Goal: Task Accomplishment & Management: Manage account settings

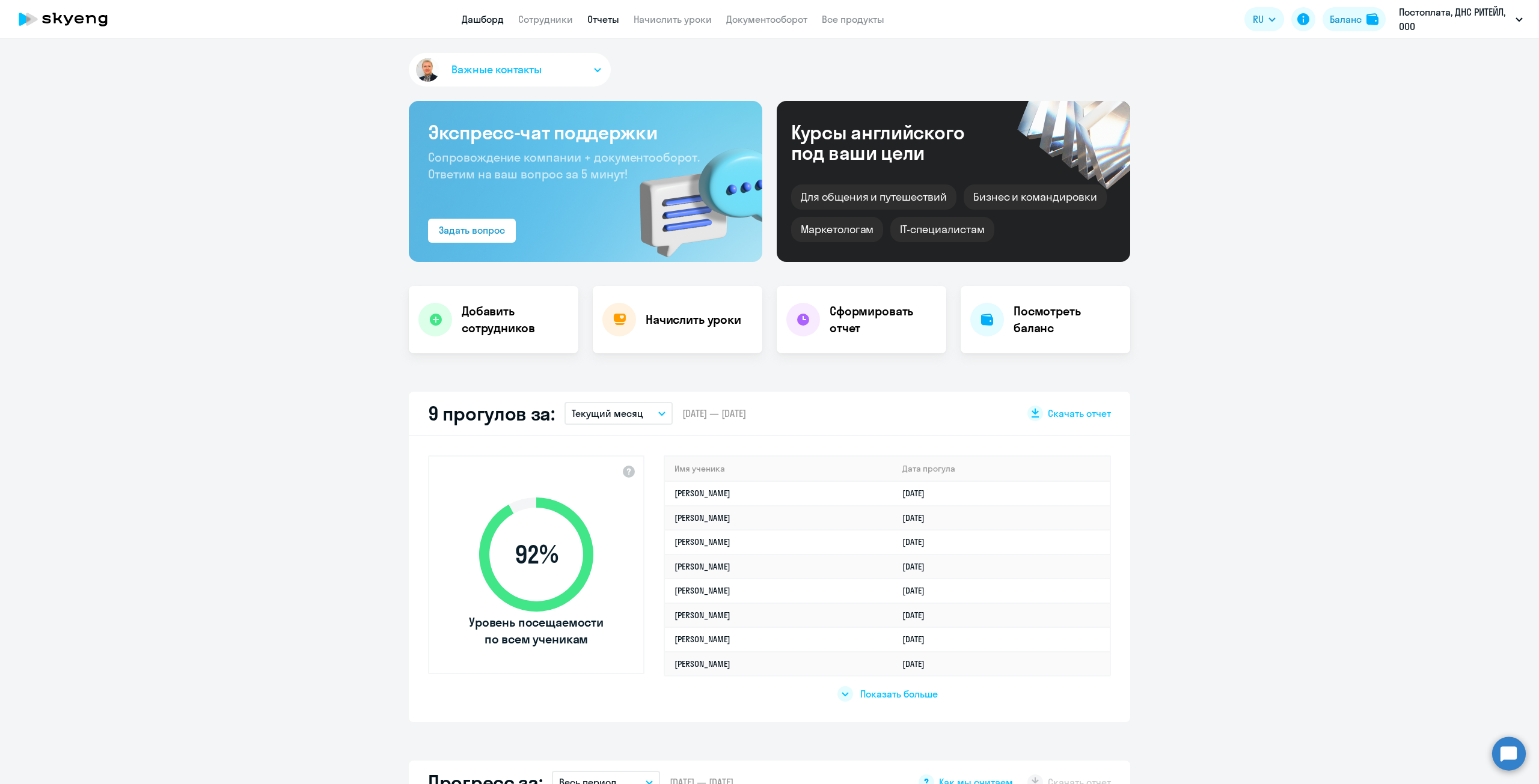
click at [599, 18] on link "Отчеты" at bounding box center [603, 18] width 32 height 12
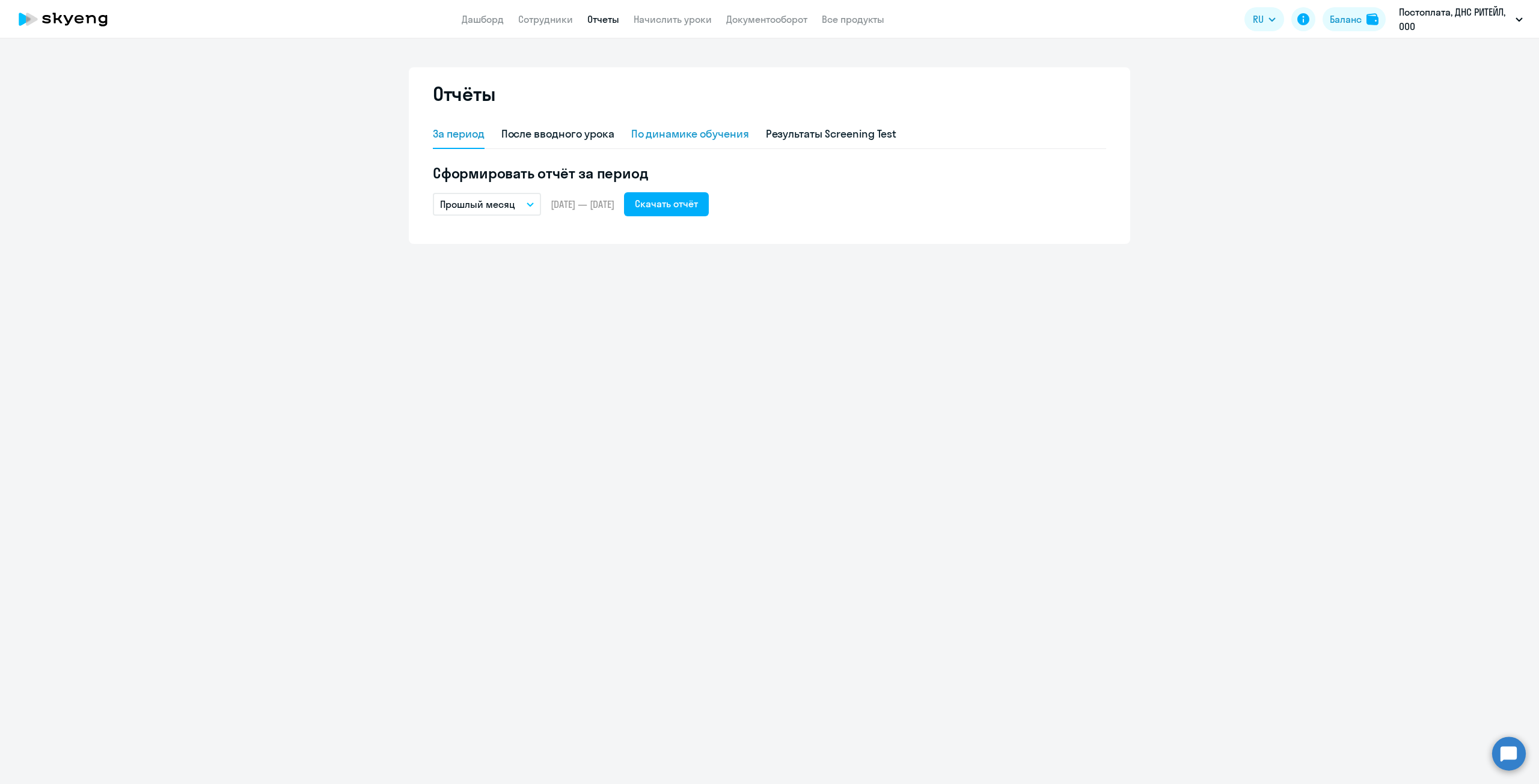
click at [698, 131] on div "По динамике обучения" at bounding box center [690, 134] width 118 height 16
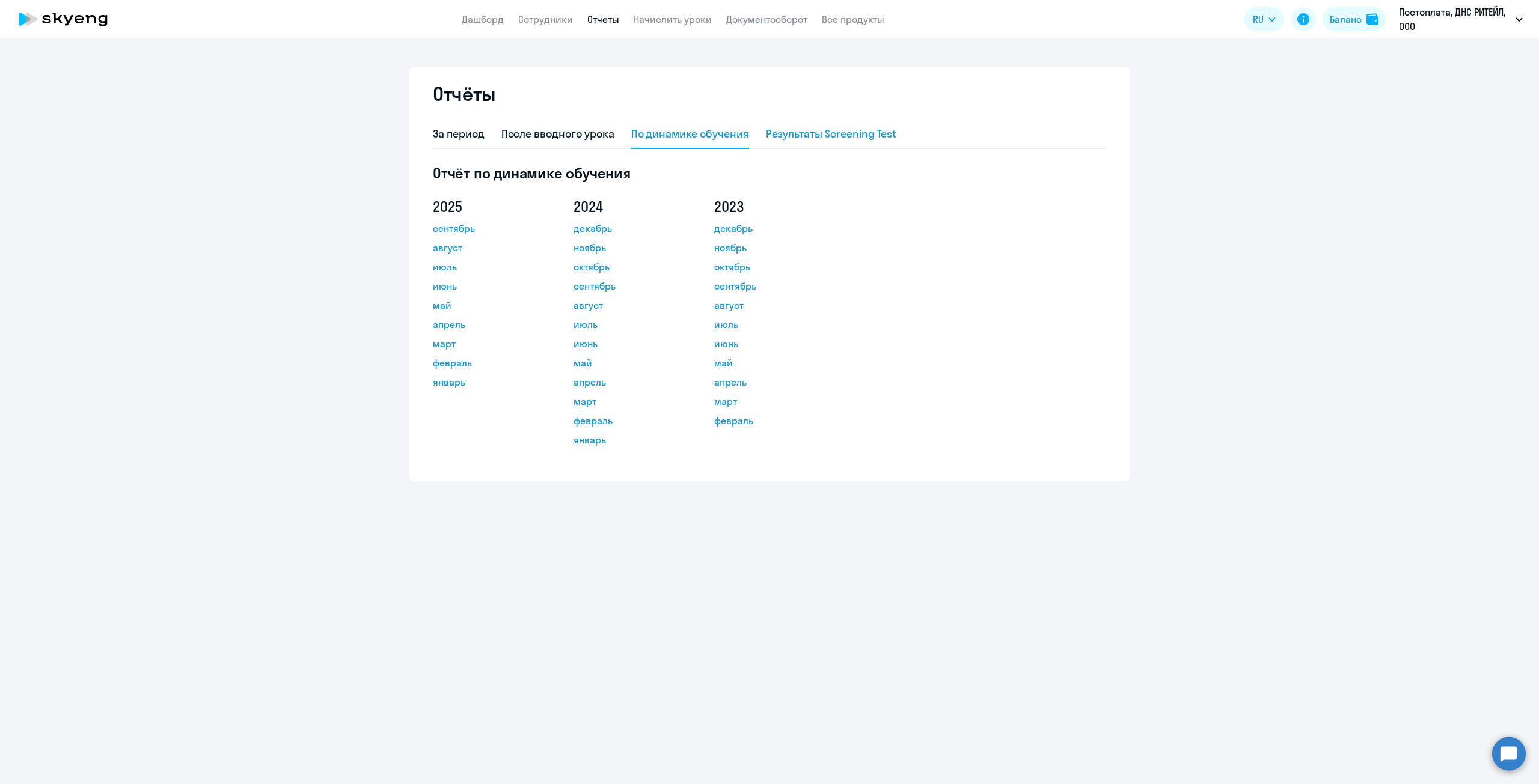
click at [849, 133] on div "Результаты Screening Test" at bounding box center [831, 134] width 131 height 16
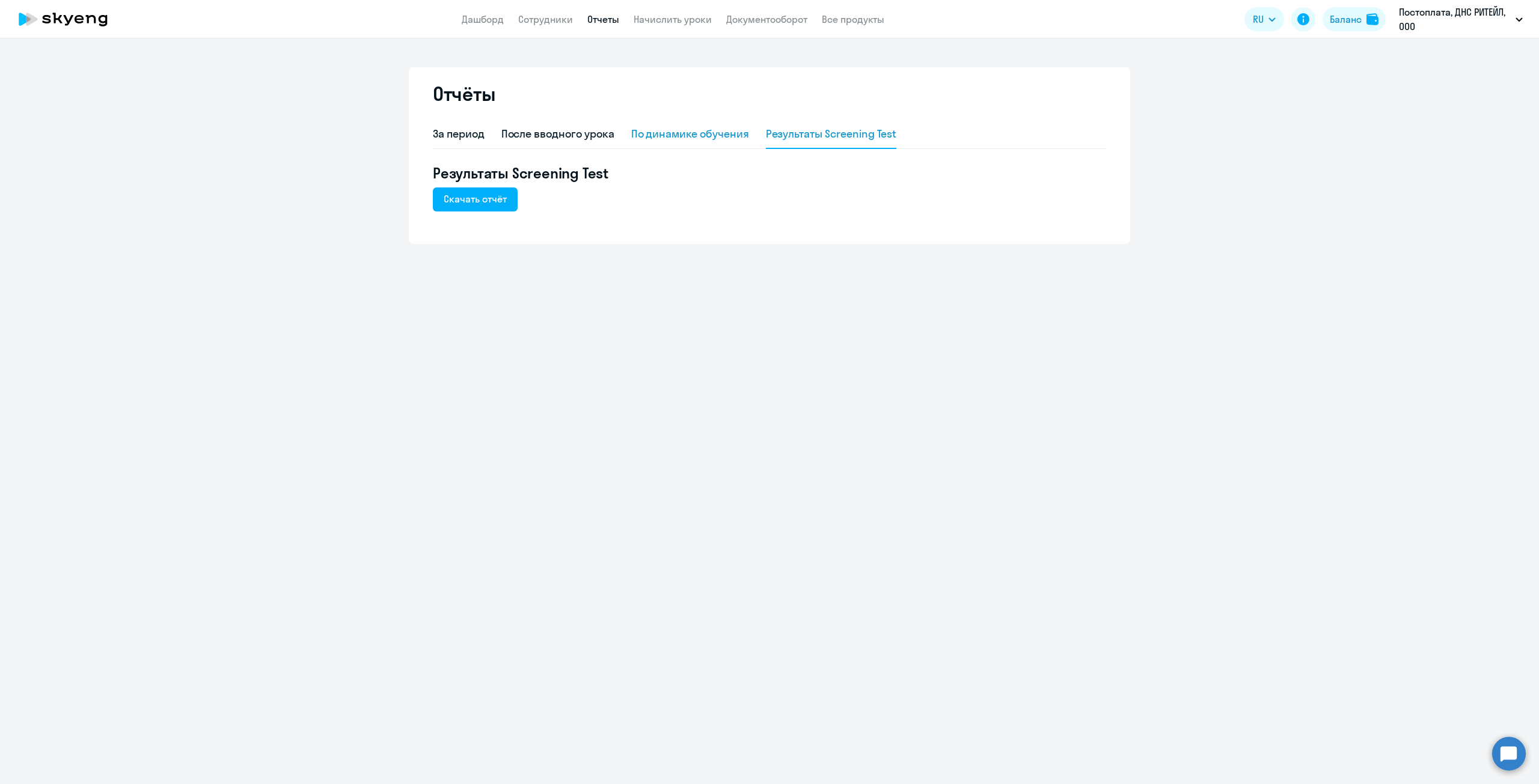
click at [720, 142] on div "По динамике обучения" at bounding box center [690, 134] width 118 height 29
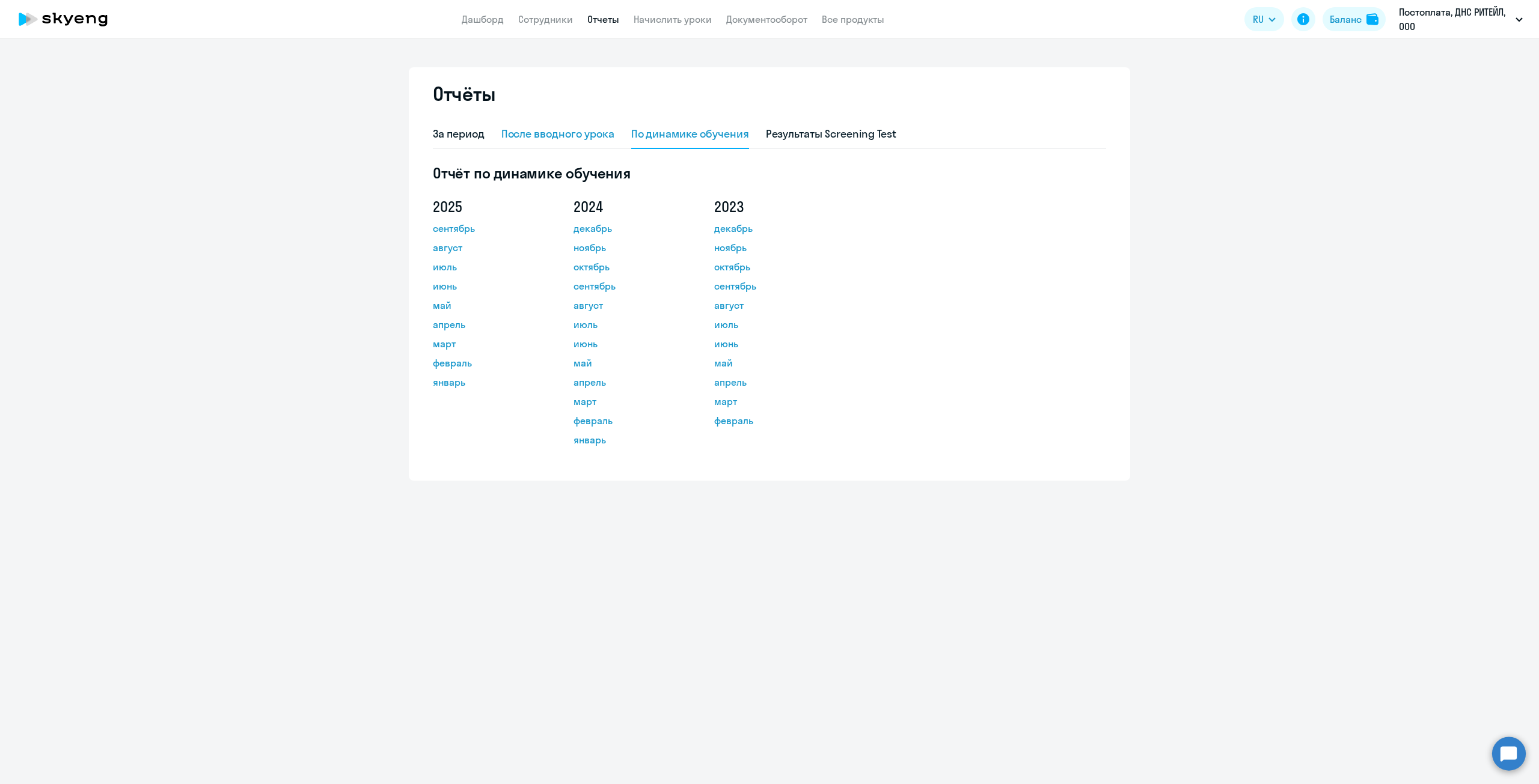
click at [524, 126] on div "После вводного урока" at bounding box center [558, 134] width 113 height 16
select select "10"
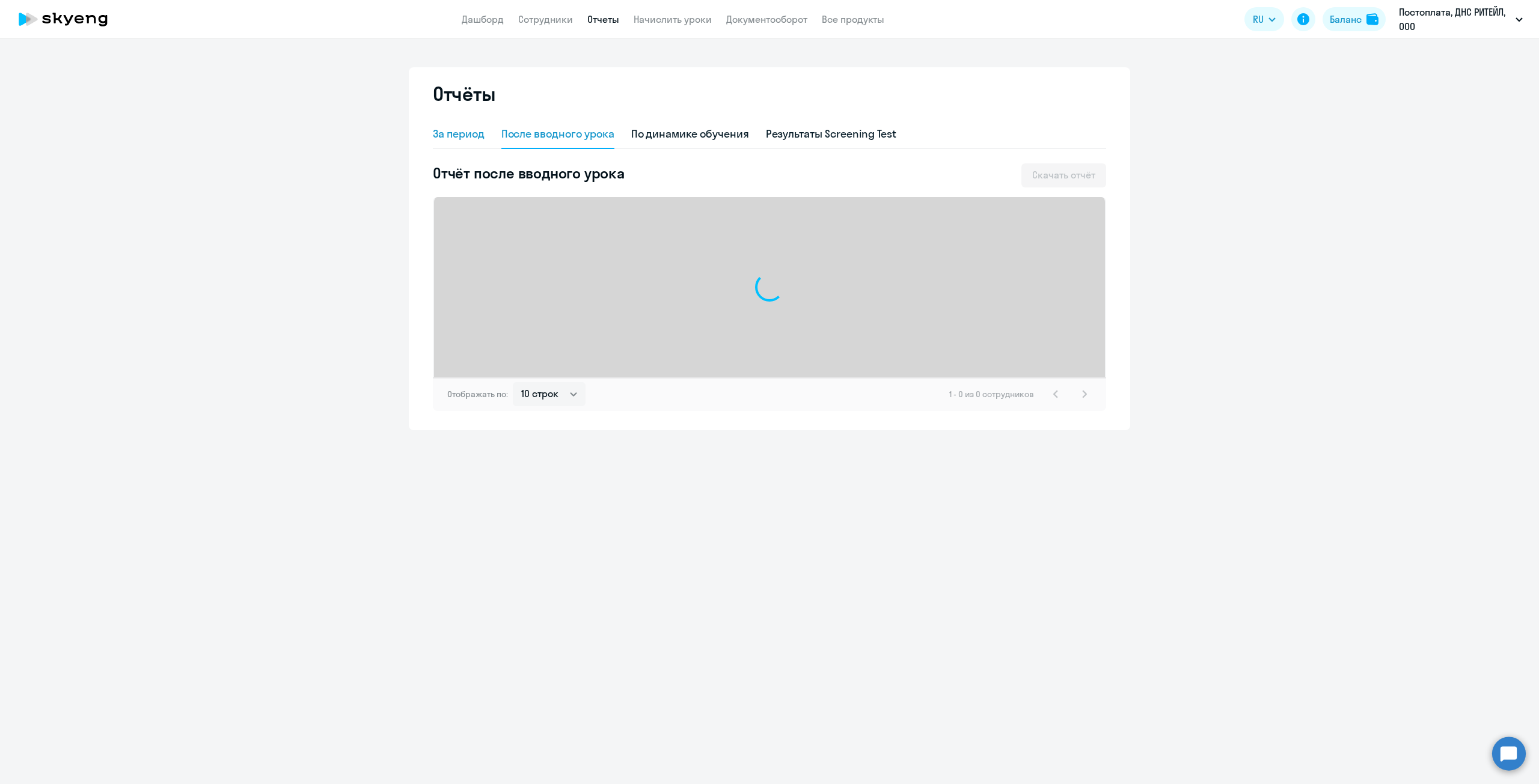
click at [475, 137] on div "За период" at bounding box center [459, 134] width 52 height 16
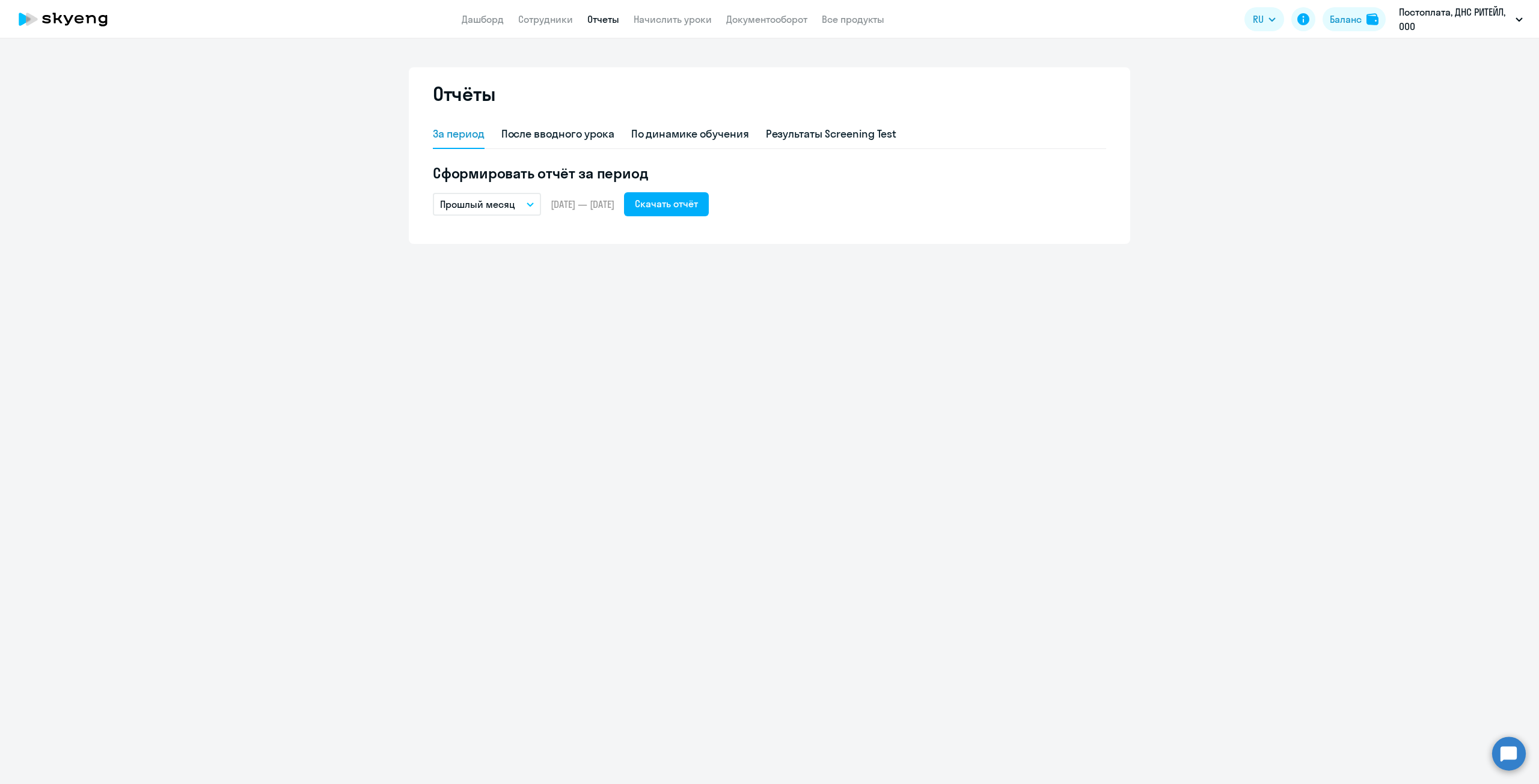
click at [497, 210] on p "Прошлый месяц" at bounding box center [477, 205] width 76 height 15
click at [473, 452] on li "Собственный период..." at bounding box center [497, 448] width 127 height 30
click at [577, 248] on span "Previous month" at bounding box center [571, 241] width 24 height 24
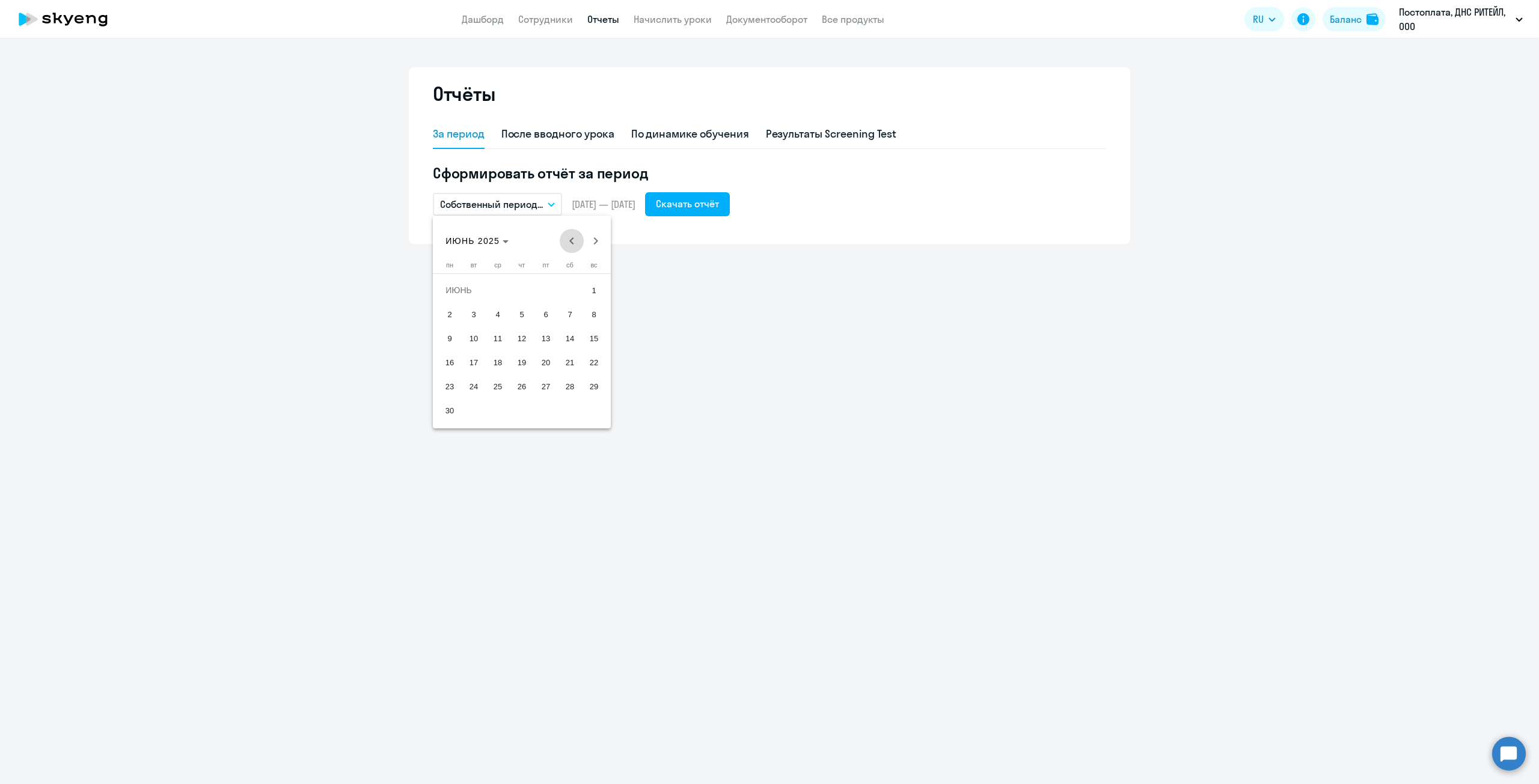
click at [577, 248] on span "Previous month" at bounding box center [571, 241] width 24 height 24
click at [574, 243] on span "Previous month" at bounding box center [571, 241] width 24 height 24
click at [472, 312] on span "1" at bounding box center [473, 313] width 21 height 21
click at [605, 243] on span "Next month" at bounding box center [595, 241] width 24 height 24
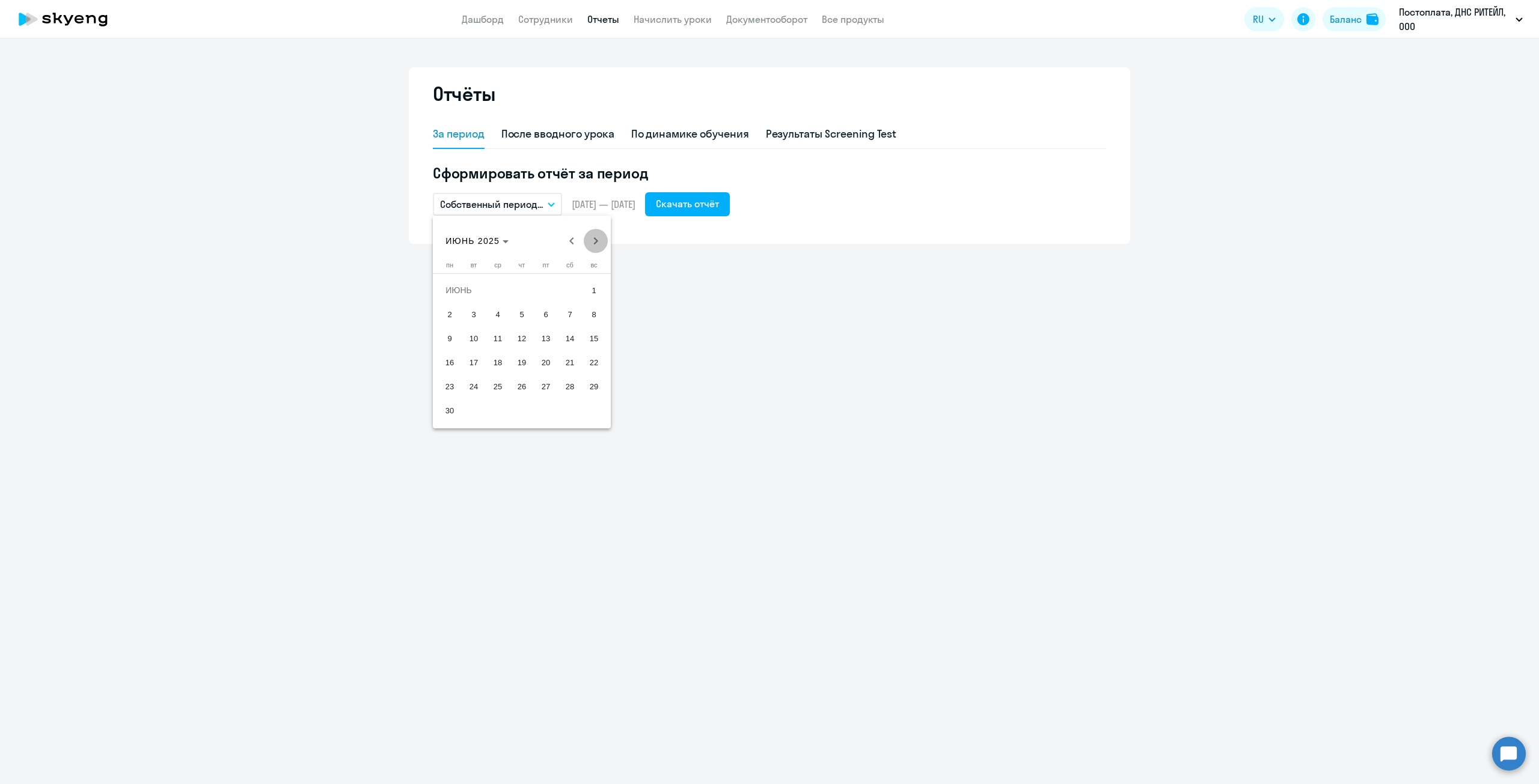
click at [605, 243] on span "Next month" at bounding box center [595, 241] width 24 height 24
click at [470, 366] on span "16" at bounding box center [473, 362] width 21 height 21
click at [711, 203] on div "Скачать отчёт" at bounding box center [687, 204] width 63 height 15
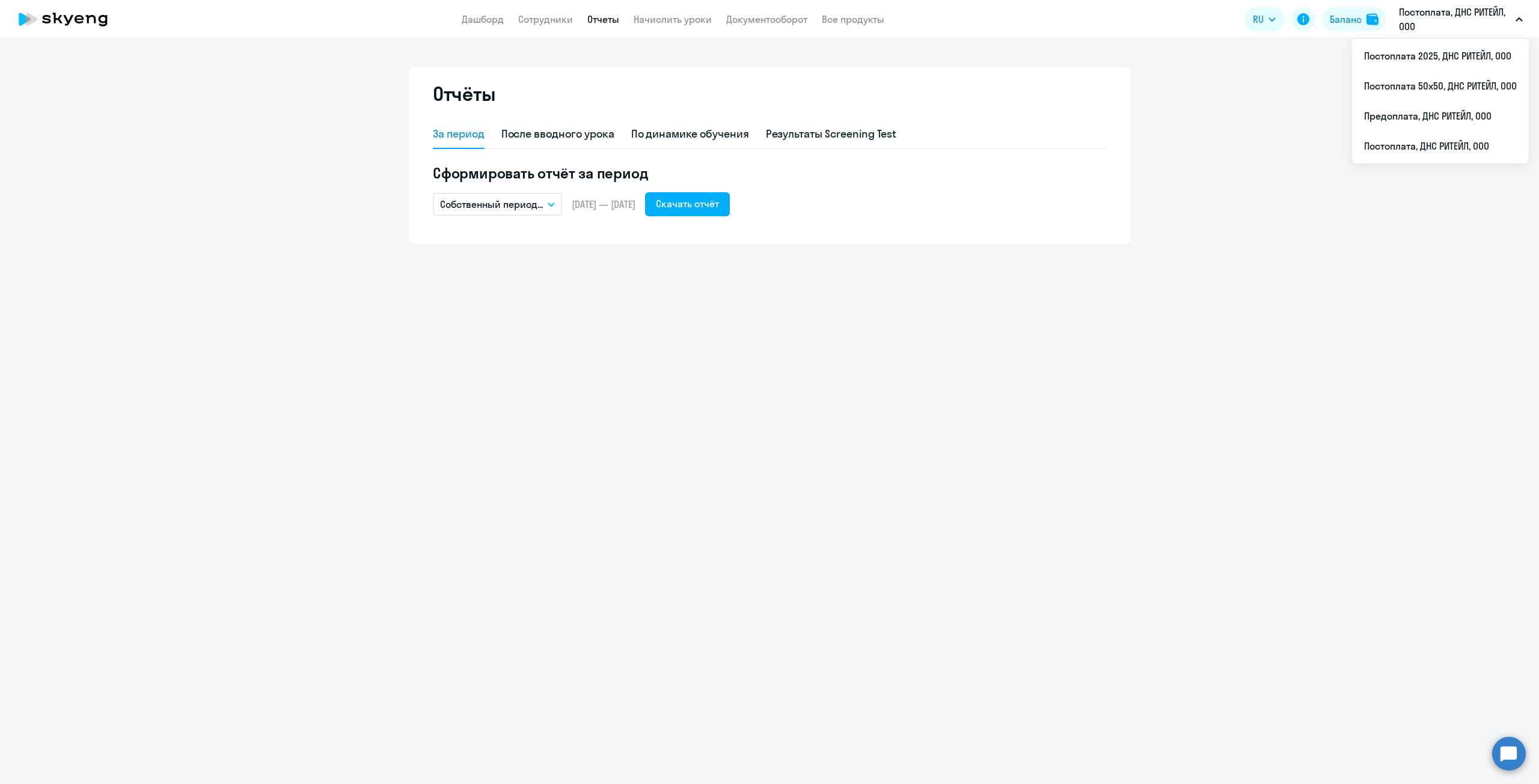
click at [498, 26] on app-menu-item-link "Дашборд" at bounding box center [483, 19] width 42 height 15
click at [528, 18] on link "Сотрудники" at bounding box center [545, 18] width 54 height 12
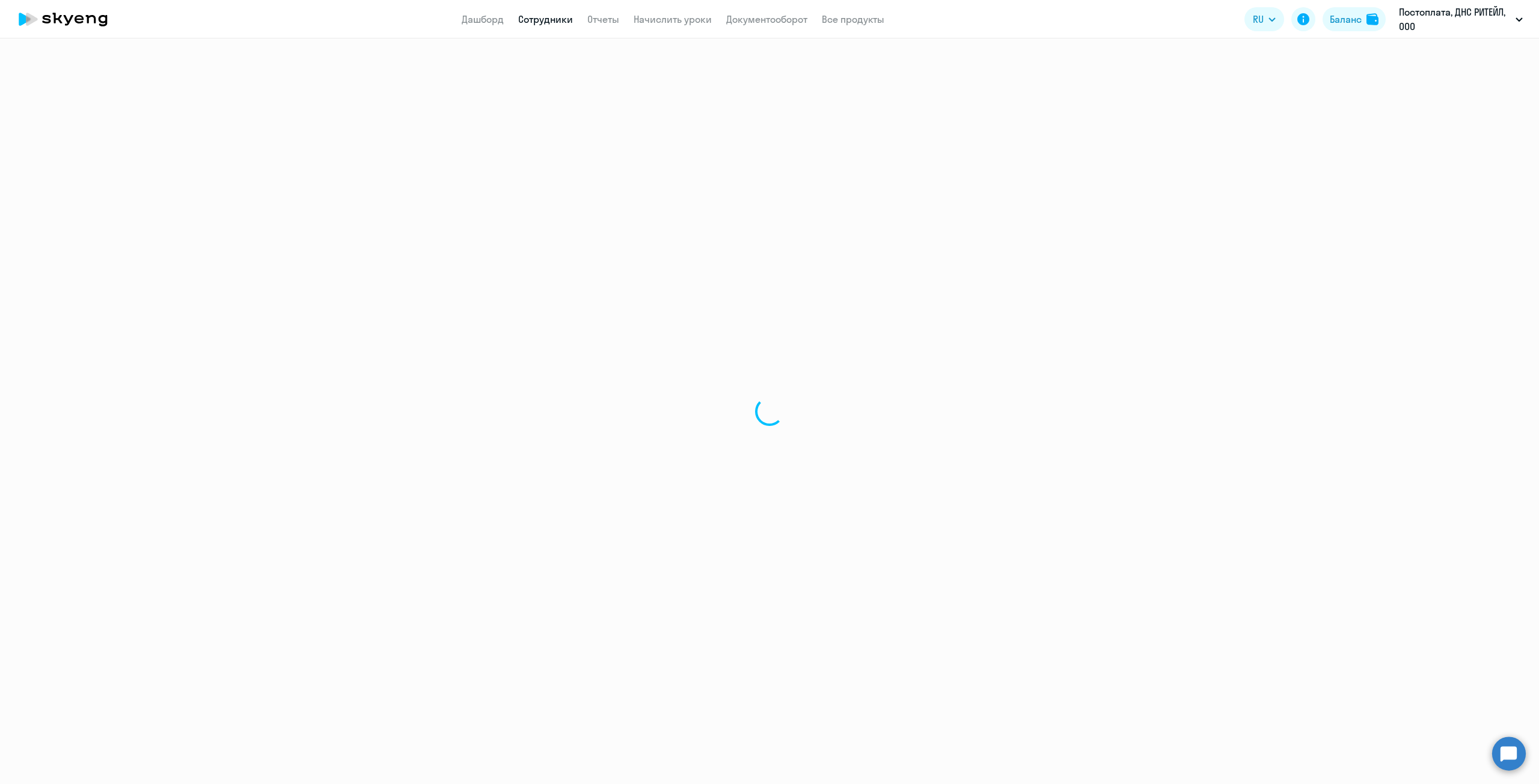
select select "30"
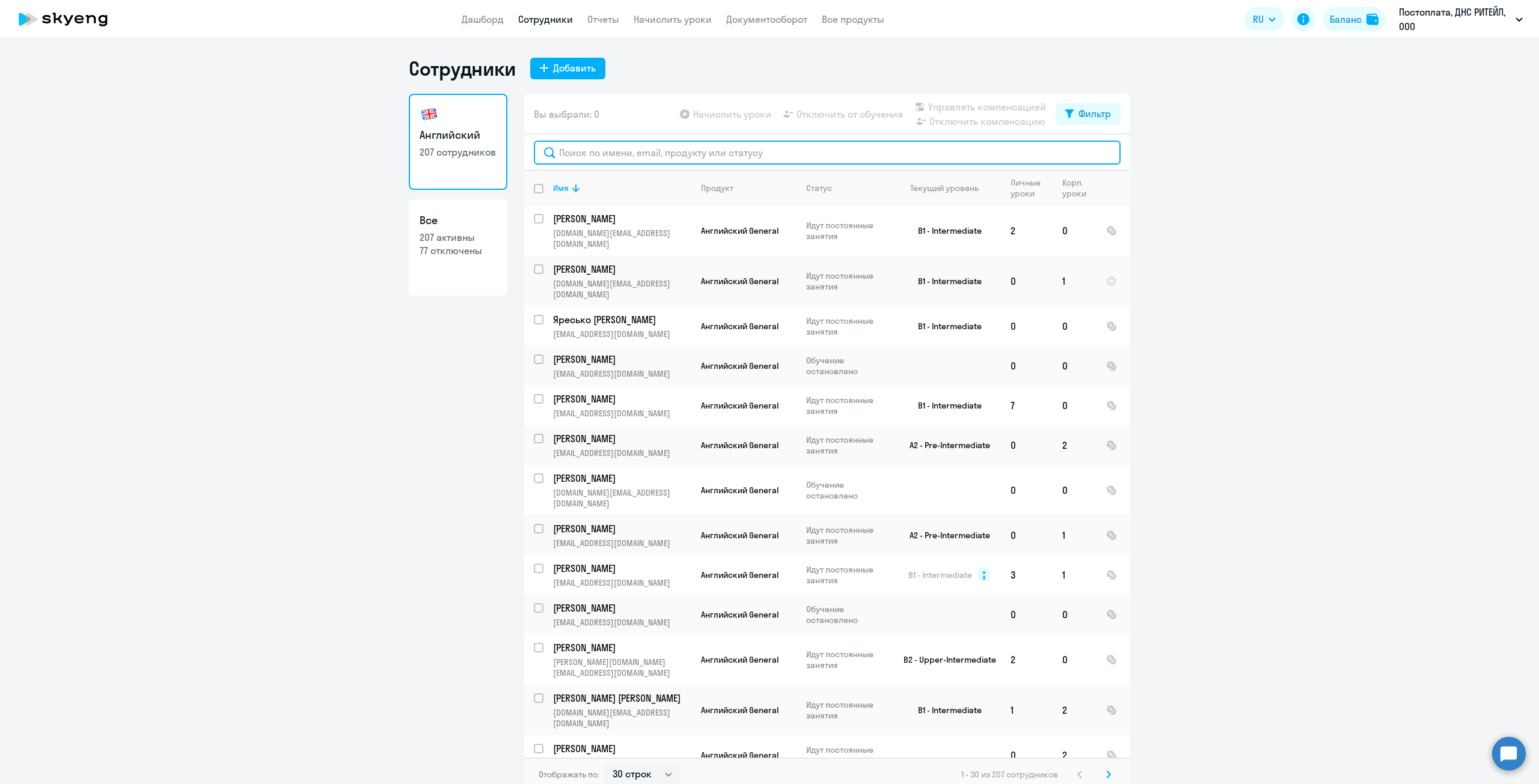
click at [662, 156] on input "text" at bounding box center [827, 153] width 587 height 24
paste input "[PERSON_NAME]"
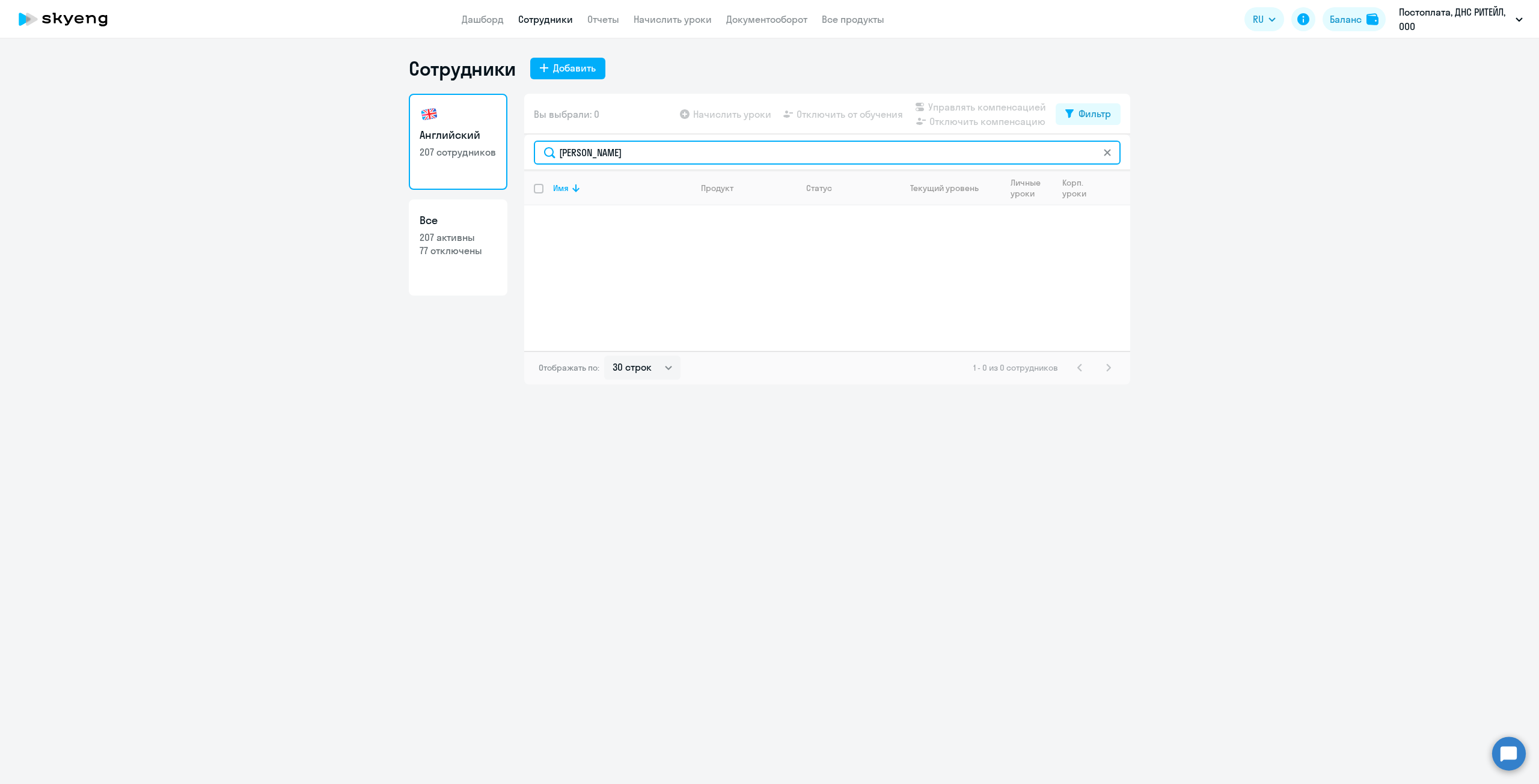
drag, startPoint x: 689, startPoint y: 155, endPoint x: 608, endPoint y: 161, distance: 81.2
click at [608, 161] on input "[PERSON_NAME]" at bounding box center [827, 153] width 587 height 24
type input "Воронец"
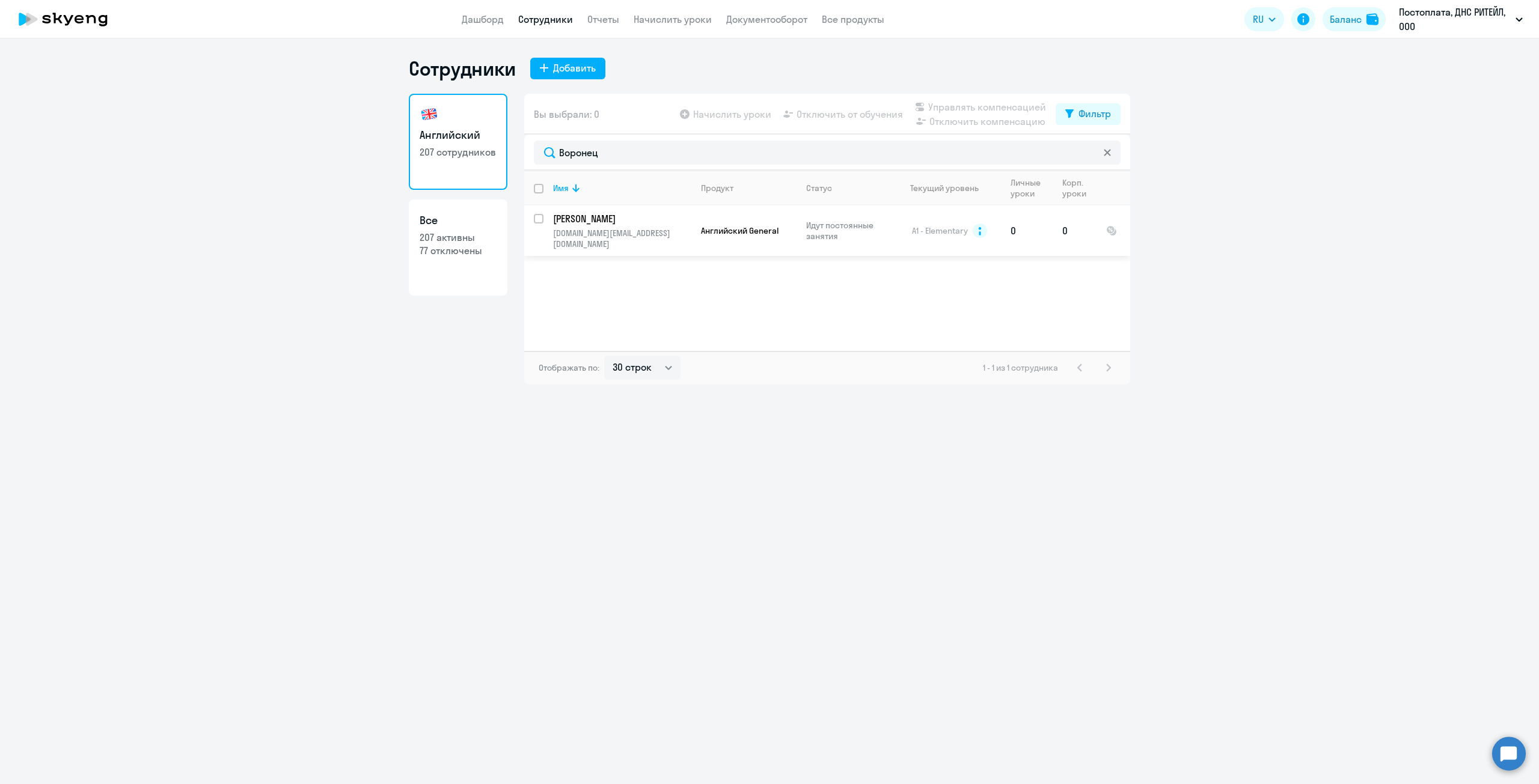
click at [621, 220] on p "[PERSON_NAME]" at bounding box center [620, 218] width 135 height 13
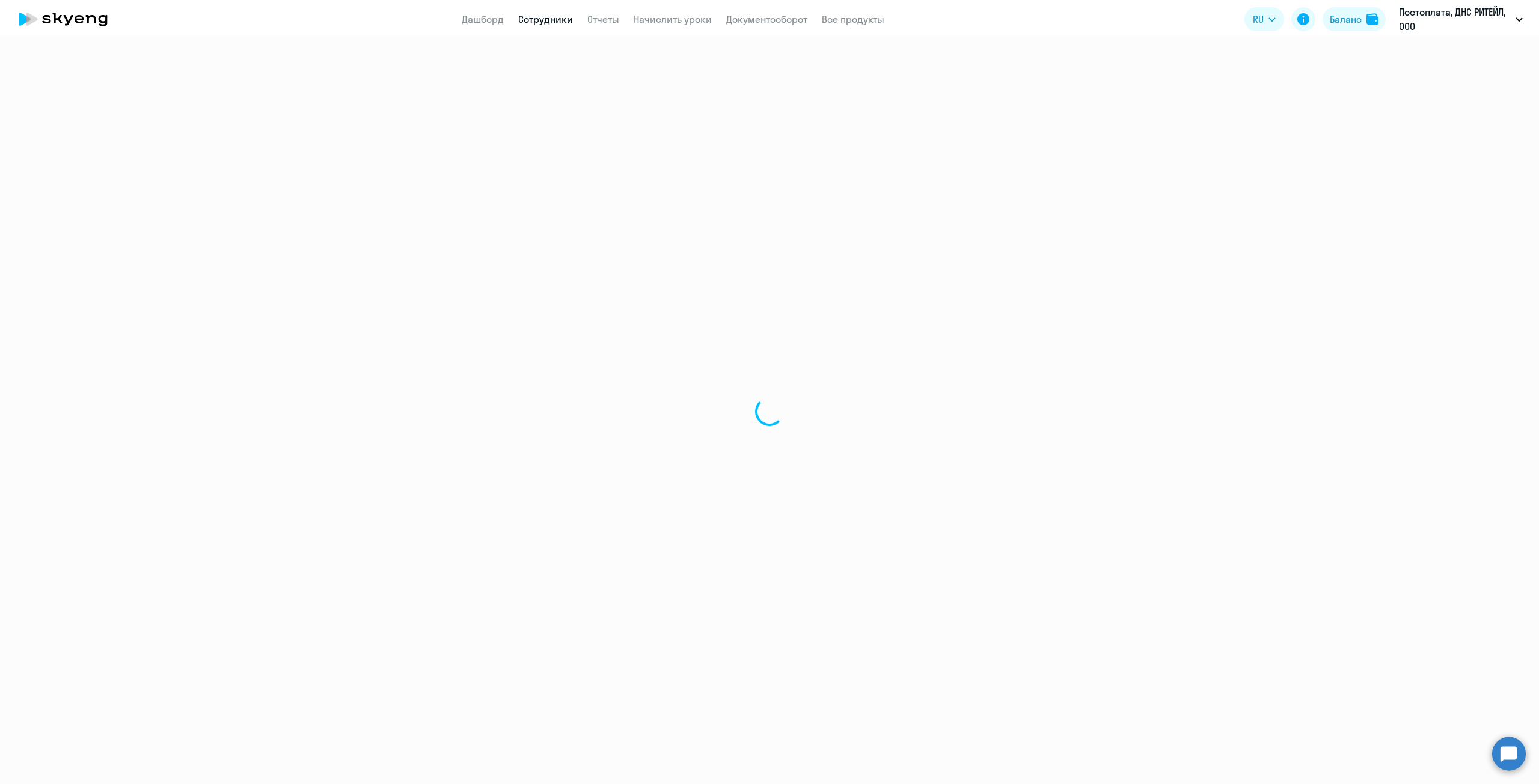
select select "english"
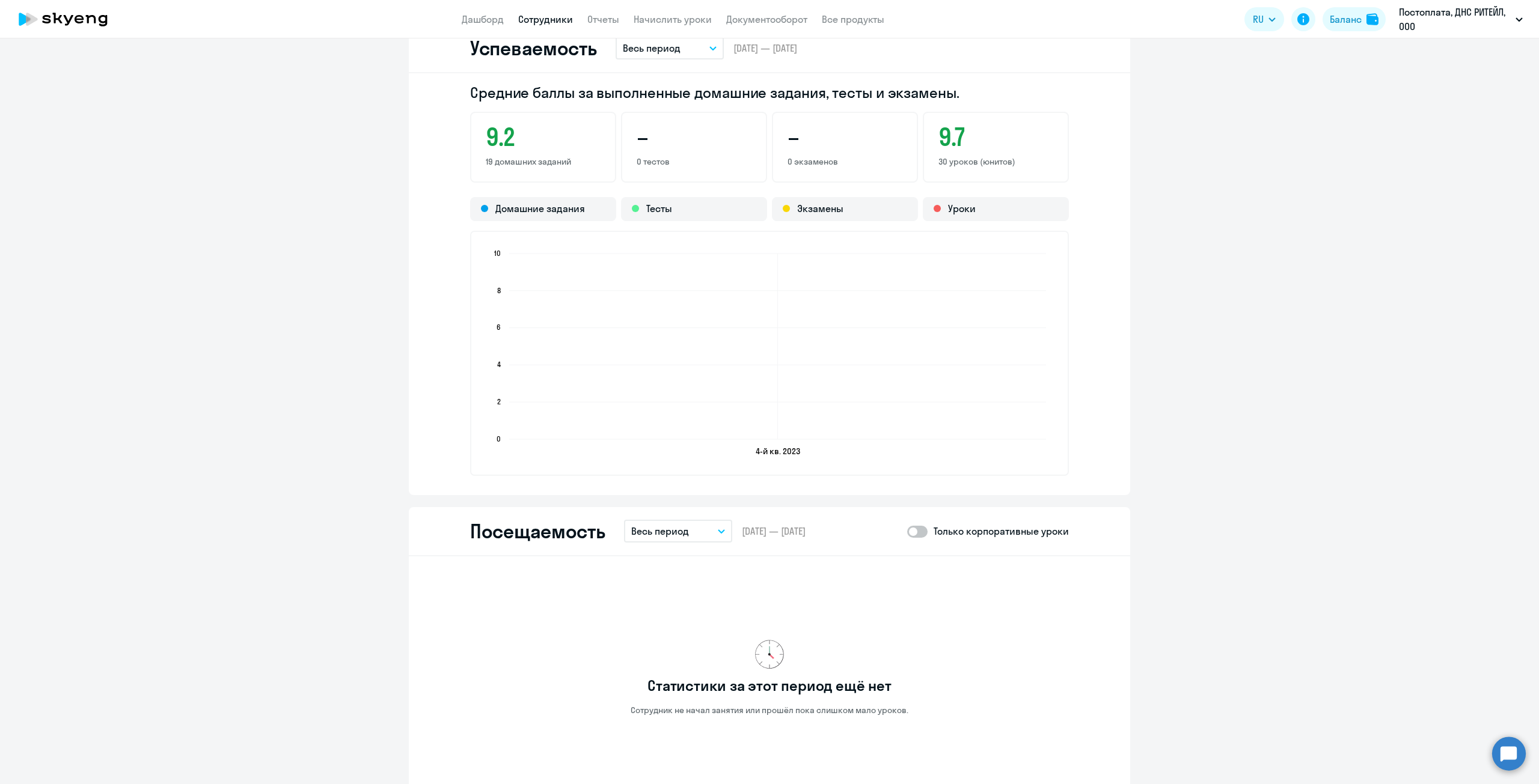
scroll to position [881, 0]
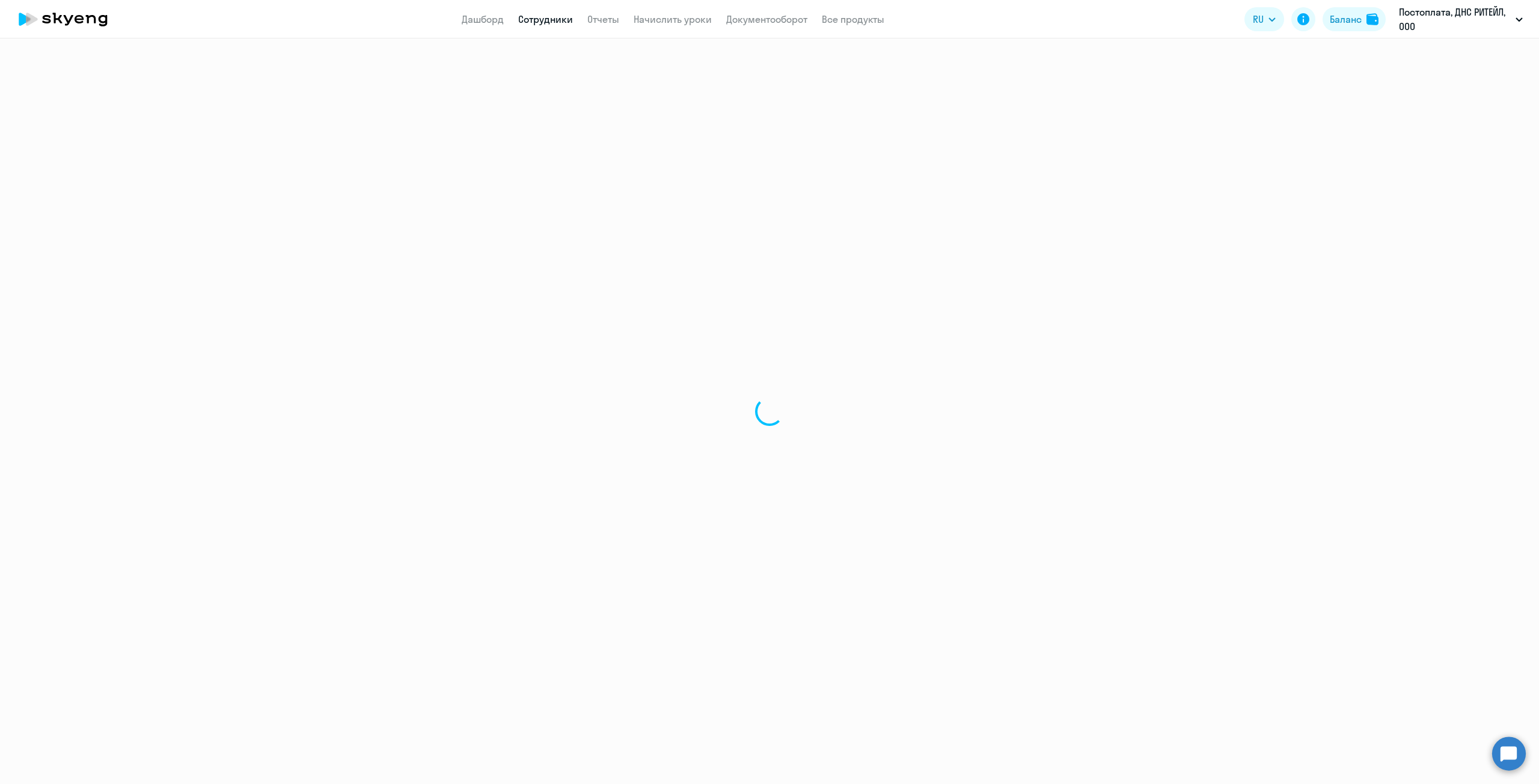
select select "30"
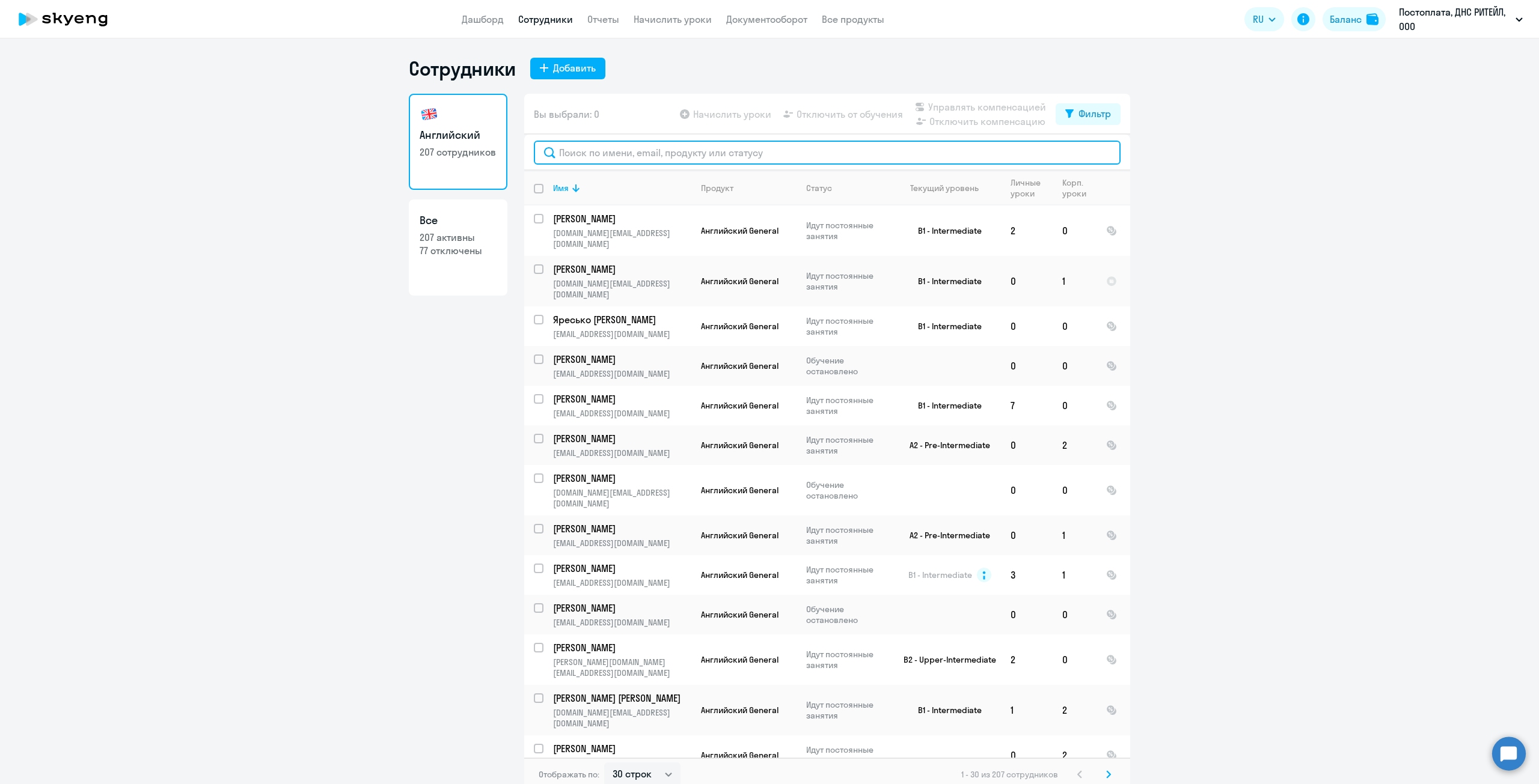
click at [663, 146] on input "text" at bounding box center [827, 153] width 587 height 24
paste input "[PERSON_NAME]"
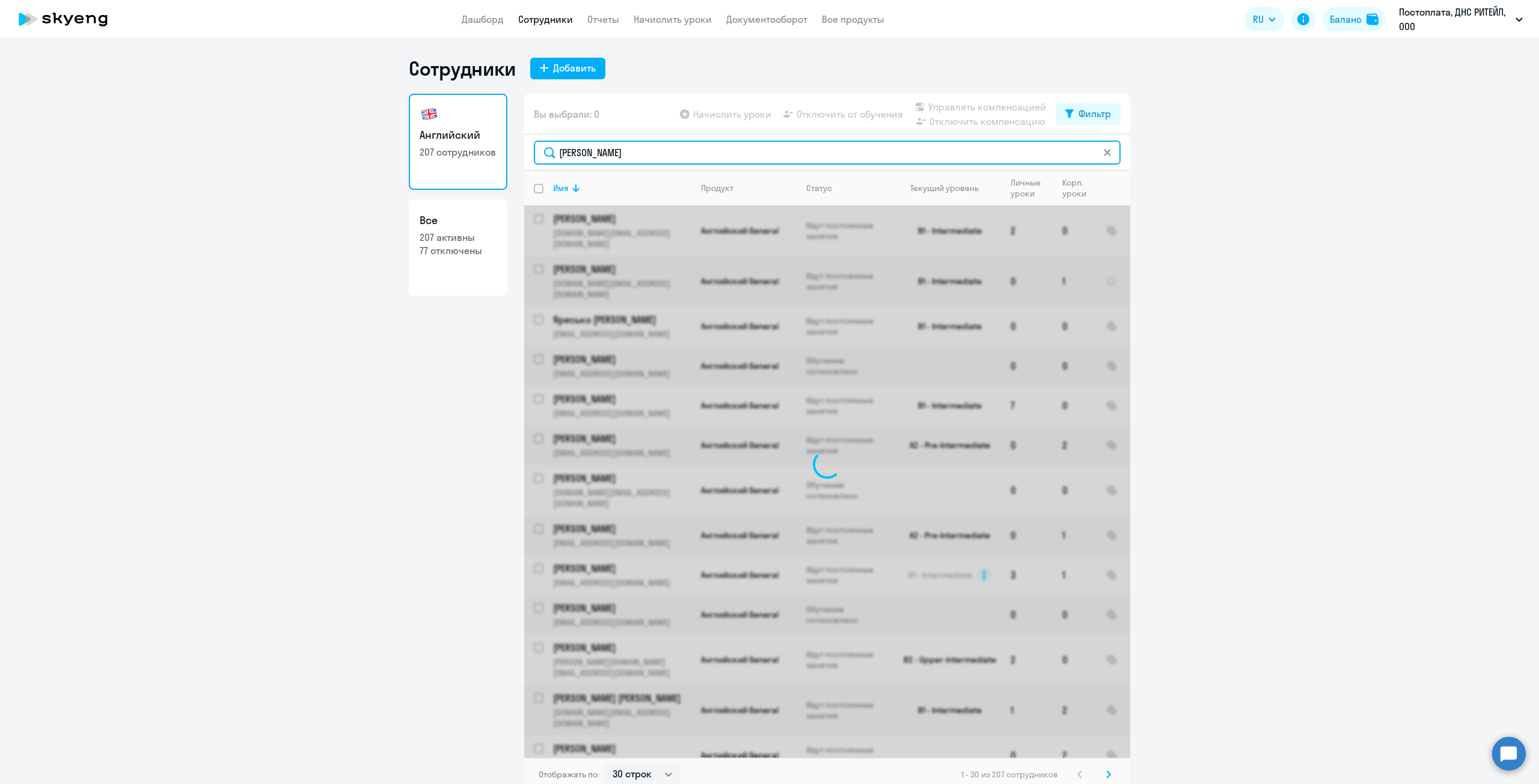
drag, startPoint x: 744, startPoint y: 156, endPoint x: 623, endPoint y: 160, distance: 121.1
click at [623, 160] on input "[PERSON_NAME]" at bounding box center [827, 153] width 587 height 24
type input "Кондратская"
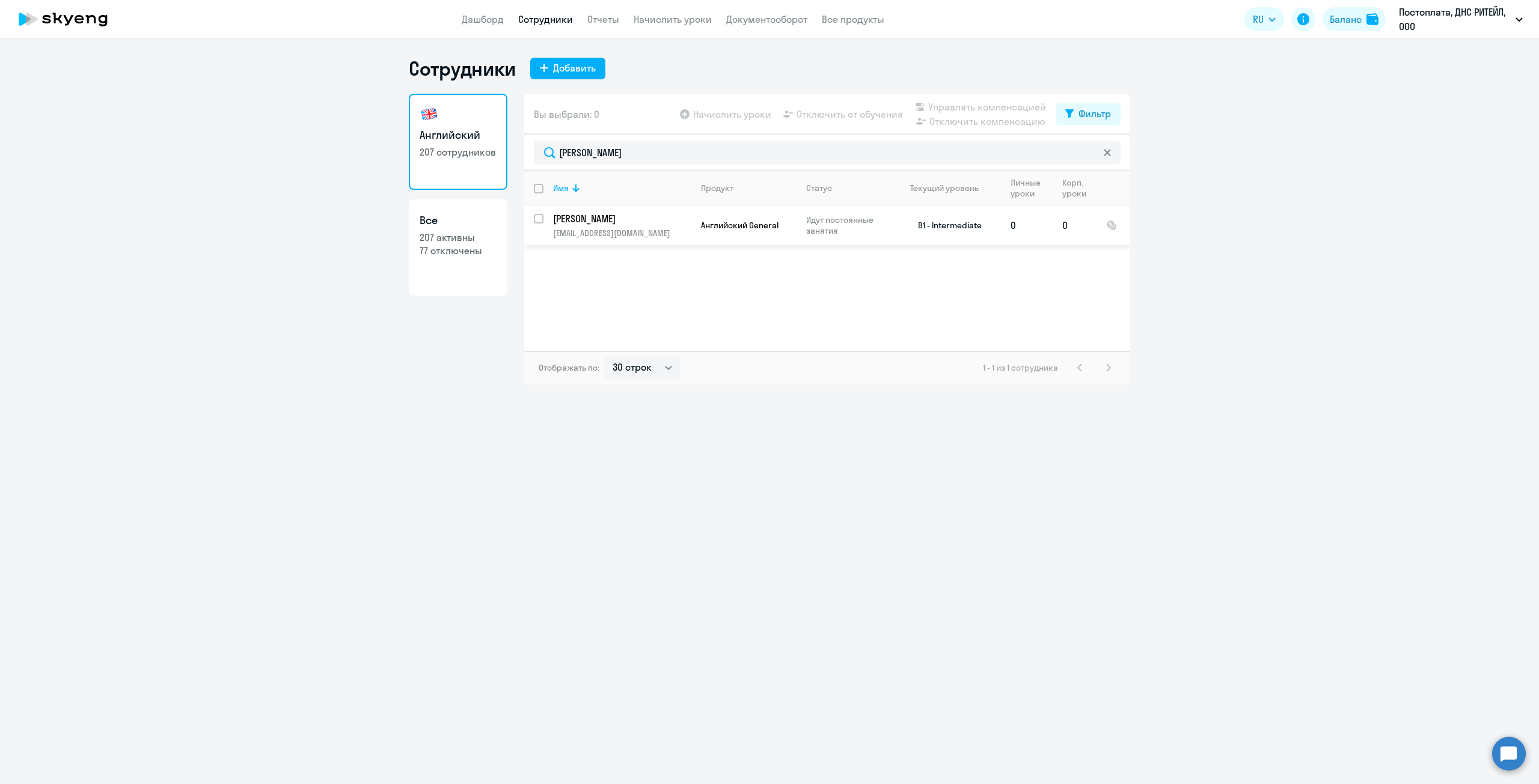
click at [613, 218] on p "[PERSON_NAME]" at bounding box center [620, 218] width 135 height 13
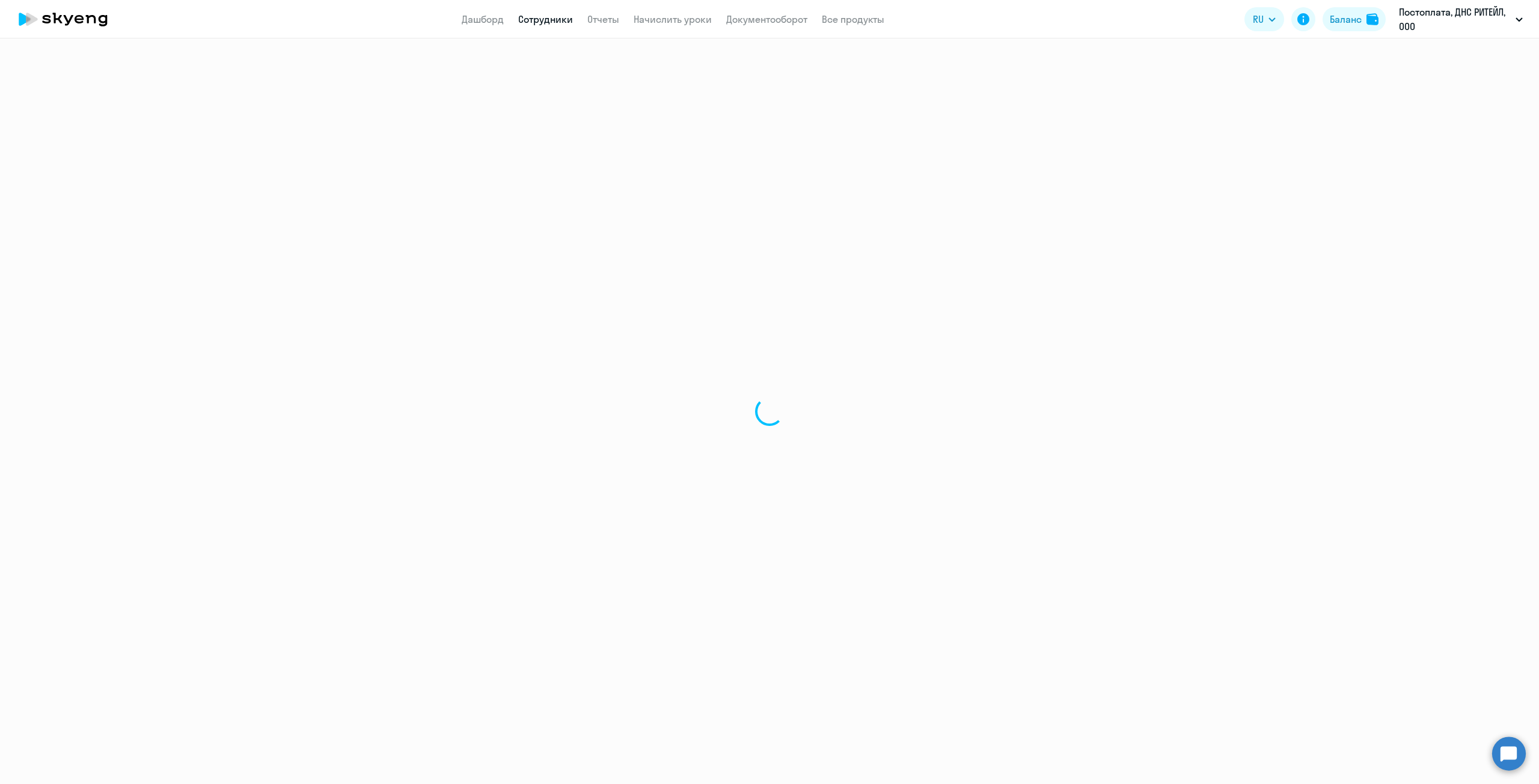
select select "english"
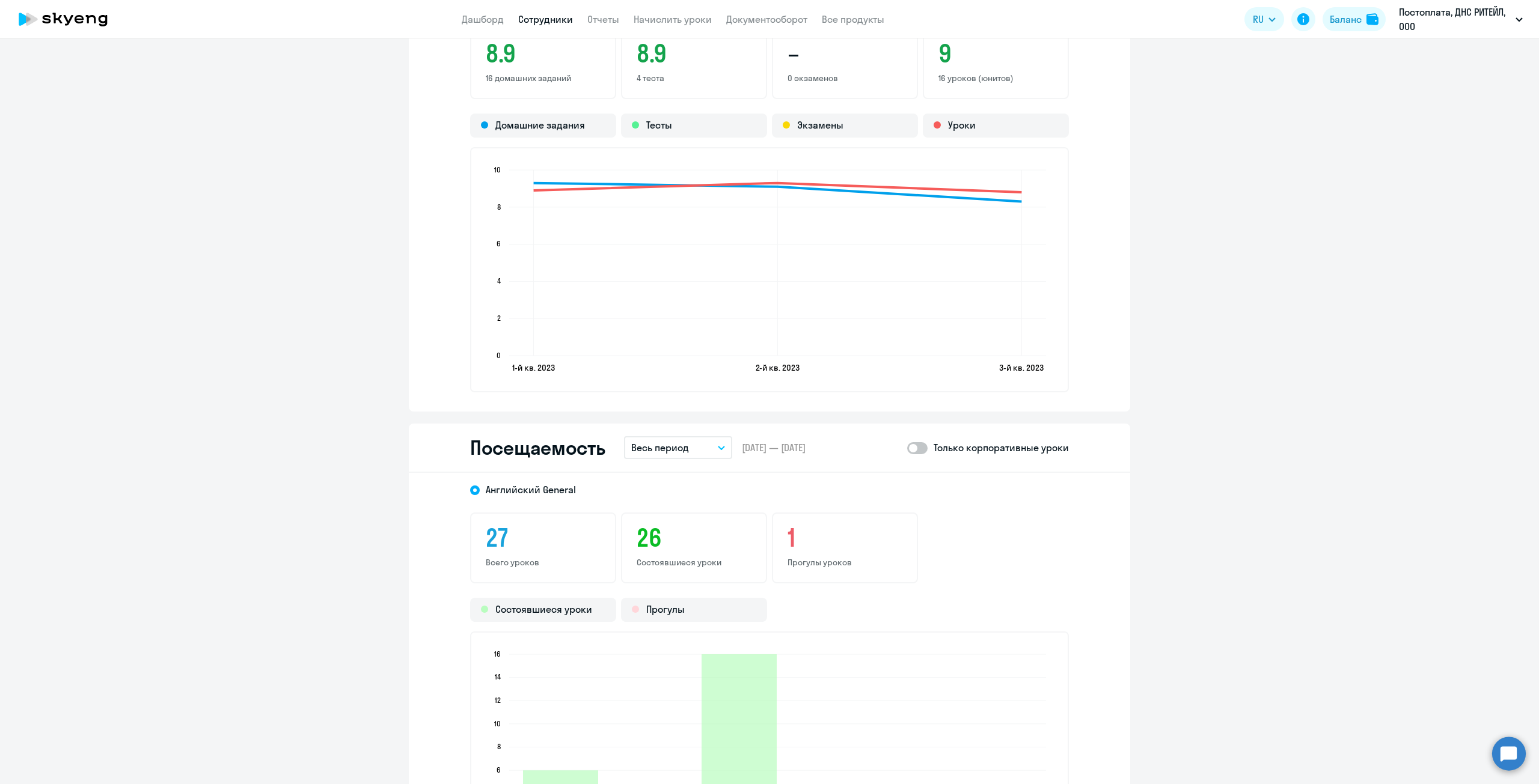
scroll to position [1202, 0]
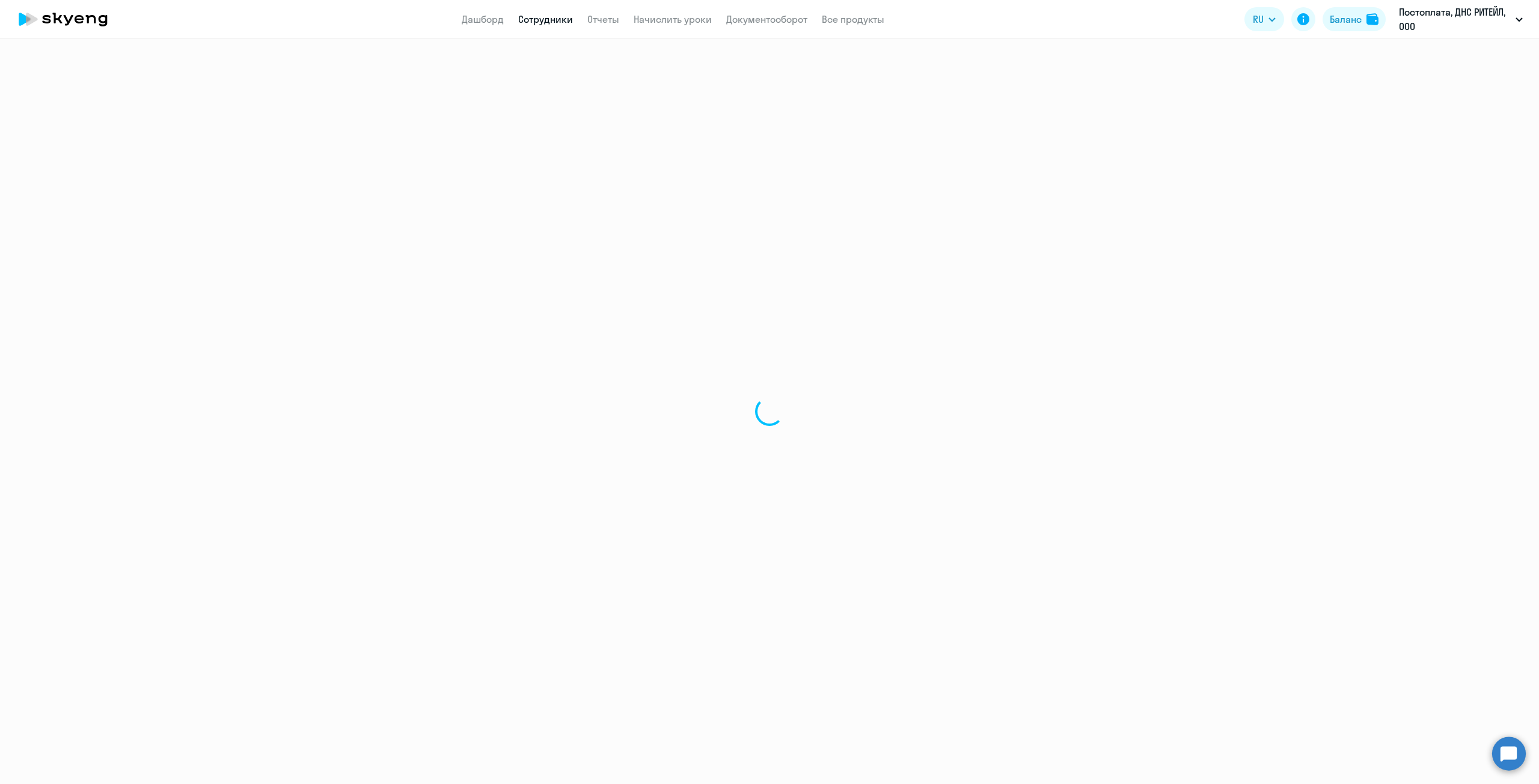
select select "30"
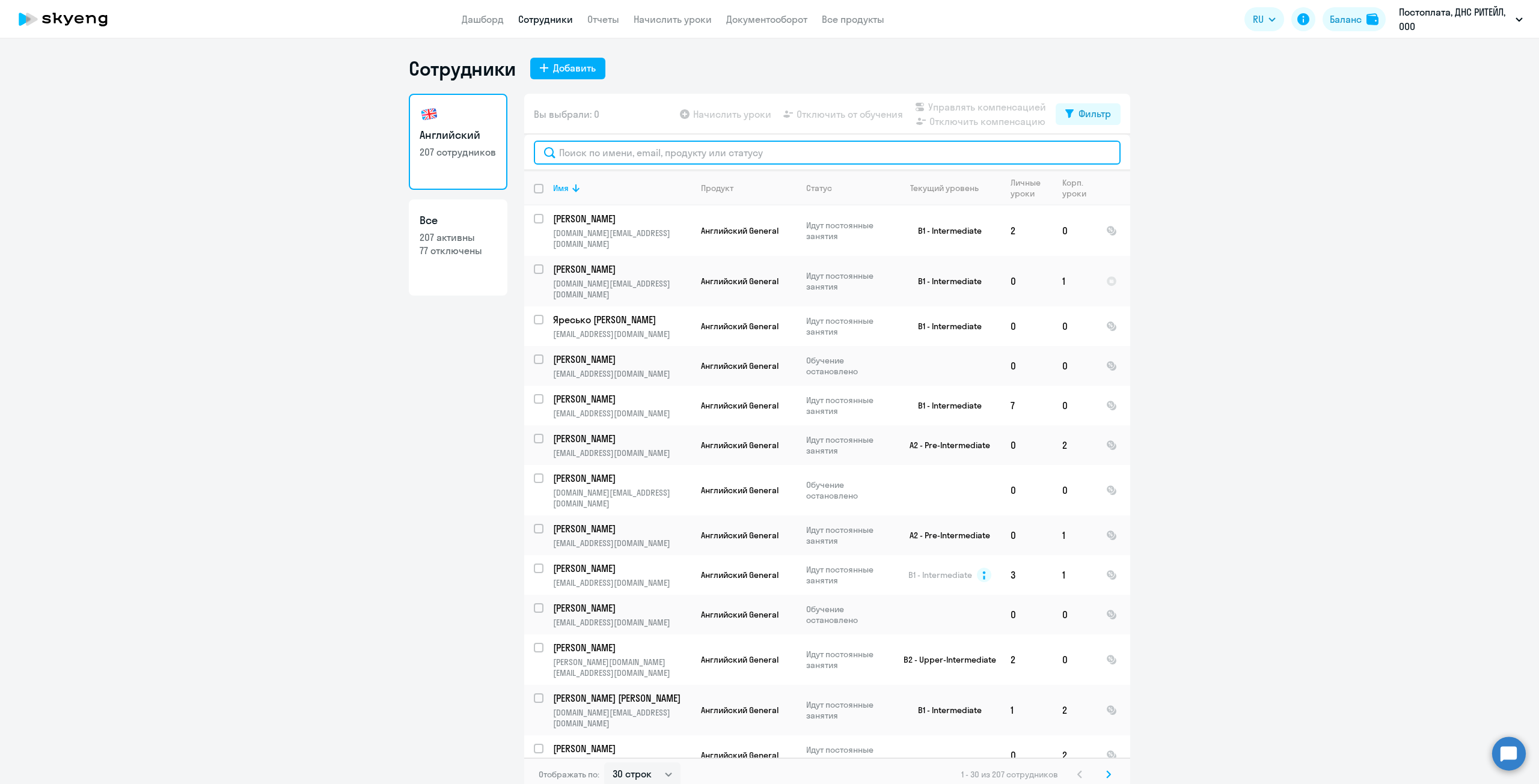
click at [709, 151] on input "text" at bounding box center [827, 153] width 587 height 24
paste input "[PERSON_NAME] [PERSON_NAME]"
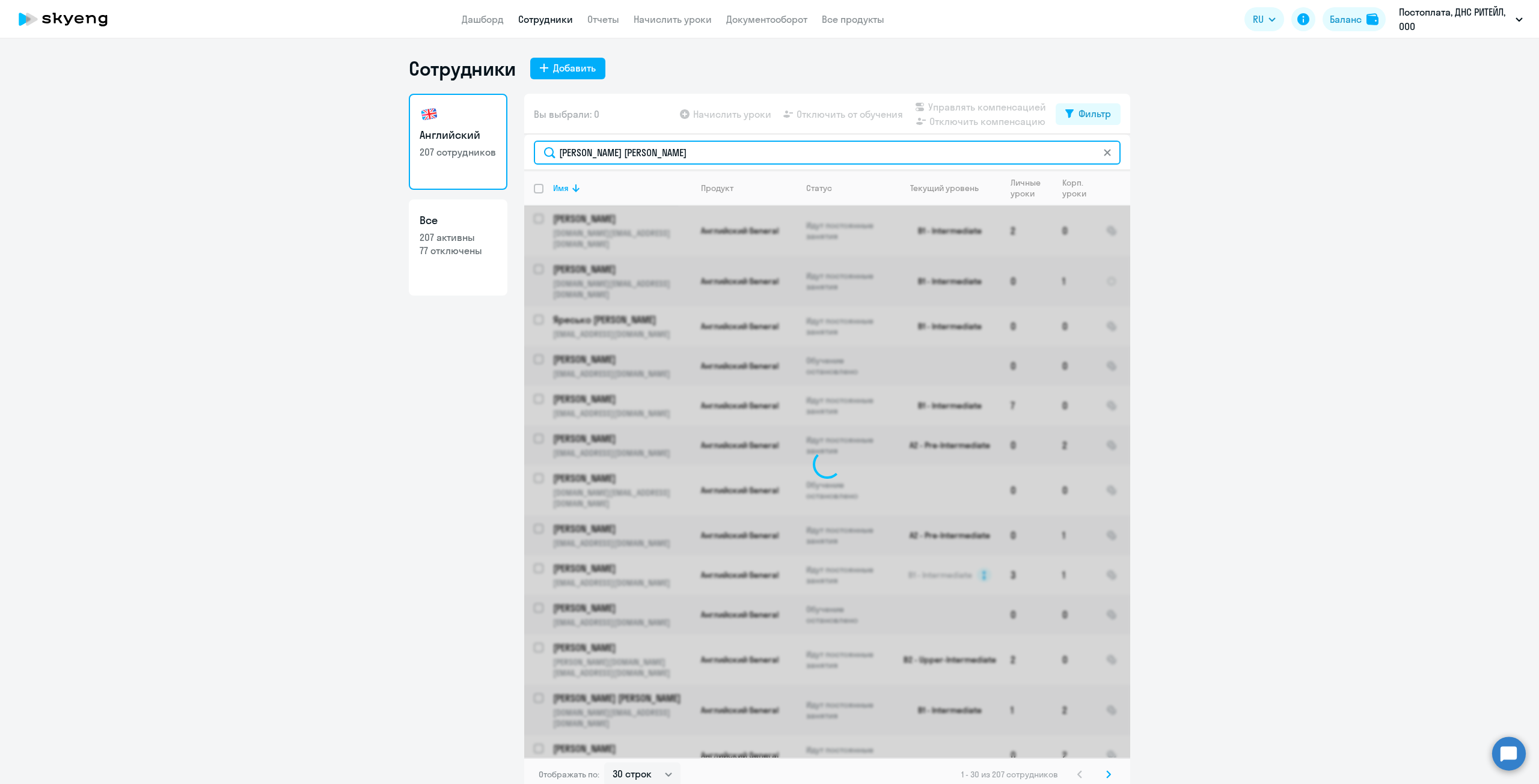
drag, startPoint x: 722, startPoint y: 146, endPoint x: 603, endPoint y: 157, distance: 119.5
click at [603, 157] on input "[PERSON_NAME] [PERSON_NAME]" at bounding box center [827, 153] width 587 height 24
type input "Мужиченко"
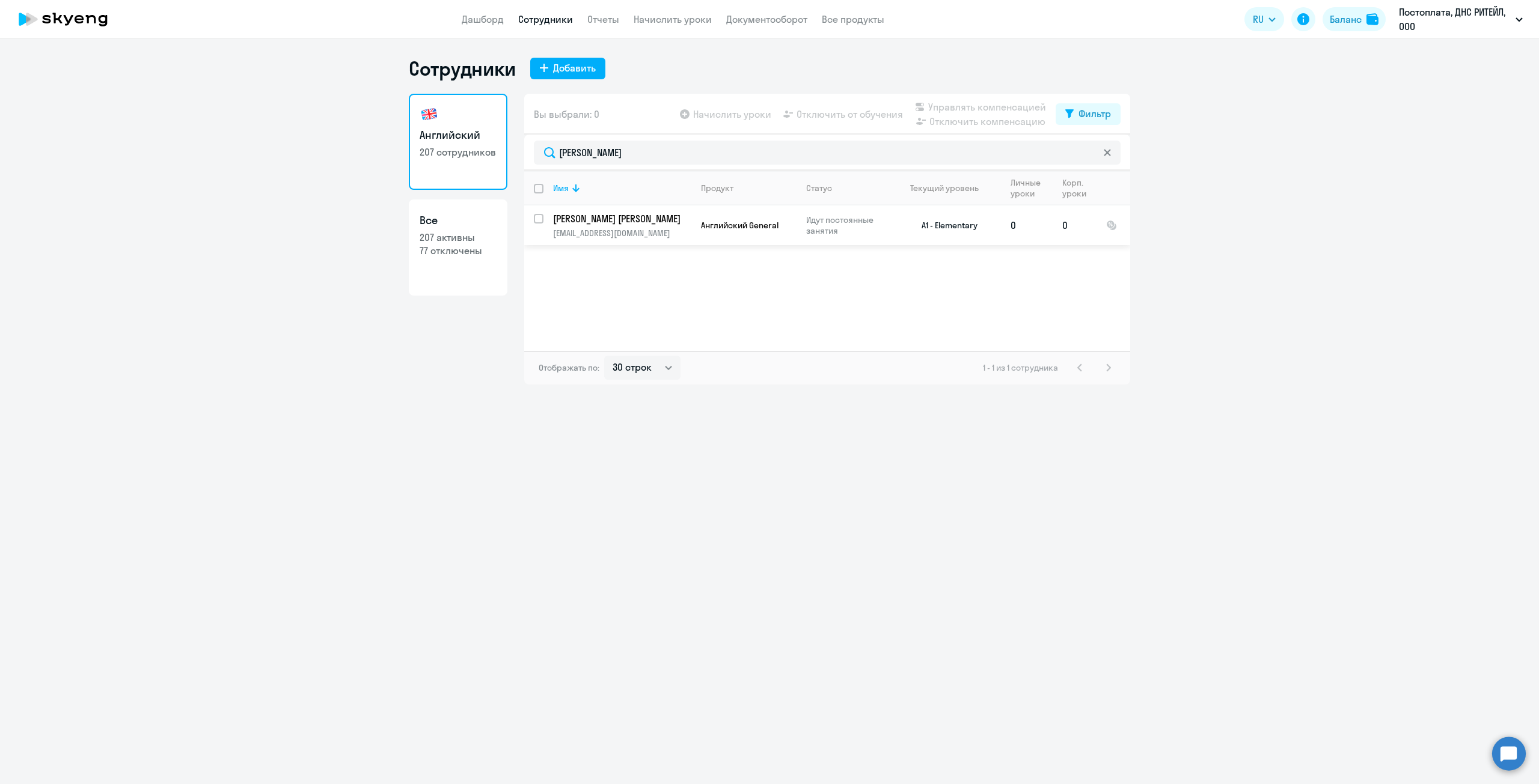
click at [623, 216] on p "[PERSON_NAME] [PERSON_NAME]" at bounding box center [620, 218] width 135 height 13
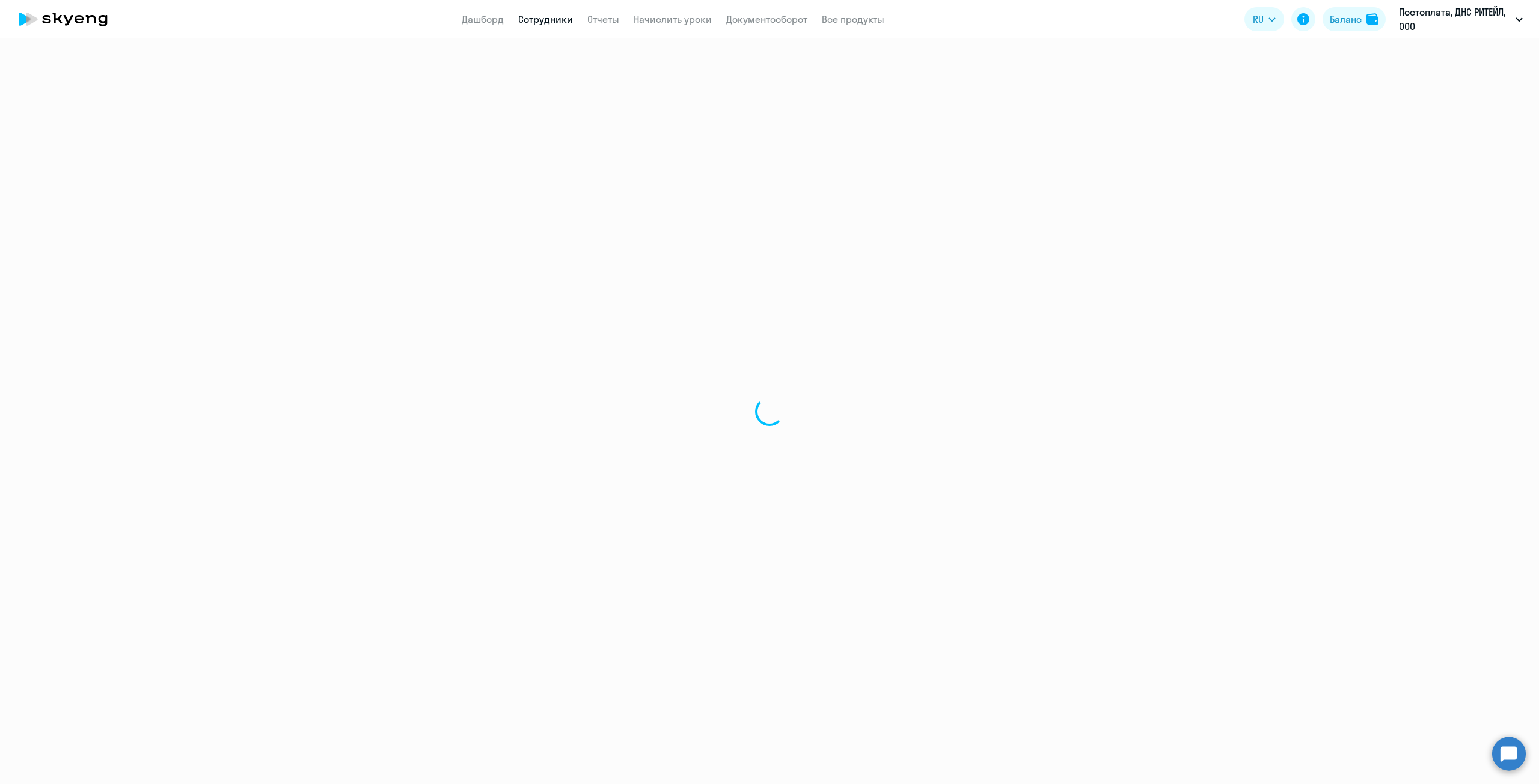
select select "english"
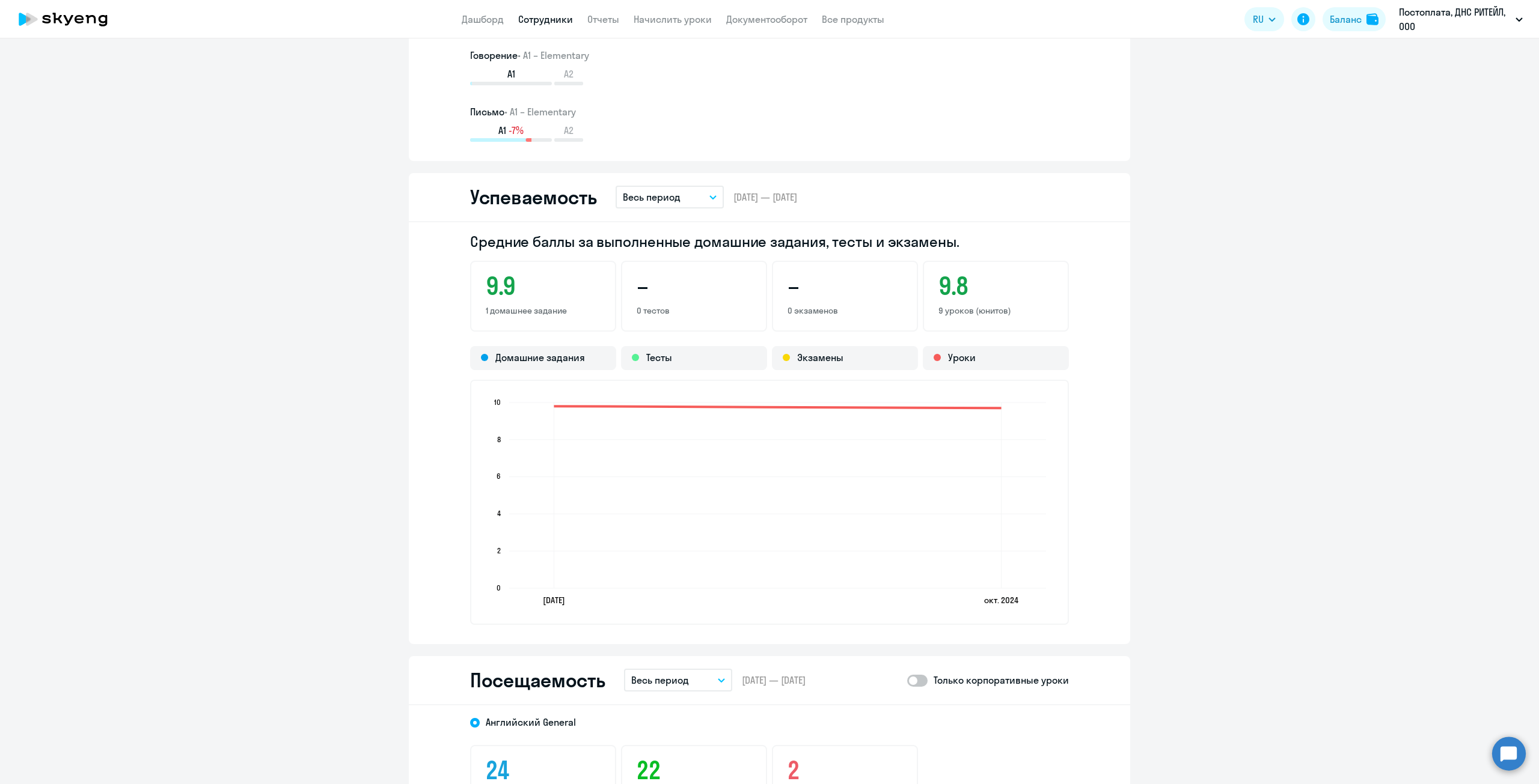
scroll to position [1082, 0]
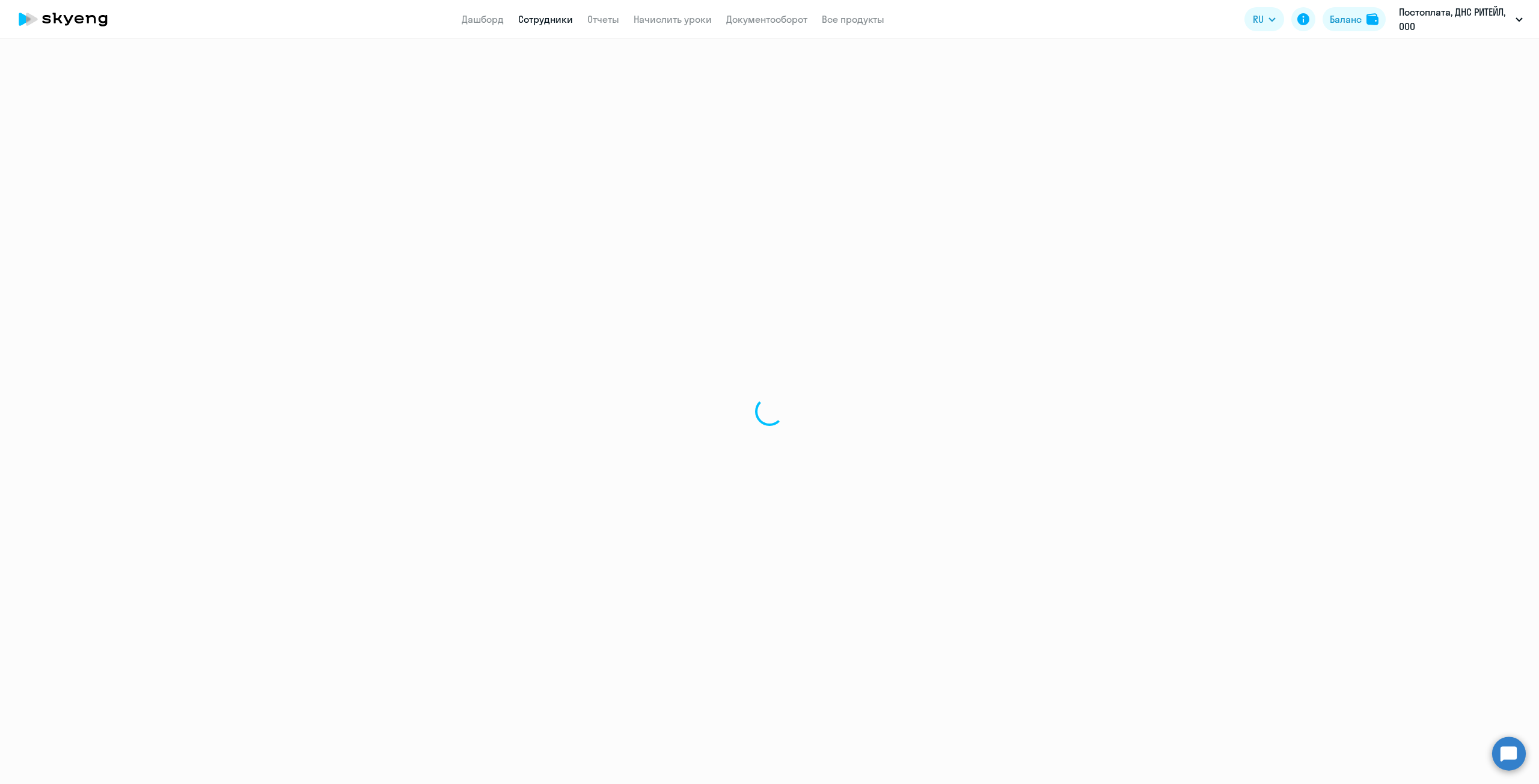
select select "30"
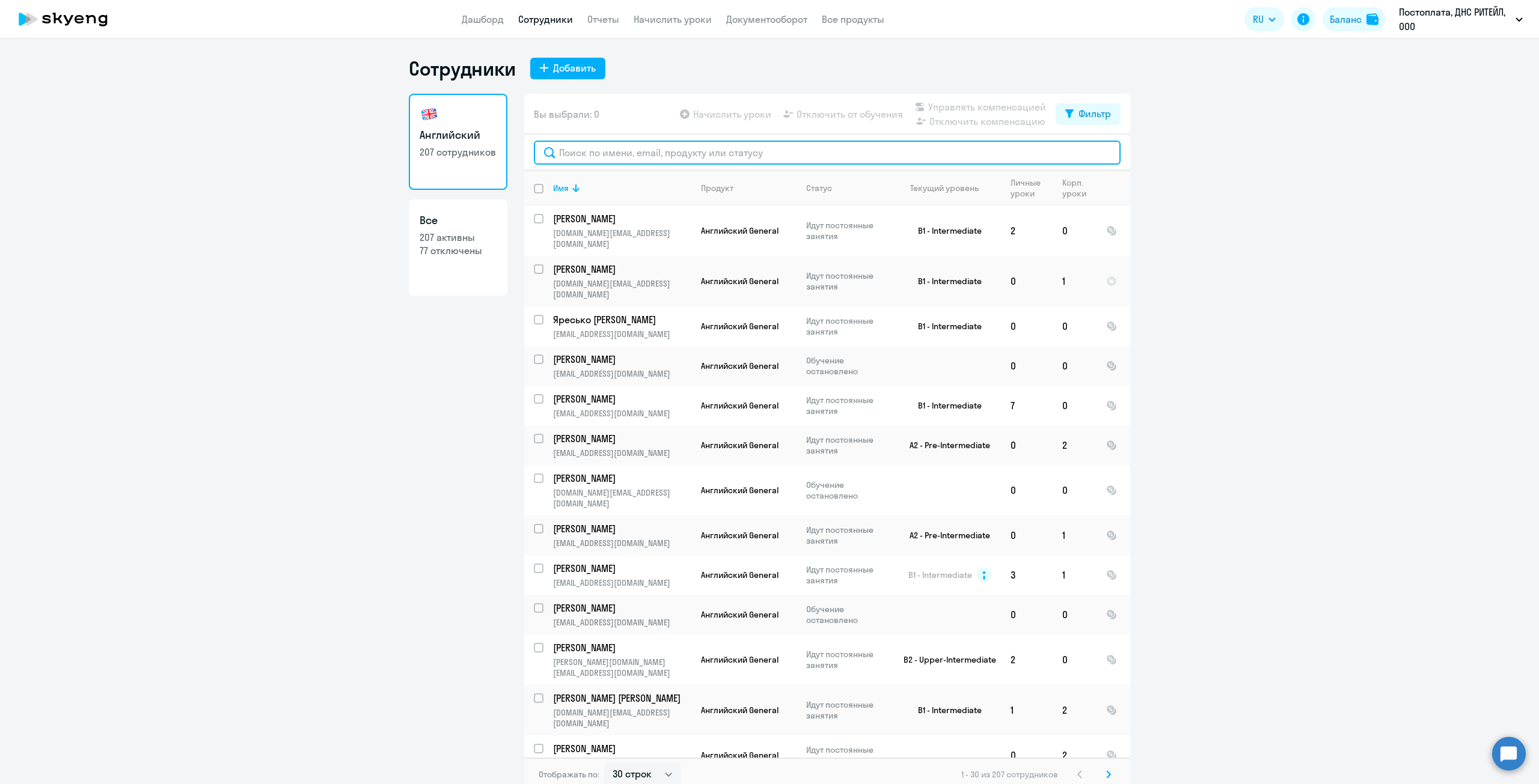
click at [618, 157] on input "text" at bounding box center [827, 153] width 587 height 24
paste input "[PERSON_NAME]"
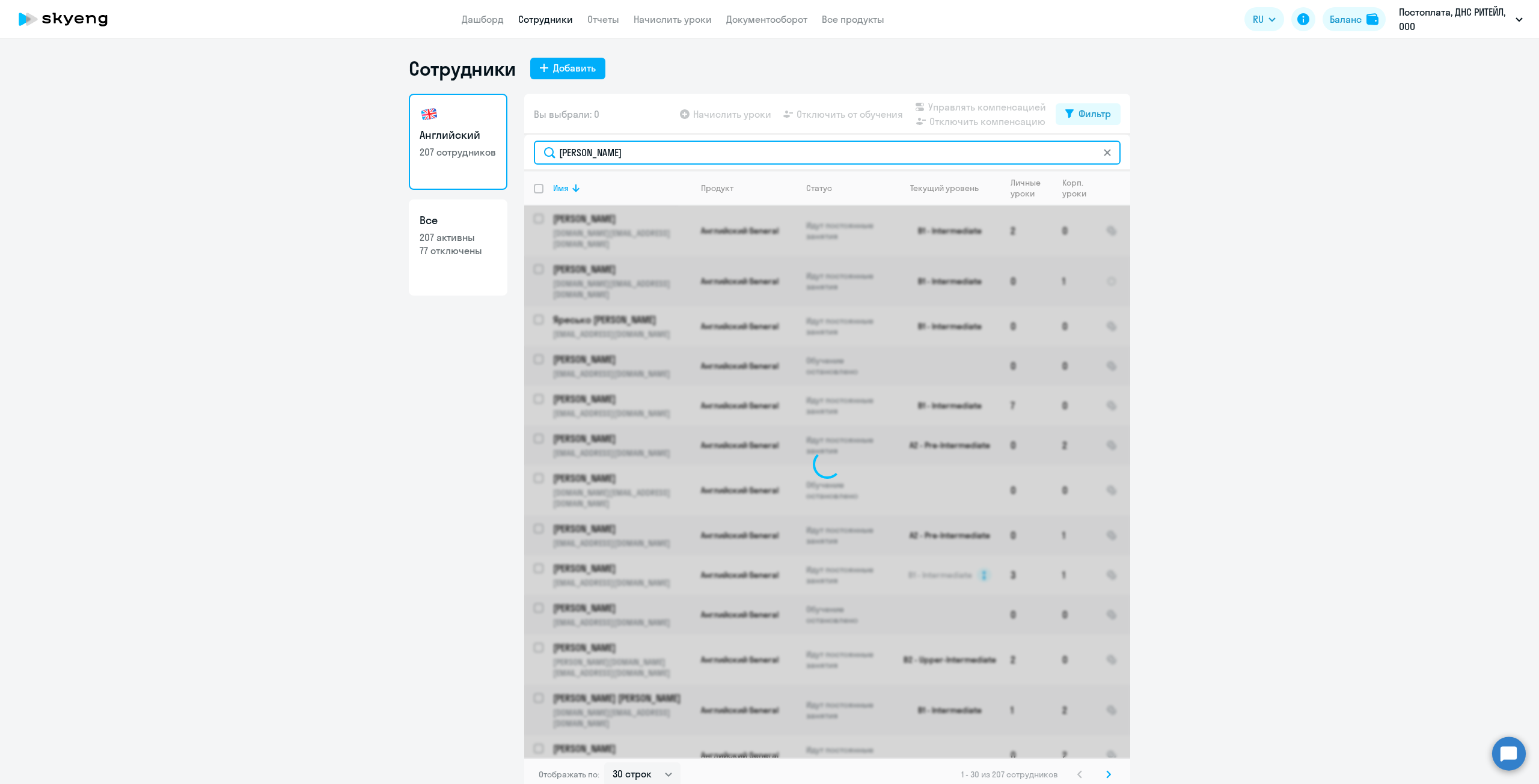
drag, startPoint x: 716, startPoint y: 153, endPoint x: 603, endPoint y: 160, distance: 113.2
click at [603, 160] on input "[PERSON_NAME]" at bounding box center [827, 153] width 587 height 24
type input "Сухорада"
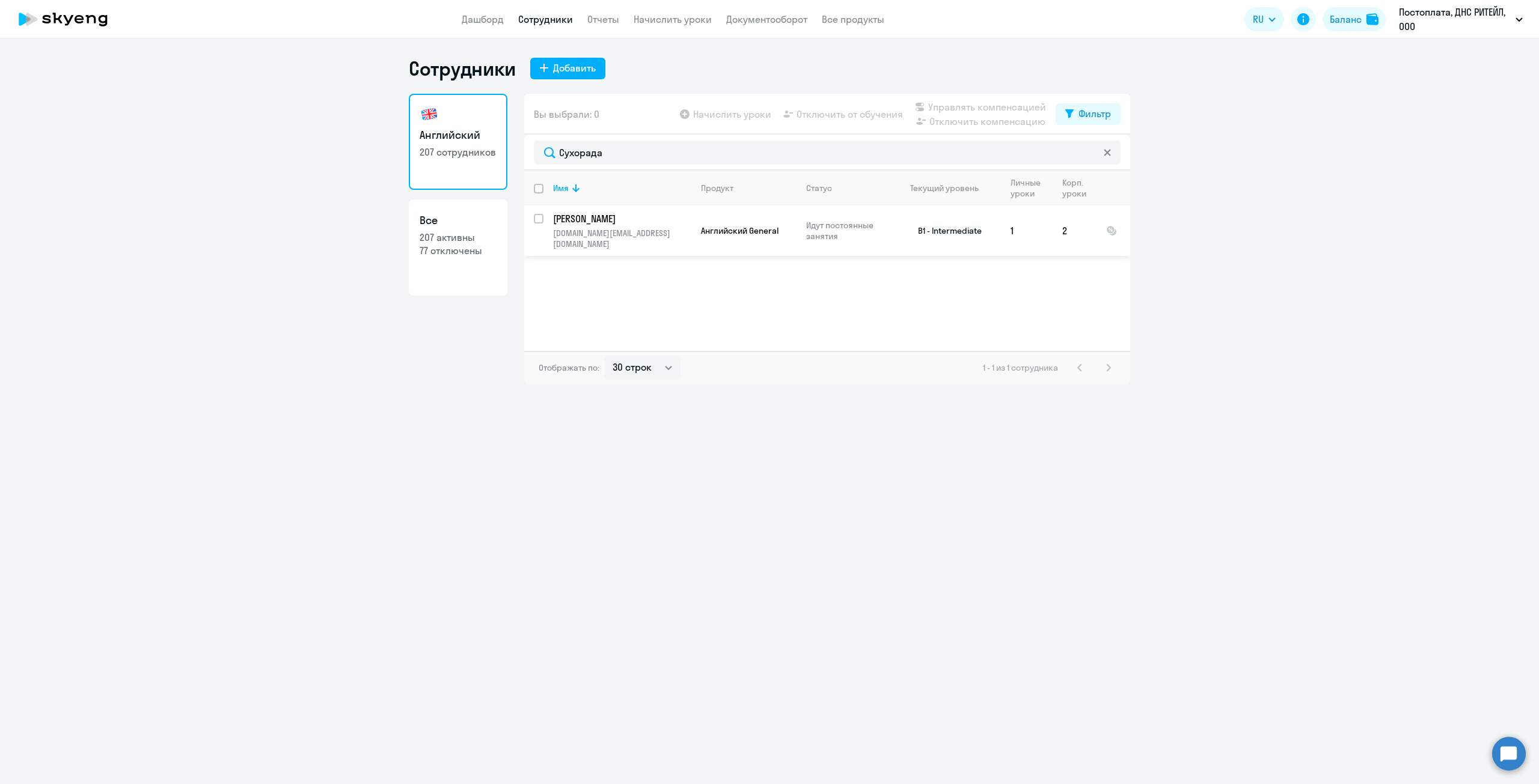
click at [603, 215] on p "[PERSON_NAME]" at bounding box center [620, 218] width 135 height 13
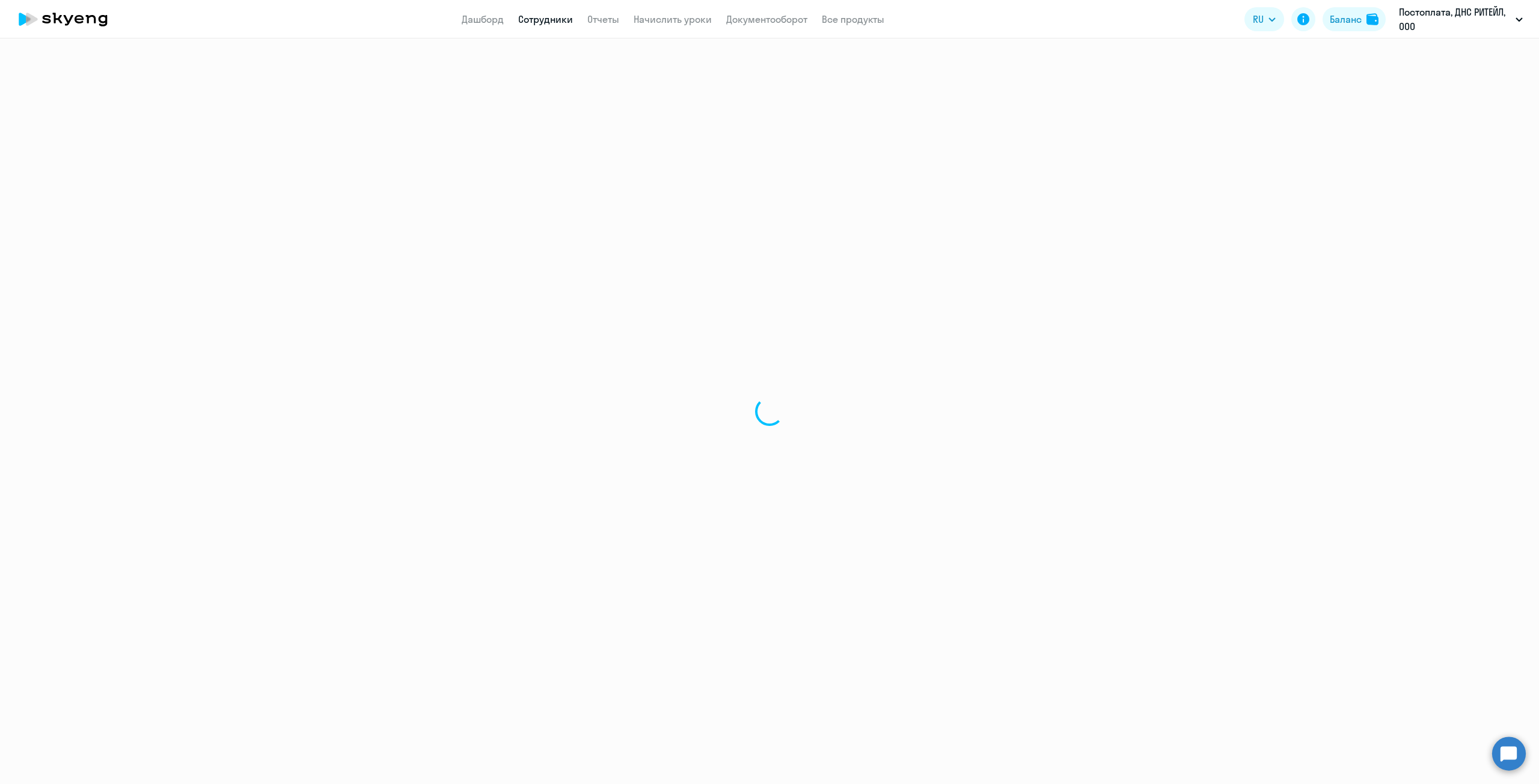
select select "english"
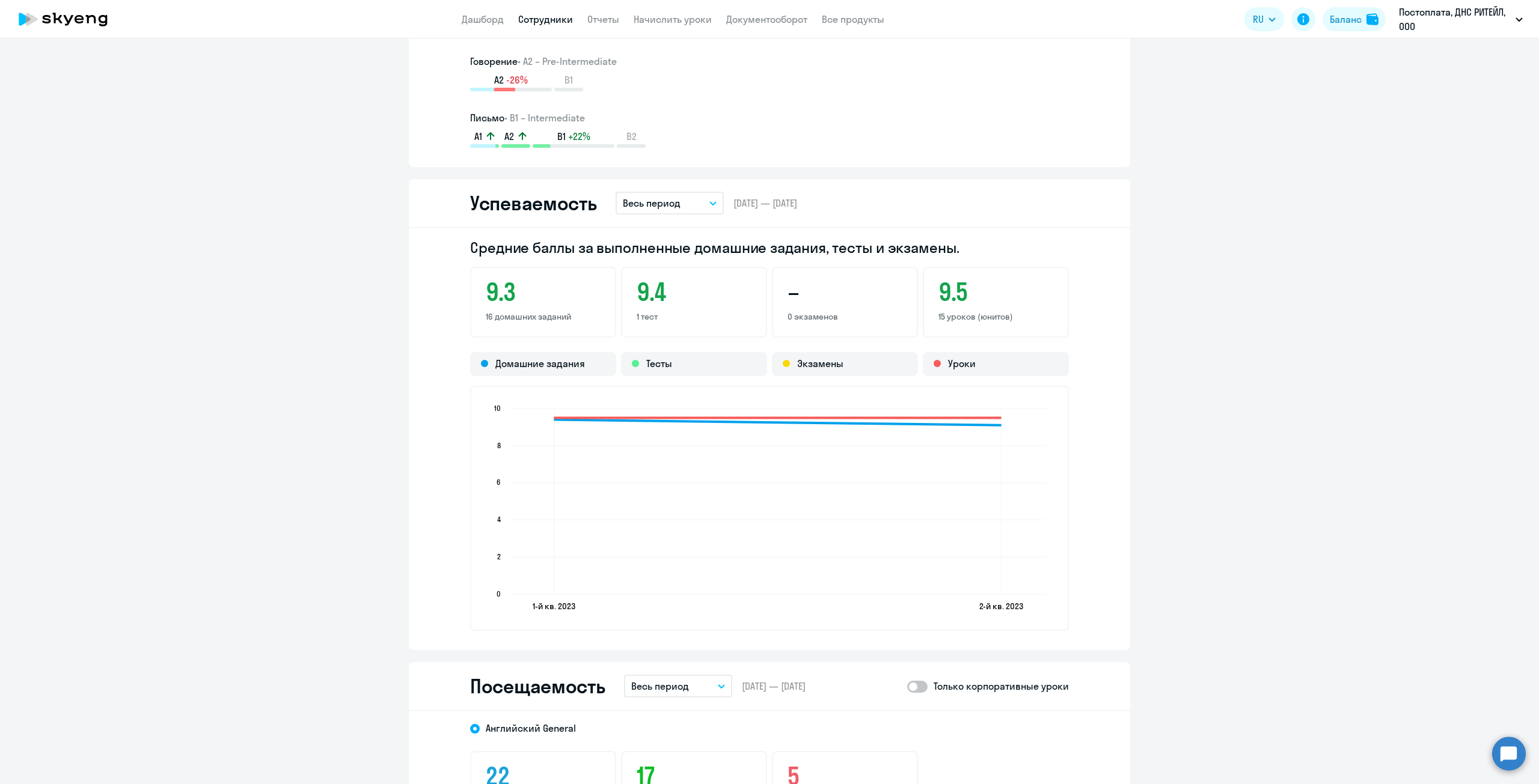
scroll to position [1082, 0]
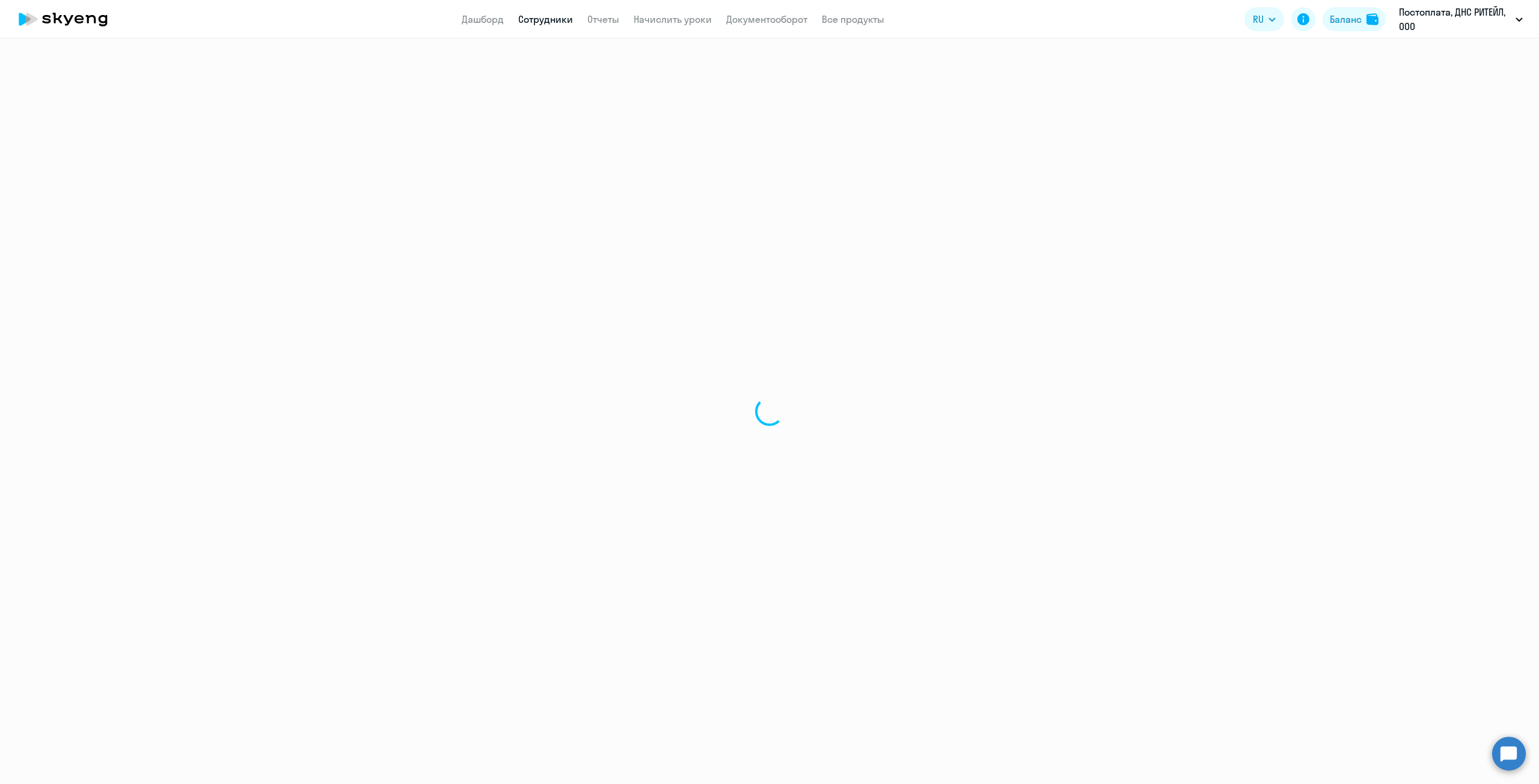
select select "30"
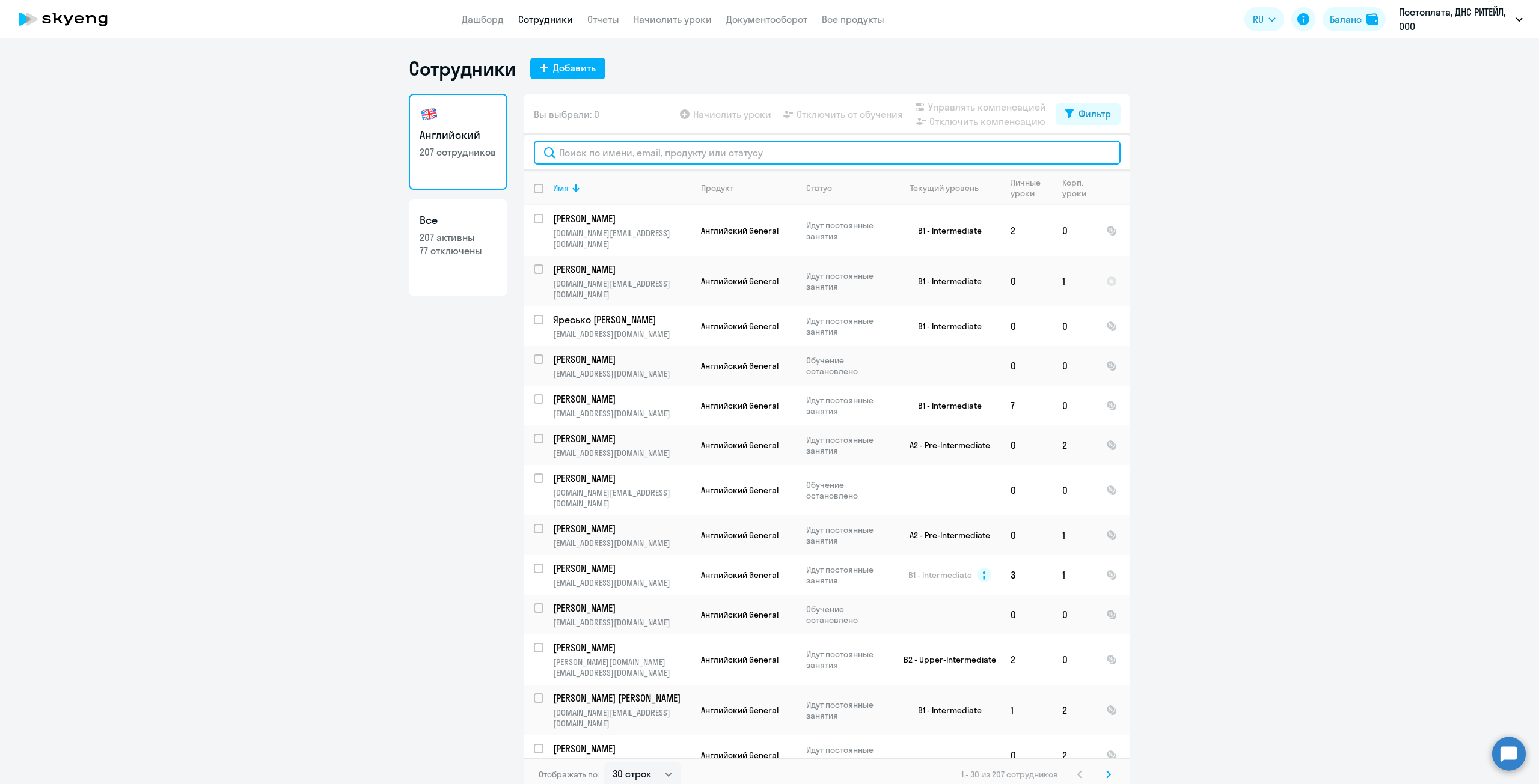
click at [673, 153] on input "text" at bounding box center [827, 153] width 587 height 24
paste input "[PERSON_NAME]"
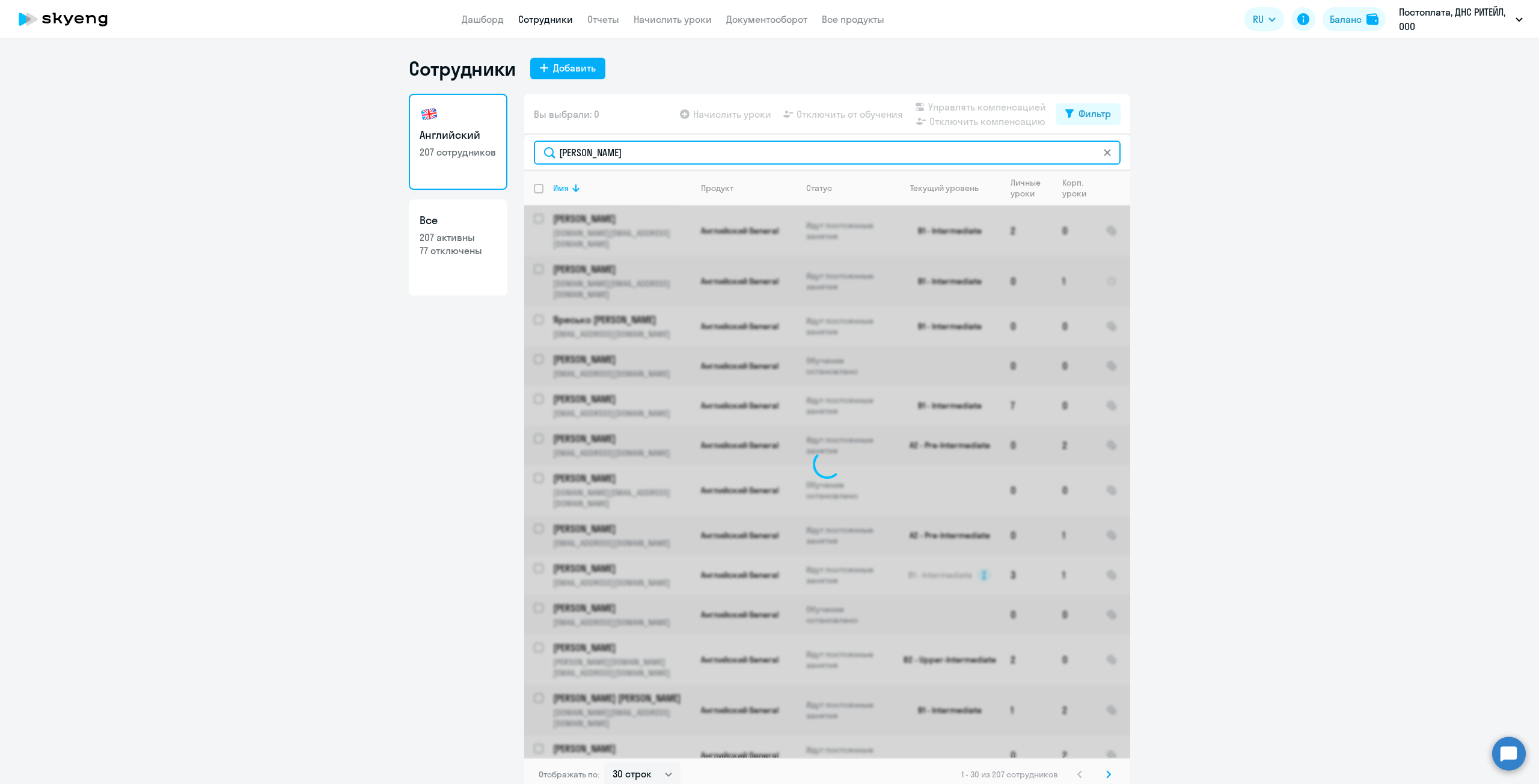
drag, startPoint x: 605, startPoint y: 151, endPoint x: 873, endPoint y: 137, distance: 268.4
click at [873, 137] on div "[PERSON_NAME]" at bounding box center [828, 152] width 606 height 36
type input "Филиппова"
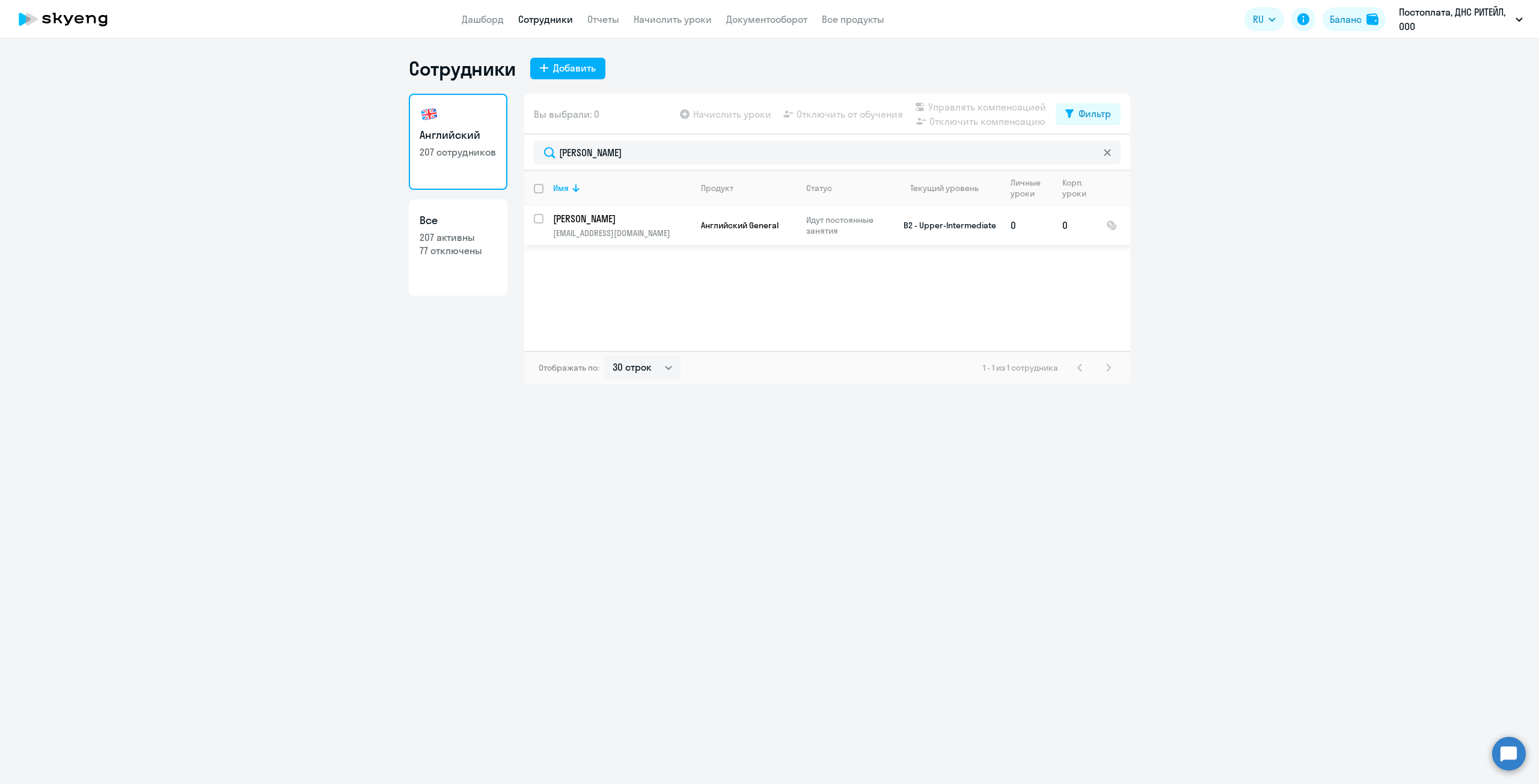
click at [630, 218] on p "[PERSON_NAME]" at bounding box center [620, 218] width 135 height 13
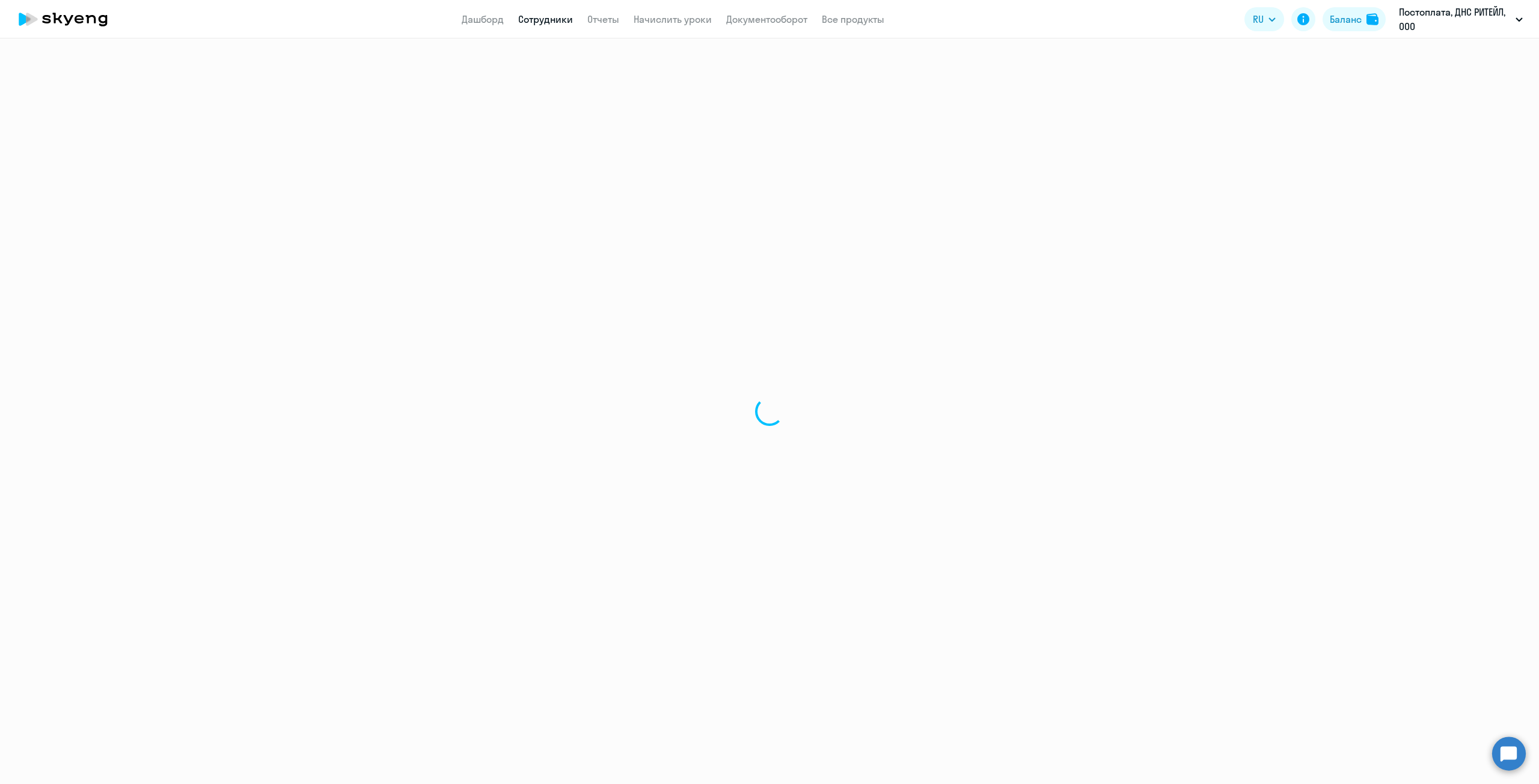
select select "english"
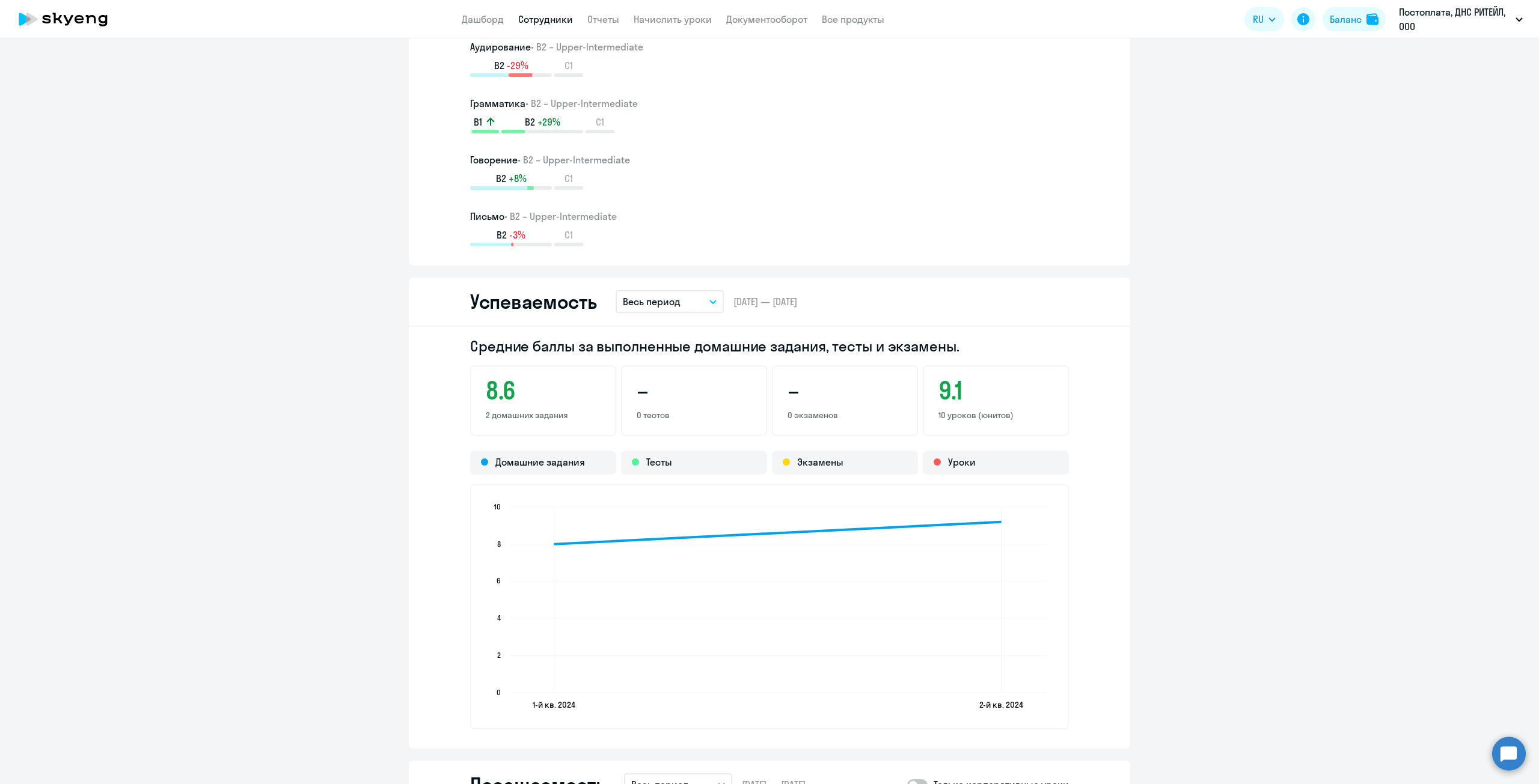
scroll to position [962, 0]
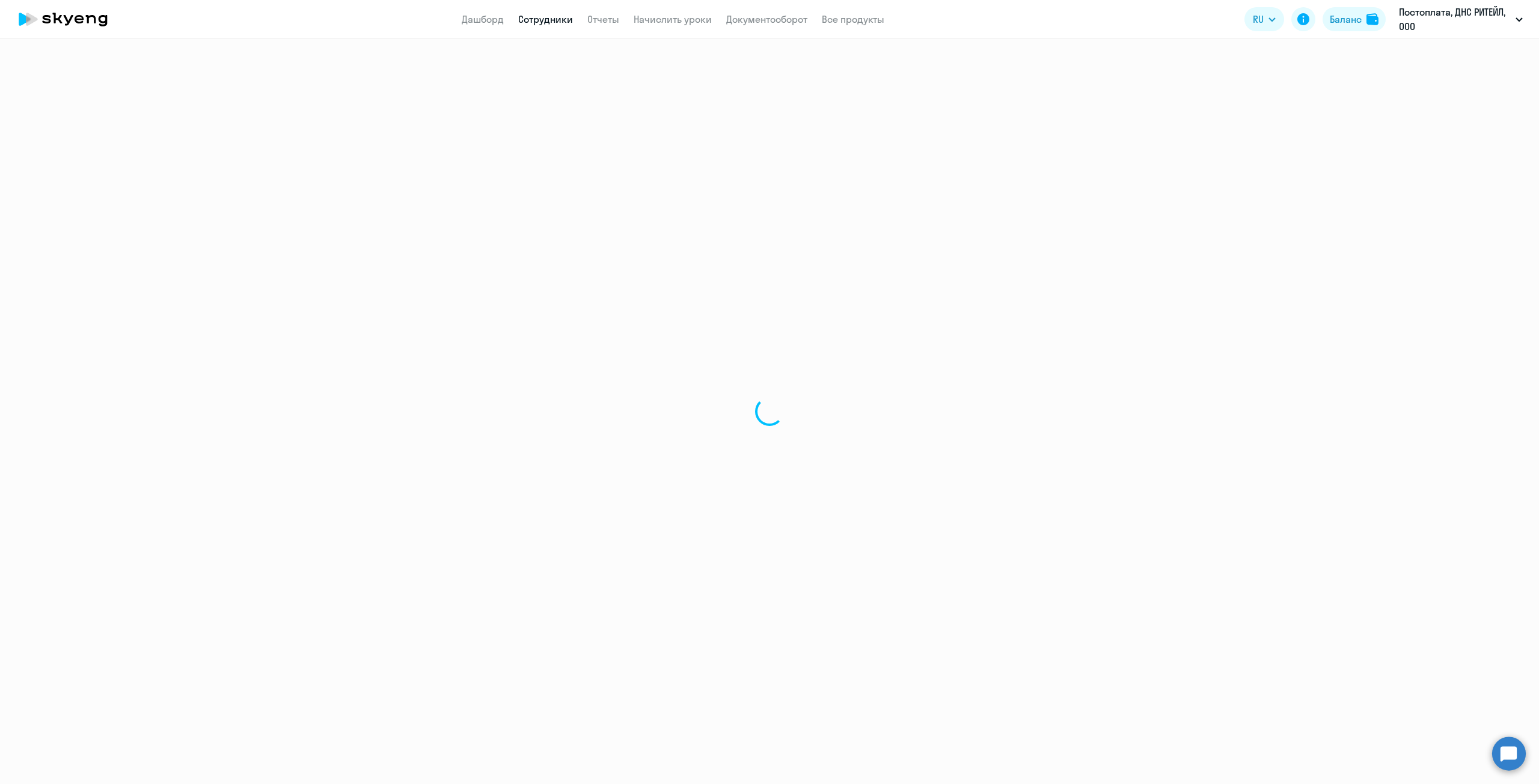
select select "30"
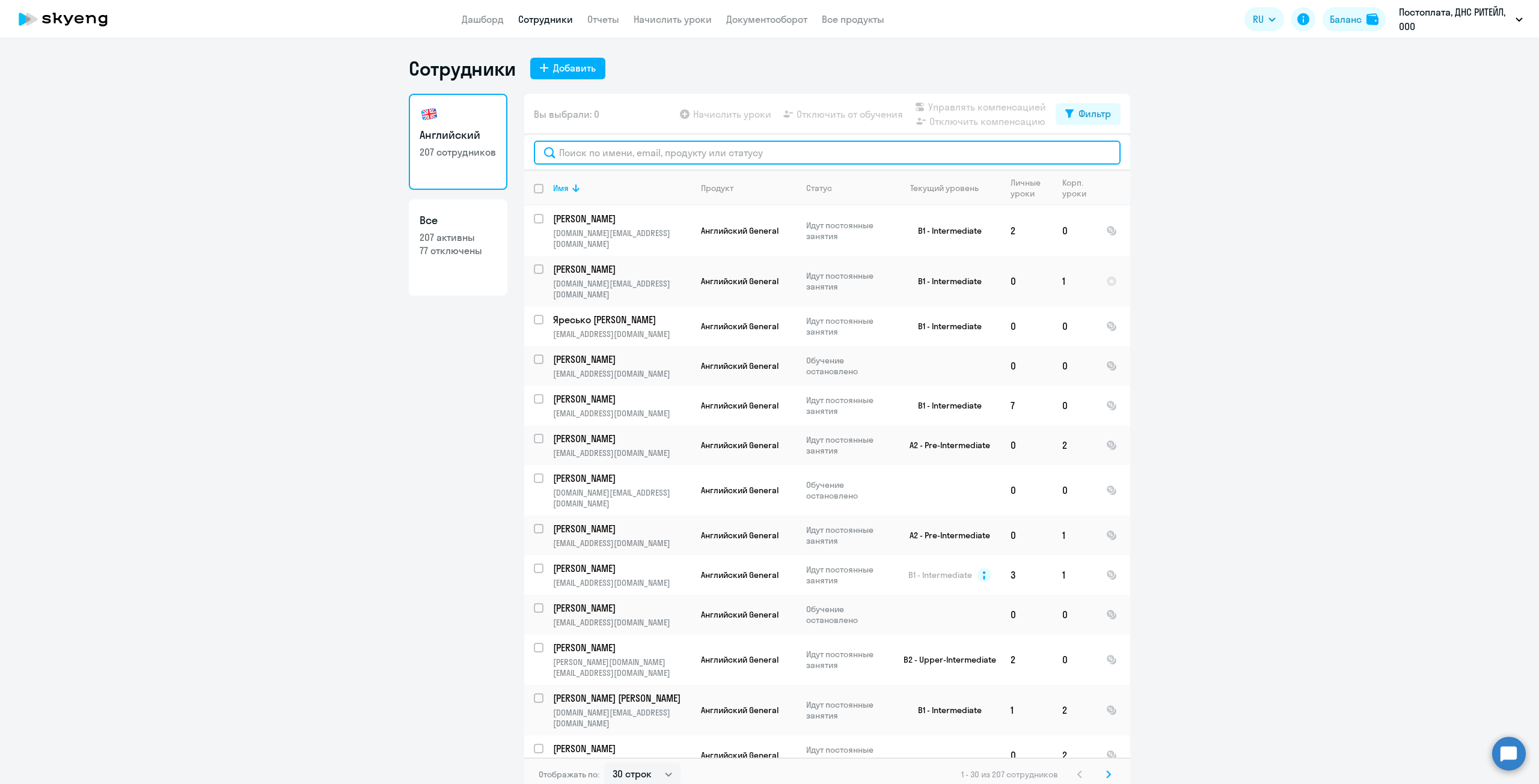
click at [619, 155] on input "text" at bounding box center [827, 153] width 587 height 24
paste input "[PERSON_NAME]"
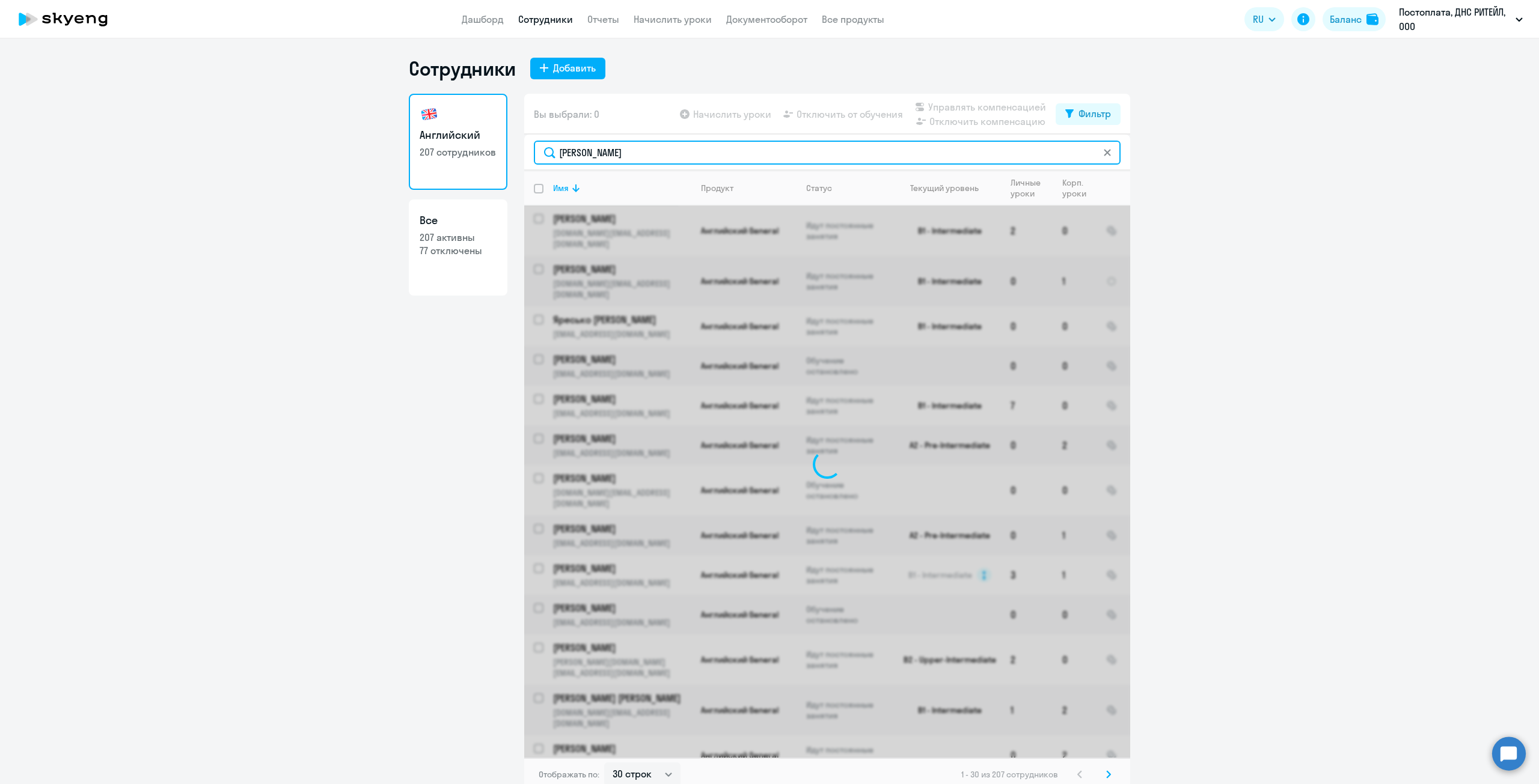
drag, startPoint x: 606, startPoint y: 153, endPoint x: 769, endPoint y: 142, distance: 163.4
click at [769, 142] on input "[PERSON_NAME]" at bounding box center [827, 153] width 587 height 24
type input "Черникова"
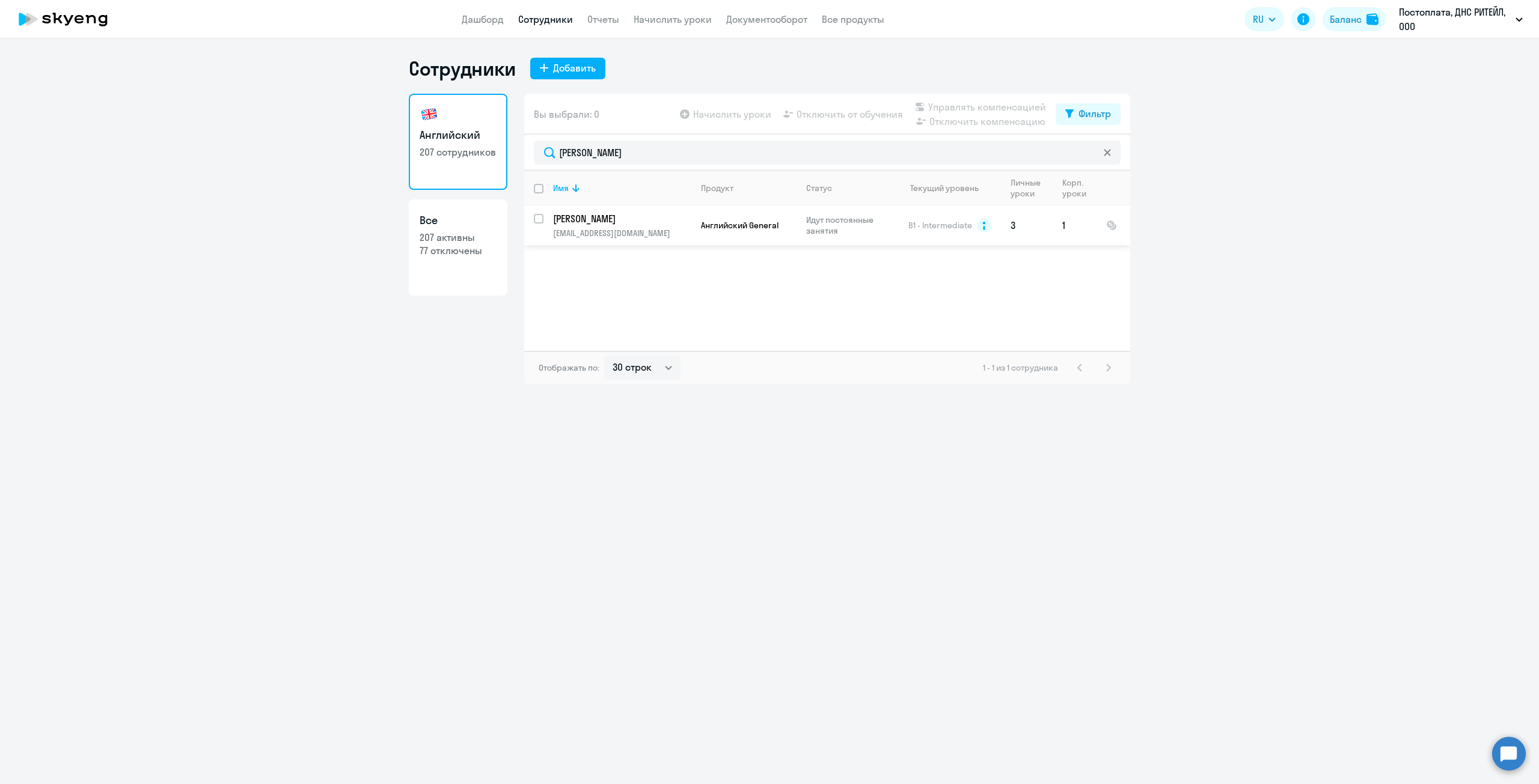
click at [617, 218] on p "[PERSON_NAME]" at bounding box center [620, 218] width 135 height 13
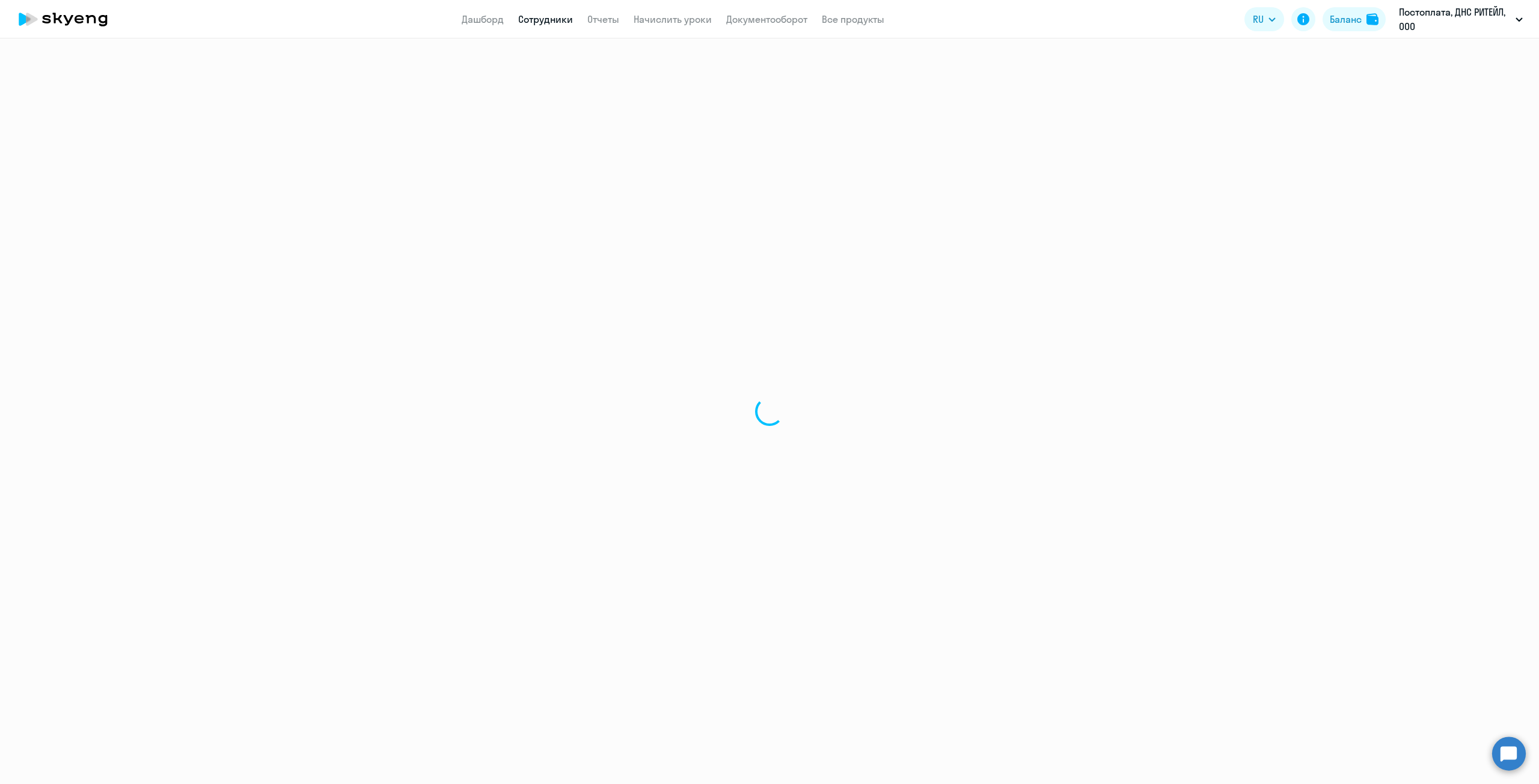
select select "english"
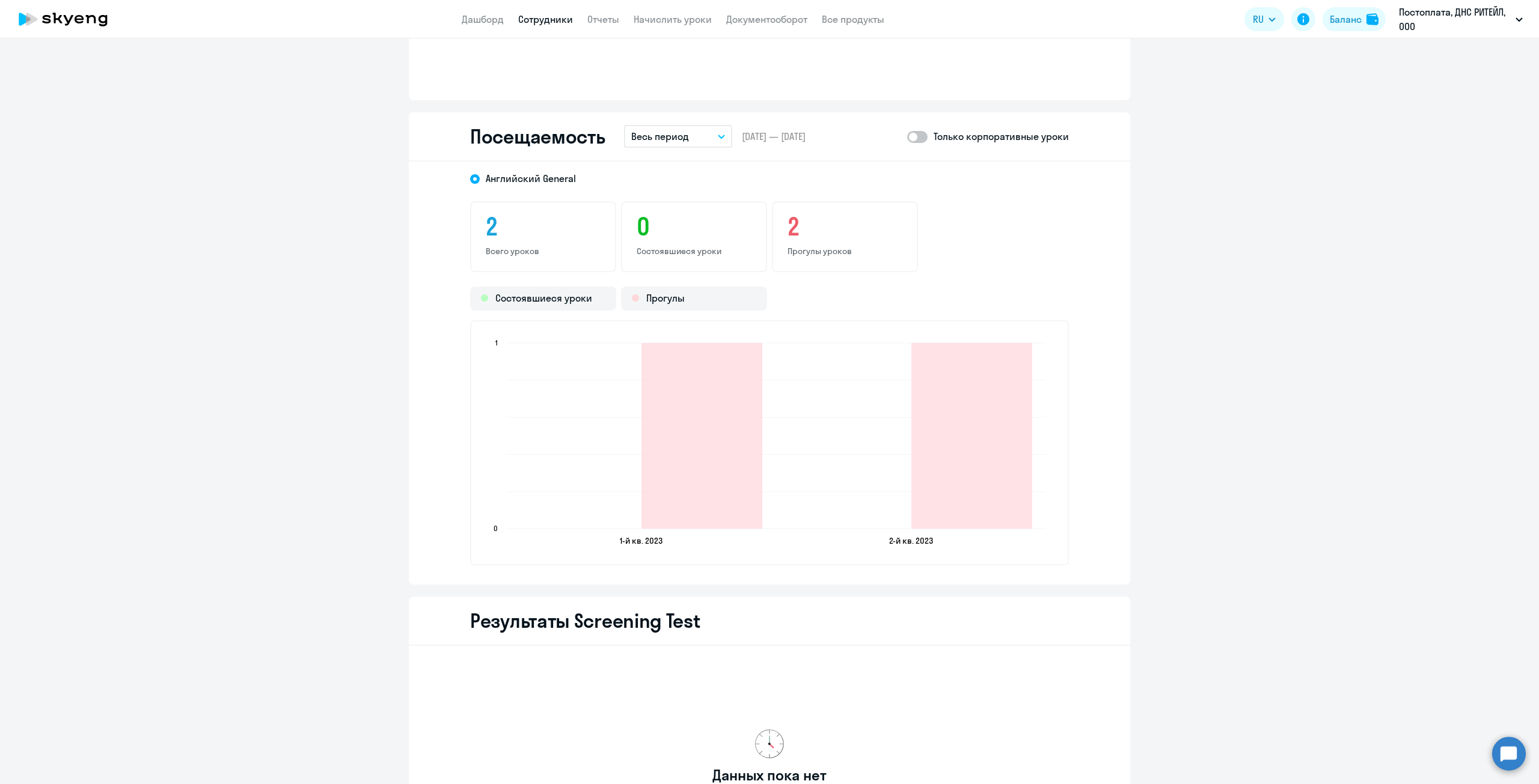
scroll to position [1322, 0]
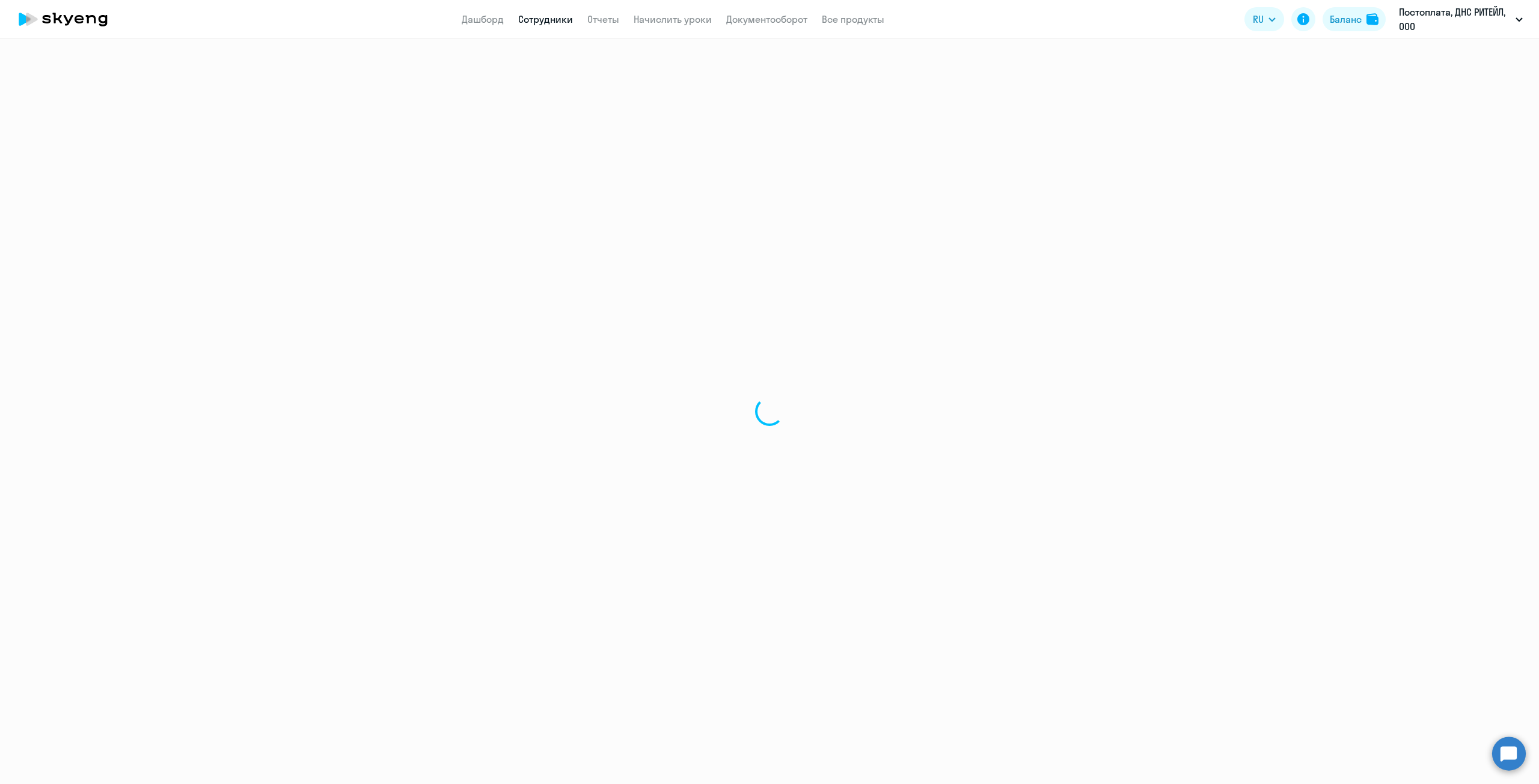
select select "30"
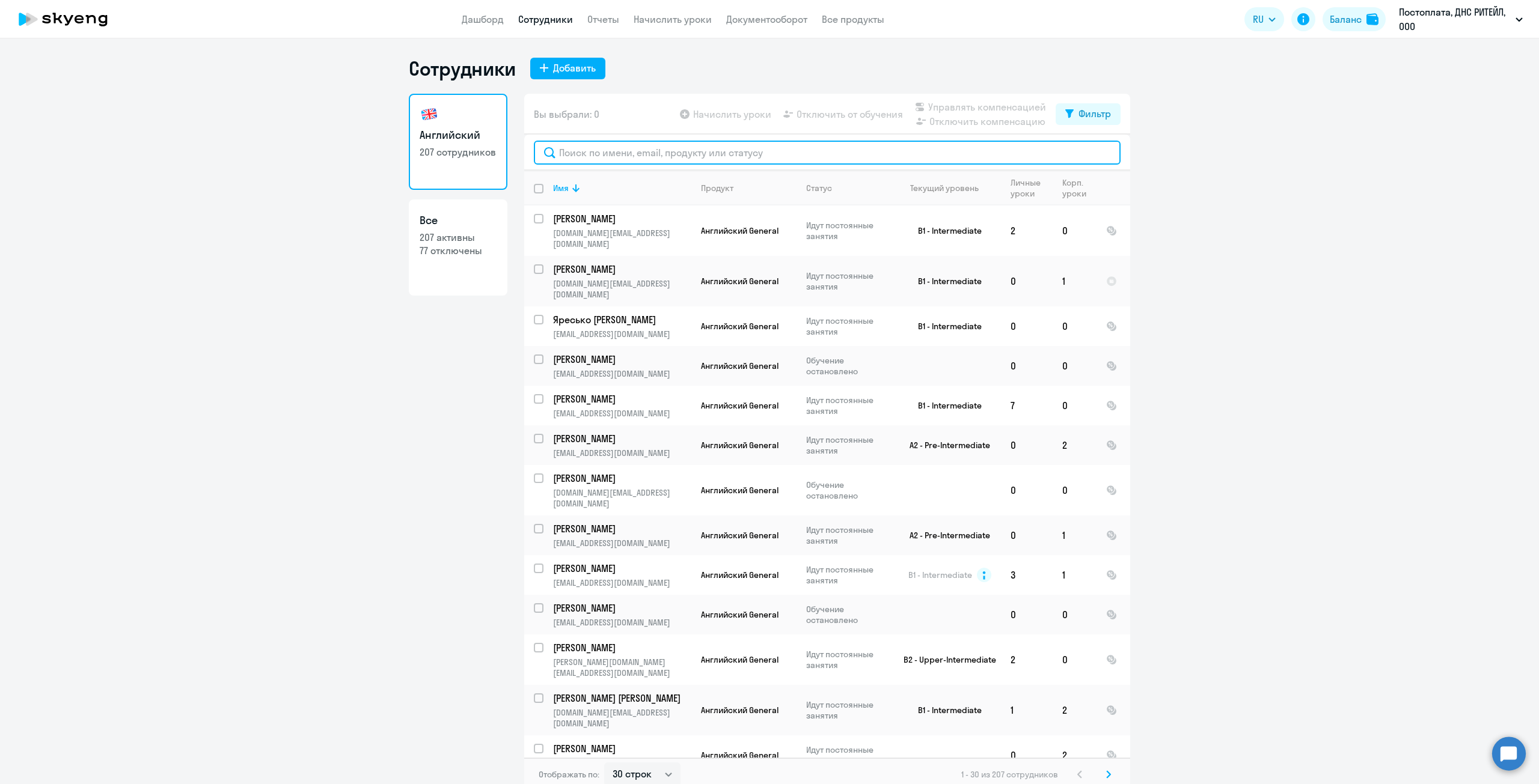
click at [654, 151] on input "text" at bounding box center [827, 153] width 587 height 24
paste input "[PERSON_NAME]"
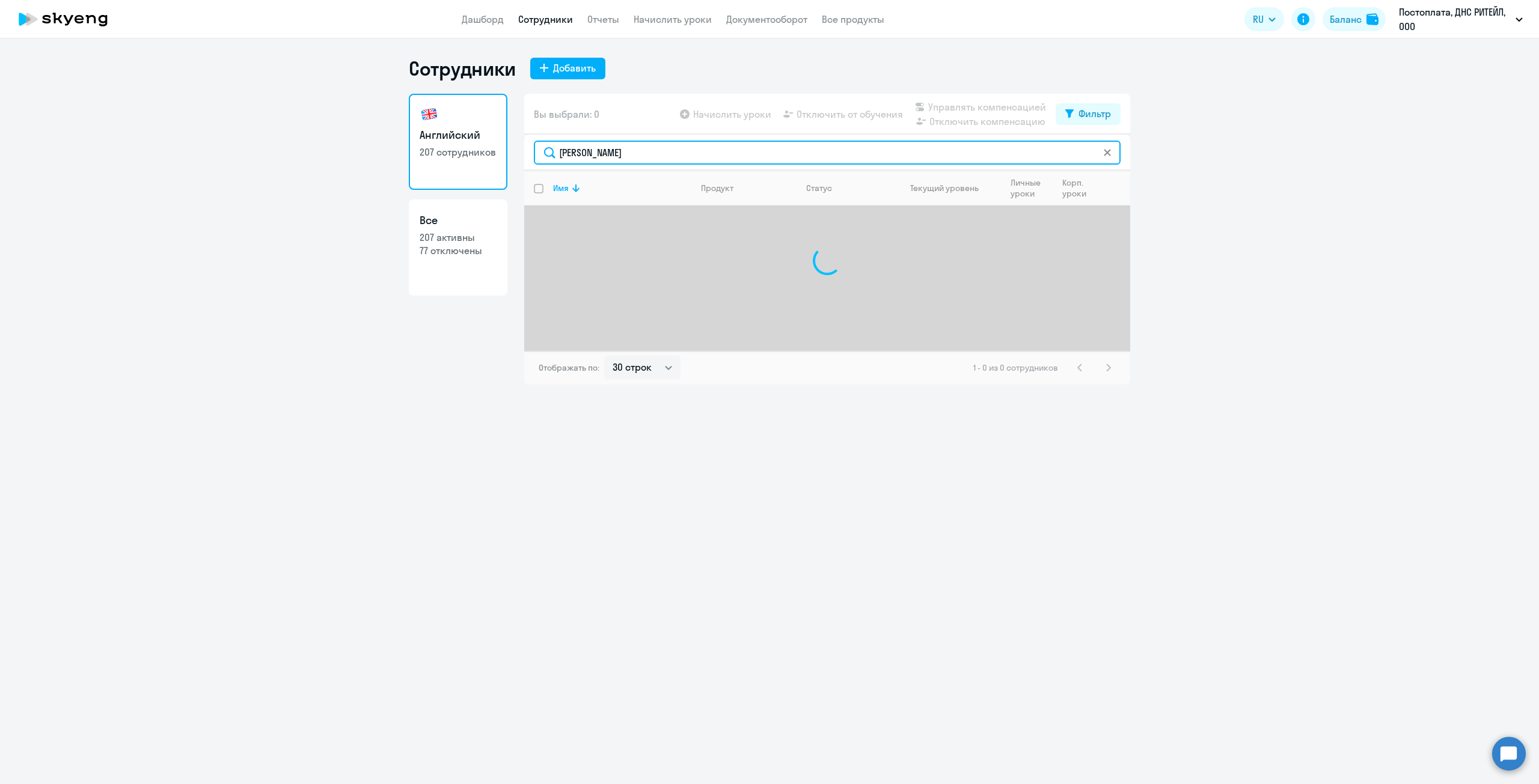
type input "Filimonov"
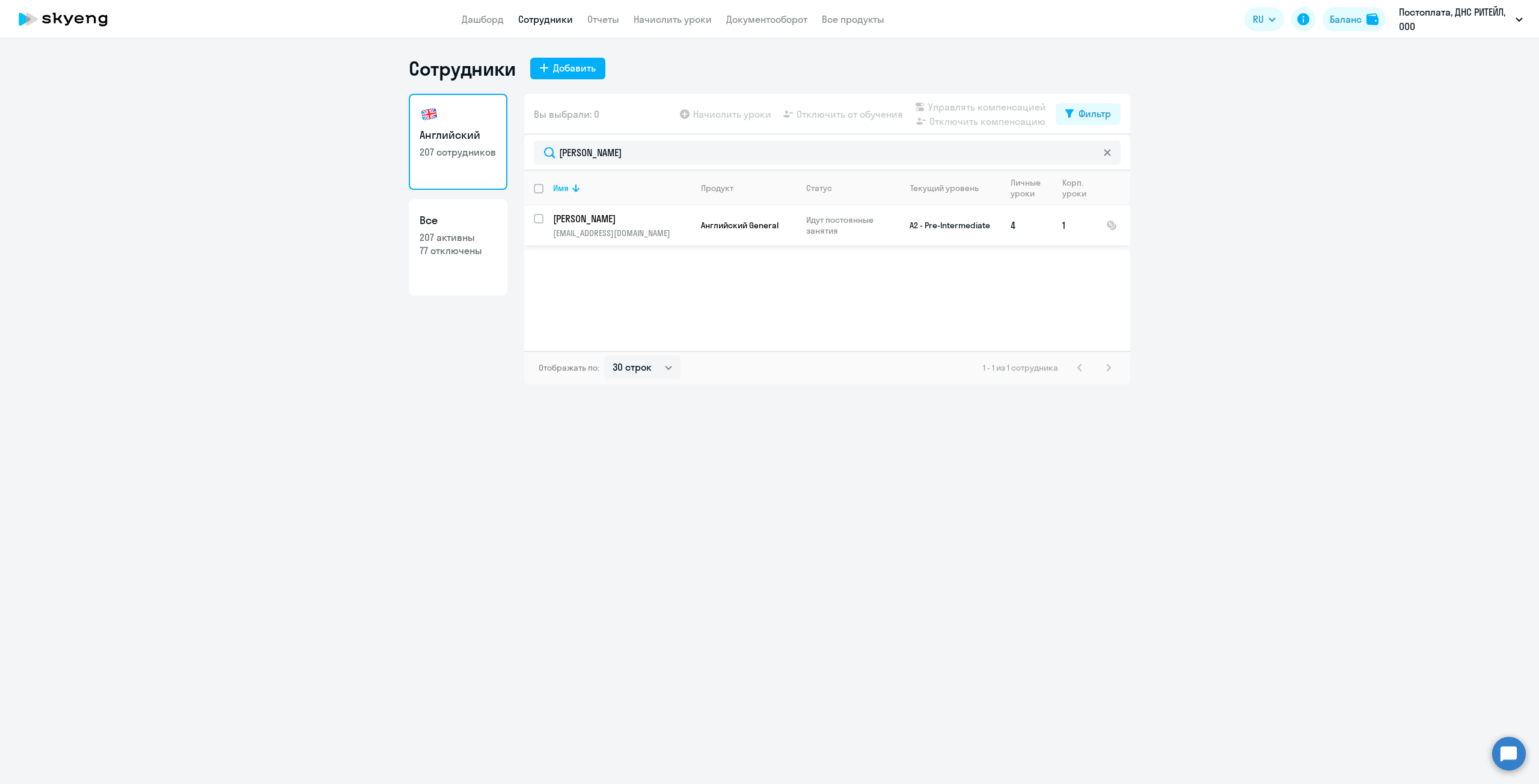
click at [615, 223] on p "[PERSON_NAME]" at bounding box center [620, 218] width 135 height 13
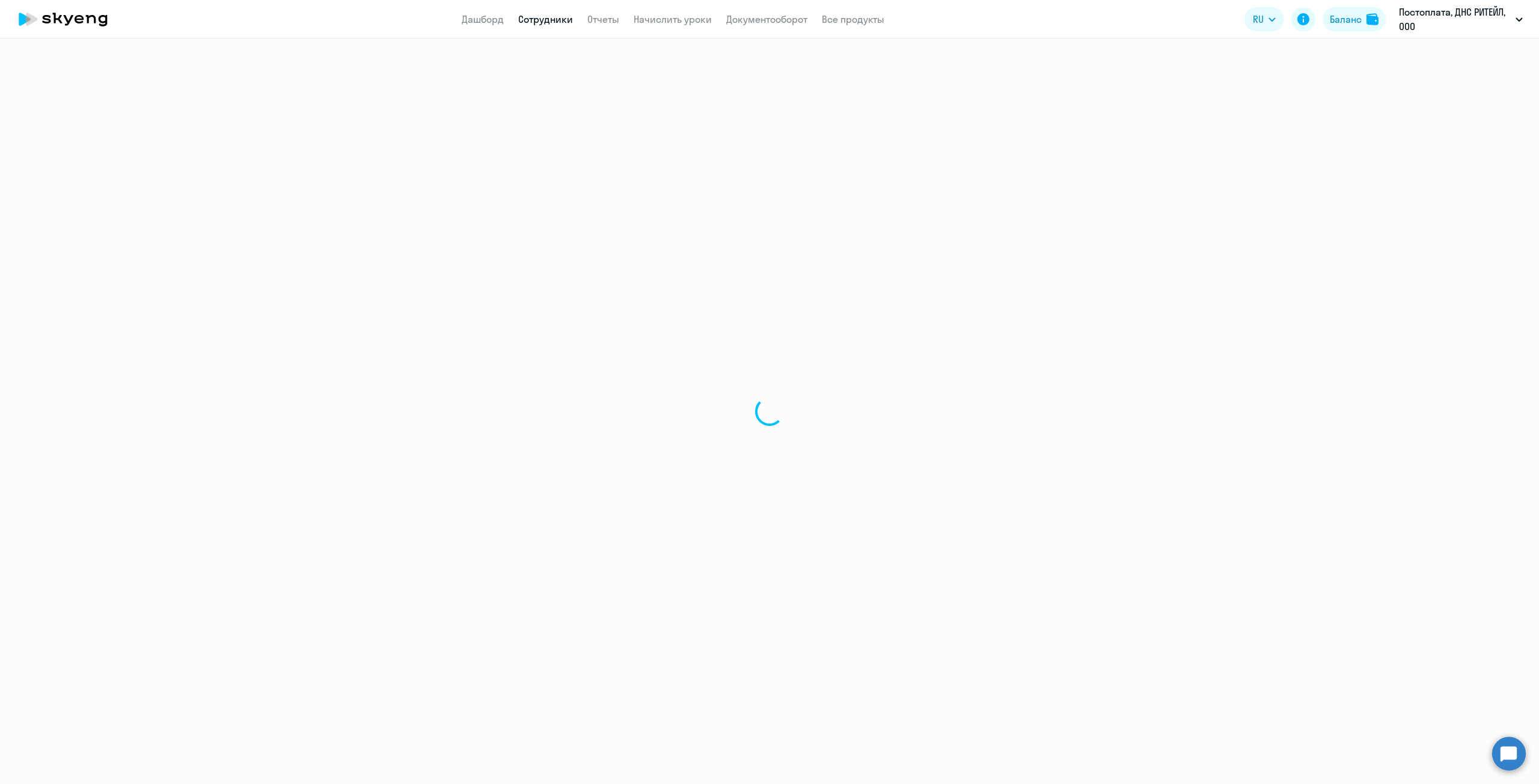
select select "english"
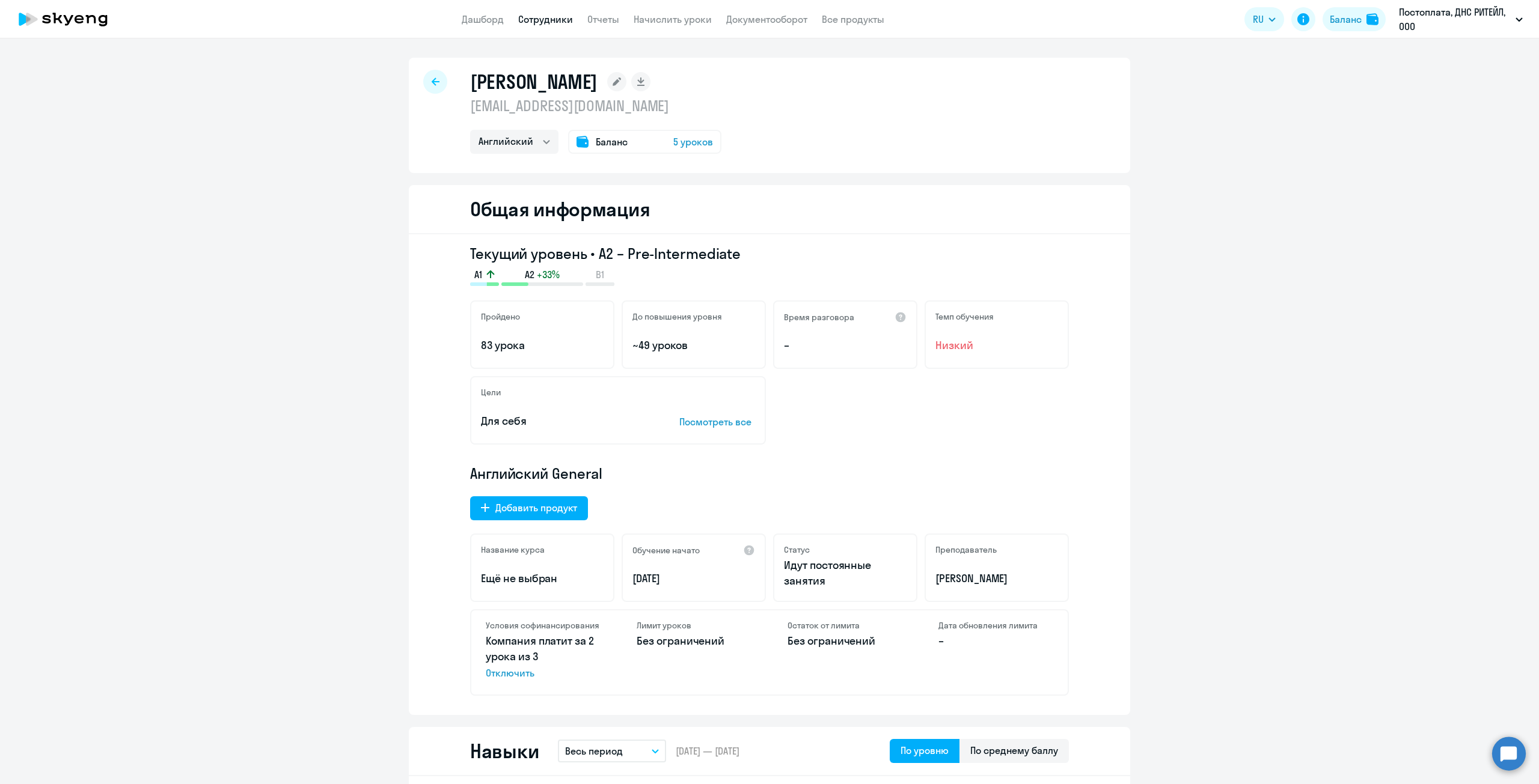
click at [435, 79] on div at bounding box center [435, 82] width 24 height 24
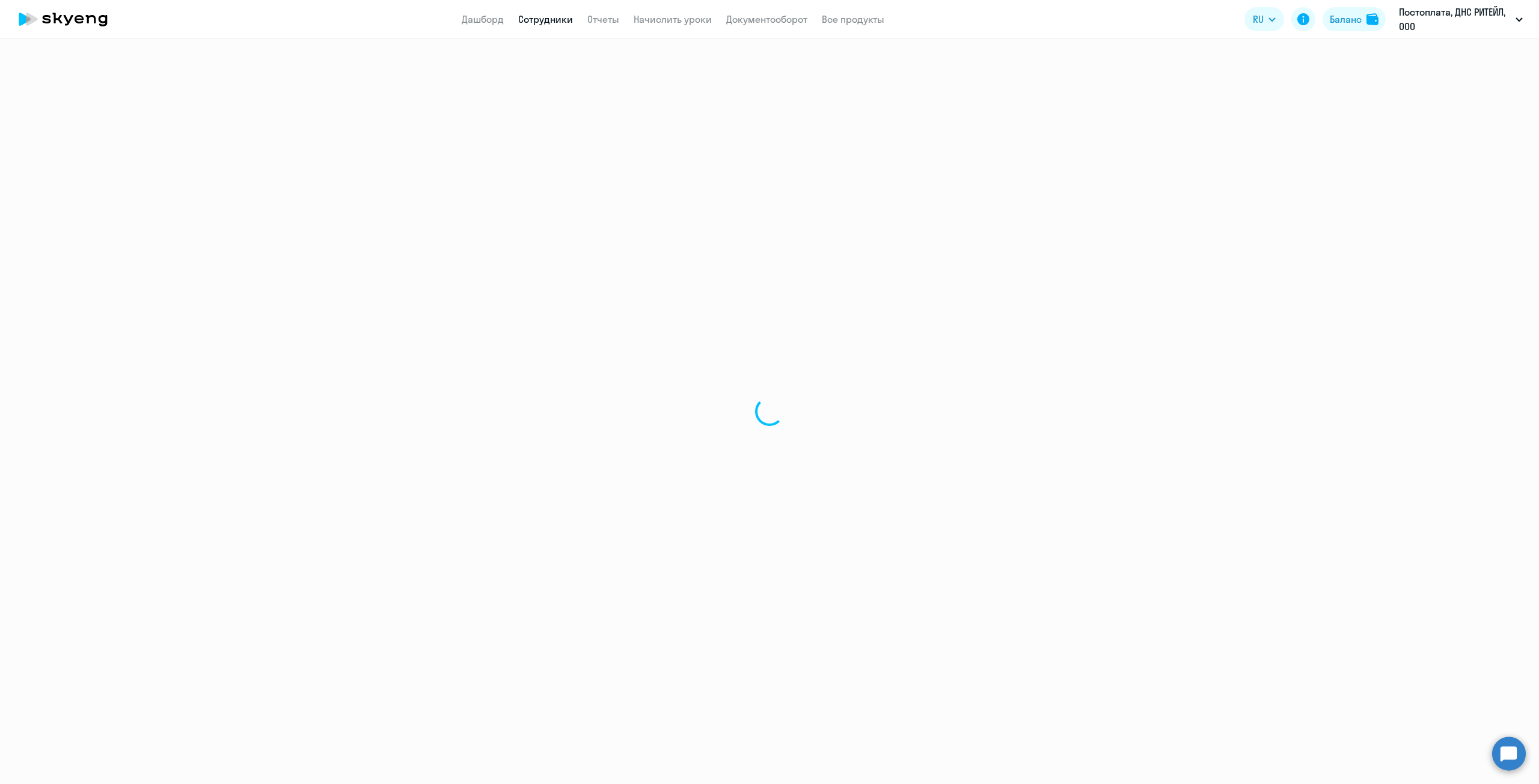
select select "30"
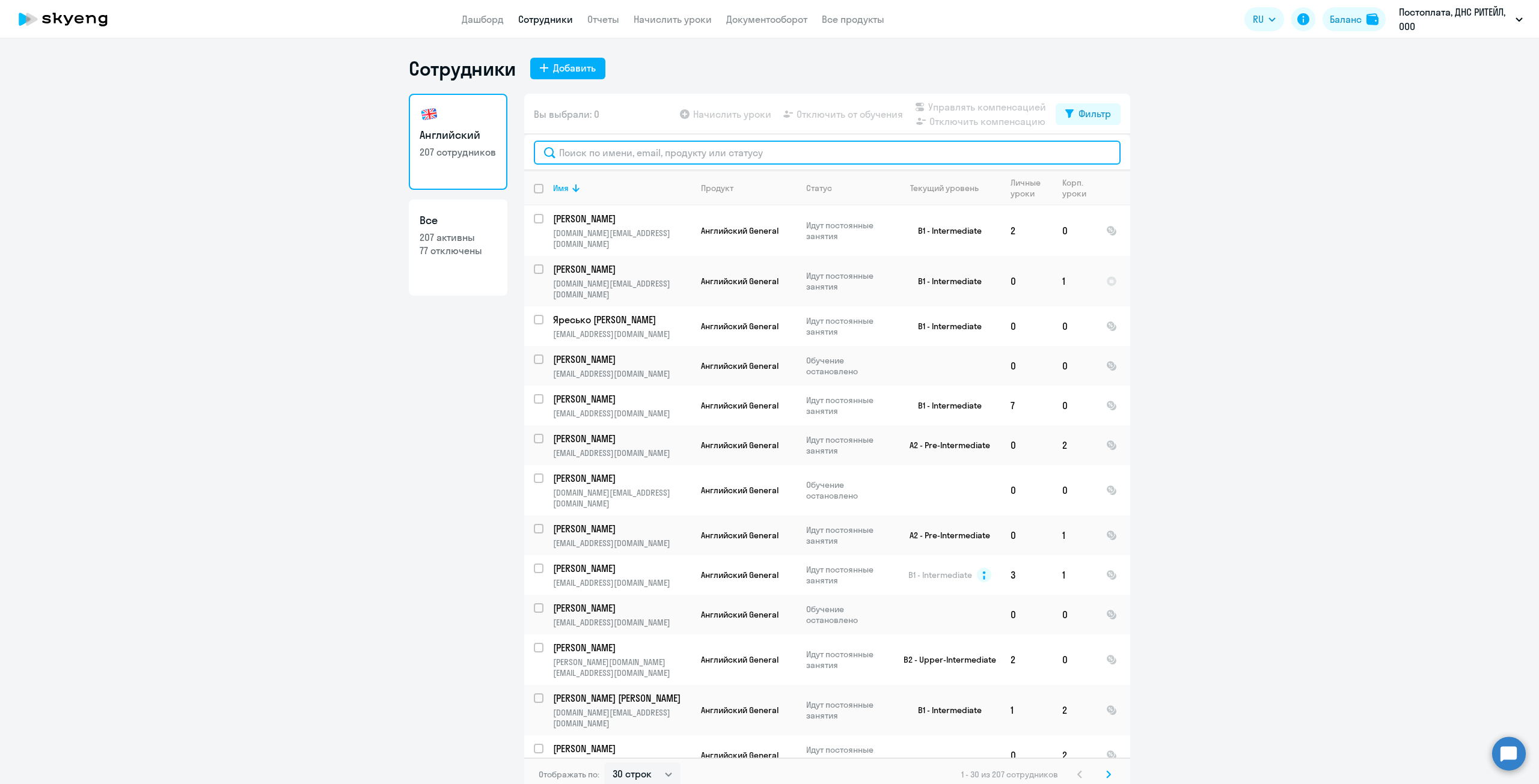
click at [605, 157] on input "text" at bounding box center [827, 153] width 587 height 24
paste input "[PERSON_NAME]"
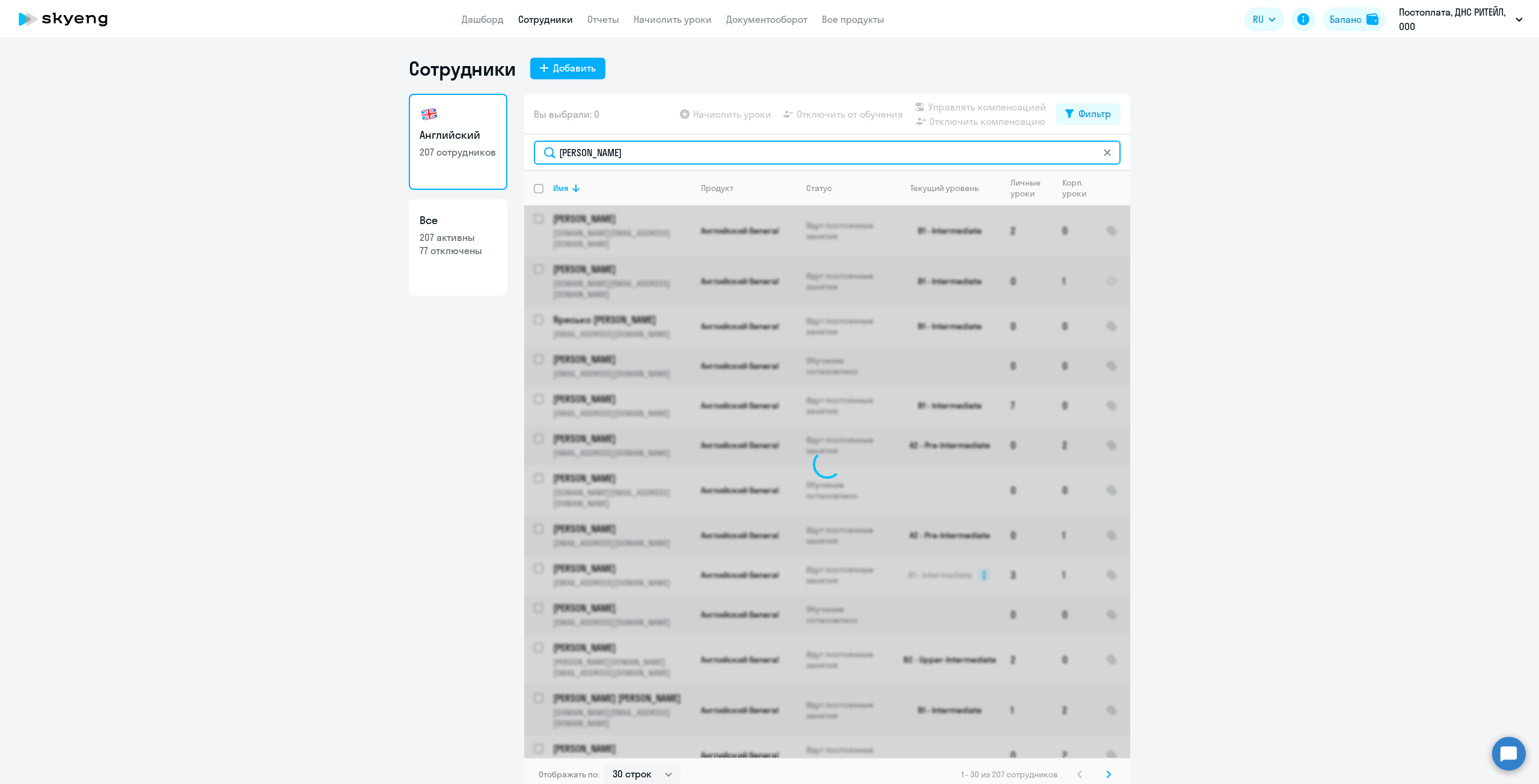
drag, startPoint x: 603, startPoint y: 155, endPoint x: 675, endPoint y: 145, distance: 72.7
click at [660, 155] on input "[PERSON_NAME]" at bounding box center [827, 153] width 587 height 24
type input "Filimonov"
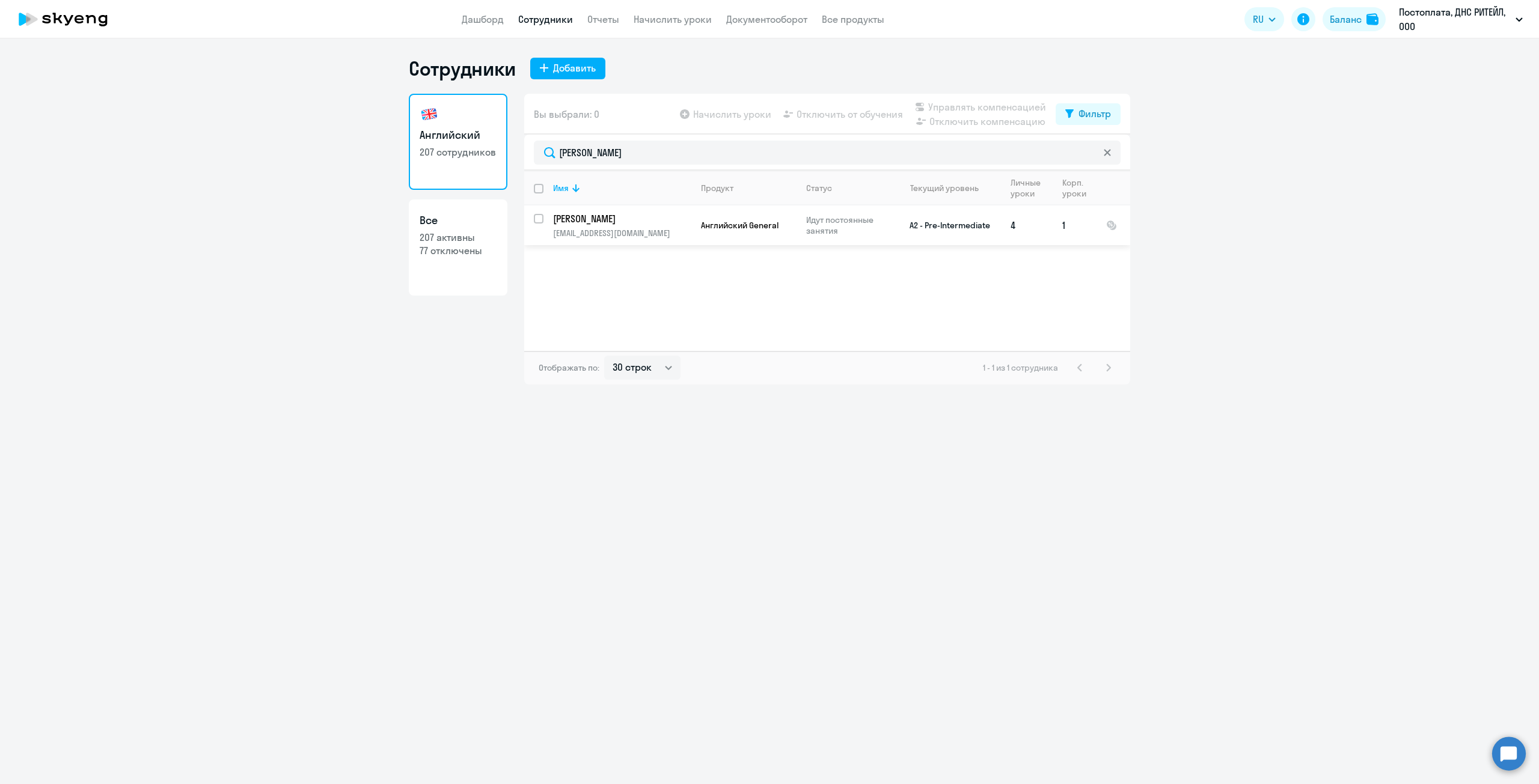
click at [540, 220] on input "select row 22541014" at bounding box center [546, 226] width 24 height 24
checkbox input "true"
click at [440, 249] on p "77 отключены" at bounding box center [457, 251] width 76 height 13
select select "30"
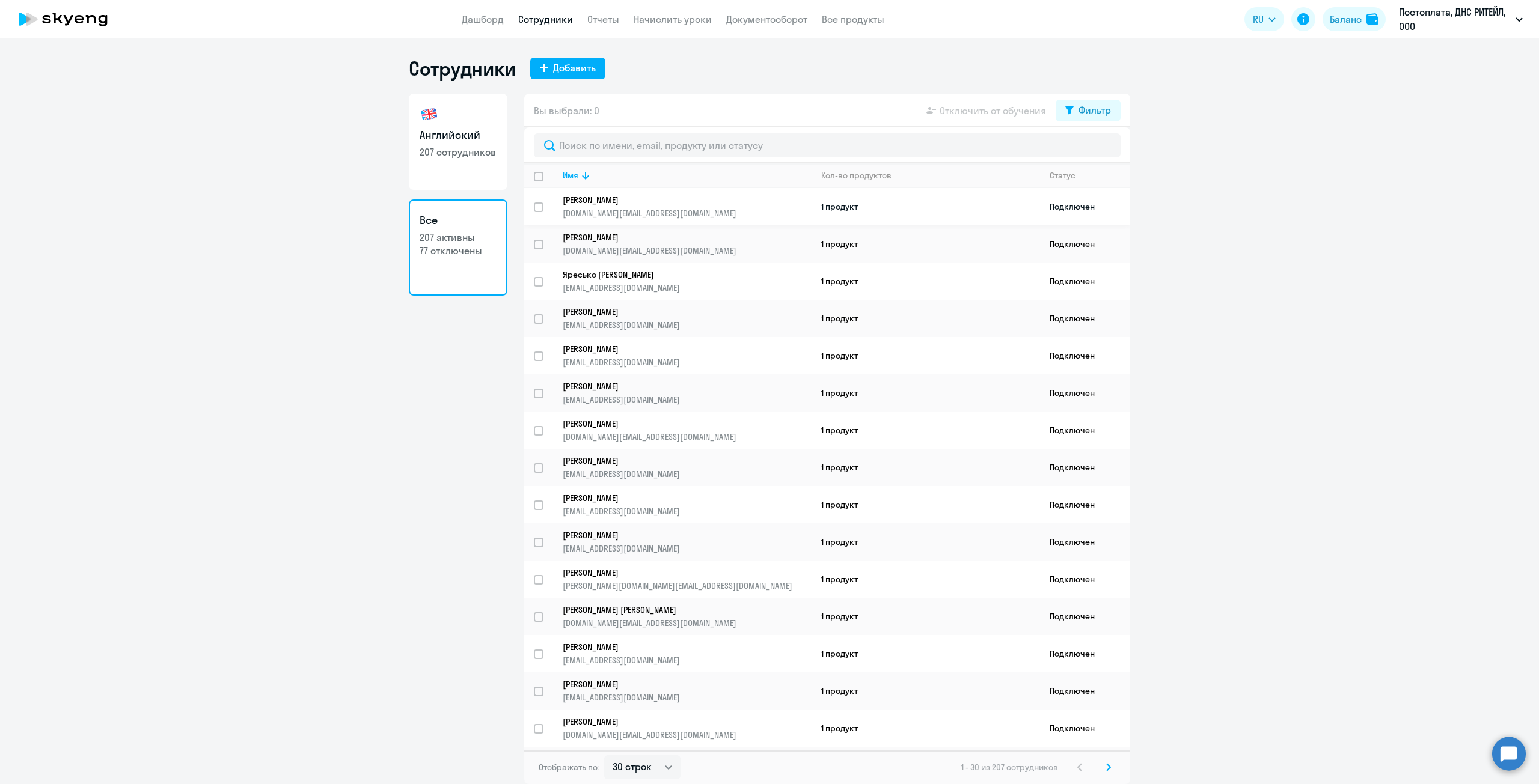
click at [538, 208] on input "select row 39892361" at bounding box center [546, 215] width 24 height 24
checkbox input "true"
click at [476, 168] on link "Английский 207 сотрудников" at bounding box center [458, 142] width 99 height 96
select select "30"
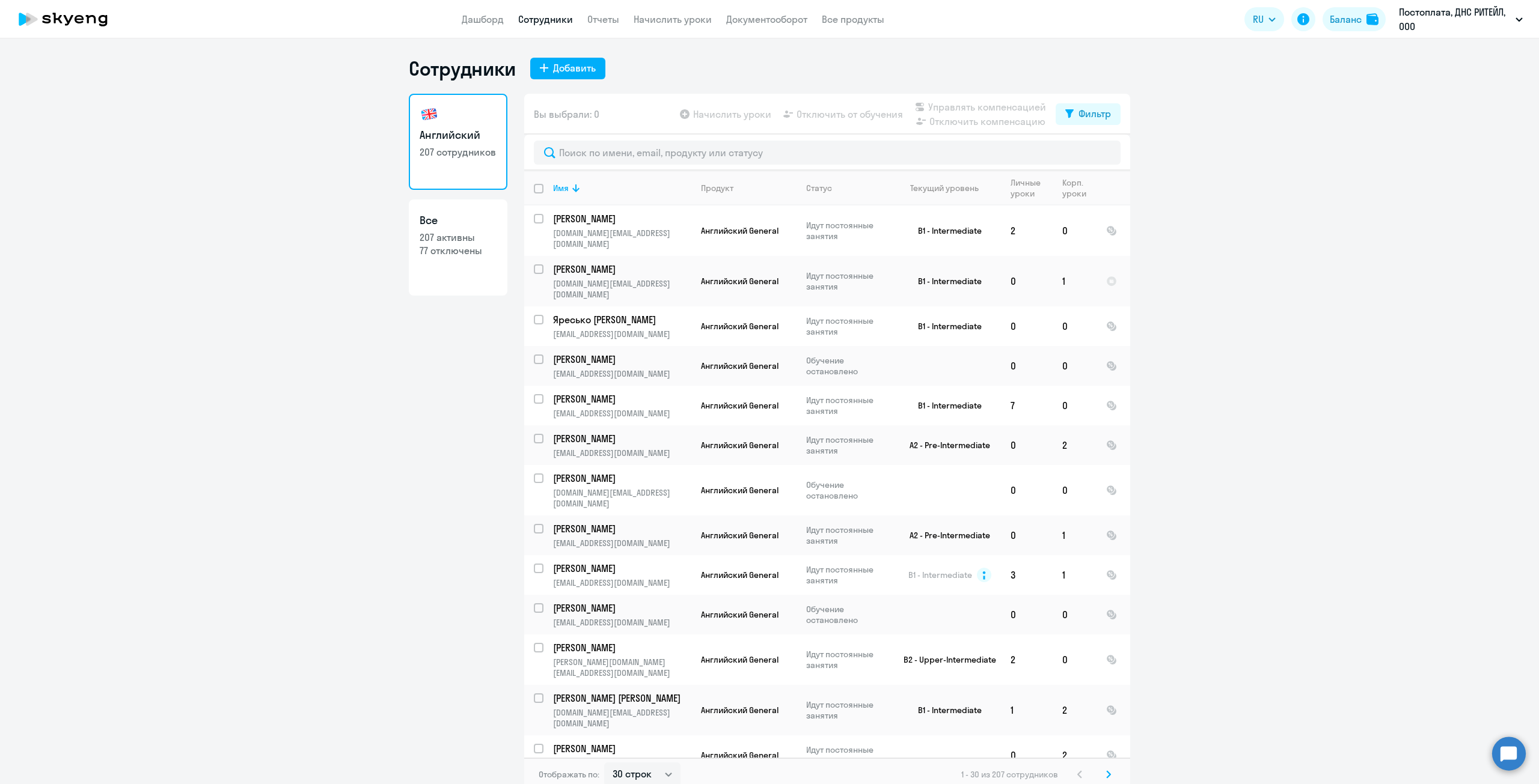
click at [1052, 64] on div "Сотрудники Добавить" at bounding box center [770, 68] width 722 height 24
click at [424, 250] on p "77 отключены" at bounding box center [457, 251] width 76 height 13
select select "30"
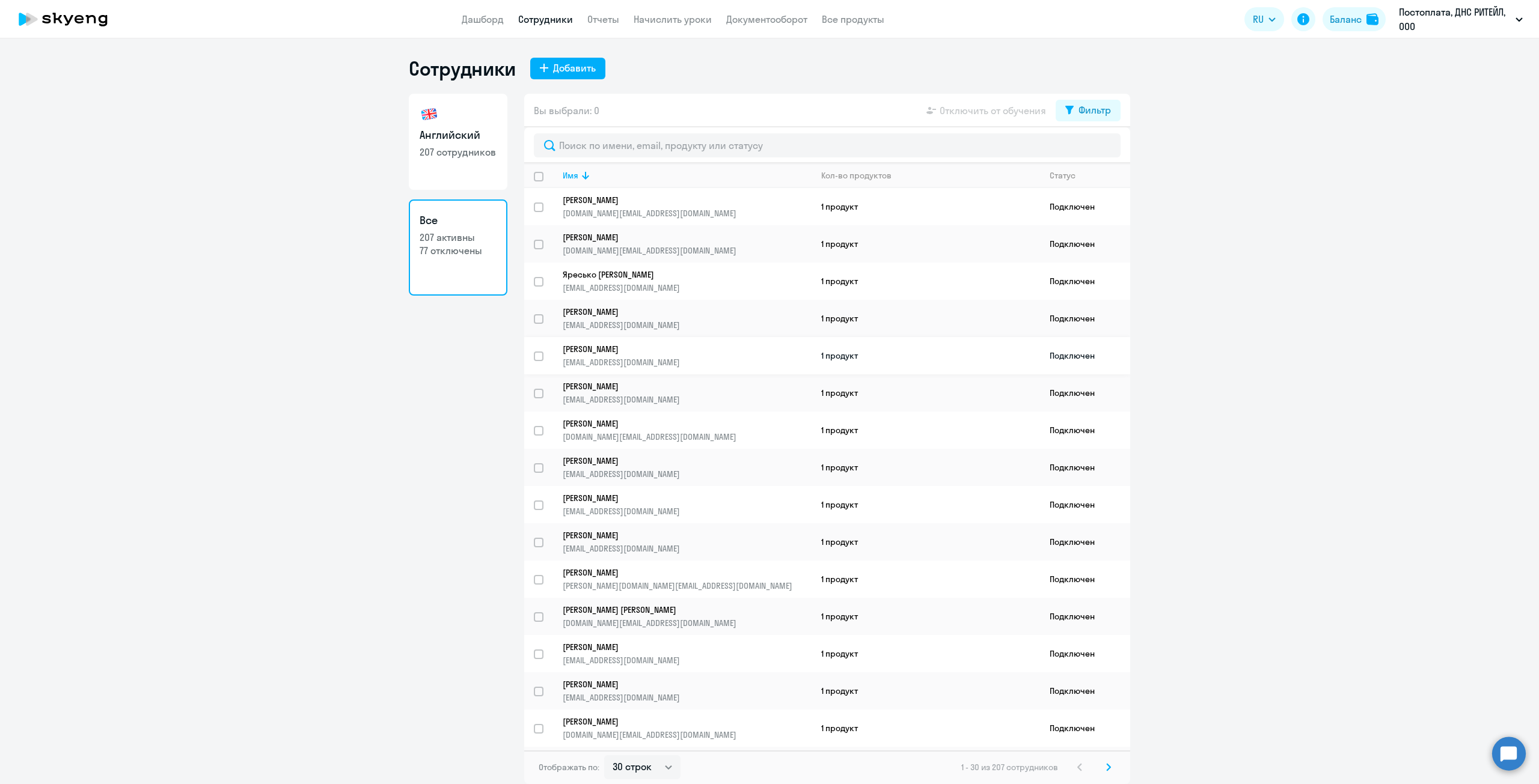
click at [542, 357] on input "select row 13249296" at bounding box center [546, 364] width 24 height 24
click at [537, 355] on input "deselect row 13249296" at bounding box center [546, 364] width 24 height 24
checkbox input "false"
click at [540, 320] on input "select row 20691749" at bounding box center [546, 326] width 24 height 24
click at [540, 320] on input "deselect row 20691749" at bounding box center [546, 326] width 24 height 24
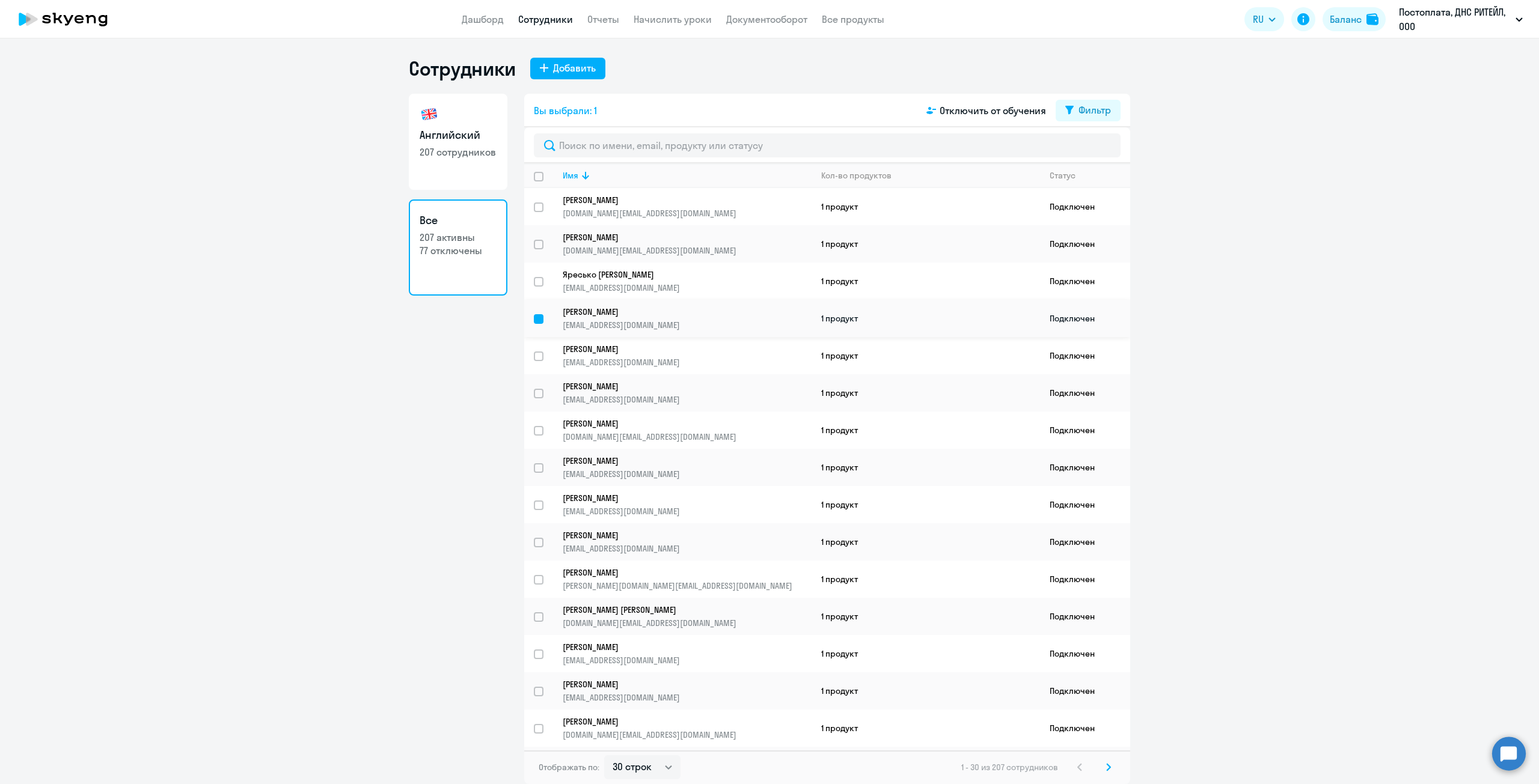
checkbox input "false"
click at [540, 280] on input "select row 11947804" at bounding box center [546, 289] width 24 height 24
click at [540, 280] on input "deselect row 11947804" at bounding box center [546, 289] width 24 height 24
checkbox input "false"
click at [476, 151] on p "207 сотрудников" at bounding box center [457, 152] width 76 height 13
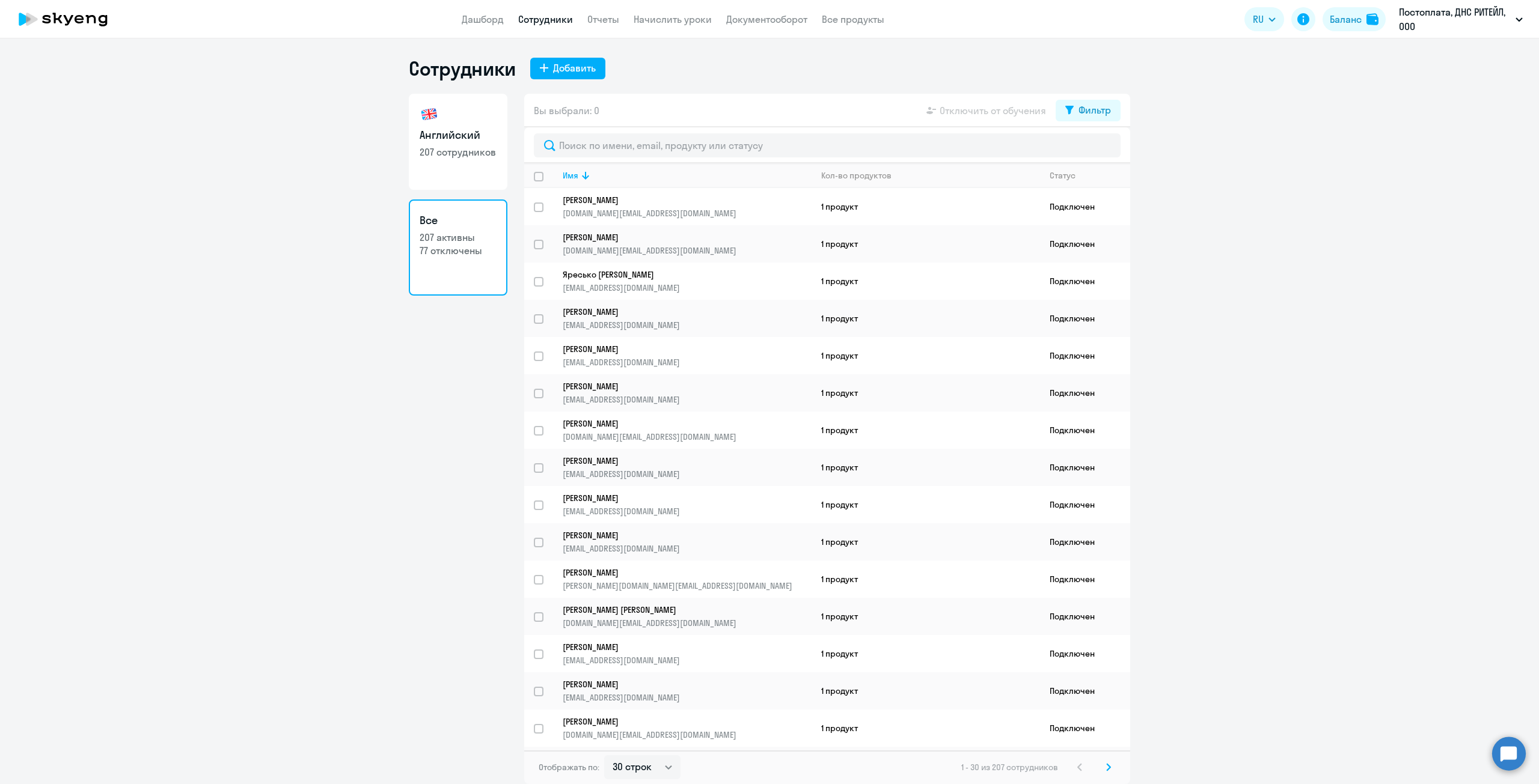
select select "30"
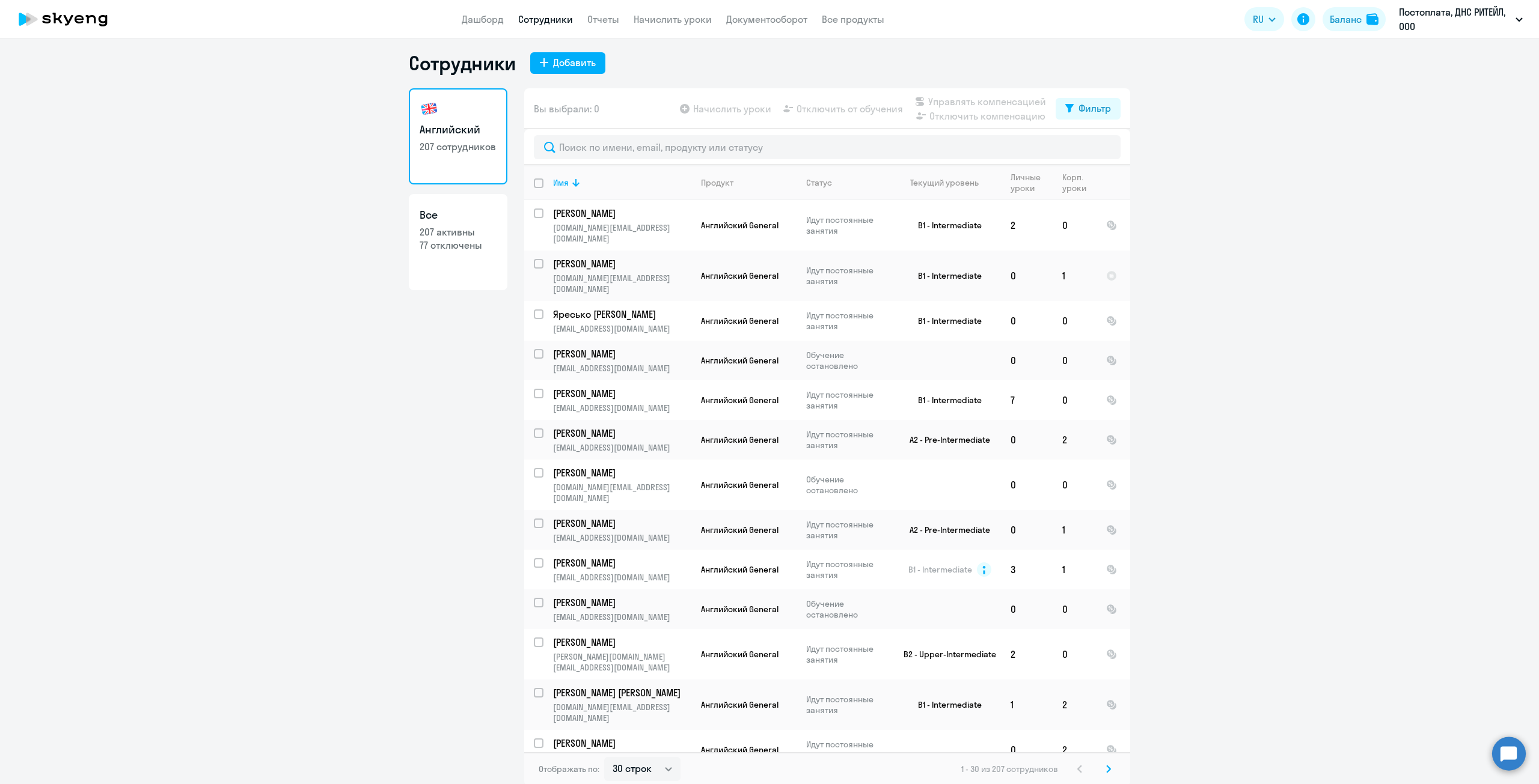
scroll to position [7, 0]
click at [572, 174] on icon at bounding box center [576, 181] width 15 height 15
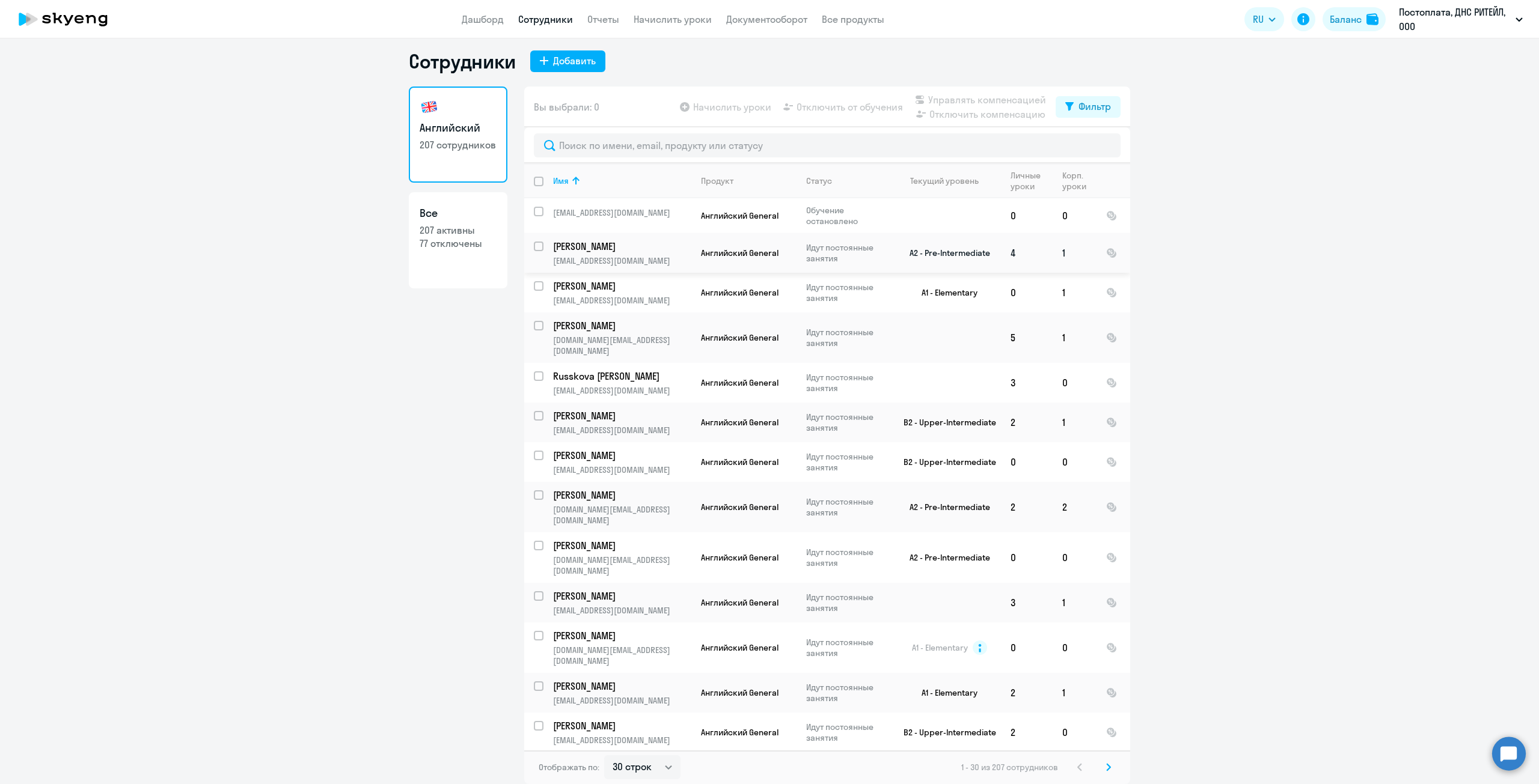
click at [536, 248] on input "select row 22541014" at bounding box center [546, 253] width 24 height 24
click at [960, 115] on span "Отключить компенсацию" at bounding box center [987, 114] width 116 height 15
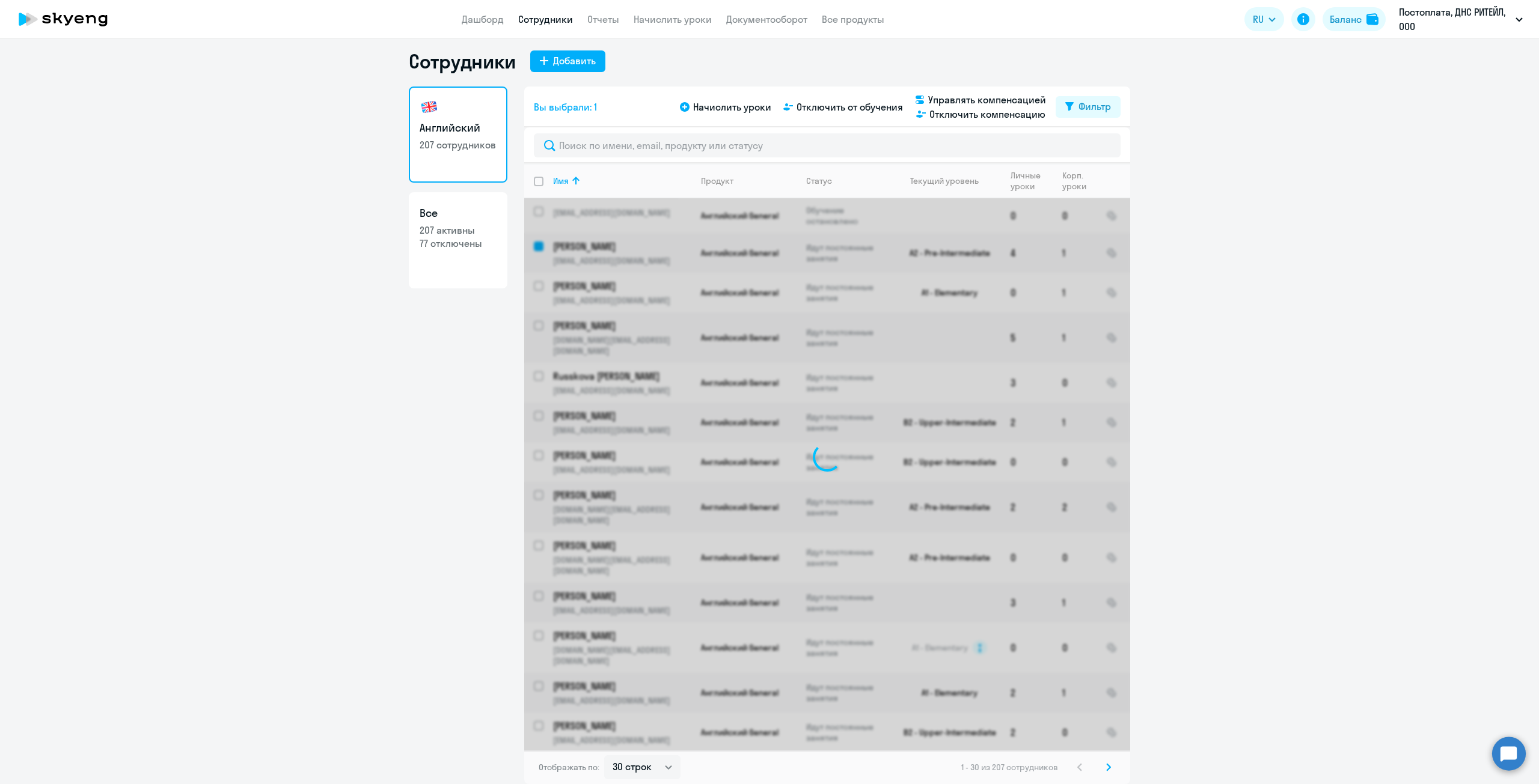
checkbox input "false"
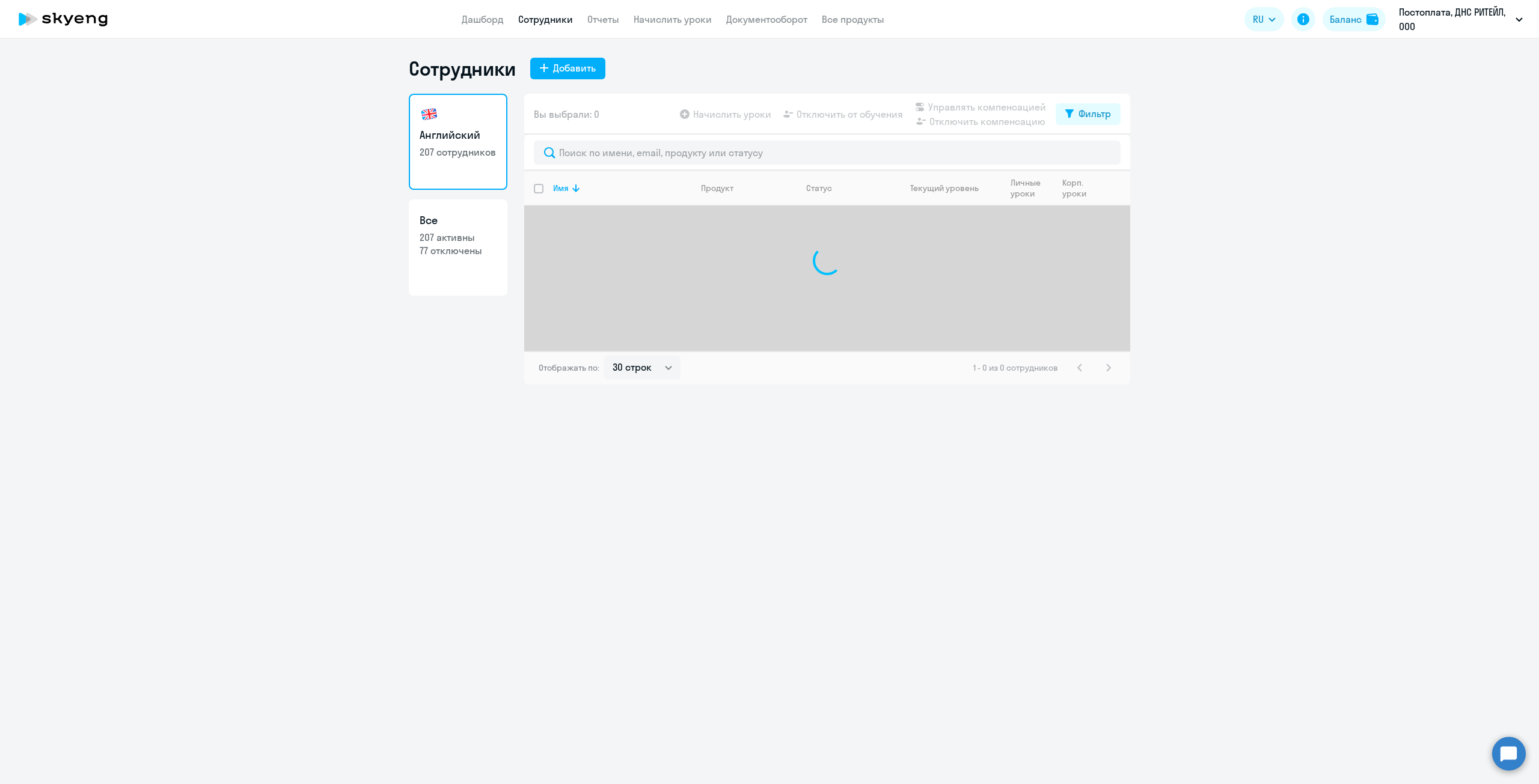
select select "30"
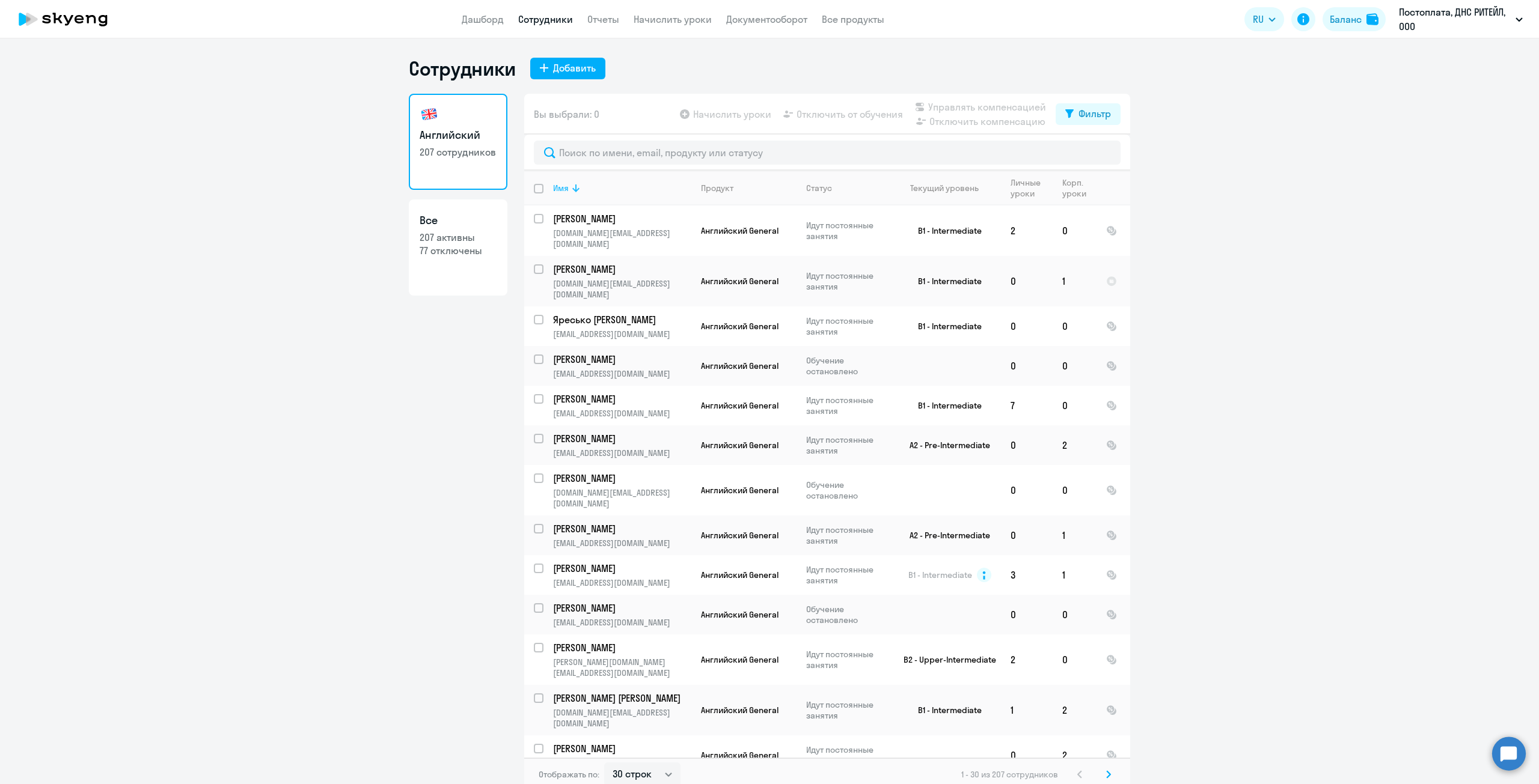
click at [573, 190] on icon at bounding box center [576, 188] width 7 height 7
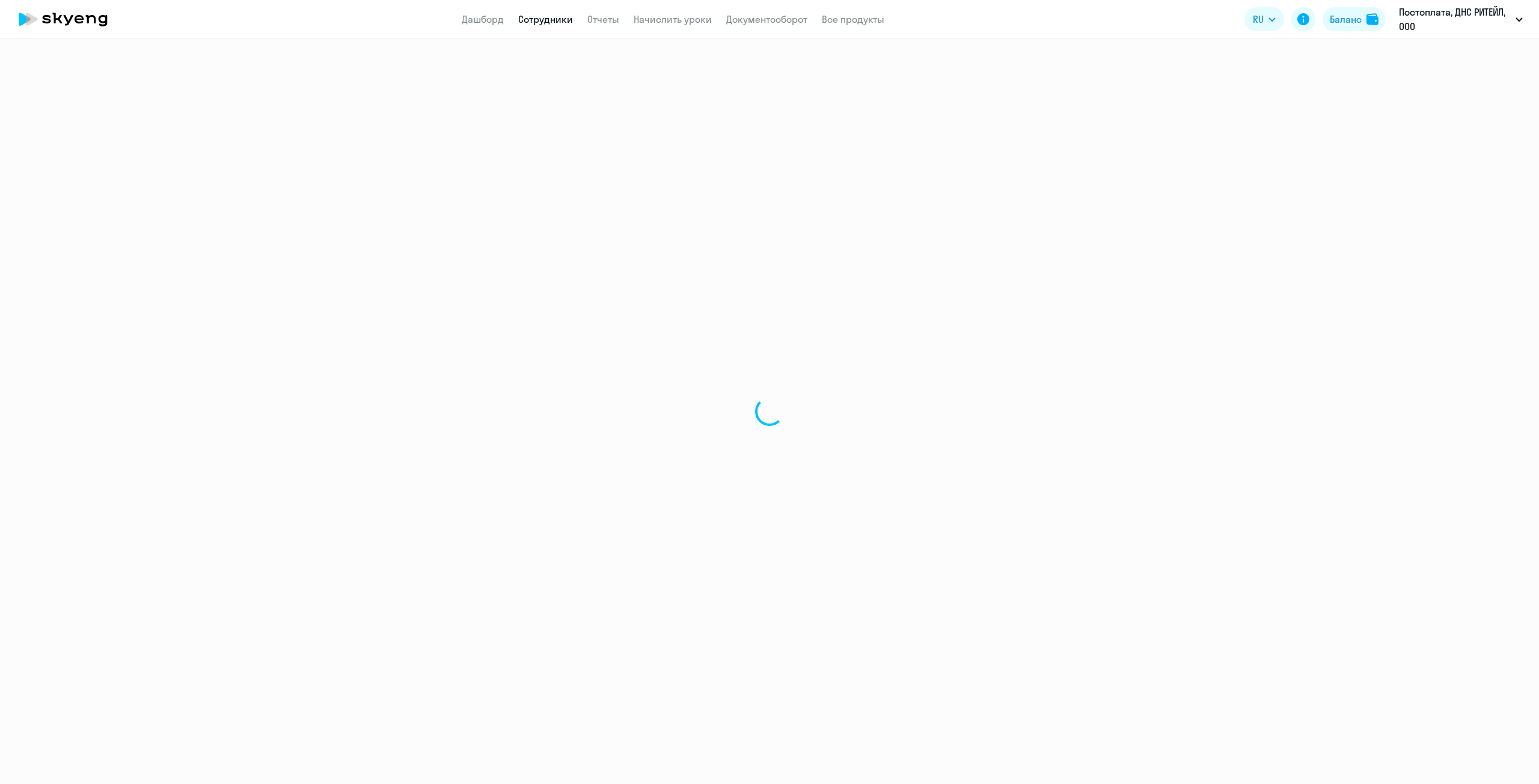
select select "30"
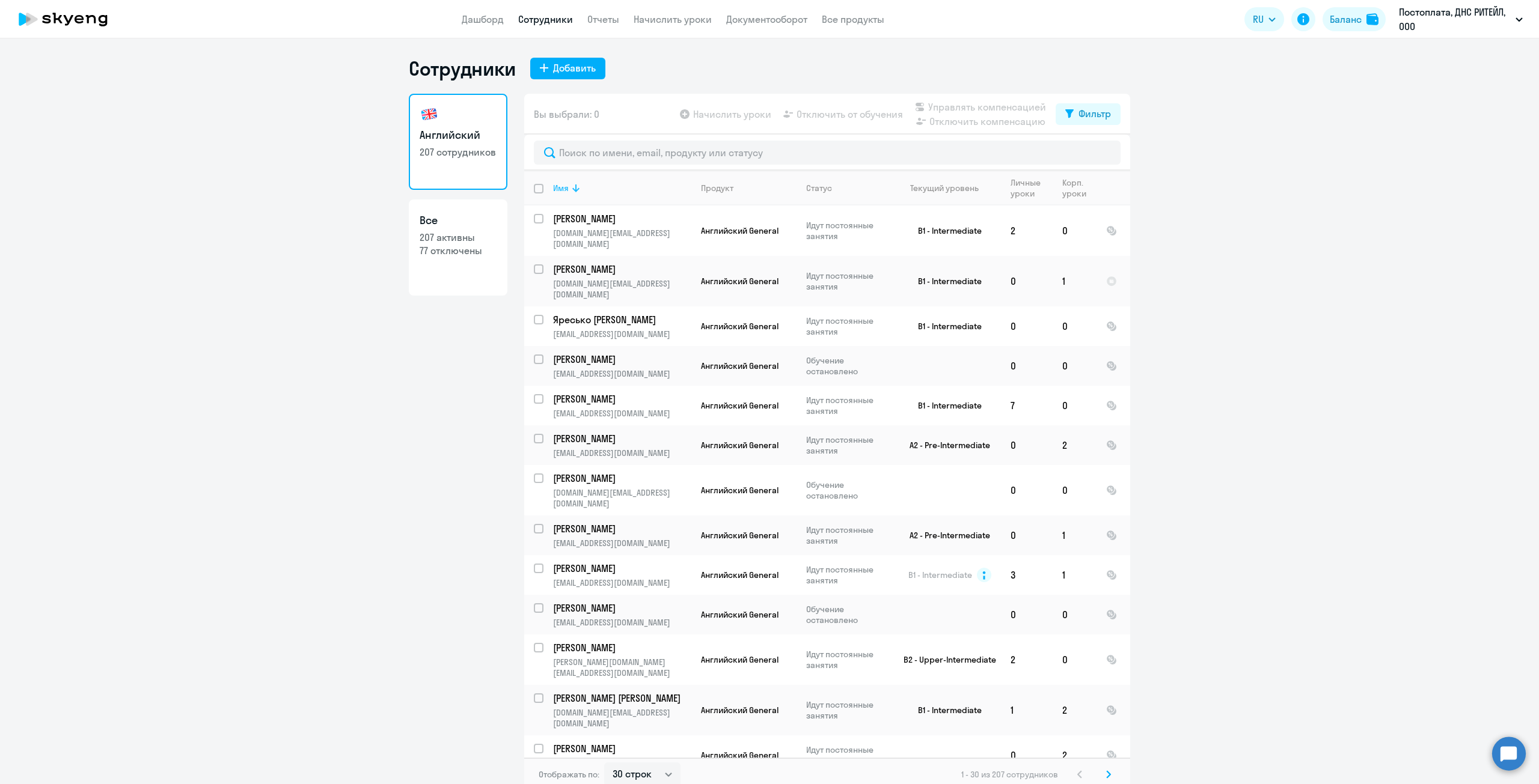
click at [553, 191] on div "Имя" at bounding box center [560, 188] width 16 height 11
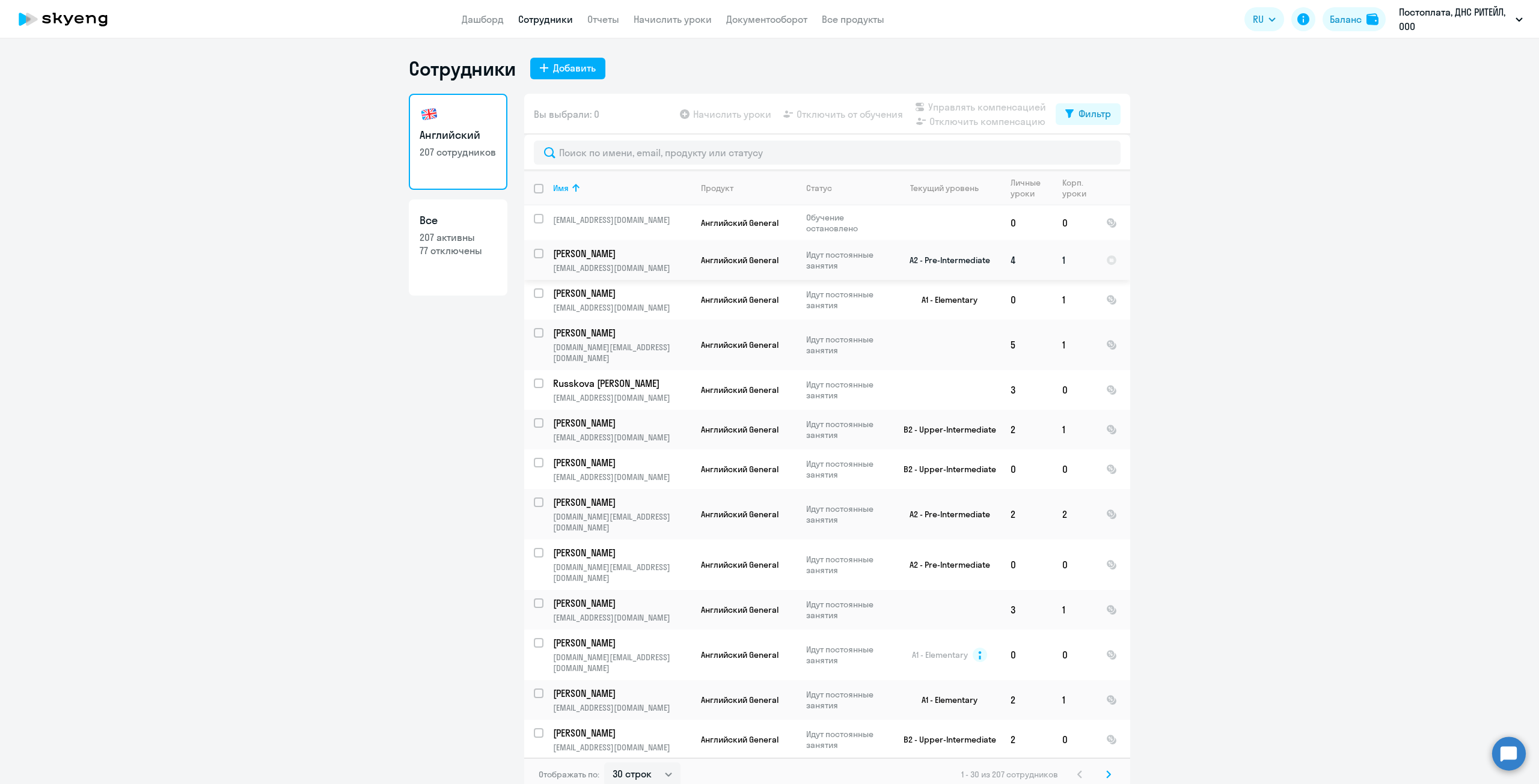
click at [535, 255] on input "select row 22541014" at bounding box center [546, 261] width 24 height 24
checkbox input "true"
click at [867, 116] on span "Отключить от обучения" at bounding box center [849, 114] width 106 height 15
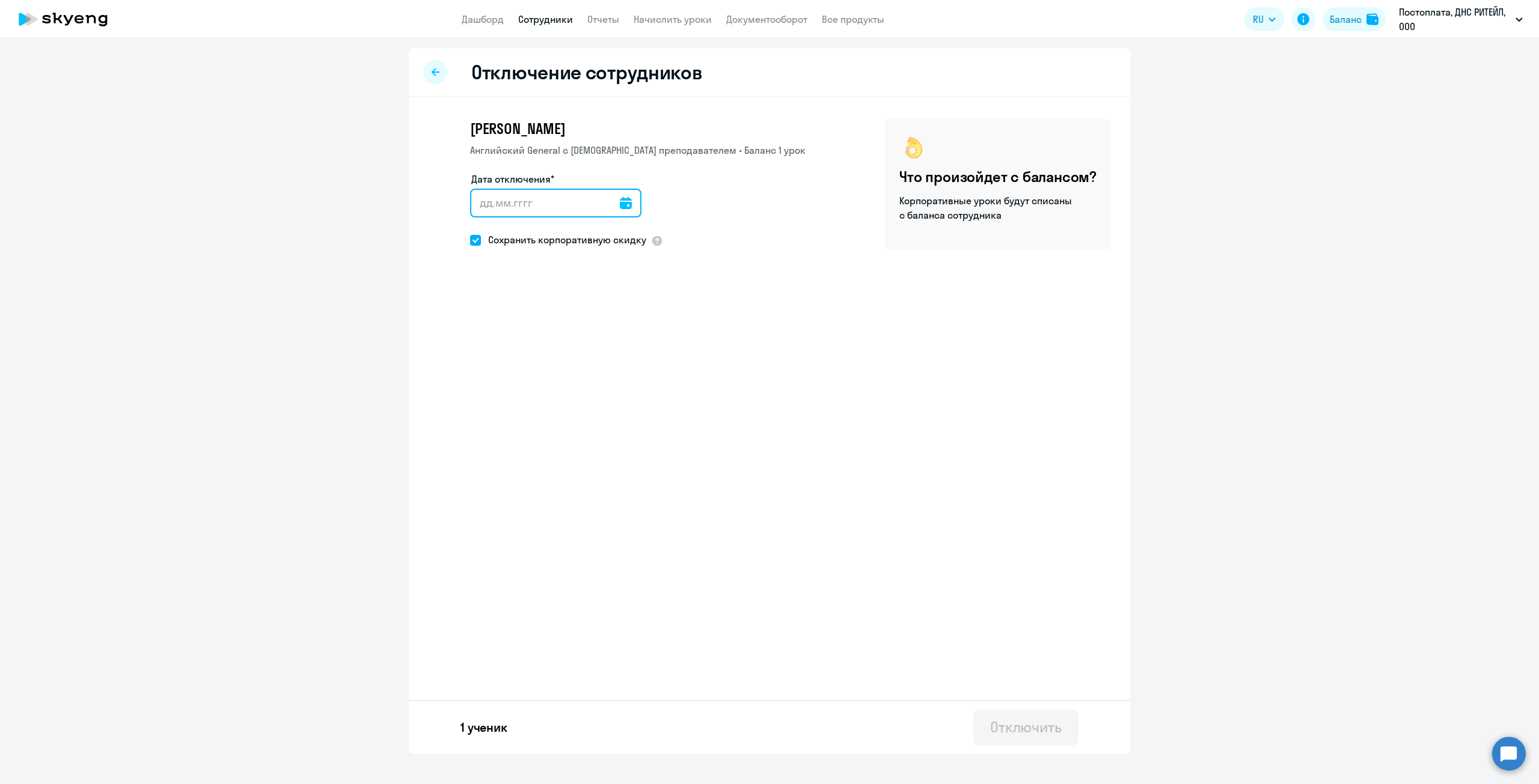
click at [592, 203] on input "Дата отключения*" at bounding box center [556, 203] width 171 height 29
click at [620, 203] on icon at bounding box center [626, 203] width 12 height 12
click at [531, 369] on span "17" at bounding box center [535, 364] width 21 height 21
type input "[DATE]"
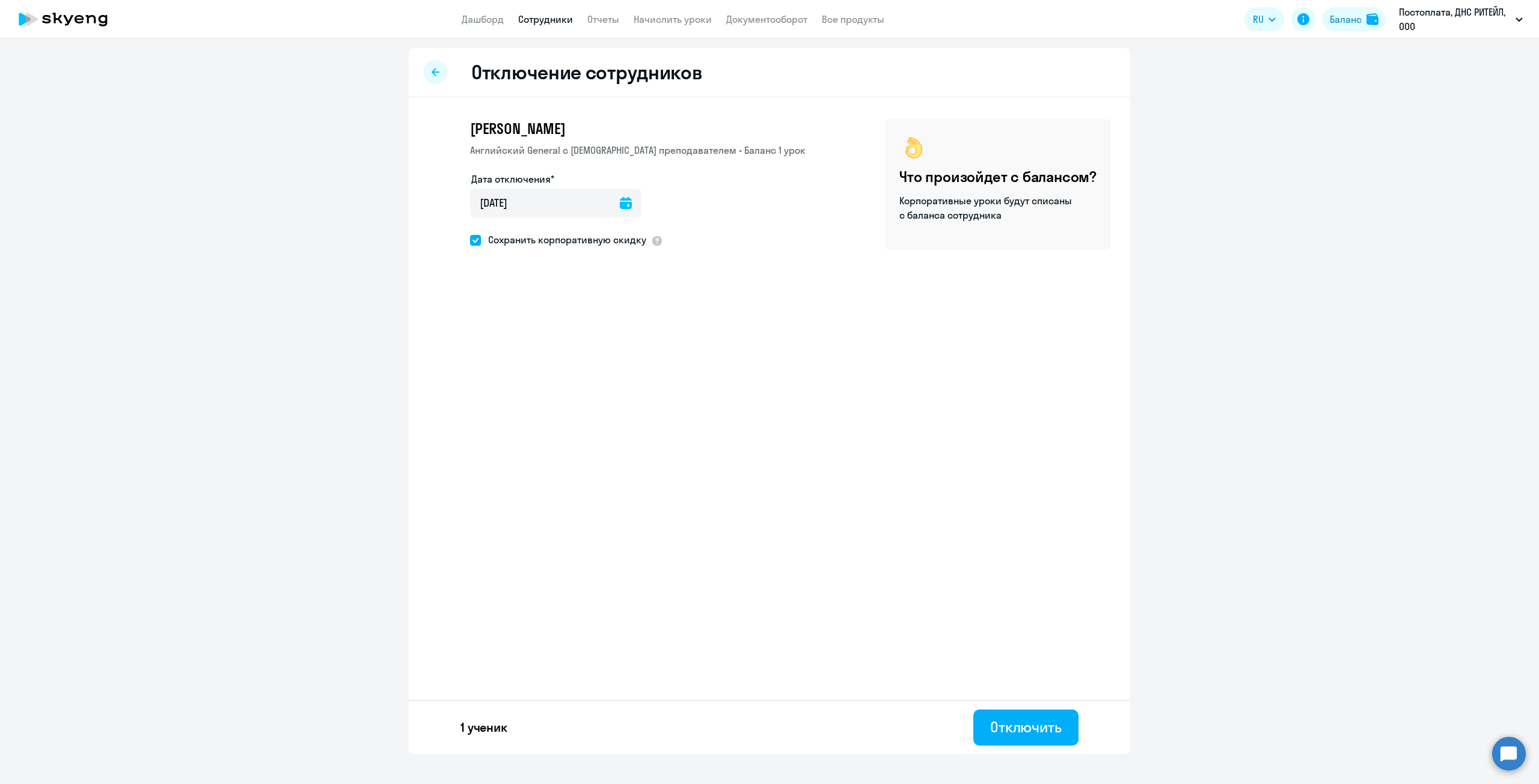
click at [476, 242] on span at bounding box center [476, 240] width 11 height 11
click at [470, 240] on input "Сохранить корпоративную скидку" at bounding box center [469, 240] width 1 height 1
click at [476, 242] on span at bounding box center [476, 240] width 11 height 11
click at [470, 240] on input "Сохранить корпоративную скидку" at bounding box center [469, 240] width 1 height 1
checkbox input "true"
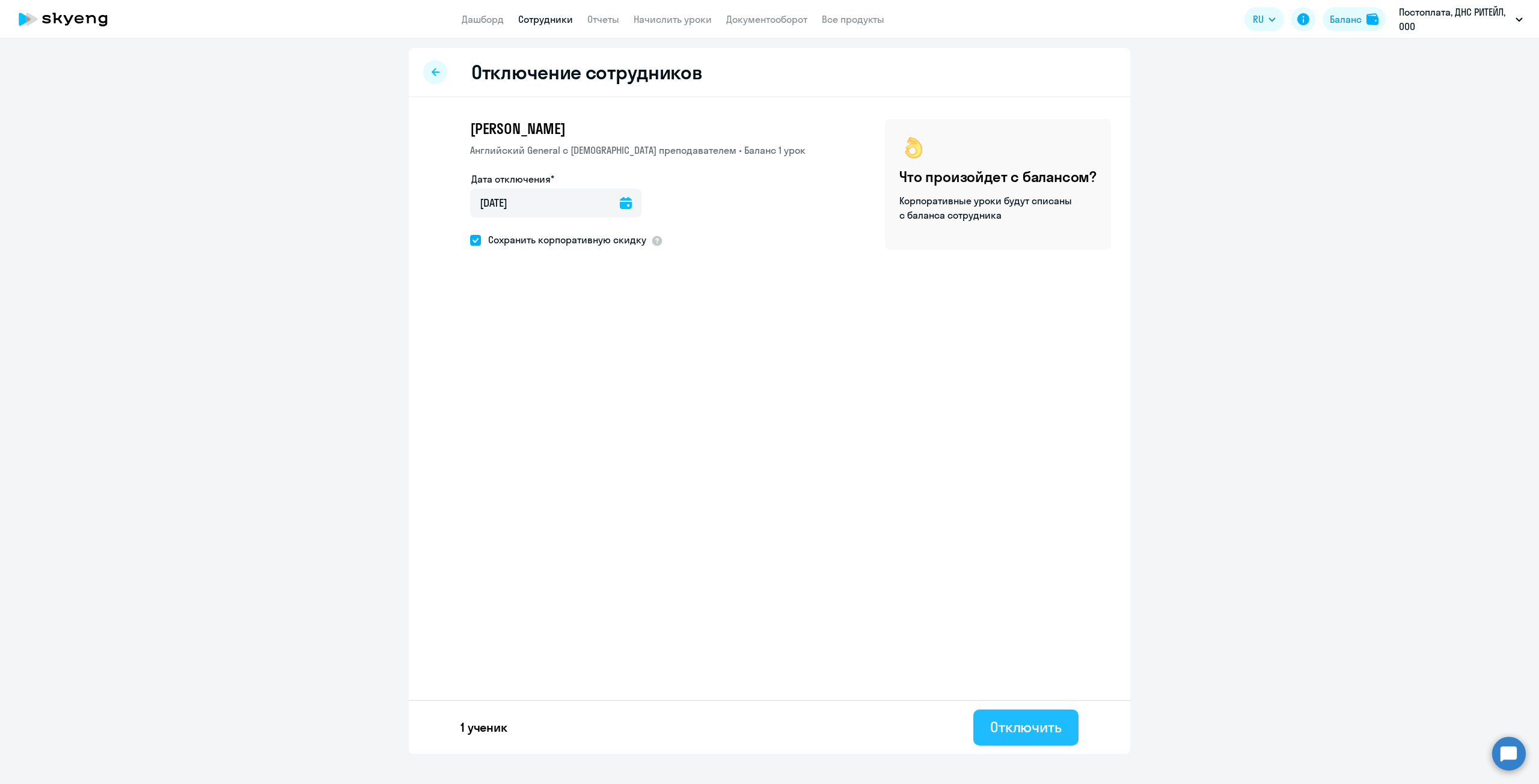
click at [1012, 728] on div "Отключить" at bounding box center [1026, 727] width 72 height 19
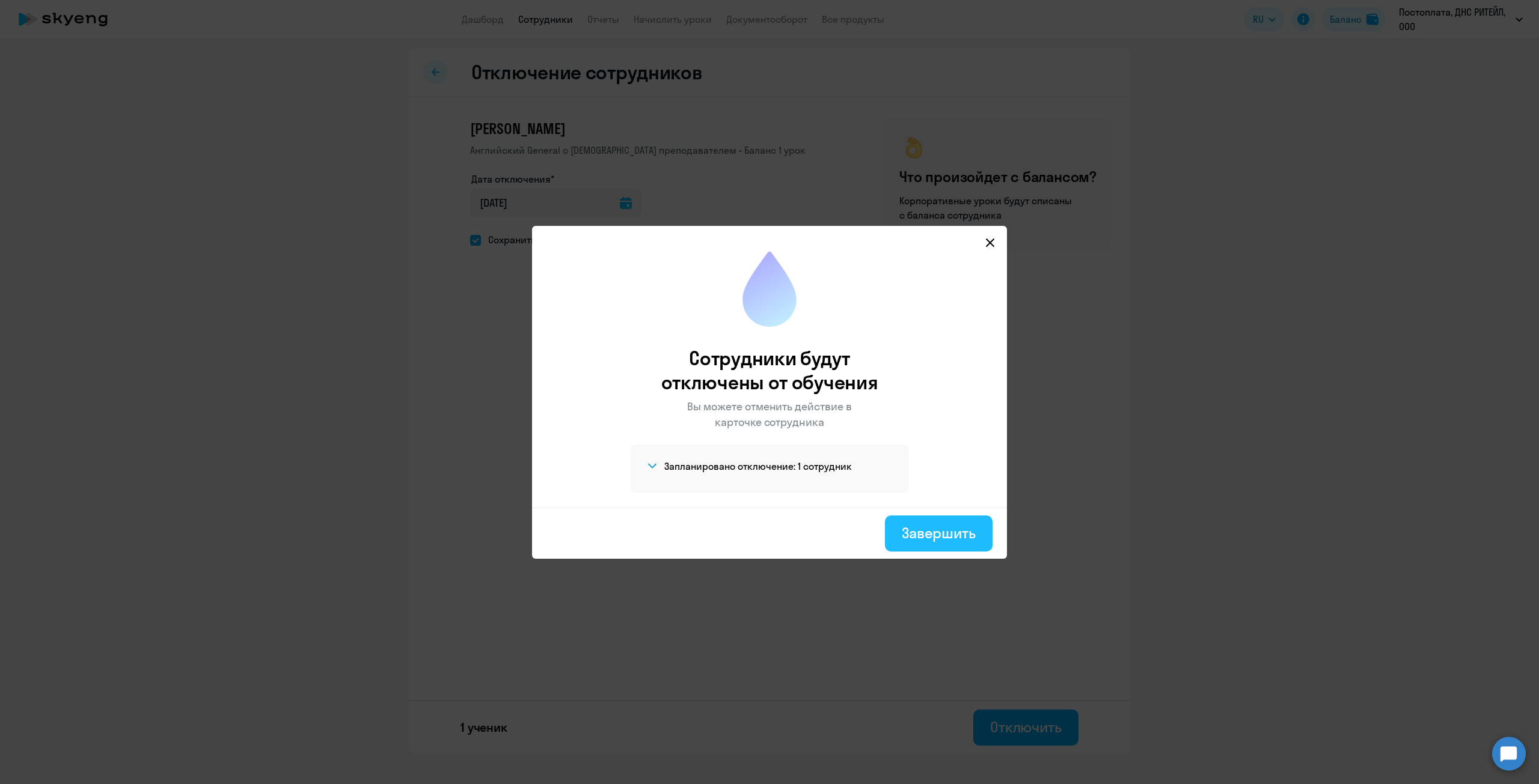
click at [951, 538] on div "Завершить" at bounding box center [938, 532] width 74 height 19
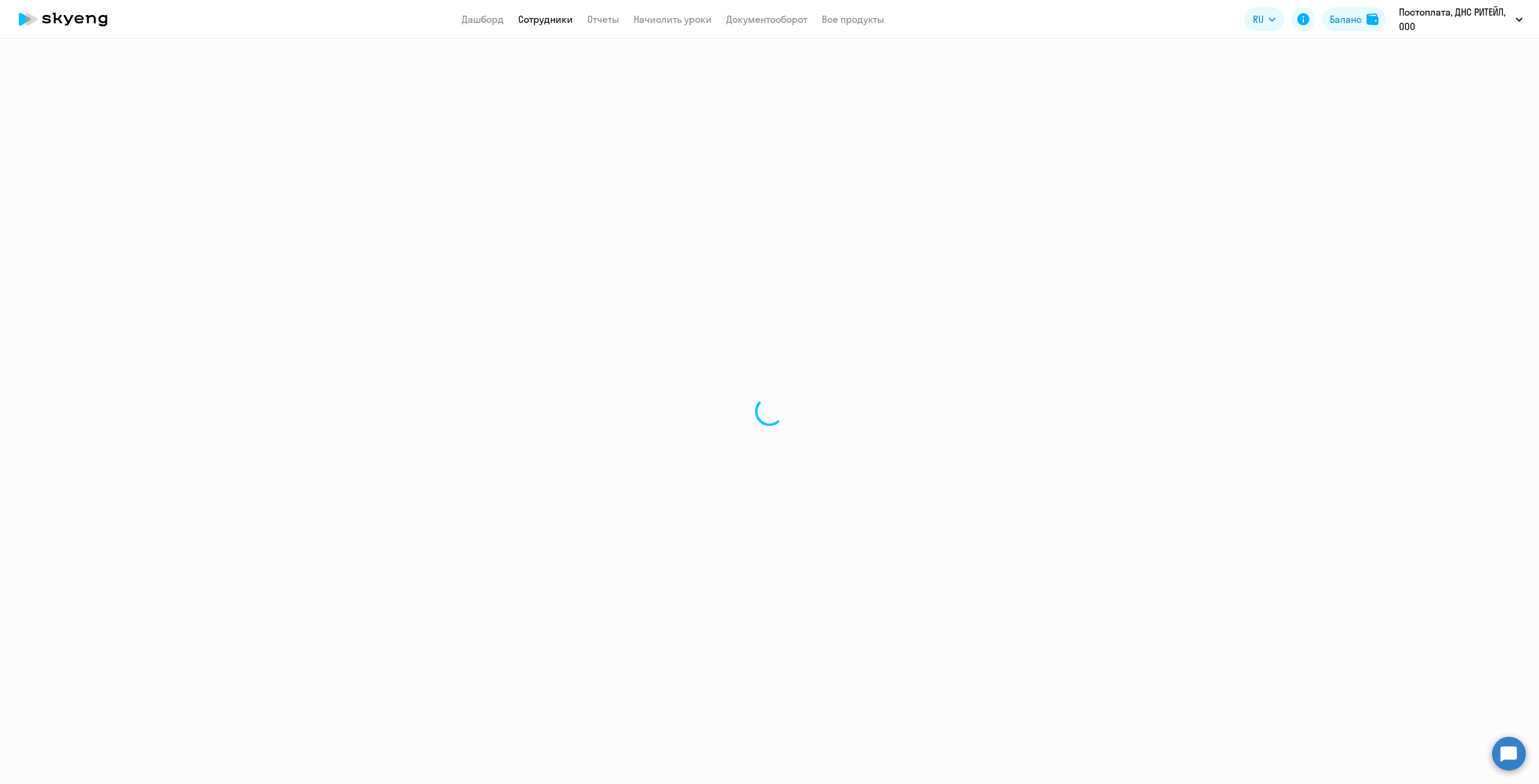
select select "30"
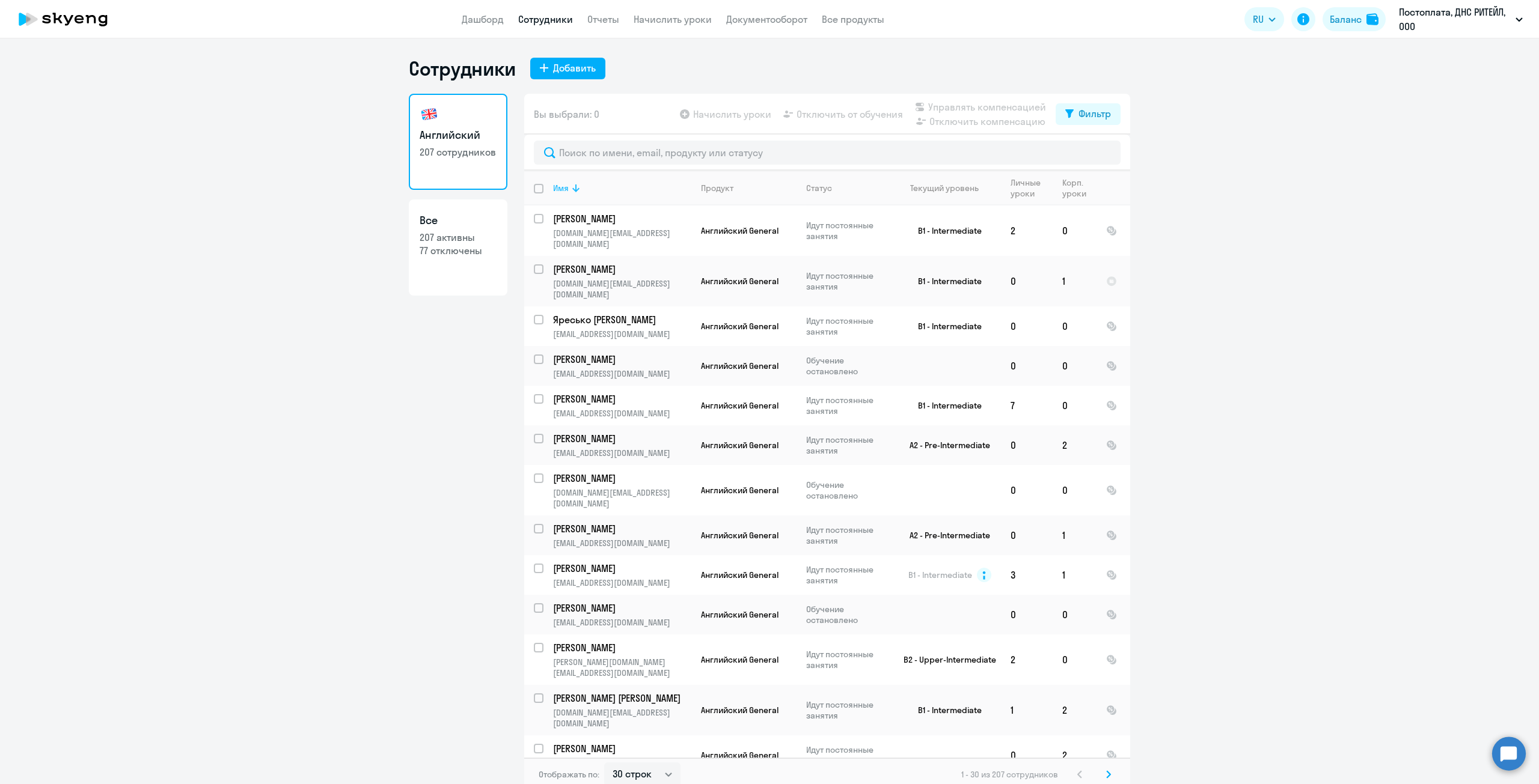
click at [553, 189] on div "Имя" at bounding box center [560, 188] width 16 height 11
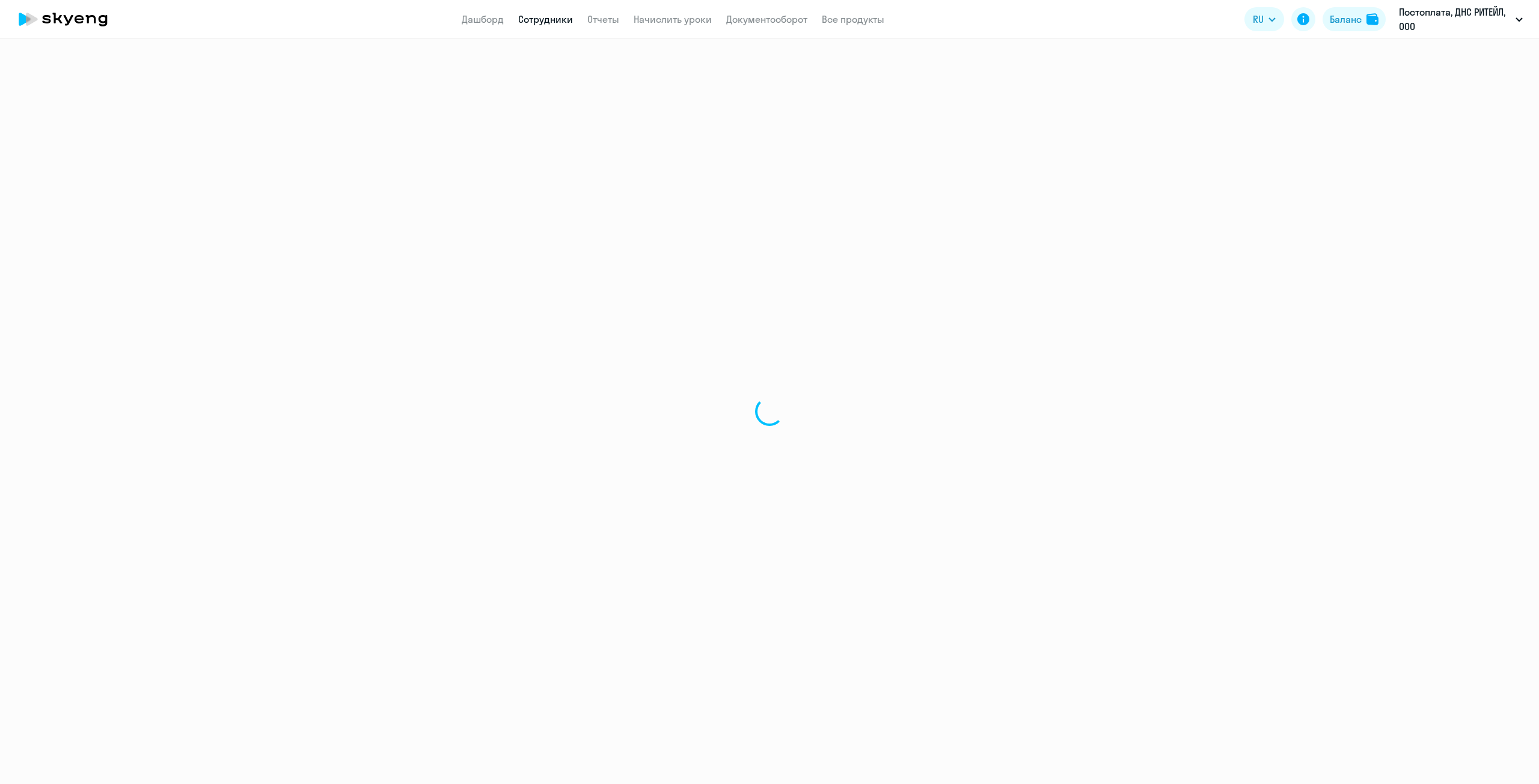
select select "30"
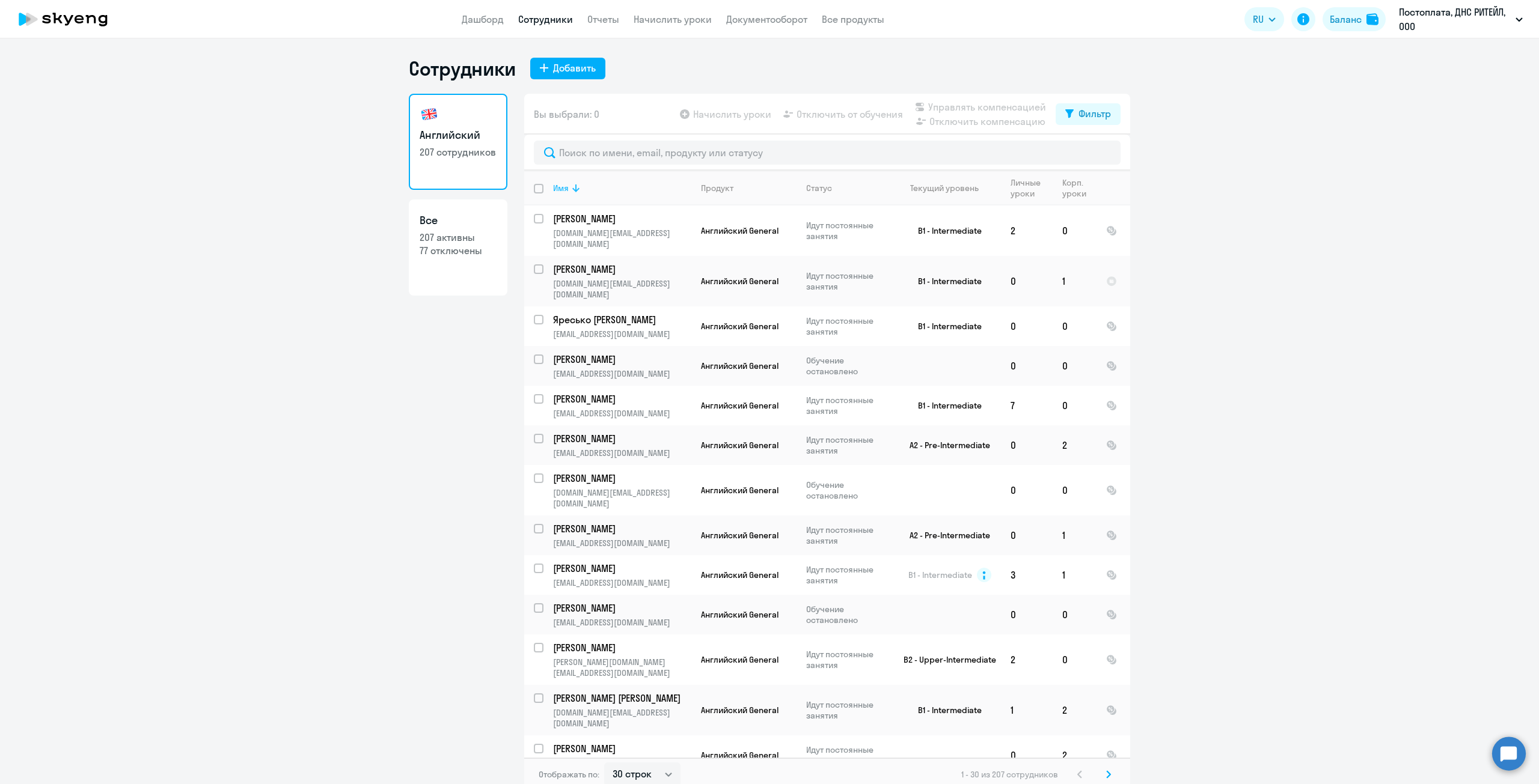
click at [569, 189] on icon at bounding box center [576, 188] width 15 height 15
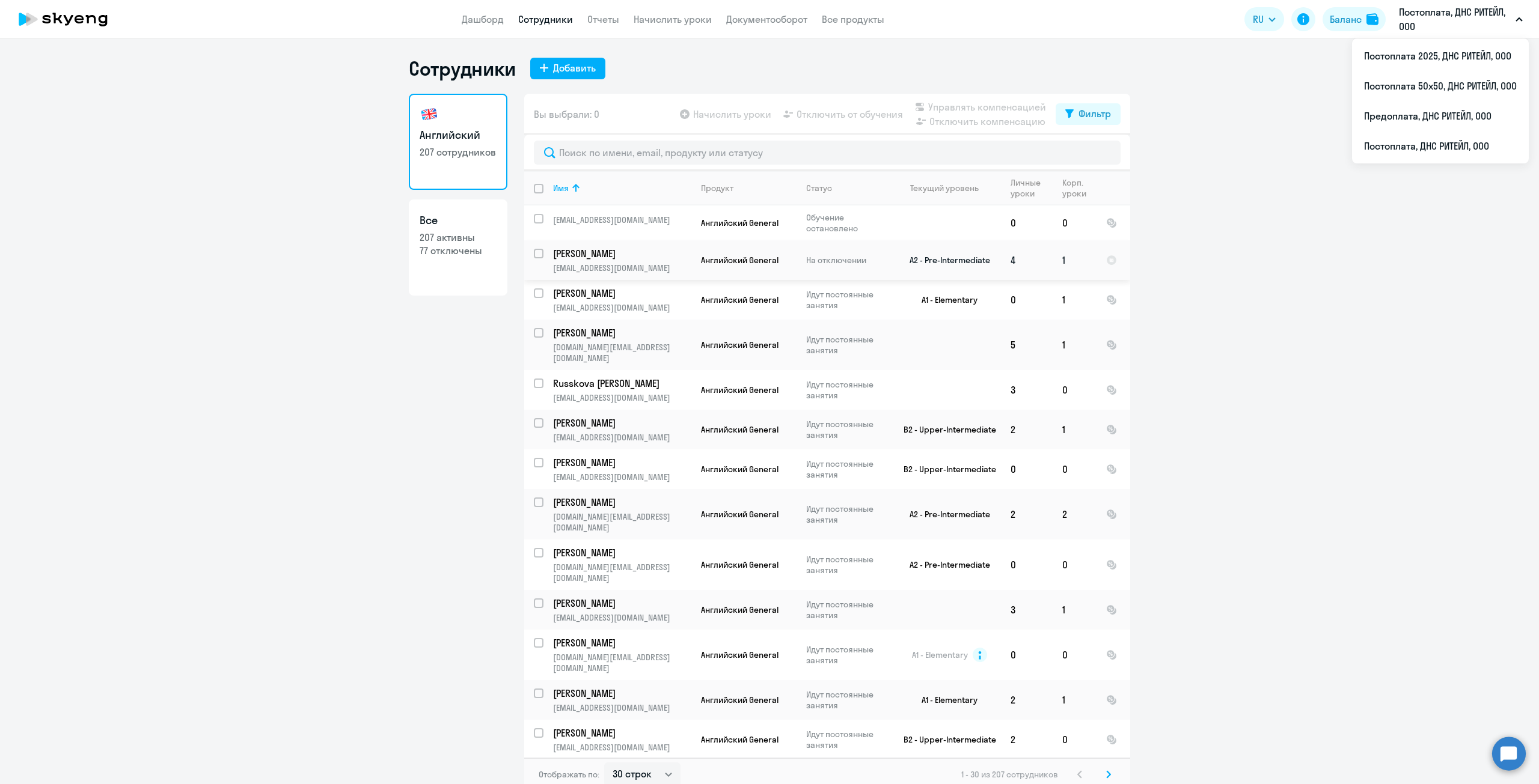
click at [535, 254] on input "select row 22541014" at bounding box center [546, 261] width 24 height 24
checkbox input "true"
click at [883, 116] on span "Отключить от обучения" at bounding box center [849, 114] width 106 height 15
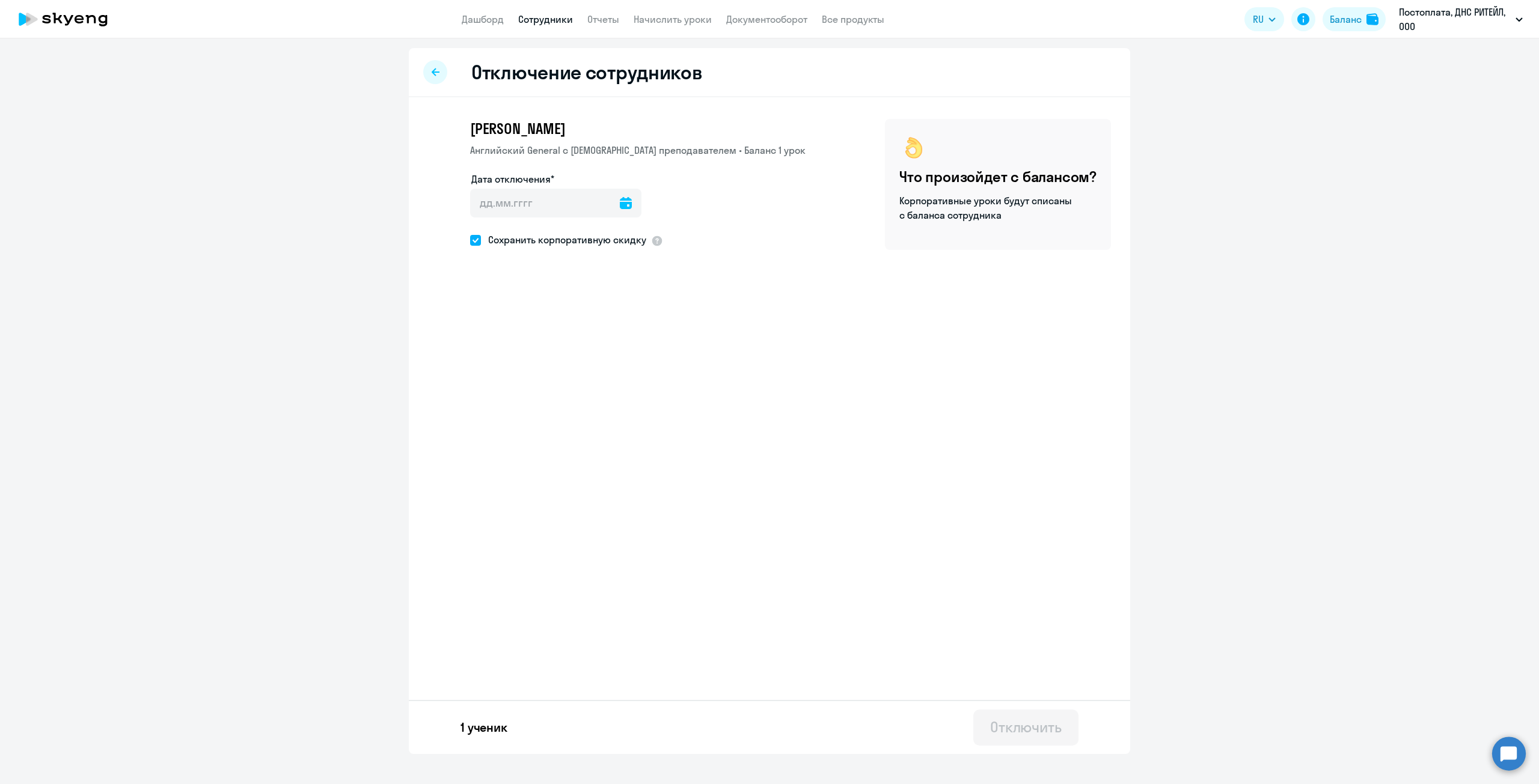
select select "30"
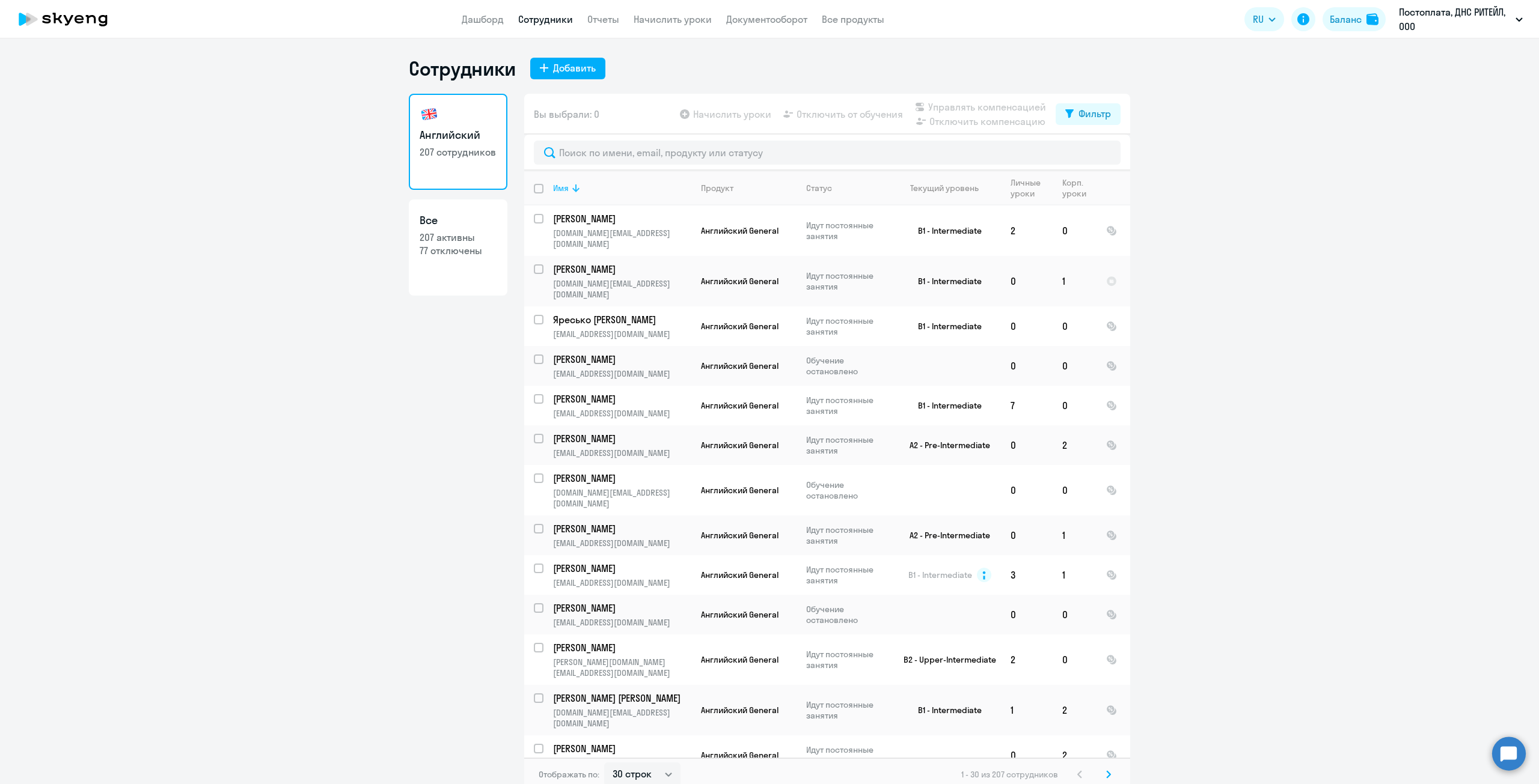
click at [554, 186] on div "Имя" at bounding box center [560, 188] width 16 height 11
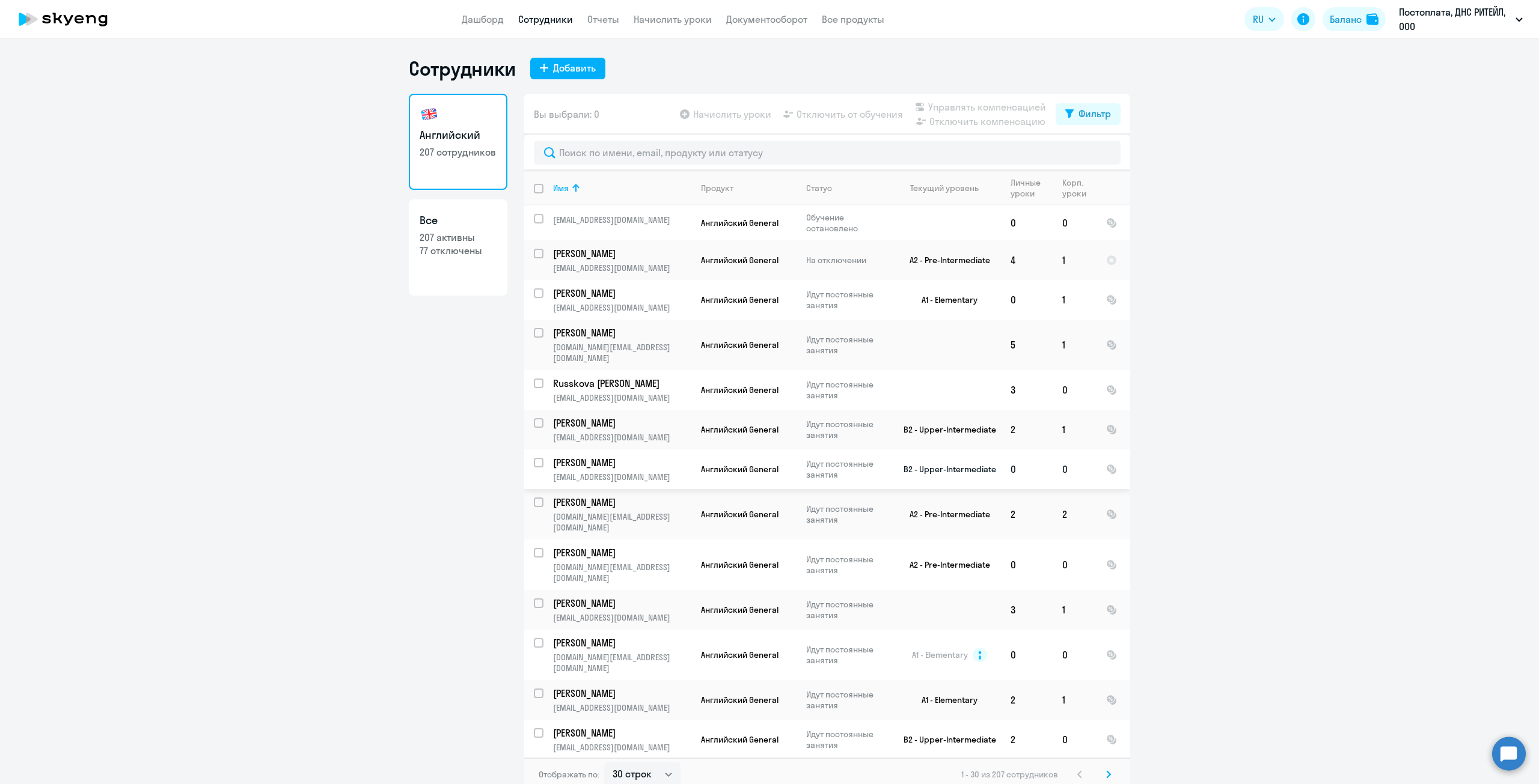
click at [534, 458] on input "select row 13655614" at bounding box center [546, 470] width 24 height 24
checkbox input "true"
click at [586, 416] on p "[PERSON_NAME]" at bounding box center [620, 423] width 135 height 13
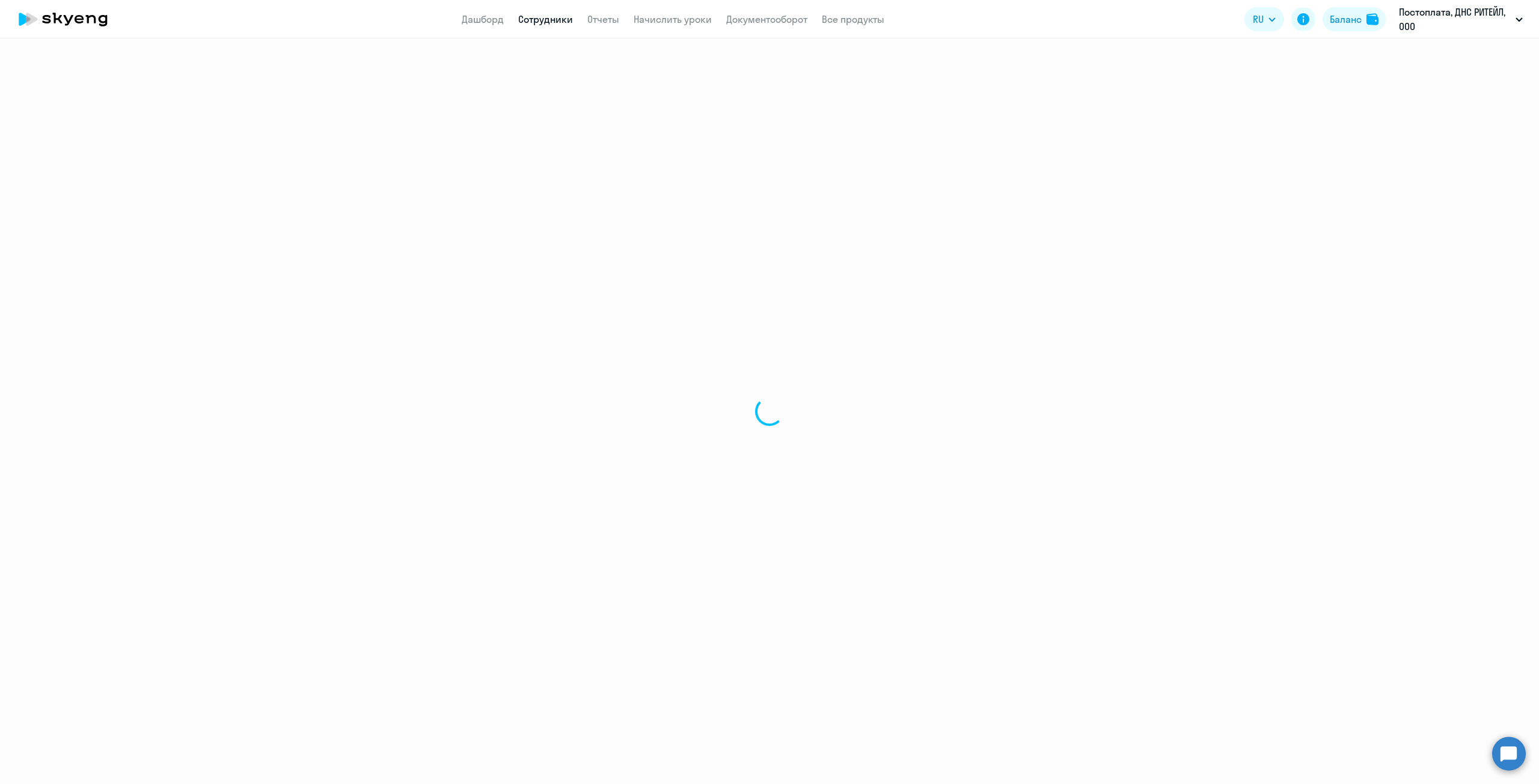
select select "english"
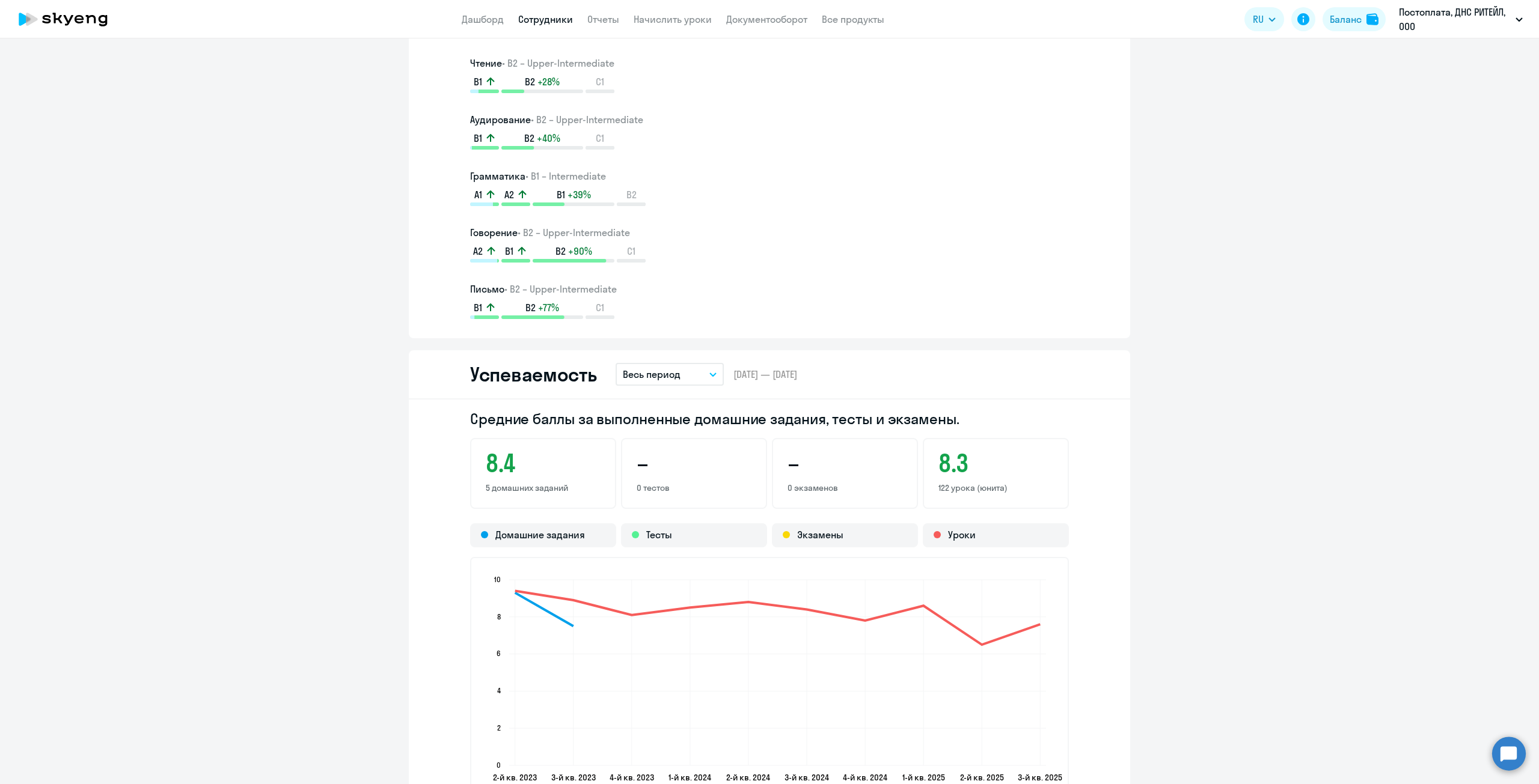
scroll to position [1022, 0]
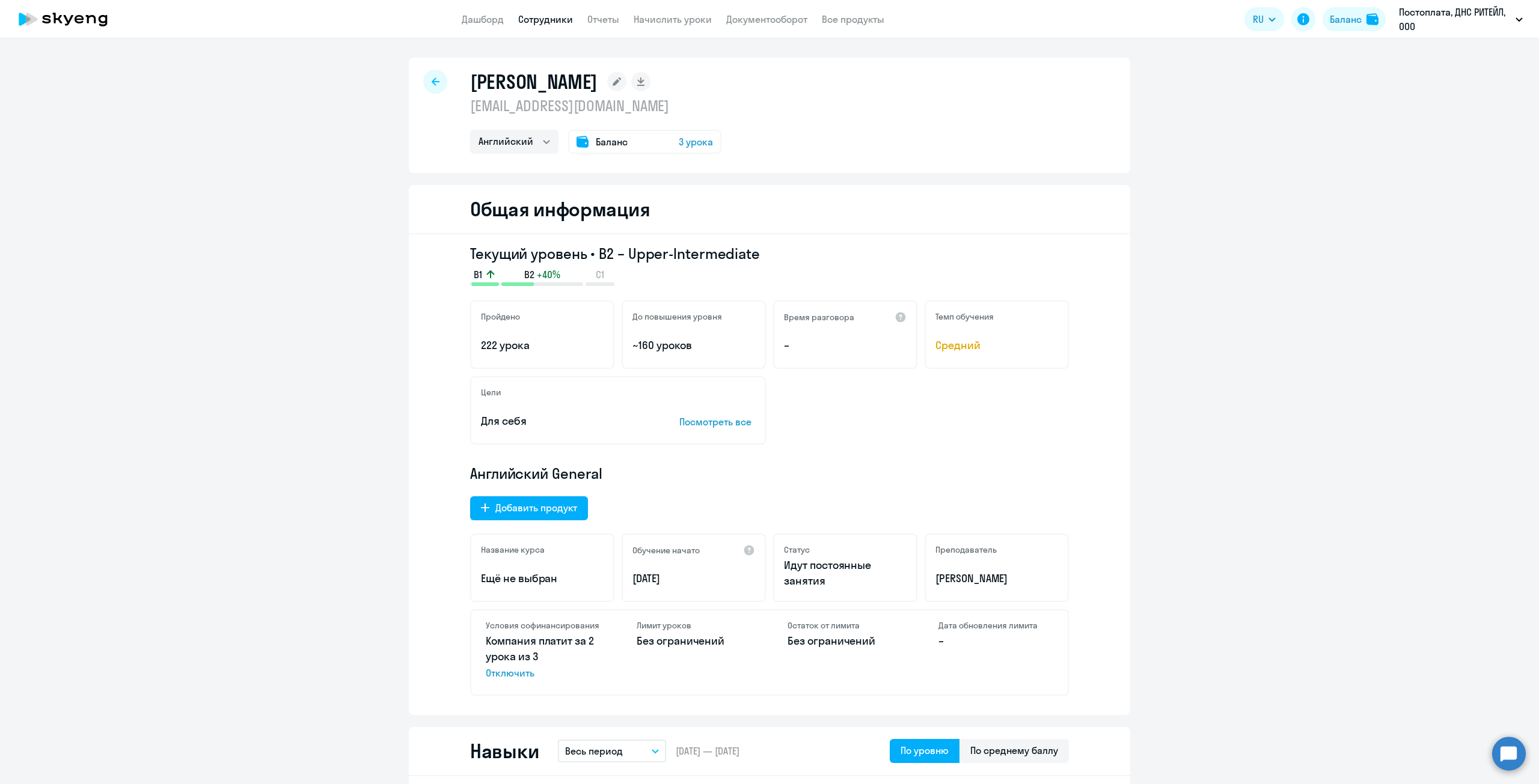
select select "30"
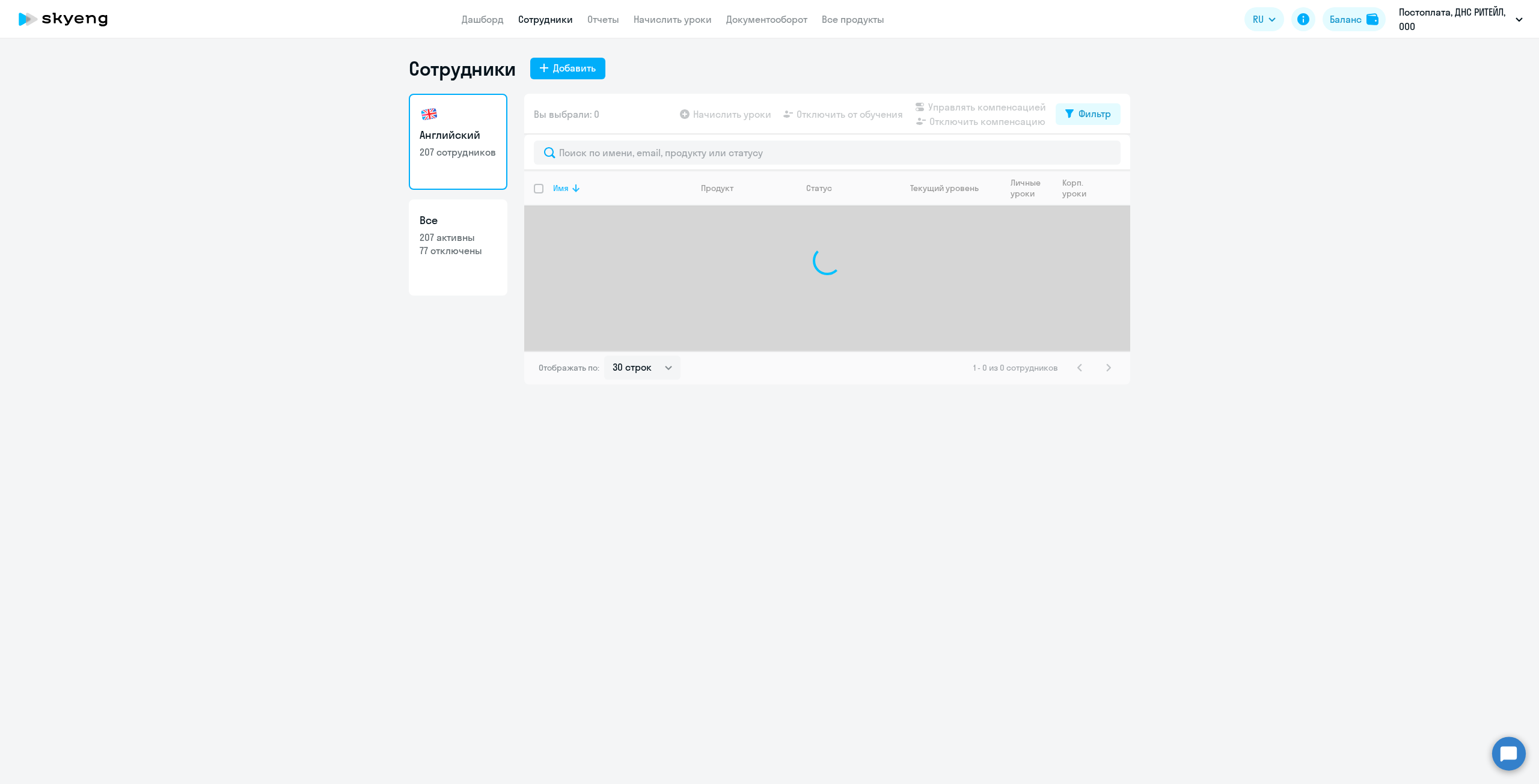
click at [567, 189] on div "Имя" at bounding box center [621, 188] width 137 height 11
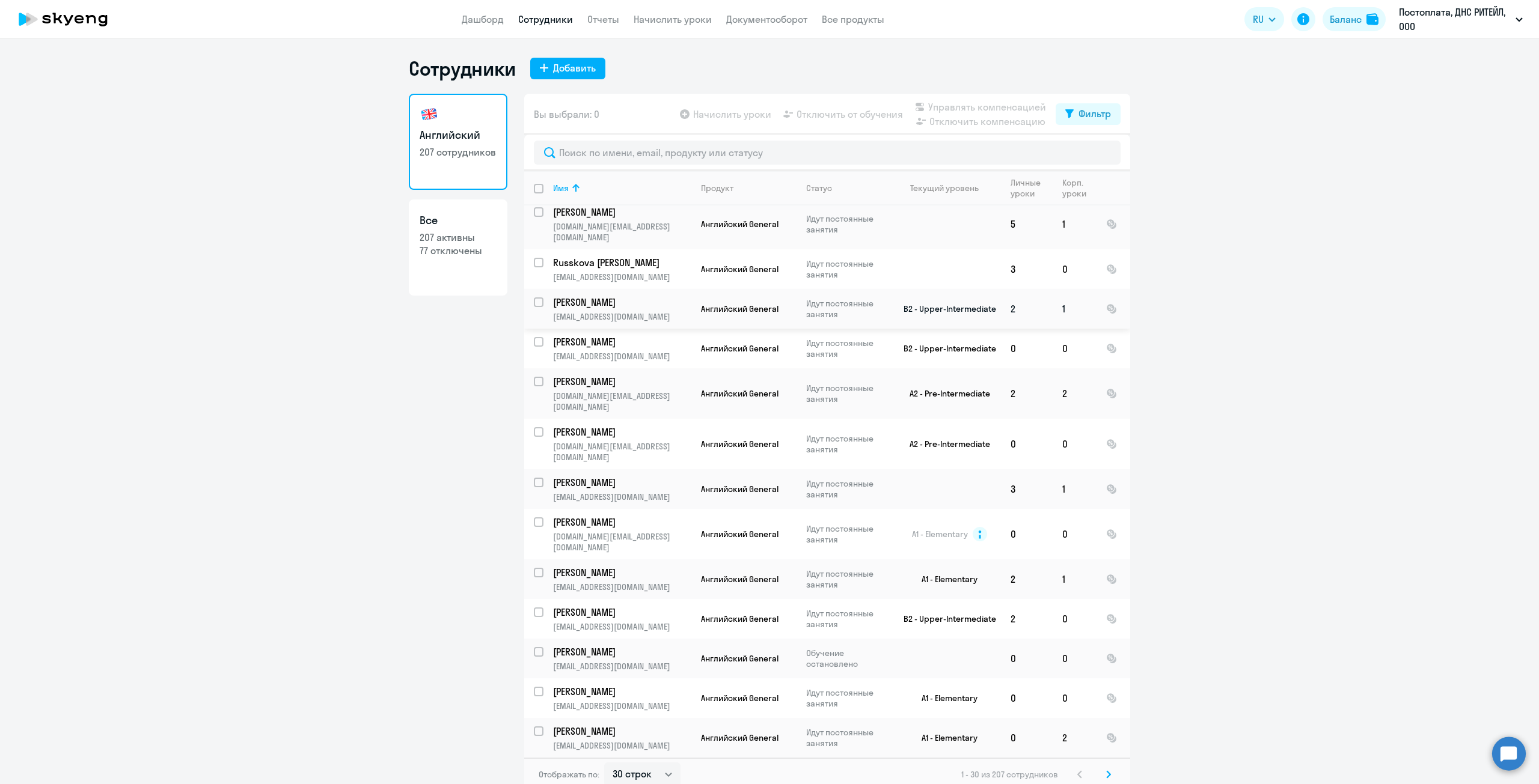
scroll to position [120, 0]
click at [535, 338] on input "select row 13655614" at bounding box center [546, 350] width 24 height 24
checkbox input "true"
click at [855, 117] on span "Отключить от обучения" at bounding box center [849, 114] width 106 height 15
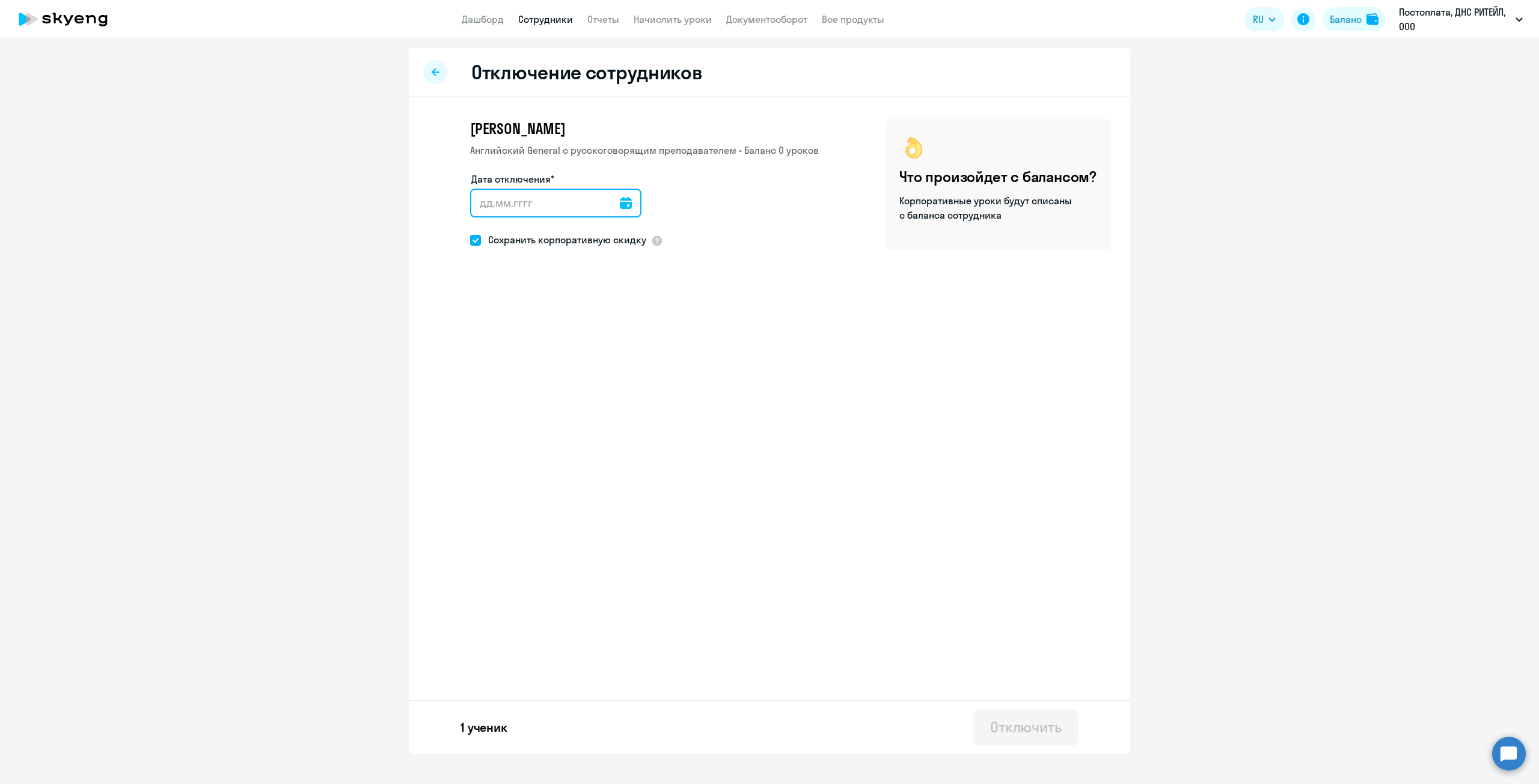
click at [520, 212] on input "Дата отключения*" at bounding box center [556, 203] width 171 height 29
click at [608, 203] on input "Дата отключения*" at bounding box center [556, 203] width 171 height 29
click at [621, 206] on icon at bounding box center [626, 203] width 12 height 12
click at [511, 368] on span "16" at bounding box center [511, 364] width 21 height 21
click at [528, 361] on span "17" at bounding box center [535, 364] width 21 height 21
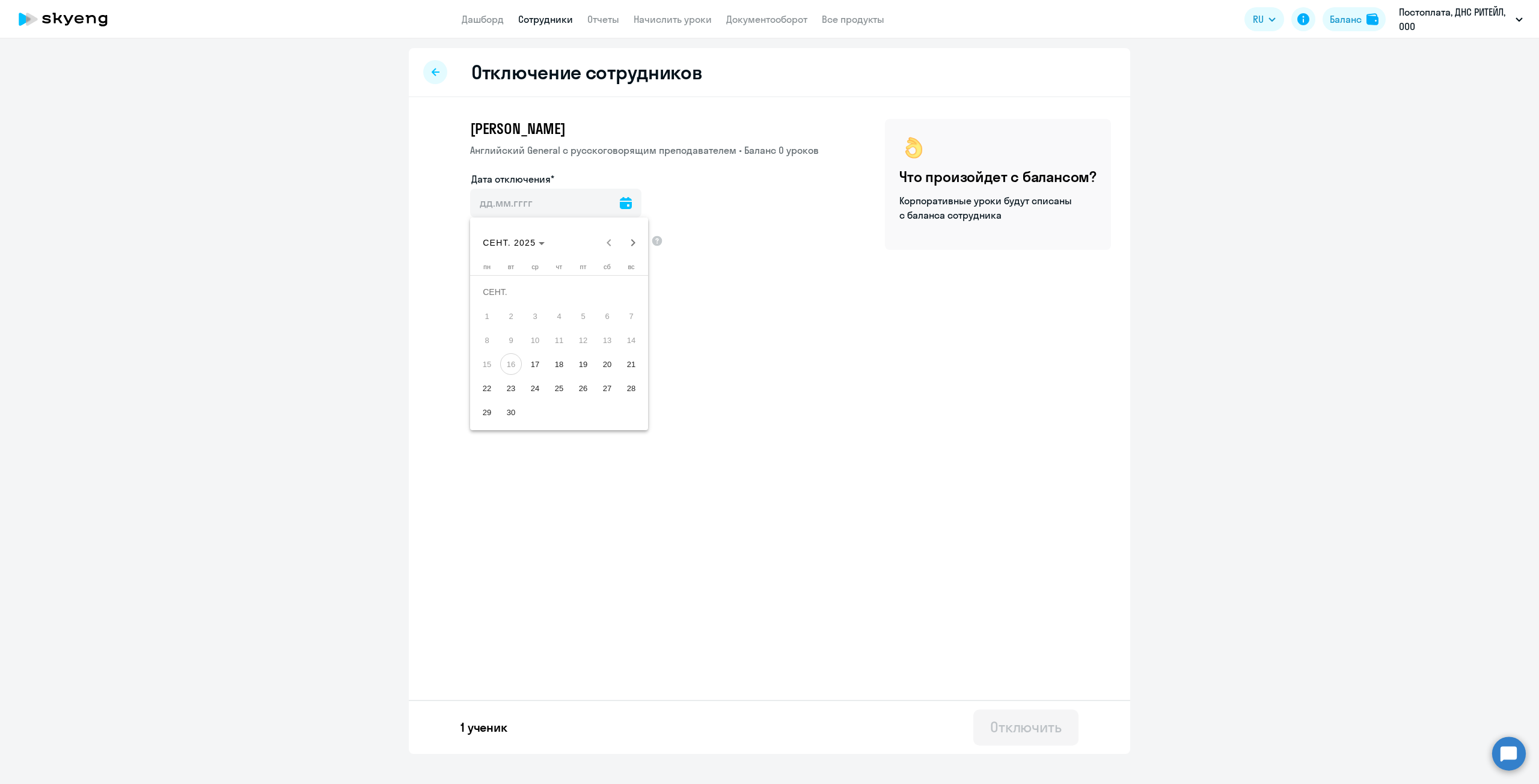
type input "[DATE]"
click at [1002, 731] on div "Отключить" at bounding box center [1026, 727] width 72 height 19
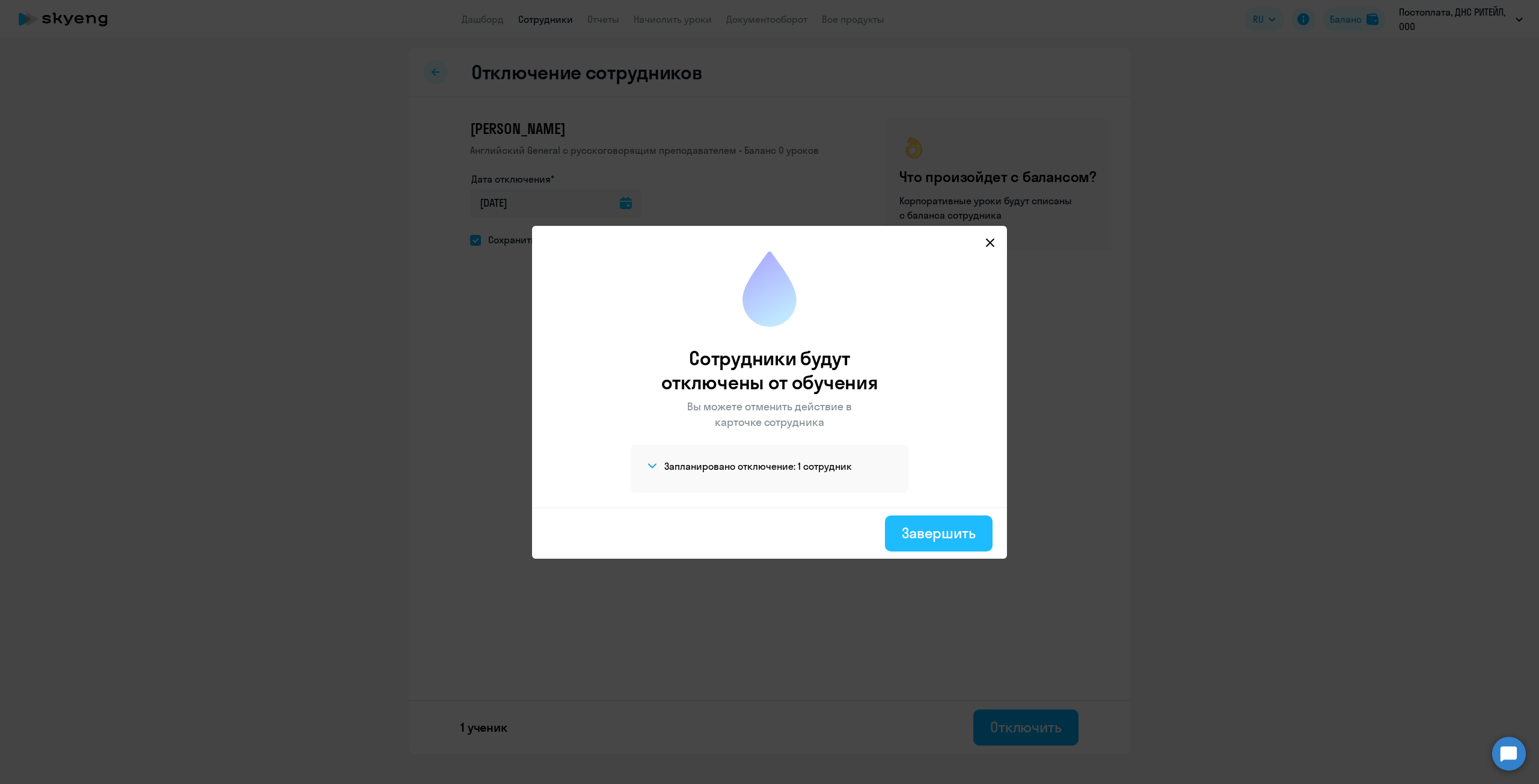
click at [931, 538] on div "Завершить" at bounding box center [938, 532] width 74 height 19
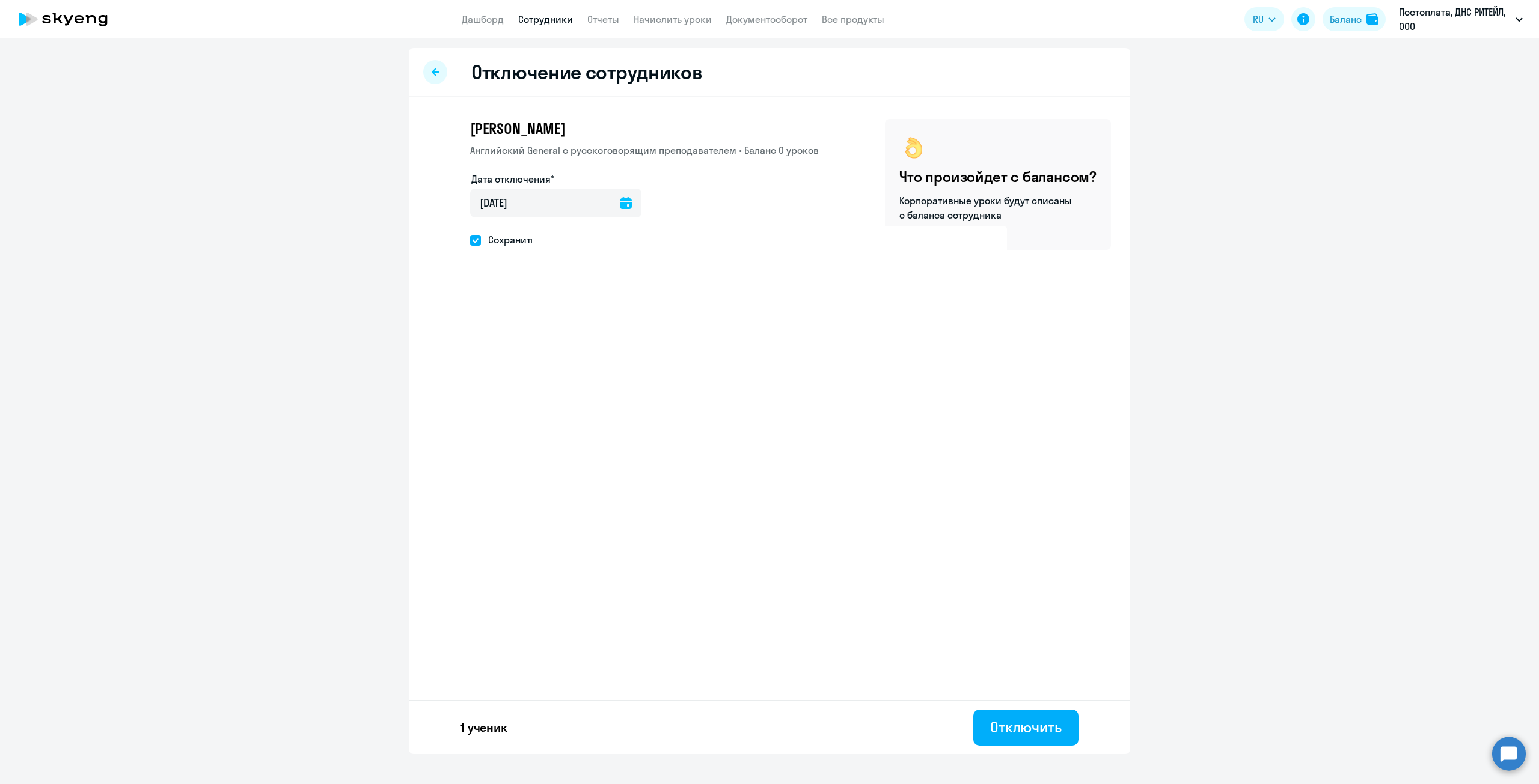
select select "30"
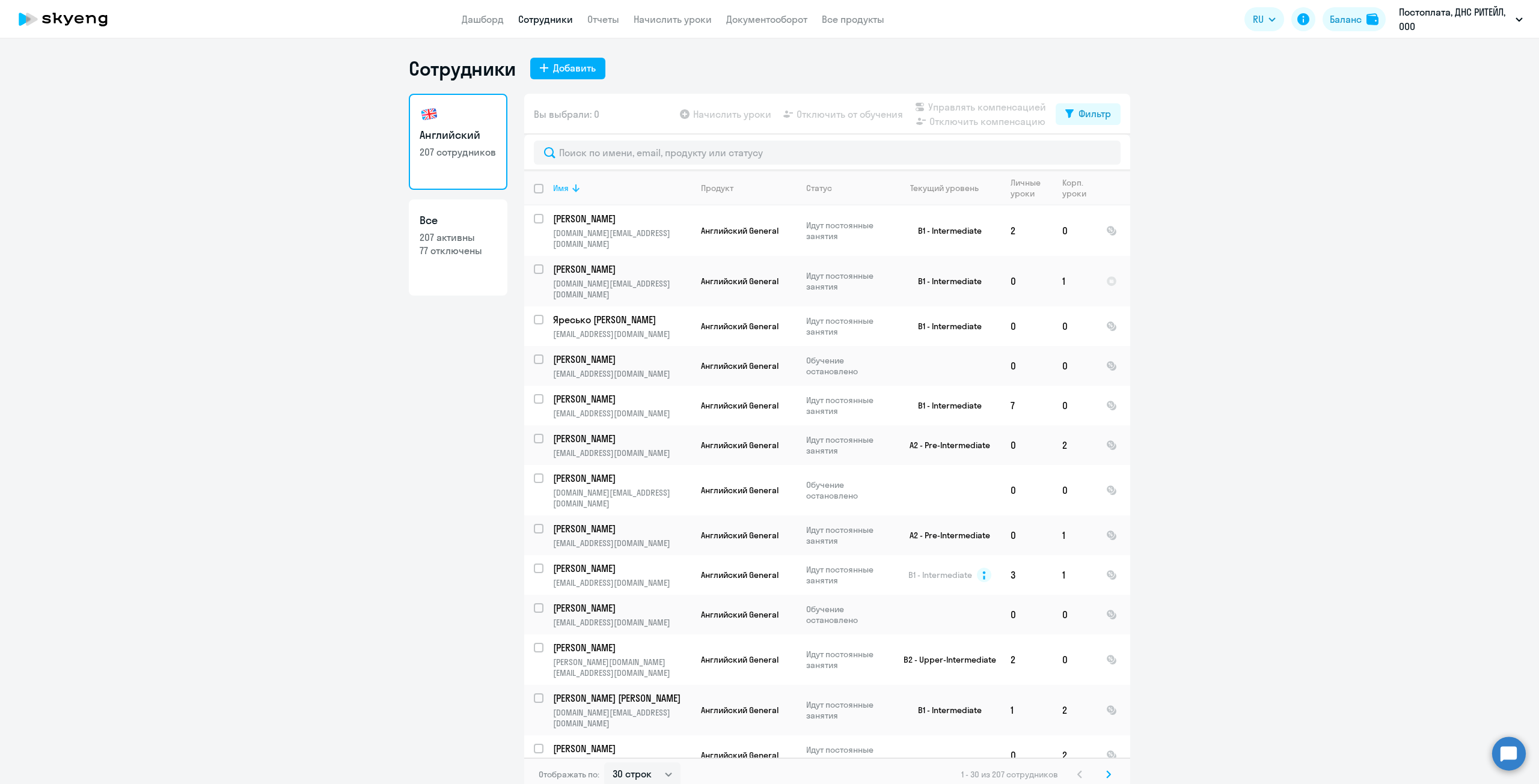
click at [553, 191] on div "Имя" at bounding box center [560, 188] width 16 height 11
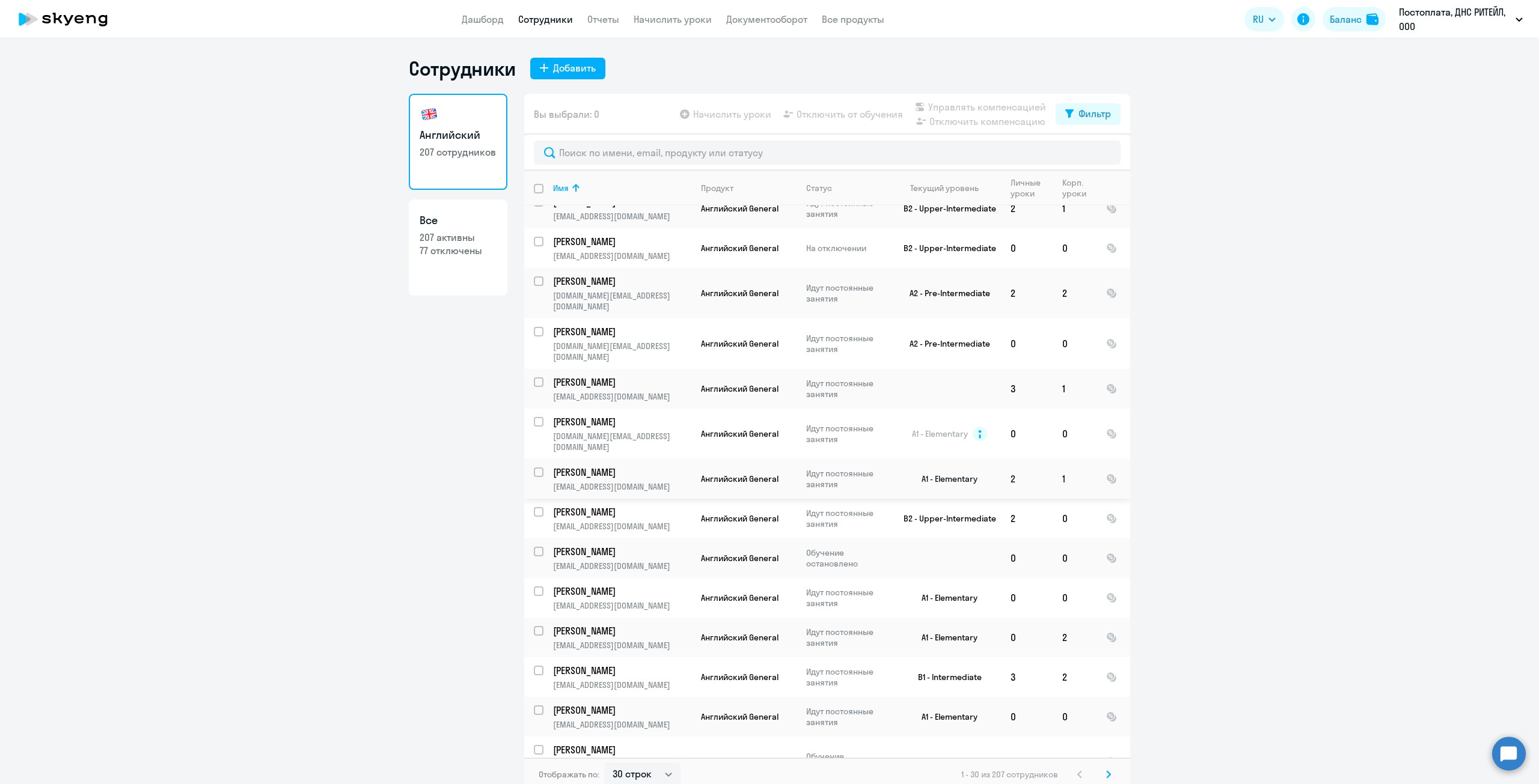
scroll to position [240, 0]
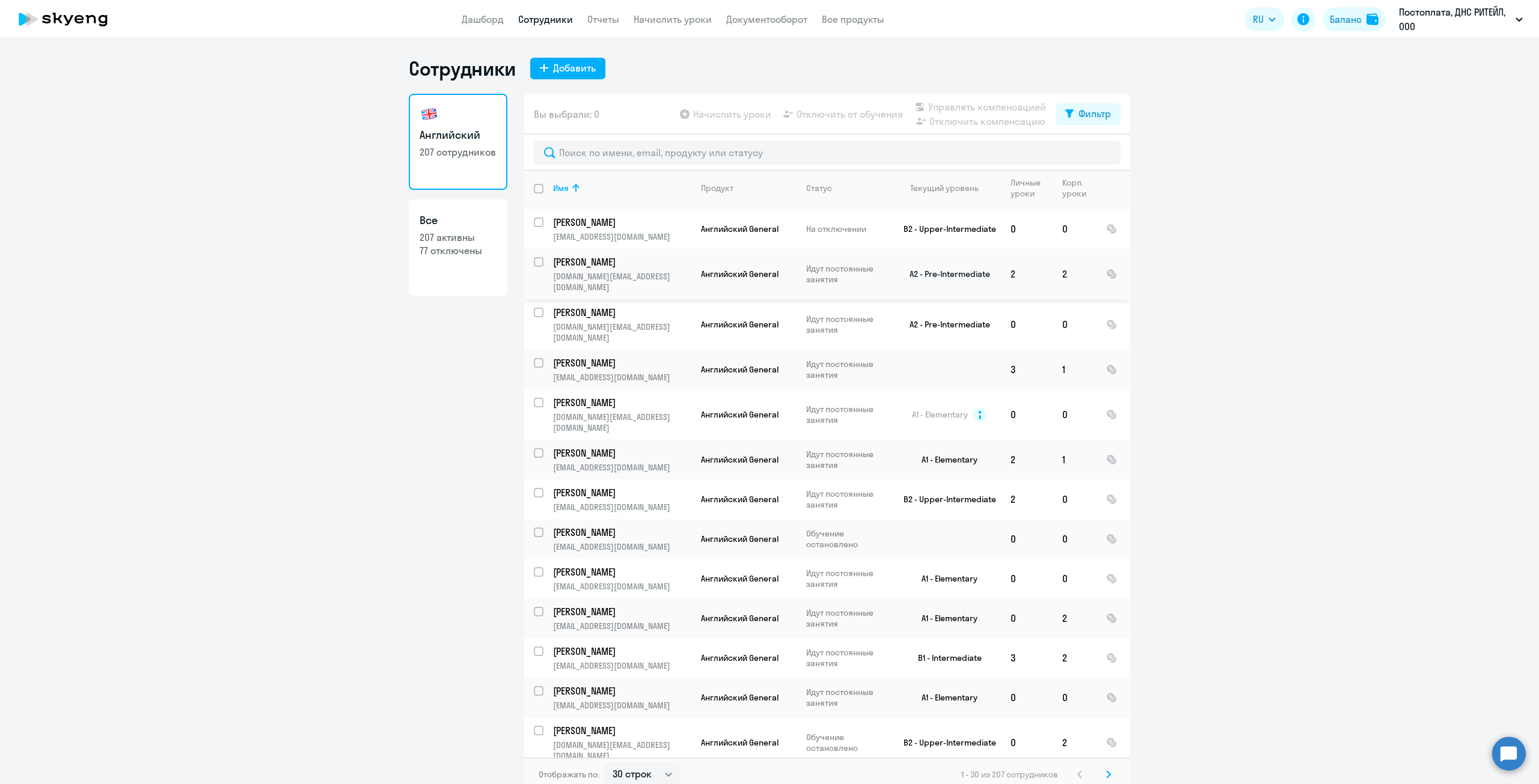
click at [535, 257] on input "select row 38107253" at bounding box center [546, 269] width 24 height 24
checkbox input "true"
click at [537, 308] on input "select row 15886042" at bounding box center [546, 320] width 24 height 24
checkbox input "true"
click at [535, 449] on input "select row 35513876" at bounding box center [546, 461] width 24 height 24
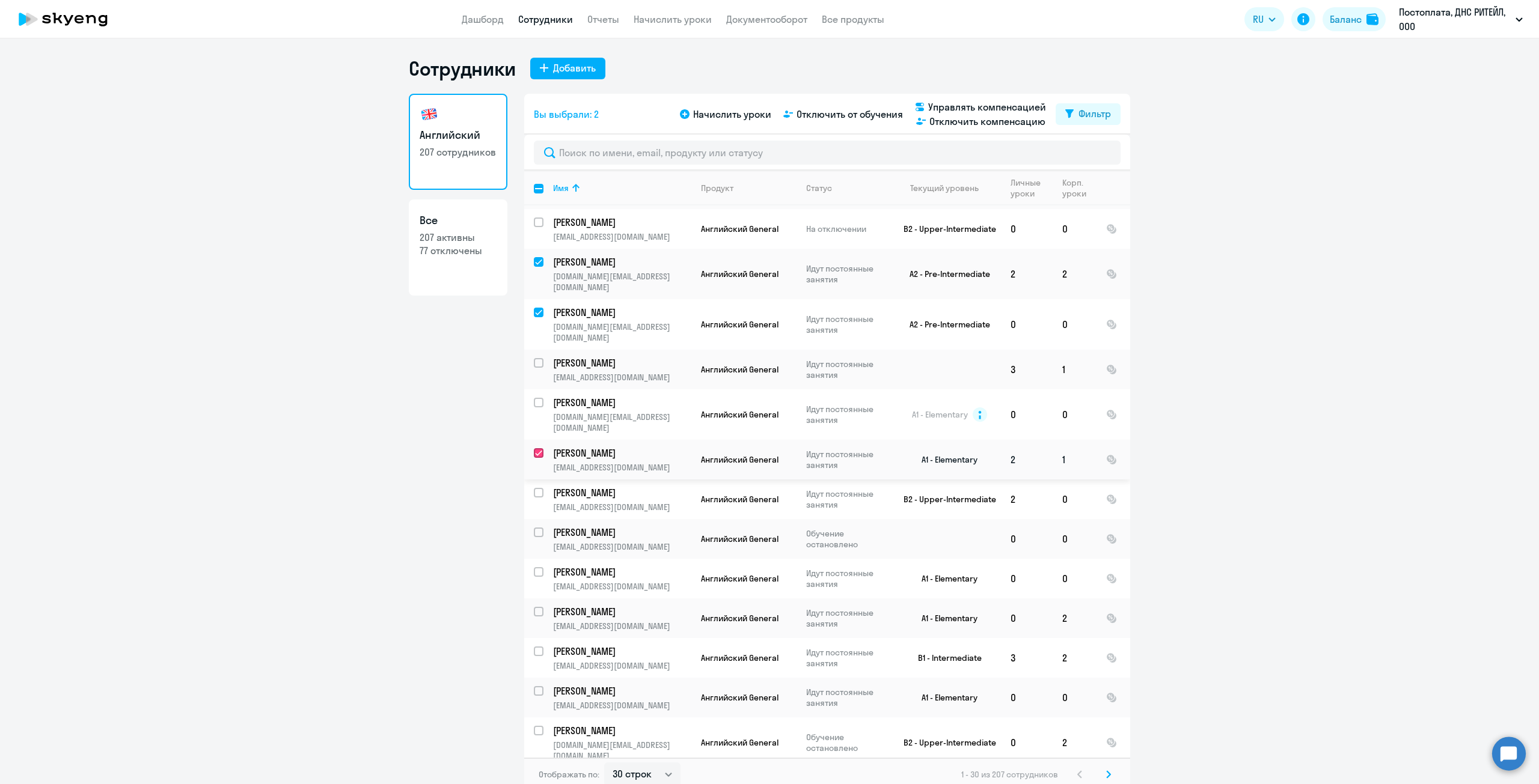
checkbox input "true"
click at [534, 528] on input "select row 20691769" at bounding box center [546, 540] width 24 height 24
checkbox input "true"
click at [535, 568] on input "select row 22586409" at bounding box center [546, 579] width 24 height 24
checkbox input "true"
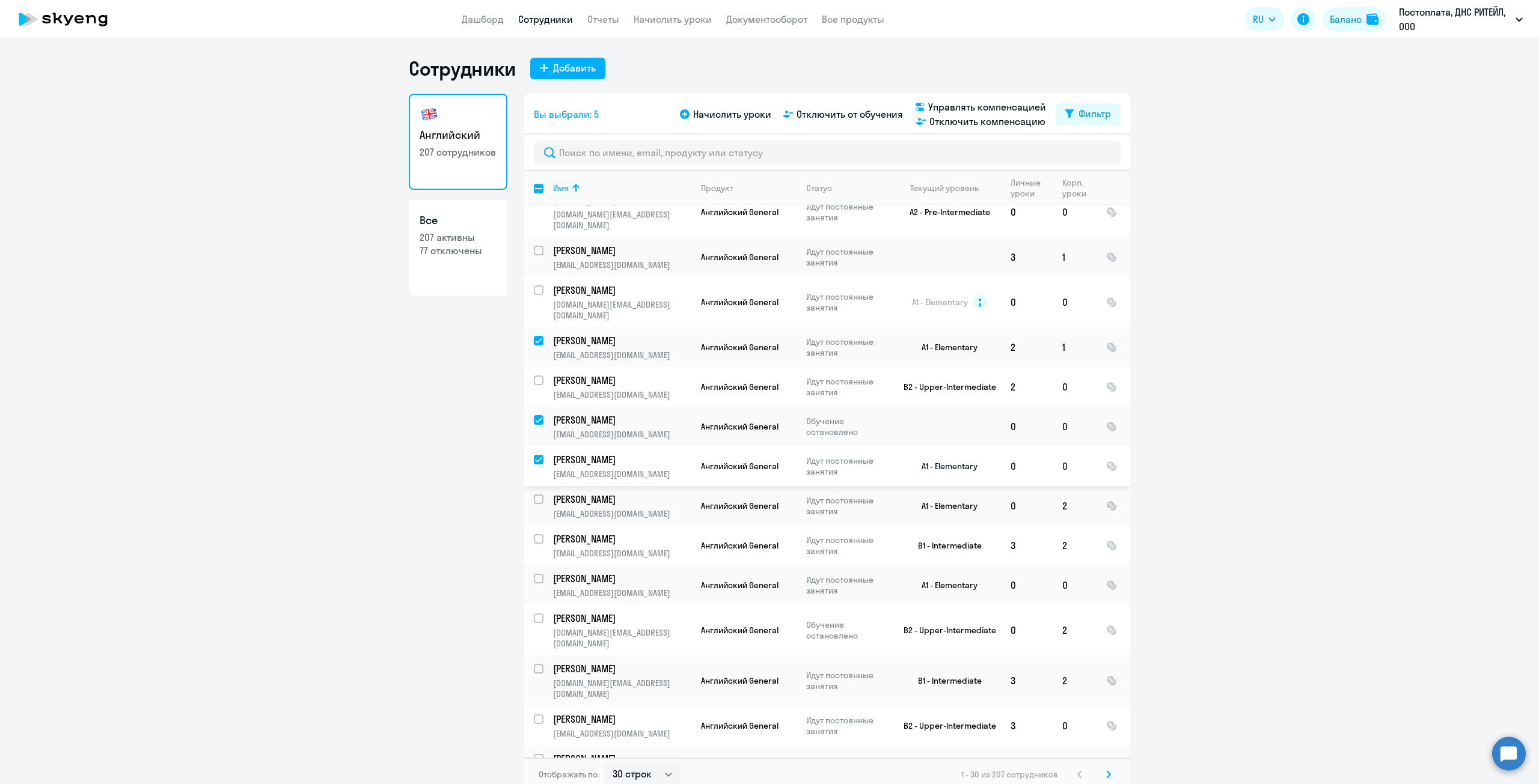
scroll to position [360, 0]
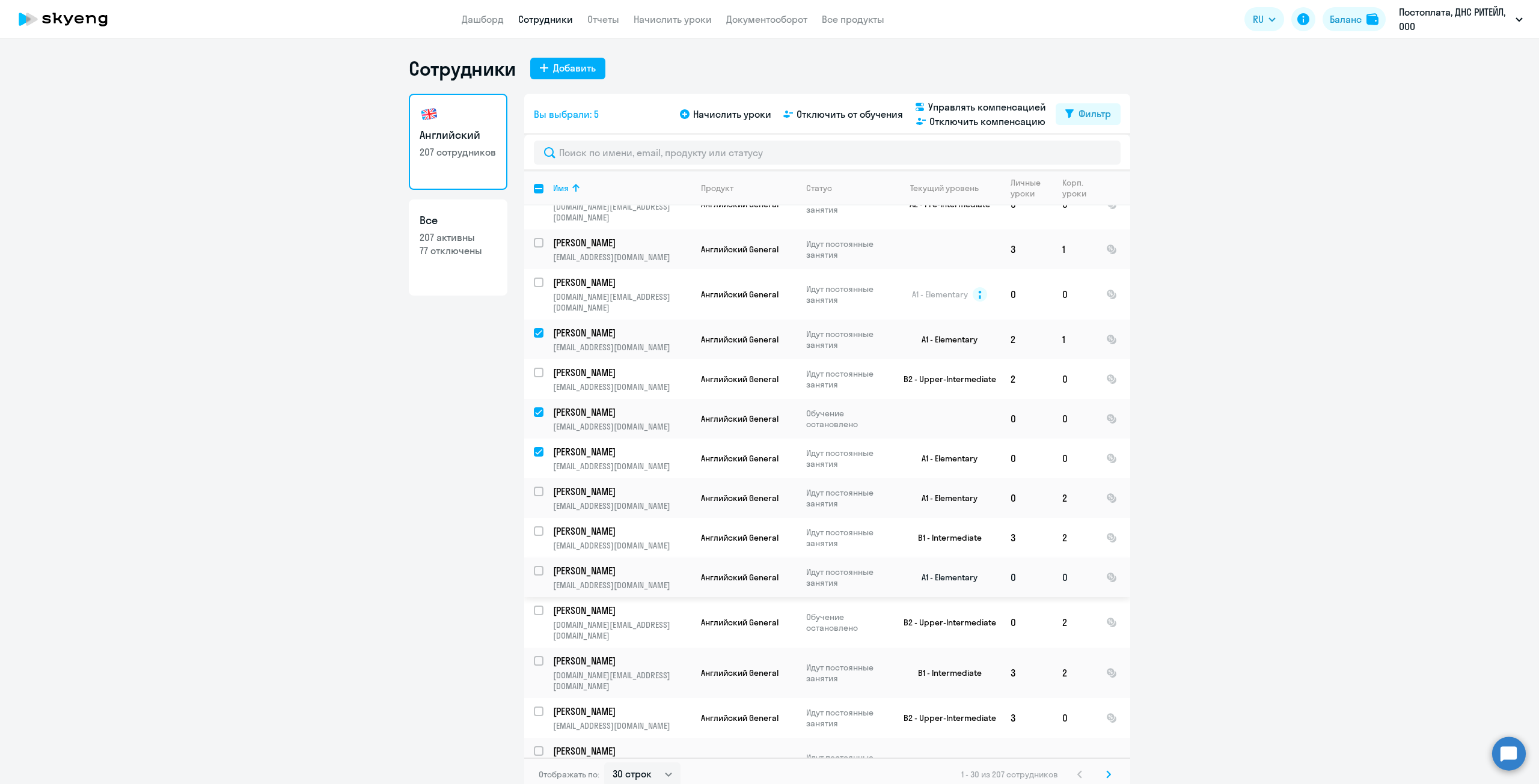
click at [538, 566] on input "select row 24503479" at bounding box center [546, 578] width 24 height 24
checkbox input "true"
click at [535, 656] on input "select row 13301503" at bounding box center [546, 668] width 24 height 24
checkbox input "true"
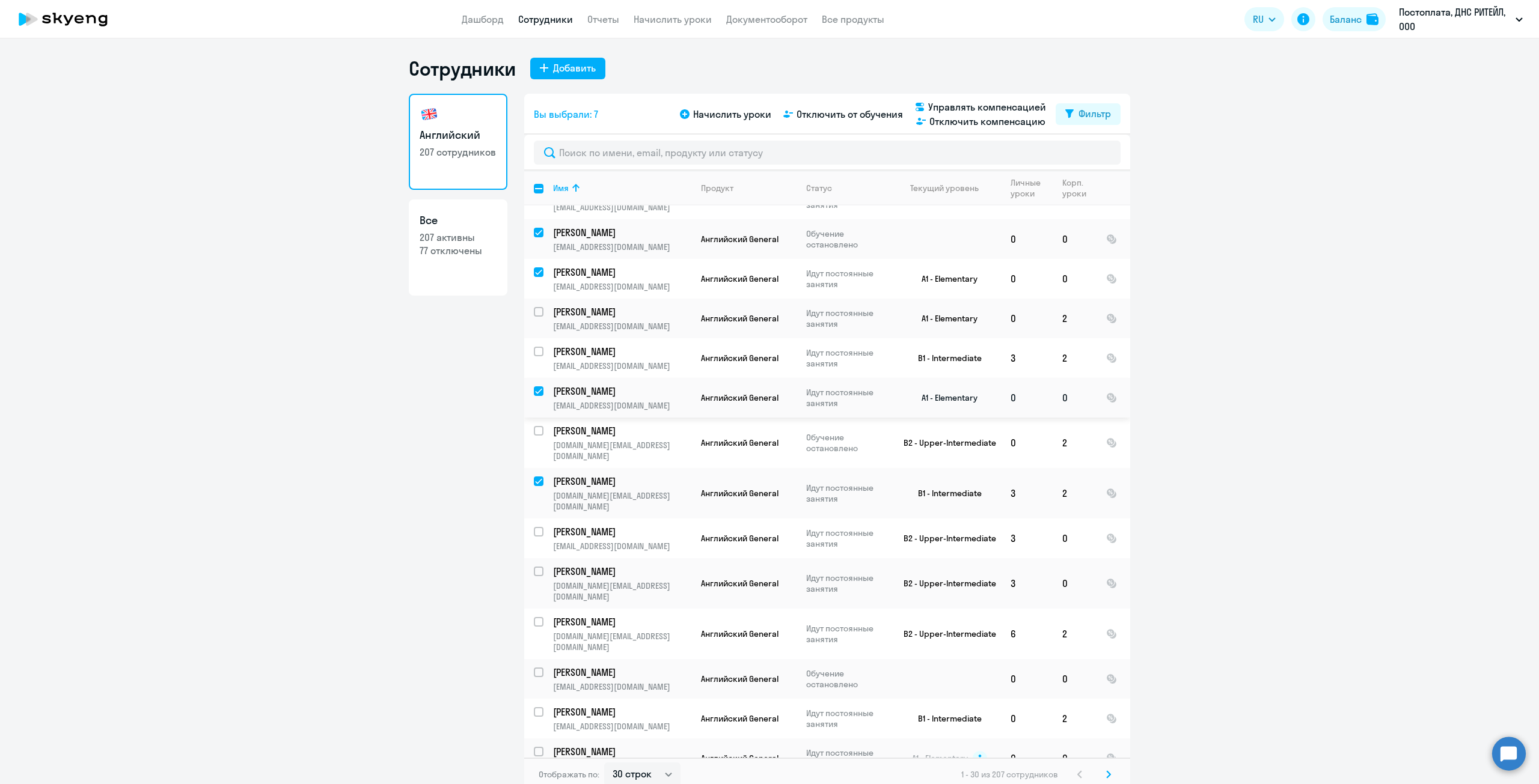
scroll to position [601, 0]
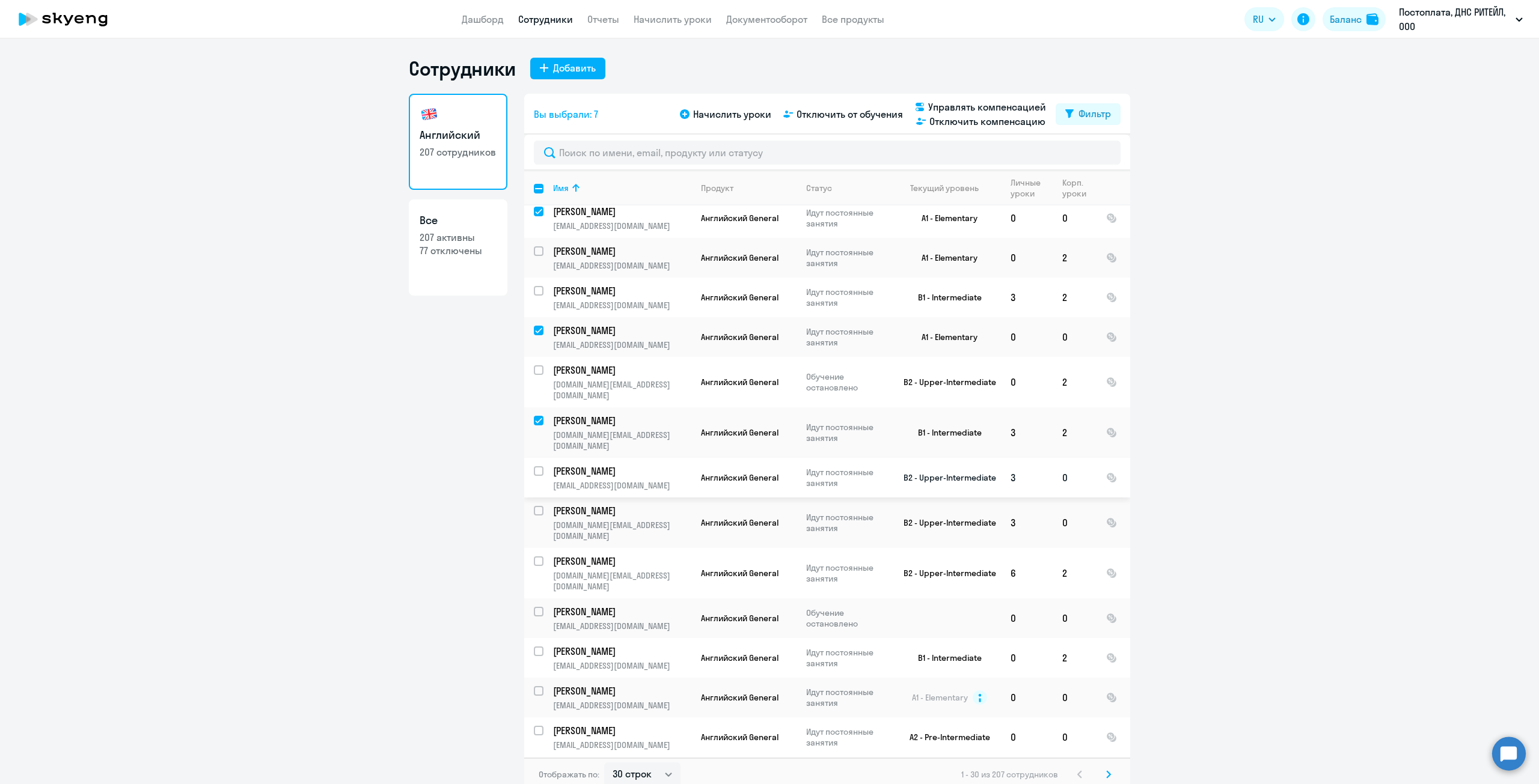
click at [538, 466] on input "select row 35513879" at bounding box center [546, 478] width 24 height 24
checkbox input "true"
click at [535, 607] on input "select row 39464090" at bounding box center [546, 619] width 24 height 24
checkbox input "true"
click at [538, 647] on input "select row 21176545" at bounding box center [546, 659] width 24 height 24
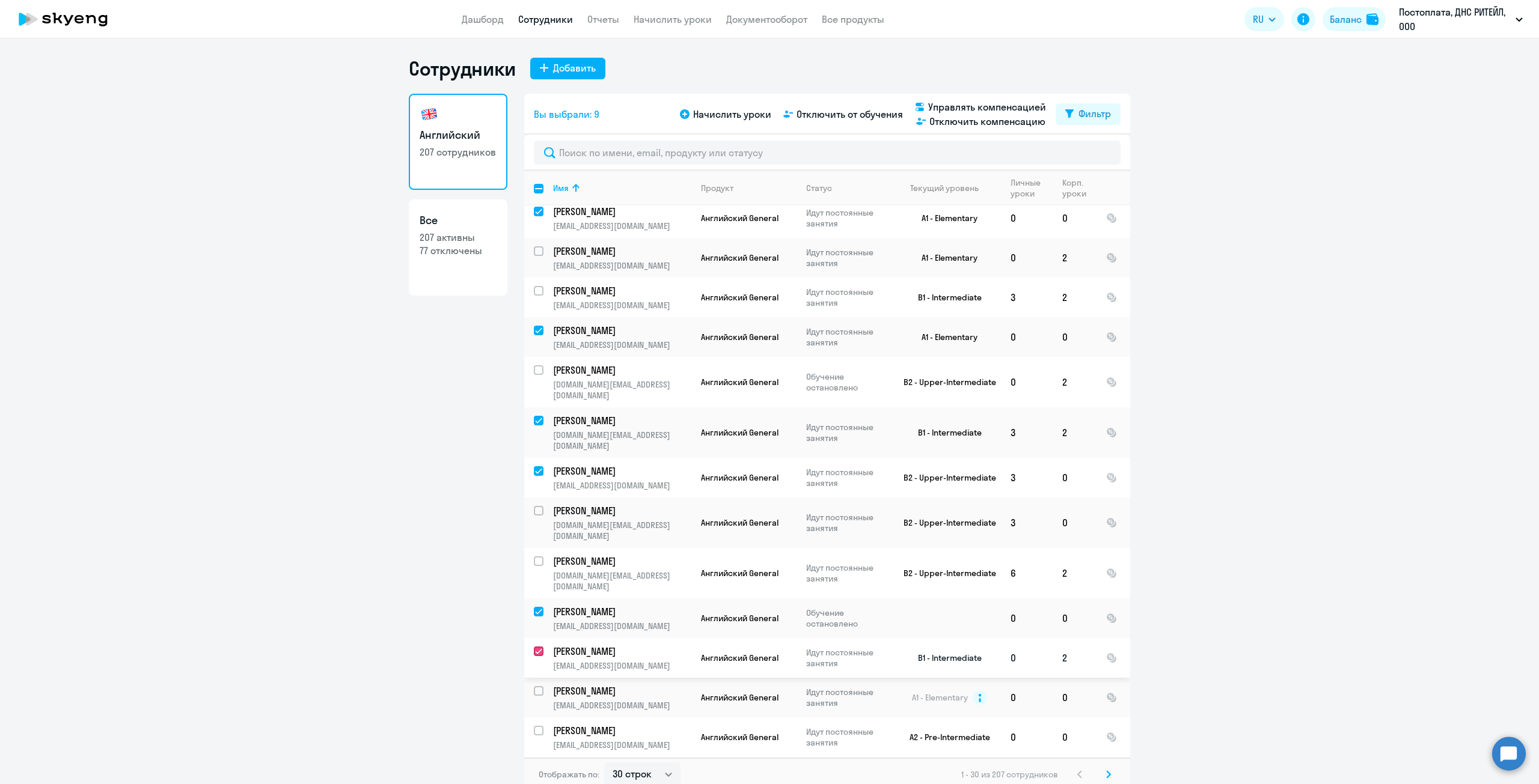
checkbox input "true"
click at [536, 686] on input "select row 13631642" at bounding box center [546, 698] width 24 height 24
checkbox input "true"
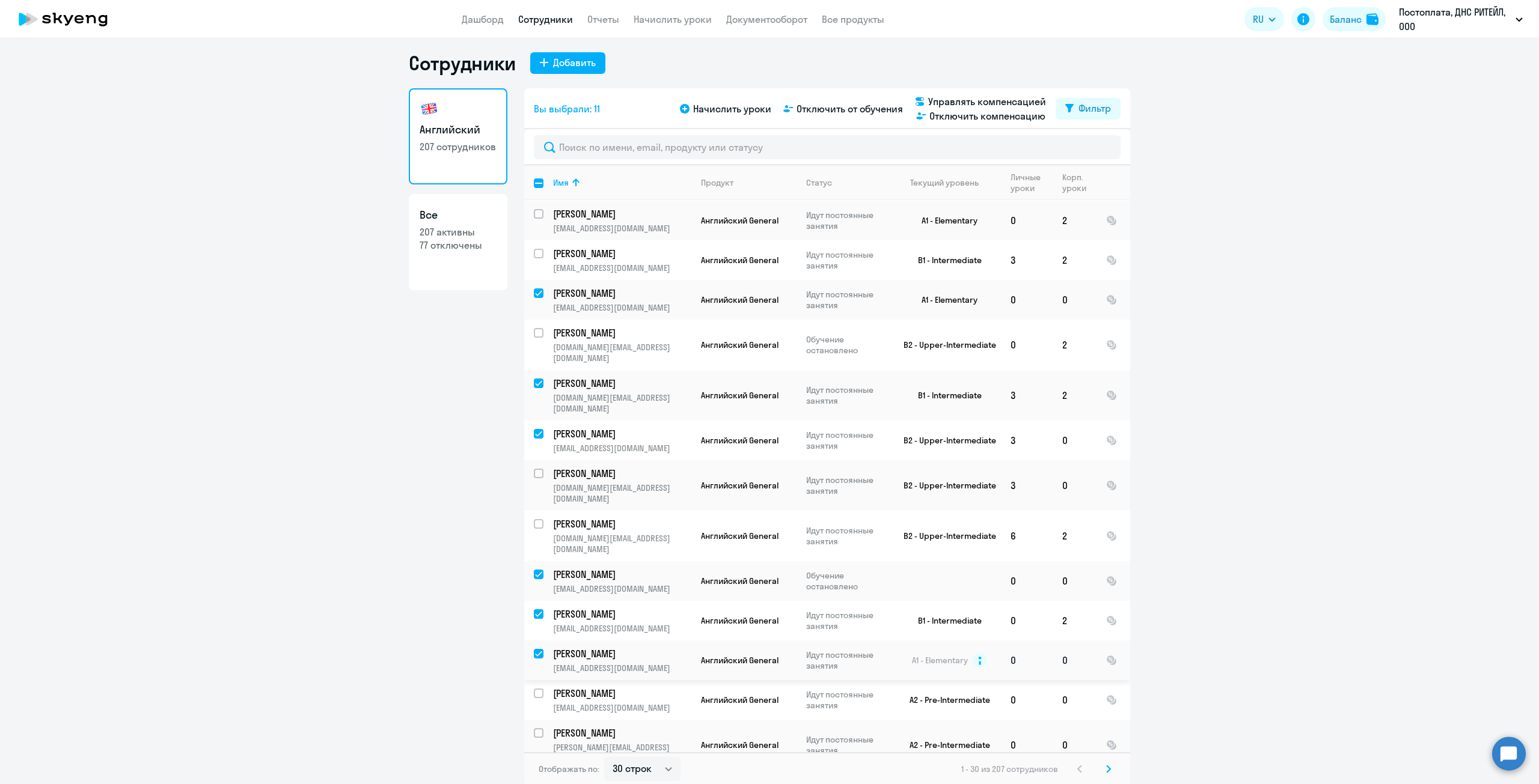
scroll to position [7, 0]
click at [535, 687] on input "select row 38133060" at bounding box center [546, 699] width 24 height 24
checkbox input "true"
click at [538, 727] on input "select row 20691737" at bounding box center [546, 739] width 24 height 24
checkbox input "true"
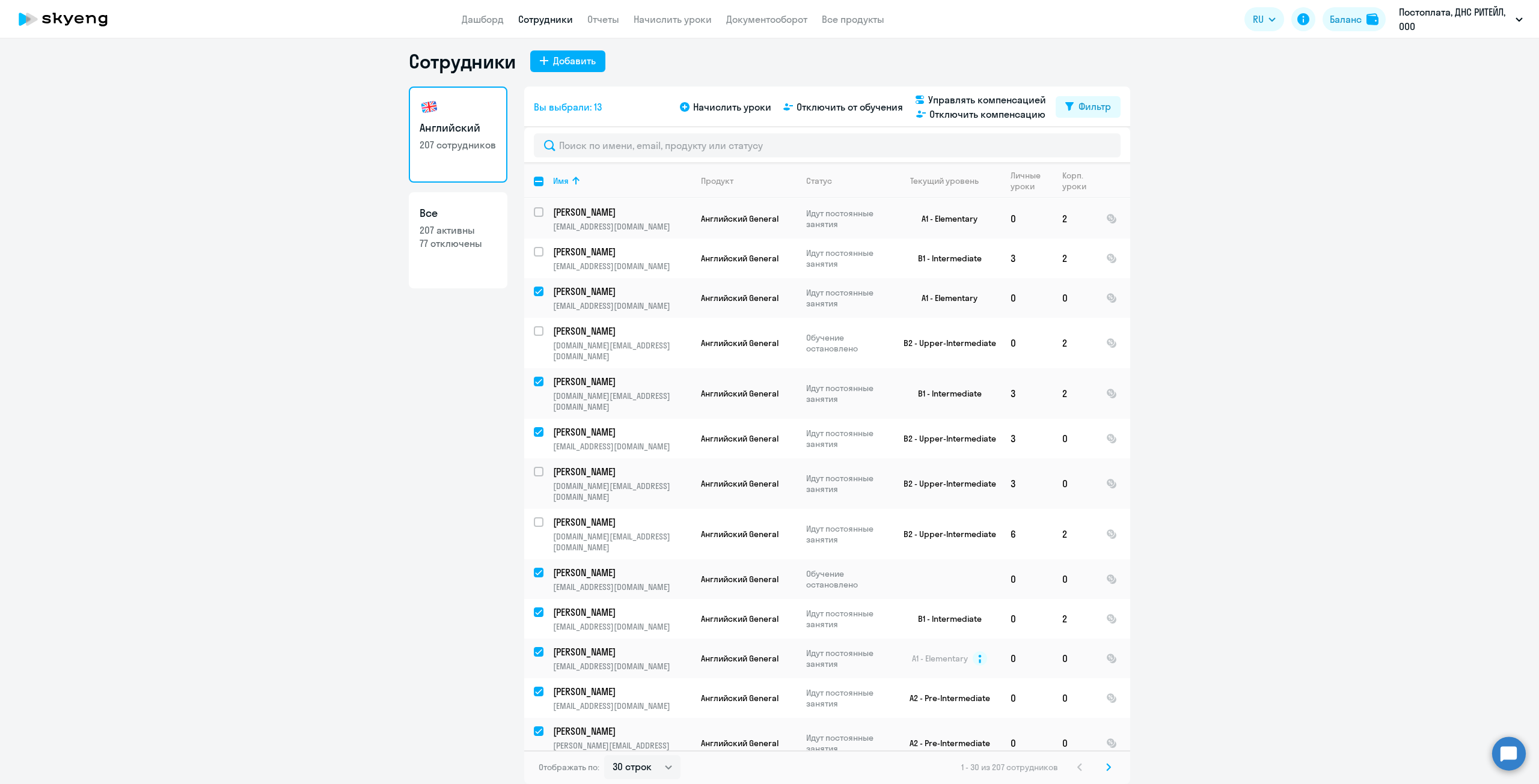
click at [544, 768] on td "[PERSON_NAME] [PERSON_NAME][EMAIL_ADDRESS][DOMAIN_NAME]" at bounding box center [617, 788] width 147 height 40
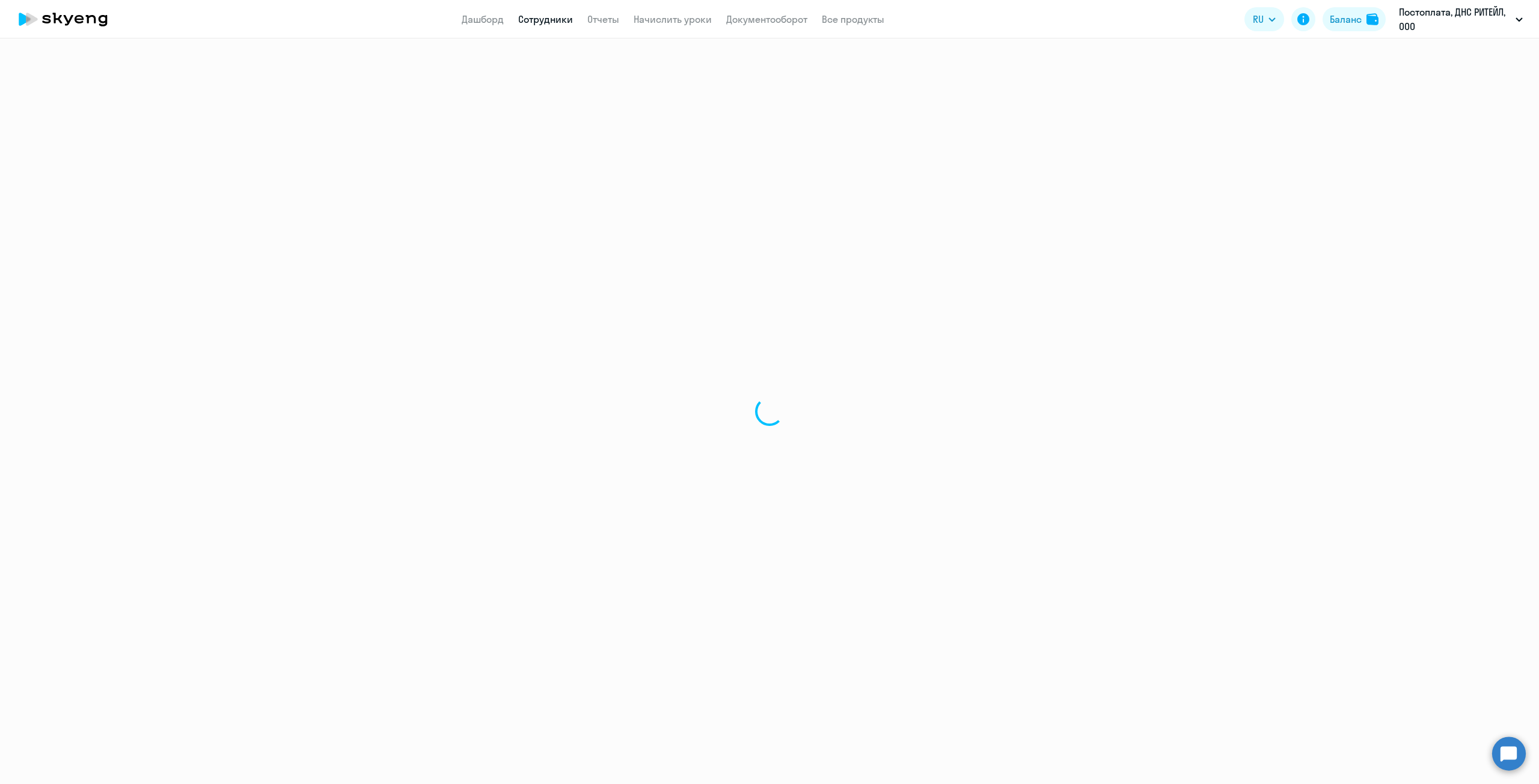
select select "english"
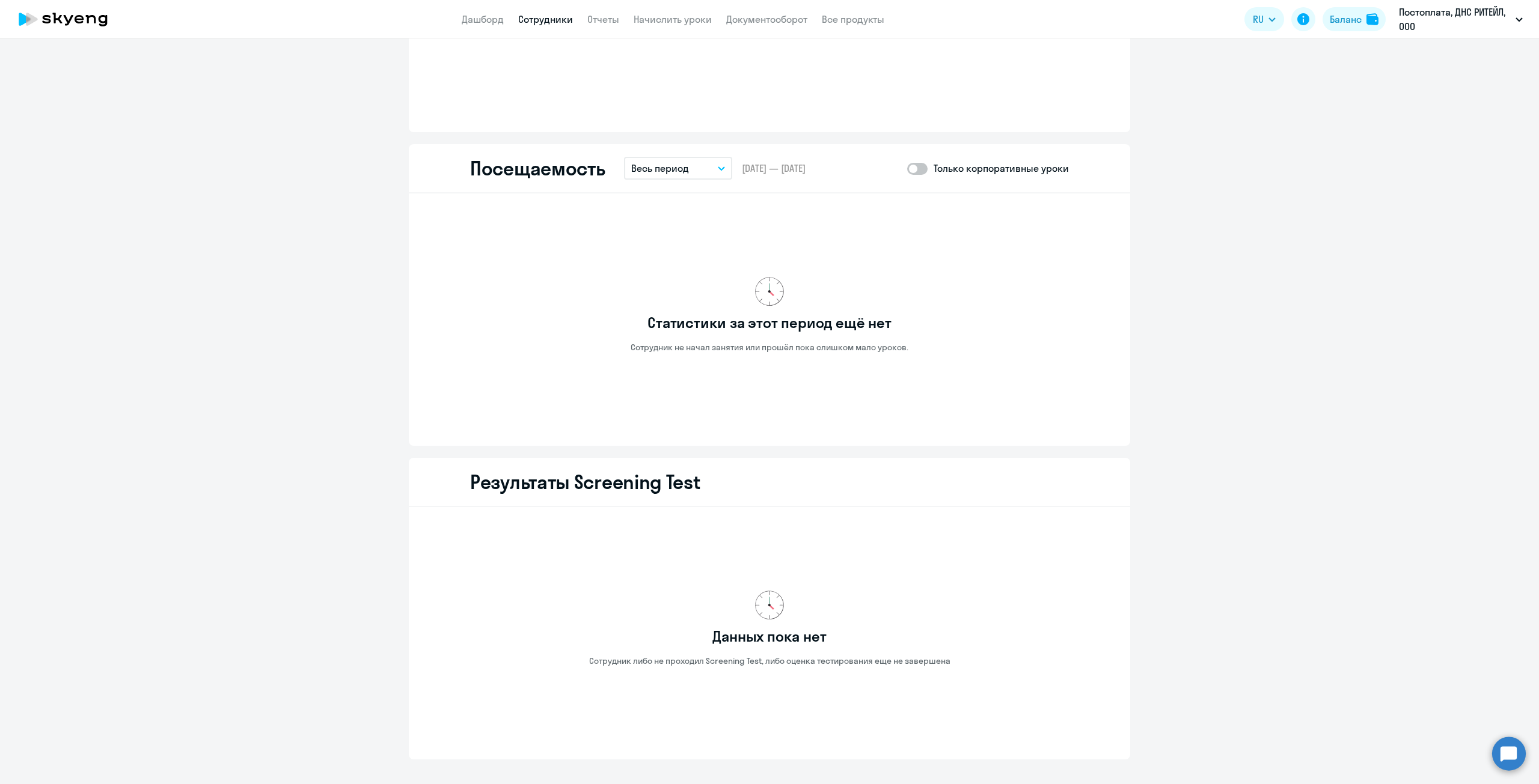
scroll to position [1190, 0]
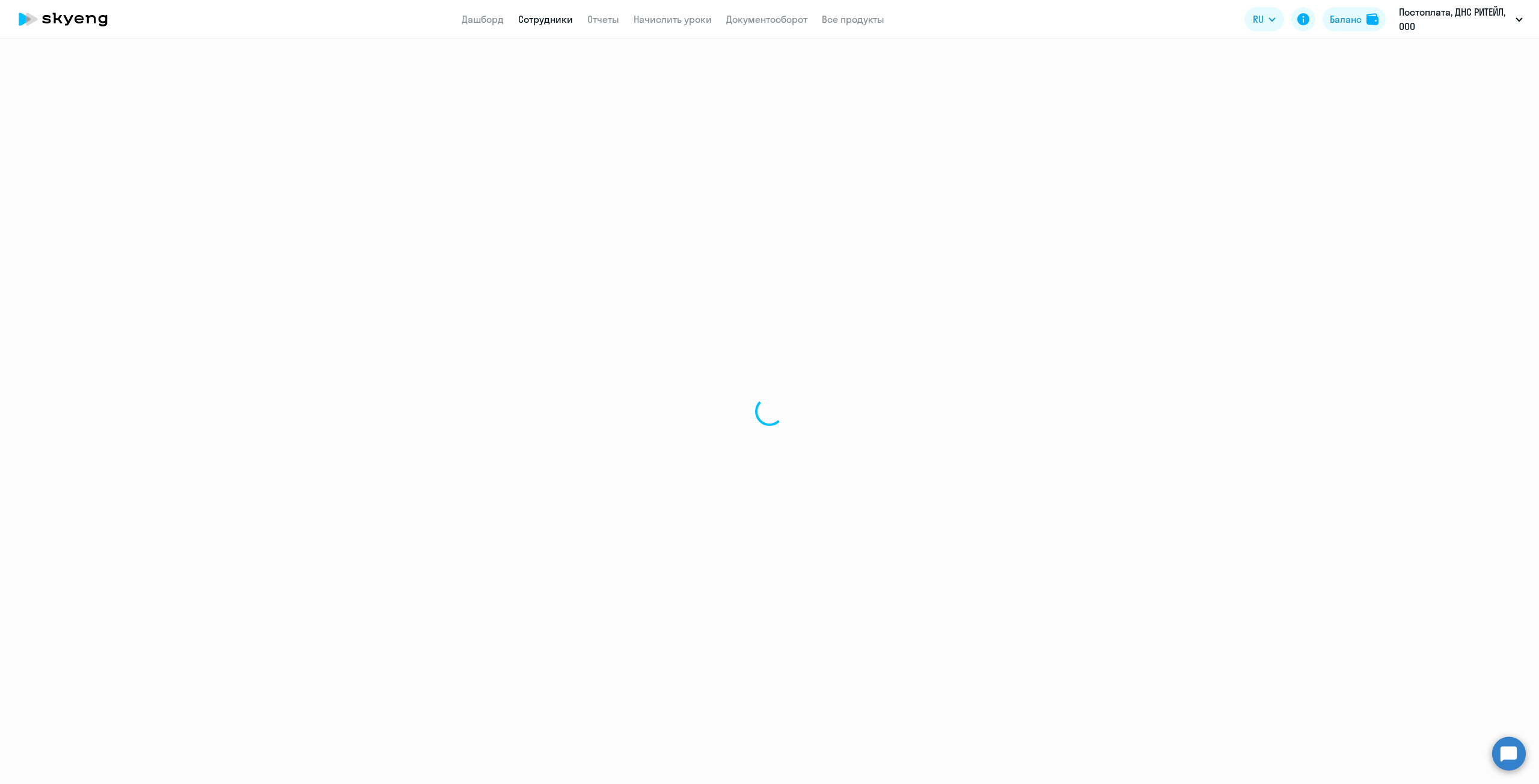
select select "30"
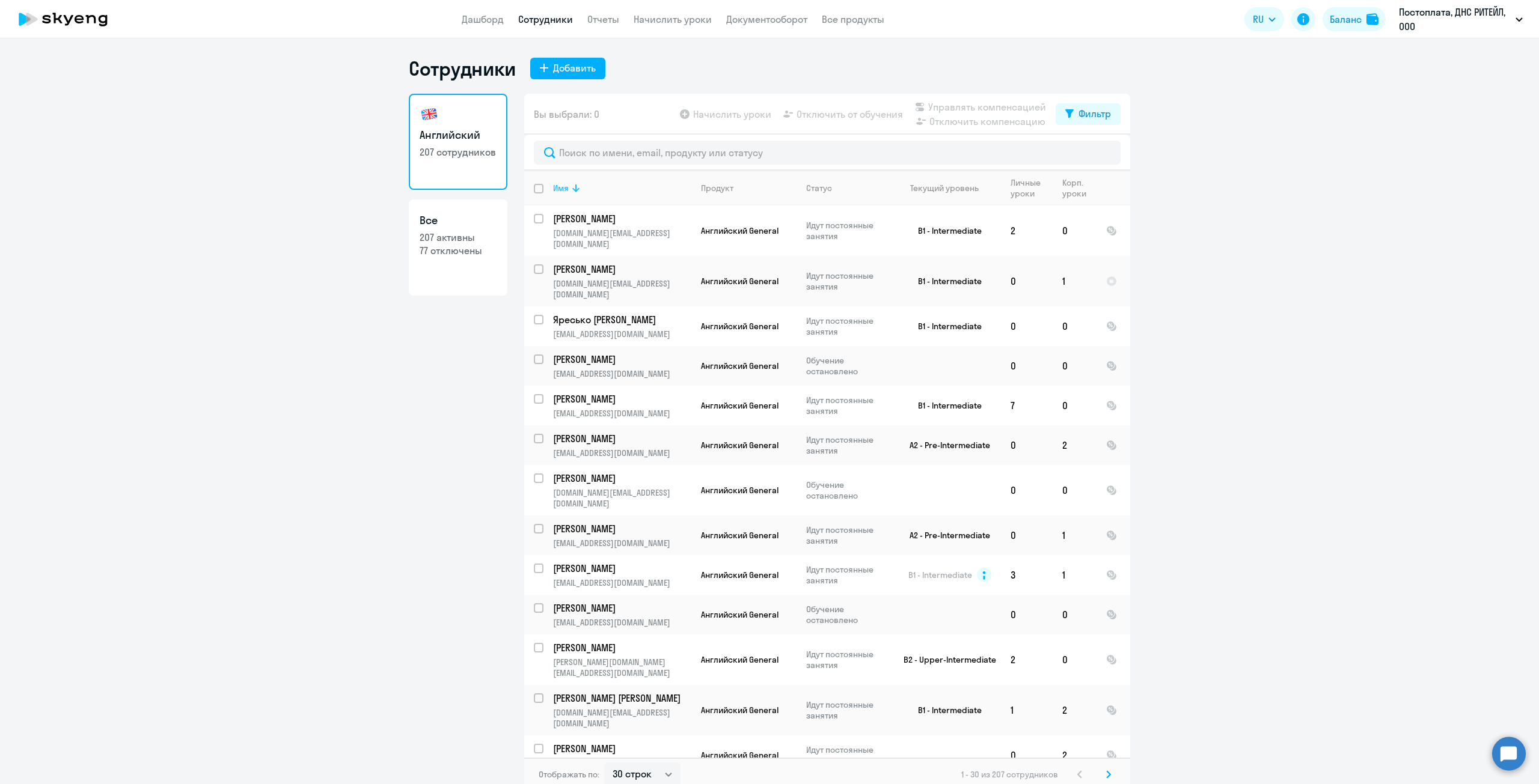
click at [572, 194] on icon at bounding box center [576, 188] width 15 height 15
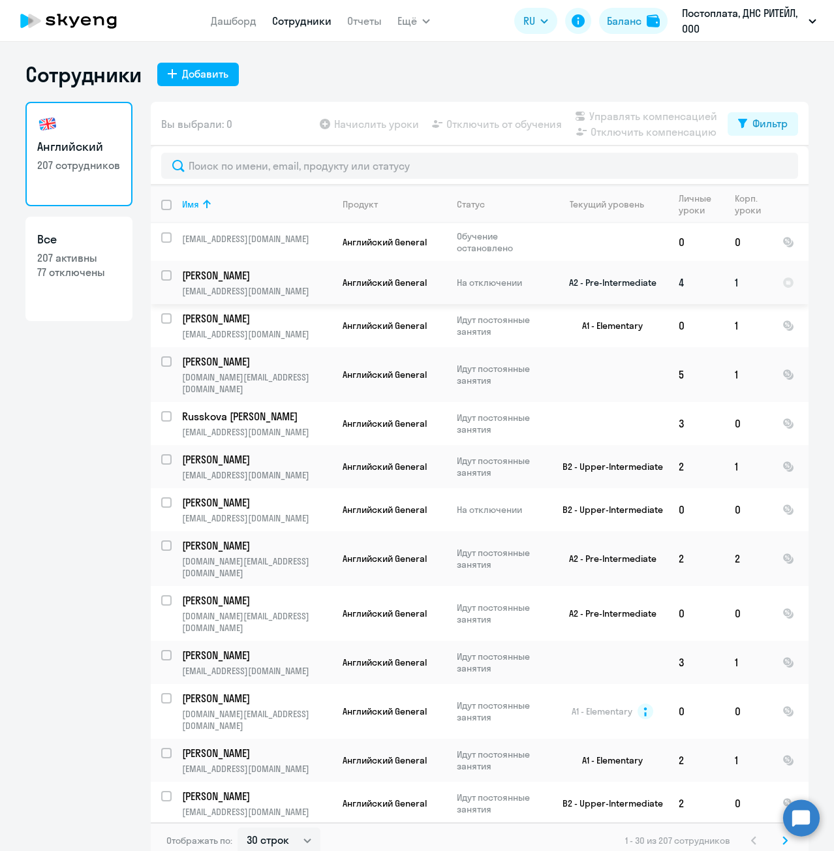
click at [161, 275] on input "select row 22541014" at bounding box center [174, 283] width 26 height 26
checkbox input "true"
click at [161, 497] on input "select row 13655614" at bounding box center [174, 510] width 26 height 26
checkbox input "true"
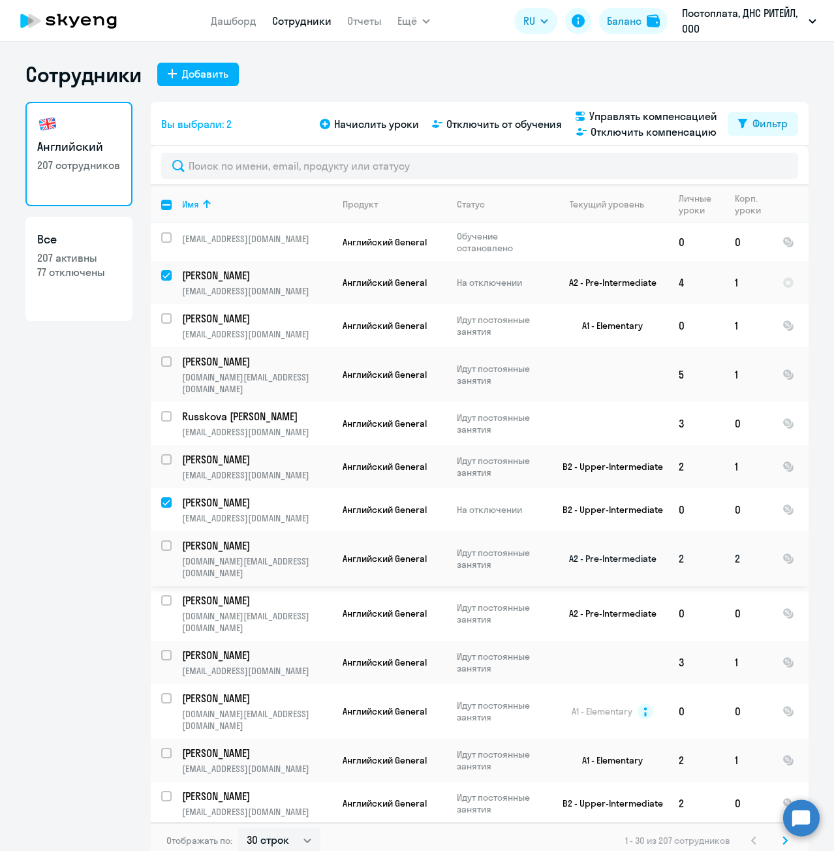
click at [163, 540] on input "select row 38107253" at bounding box center [174, 553] width 26 height 26
checkbox input "true"
click at [164, 595] on input "select row 15886042" at bounding box center [174, 608] width 26 height 26
checkbox input "true"
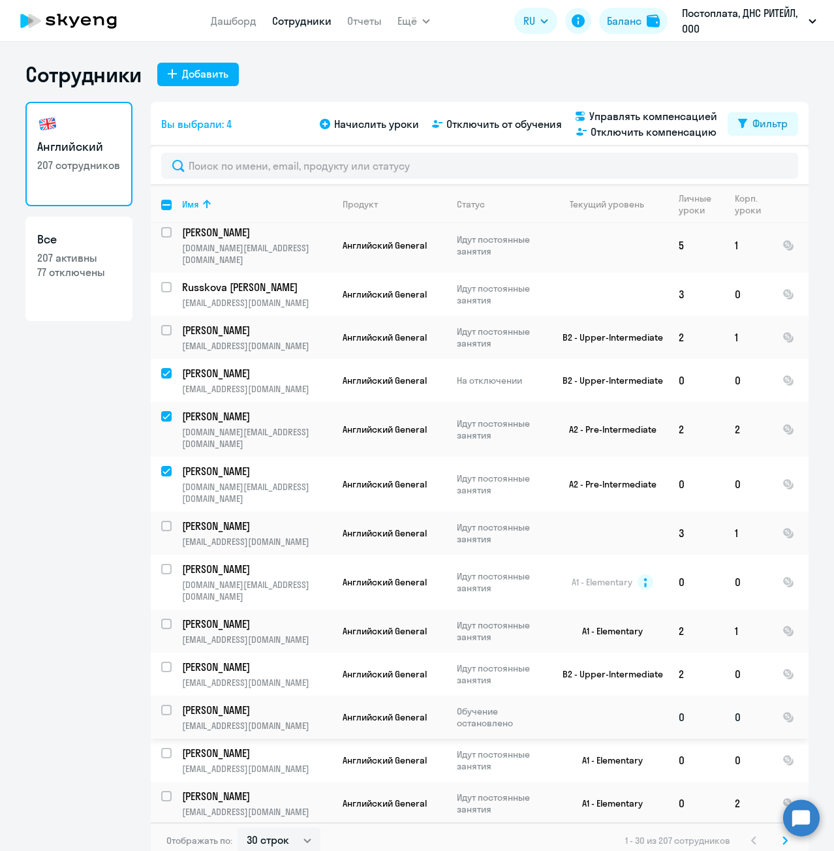
scroll to position [130, 0]
click at [163, 562] on input "select row 13361571" at bounding box center [174, 575] width 26 height 26
checkbox input "true"
click at [161, 617] on input "select row 35513876" at bounding box center [174, 630] width 26 height 26
checkbox input "true"
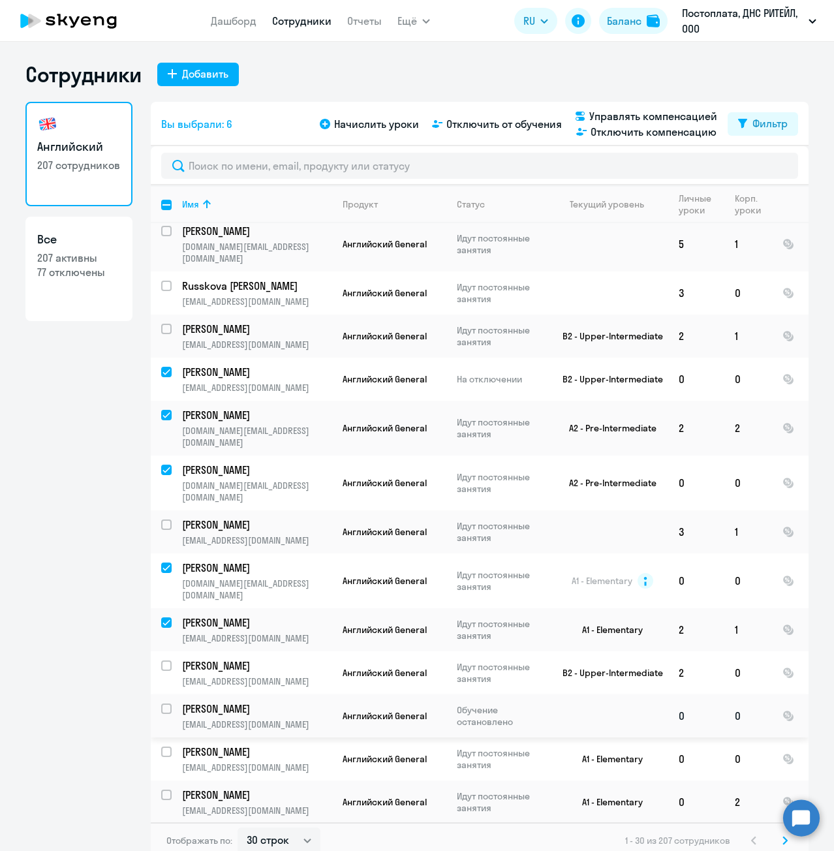
click at [162, 703] on input "select row 20691769" at bounding box center [174, 716] width 26 height 26
checkbox input "true"
click at [164, 746] on input "select row 22586409" at bounding box center [174, 759] width 26 height 26
checkbox input "true"
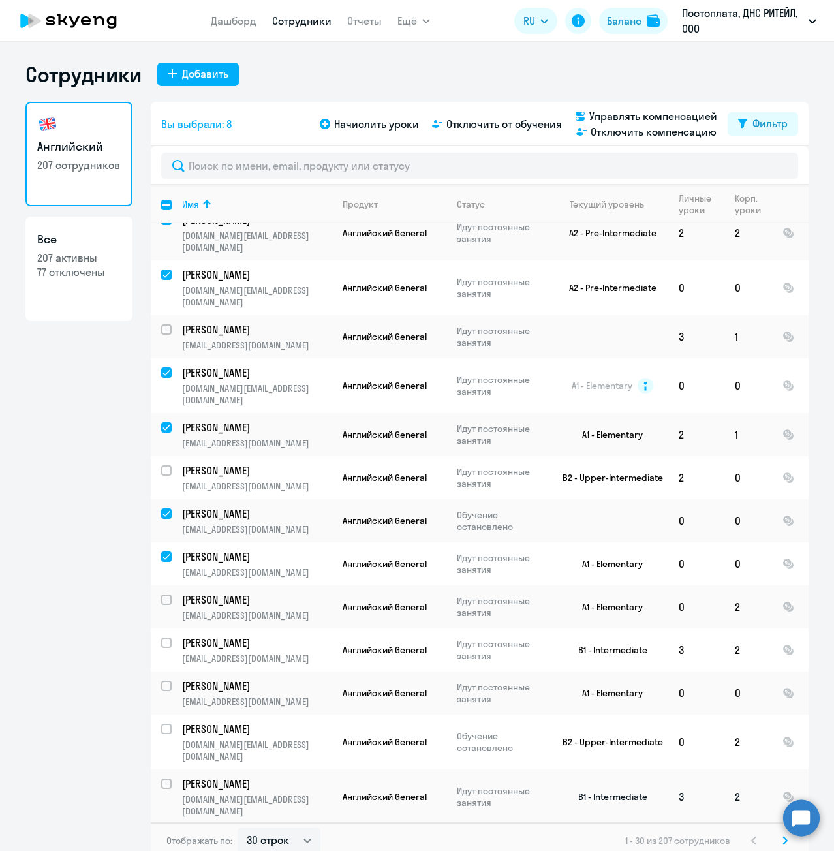
scroll to position [326, 0]
click at [164, 680] on input "select row 24503479" at bounding box center [174, 693] width 26 height 26
checkbox input "true"
click at [161, 778] on input "select row 13301503" at bounding box center [174, 791] width 26 height 26
checkbox input "true"
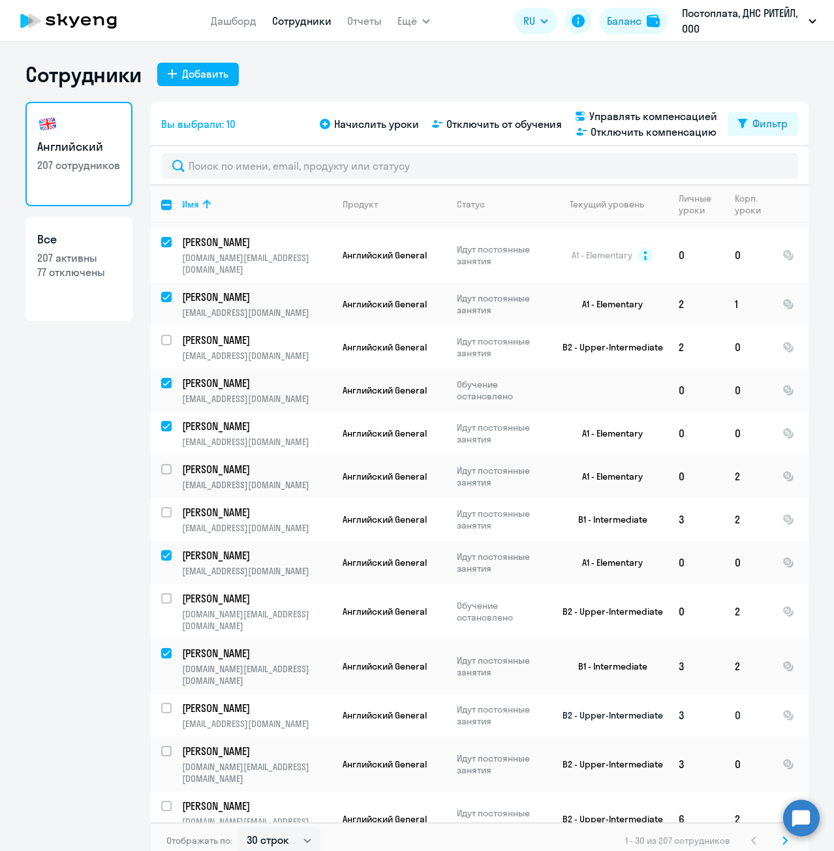
scroll to position [457, 0]
click at [161, 702] on input "select row 35513879" at bounding box center [174, 715] width 26 height 26
checkbox input "true"
click at [163, 851] on input "select row 39464090" at bounding box center [174, 868] width 26 height 26
checkbox input "true"
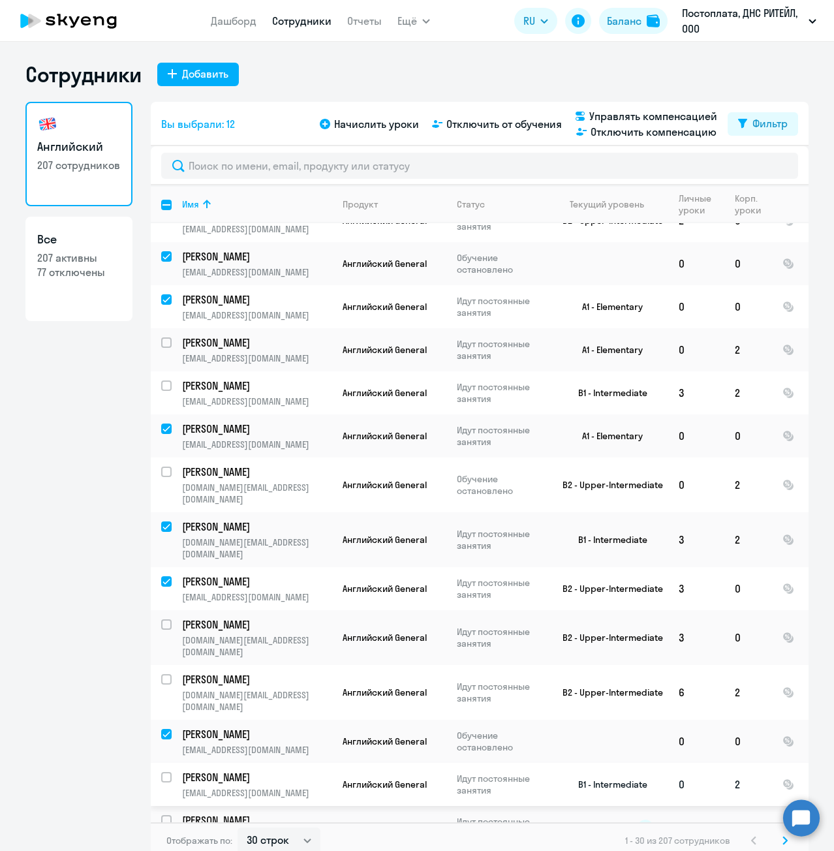
scroll to position [587, 0]
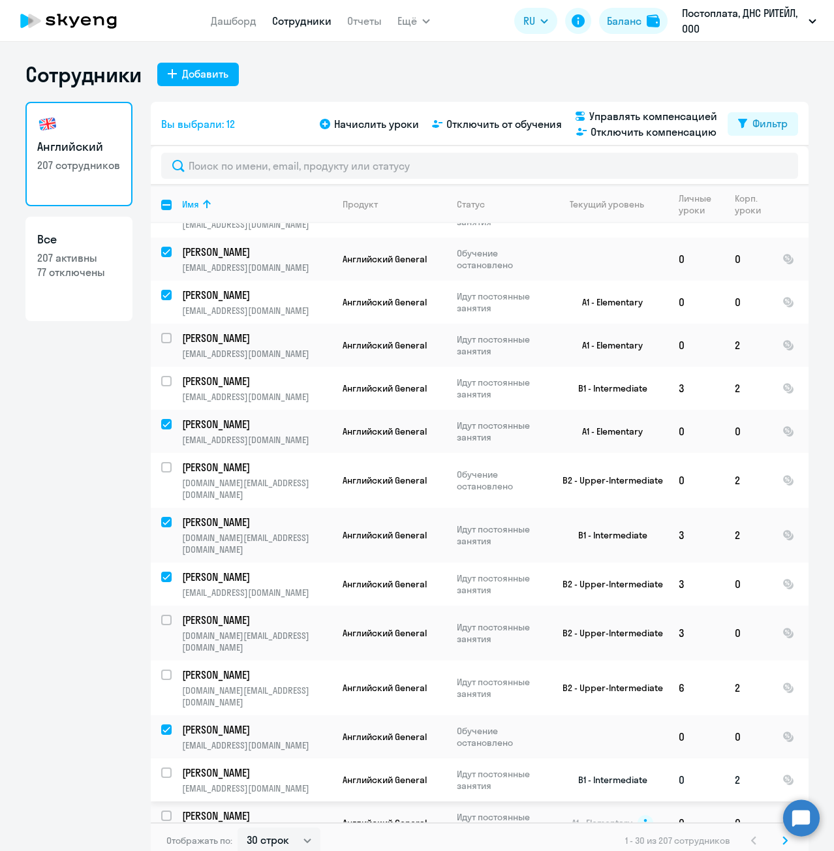
click at [161, 767] on input "select row 21176545" at bounding box center [174, 780] width 26 height 26
checkbox input "true"
click at [163, 810] on input "select row 13631642" at bounding box center [174, 823] width 26 height 26
checkbox input "true"
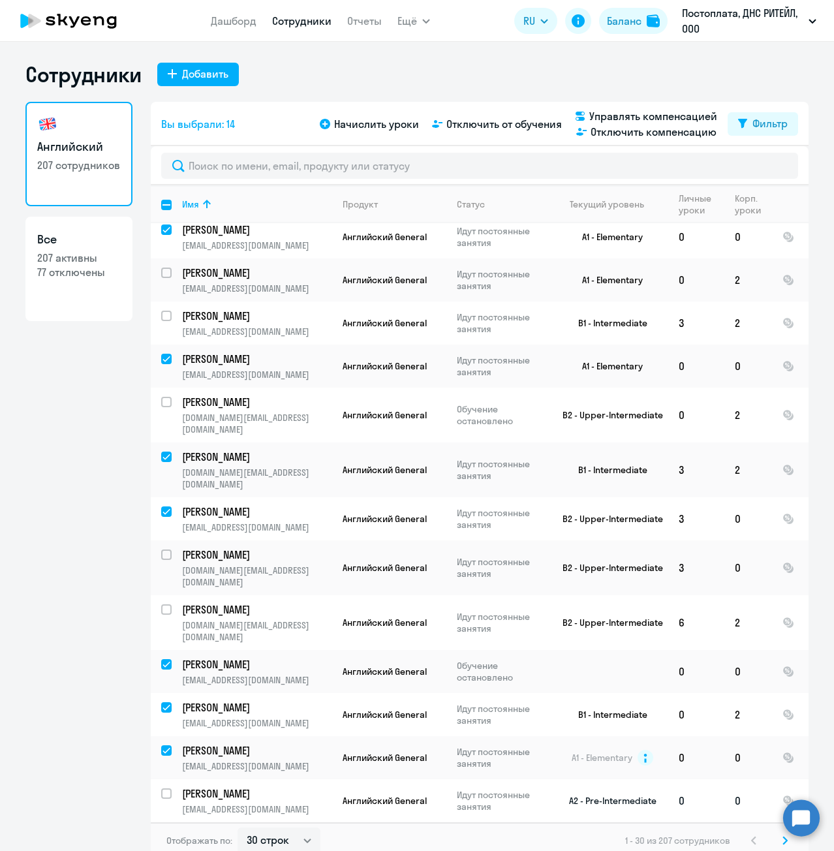
click at [161, 788] on input "select row 38133060" at bounding box center [174, 801] width 26 height 26
checkbox input "true"
click at [162, 831] on input "select row 20691737" at bounding box center [174, 844] width 26 height 26
checkbox input "true"
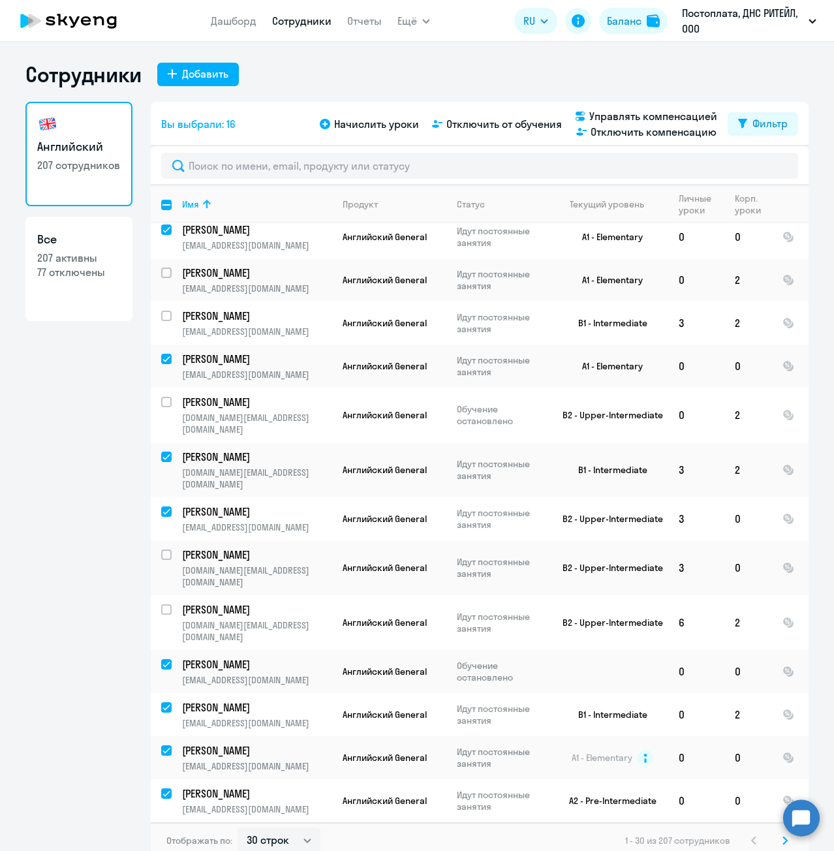
checkbox input "true"
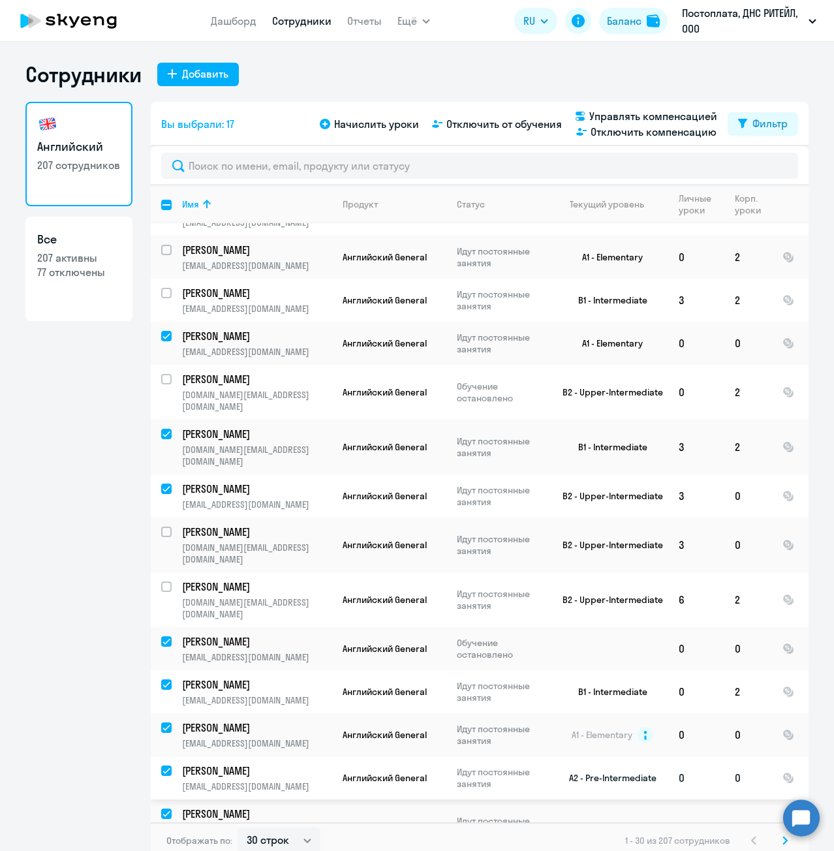
scroll to position [688, 0]
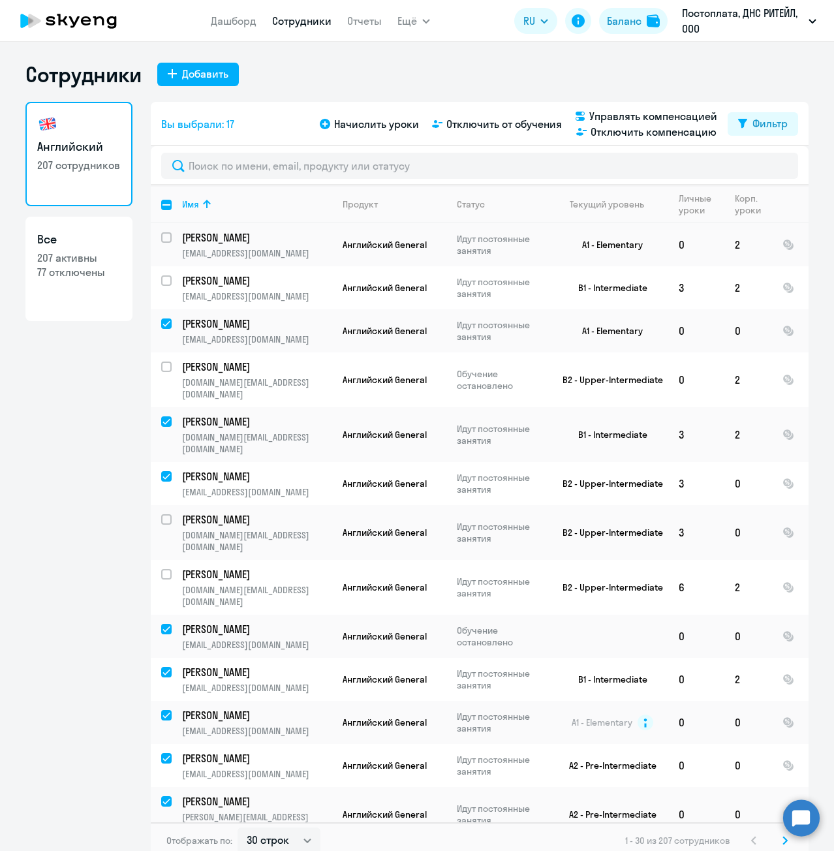
checkbox input "true"
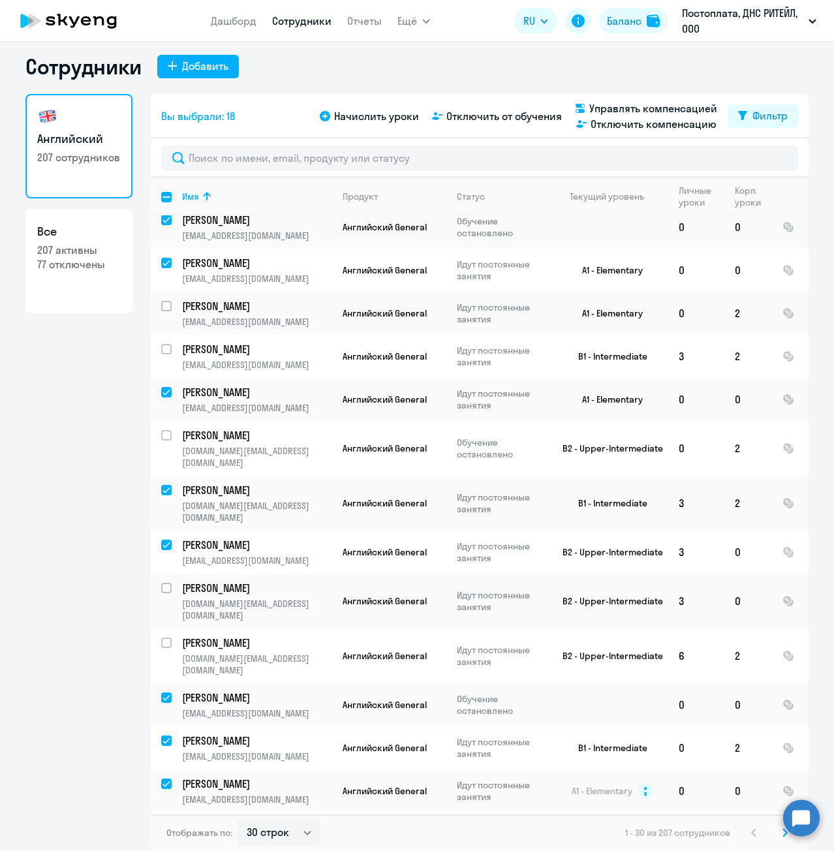
scroll to position [492, 0]
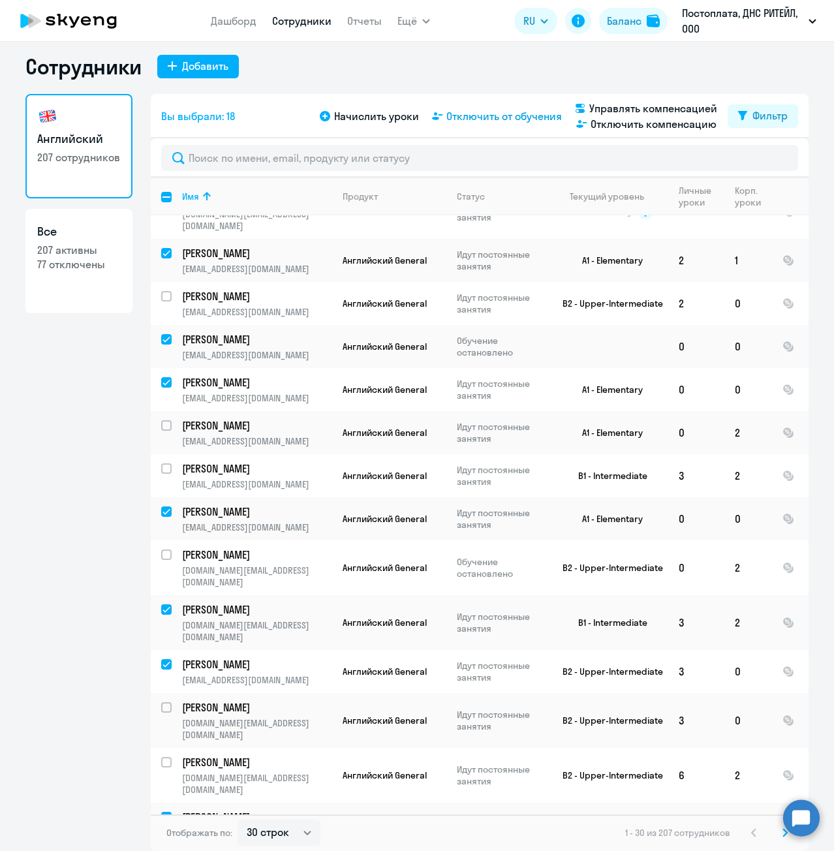
click at [526, 120] on span "Отключить от обучения" at bounding box center [503, 116] width 115 height 16
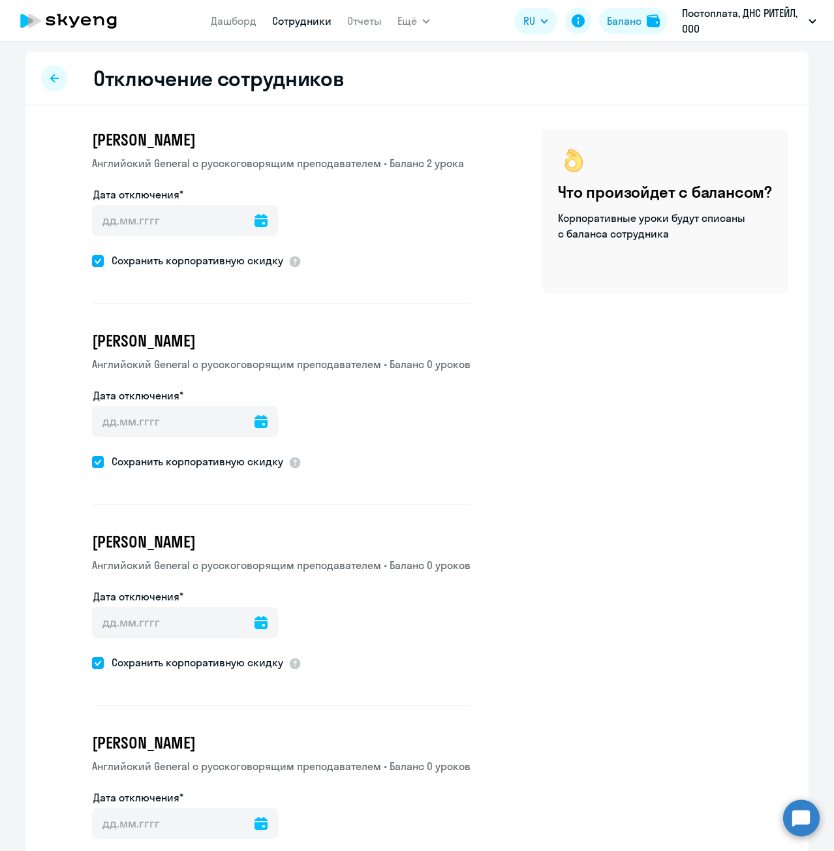
click at [254, 227] on div at bounding box center [260, 220] width 13 height 31
click at [163, 234] on input "Дата отключения*" at bounding box center [185, 220] width 186 height 31
click at [171, 228] on input "Дата отключения*" at bounding box center [185, 220] width 186 height 31
click at [254, 221] on icon at bounding box center [260, 220] width 13 height 13
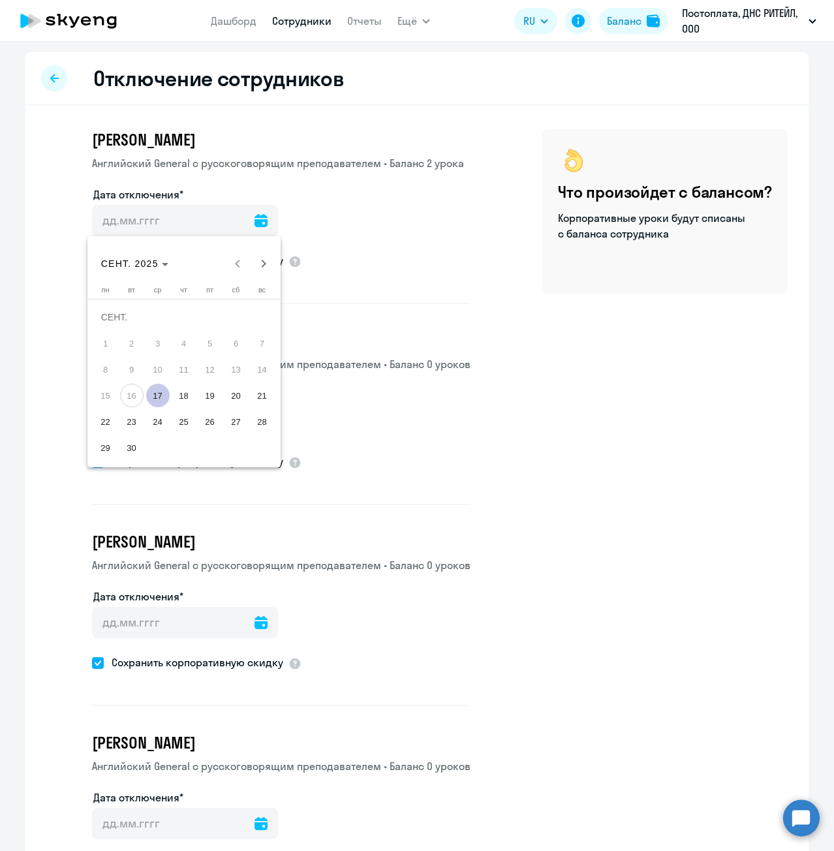
click at [155, 396] on span "17" at bounding box center [157, 395] width 23 height 23
type input "[DATE]"
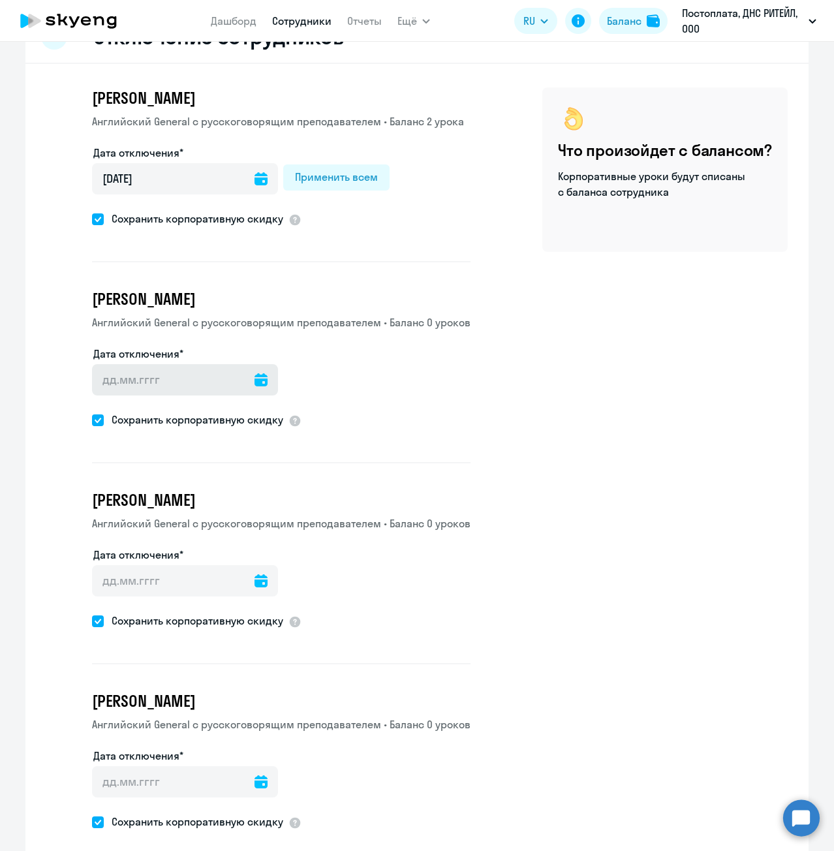
scroll to position [65, 0]
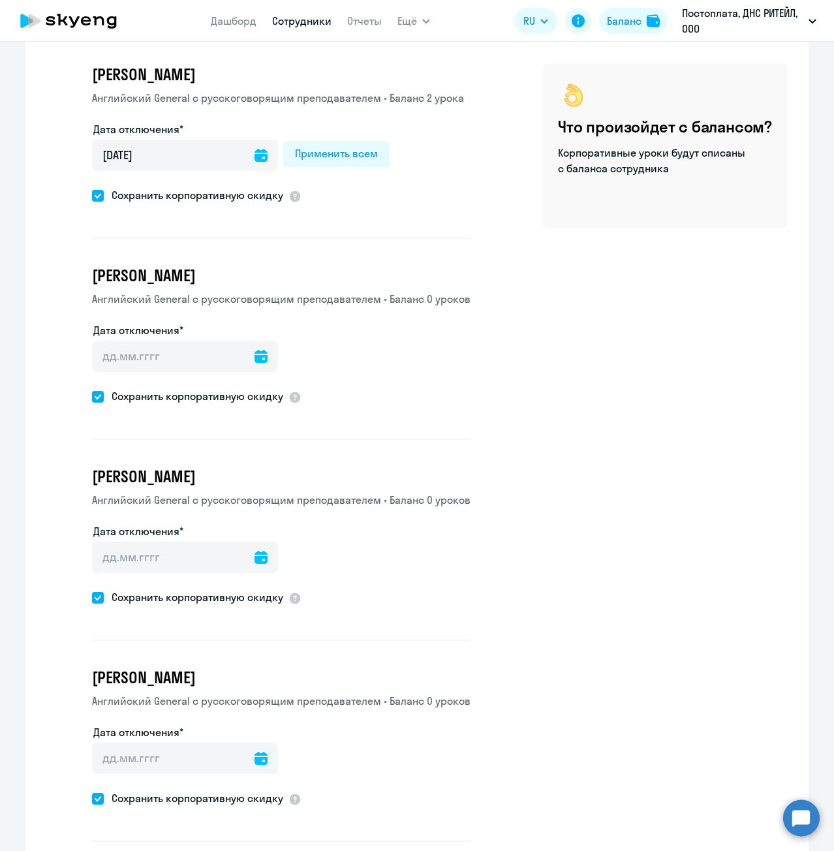
click at [254, 359] on icon at bounding box center [260, 356] width 13 height 13
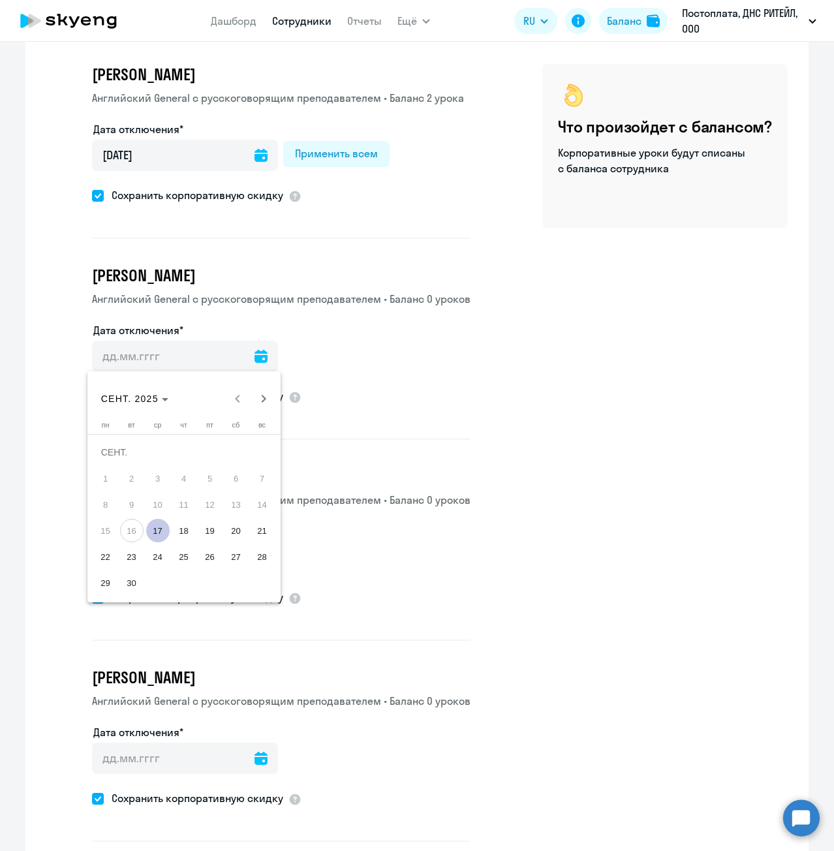
click at [151, 529] on span "17" at bounding box center [157, 530] width 23 height 23
type input "[DATE]"
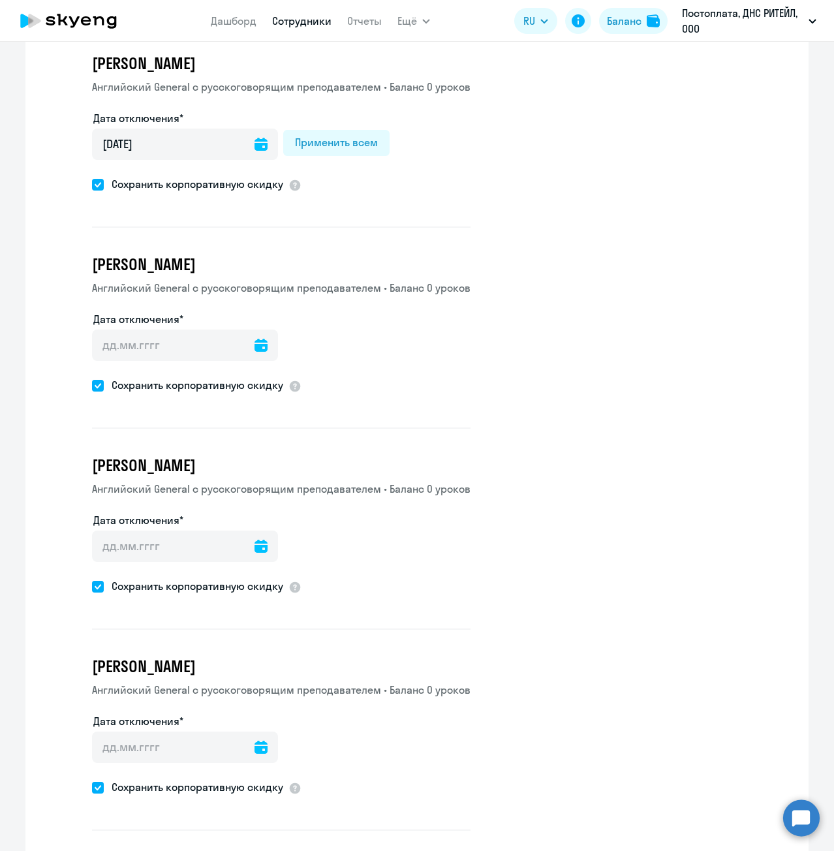
scroll to position [326, 0]
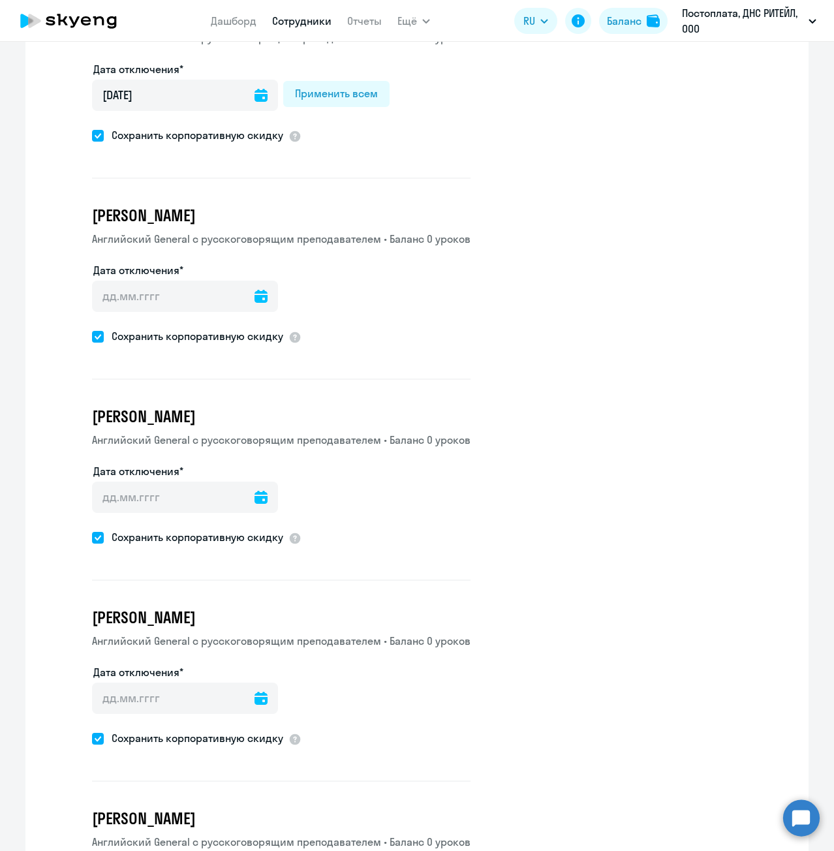
click at [254, 298] on icon at bounding box center [260, 296] width 13 height 13
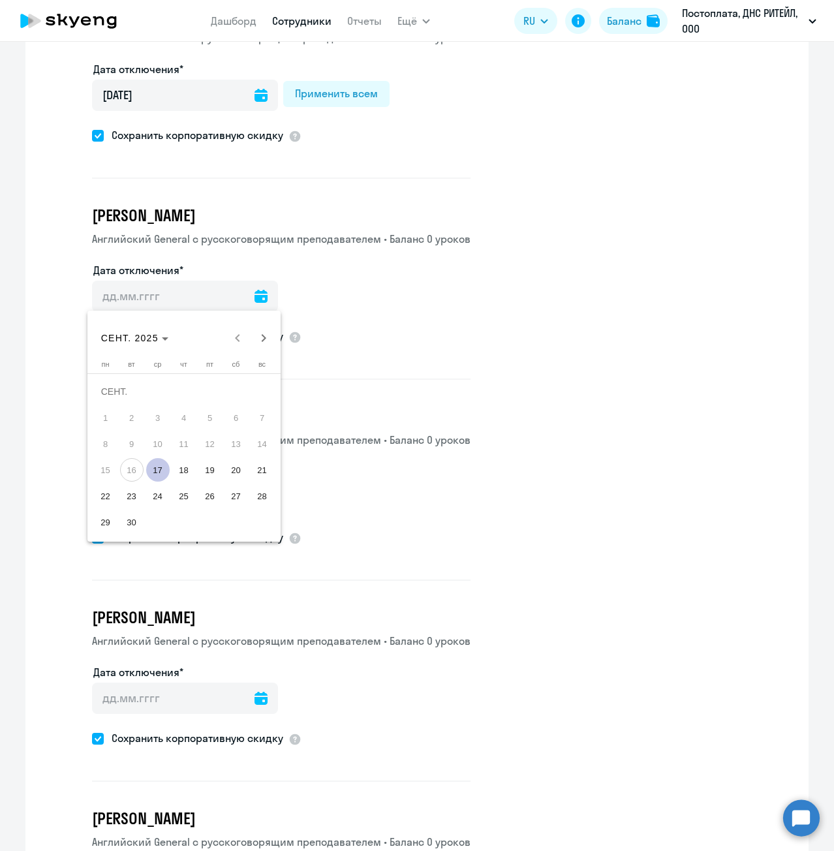
drag, startPoint x: 156, startPoint y: 466, endPoint x: 172, endPoint y: 451, distance: 22.6
click at [158, 466] on span "17" at bounding box center [157, 469] width 23 height 23
type input "[DATE]"
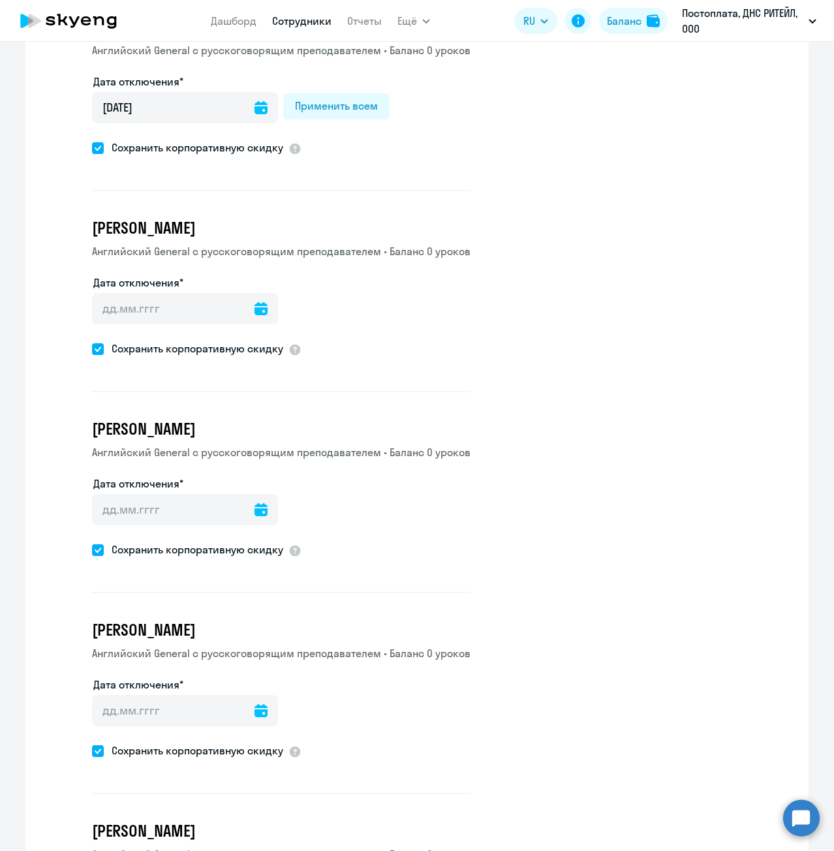
scroll to position [522, 0]
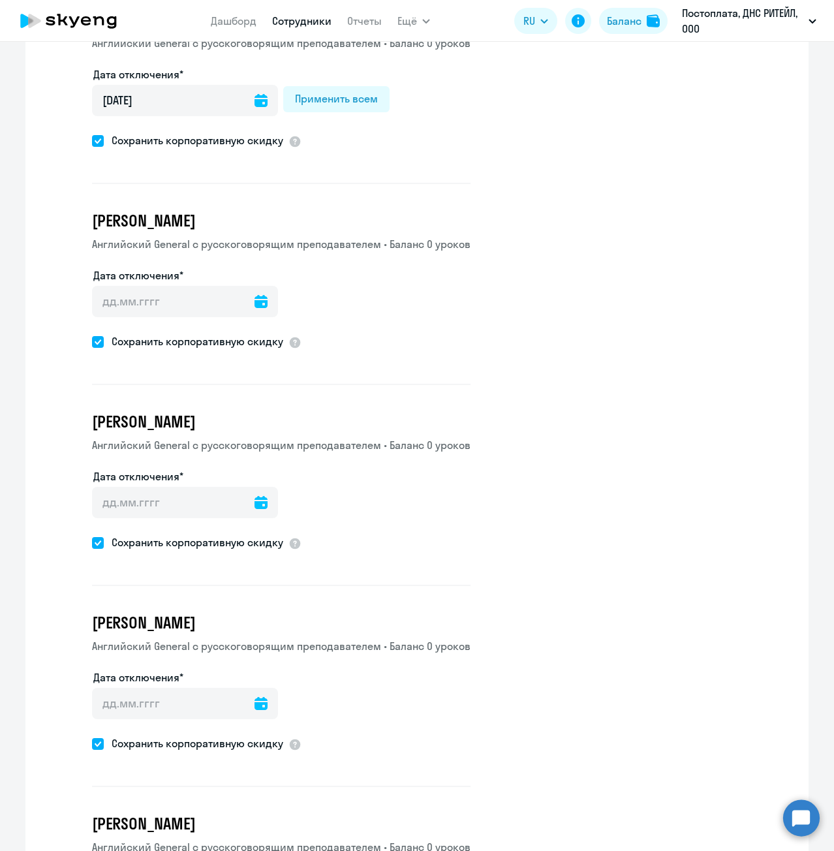
click at [254, 299] on icon at bounding box center [260, 301] width 13 height 13
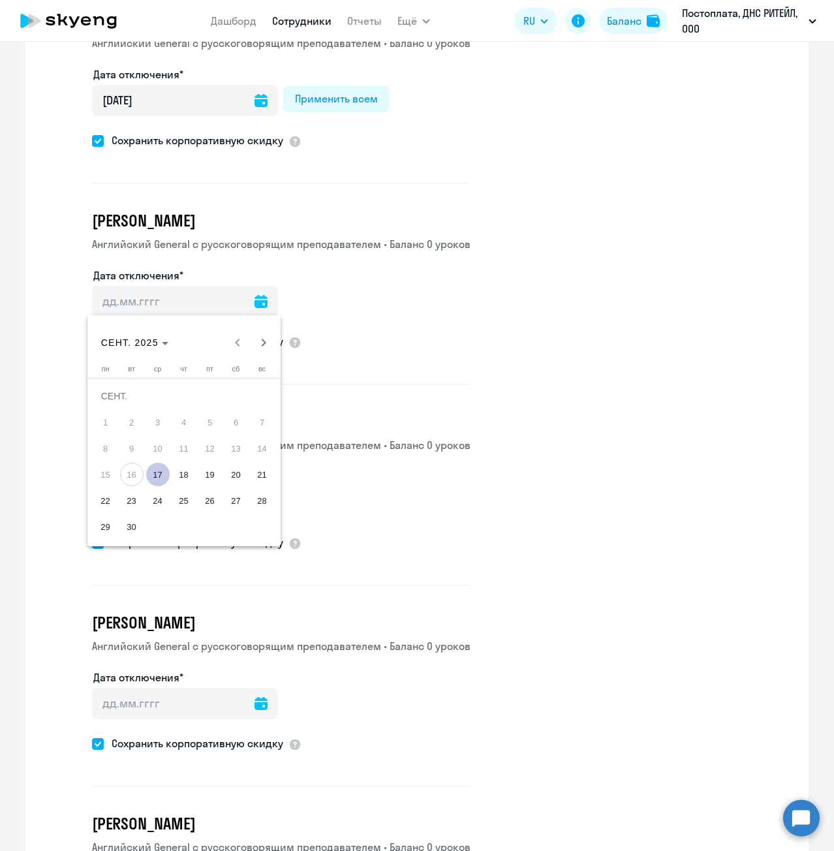
drag, startPoint x: 162, startPoint y: 474, endPoint x: 169, endPoint y: 459, distance: 16.4
click at [164, 474] on span "17" at bounding box center [157, 473] width 23 height 23
type input "[DATE]"
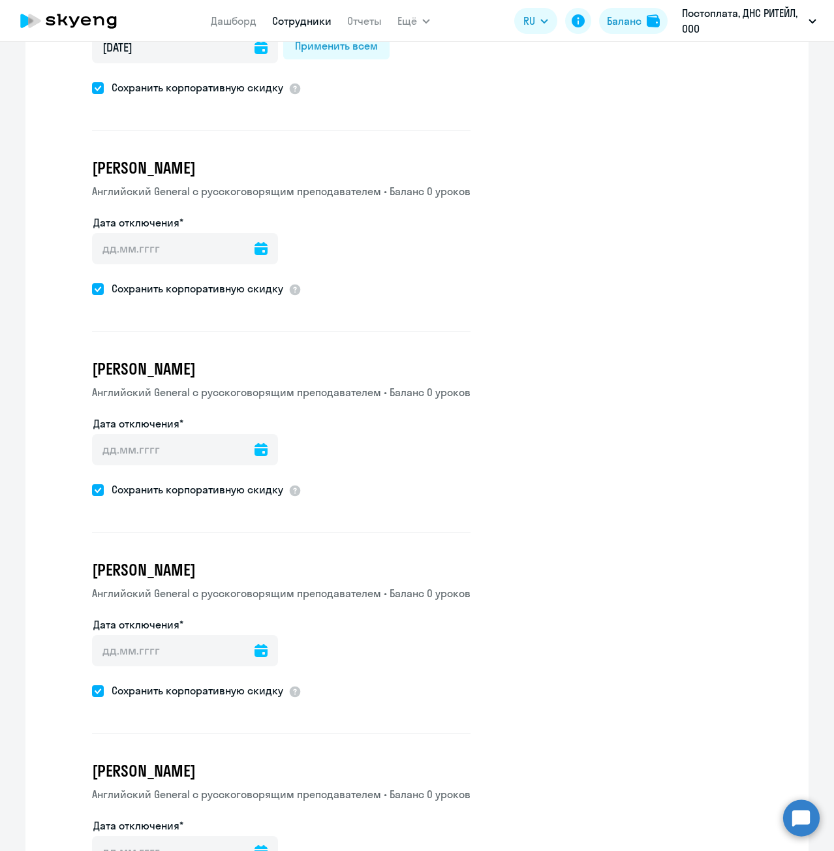
scroll to position [783, 0]
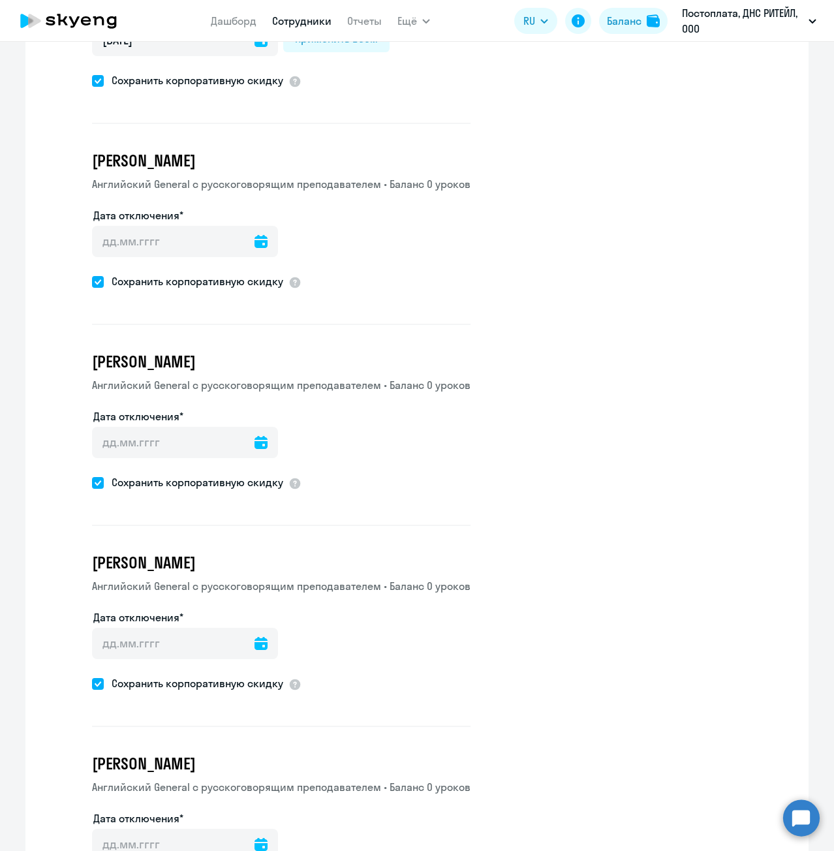
click at [254, 231] on div at bounding box center [260, 241] width 13 height 31
click at [254, 226] on div at bounding box center [260, 241] width 13 height 31
click at [254, 237] on icon at bounding box center [260, 241] width 13 height 13
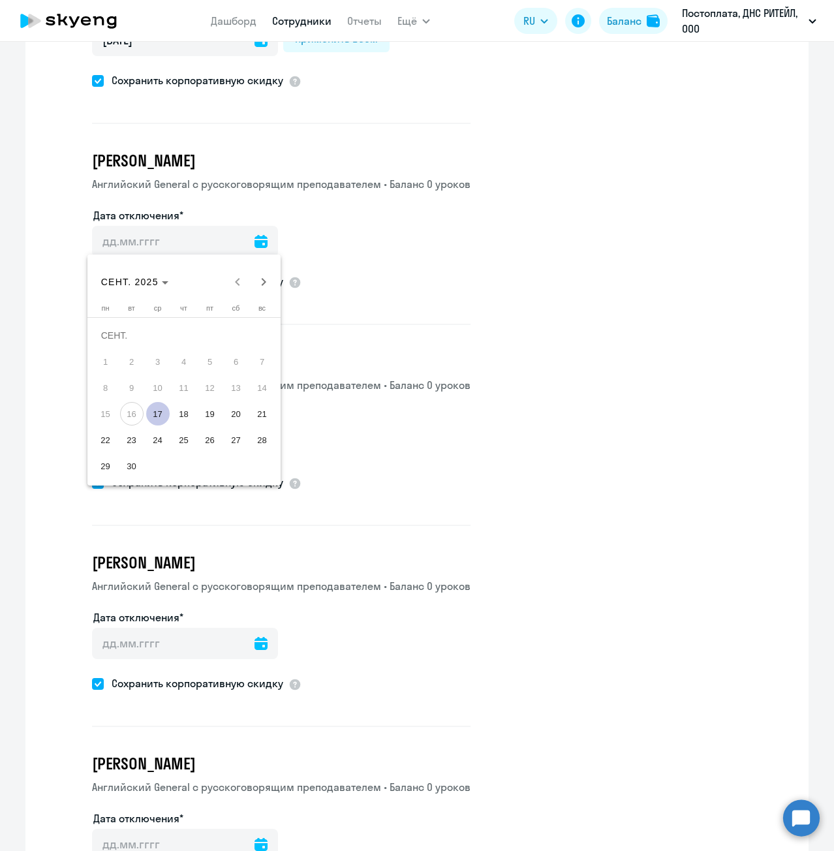
click at [164, 419] on span "17" at bounding box center [157, 413] width 23 height 23
type input "[DATE]"
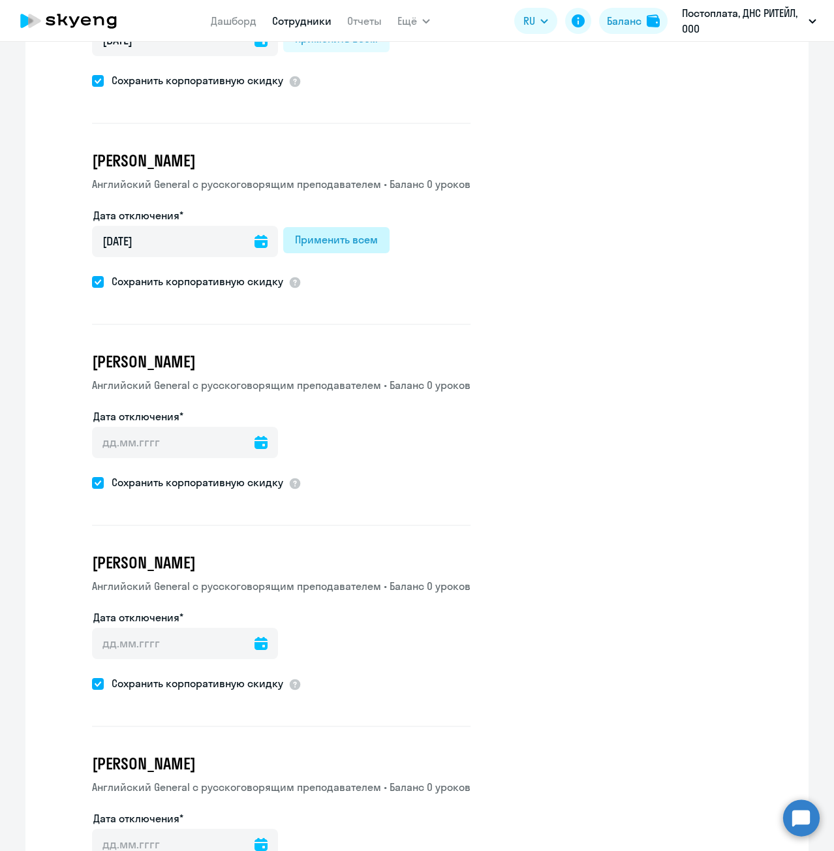
click at [305, 241] on div "Применить всем" at bounding box center [336, 240] width 83 height 16
type input "[DATE]"
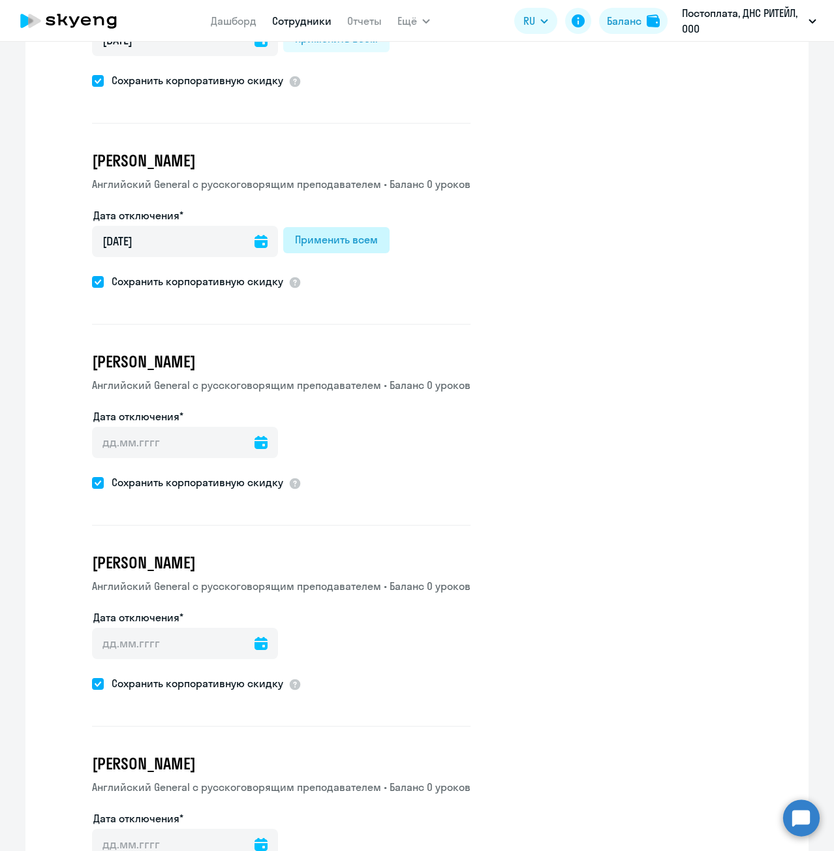
type input "[DATE]"
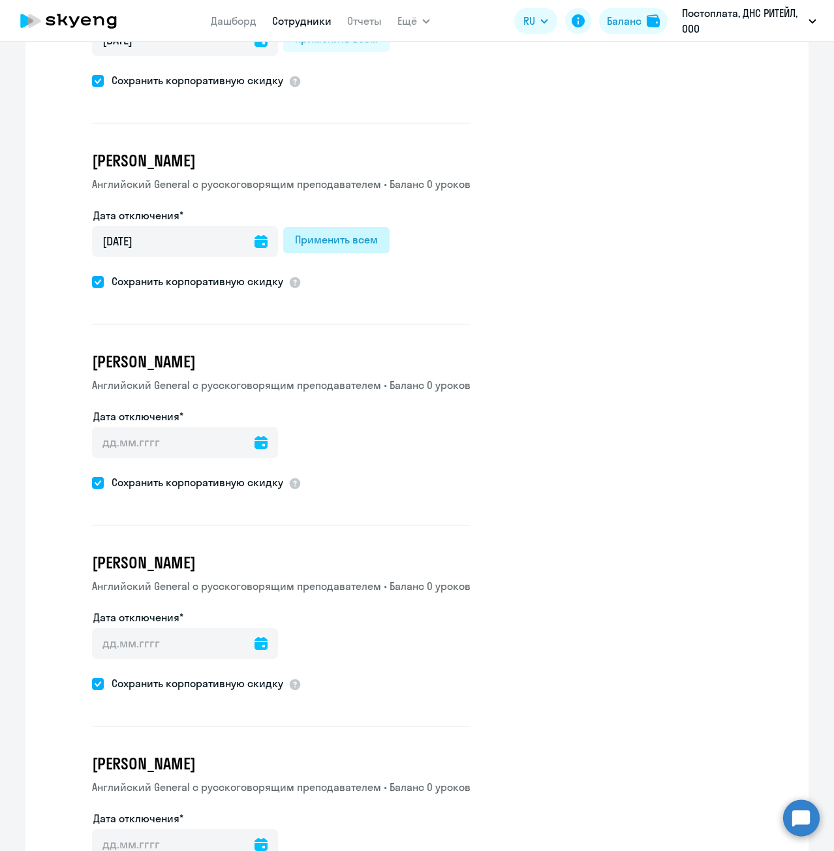
type input "[DATE]"
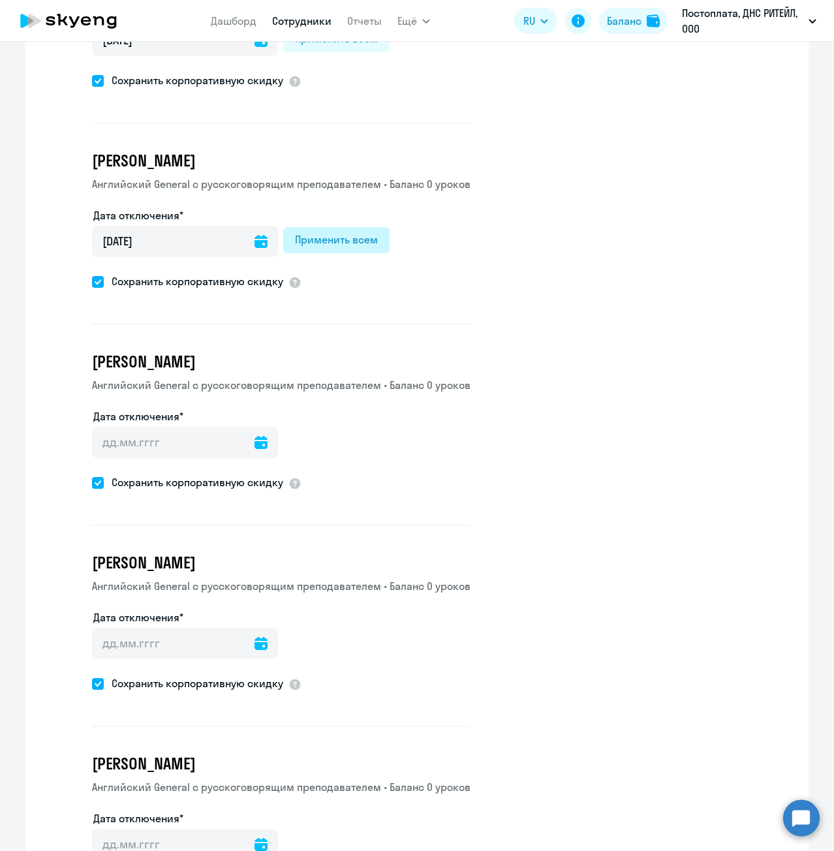
type input "[DATE]"
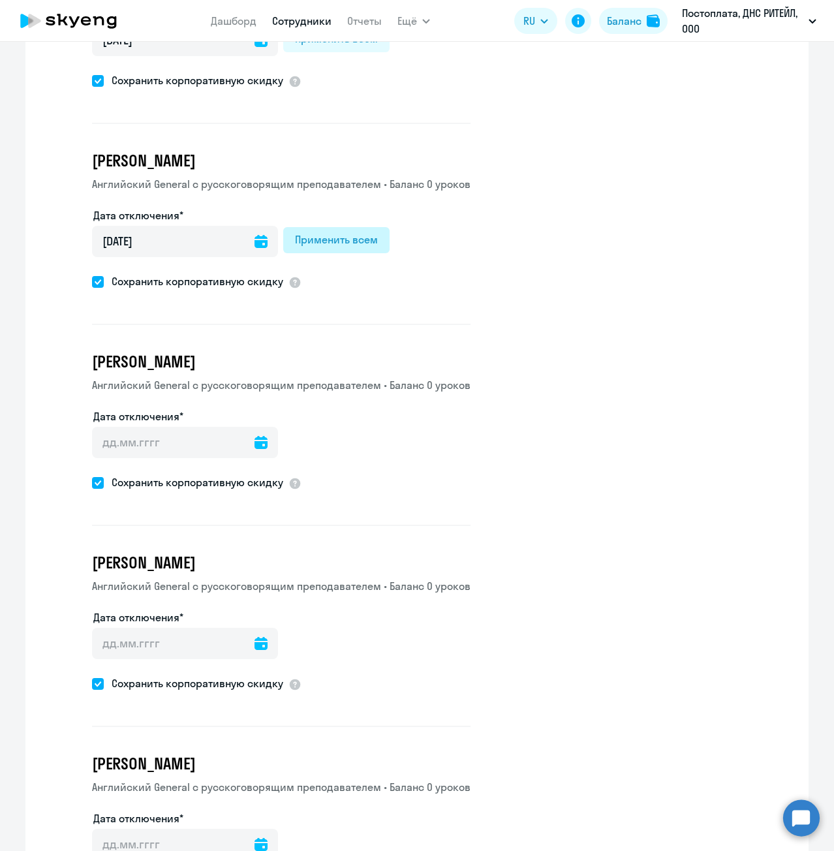
type input "[DATE]"
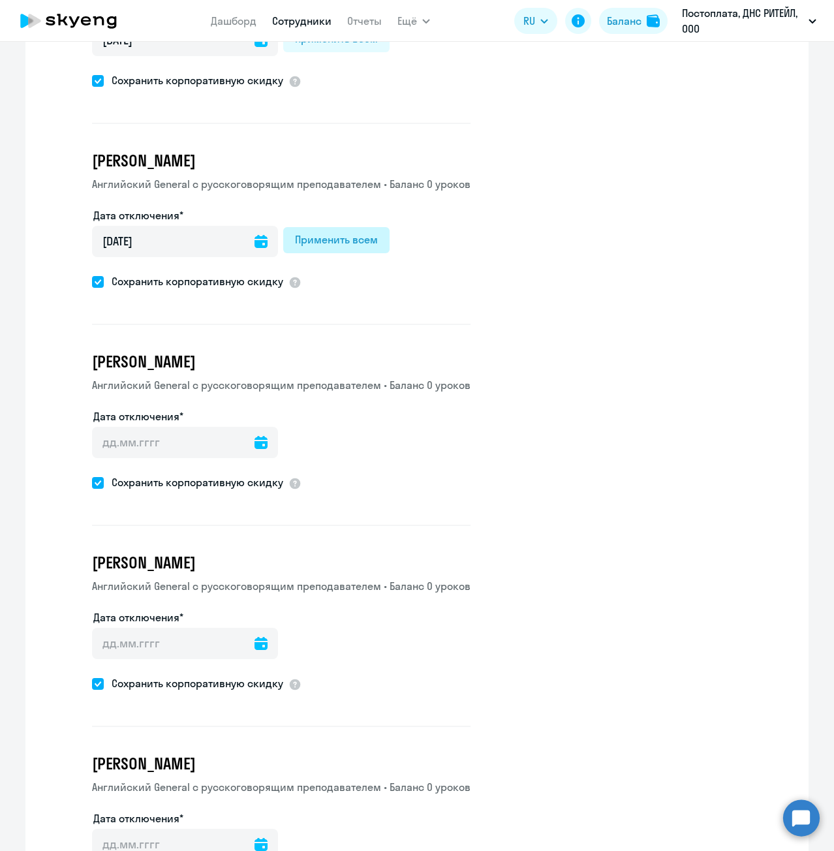
type input "[DATE]"
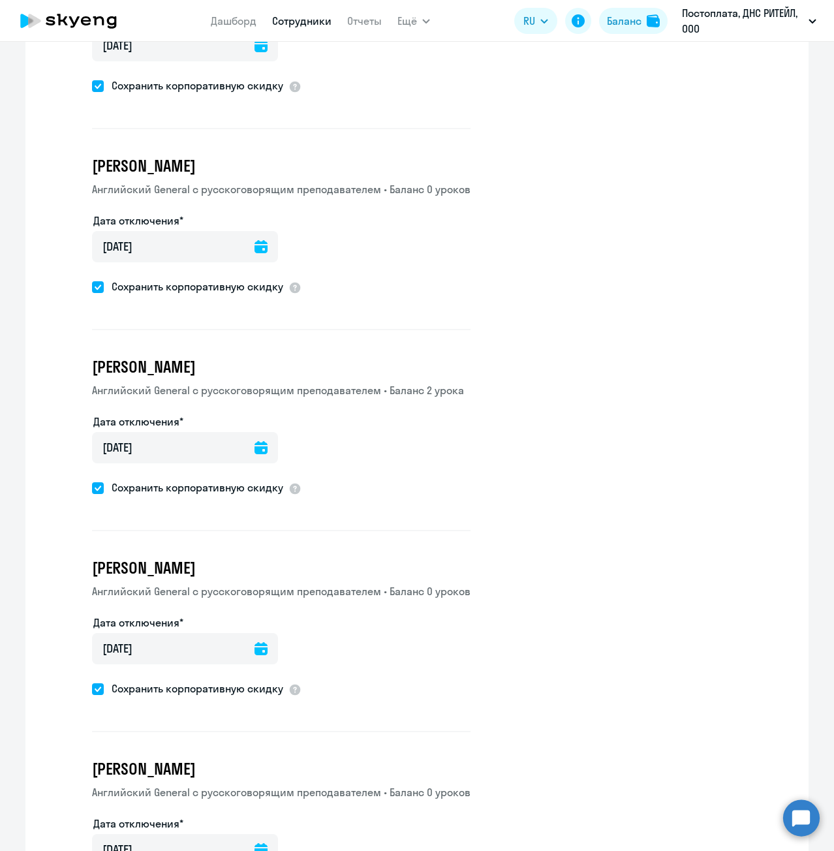
scroll to position [2915, 0]
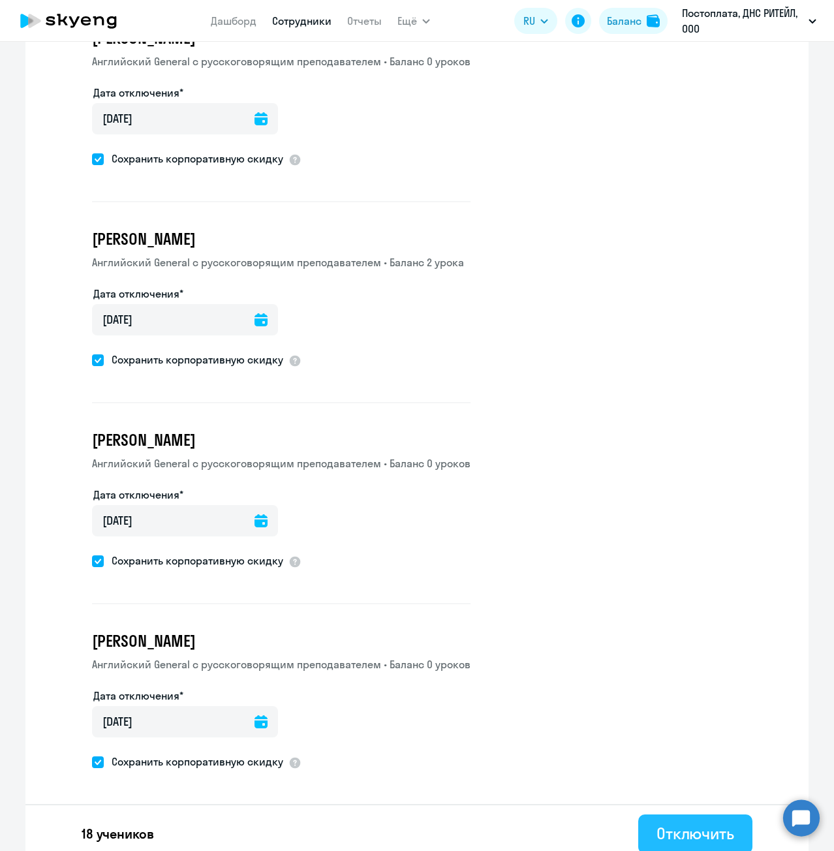
click at [715, 823] on div "Отключить" at bounding box center [695, 833] width 78 height 21
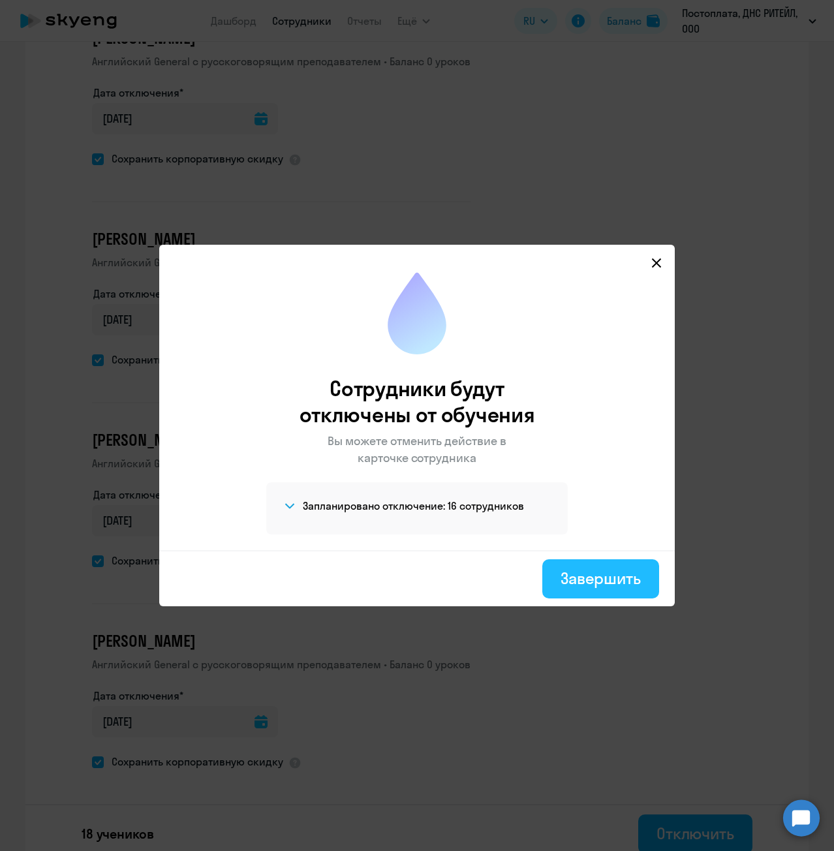
click at [578, 585] on div "Завершить" at bounding box center [600, 578] width 80 height 21
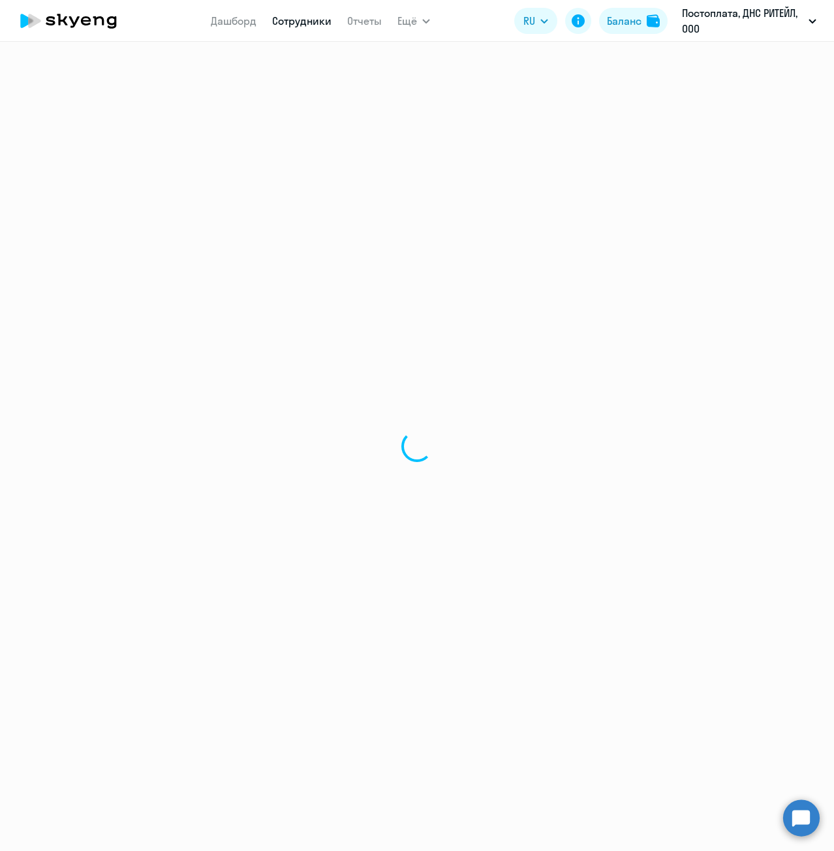
select select "30"
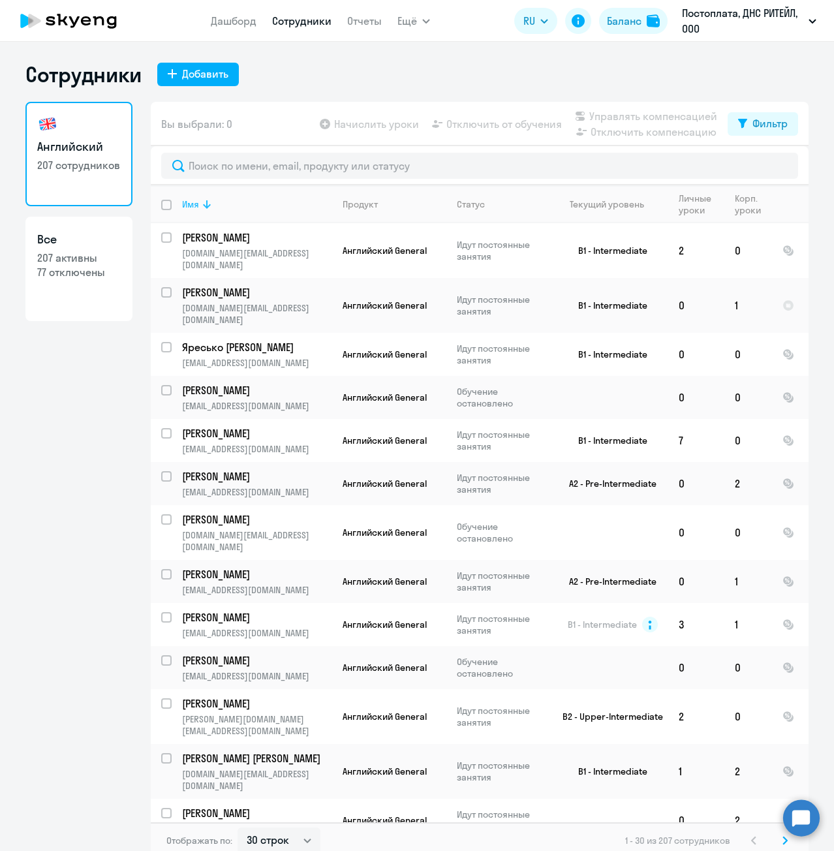
click at [182, 206] on div "Имя" at bounding box center [190, 204] width 17 height 12
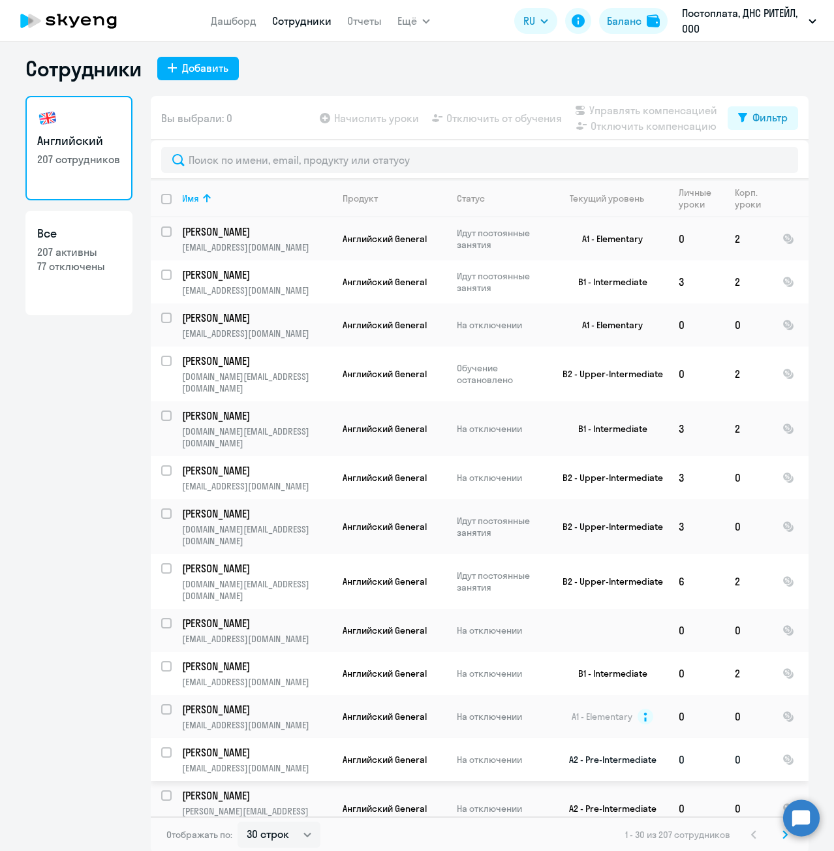
scroll to position [8, 0]
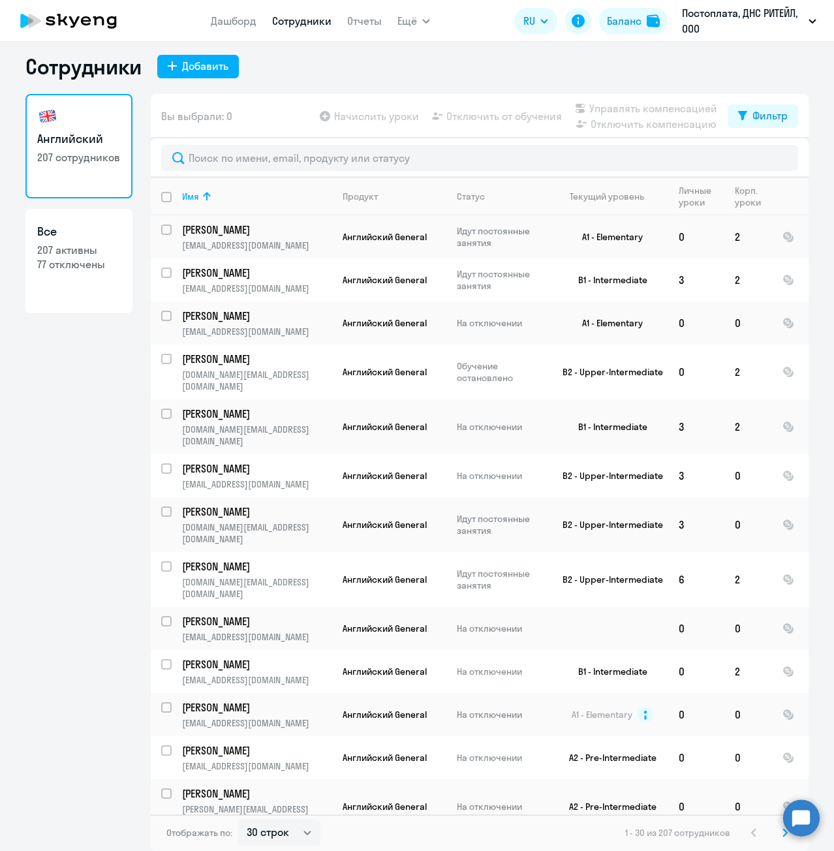
click at [777, 833] on svg-icon at bounding box center [785, 833] width 16 height 16
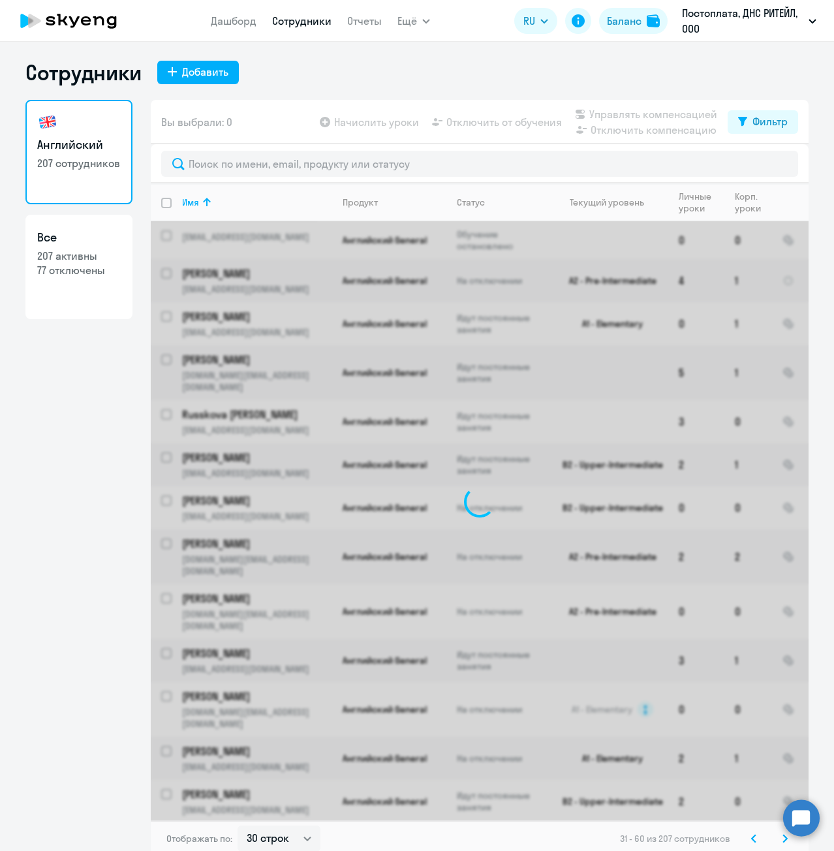
scroll to position [0, 0]
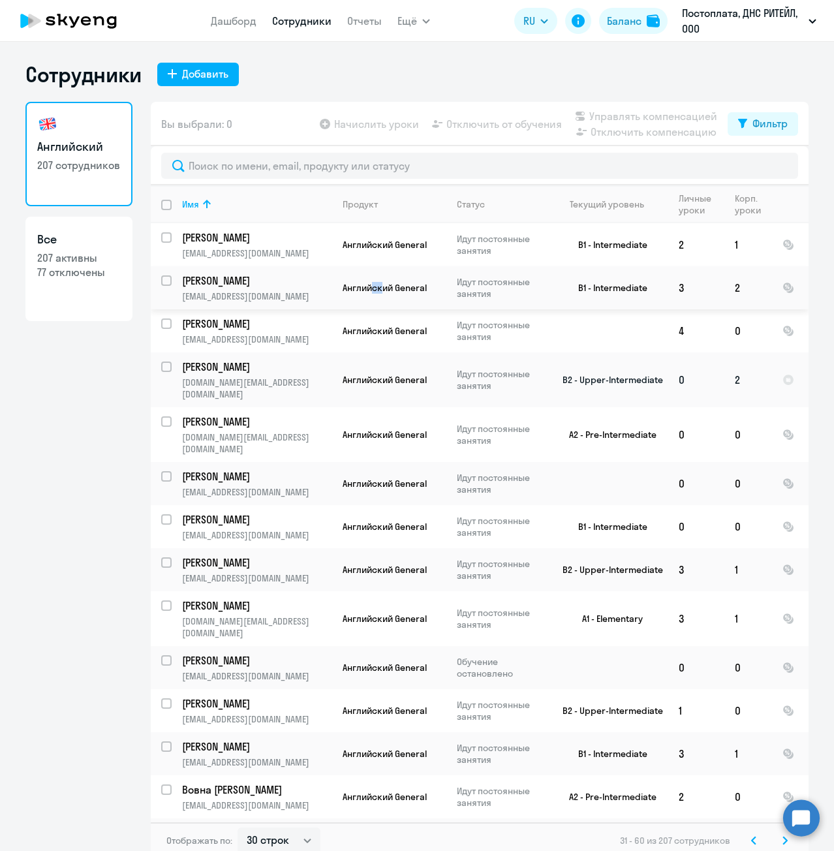
drag, startPoint x: 367, startPoint y: 309, endPoint x: 679, endPoint y: 380, distance: 320.4
click at [161, 240] on input "select row 21290879" at bounding box center [174, 245] width 26 height 26
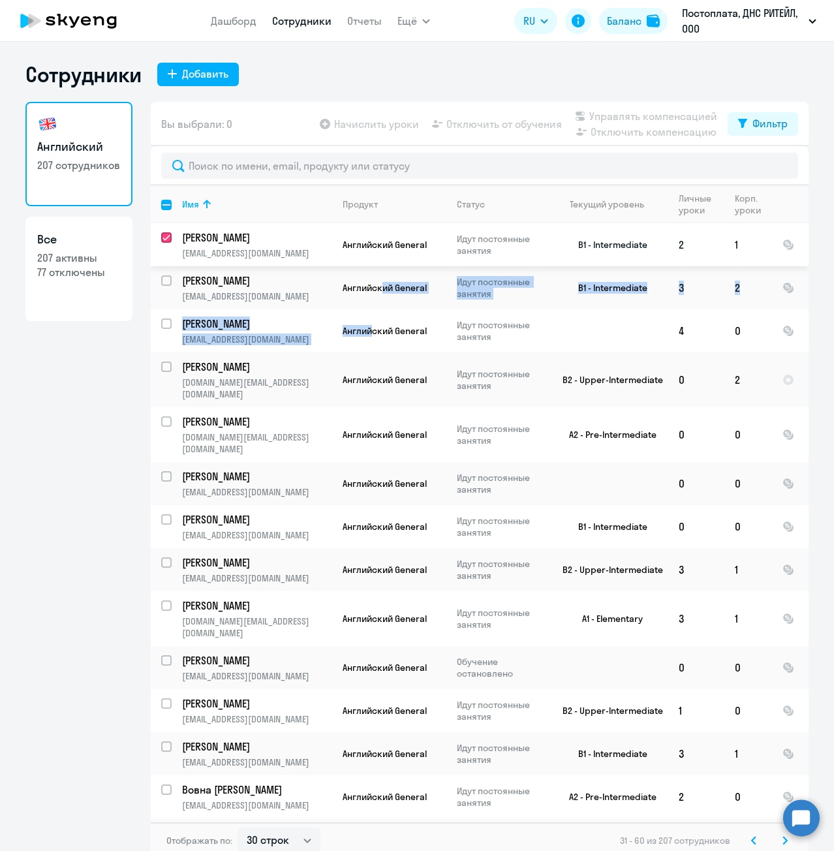
checkbox input "true"
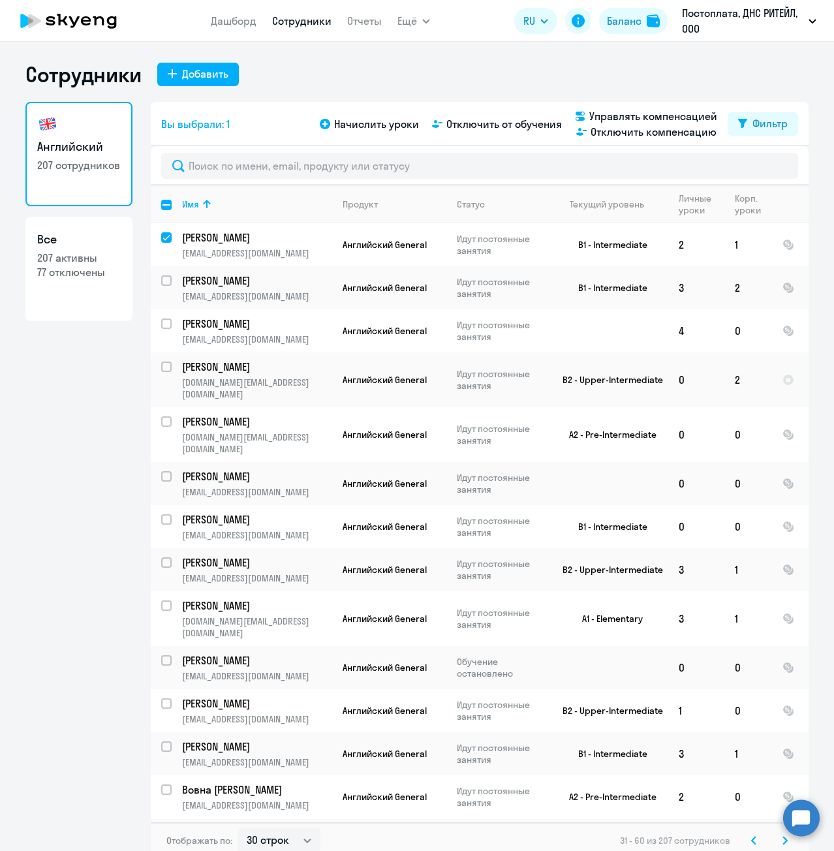
click at [87, 413] on div "Английский 207 сотрудников Все 207 активны 77 отключены" at bounding box center [78, 476] width 107 height 749
click at [162, 369] on input "select row 22319013" at bounding box center [174, 374] width 26 height 26
checkbox input "true"
click at [164, 416] on input "select row 16129315" at bounding box center [174, 429] width 26 height 26
checkbox input "true"
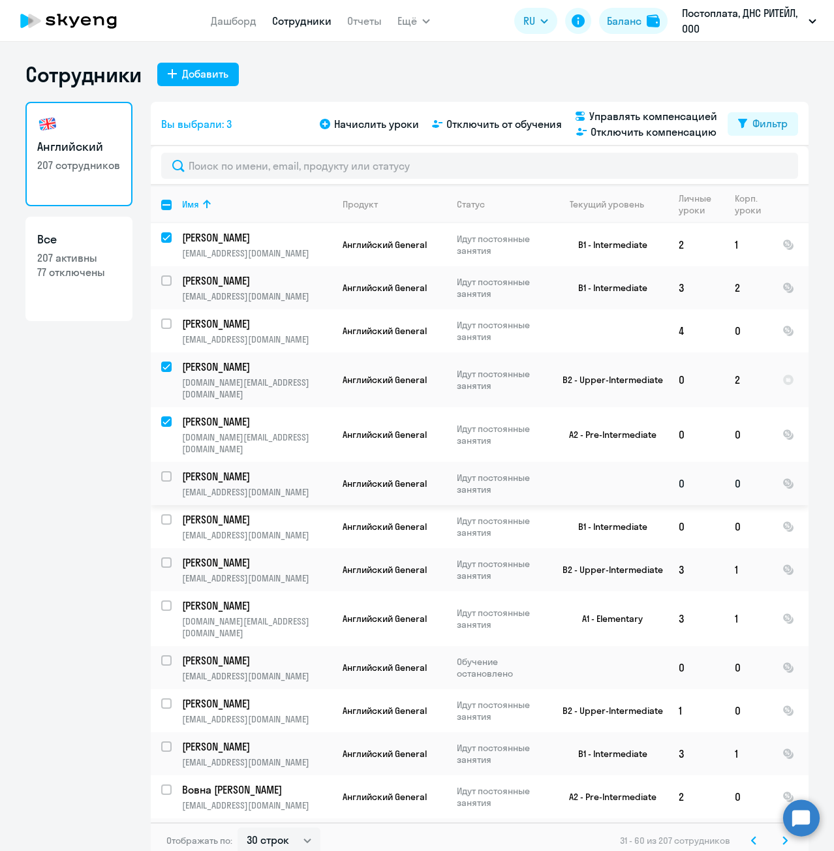
click at [161, 471] on input "select row 39629120" at bounding box center [174, 484] width 26 height 26
checkbox input "true"
click at [163, 655] on input "select row 35513873" at bounding box center [174, 668] width 26 height 26
checkbox input "true"
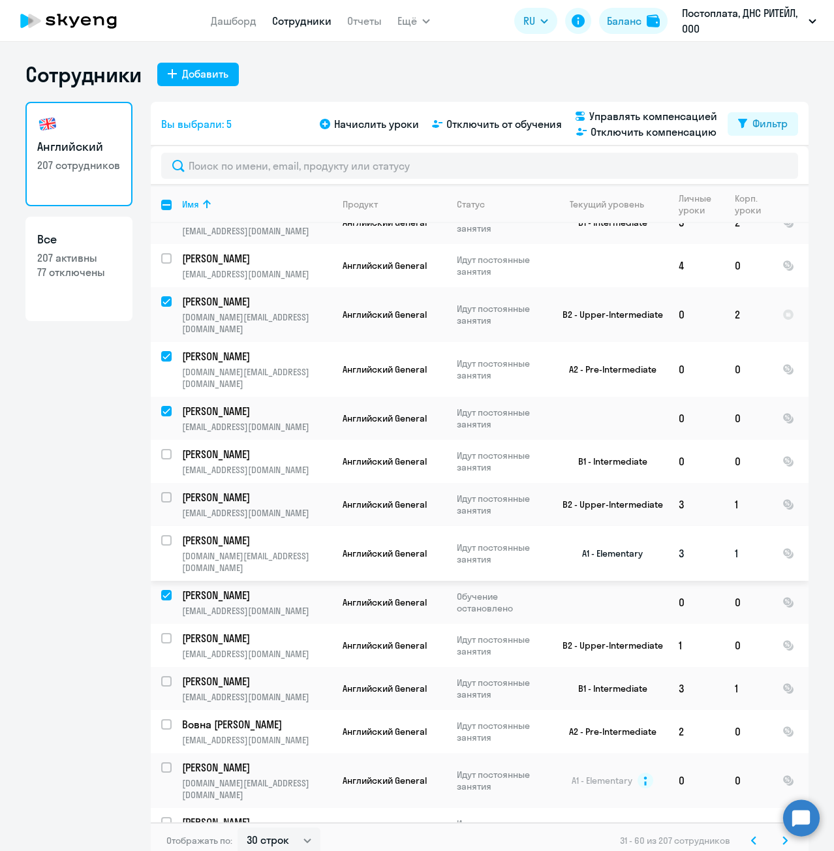
scroll to position [130, 0]
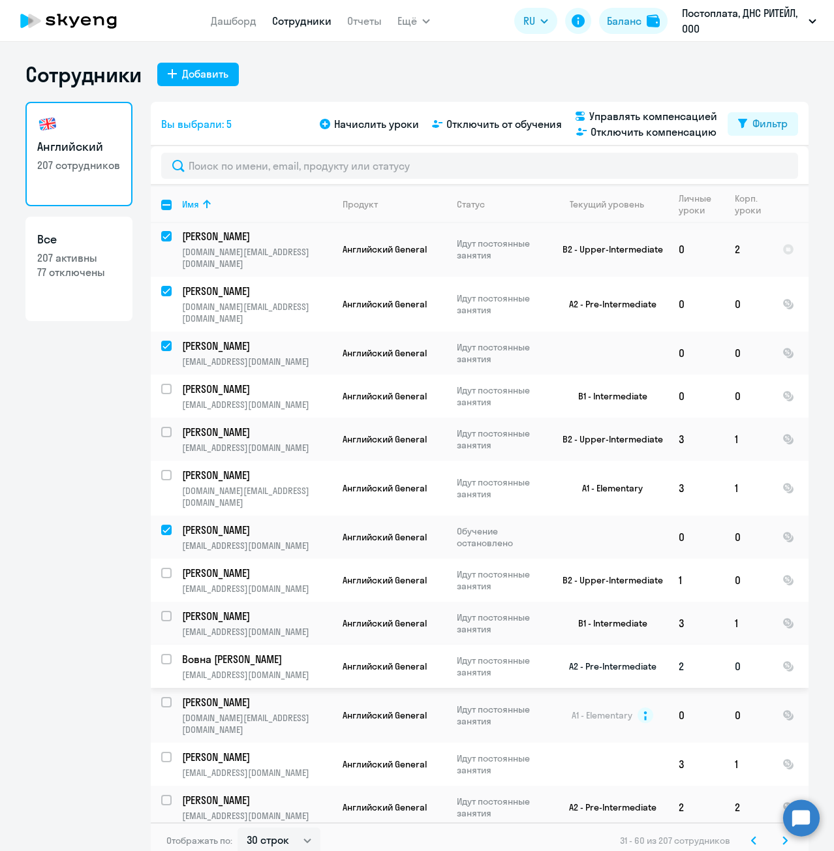
click at [164, 654] on input "select row 38169478" at bounding box center [174, 667] width 26 height 26
checkbox input "true"
click at [162, 697] on input "select row 13676143" at bounding box center [174, 710] width 26 height 26
checkbox input "true"
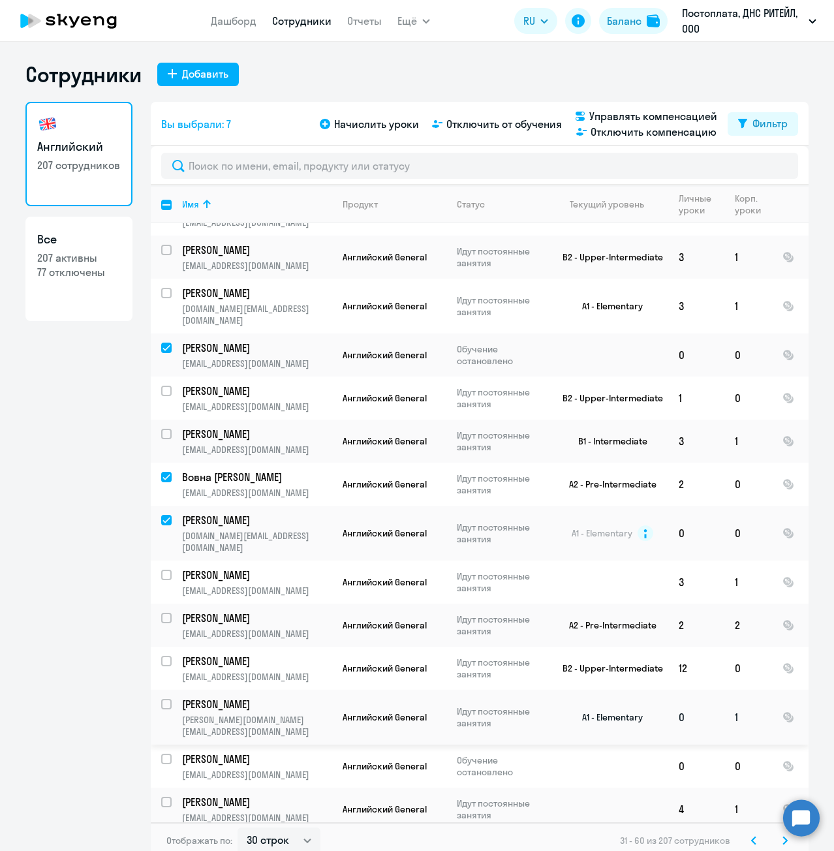
scroll to position [326, 0]
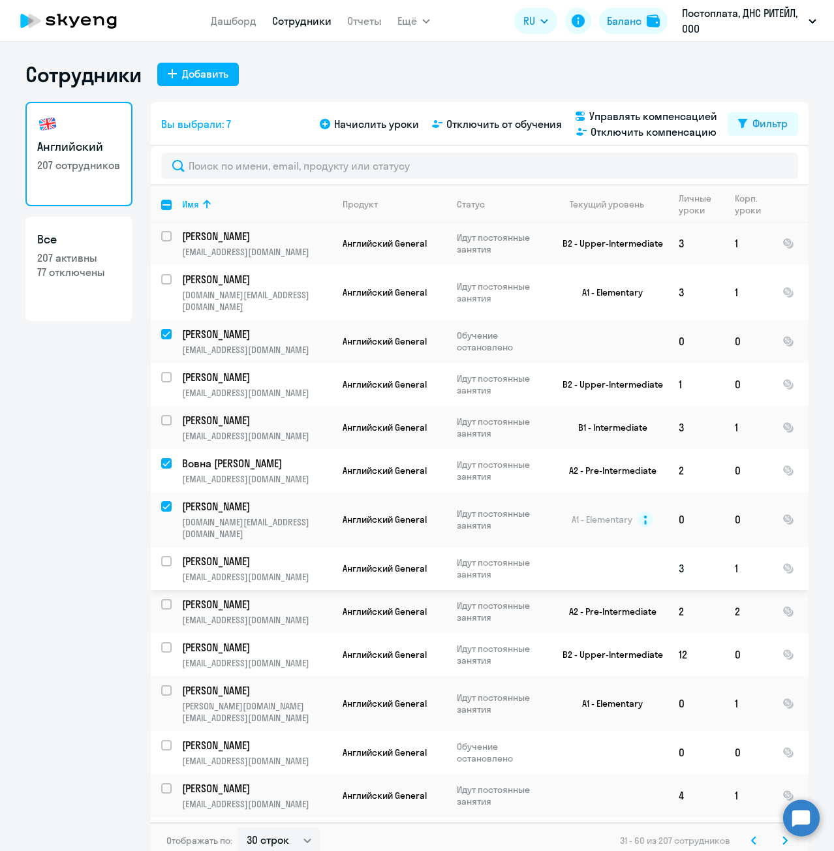
click at [161, 556] on input "select row 22319014" at bounding box center [174, 569] width 26 height 26
checkbox input "true"
click at [161, 740] on input "select row 20691772" at bounding box center [174, 753] width 26 height 26
checkbox input "true"
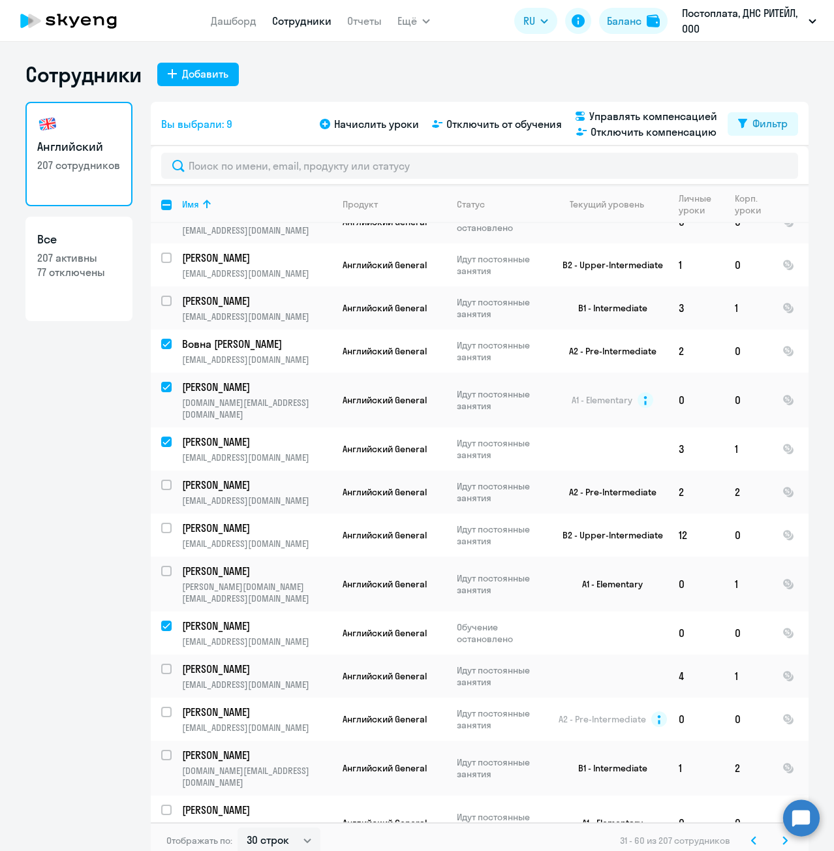
scroll to position [457, 0]
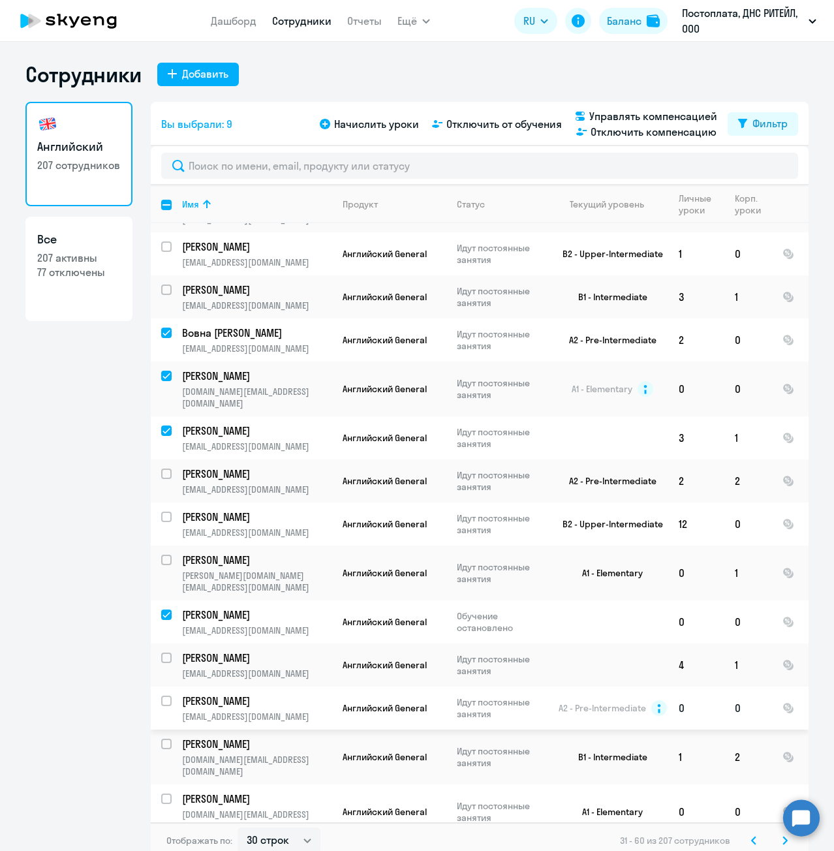
click at [164, 695] on input "select row 11513951" at bounding box center [174, 708] width 26 height 26
checkbox input "true"
click at [162, 738] on input "select row 10550863" at bounding box center [174, 751] width 26 height 26
checkbox input "true"
click at [162, 793] on input "select row 22540787" at bounding box center [174, 806] width 26 height 26
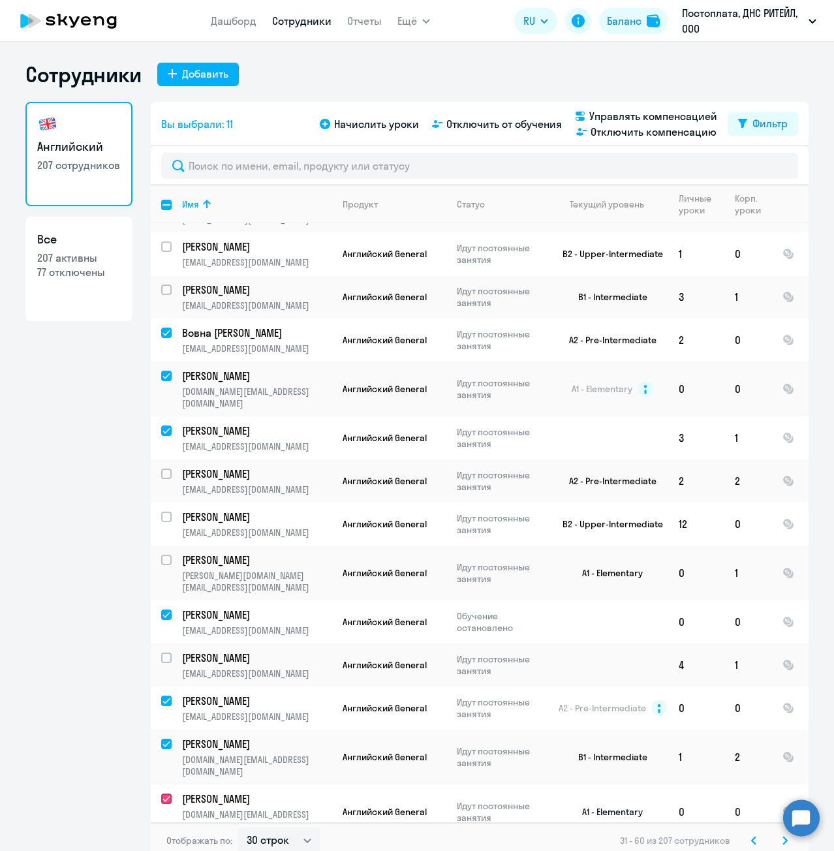
checkbox input "true"
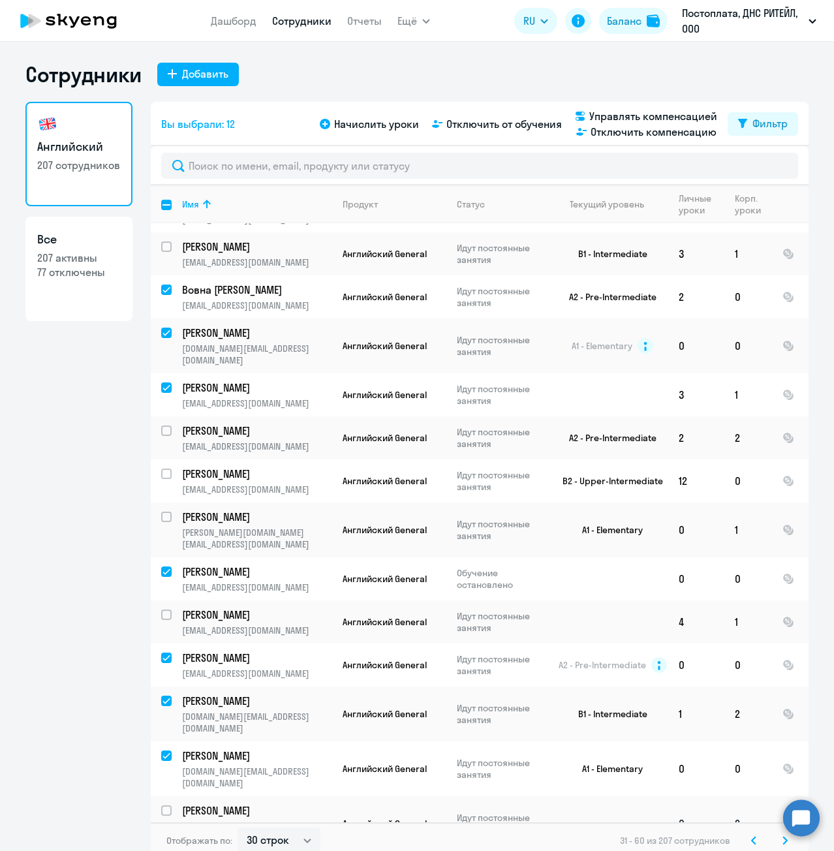
scroll to position [522, 0]
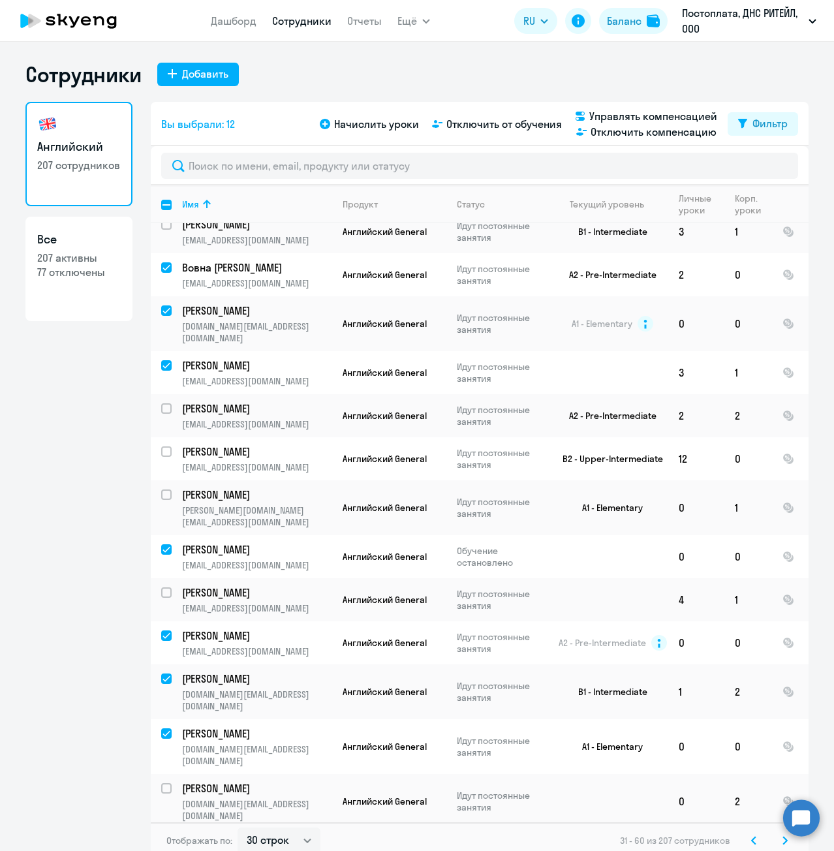
click at [165, 838] on input "select row 20691782" at bounding box center [174, 851] width 26 height 26
checkbox input "true"
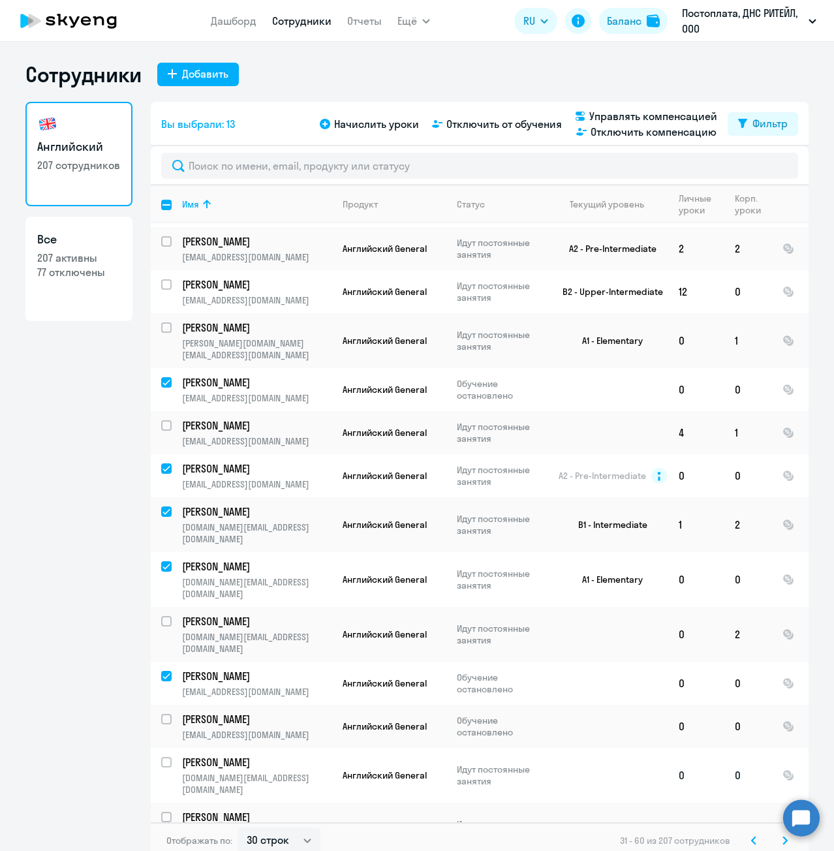
scroll to position [693, 0]
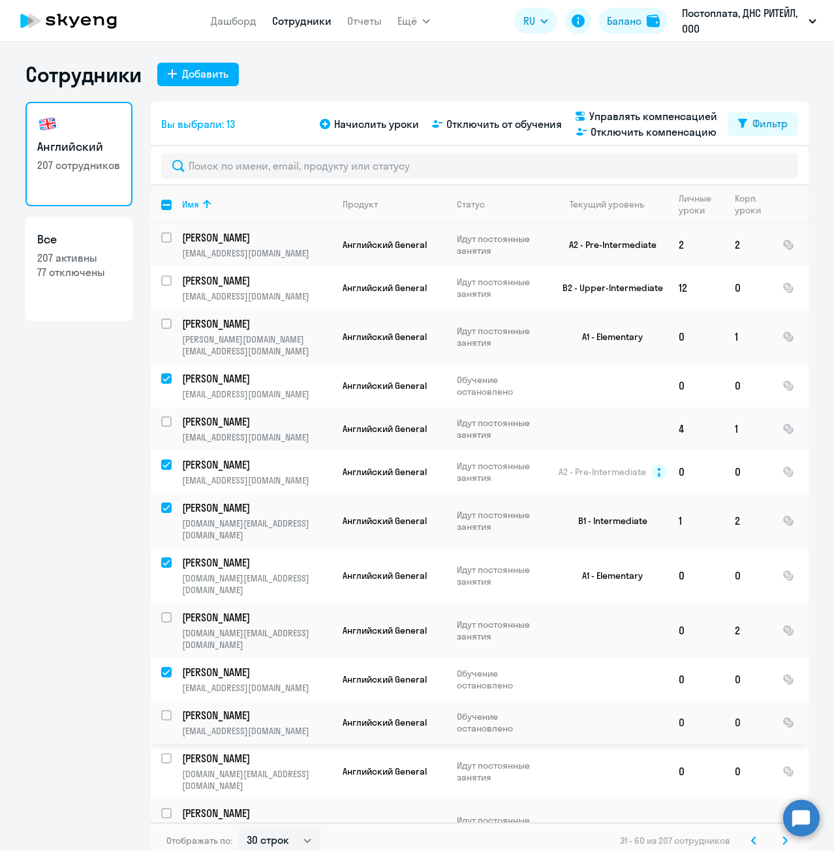
click at [162, 710] on input "select row 27014797" at bounding box center [174, 723] width 26 height 26
checkbox input "true"
click at [162, 753] on input "select row 37604021" at bounding box center [174, 766] width 26 height 26
checkbox input "true"
click at [164, 808] on input "select row 14681240" at bounding box center [174, 821] width 26 height 26
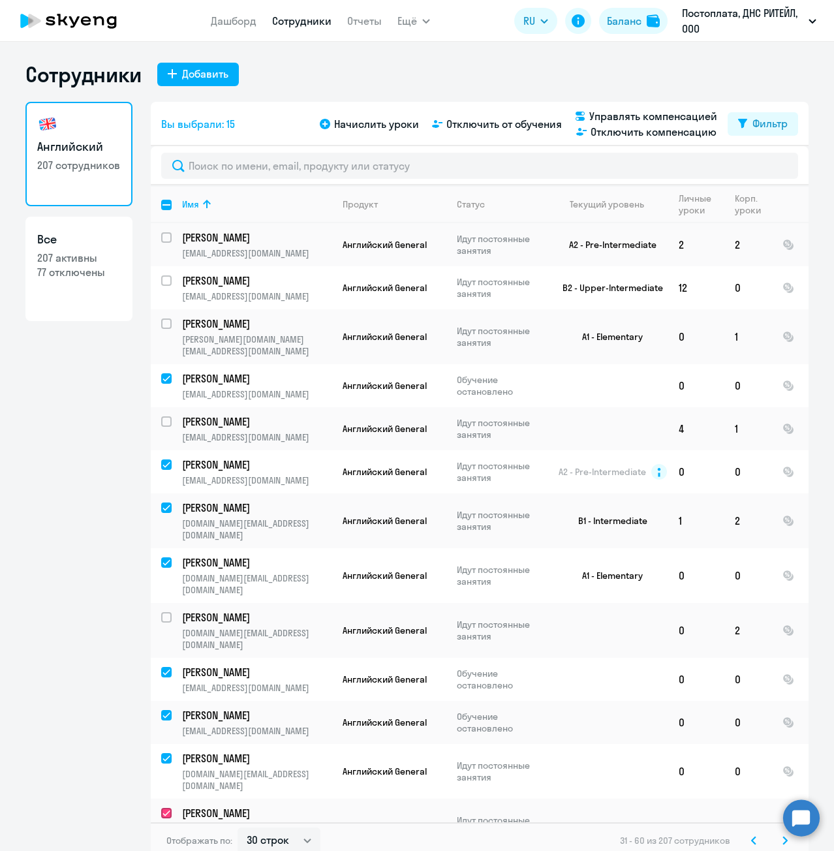
checkbox input "true"
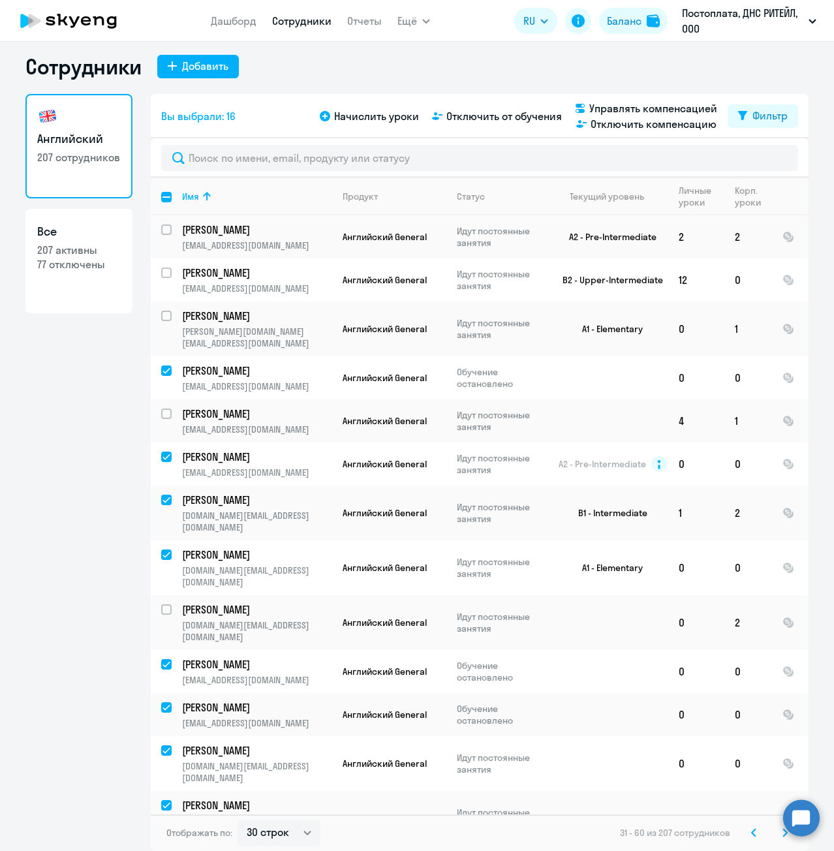
checkbox input "true"
click at [487, 117] on span "Отключить от обучения" at bounding box center [503, 116] width 115 height 16
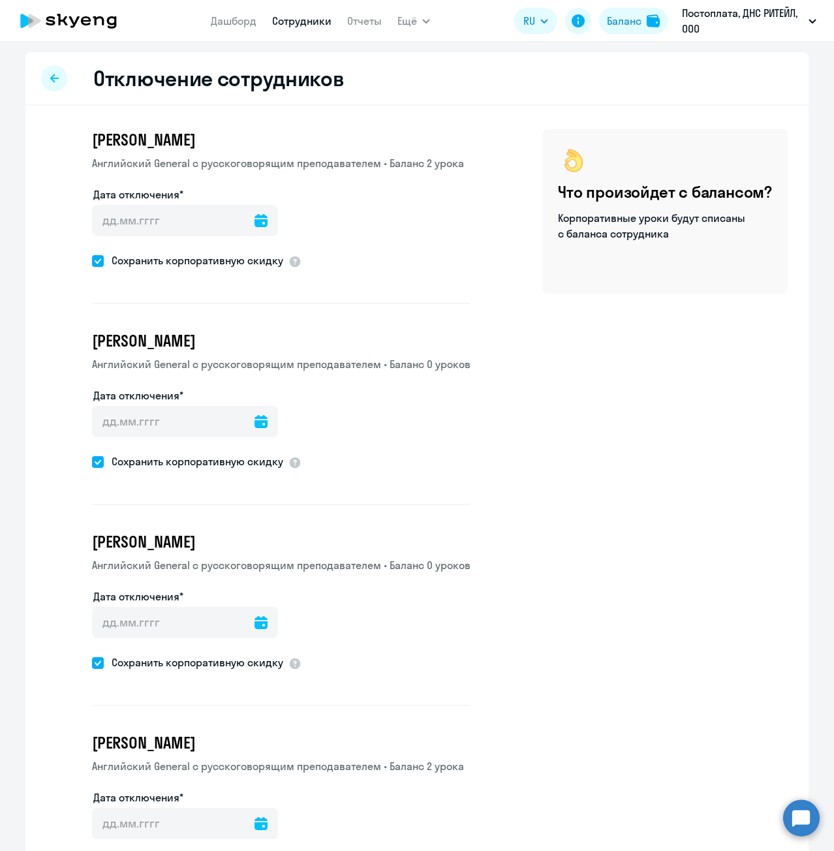
click at [254, 220] on icon at bounding box center [260, 220] width 13 height 13
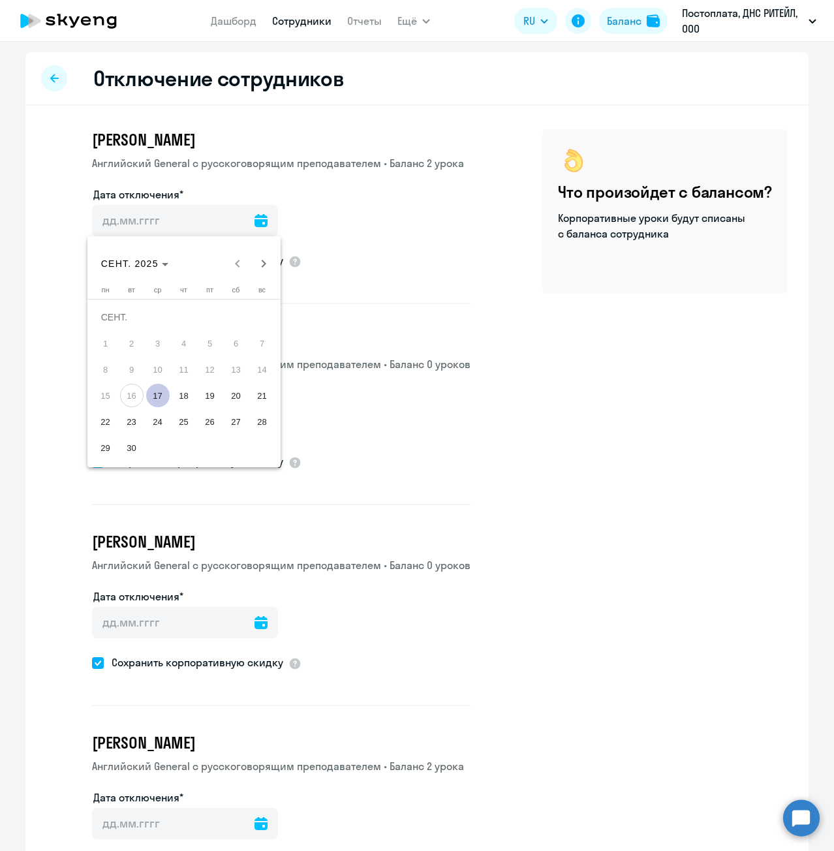
click at [156, 396] on span "17" at bounding box center [157, 395] width 23 height 23
type input "[DATE]"
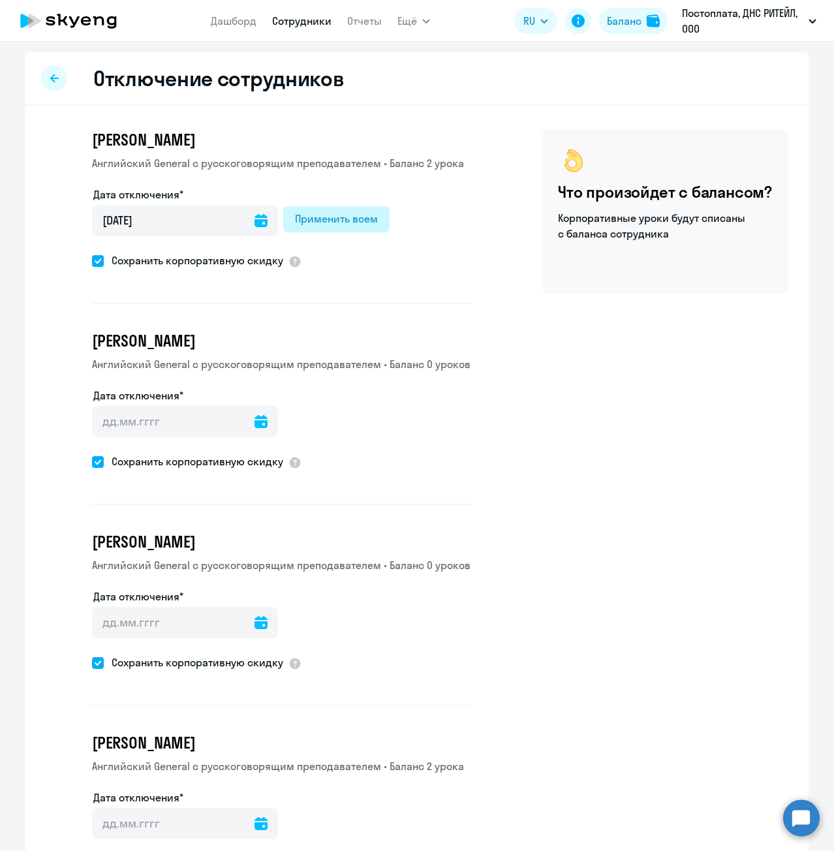
click at [356, 215] on div "Применить всем" at bounding box center [336, 219] width 83 height 16
type input "[DATE]"
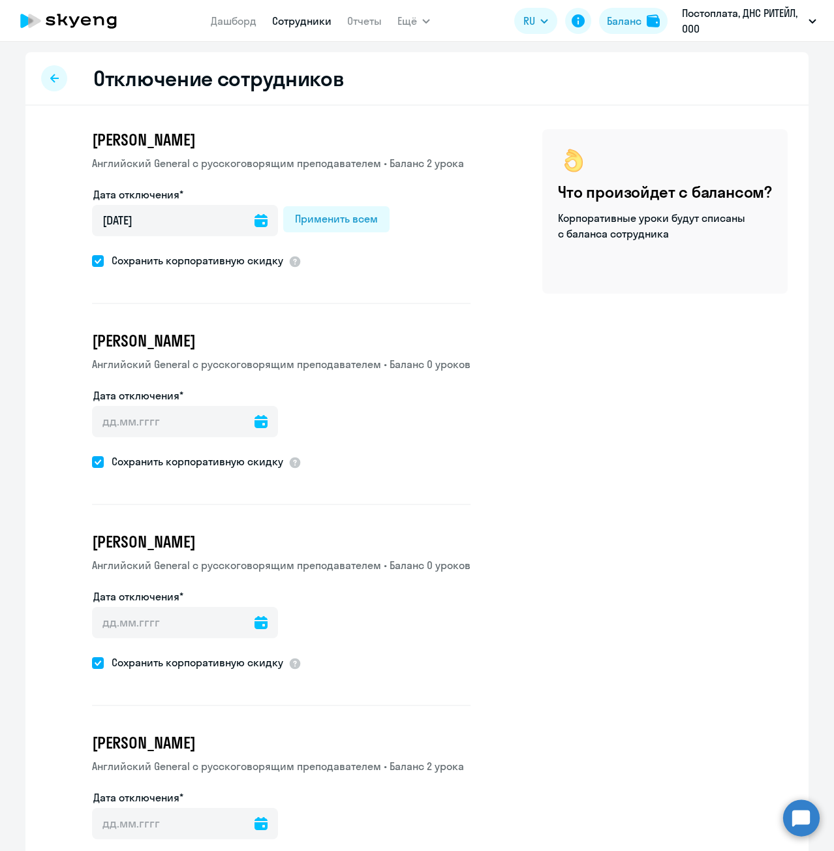
type input "[DATE]"
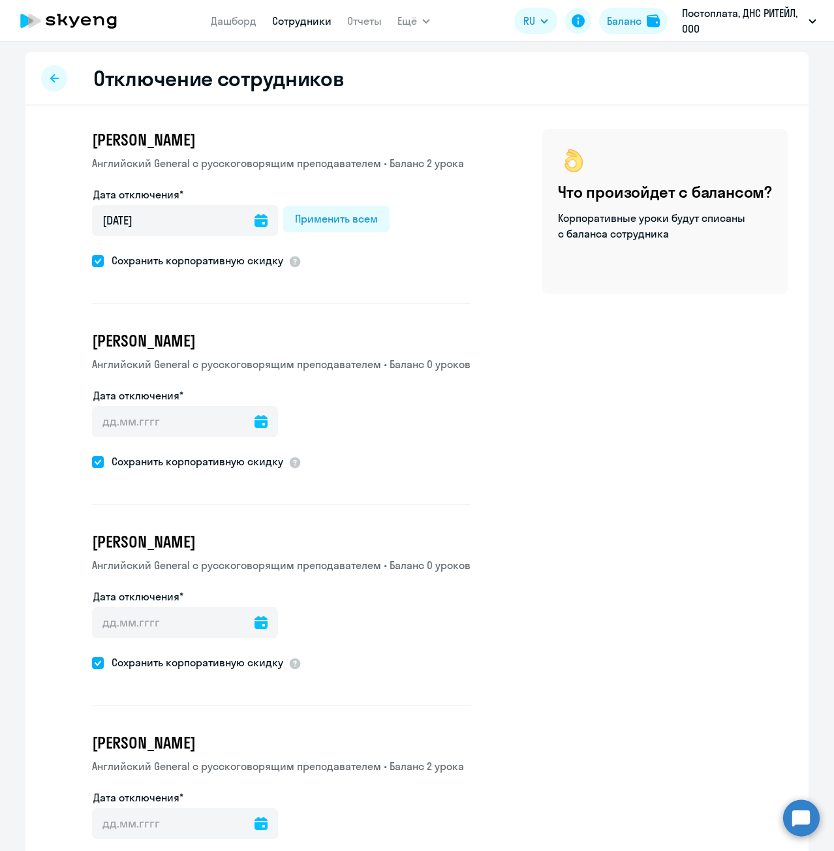
type input "[DATE]"
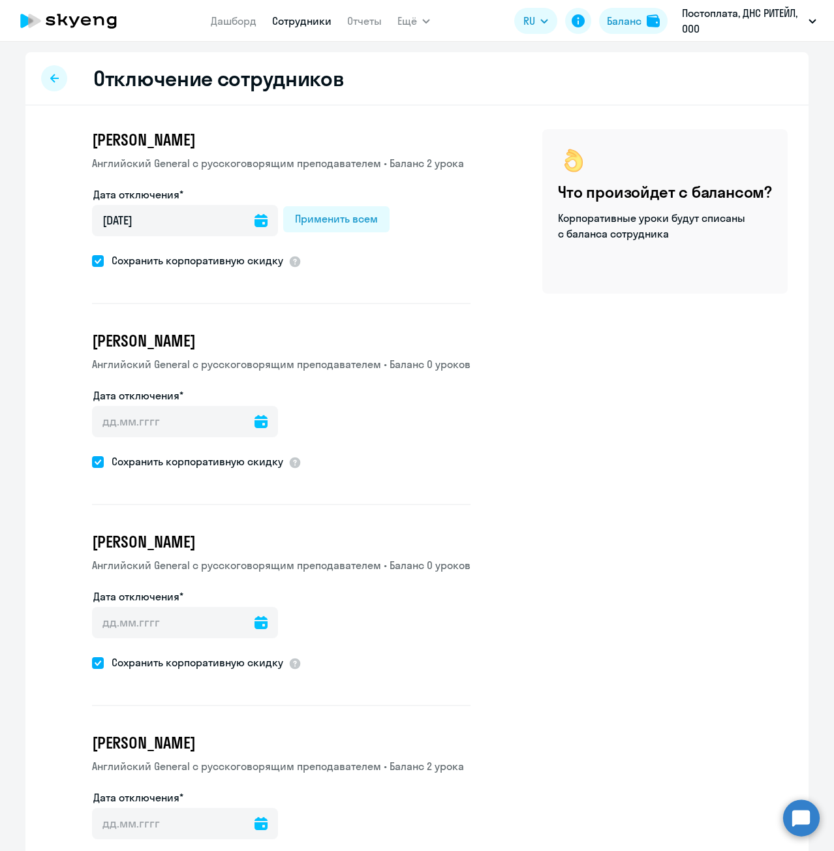
type input "[DATE]"
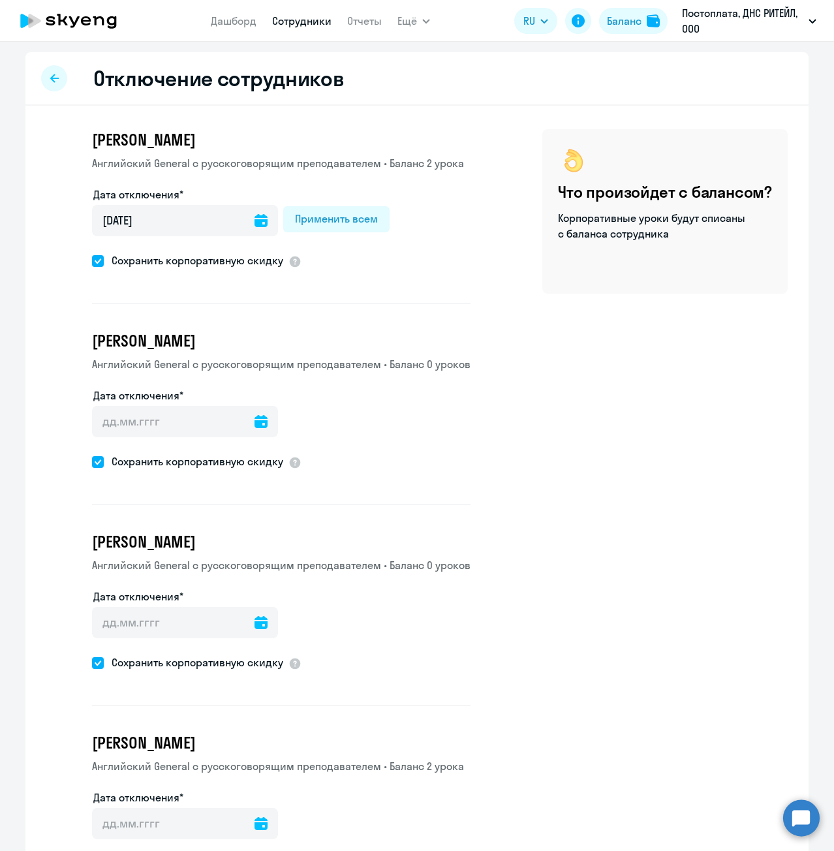
type input "[DATE]"
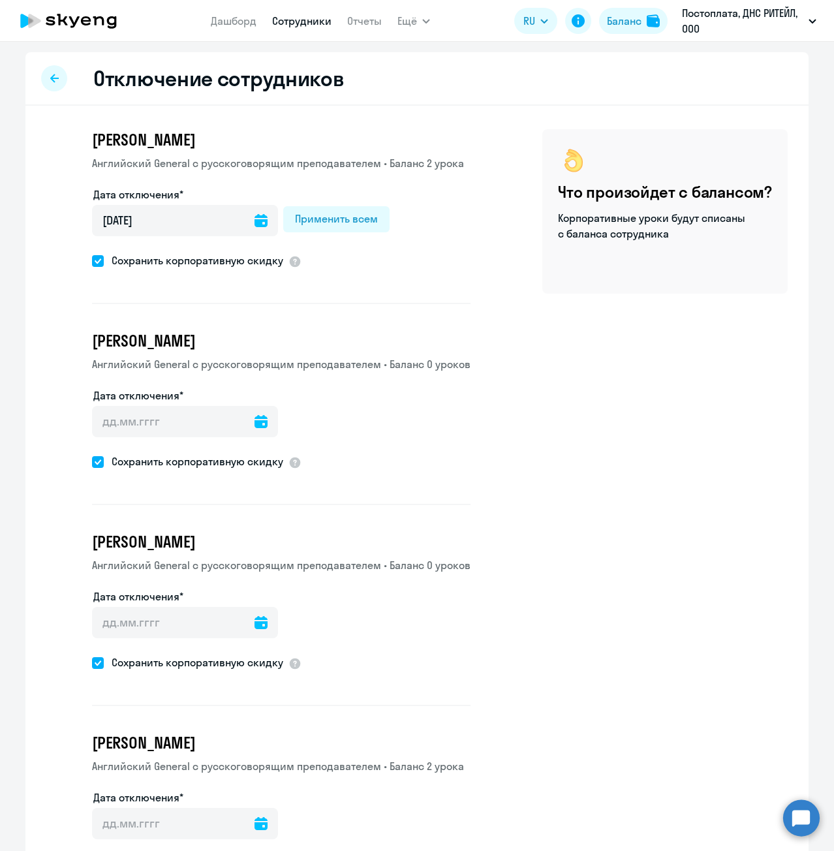
type input "[DATE]"
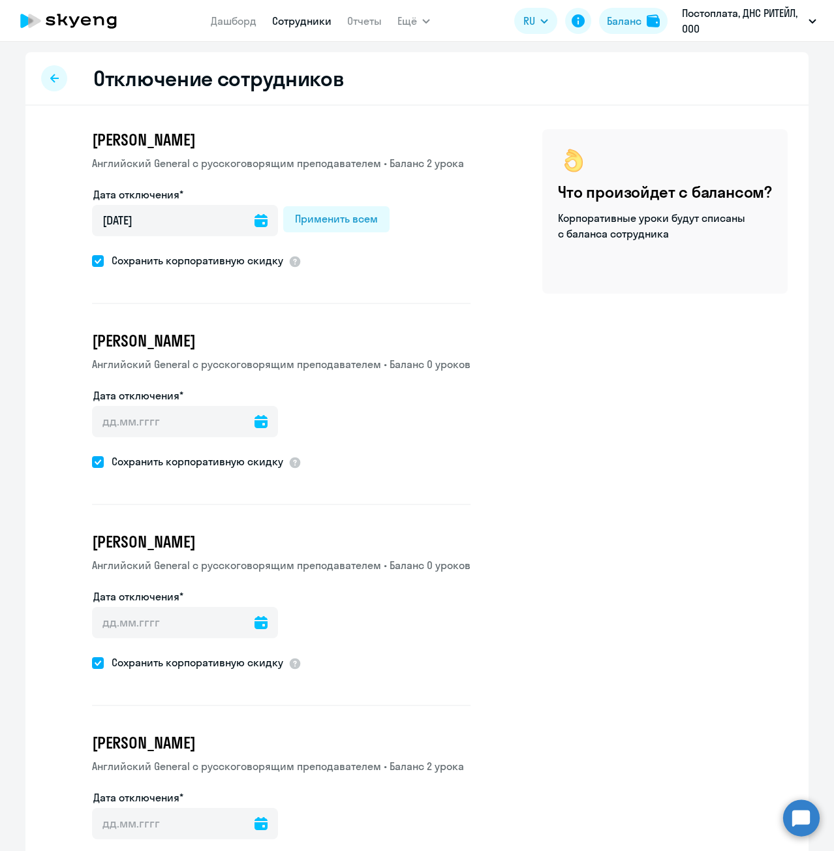
type input "[DATE]"
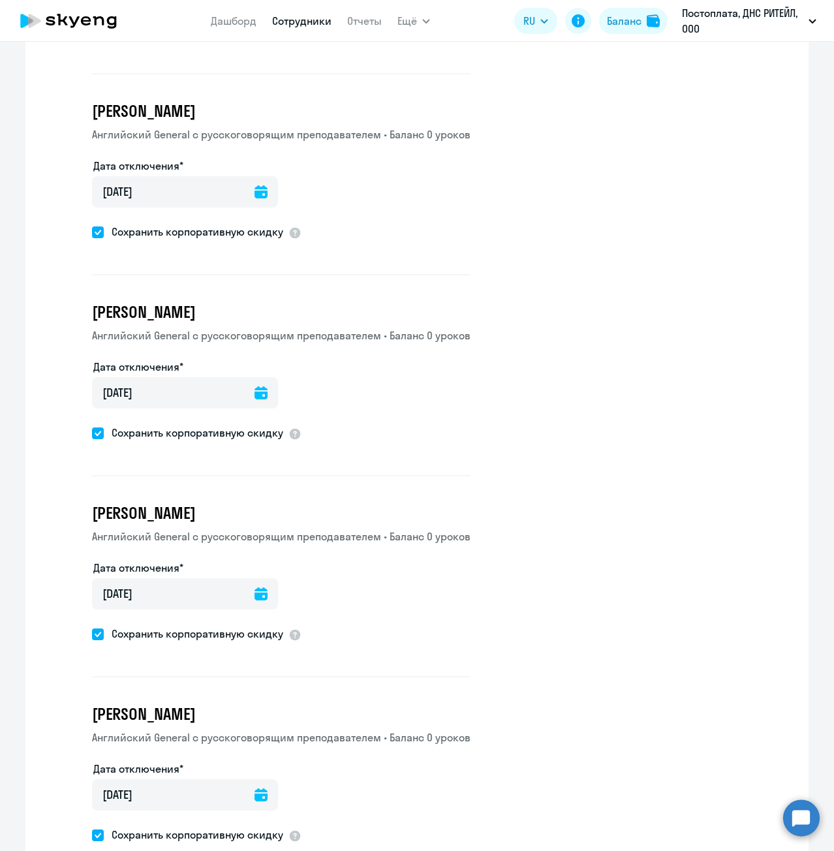
scroll to position [2714, 0]
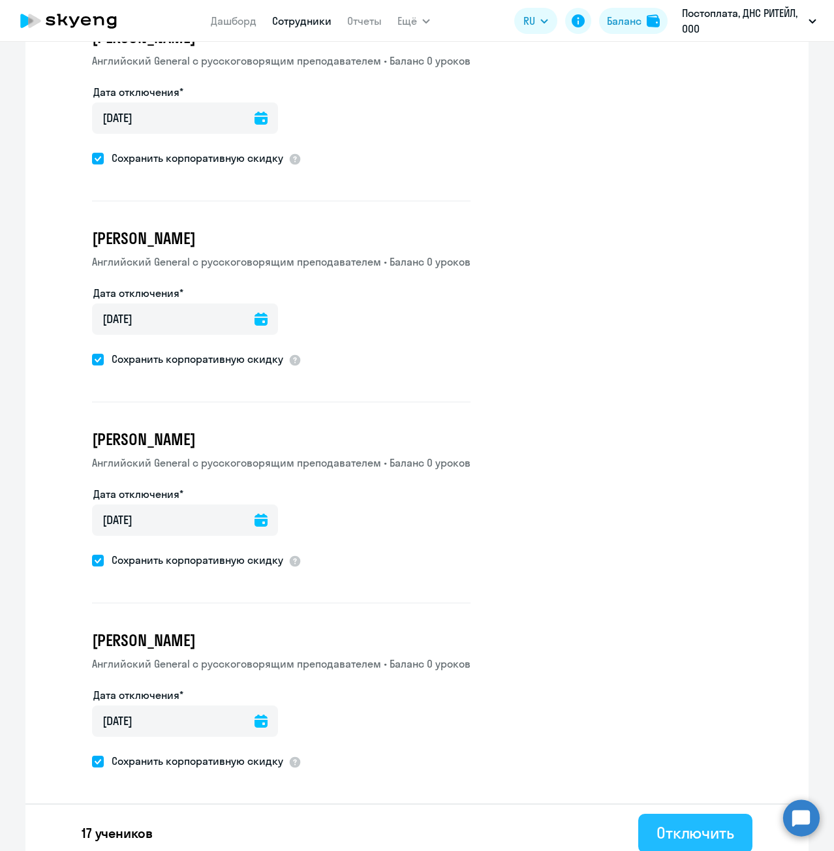
click at [680, 822] on div "Отключить" at bounding box center [695, 832] width 78 height 21
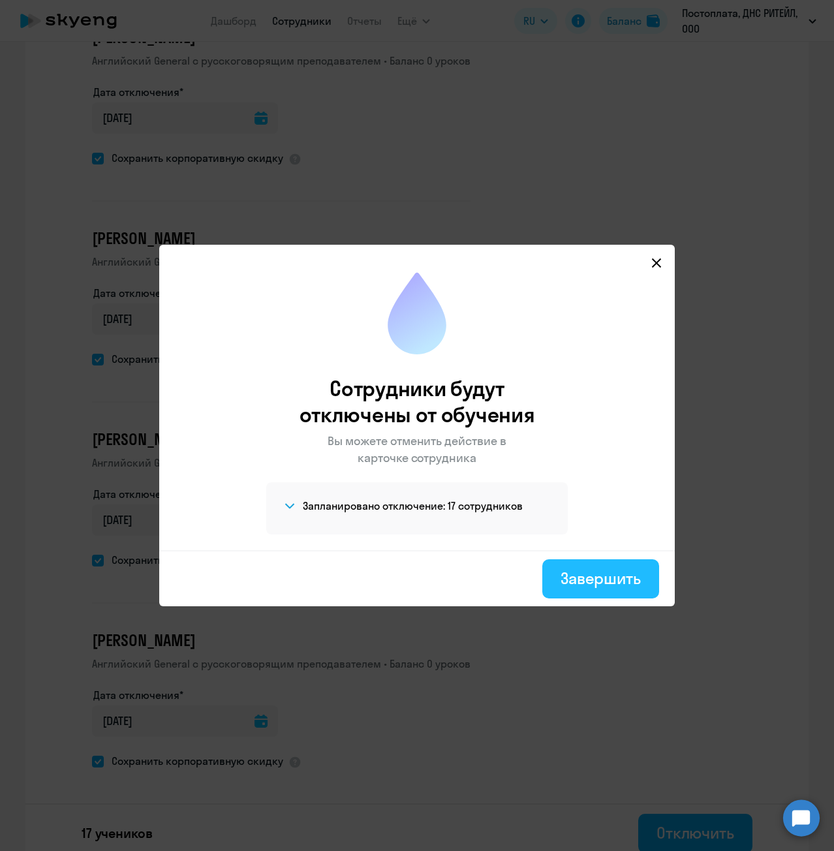
click at [622, 573] on div "Завершить" at bounding box center [600, 578] width 80 height 21
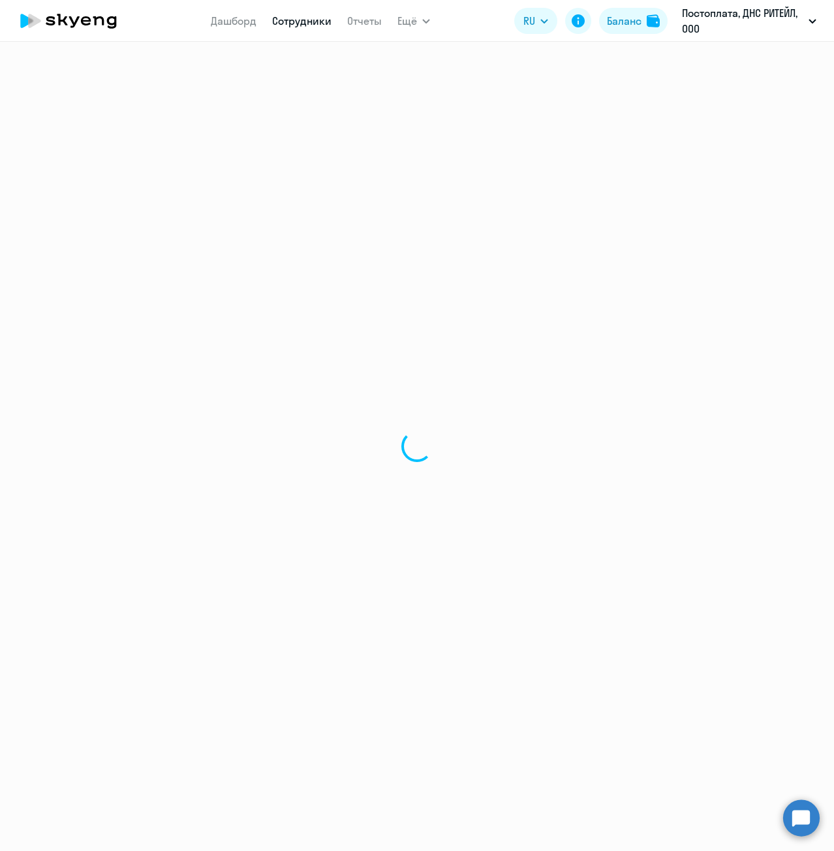
select select "30"
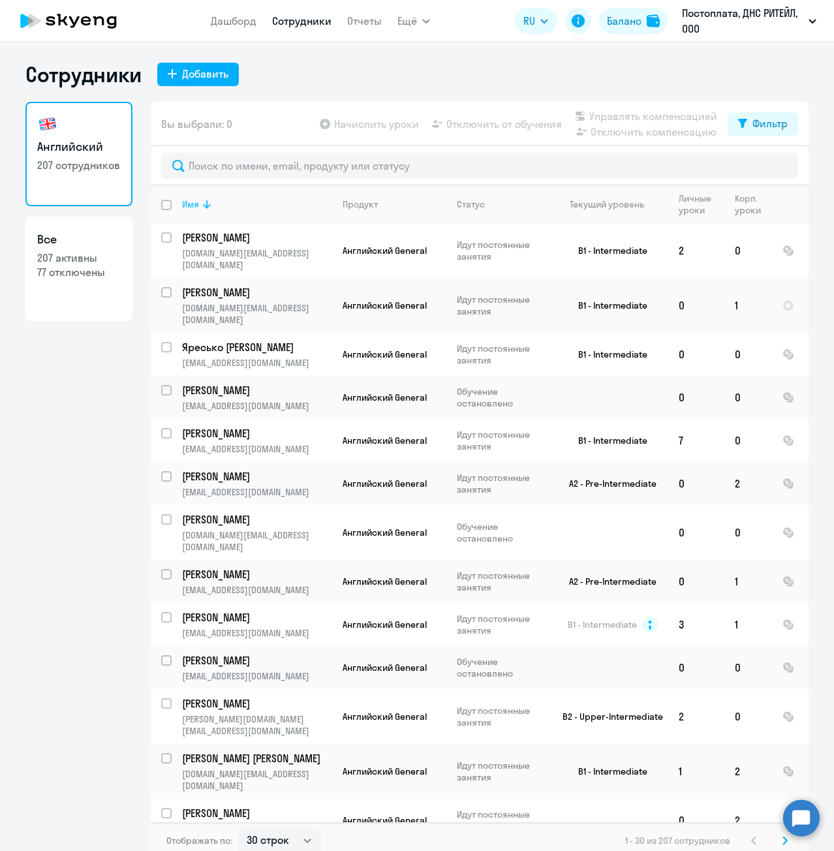
click at [192, 208] on div "Имя" at bounding box center [190, 204] width 17 height 12
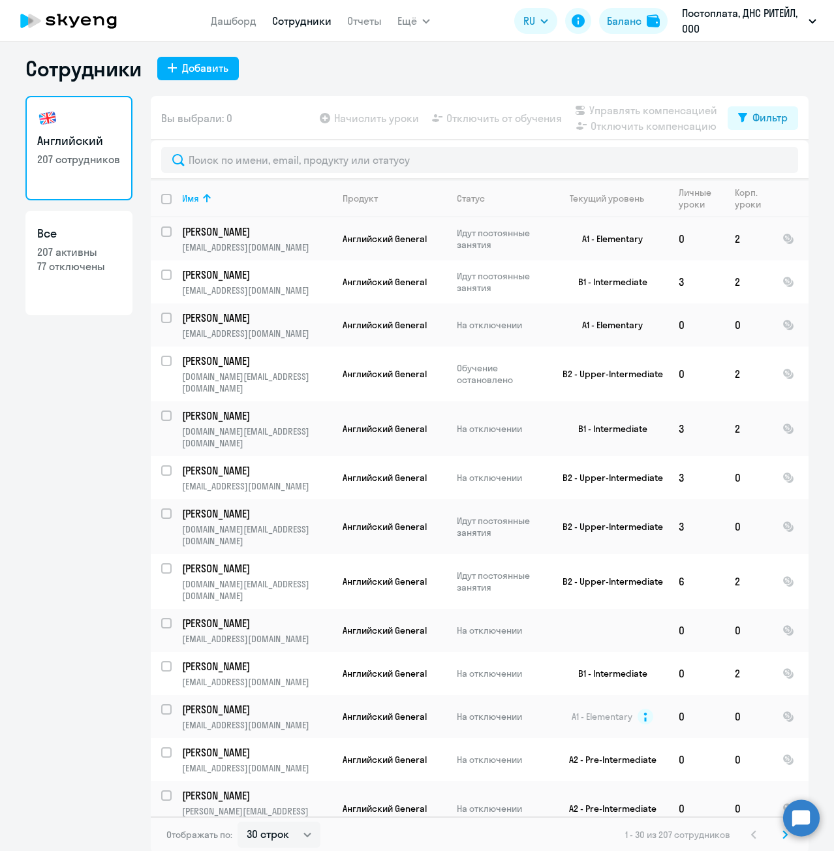
scroll to position [8, 0]
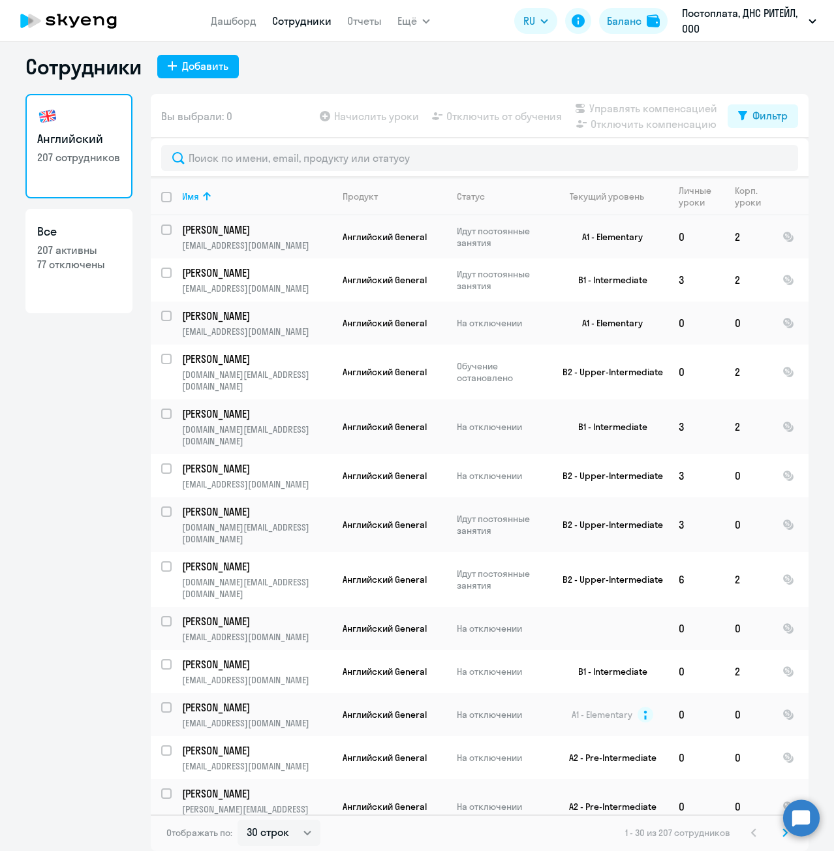
click at [784, 840] on svg-icon at bounding box center [785, 833] width 16 height 16
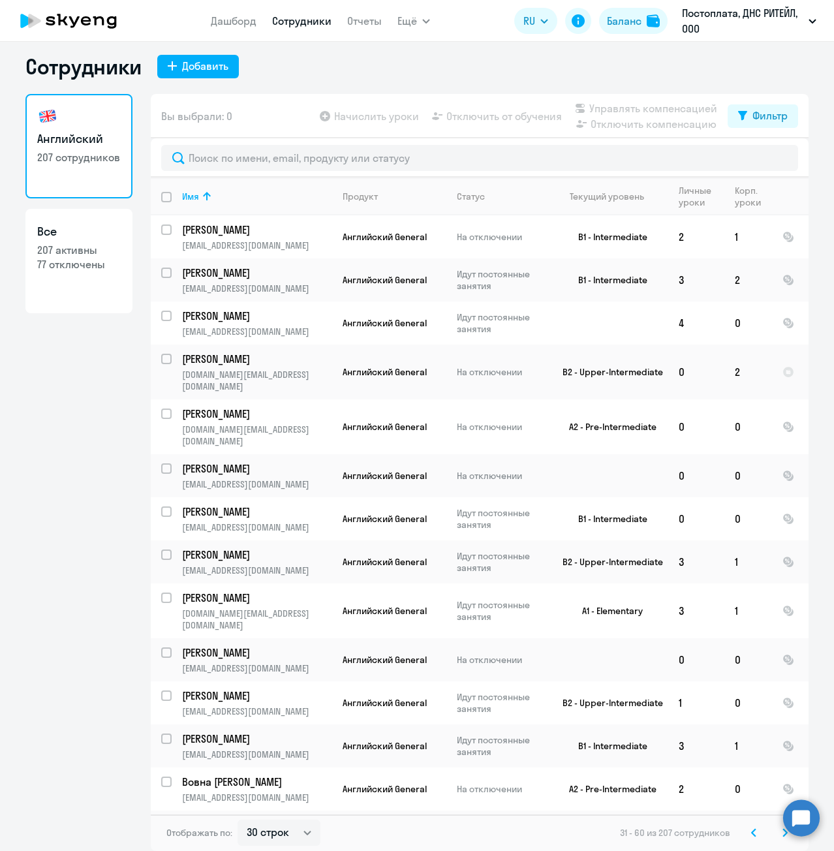
click at [781, 837] on svg-icon at bounding box center [785, 833] width 16 height 16
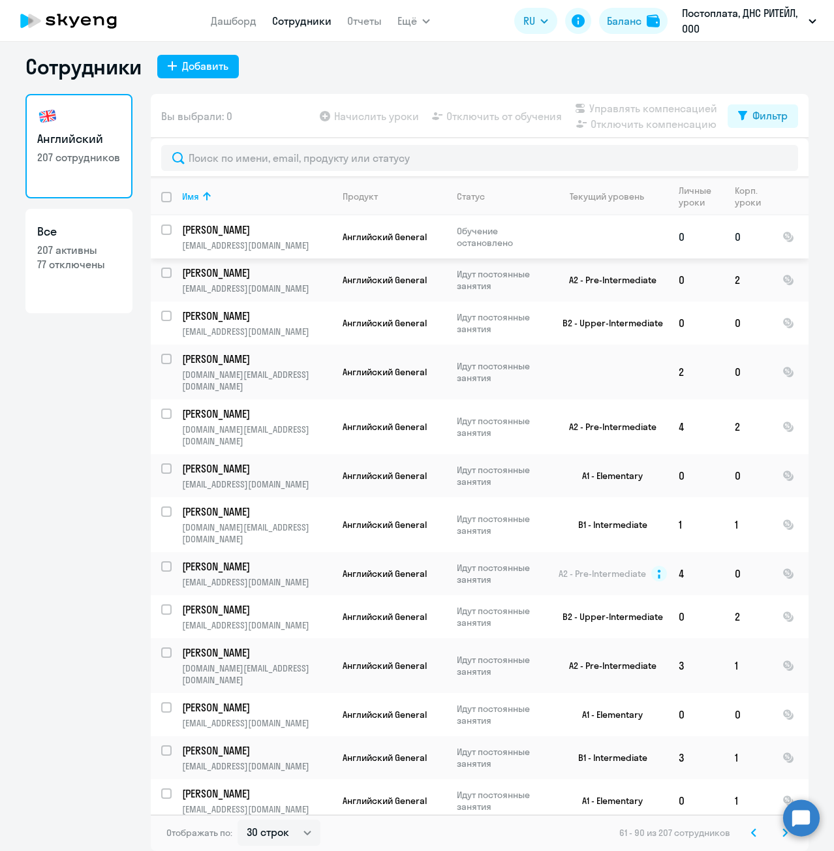
click at [161, 231] on input "select row 38523916" at bounding box center [174, 237] width 26 height 26
checkbox input "true"
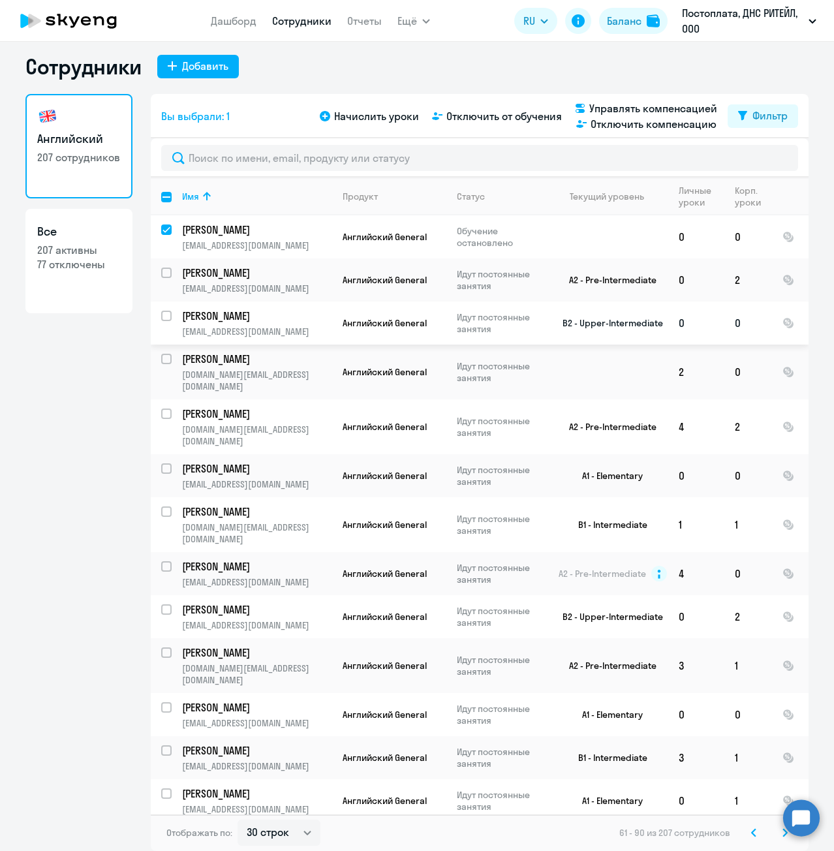
click at [162, 316] on input "select row 20691733" at bounding box center [174, 324] width 26 height 26
checkbox input "true"
click at [161, 463] on input "select row 37866535" at bounding box center [174, 476] width 26 height 26
checkbox input "true"
click at [164, 506] on input "select row 13769470" at bounding box center [174, 519] width 26 height 26
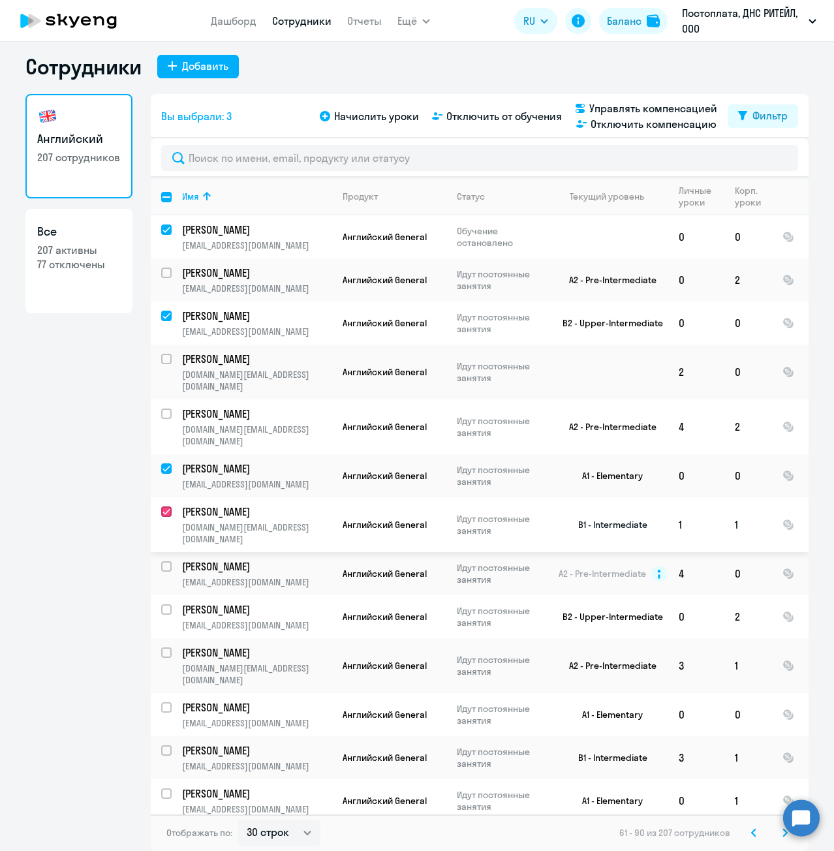
checkbox input "true"
click at [162, 561] on input "select row 10550865" at bounding box center [174, 574] width 26 height 26
checkbox input "true"
click at [161, 647] on input "select row 20691773" at bounding box center [174, 660] width 26 height 26
checkbox input "true"
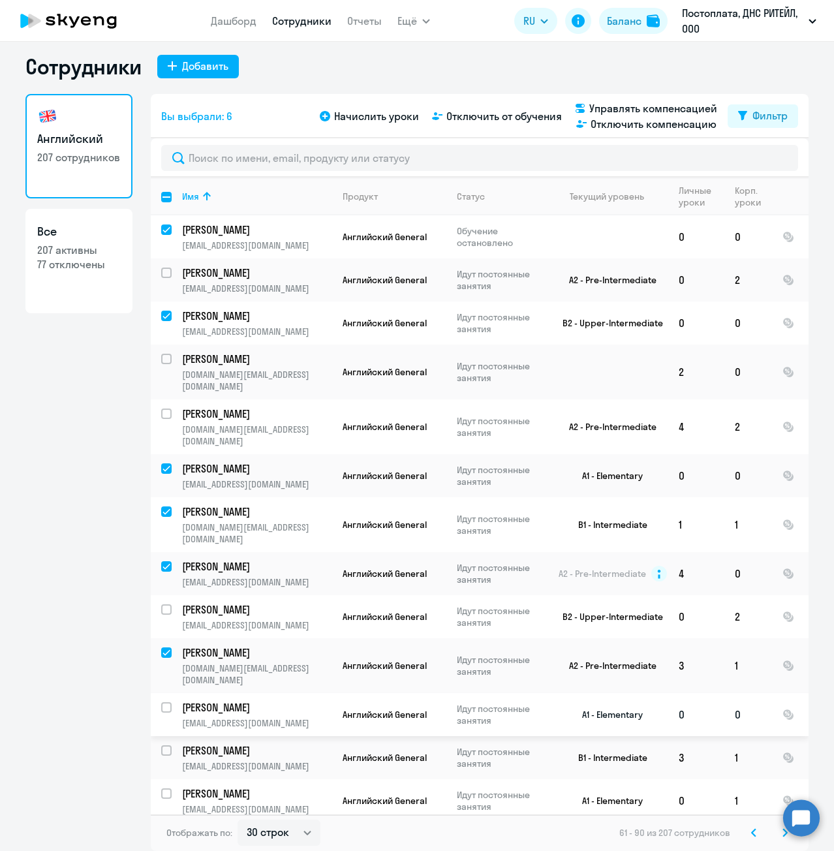
click at [162, 702] on input "select row 34079692" at bounding box center [174, 715] width 26 height 26
checkbox input "true"
click at [161, 788] on input "select row 37283990" at bounding box center [174, 801] width 26 height 26
checkbox input "true"
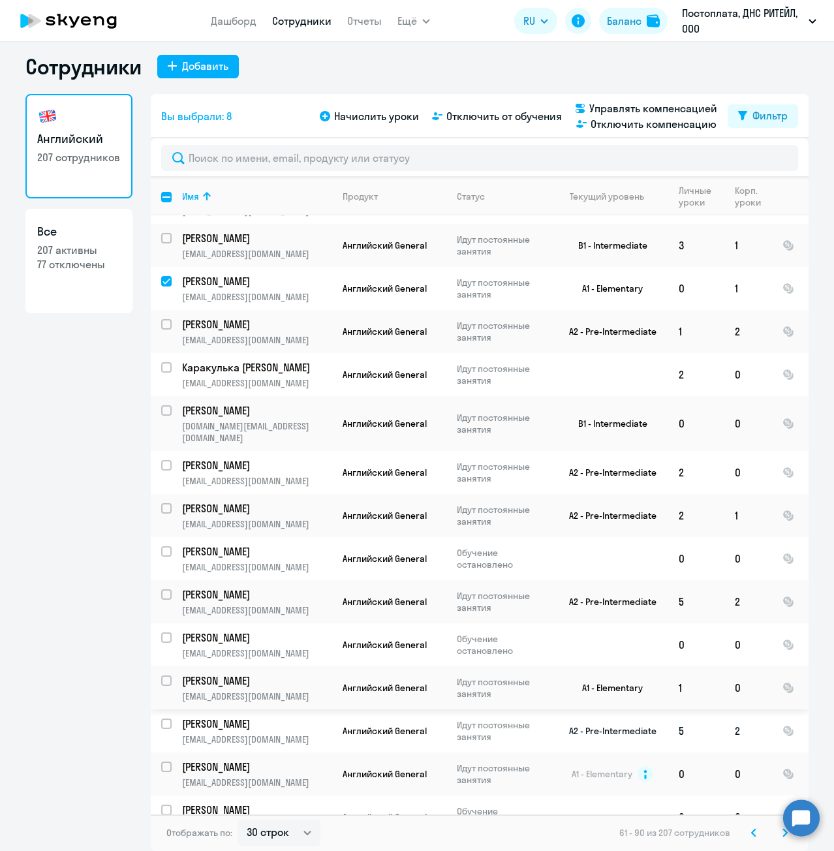
scroll to position [522, 0]
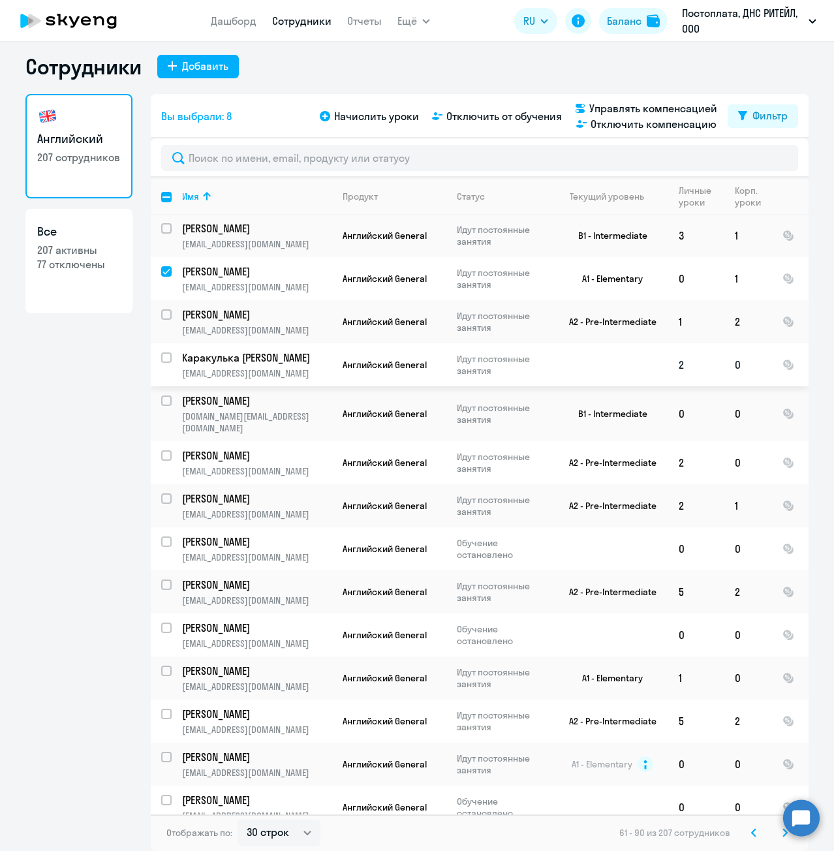
click at [164, 352] on input "select row 35513878" at bounding box center [174, 365] width 26 height 26
checkbox input "true"
click at [162, 395] on input "select row 21677582" at bounding box center [174, 408] width 26 height 26
checkbox input "true"
click at [164, 536] on input "select row 20664977" at bounding box center [174, 549] width 26 height 26
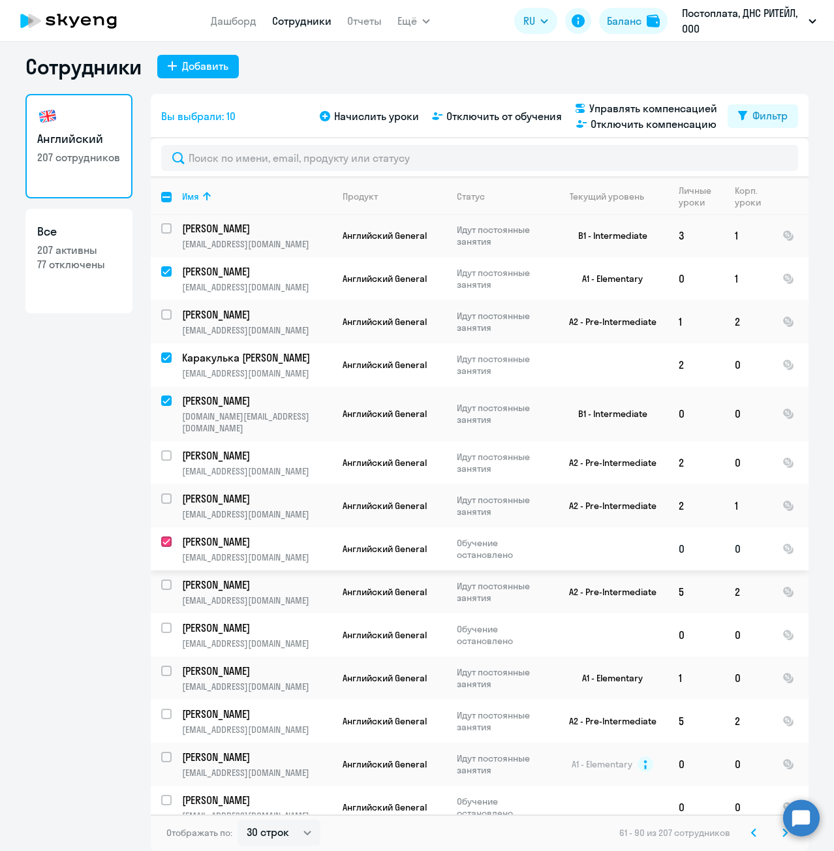
checkbox input "true"
click at [162, 622] on input "select row 38722907" at bounding box center [174, 635] width 26 height 26
checkbox input "true"
click at [162, 665] on input "select row 35513875" at bounding box center [174, 678] width 26 height 26
checkbox input "true"
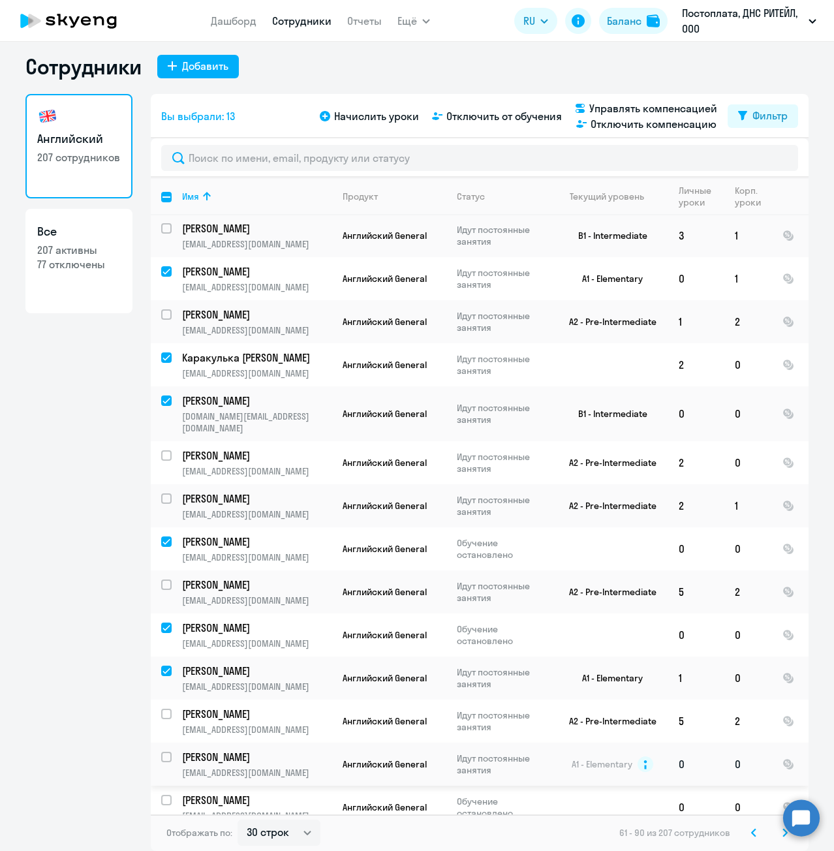
click at [161, 751] on input "select row 10550853" at bounding box center [174, 764] width 26 height 26
checkbox input "true"
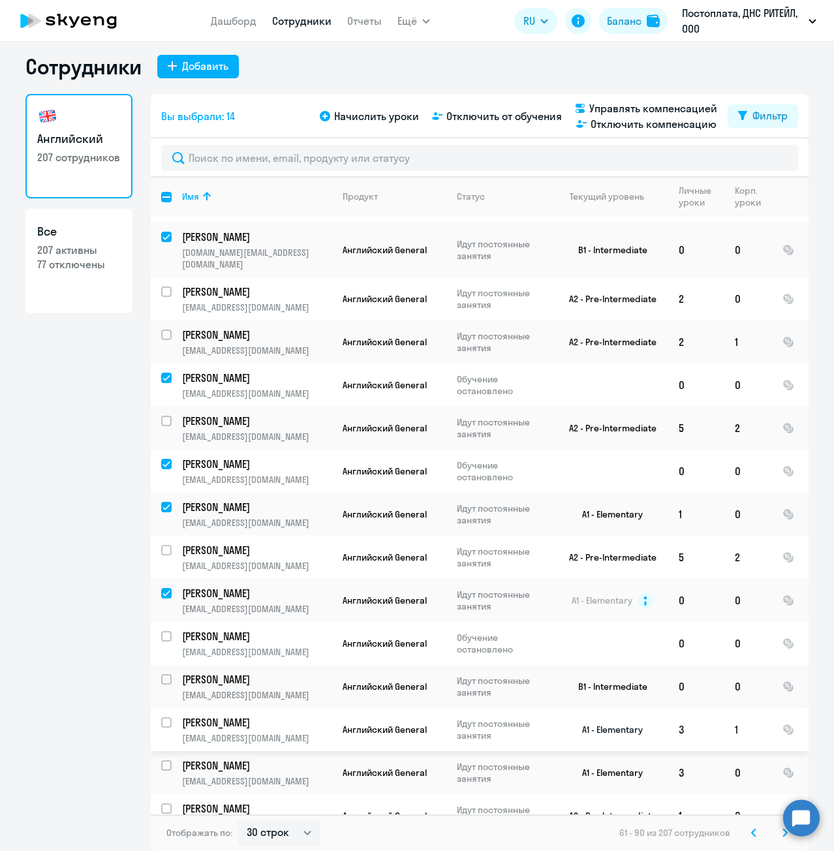
scroll to position [693, 0]
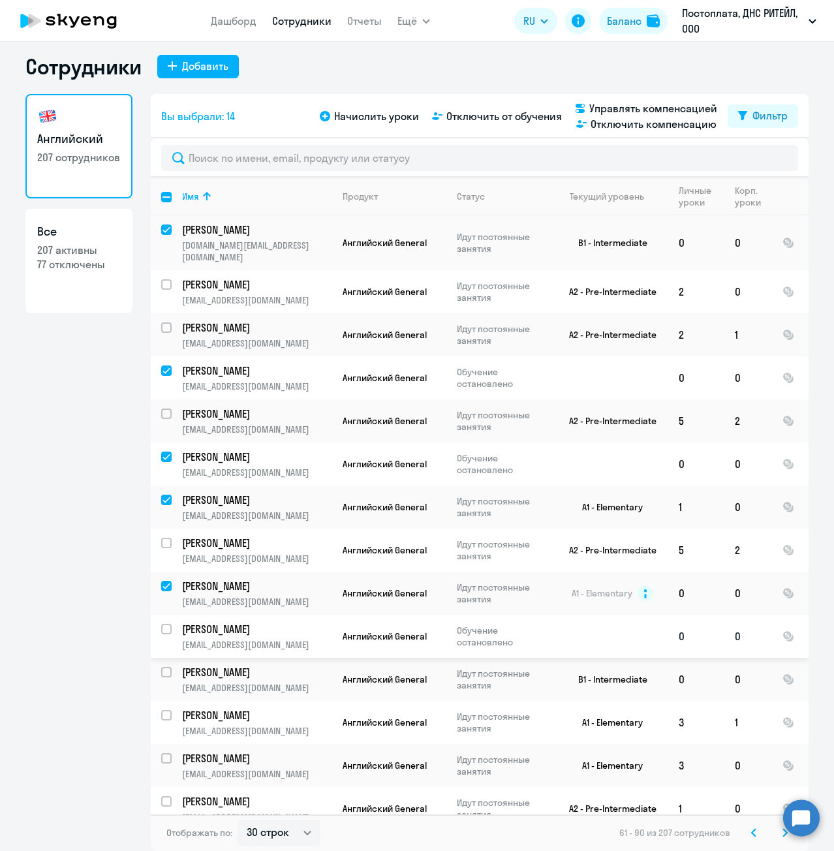
click at [161, 624] on input "select row 41092722" at bounding box center [174, 637] width 26 height 26
checkbox input "true"
click at [161, 667] on input "select row 10550857" at bounding box center [174, 680] width 26 height 26
checkbox input "true"
click at [162, 710] on input "select row 31588788" at bounding box center [174, 723] width 26 height 26
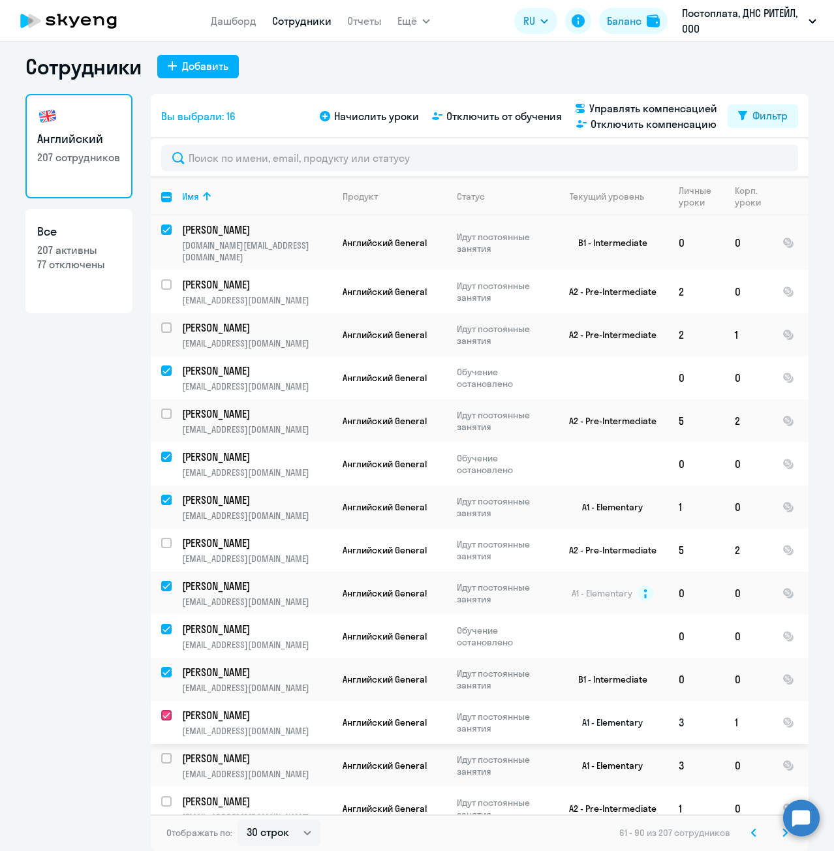
checkbox input "true"
click at [163, 796] on input "select row 31589026" at bounding box center [174, 809] width 26 height 26
checkbox input "true"
click at [161, 839] on input "select row 21176551" at bounding box center [174, 852] width 26 height 26
checkbox input "true"
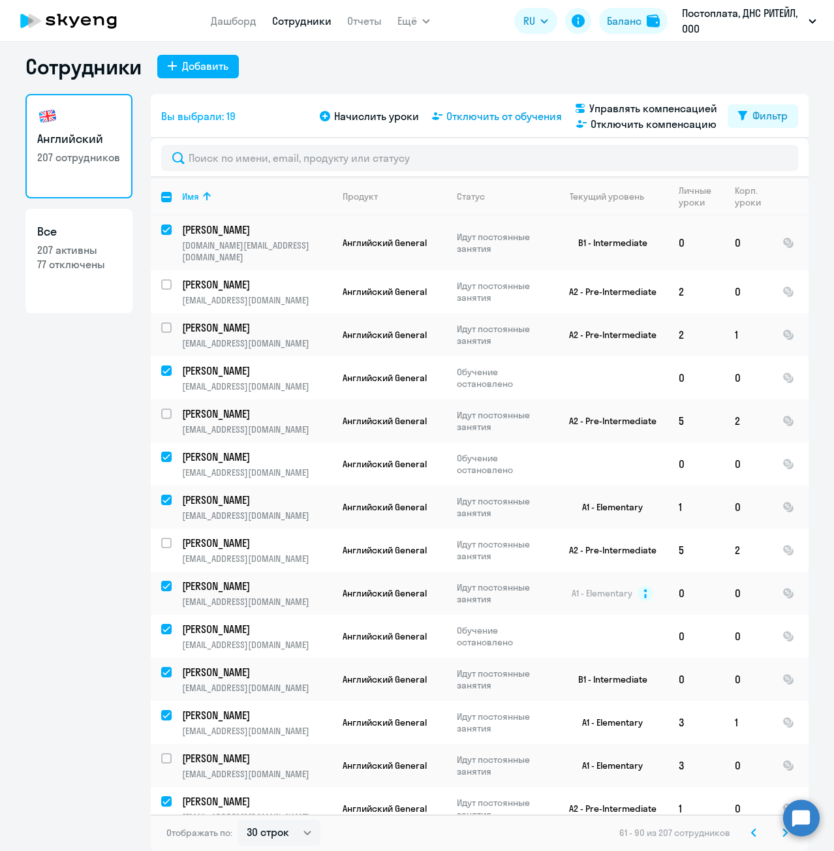
click at [521, 118] on span "Отключить от обучения" at bounding box center [503, 116] width 115 height 16
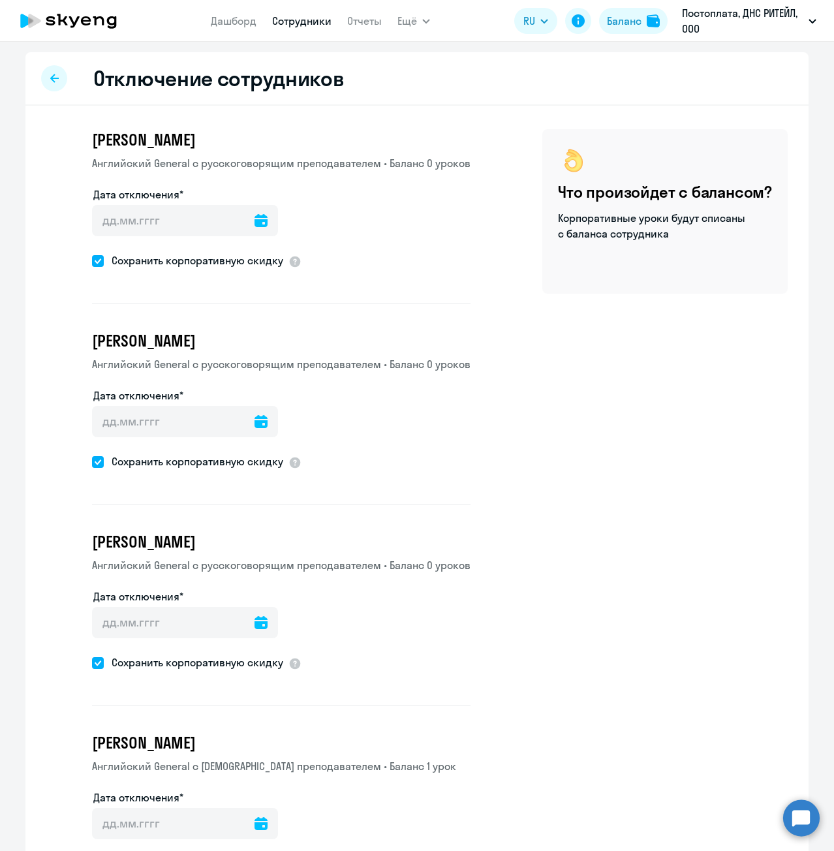
click at [254, 222] on icon at bounding box center [260, 220] width 13 height 13
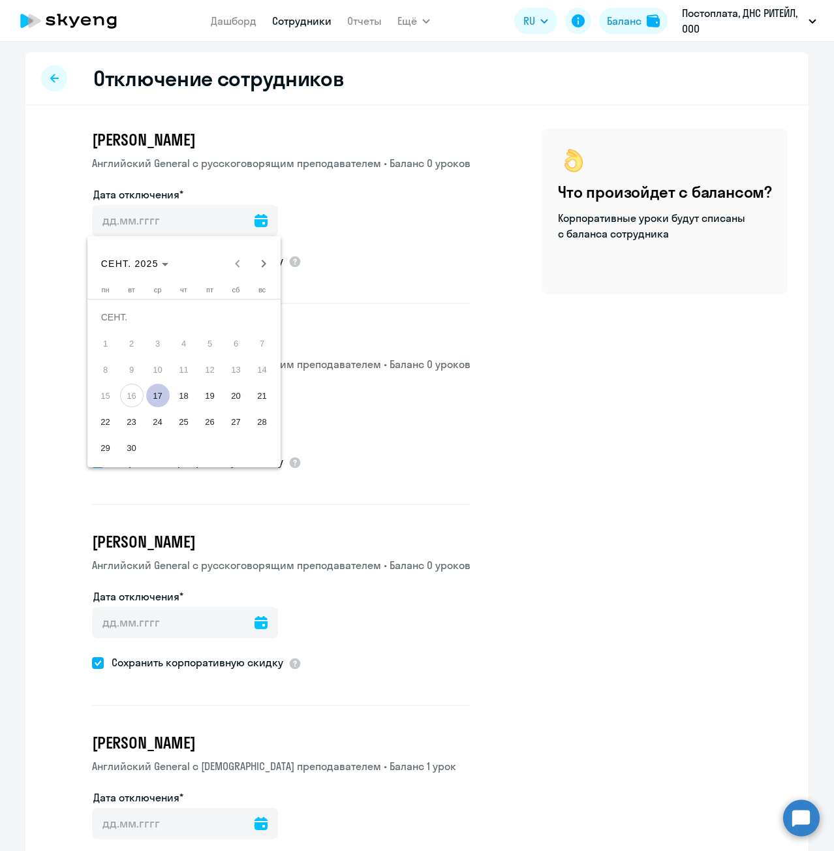
click at [151, 393] on span "17" at bounding box center [157, 395] width 23 height 23
type input "[DATE]"
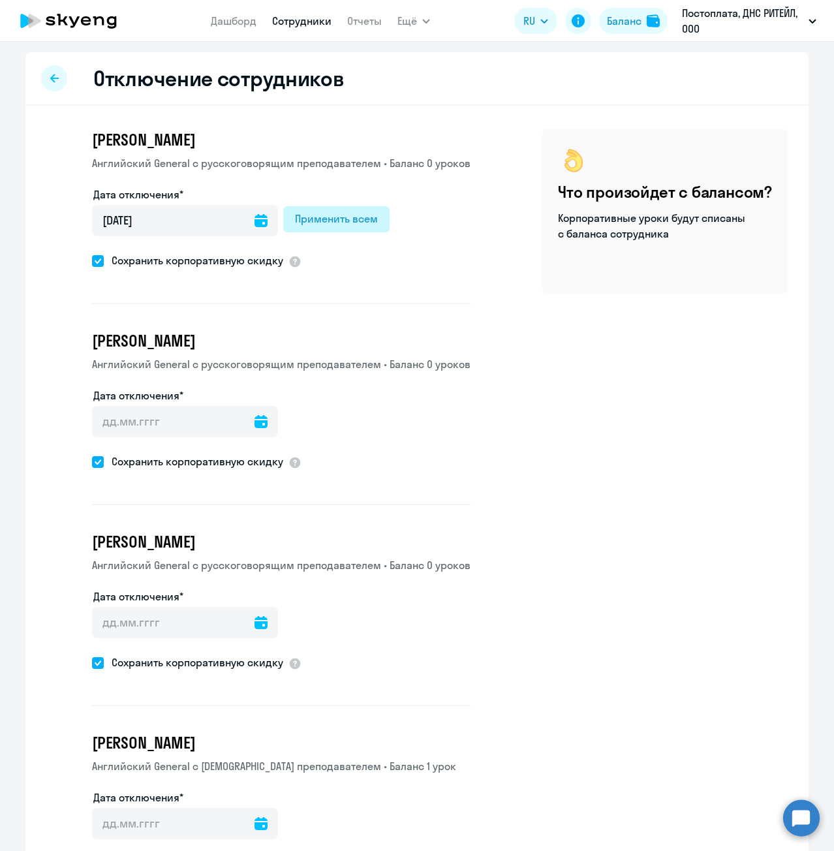
click at [311, 220] on div "Применить всем" at bounding box center [336, 219] width 83 height 16
type input "[DATE]"
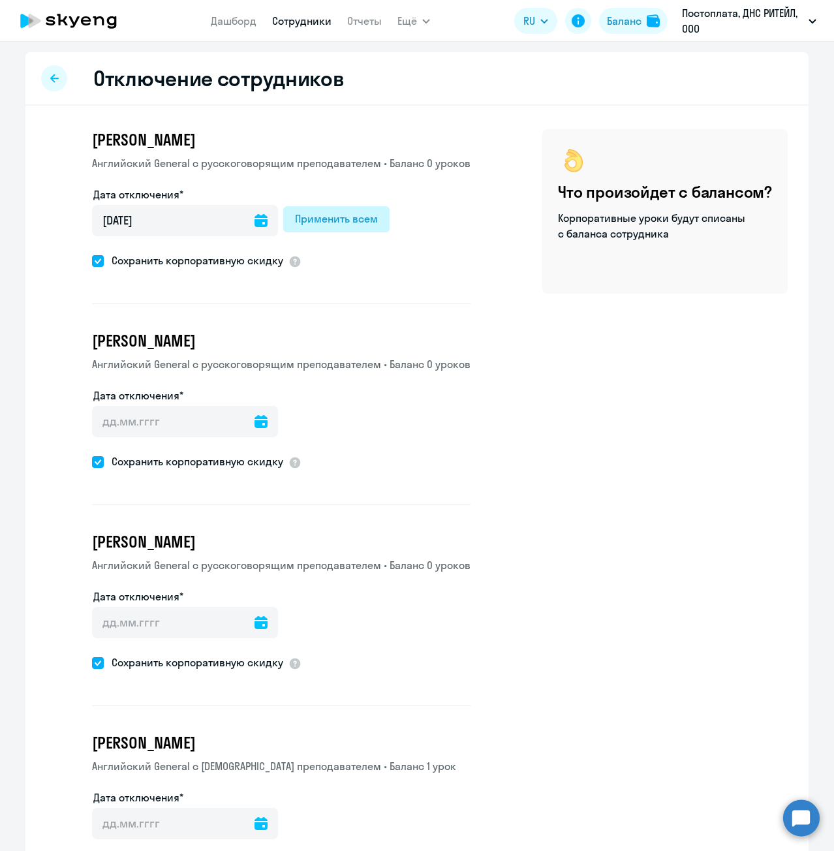
type input "[DATE]"
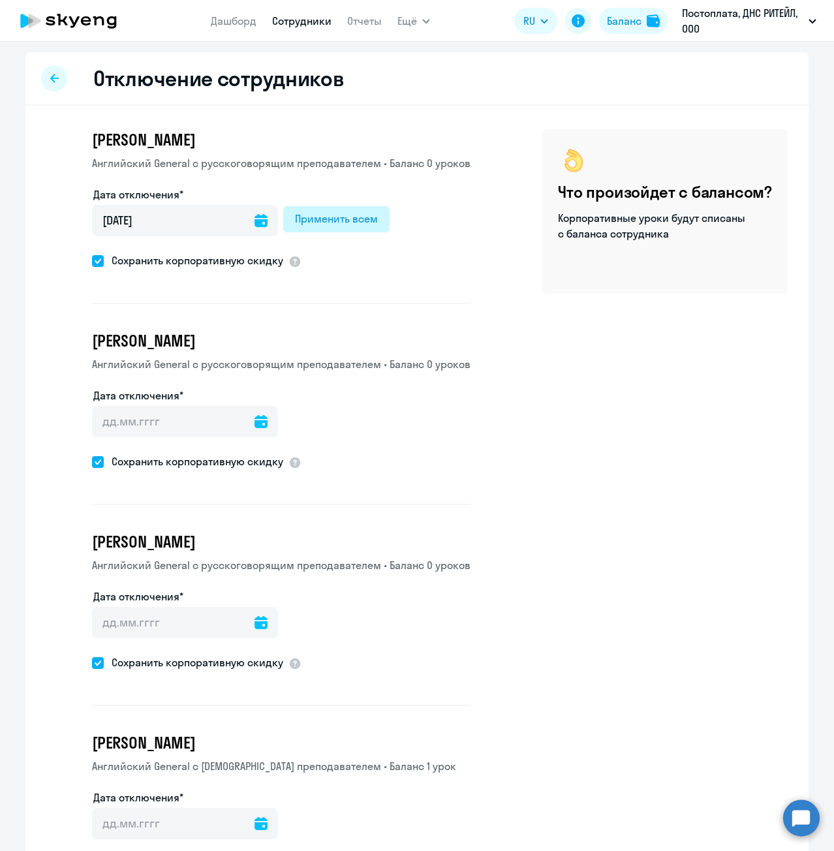
type input "[DATE]"
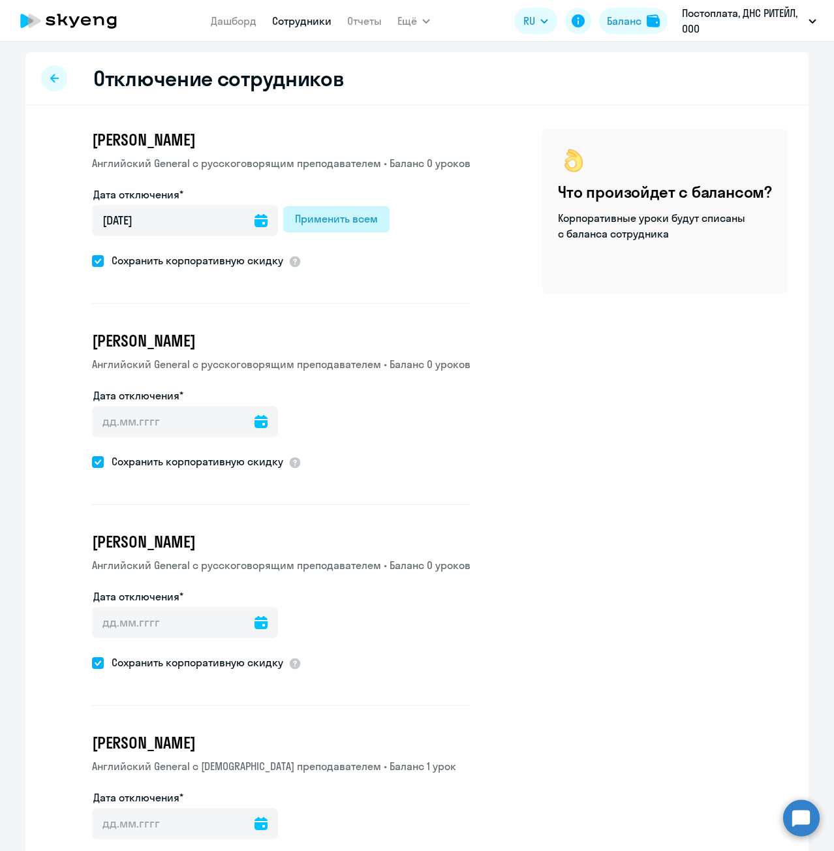
type input "[DATE]"
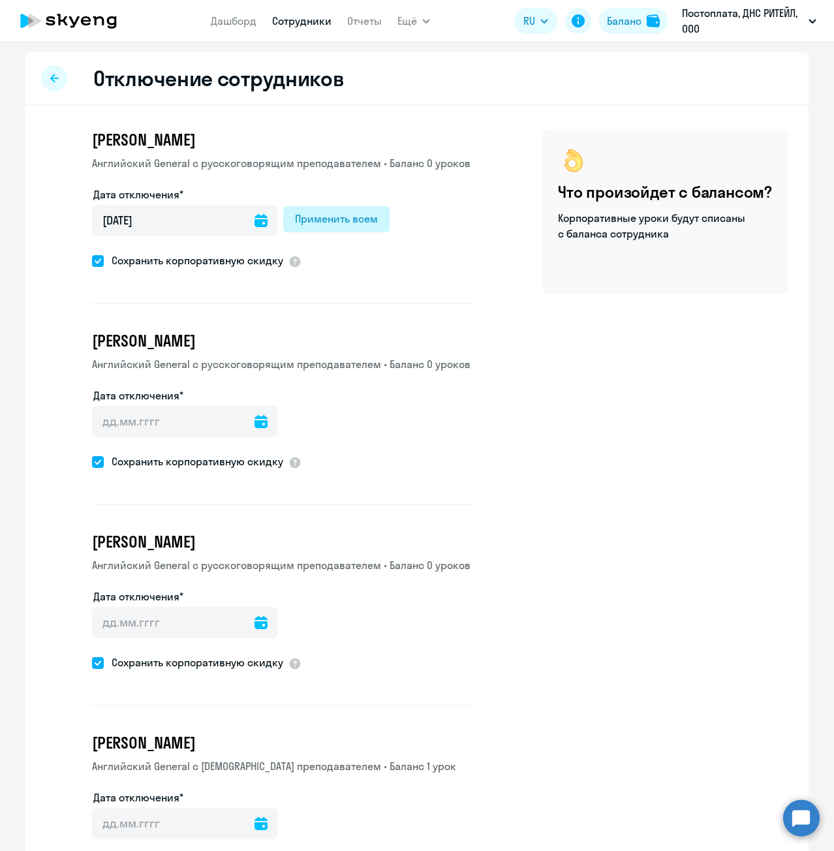
type input "[DATE]"
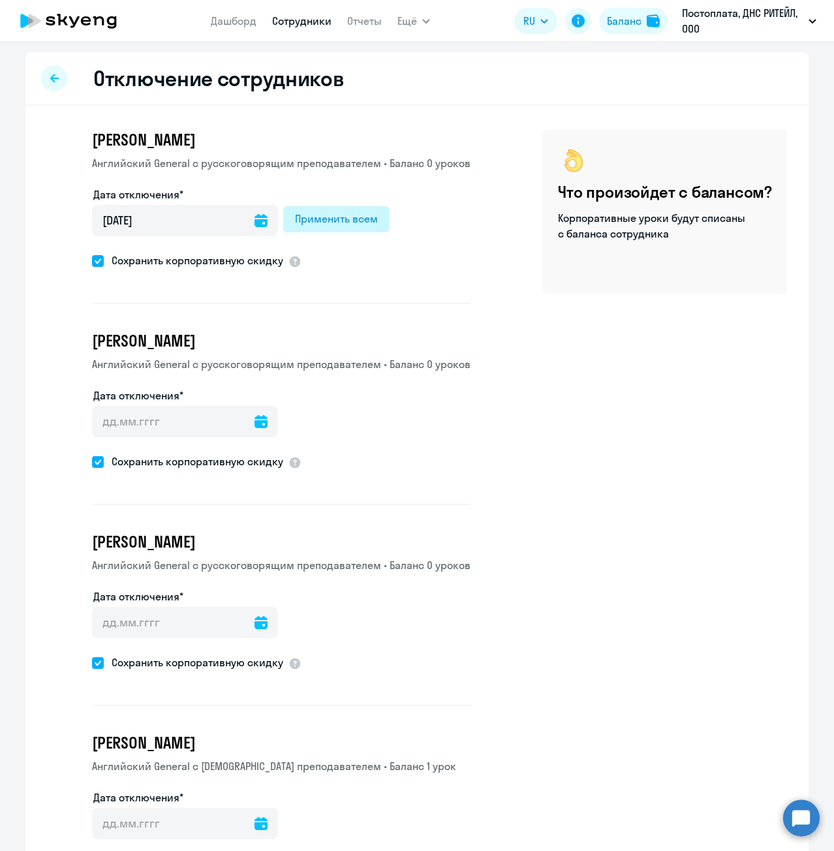
type input "[DATE]"
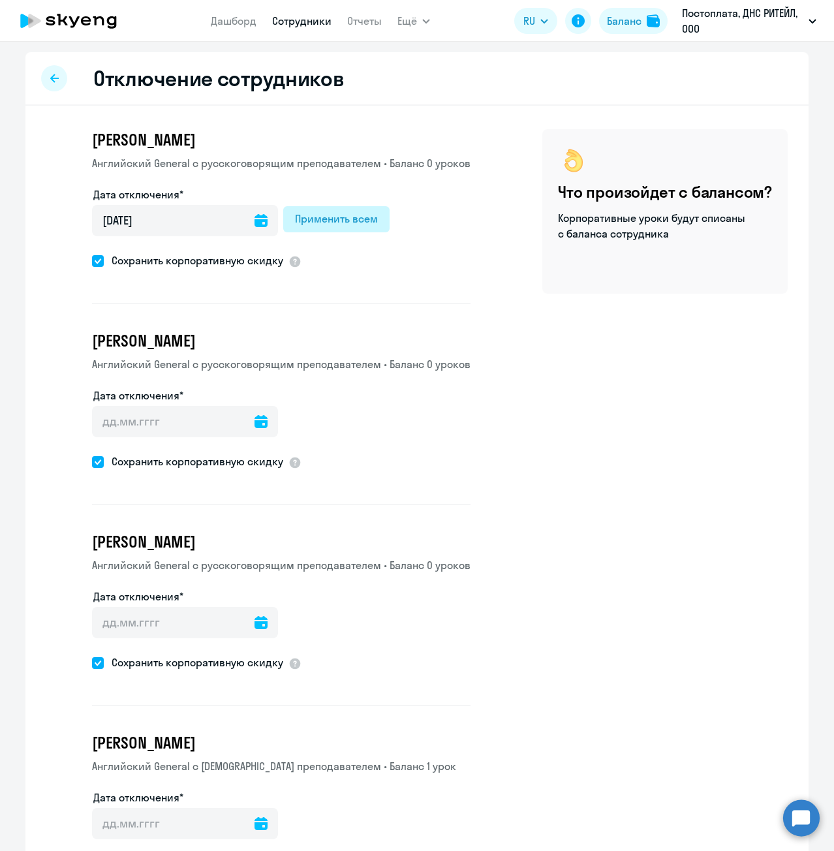
type input "[DATE]"
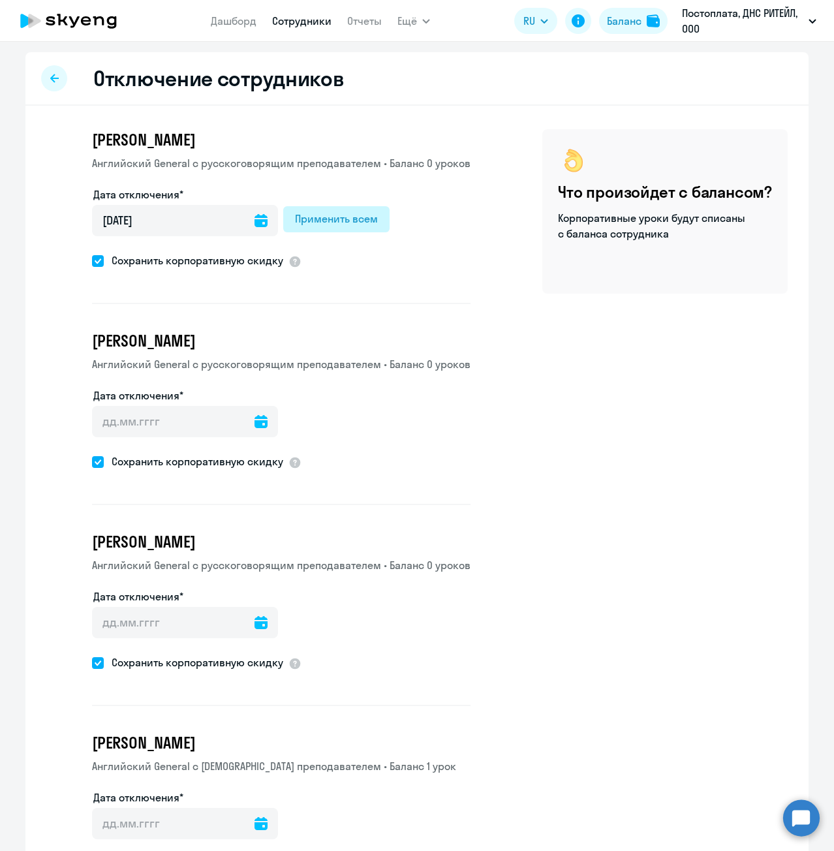
type input "[DATE]"
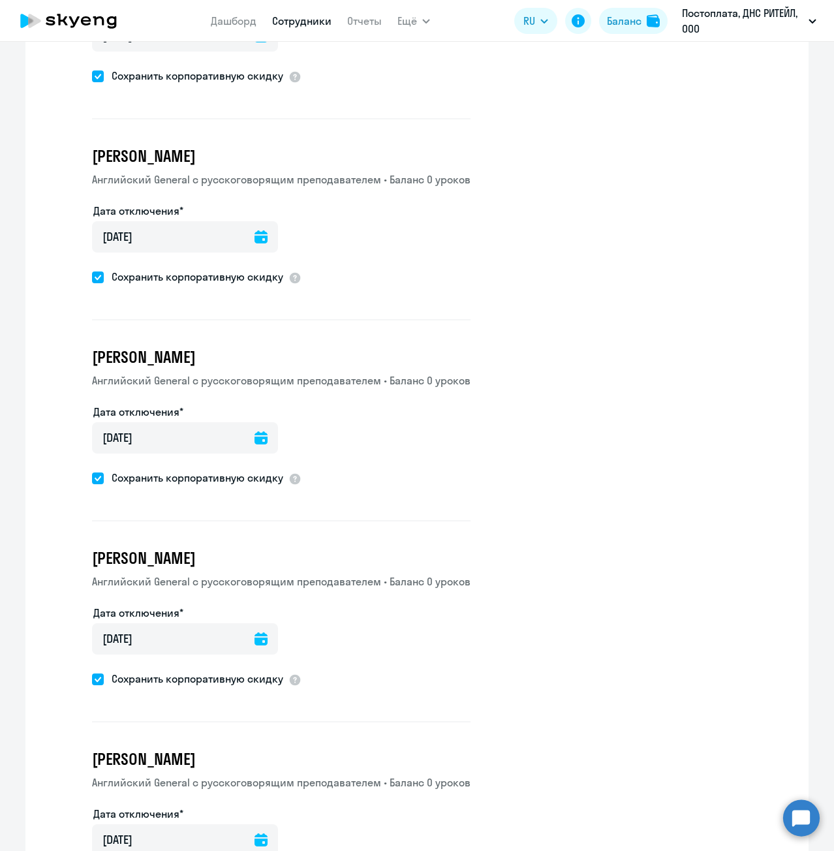
scroll to position [3115, 0]
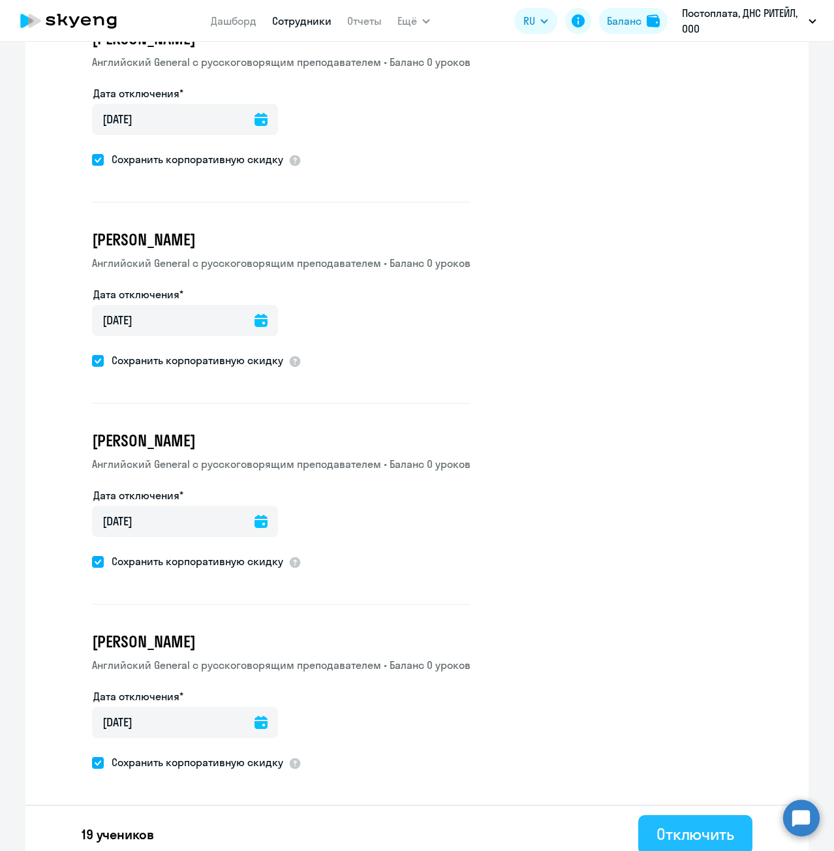
click at [684, 823] on div "Отключить" at bounding box center [695, 833] width 78 height 21
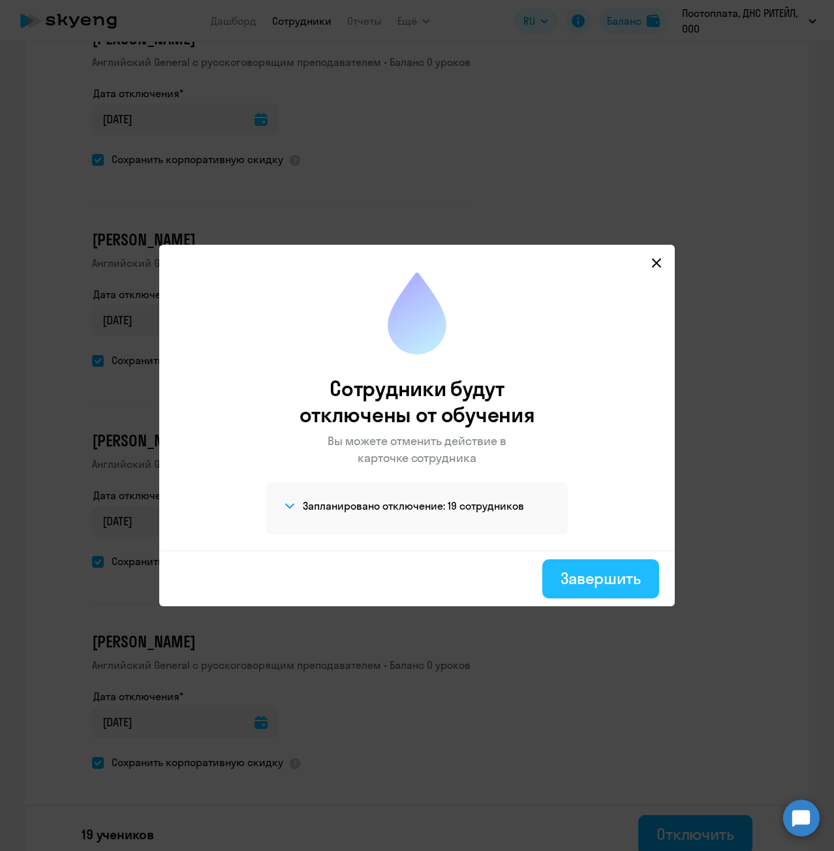
click at [567, 575] on div "Завершить" at bounding box center [600, 578] width 80 height 21
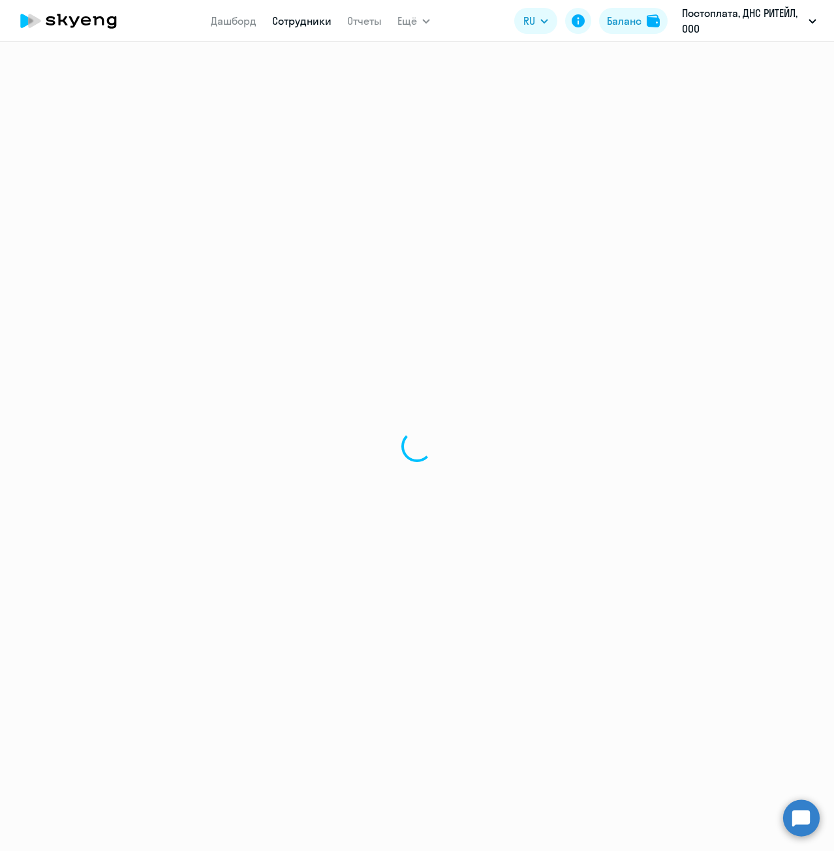
select select "30"
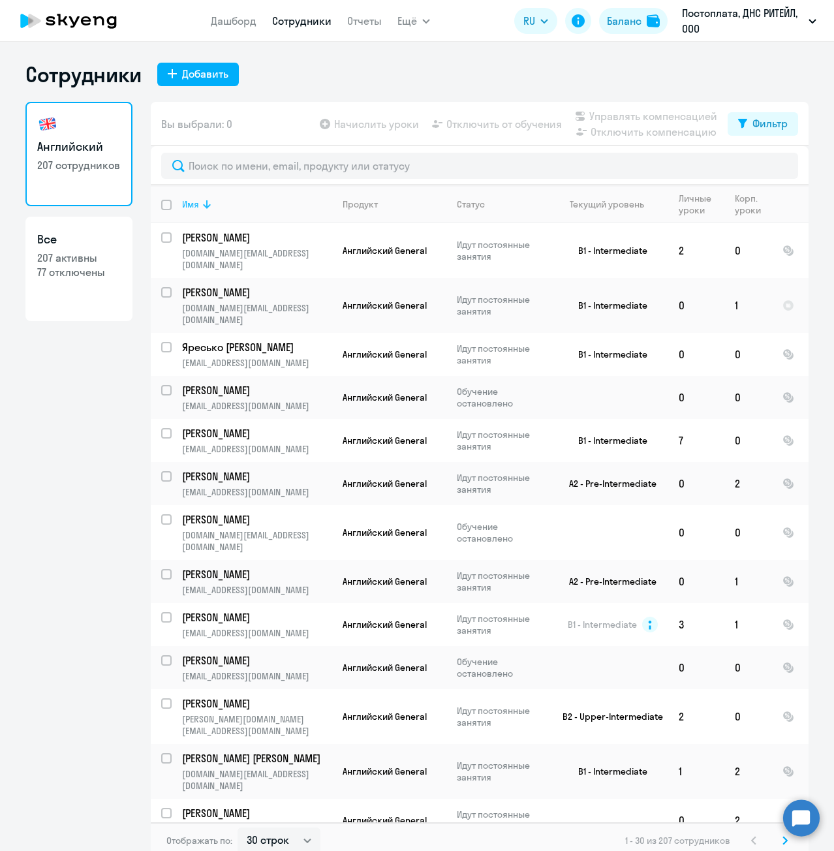
click at [199, 208] on icon at bounding box center [207, 204] width 16 height 16
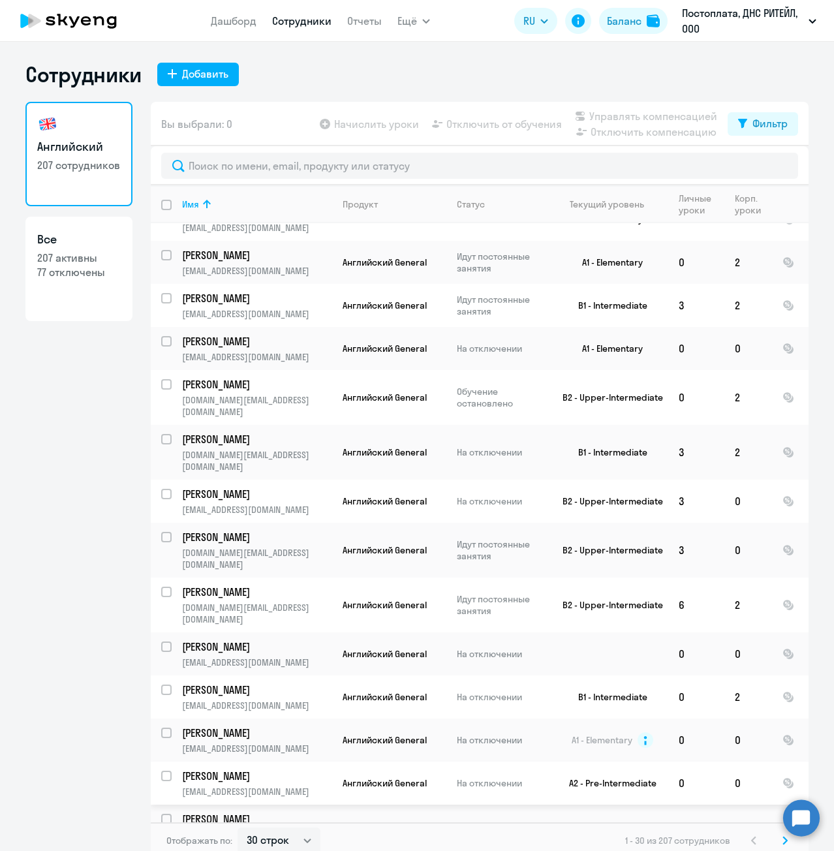
scroll to position [688, 0]
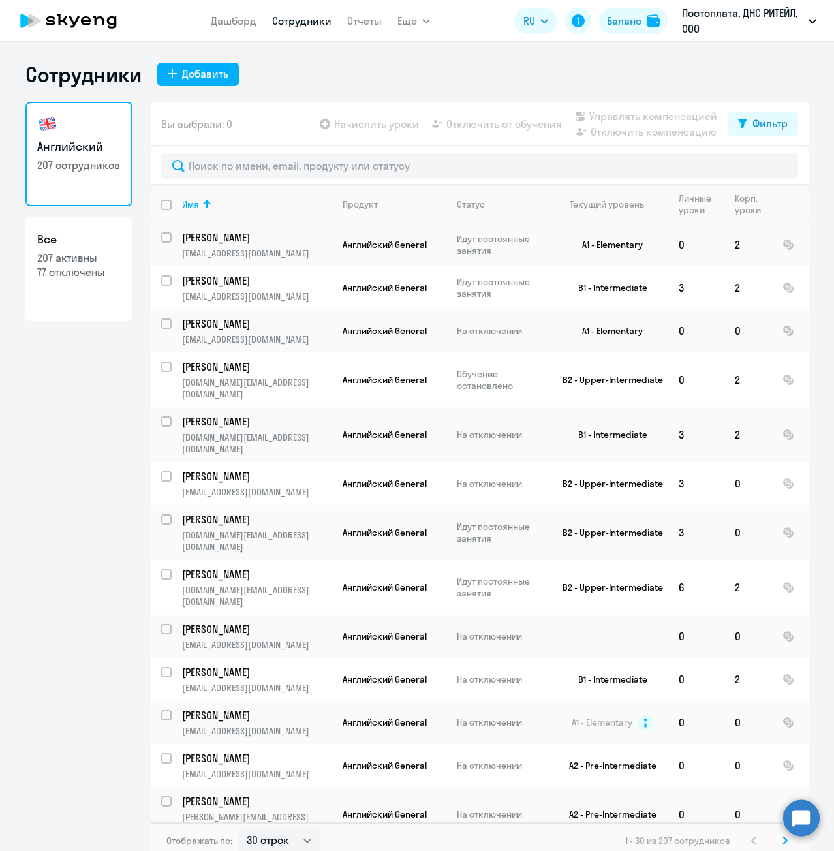
click at [786, 835] on svg-icon at bounding box center [785, 840] width 16 height 16
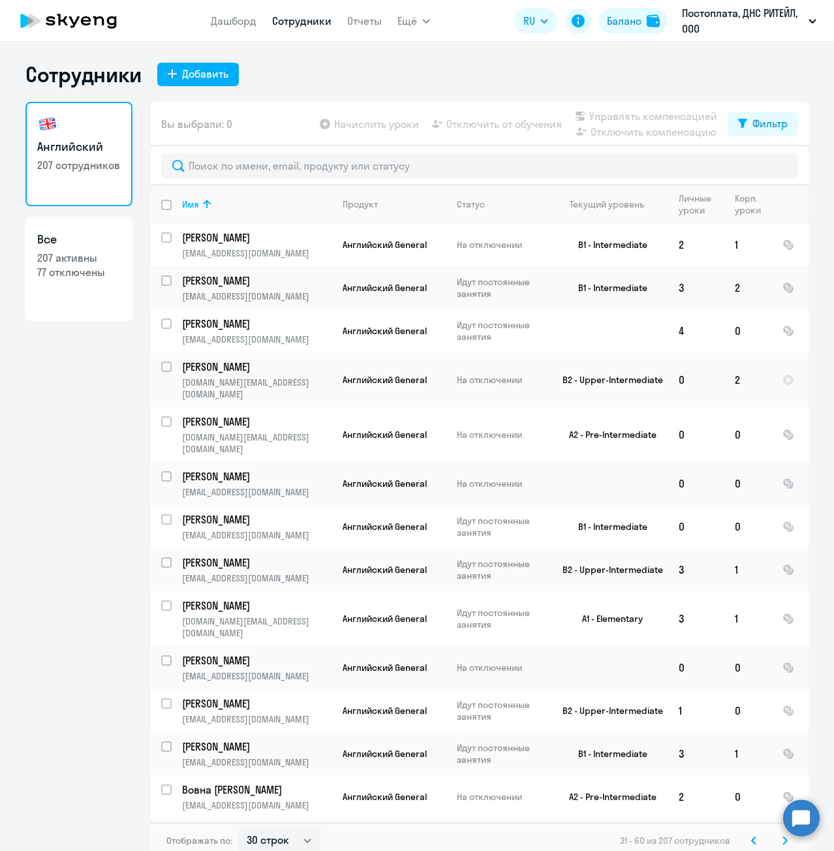
click at [777, 840] on svg-icon at bounding box center [785, 840] width 16 height 16
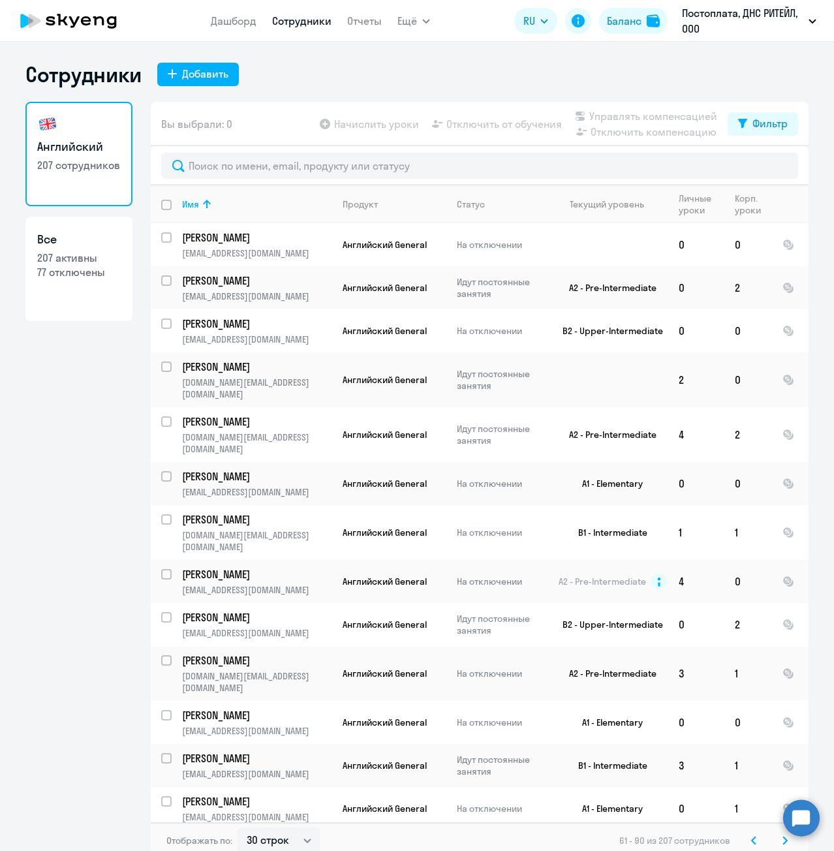
click at [777, 840] on svg-icon at bounding box center [785, 840] width 16 height 16
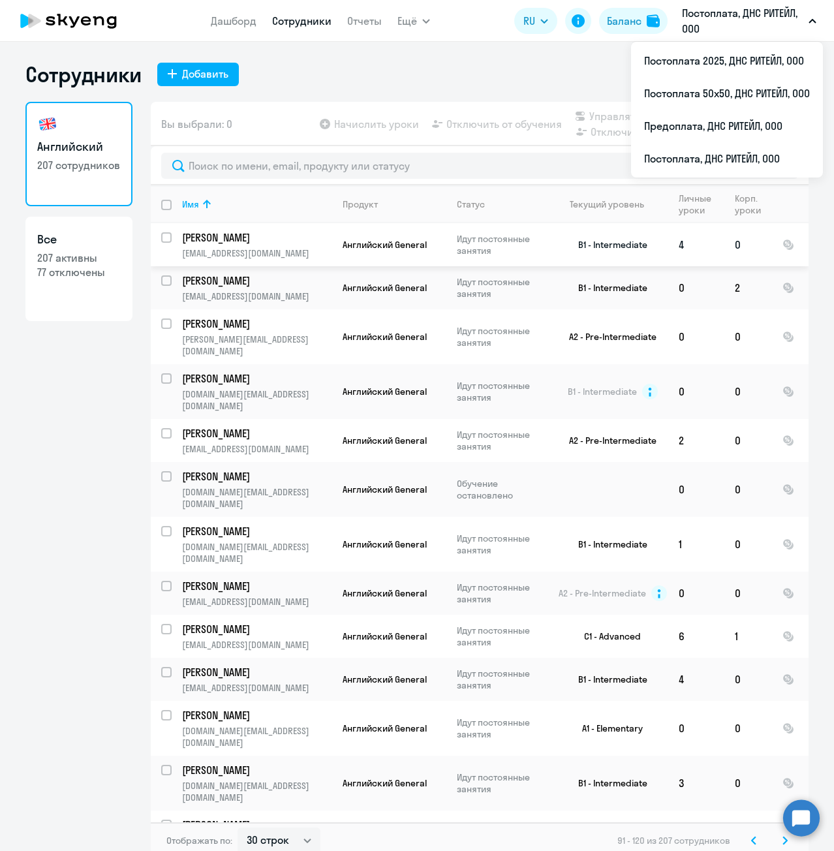
click at [161, 239] on input "select row 22206187" at bounding box center [174, 245] width 26 height 26
checkbox input "true"
click at [162, 280] on input "select row 20691753" at bounding box center [174, 288] width 26 height 26
checkbox input "true"
click at [163, 325] on input "select row 20691750" at bounding box center [174, 331] width 26 height 26
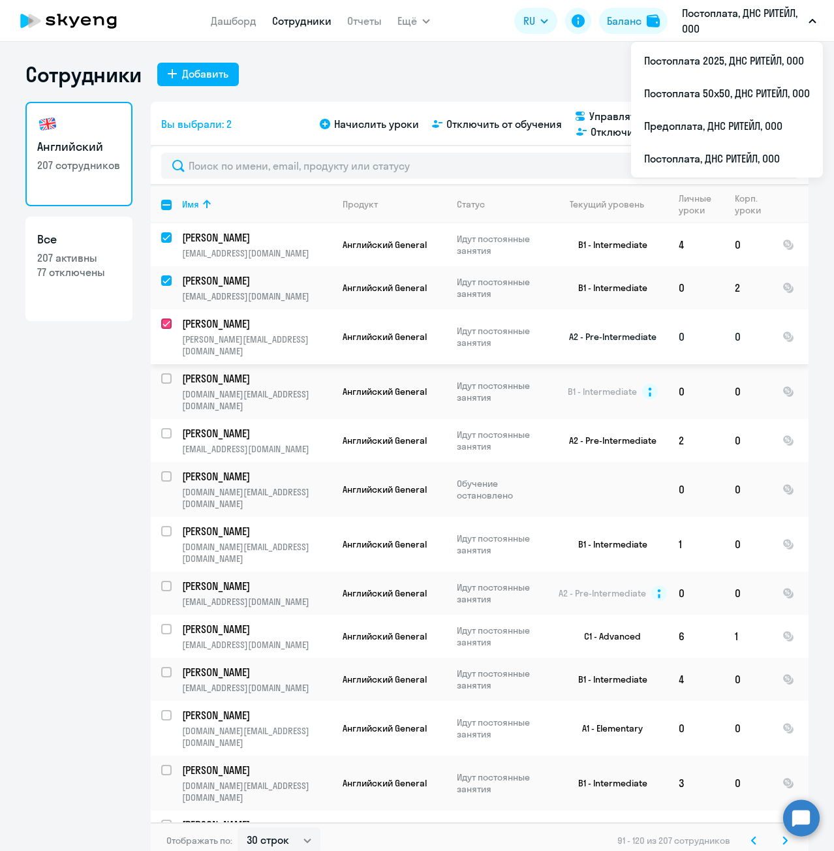
checkbox input "true"
click at [161, 373] on input "select row 12282837" at bounding box center [174, 386] width 26 height 26
checkbox input "true"
click at [162, 471] on input "select row 38843389" at bounding box center [174, 484] width 26 height 26
checkbox input "true"
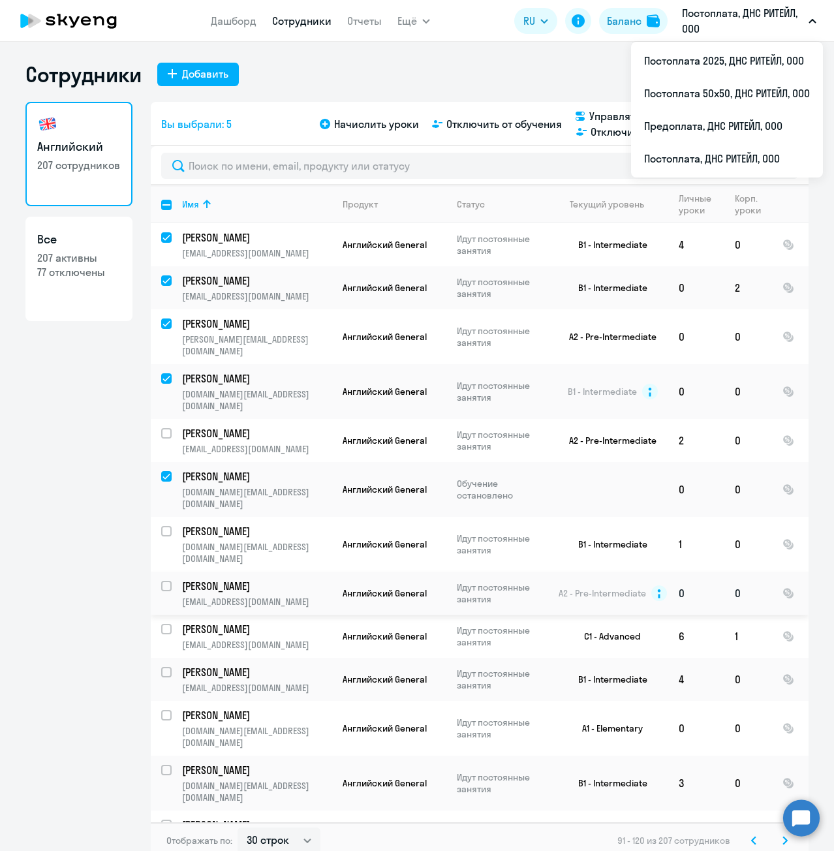
click at [162, 581] on input "select row 16656135" at bounding box center [174, 594] width 26 height 26
checkbox input "true"
click at [165, 667] on input "select row 20511195" at bounding box center [174, 680] width 26 height 26
checkbox input "true"
click at [161, 710] on input "select row 20691765" at bounding box center [174, 723] width 26 height 26
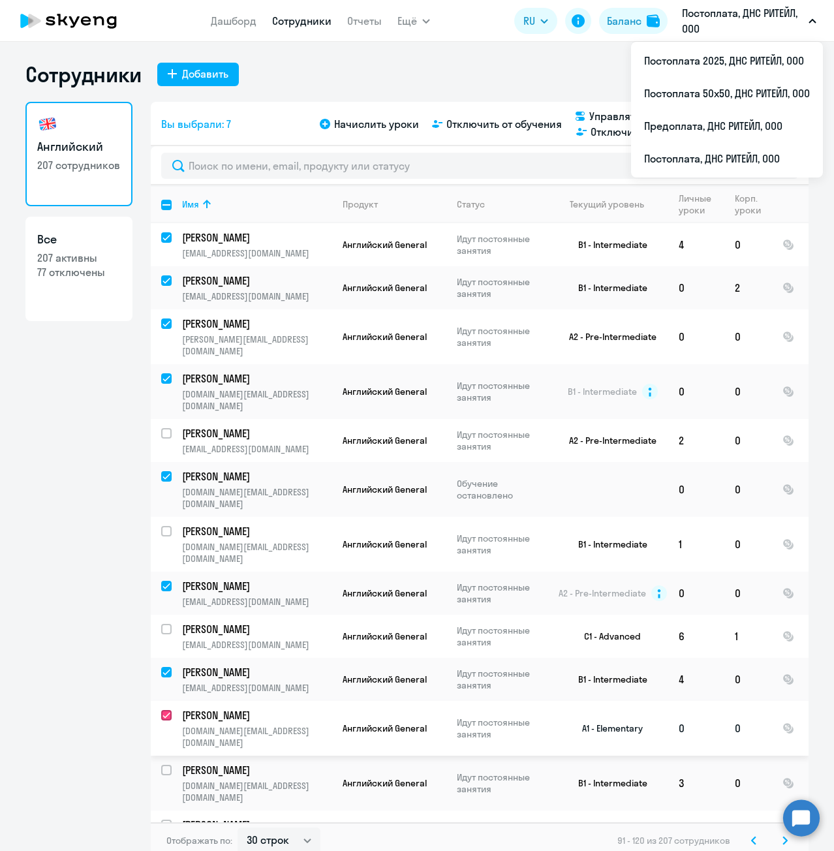
checkbox input "true"
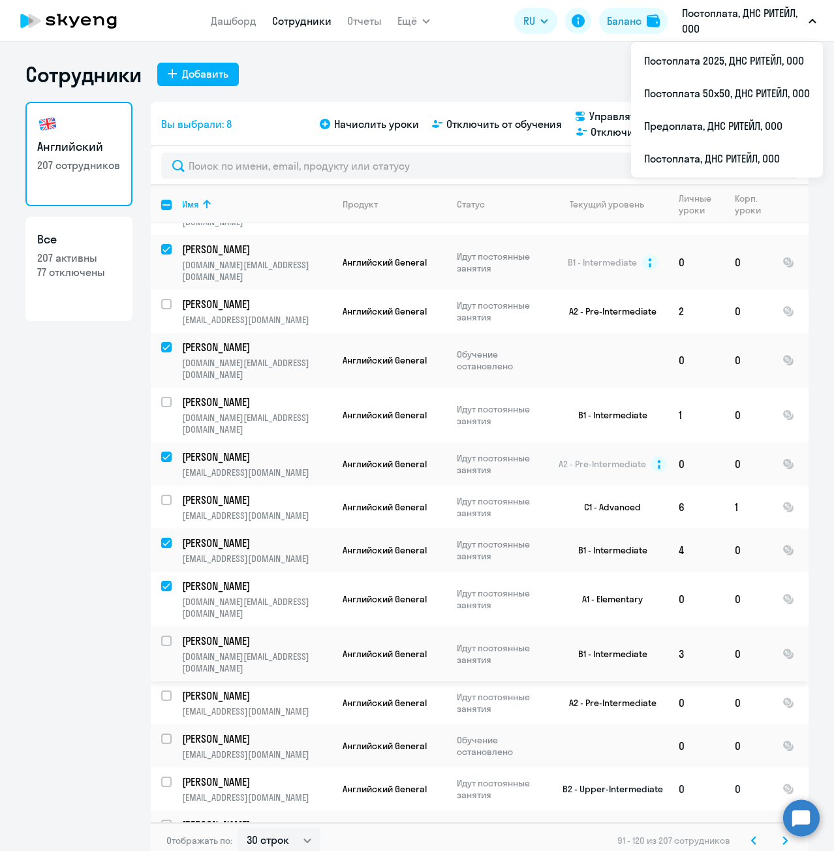
scroll to position [130, 0]
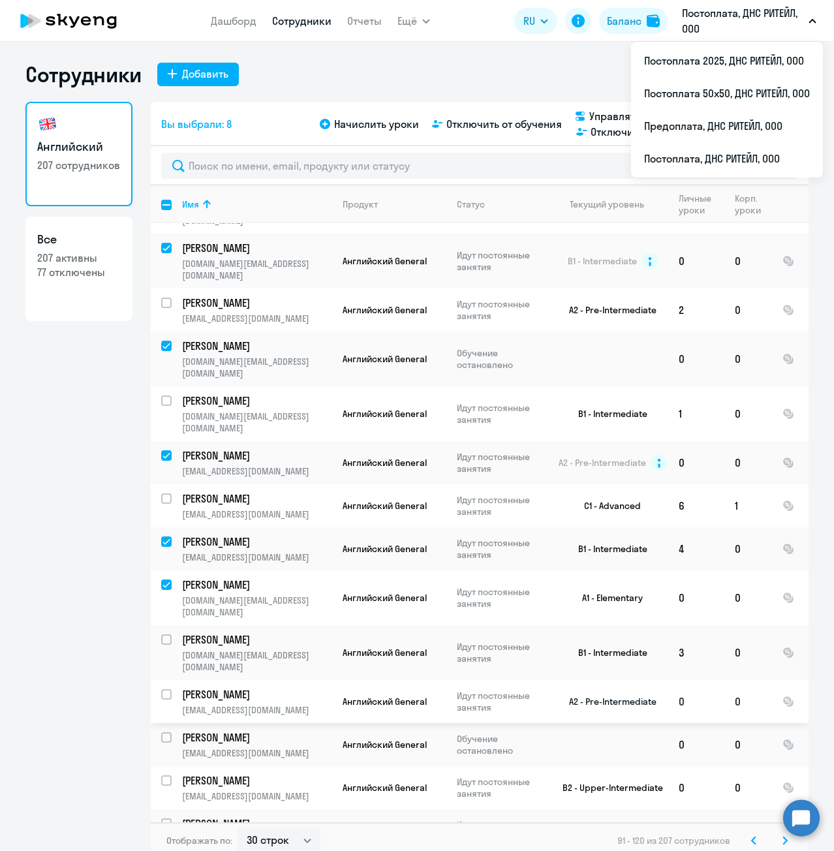
click at [161, 689] on input "select row 20691745" at bounding box center [174, 702] width 26 height 26
checkbox input "true"
click at [161, 732] on input "select row 20691712" at bounding box center [174, 745] width 26 height 26
checkbox input "true"
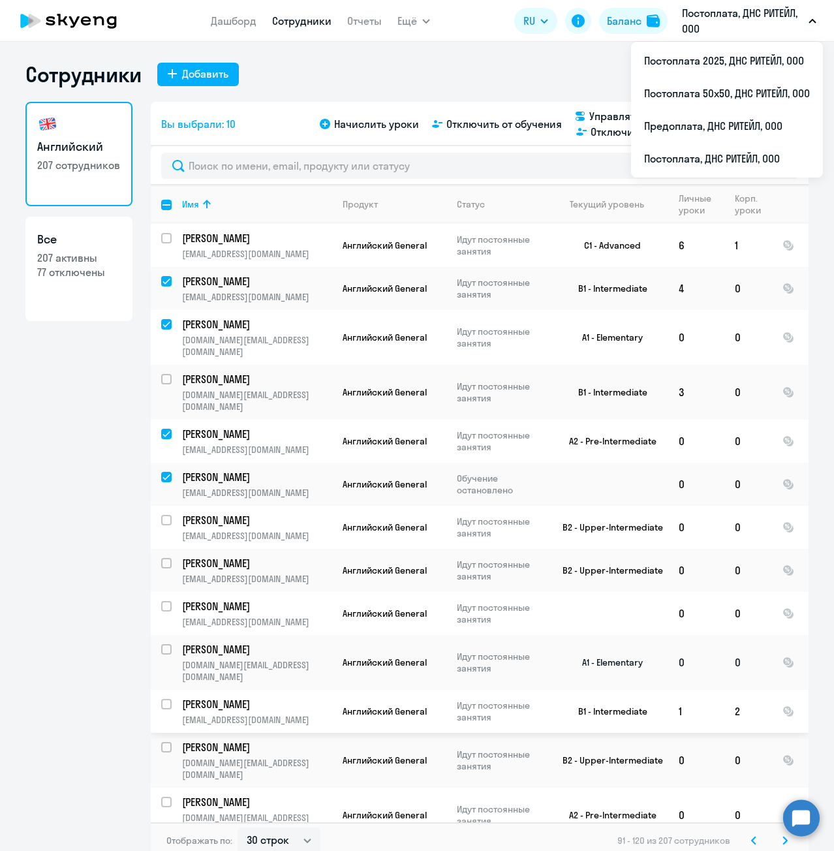
scroll to position [391, 0]
click at [161, 514] on input "select row 579944" at bounding box center [174, 527] width 26 height 26
click at [161, 557] on input "select row 20691781" at bounding box center [174, 570] width 26 height 26
click at [164, 643] on input "select row 20691721" at bounding box center [174, 656] width 26 height 26
click at [162, 741] on input "select row 21176473" at bounding box center [174, 754] width 26 height 26
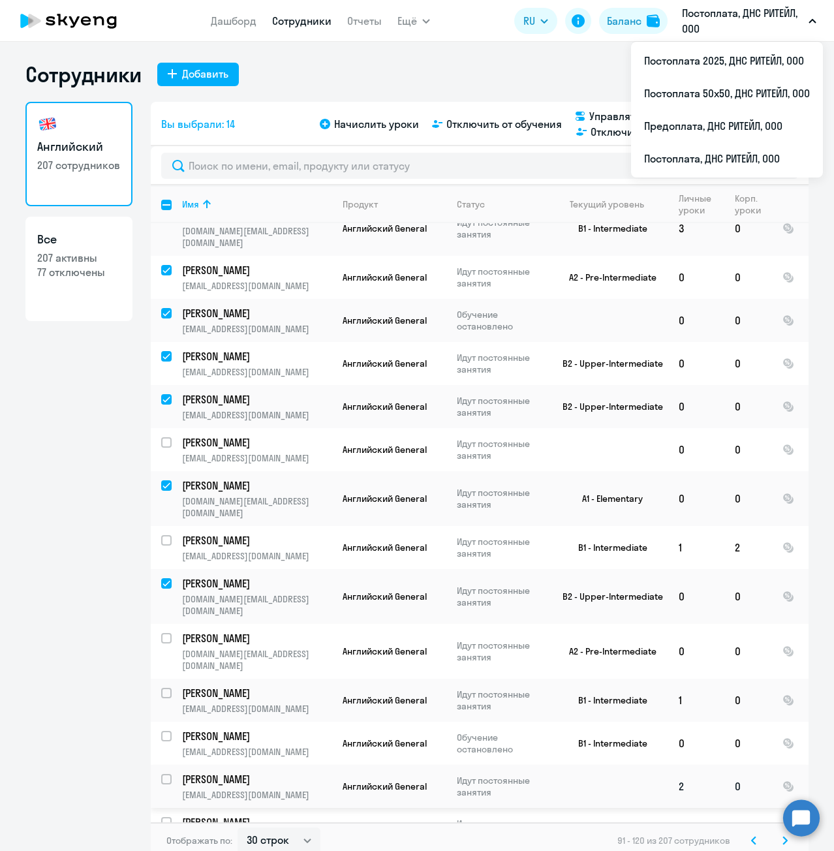
scroll to position [587, 0]
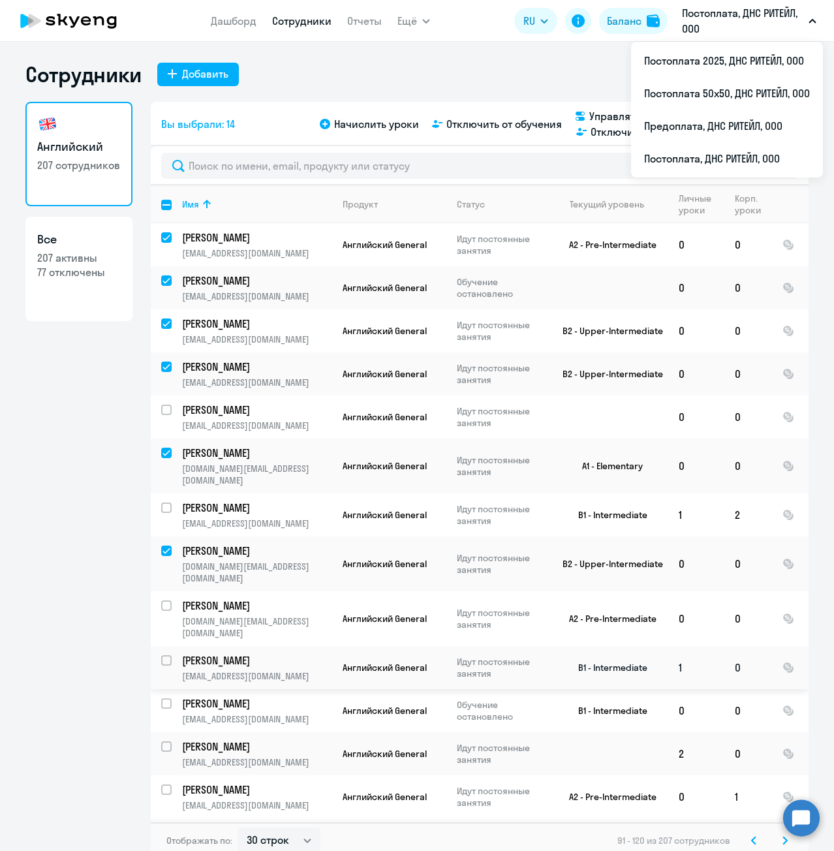
click at [163, 655] on input "select row 20691748" at bounding box center [174, 668] width 26 height 26
click at [161, 698] on input "select row 21290887" at bounding box center [174, 711] width 26 height 26
click at [164, 784] on input "select row 37283989" at bounding box center [174, 797] width 26 height 26
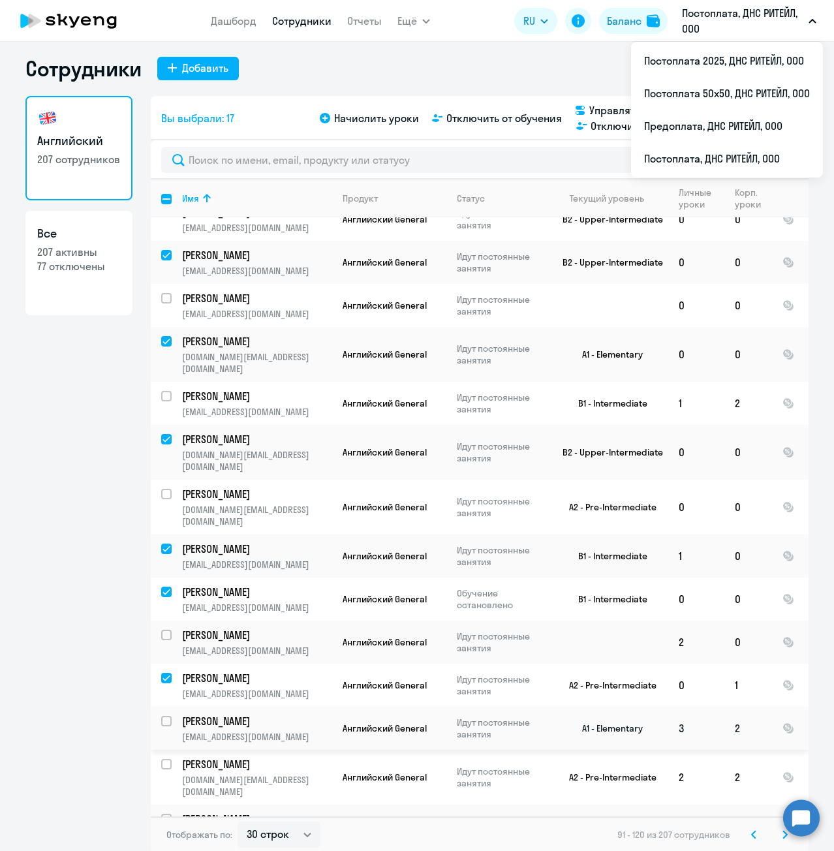
scroll to position [8, 0]
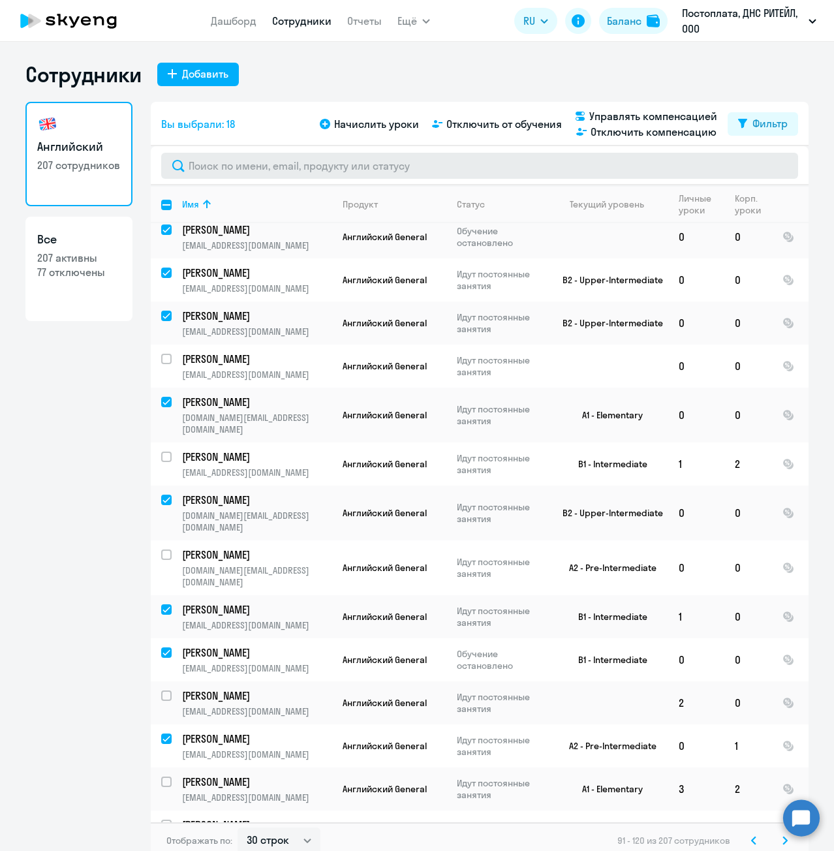
scroll to position [562, 0]
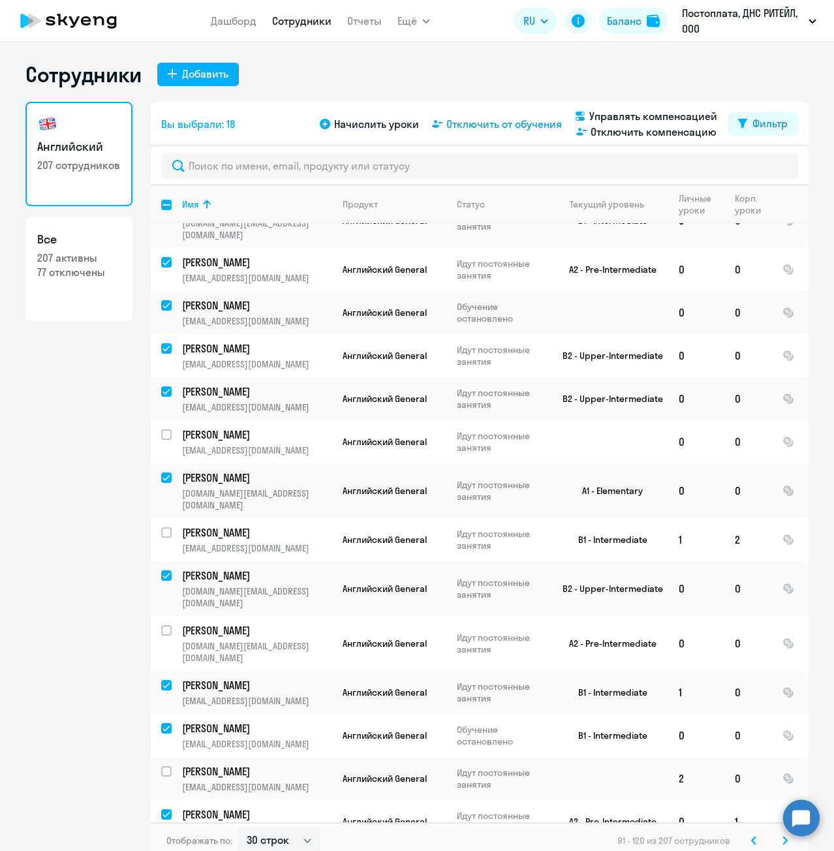
click at [468, 127] on span "Отключить от обучения" at bounding box center [503, 124] width 115 height 16
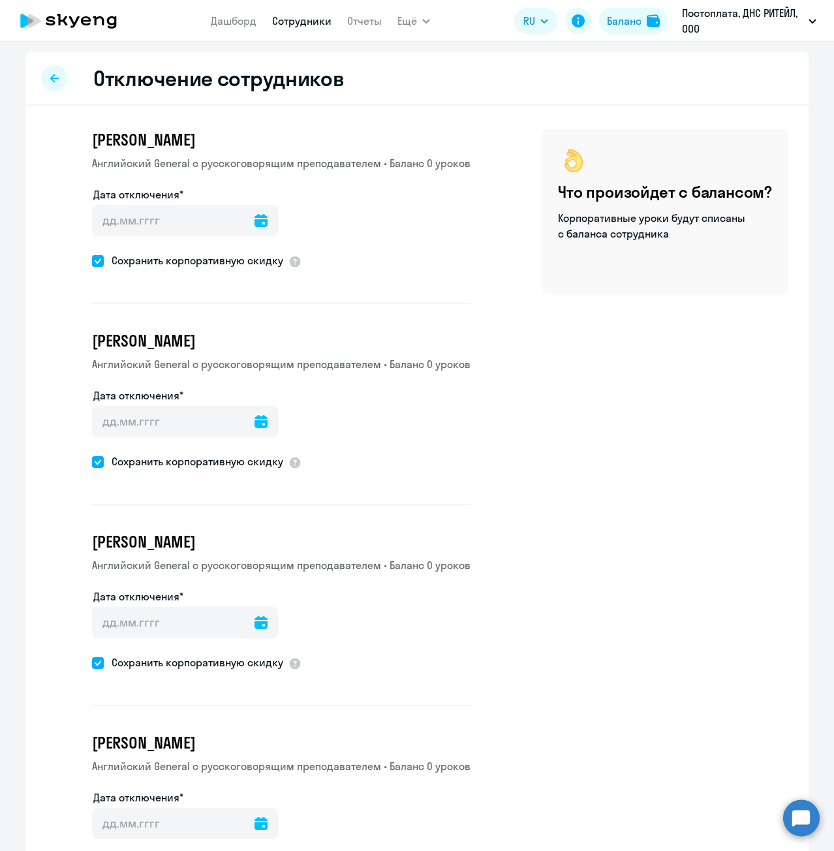
click at [254, 219] on icon at bounding box center [260, 220] width 13 height 13
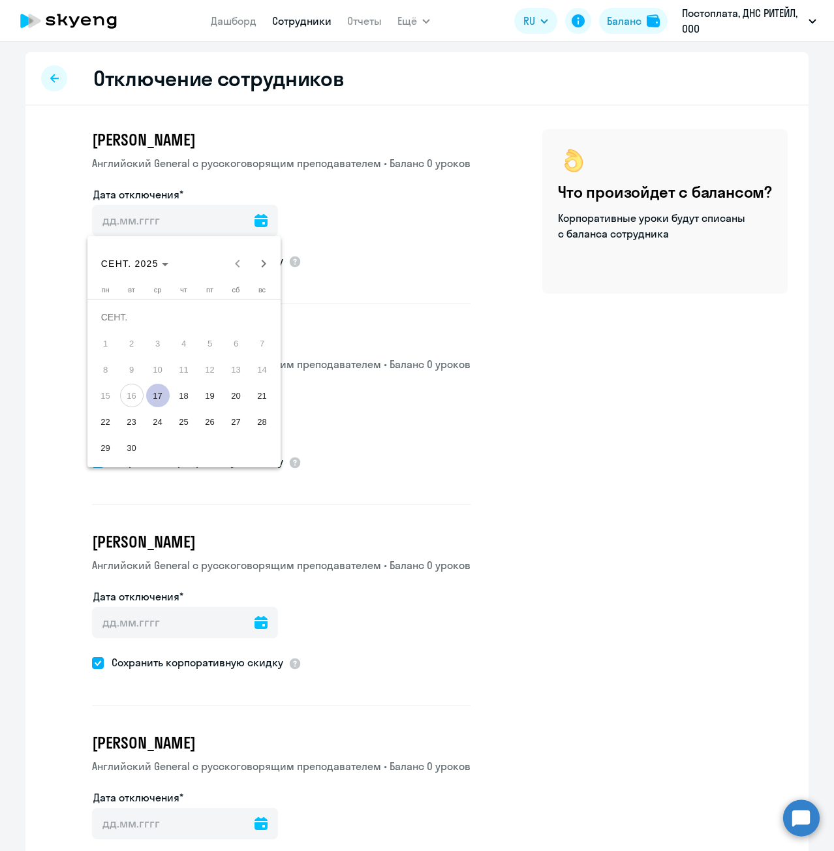
click at [155, 397] on span "17" at bounding box center [157, 395] width 23 height 23
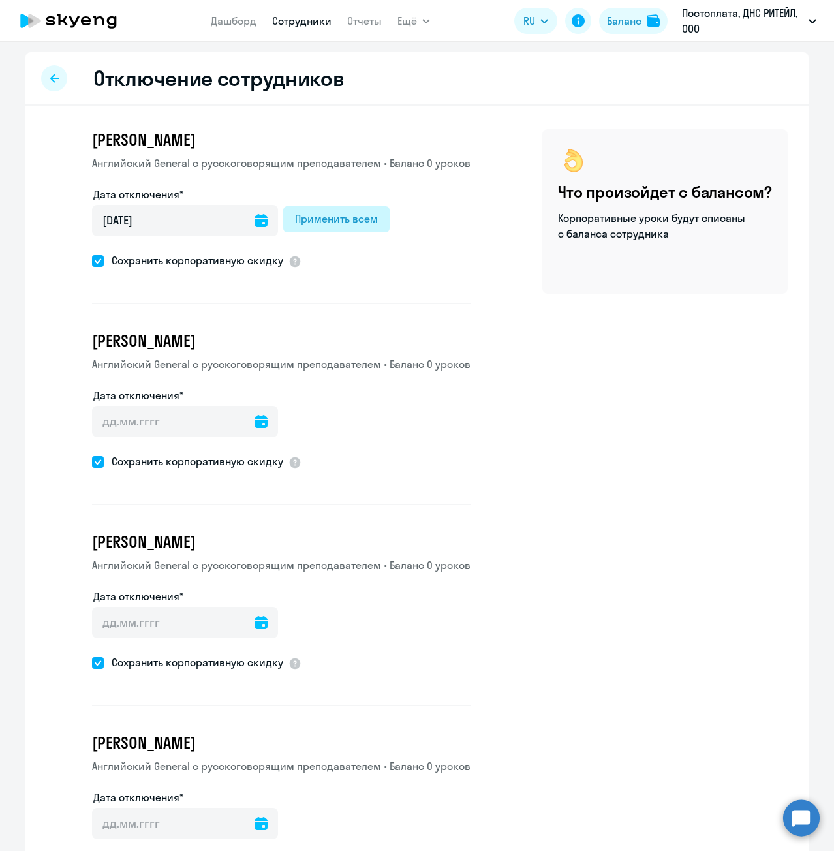
click at [295, 221] on div "Применить всем" at bounding box center [336, 219] width 83 height 16
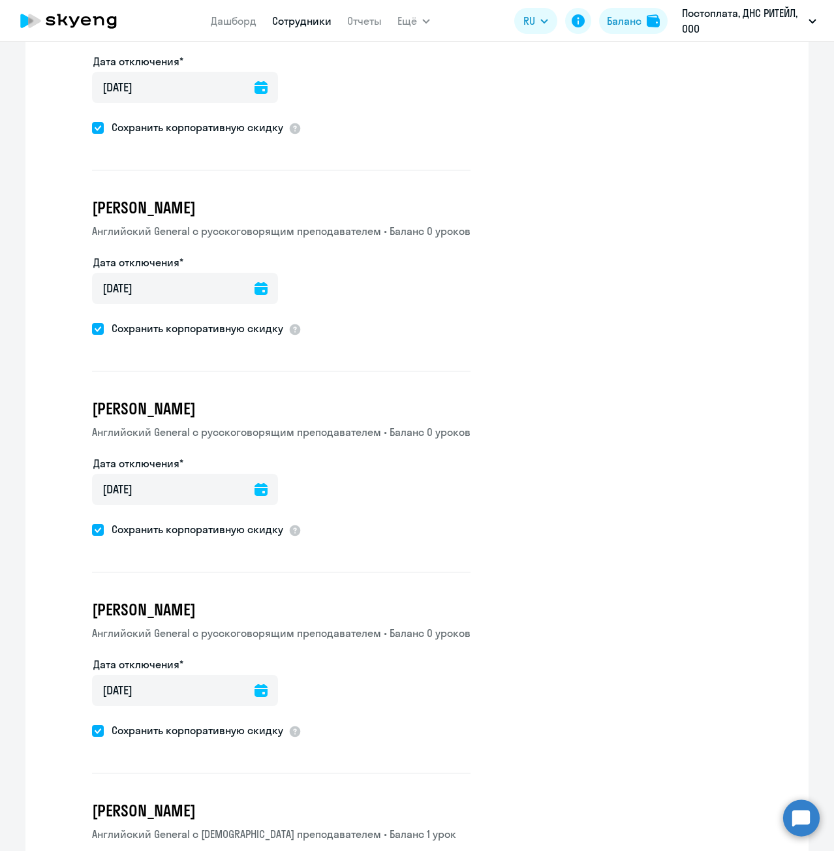
scroll to position [2915, 0]
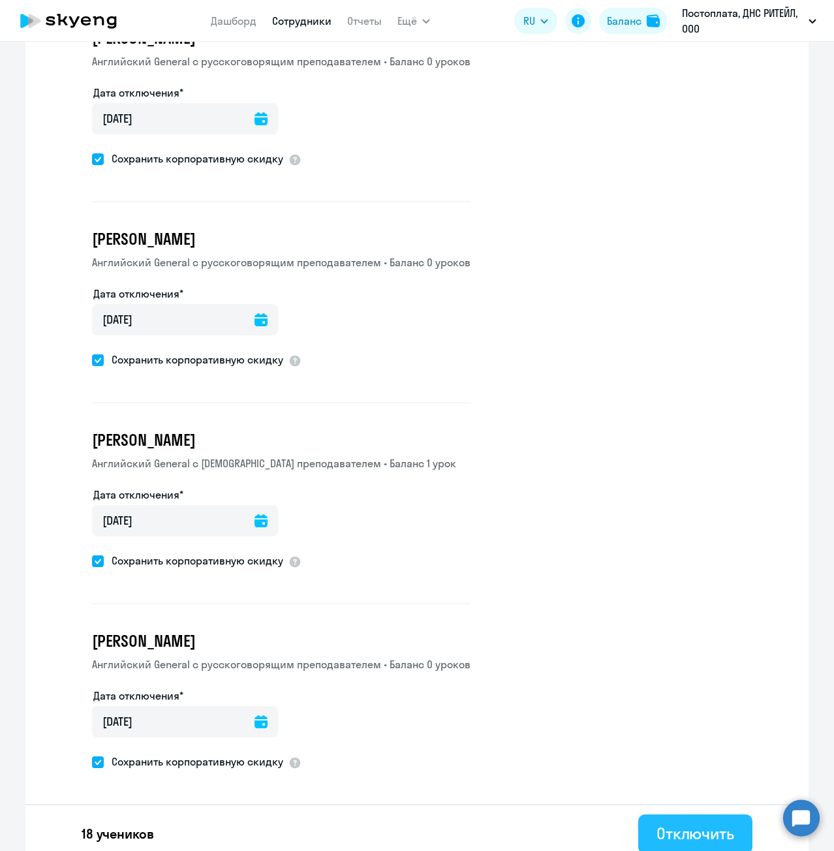
click at [716, 823] on div "Отключить" at bounding box center [695, 833] width 78 height 21
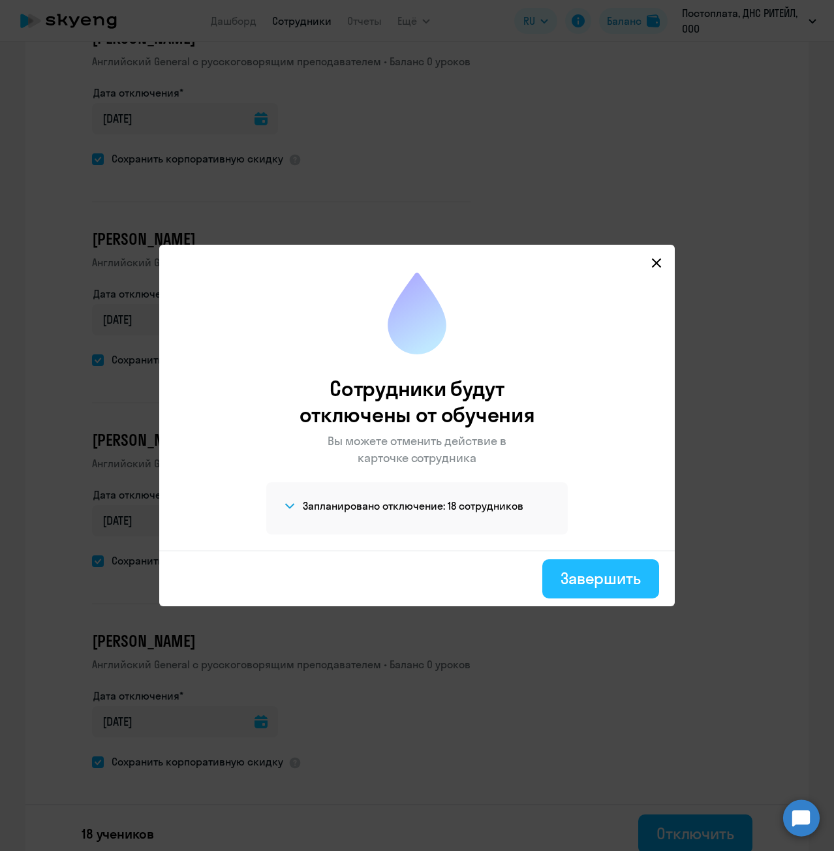
click at [594, 577] on div "Завершить" at bounding box center [600, 578] width 80 height 21
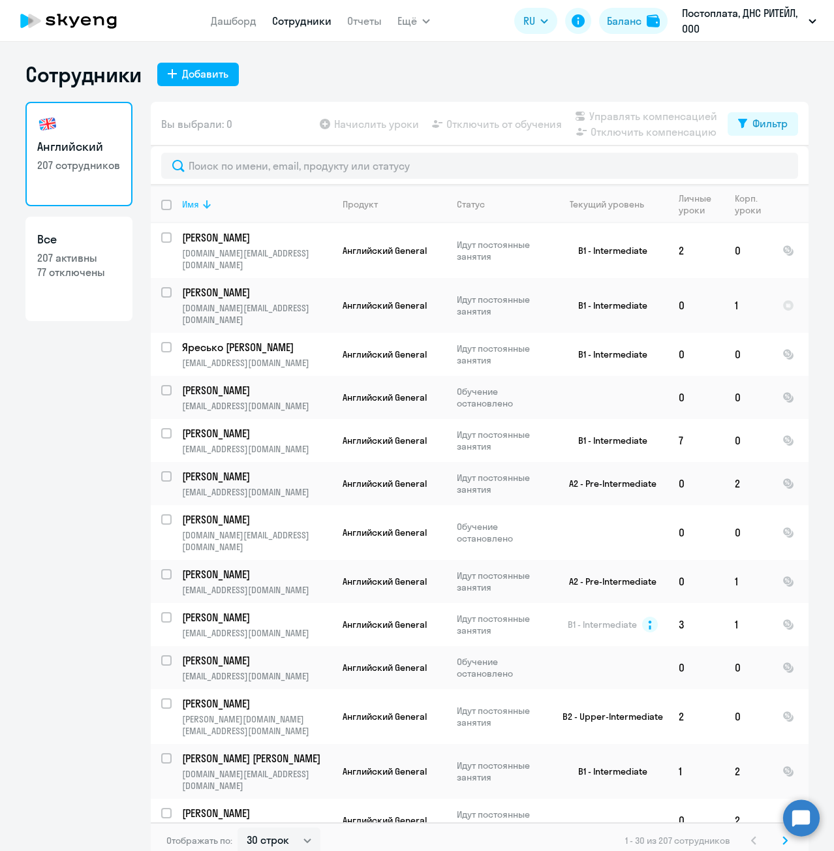
click at [187, 211] on th "Имя" at bounding box center [252, 204] width 160 height 38
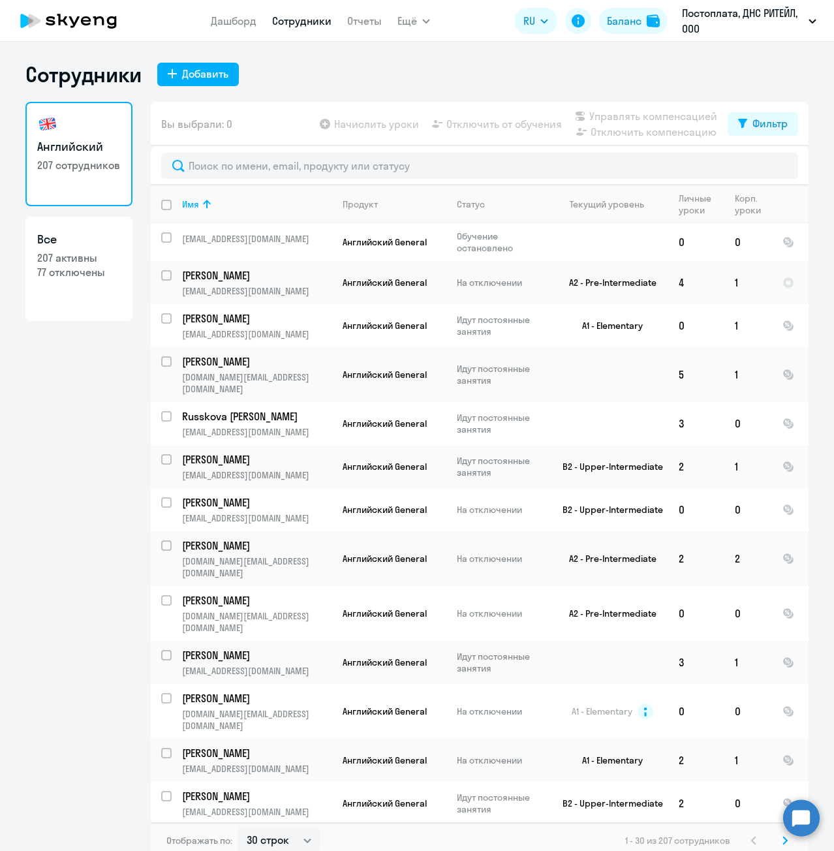
click at [777, 841] on svg-icon at bounding box center [785, 840] width 16 height 16
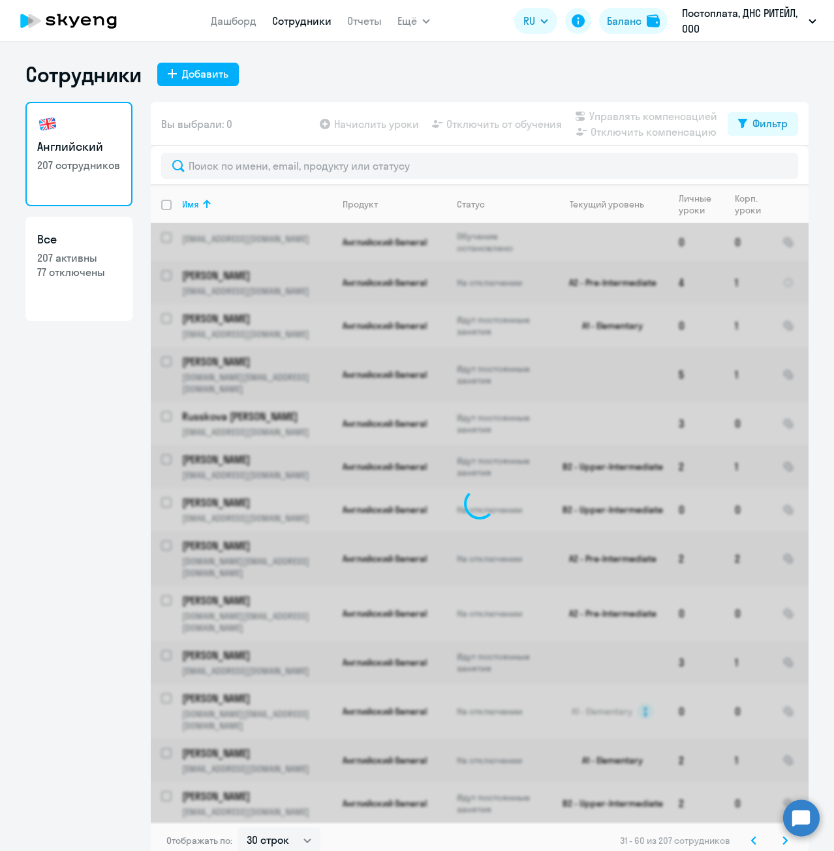
click at [777, 841] on svg-icon at bounding box center [785, 840] width 16 height 16
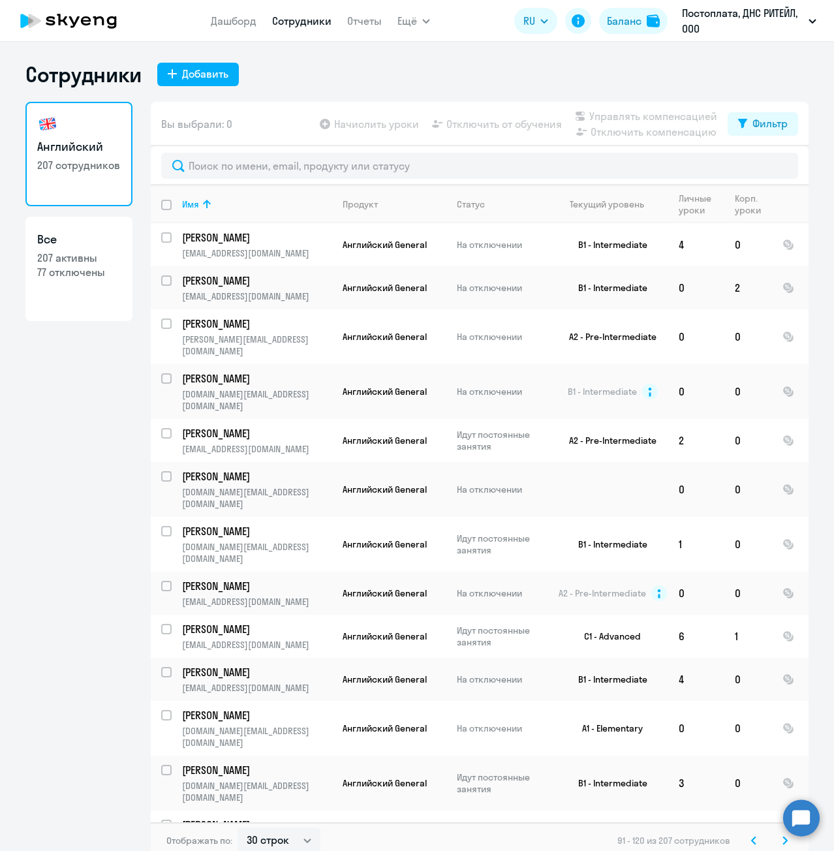
click at [777, 841] on svg-icon at bounding box center [785, 840] width 16 height 16
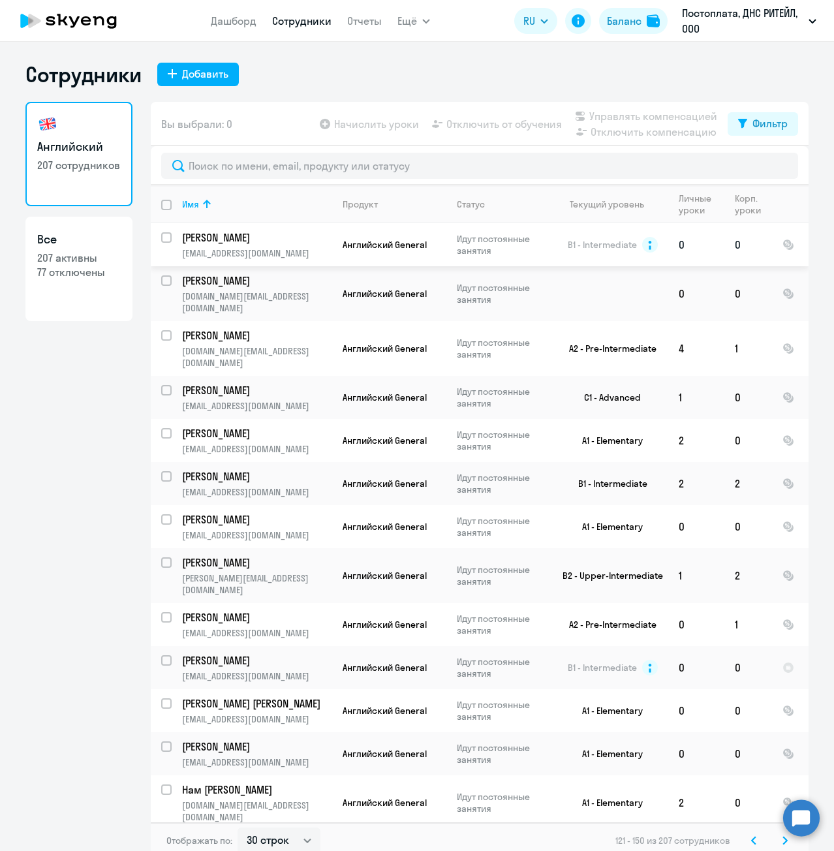
click at [162, 234] on input "select row 15886044" at bounding box center [174, 245] width 26 height 26
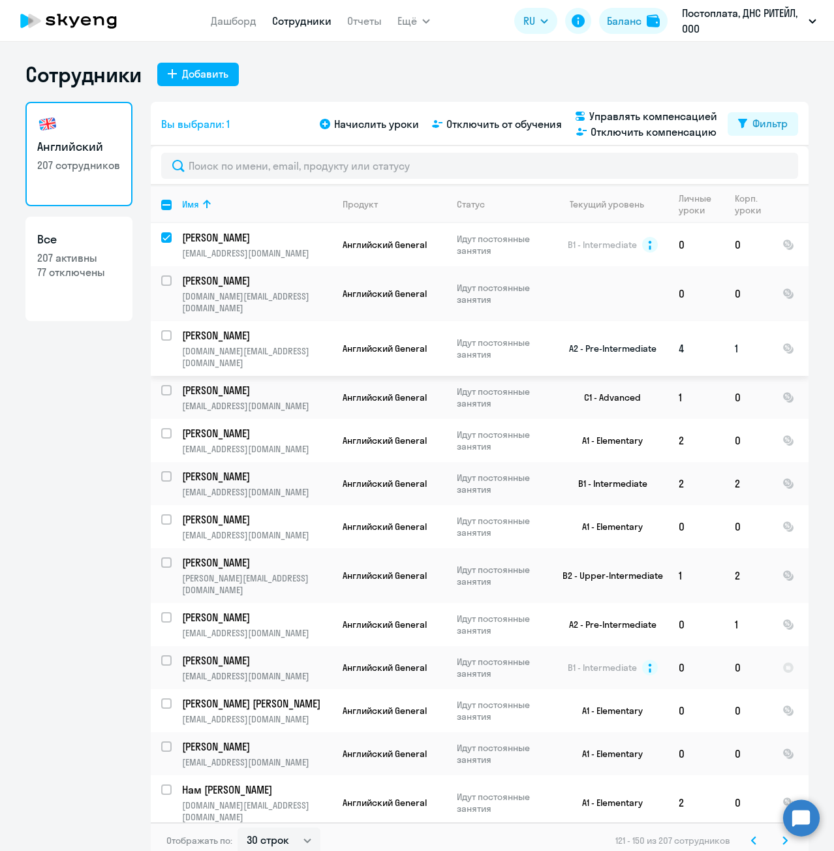
click at [162, 330] on input "select row 11447506" at bounding box center [174, 343] width 26 height 26
click at [162, 471] on input "select row 21236332" at bounding box center [174, 484] width 26 height 26
click at [163, 612] on input "select row 13490696" at bounding box center [174, 625] width 26 height 26
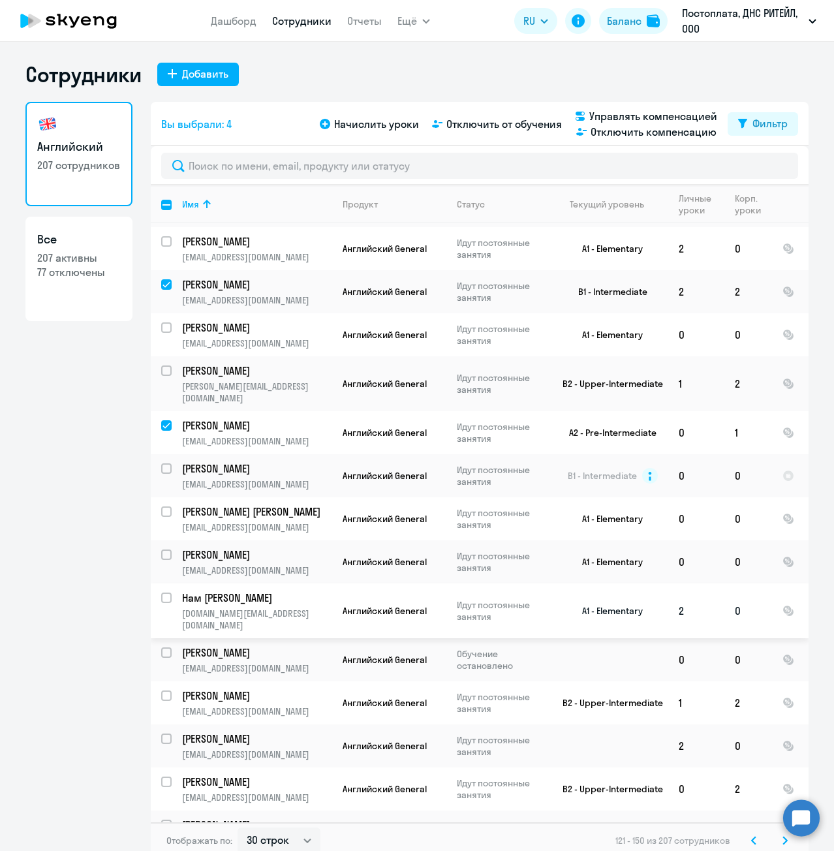
scroll to position [196, 0]
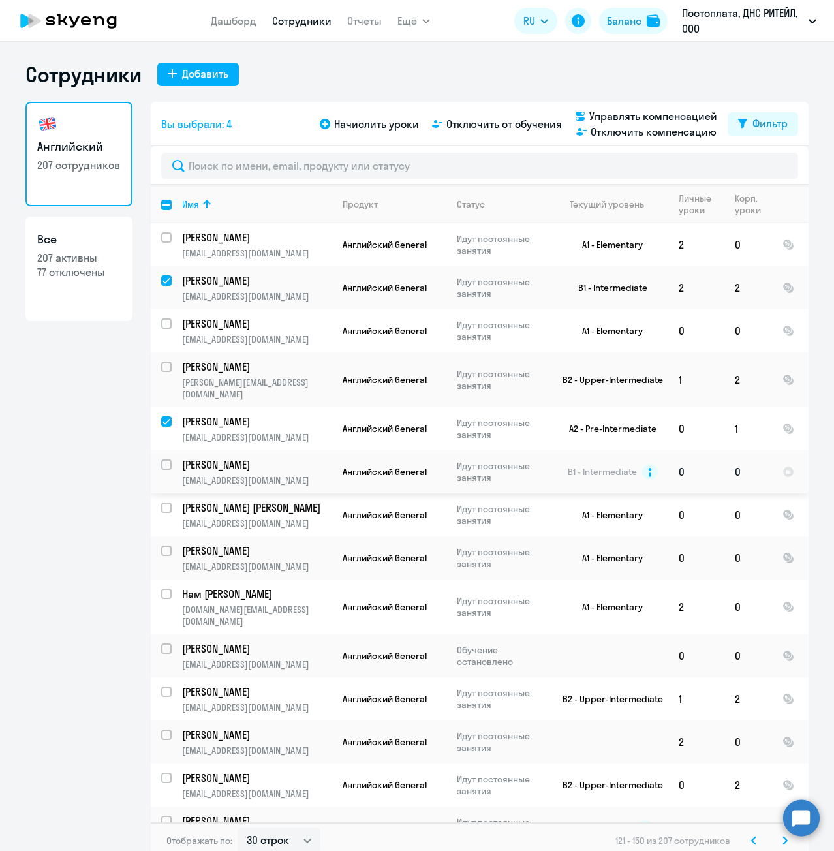
click at [161, 459] on input "select row 13360713" at bounding box center [174, 472] width 26 height 26
click at [161, 502] on input "select row 38898982" at bounding box center [174, 515] width 26 height 26
click at [161, 545] on input "select row 20691767" at bounding box center [174, 558] width 26 height 26
click at [164, 643] on input "select row 42247676" at bounding box center [174, 656] width 26 height 26
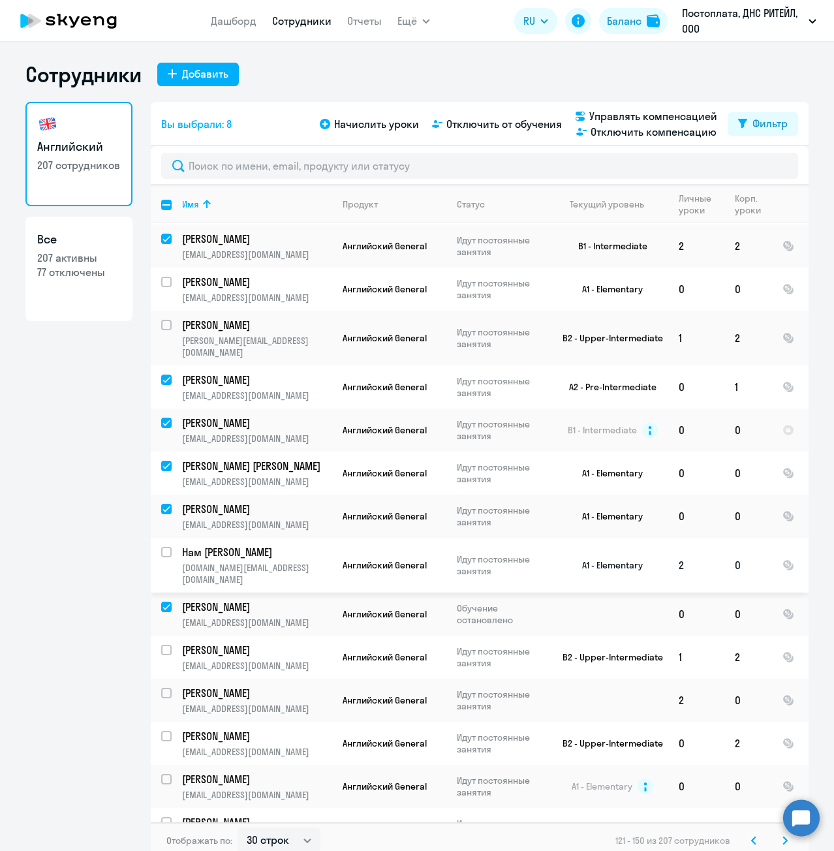
scroll to position [261, 0]
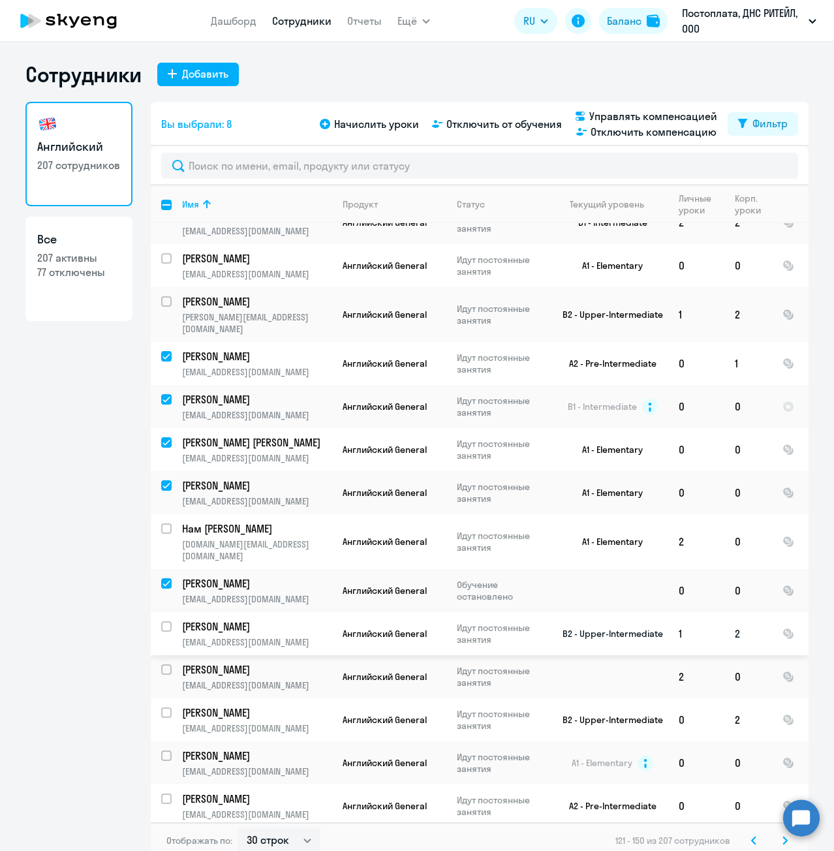
click at [163, 621] on input "select row 20691747" at bounding box center [174, 634] width 26 height 26
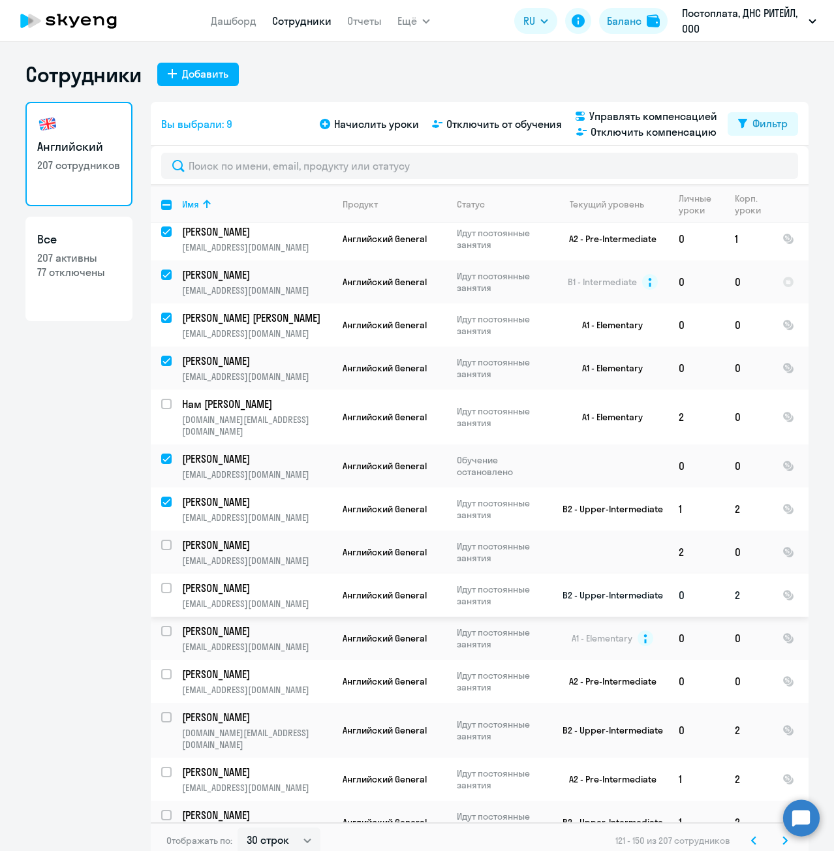
scroll to position [391, 0]
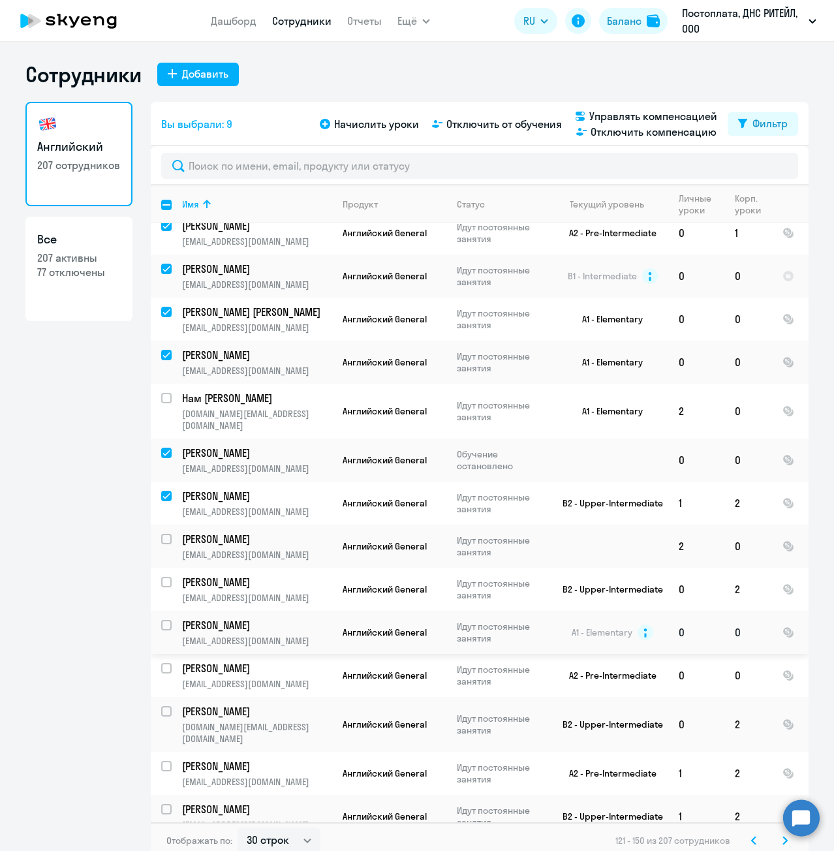
click at [161, 620] on input "select row 12549361" at bounding box center [174, 633] width 26 height 26
click at [165, 663] on input "select row 20613823" at bounding box center [174, 676] width 26 height 26
click at [163, 761] on input "select row 15886037" at bounding box center [174, 774] width 26 height 26
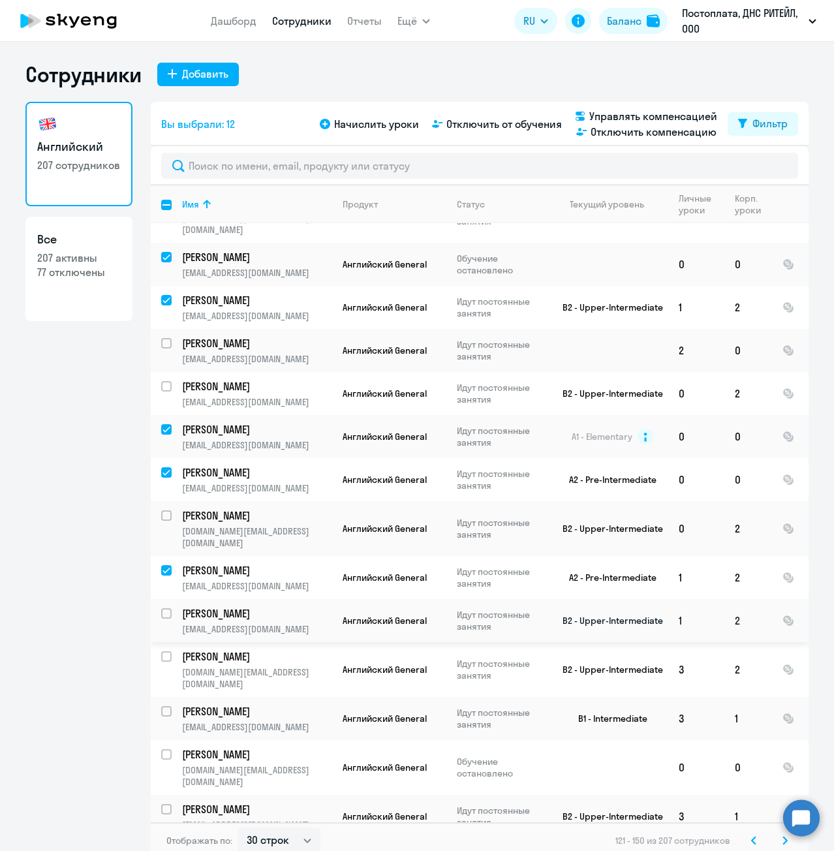
scroll to position [652, 0]
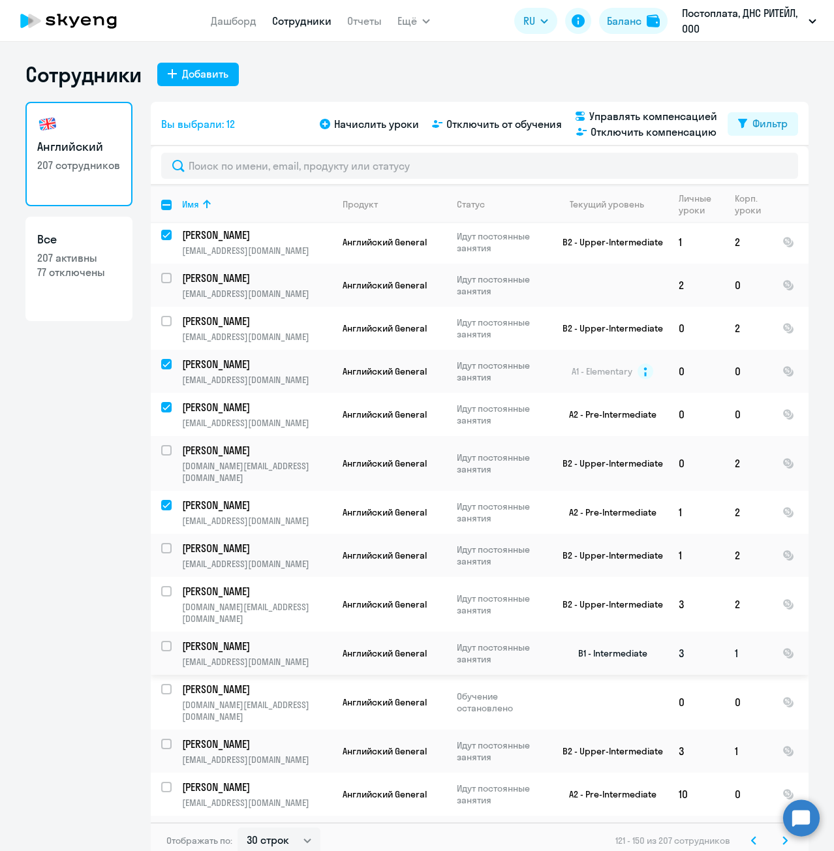
click at [162, 641] on input "select row 21290504" at bounding box center [174, 654] width 26 height 26
click at [161, 684] on input "select row 37922257" at bounding box center [174, 697] width 26 height 26
click at [162, 825] on input "select row 20691728" at bounding box center [174, 838] width 26 height 26
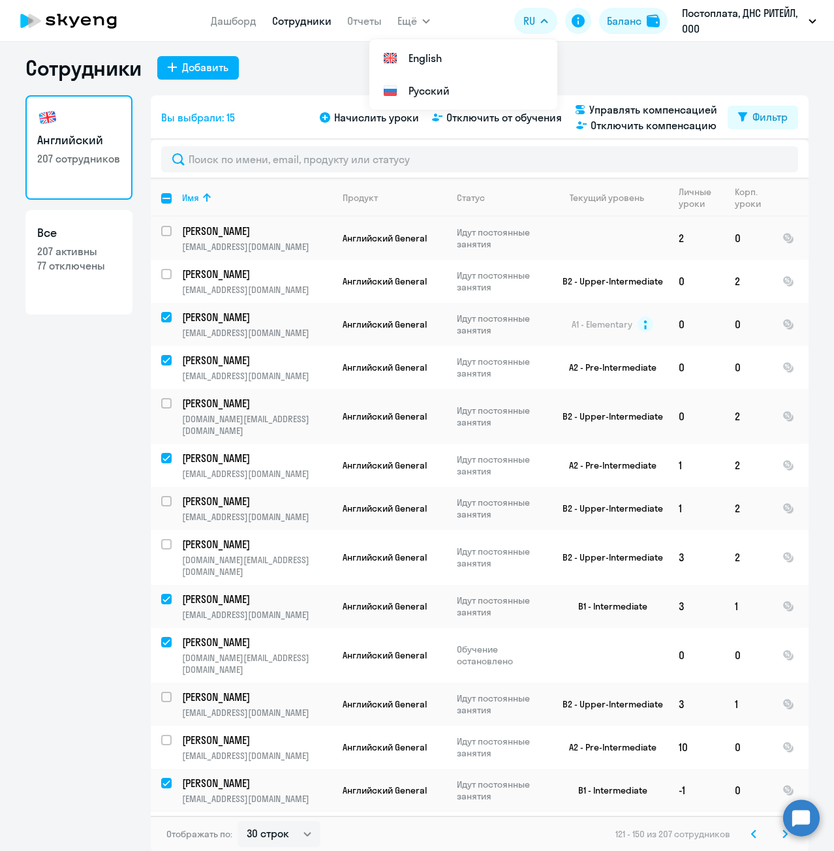
scroll to position [8, 0]
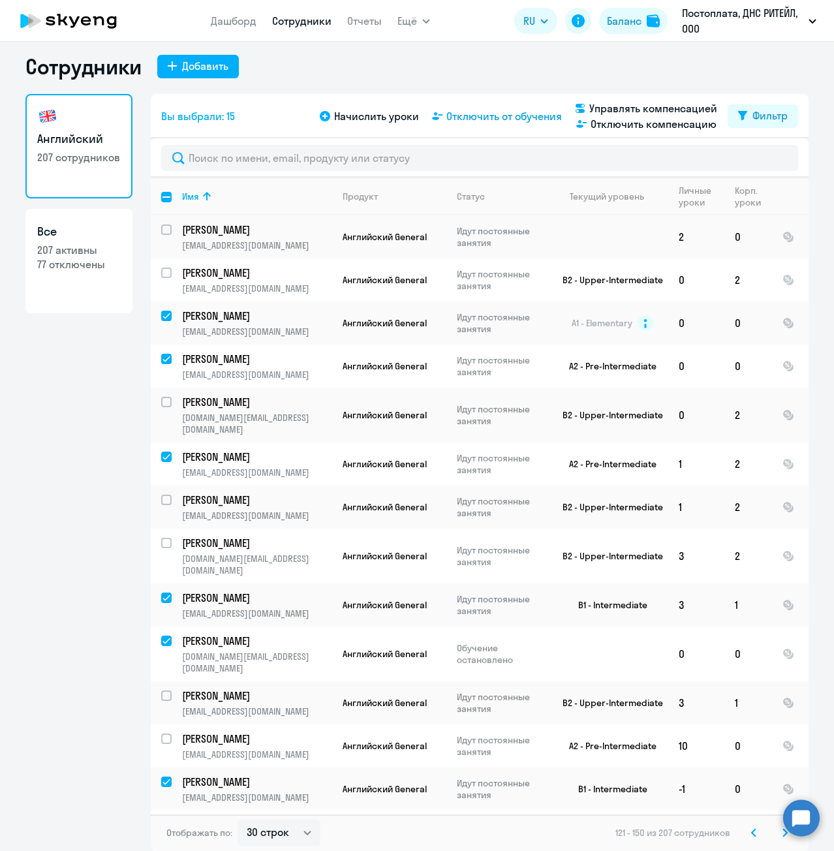
click at [491, 121] on span "Отключить от обучения" at bounding box center [503, 116] width 115 height 16
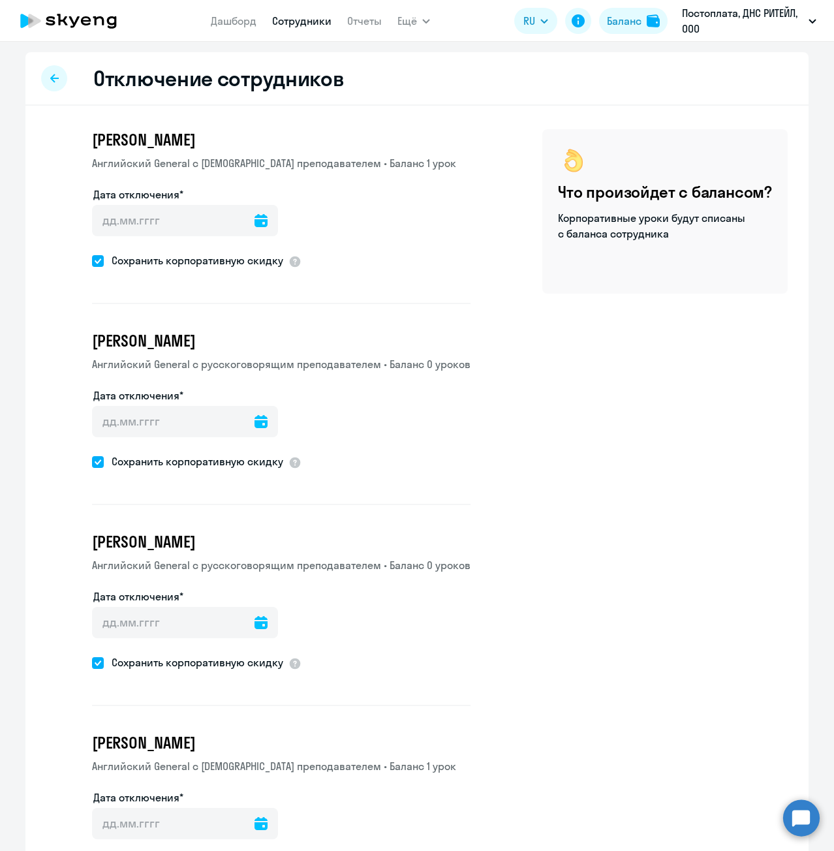
click at [254, 222] on icon at bounding box center [260, 220] width 13 height 13
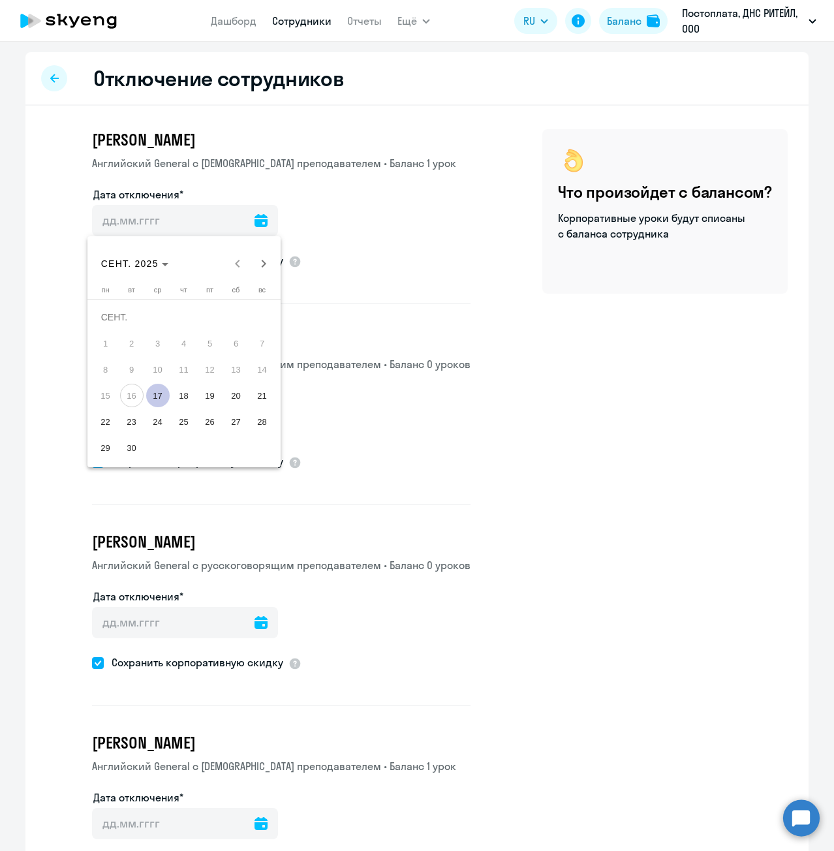
click at [156, 395] on span "17" at bounding box center [157, 395] width 23 height 23
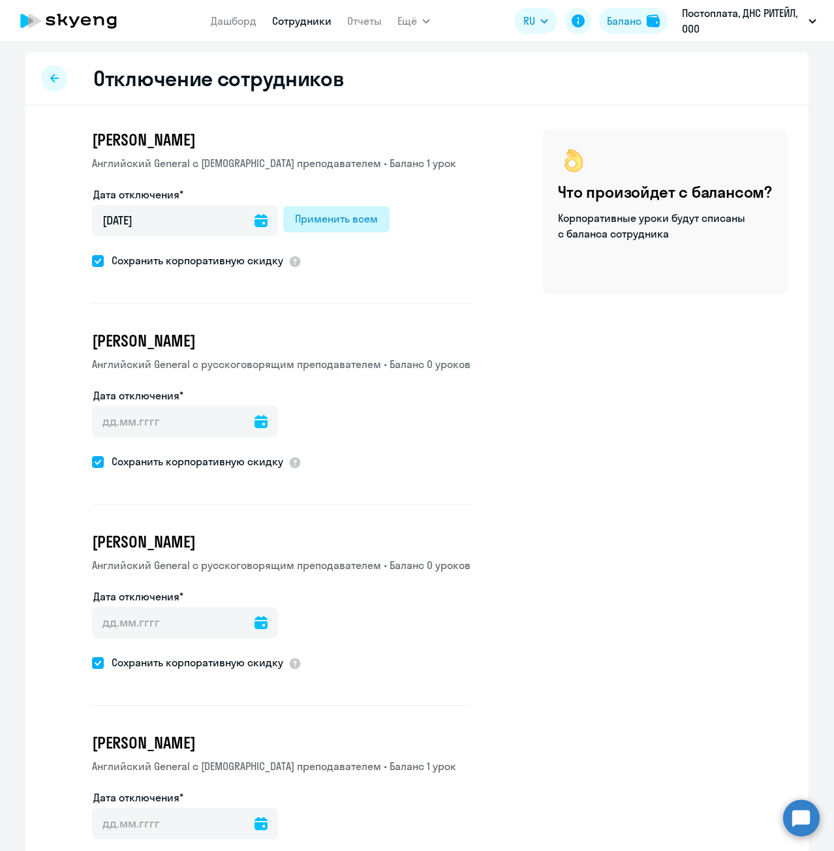
click at [326, 229] on button "Применить всем" at bounding box center [336, 219] width 106 height 26
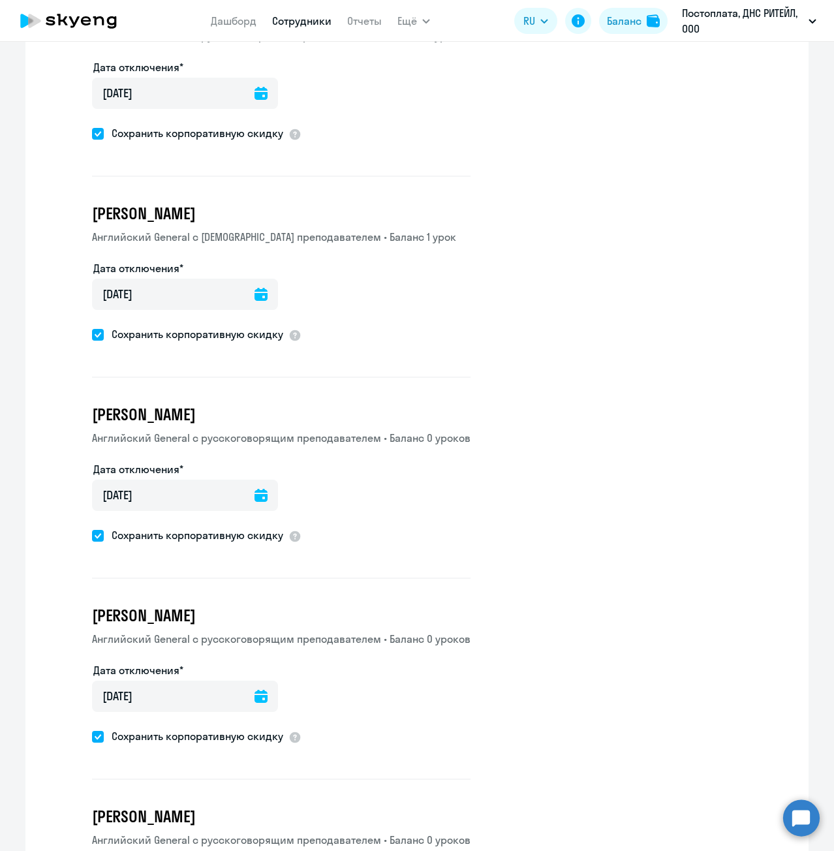
scroll to position [2314, 0]
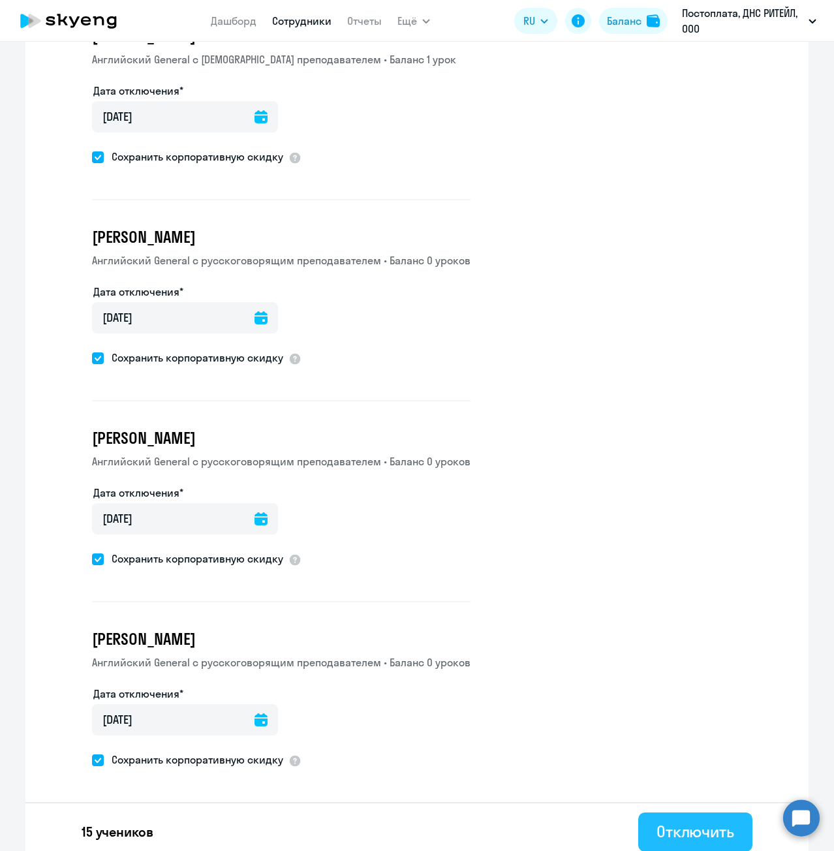
click at [669, 821] on div "Отключить" at bounding box center [695, 831] width 78 height 21
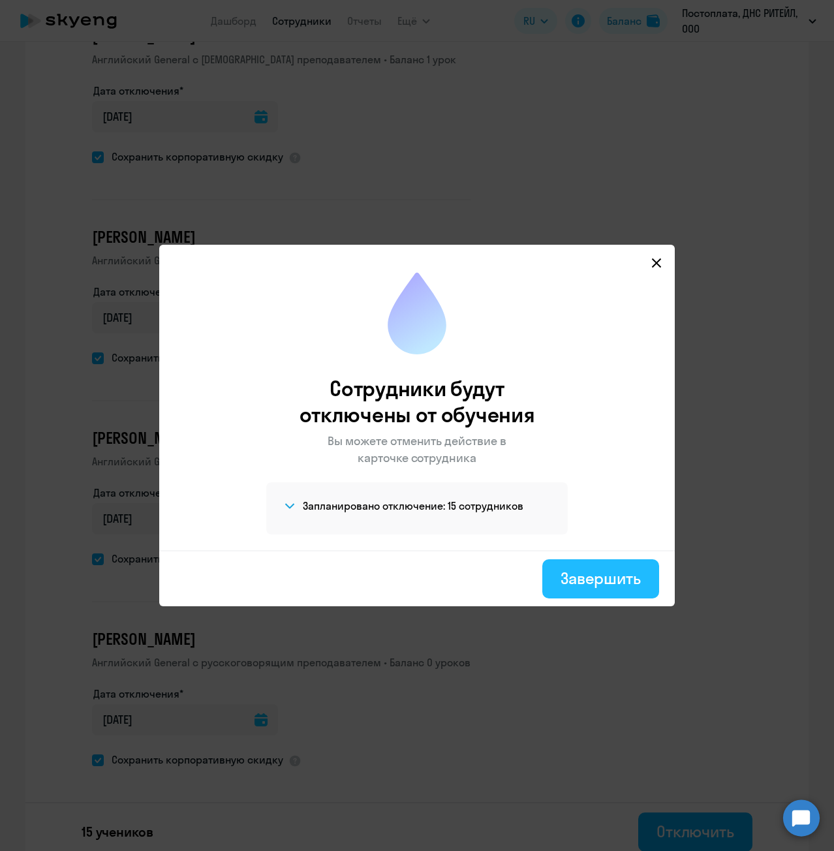
click at [616, 584] on div "Завершить" at bounding box center [600, 578] width 80 height 21
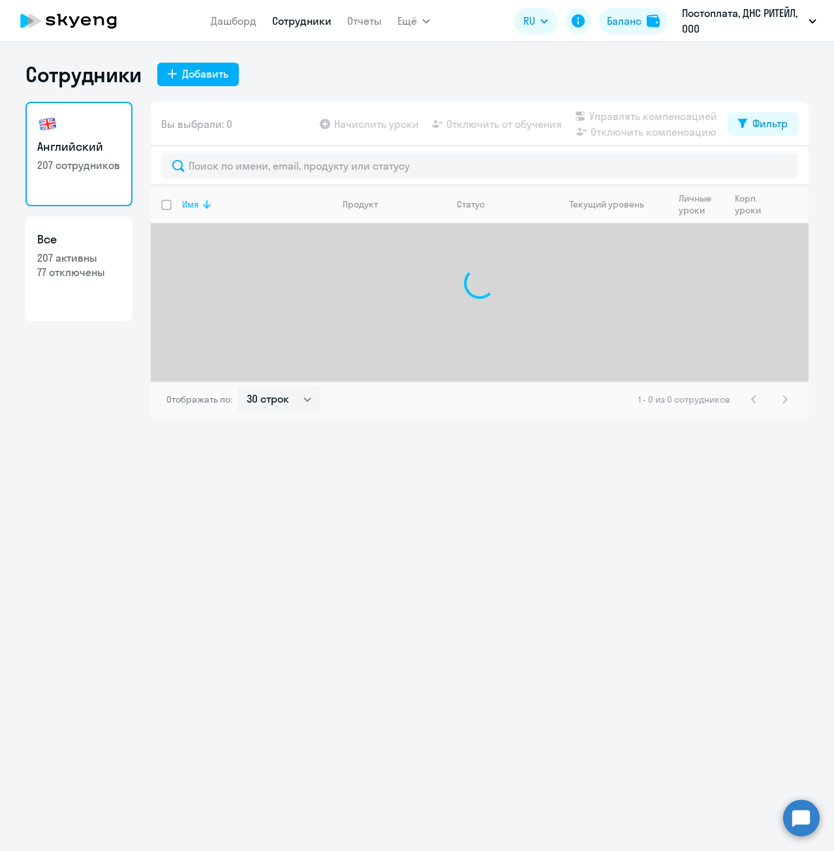
click at [204, 205] on icon at bounding box center [207, 204] width 8 height 8
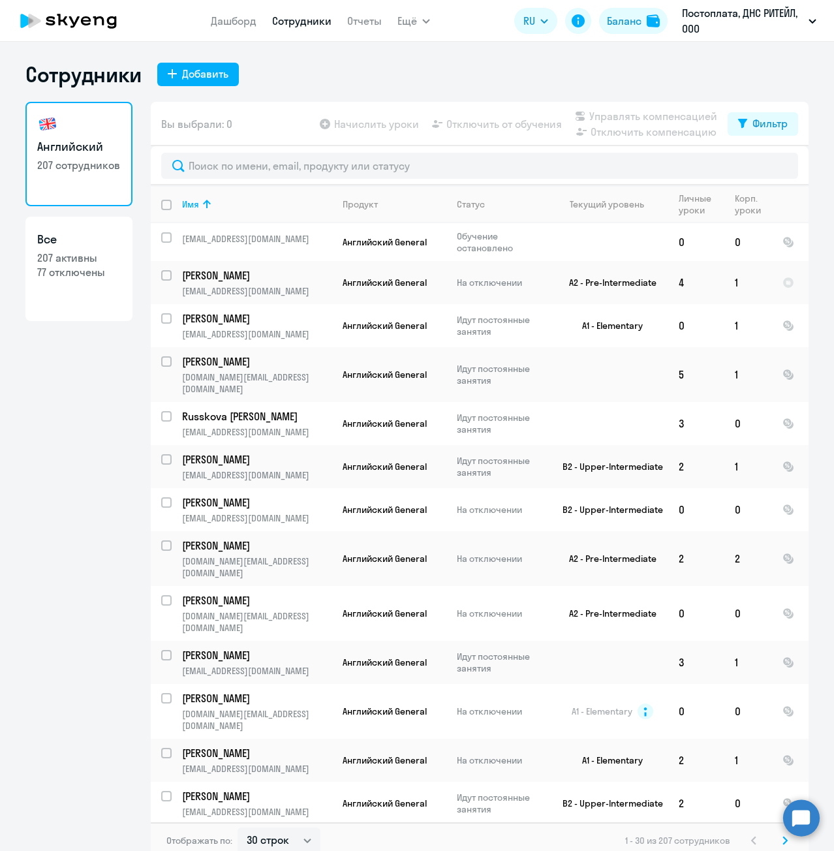
click at [777, 845] on svg-icon at bounding box center [785, 840] width 16 height 16
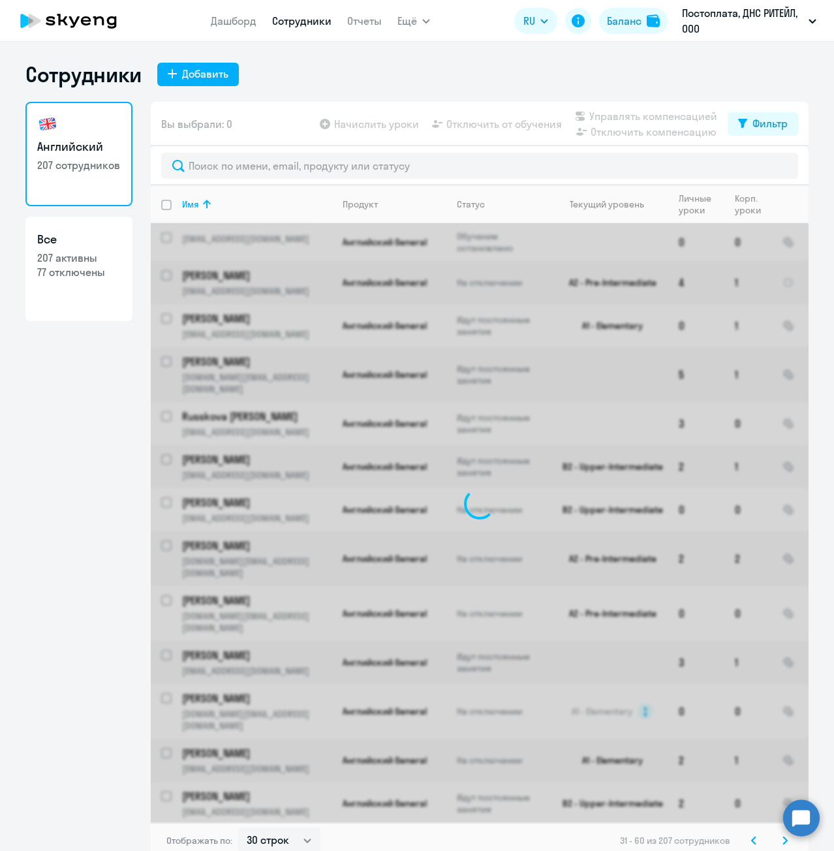
click at [777, 845] on svg-icon at bounding box center [785, 840] width 16 height 16
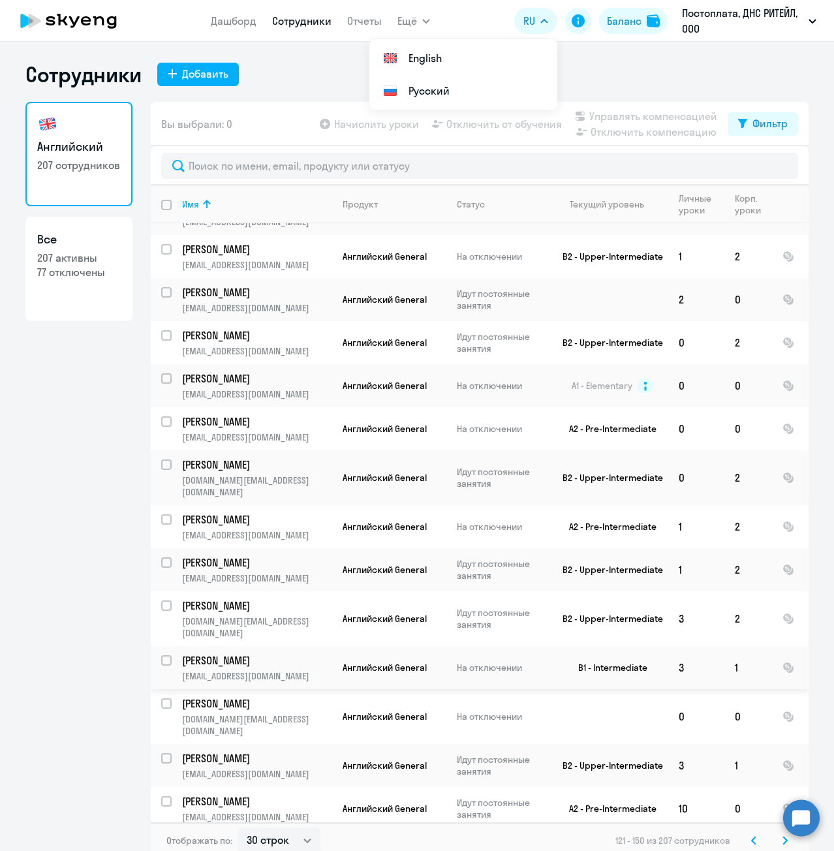
scroll to position [693, 0]
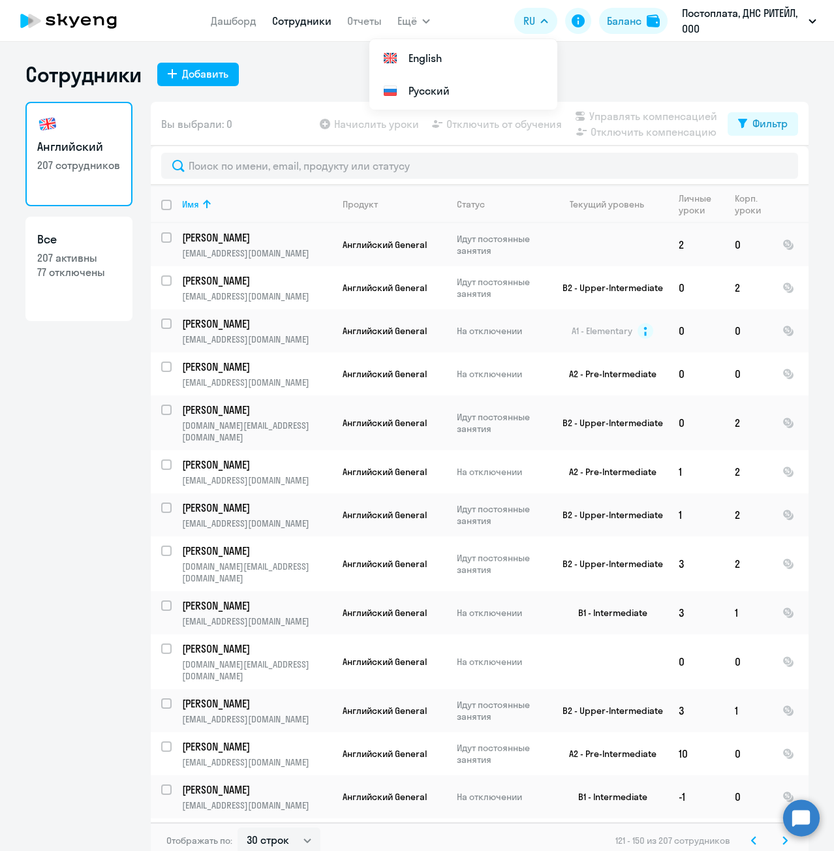
click at [781, 840] on div "Отображать по: 30 строк 50 строк 100 строк 121 - 150 из 207 сотрудников" at bounding box center [480, 840] width 658 height 37
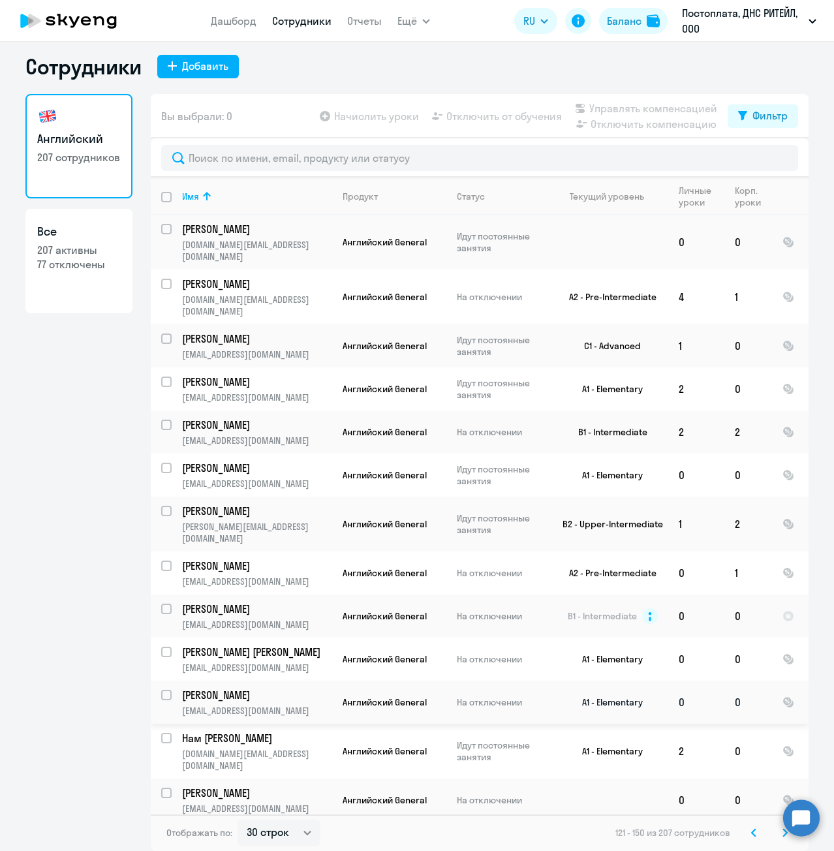
scroll to position [0, 0]
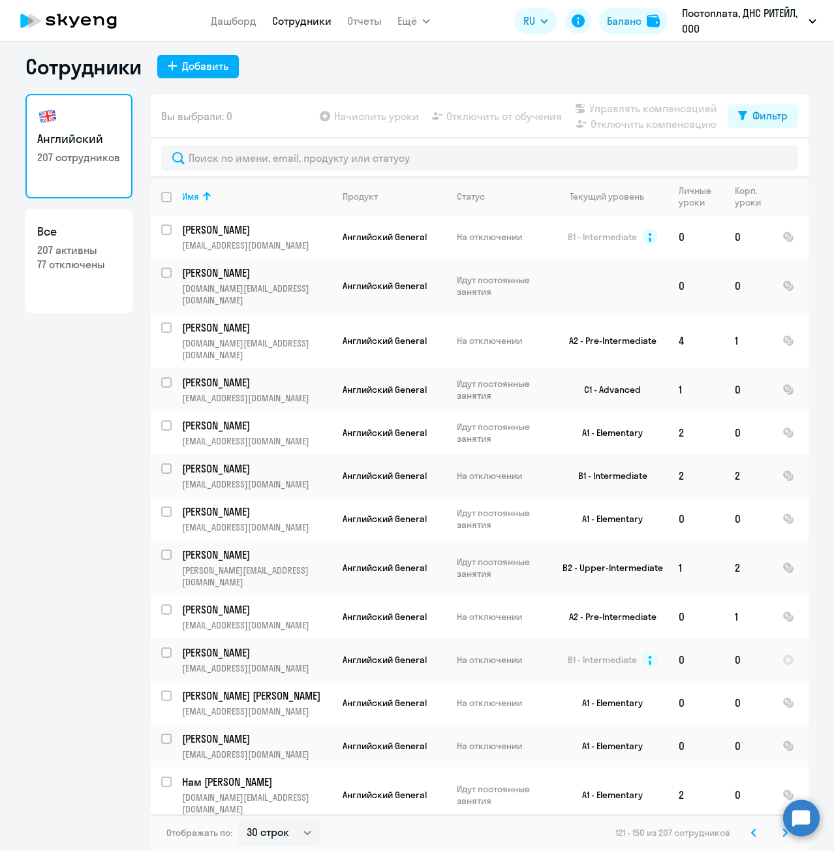
click at [782, 832] on icon at bounding box center [784, 832] width 5 height 9
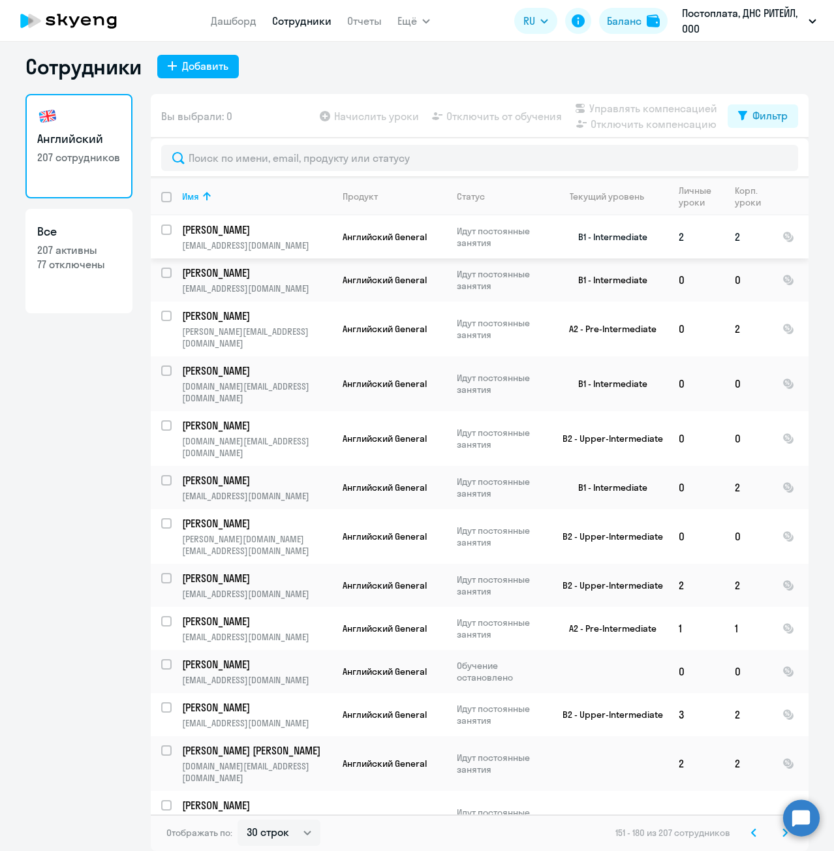
click at [161, 226] on input "select row 21290880" at bounding box center [174, 237] width 26 height 26
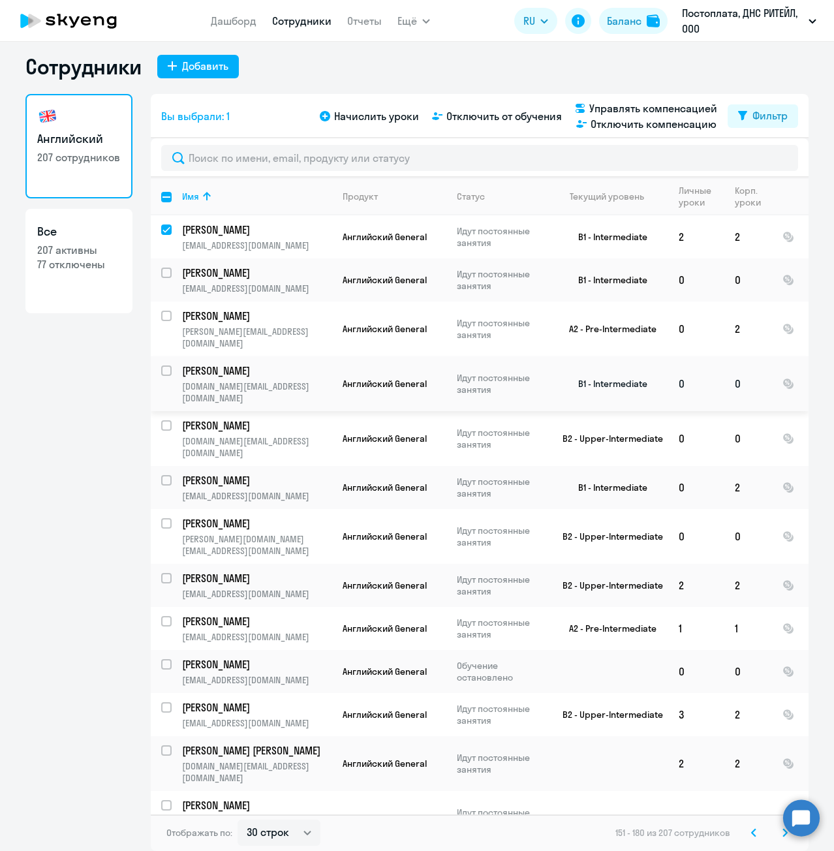
click at [163, 365] on input "select row 35513874" at bounding box center [174, 378] width 26 height 26
click at [162, 420] on input "select row 21523734" at bounding box center [174, 433] width 26 height 26
click at [161, 475] on input "select row 20691755" at bounding box center [174, 488] width 26 height 26
click at [161, 518] on input "select row 36615747" at bounding box center [174, 531] width 26 height 26
click at [161, 659] on input "select row 38843388" at bounding box center [174, 672] width 26 height 26
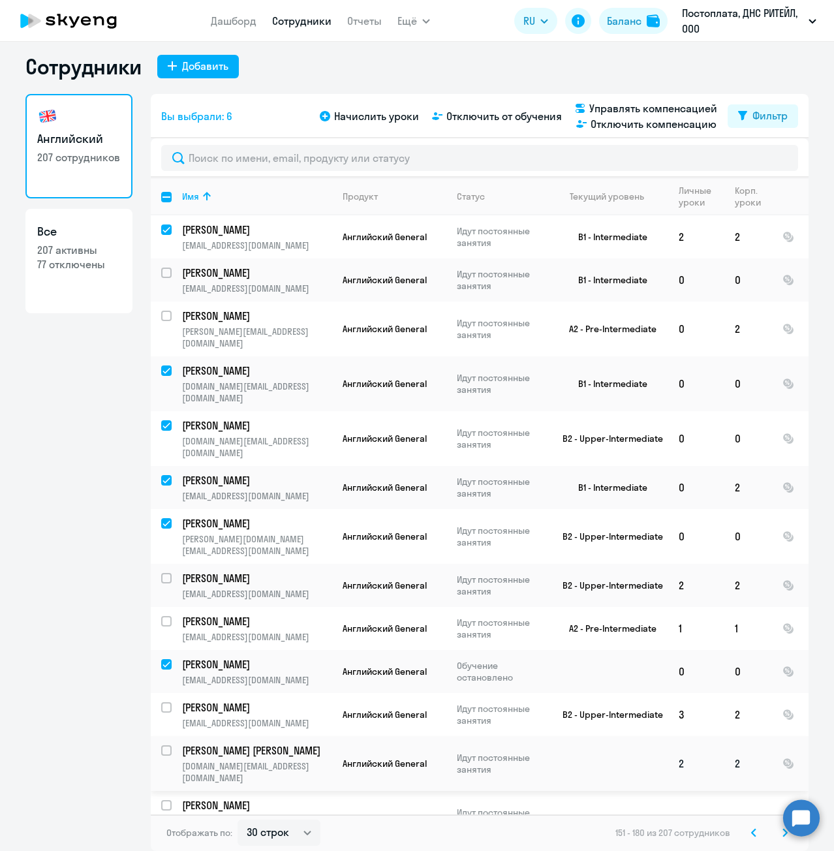
click at [164, 745] on input "select row 38710940" at bounding box center [174, 758] width 26 height 26
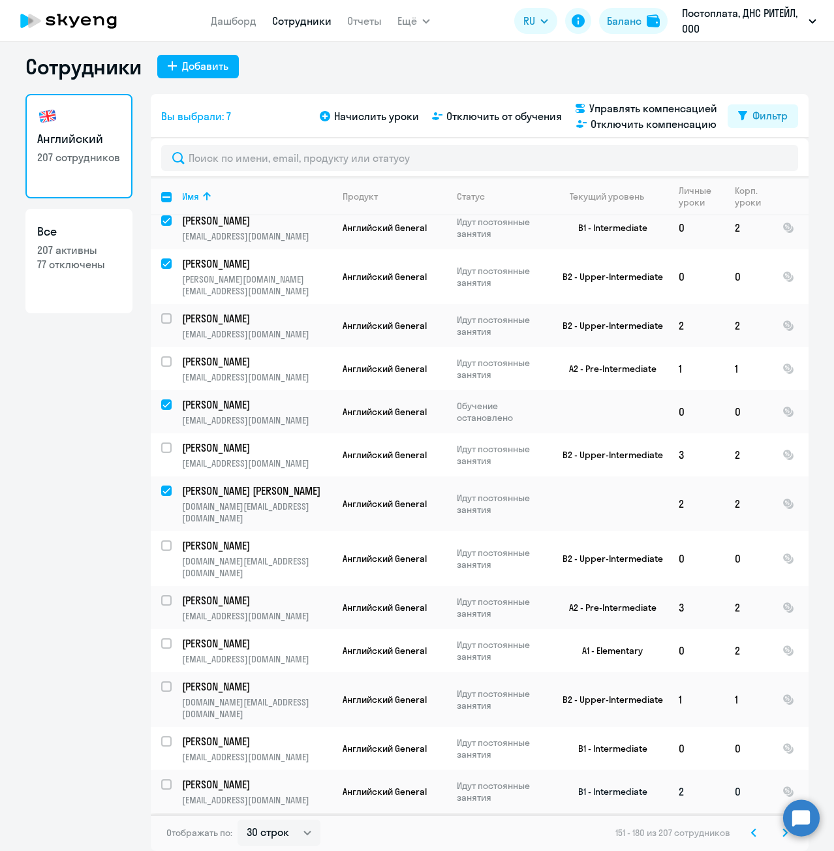
scroll to position [261, 0]
click at [164, 539] on input "select row 38666932" at bounding box center [174, 552] width 26 height 26
click at [162, 637] on input "select row 35513877" at bounding box center [174, 650] width 26 height 26
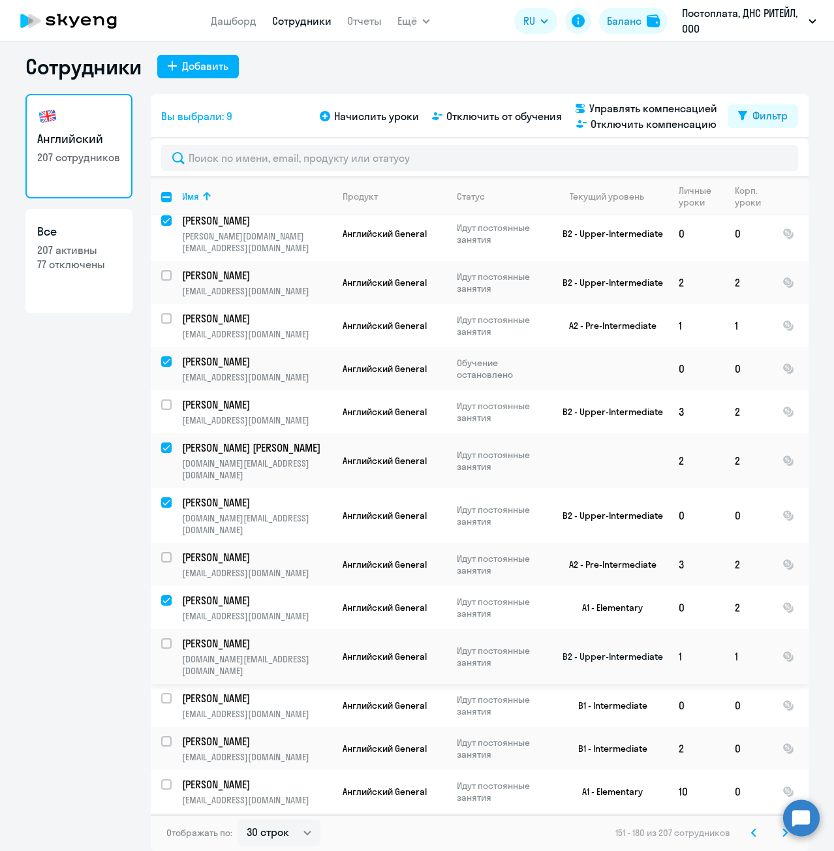
scroll to position [326, 0]
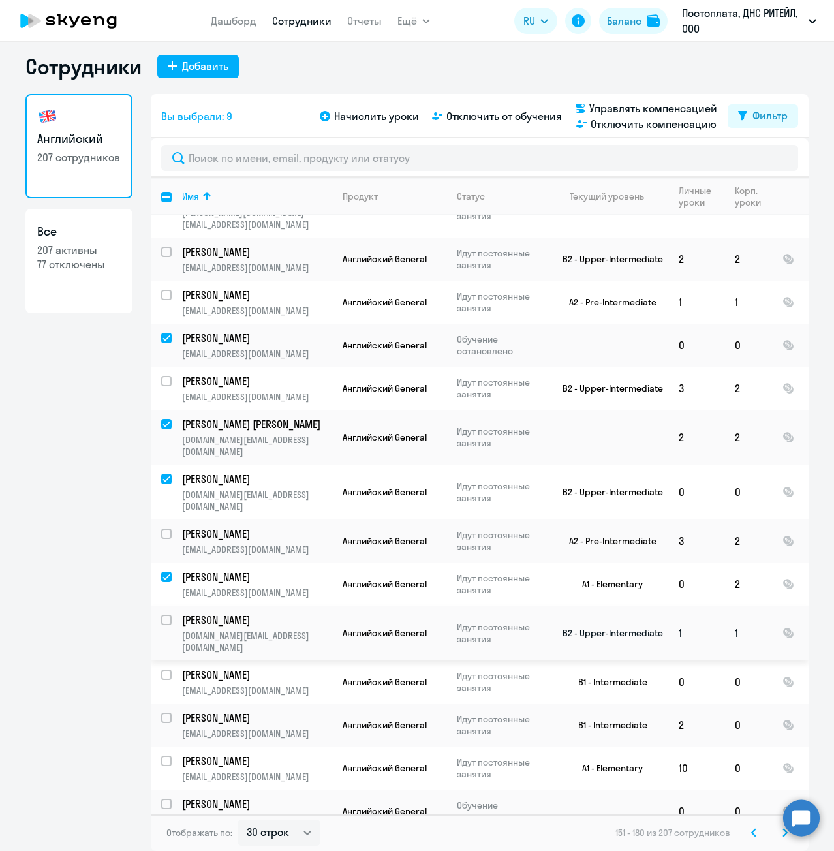
click at [161, 614] on input "select row 12836533" at bounding box center [174, 627] width 26 height 26
click at [161, 669] on input "select row 38722906" at bounding box center [174, 682] width 26 height 26
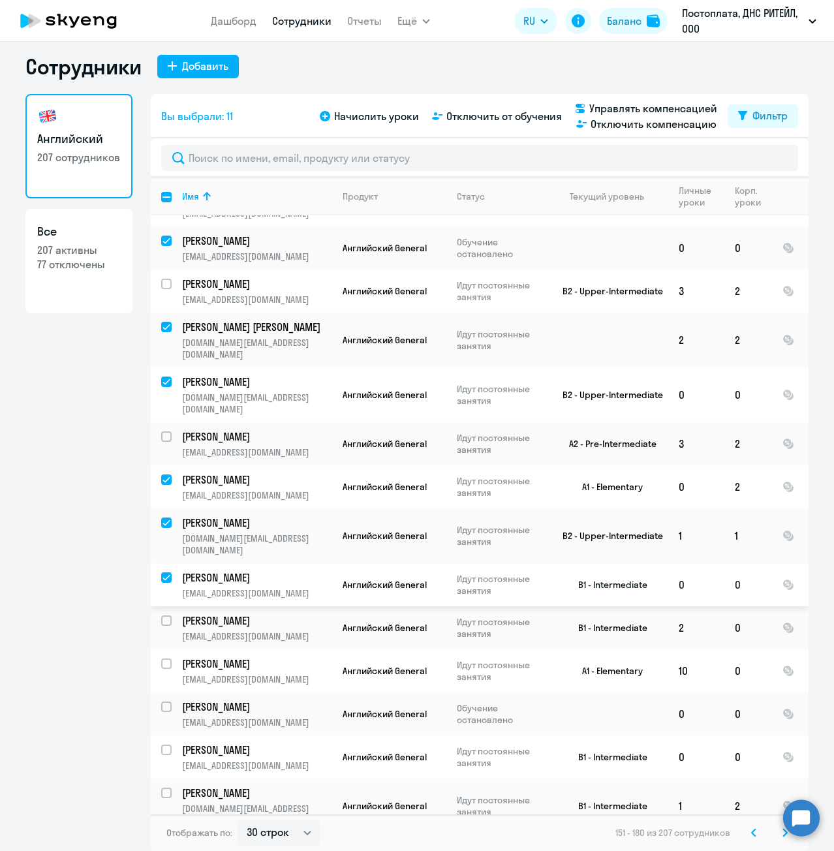
scroll to position [457, 0]
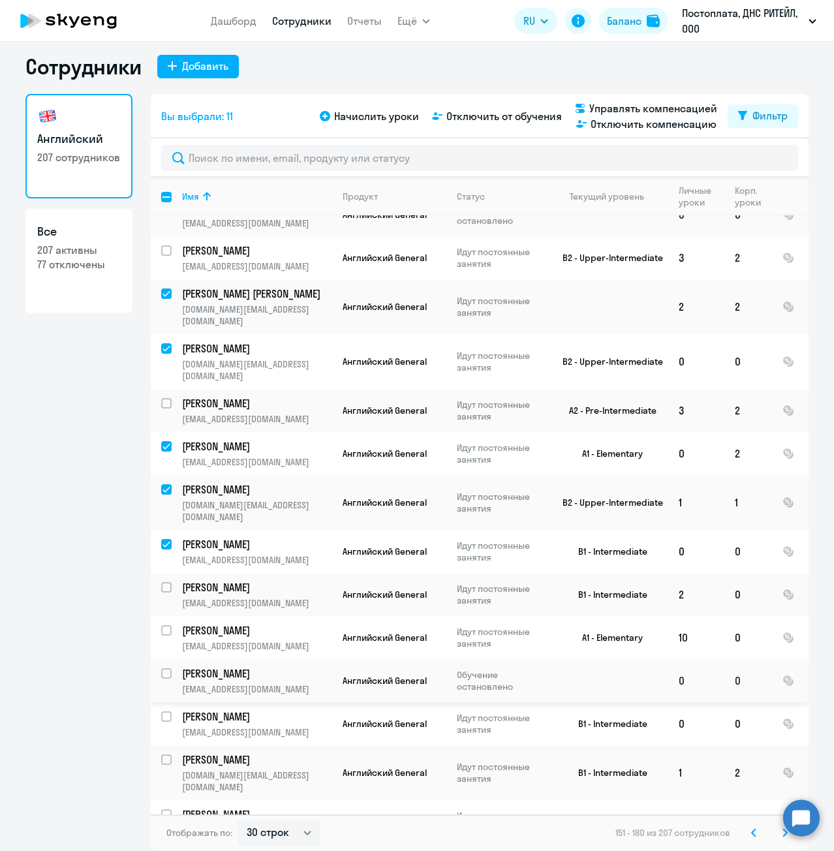
click at [166, 668] on input "select row 38612291" at bounding box center [174, 681] width 26 height 26
click at [163, 711] on input "select row 10550880" at bounding box center [174, 724] width 26 height 26
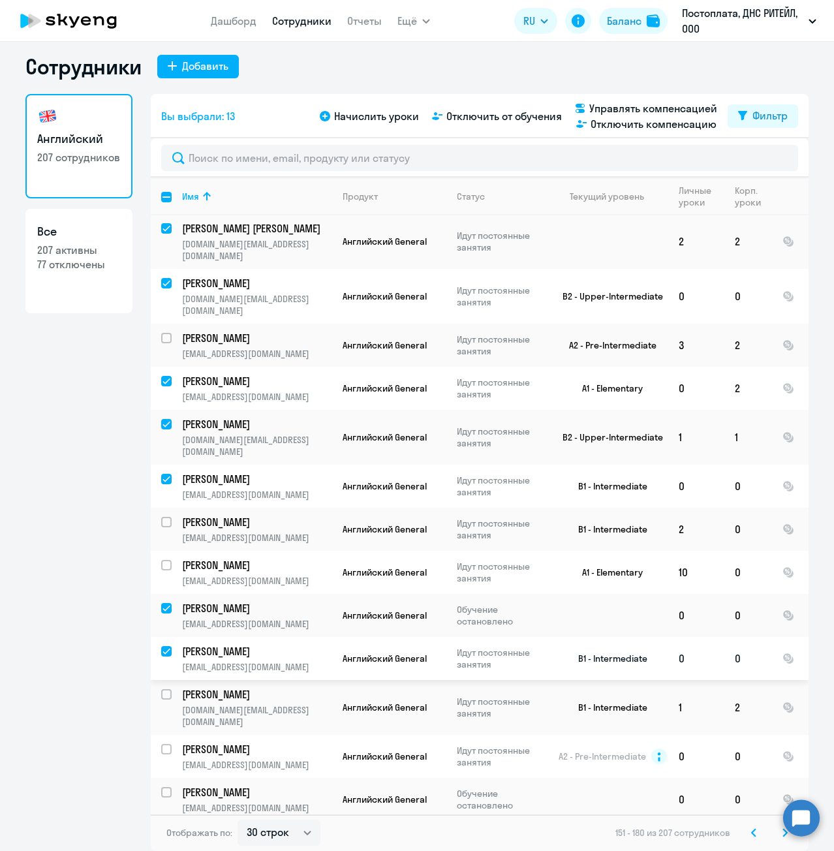
scroll to position [587, 0]
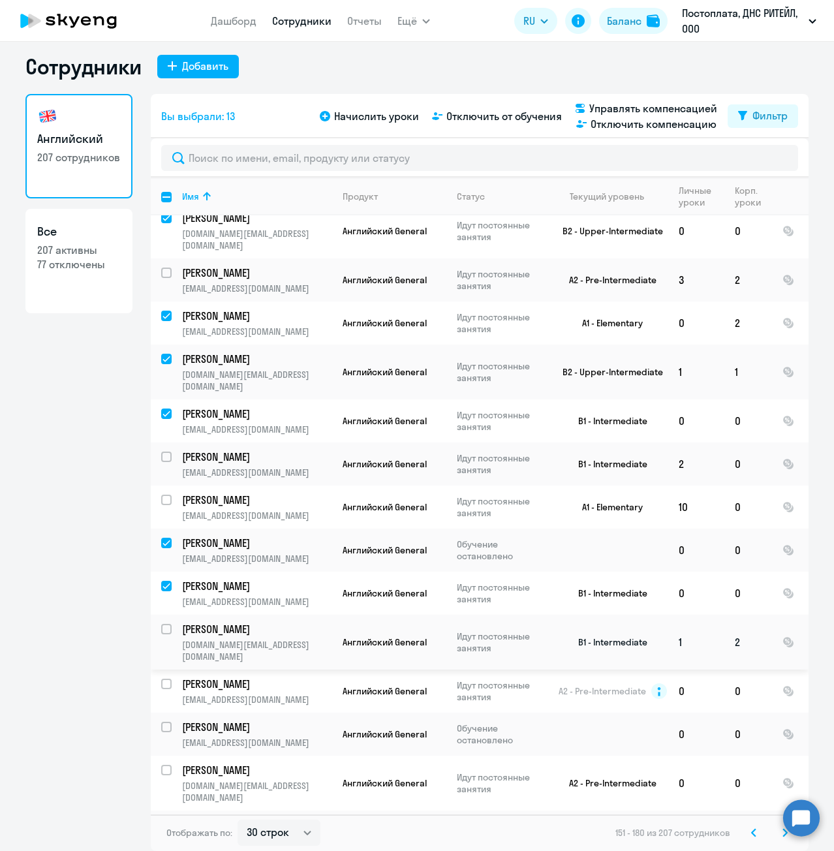
click at [163, 624] on input "select row 21290891" at bounding box center [174, 637] width 26 height 26
click at [162, 678] on input "select row 5488564" at bounding box center [174, 691] width 26 height 26
click at [164, 721] on input "select row 40502394" at bounding box center [174, 734] width 26 height 26
click at [164, 765] on input "select row 20691774" at bounding box center [174, 778] width 26 height 26
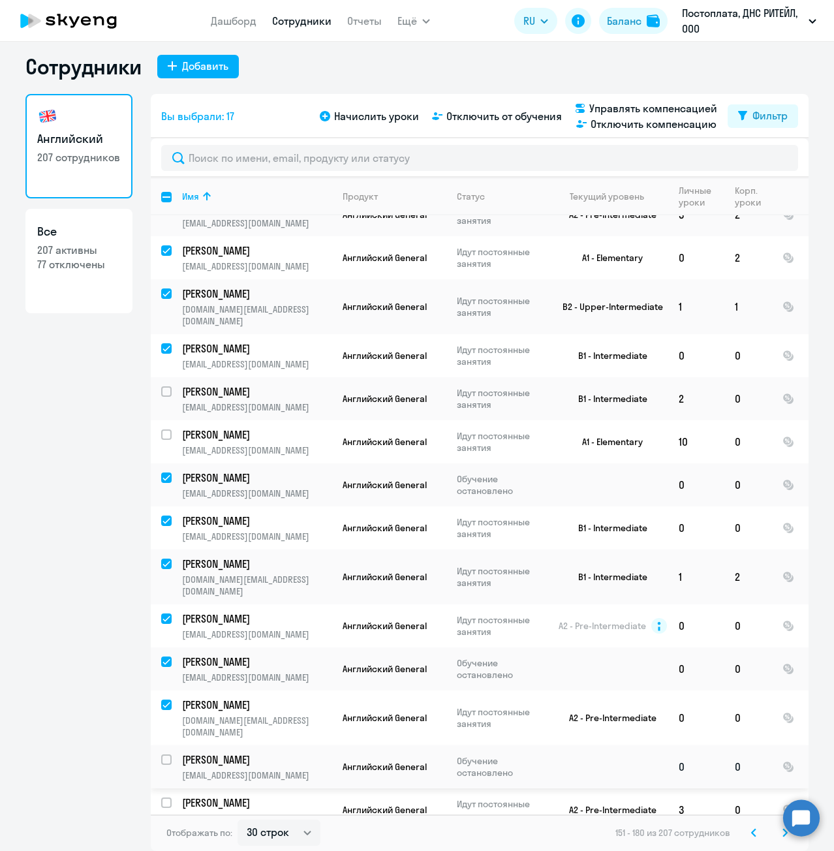
click at [161, 754] on input "select row 37571337" at bounding box center [174, 767] width 26 height 26
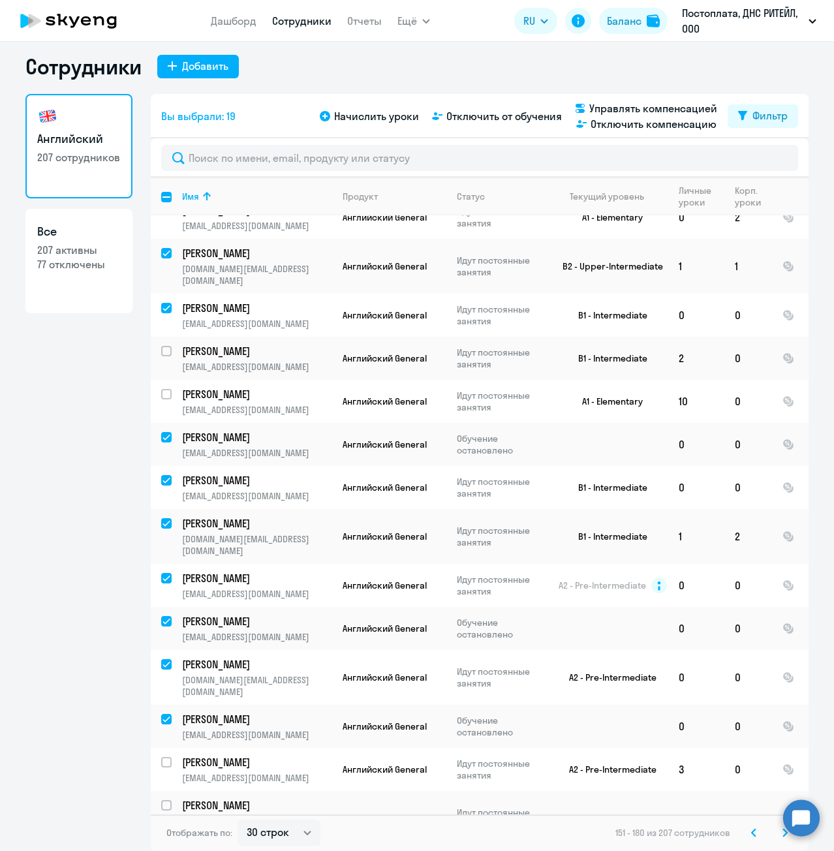
click at [509, 120] on span "Отключить от обучения" at bounding box center [503, 116] width 115 height 16
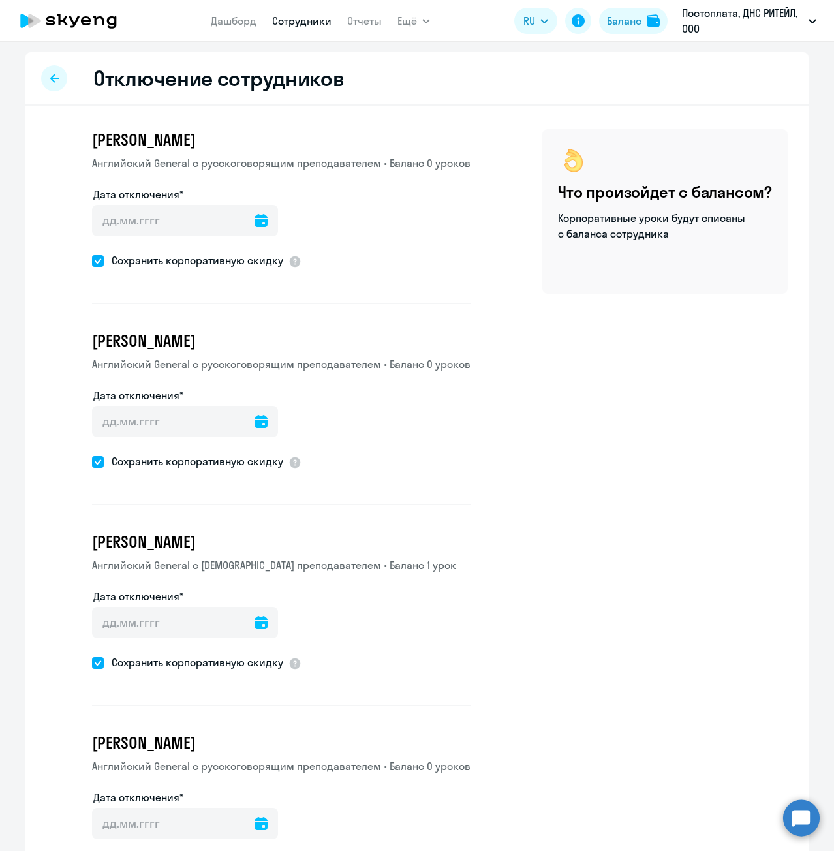
click at [254, 219] on icon at bounding box center [260, 220] width 13 height 13
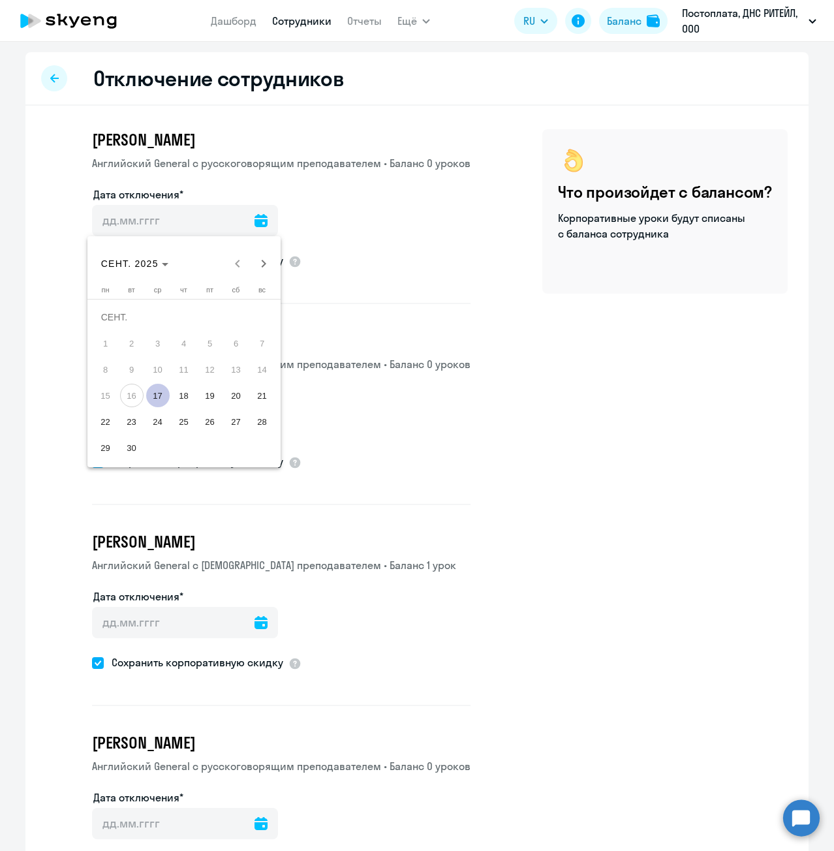
click at [157, 397] on span "17" at bounding box center [157, 395] width 23 height 23
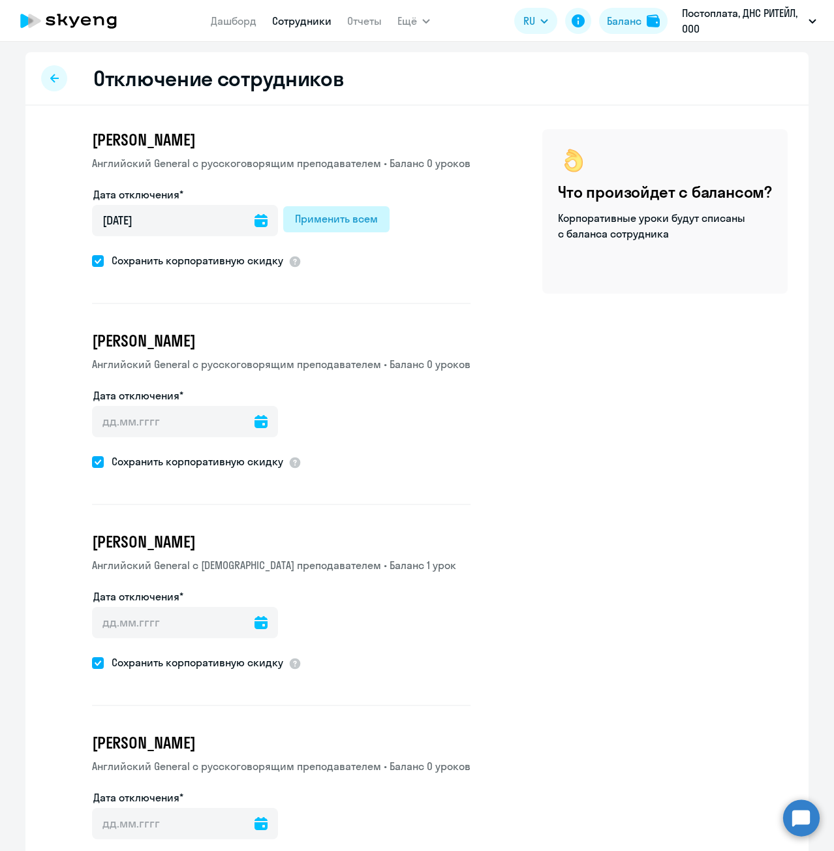
click at [317, 215] on div "Применить всем" at bounding box center [336, 219] width 83 height 16
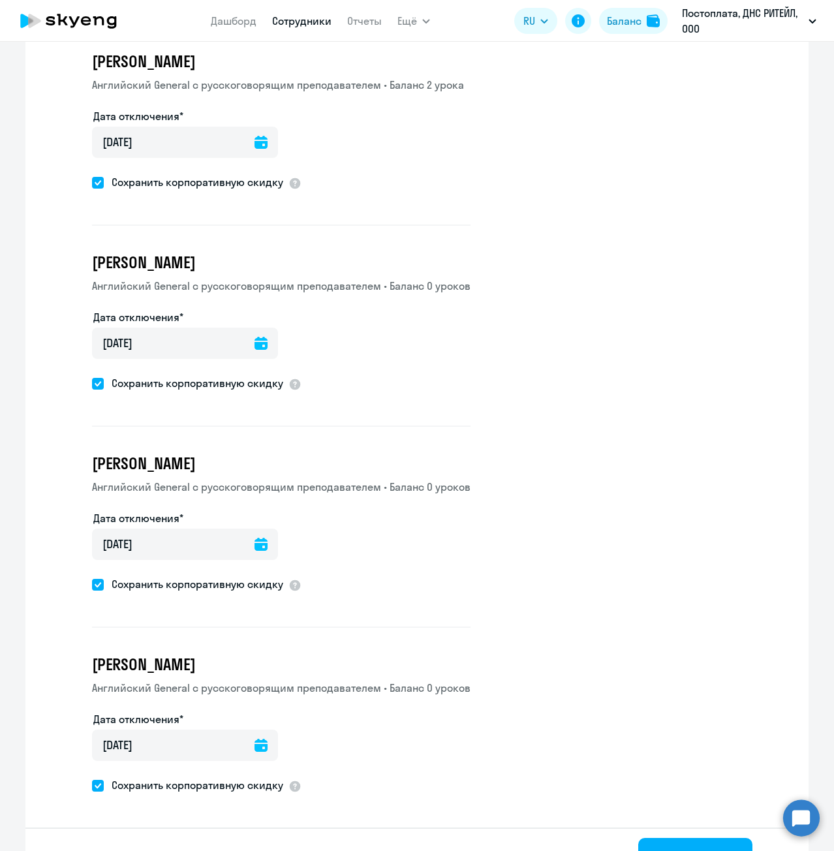
scroll to position [3315, 0]
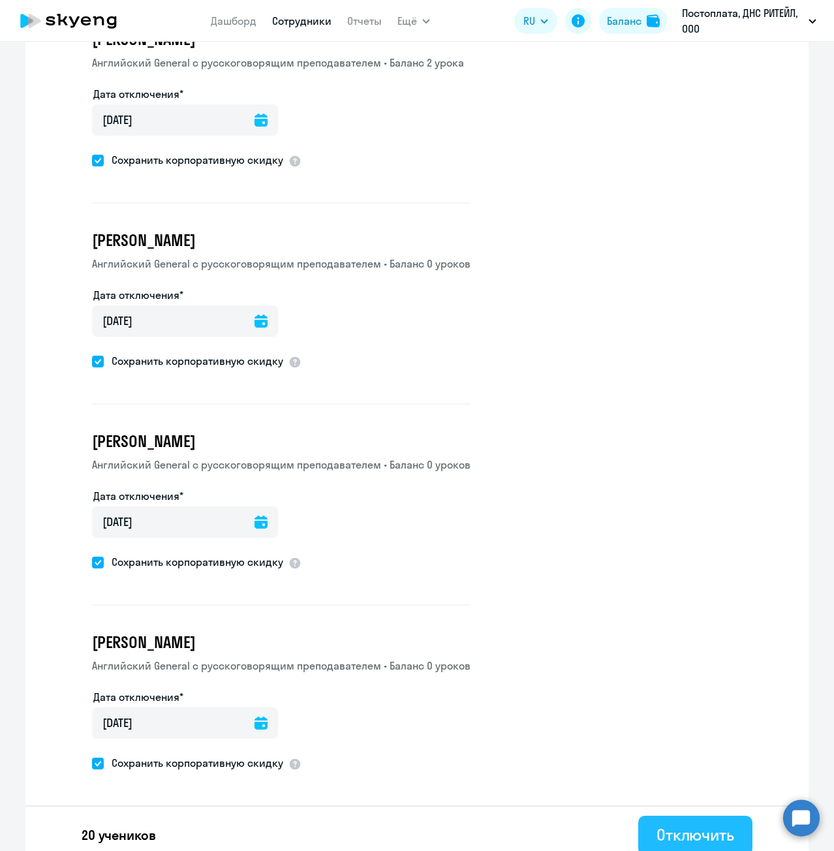
click at [673, 824] on div "Отключить" at bounding box center [695, 834] width 78 height 21
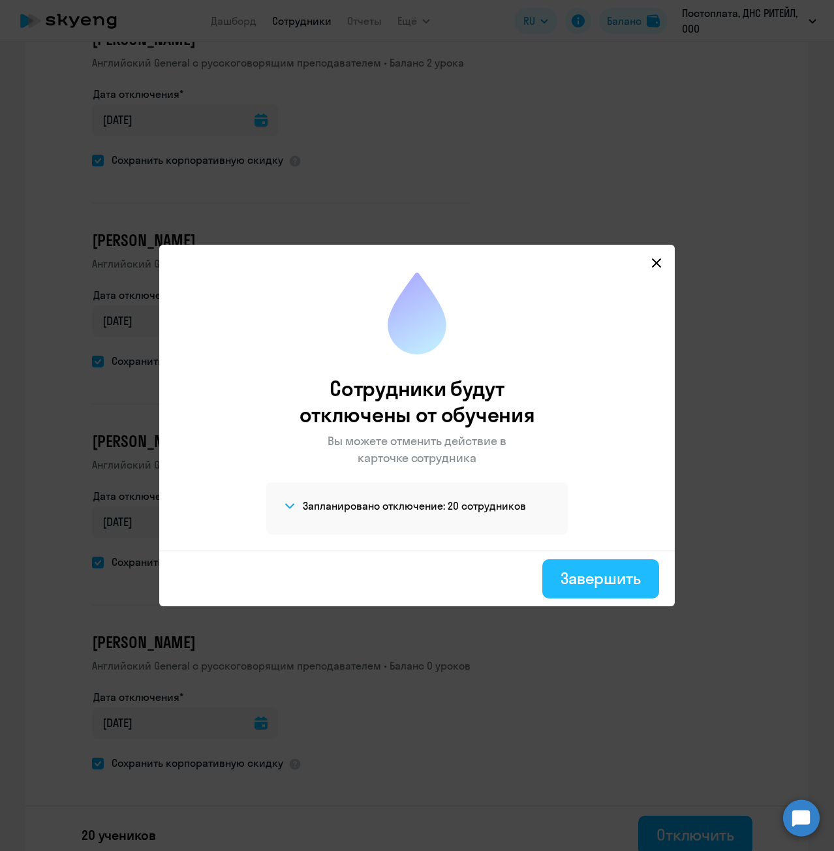
click at [626, 584] on div "Завершить" at bounding box center [600, 578] width 80 height 21
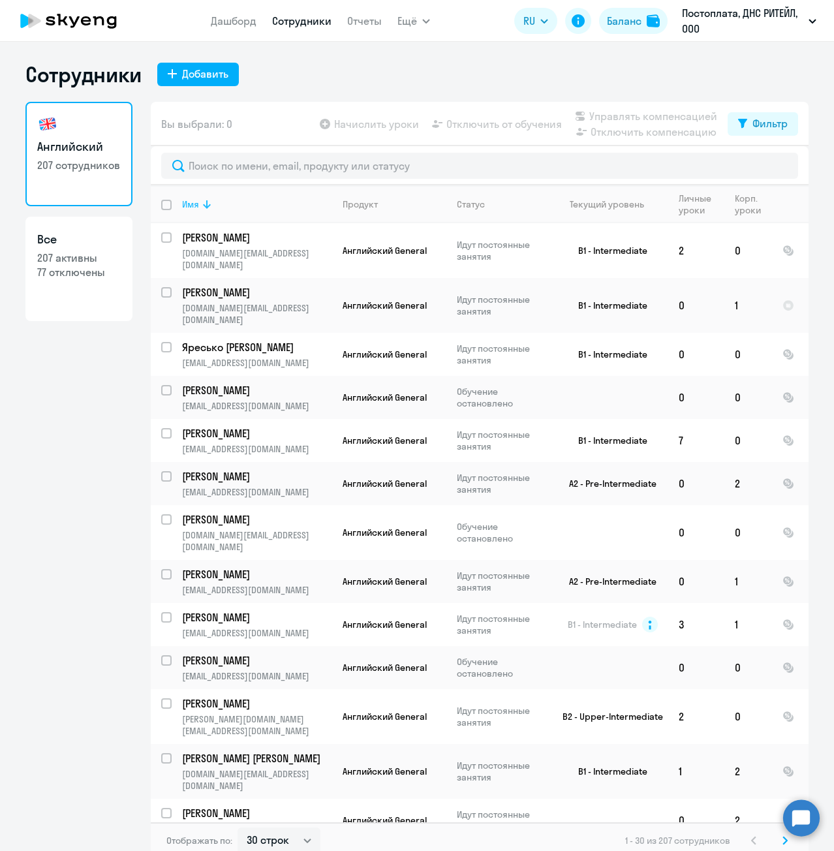
click at [190, 209] on div "Имя" at bounding box center [190, 204] width 17 height 12
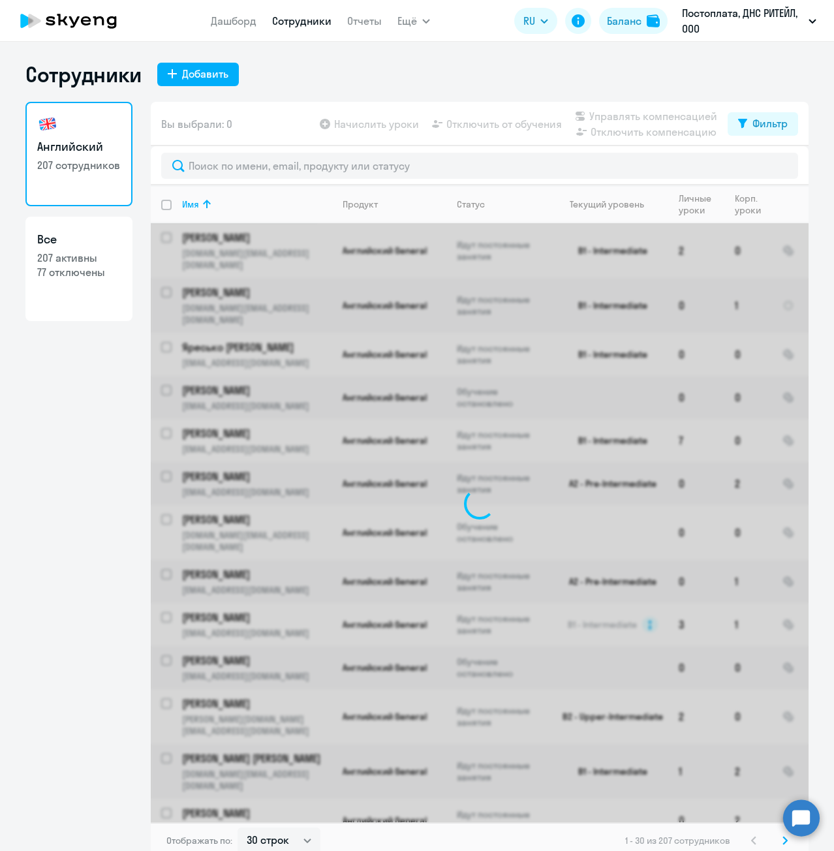
click at [783, 841] on icon at bounding box center [785, 839] width 4 height 7
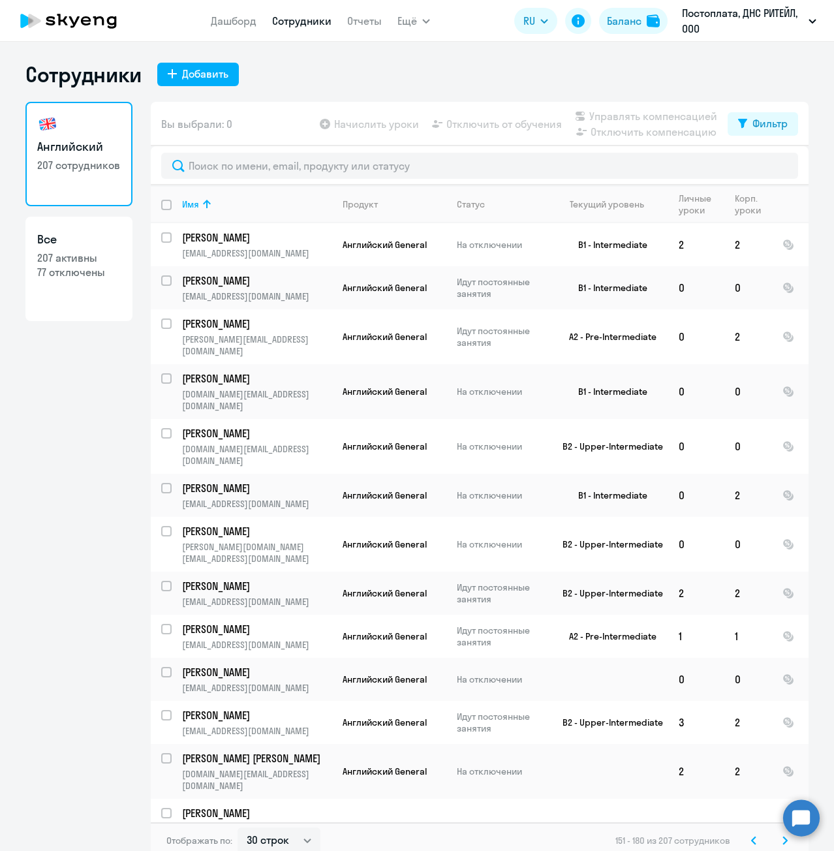
click at [779, 839] on svg-icon at bounding box center [785, 840] width 16 height 16
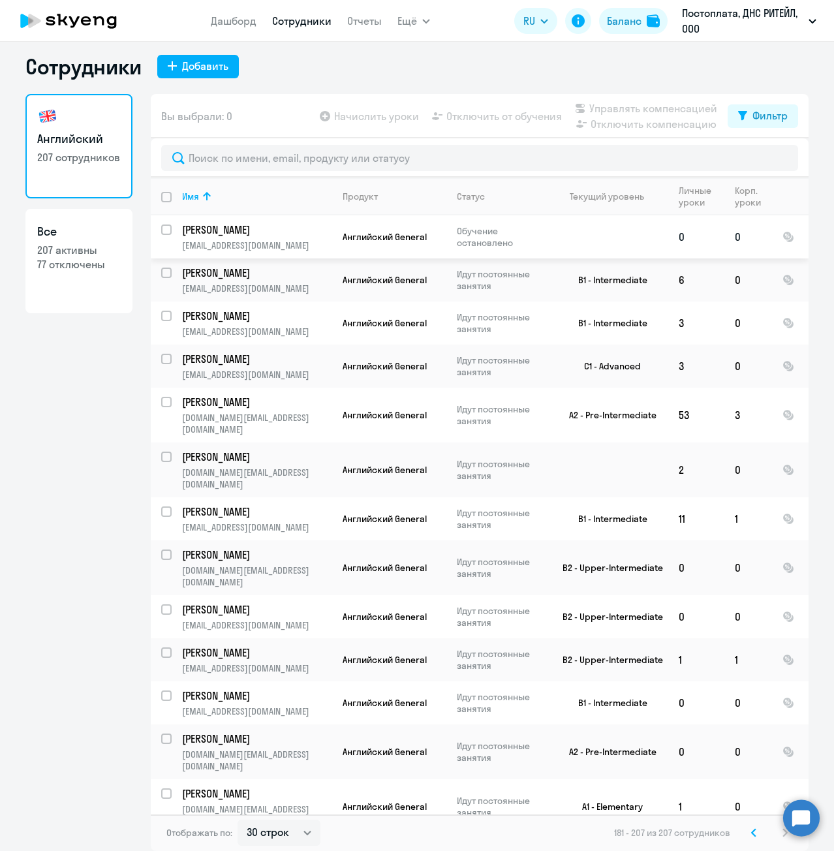
click at [162, 231] on input "select row 36575402" at bounding box center [174, 237] width 26 height 26
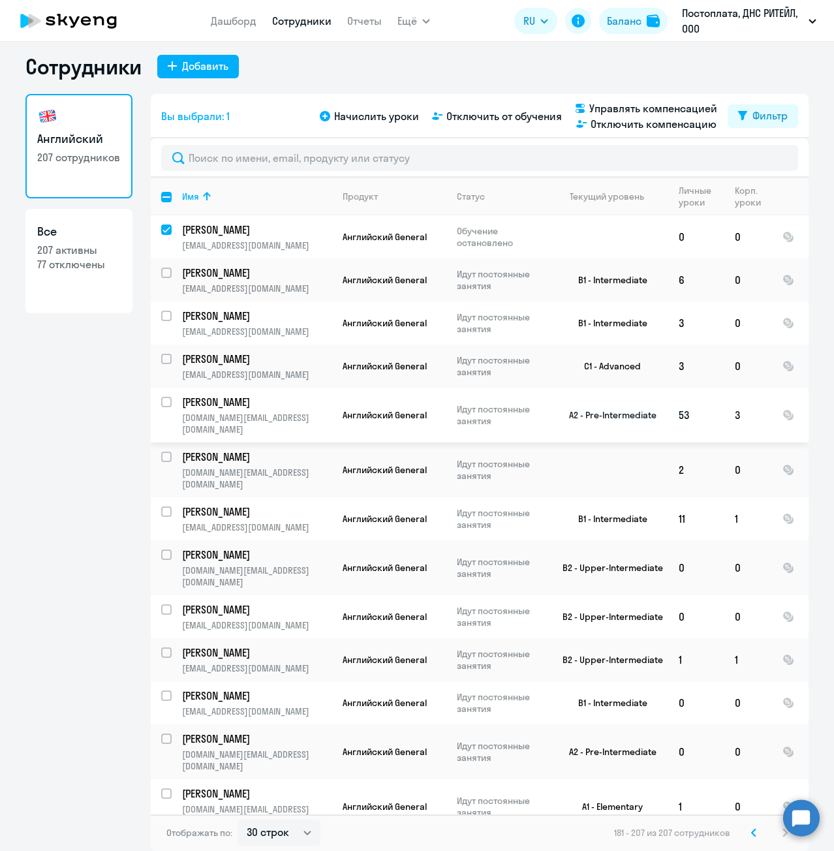
click at [161, 403] on input "select row 11318654" at bounding box center [174, 410] width 26 height 26
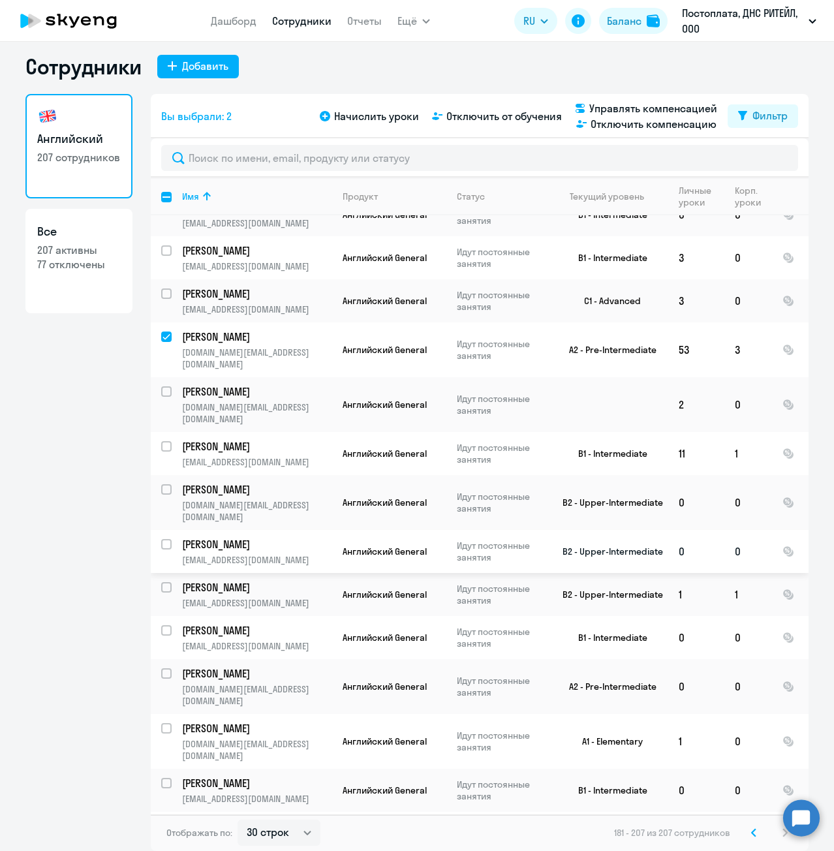
click at [162, 539] on input "select row 37824889" at bounding box center [174, 552] width 26 height 26
click at [164, 582] on input "select row 21176554" at bounding box center [174, 595] width 26 height 26
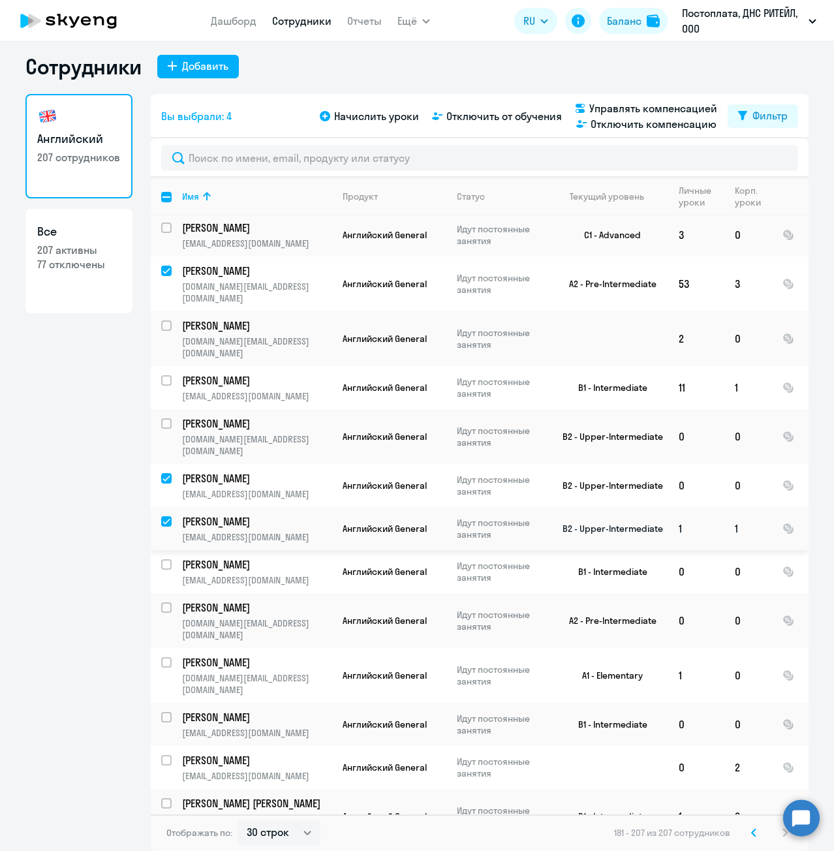
scroll to position [196, 0]
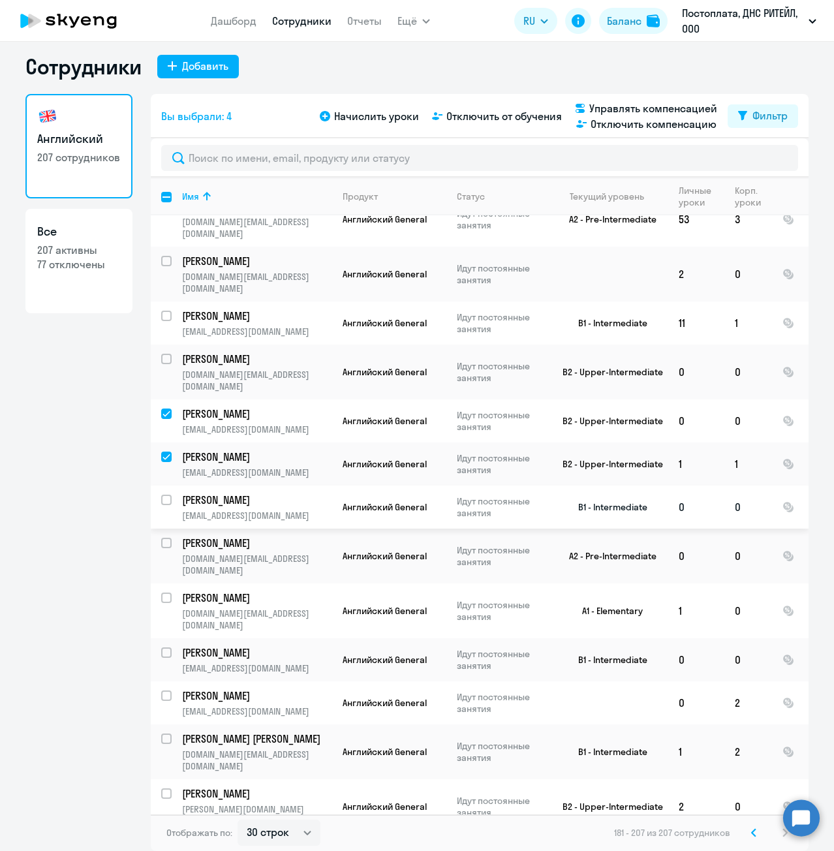
click at [164, 494] on input "select row 20691783" at bounding box center [174, 507] width 26 height 26
click at [162, 538] on input "select row 23203318" at bounding box center [174, 551] width 26 height 26
click at [162, 592] on input "select row 37824910" at bounding box center [174, 605] width 26 height 26
click at [161, 690] on input "select row 36604372" at bounding box center [174, 703] width 26 height 26
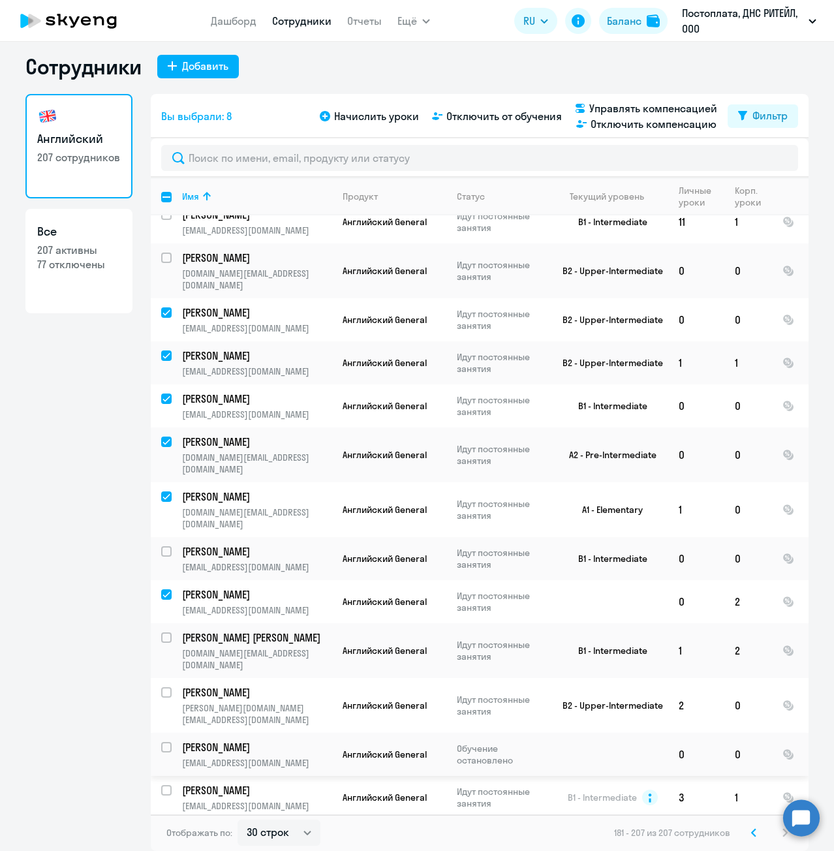
scroll to position [391, 0]
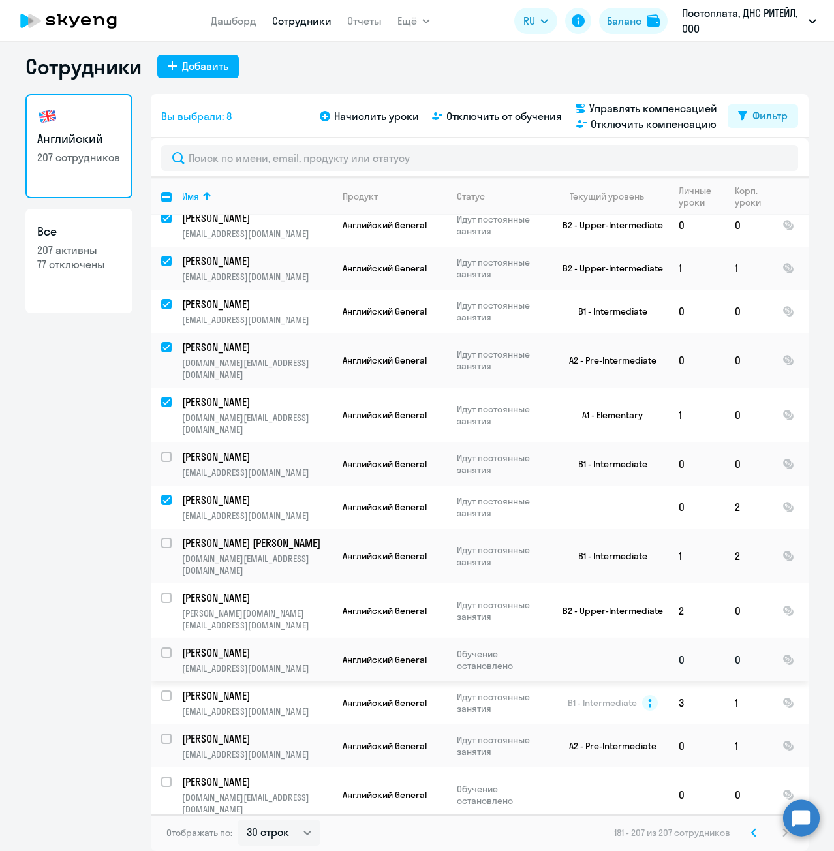
click at [166, 647] on input "select row 17028169" at bounding box center [174, 660] width 26 height 26
click at [163, 690] on input "select row 11078657" at bounding box center [174, 703] width 26 height 26
click at [161, 733] on input "select row 13398870" at bounding box center [174, 746] width 26 height 26
click at [163, 776] on input "select row 37030506" at bounding box center [174, 789] width 26 height 26
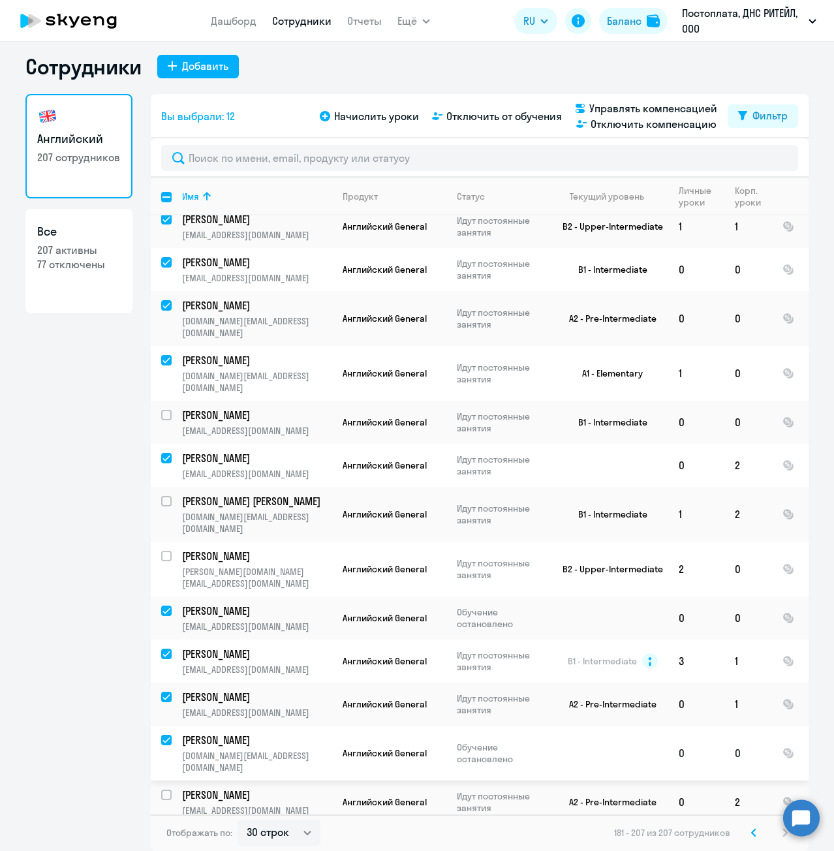
scroll to position [457, 0]
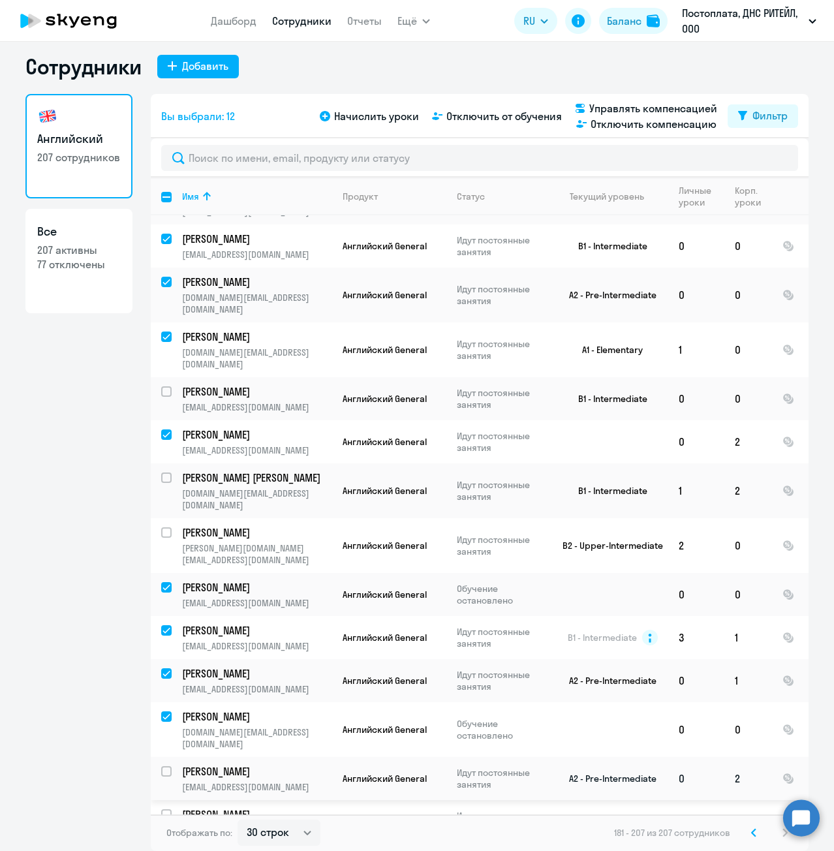
click at [162, 766] on input "select row 35098065" at bounding box center [174, 779] width 26 height 26
click at [164, 851] on input "select row 20691749" at bounding box center [174, 865] width 26 height 26
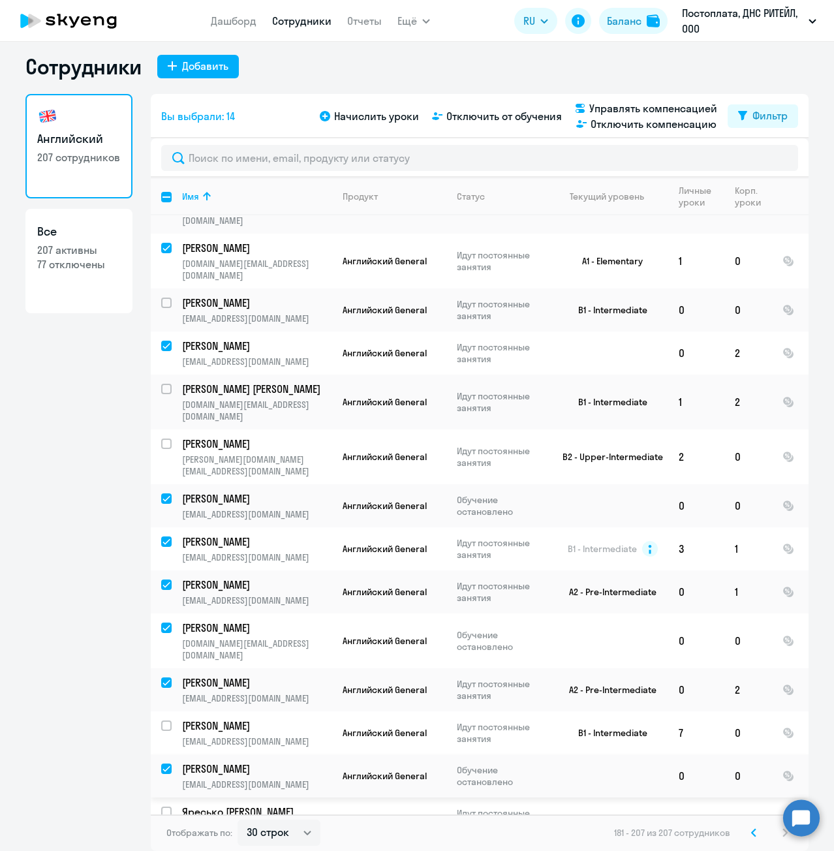
scroll to position [564, 0]
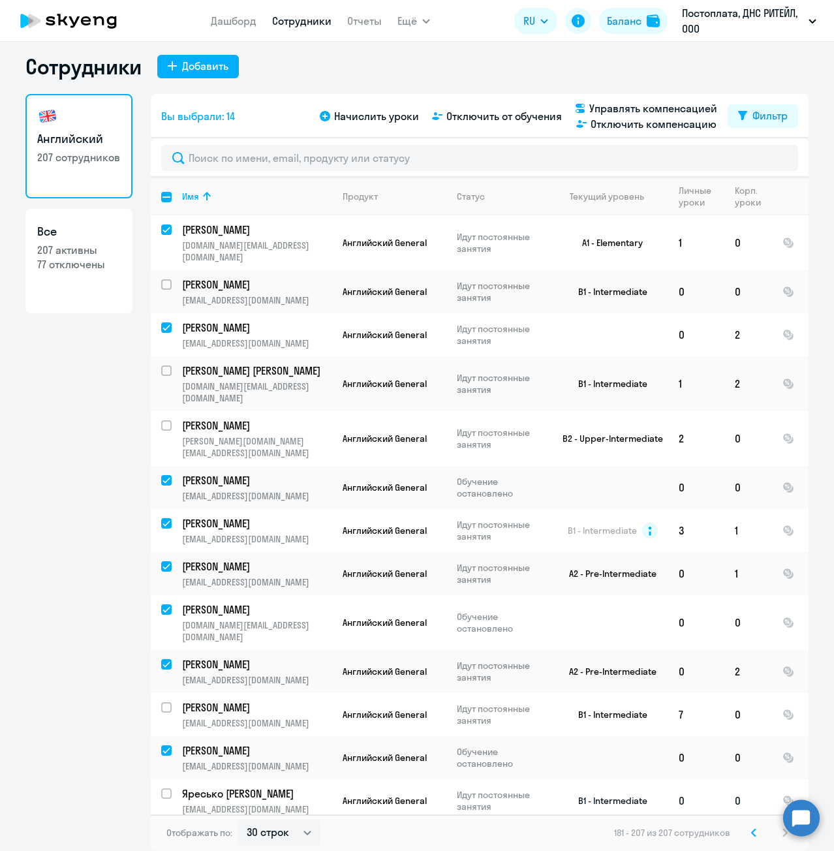
click at [162, 788] on input "select row 11947804" at bounding box center [174, 801] width 26 height 26
click at [161, 831] on input "select row 13249815" at bounding box center [174, 844] width 26 height 26
click at [502, 120] on span "Отключить от обучения" at bounding box center [503, 116] width 115 height 16
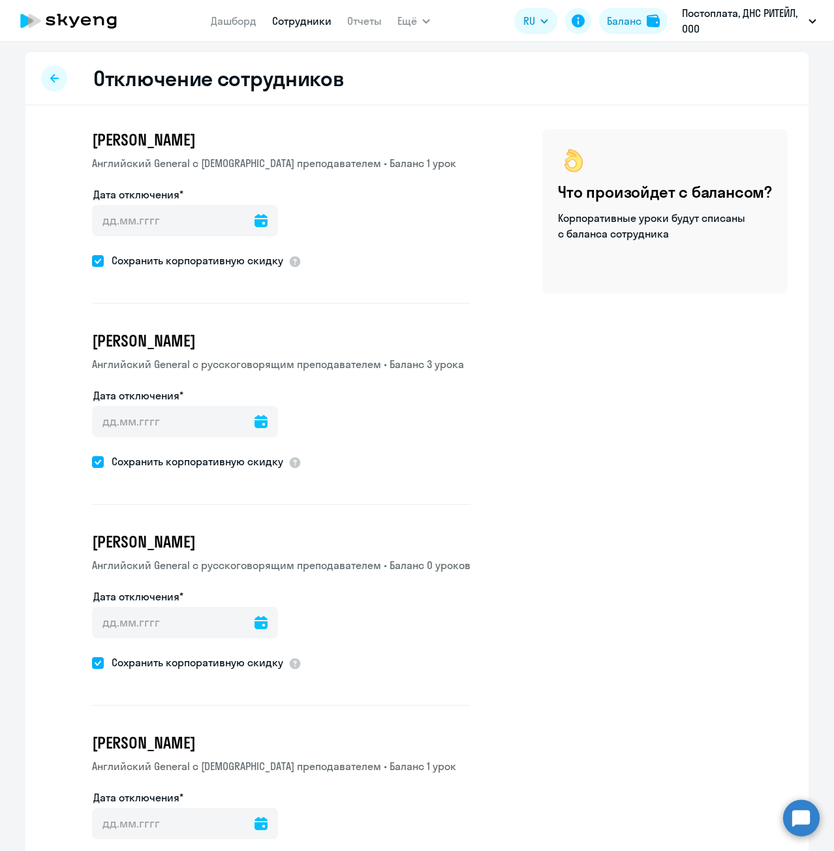
click at [254, 232] on div at bounding box center [260, 220] width 13 height 31
click at [254, 226] on icon at bounding box center [260, 220] width 13 height 13
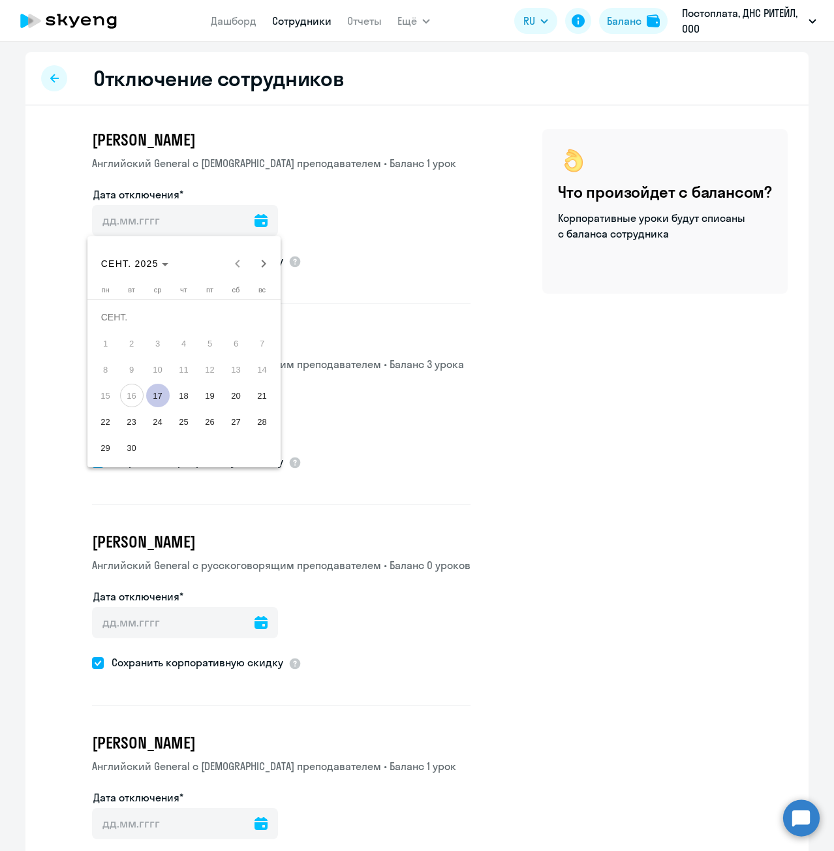
click at [159, 391] on span "17" at bounding box center [157, 395] width 23 height 23
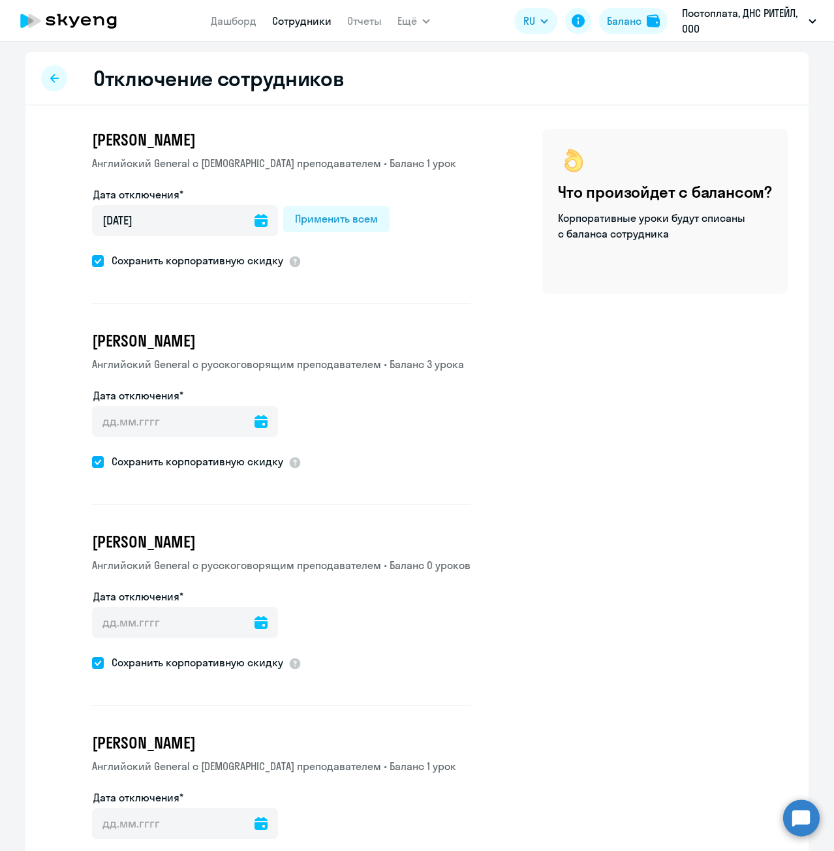
click at [307, 225] on div "Применить всем" at bounding box center [336, 219] width 83 height 16
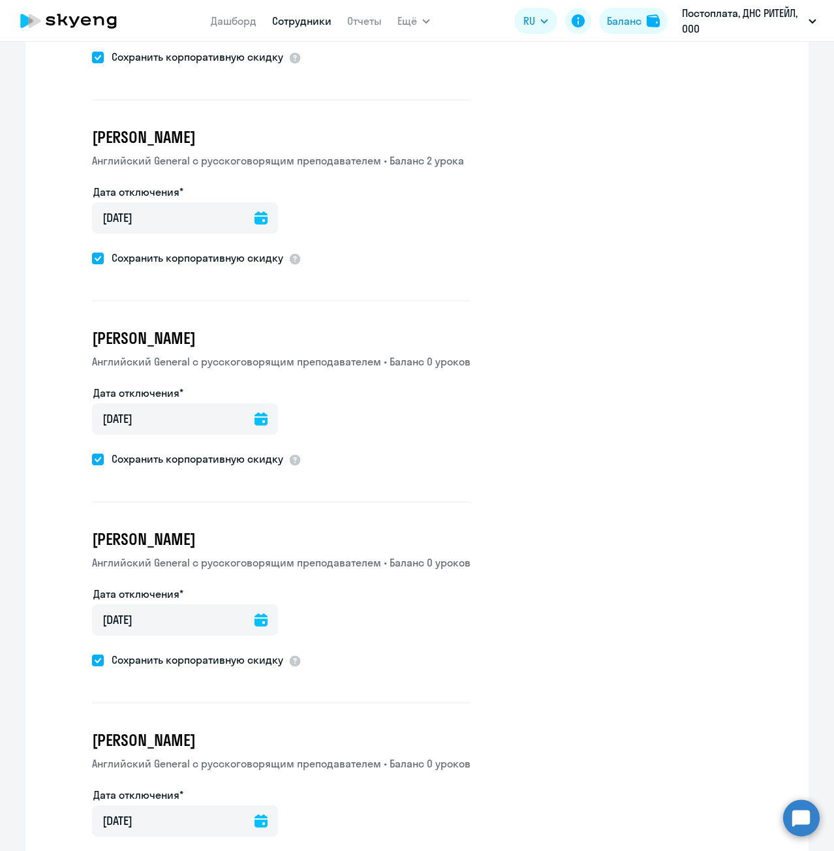
scroll to position [2514, 0]
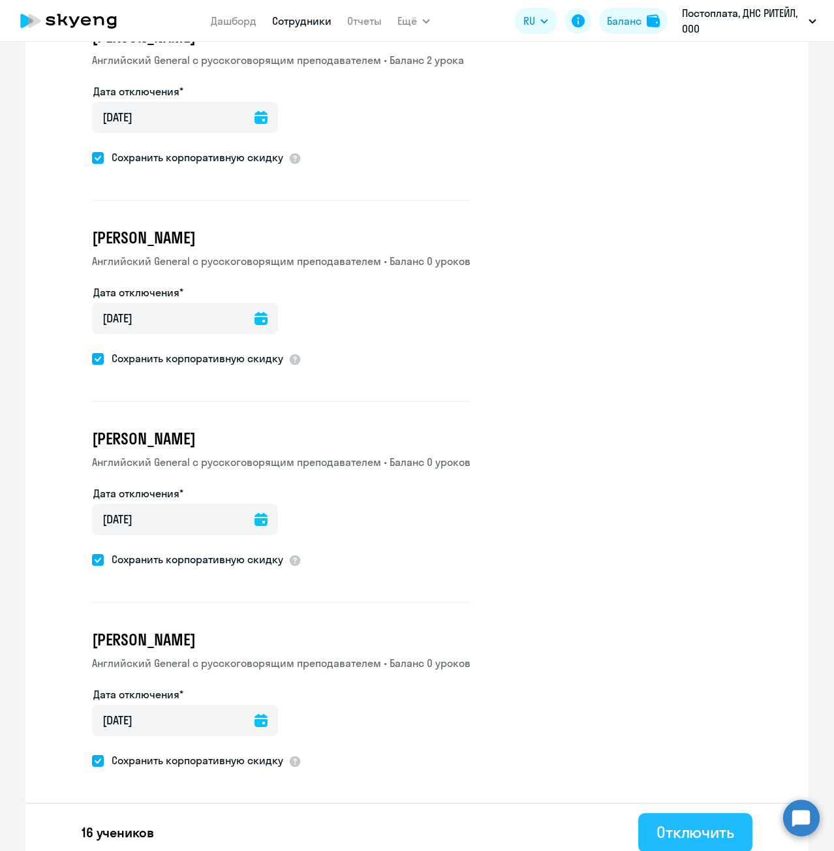
click at [668, 826] on div "Отключить" at bounding box center [695, 831] width 78 height 21
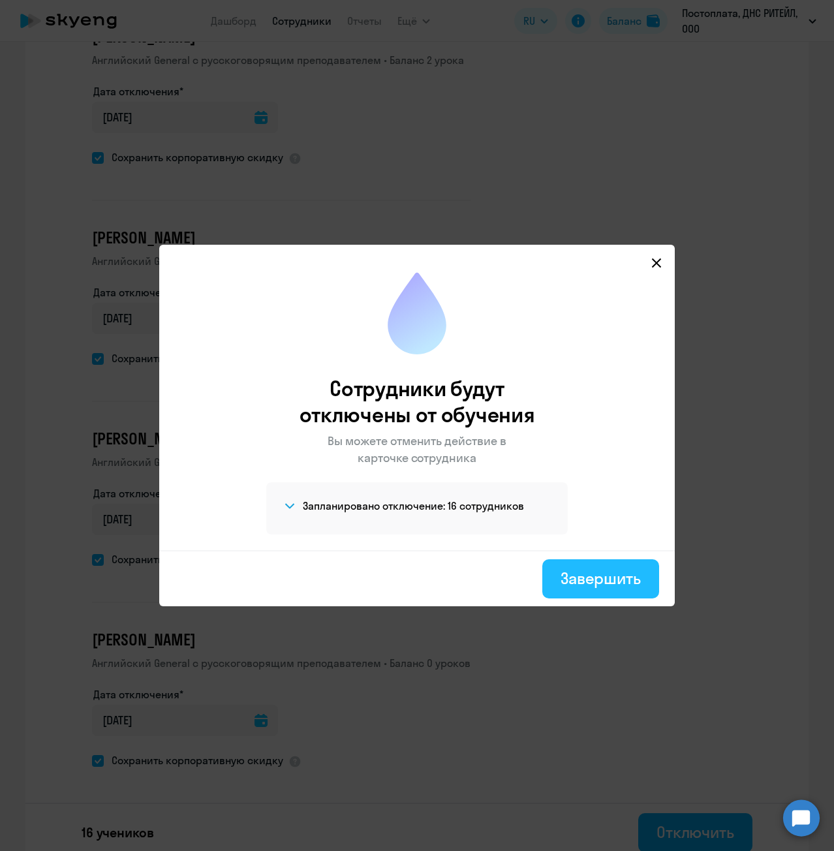
click at [563, 559] on button "Завершить" at bounding box center [600, 578] width 117 height 39
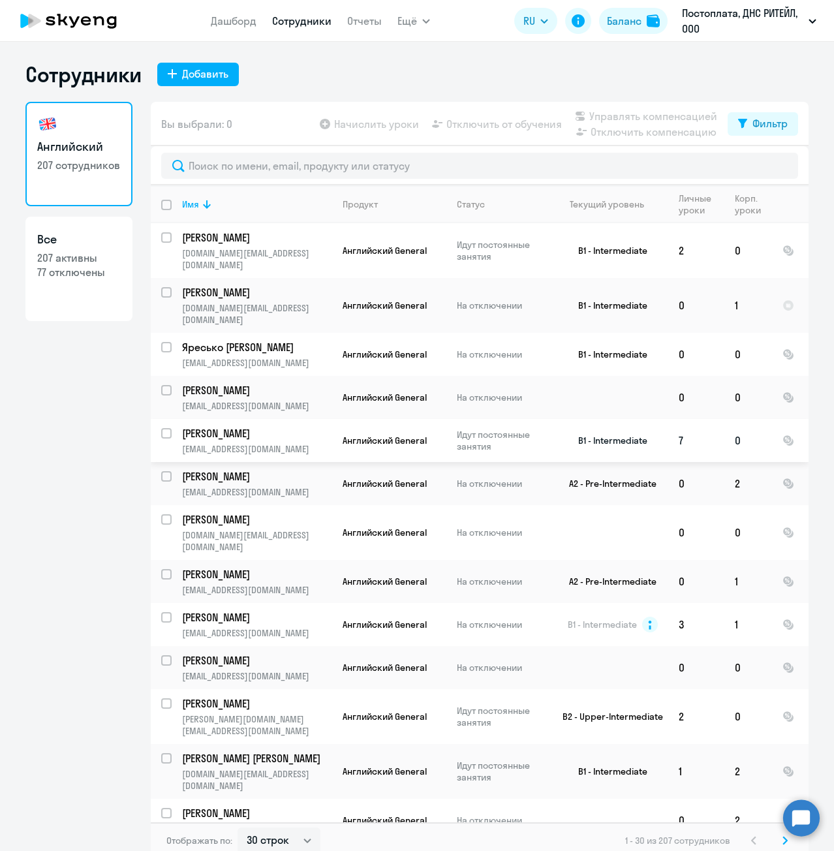
click at [231, 426] on p "[PERSON_NAME]" at bounding box center [255, 433] width 147 height 14
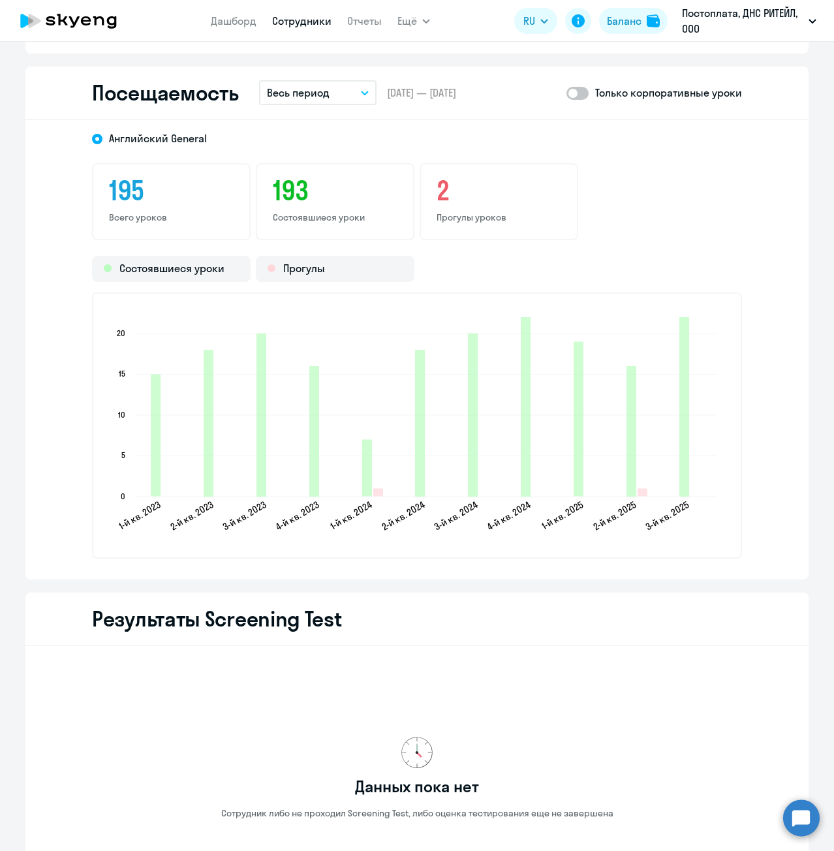
scroll to position [1601, 0]
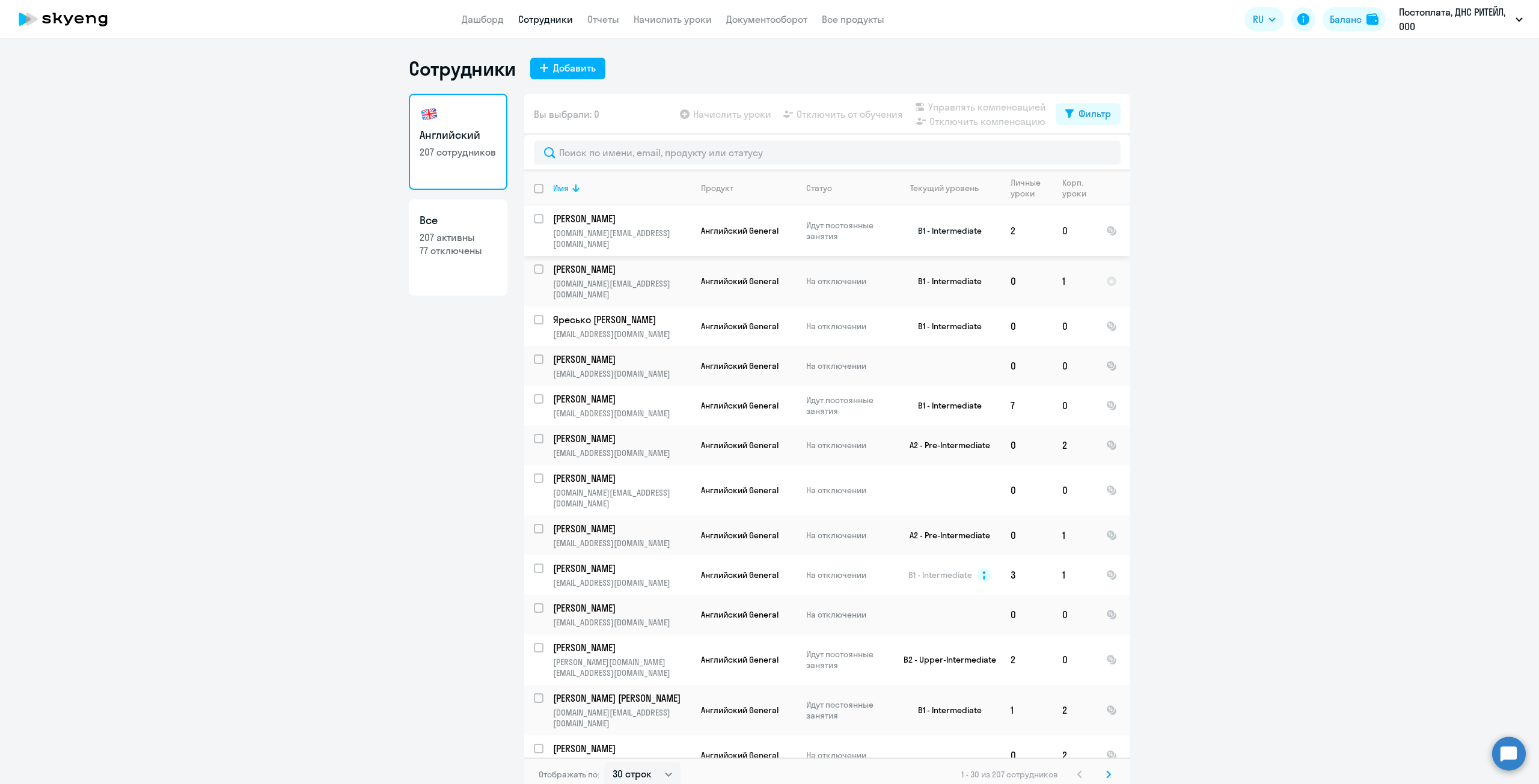
click at [615, 219] on p "[PERSON_NAME]" at bounding box center [620, 218] width 135 height 13
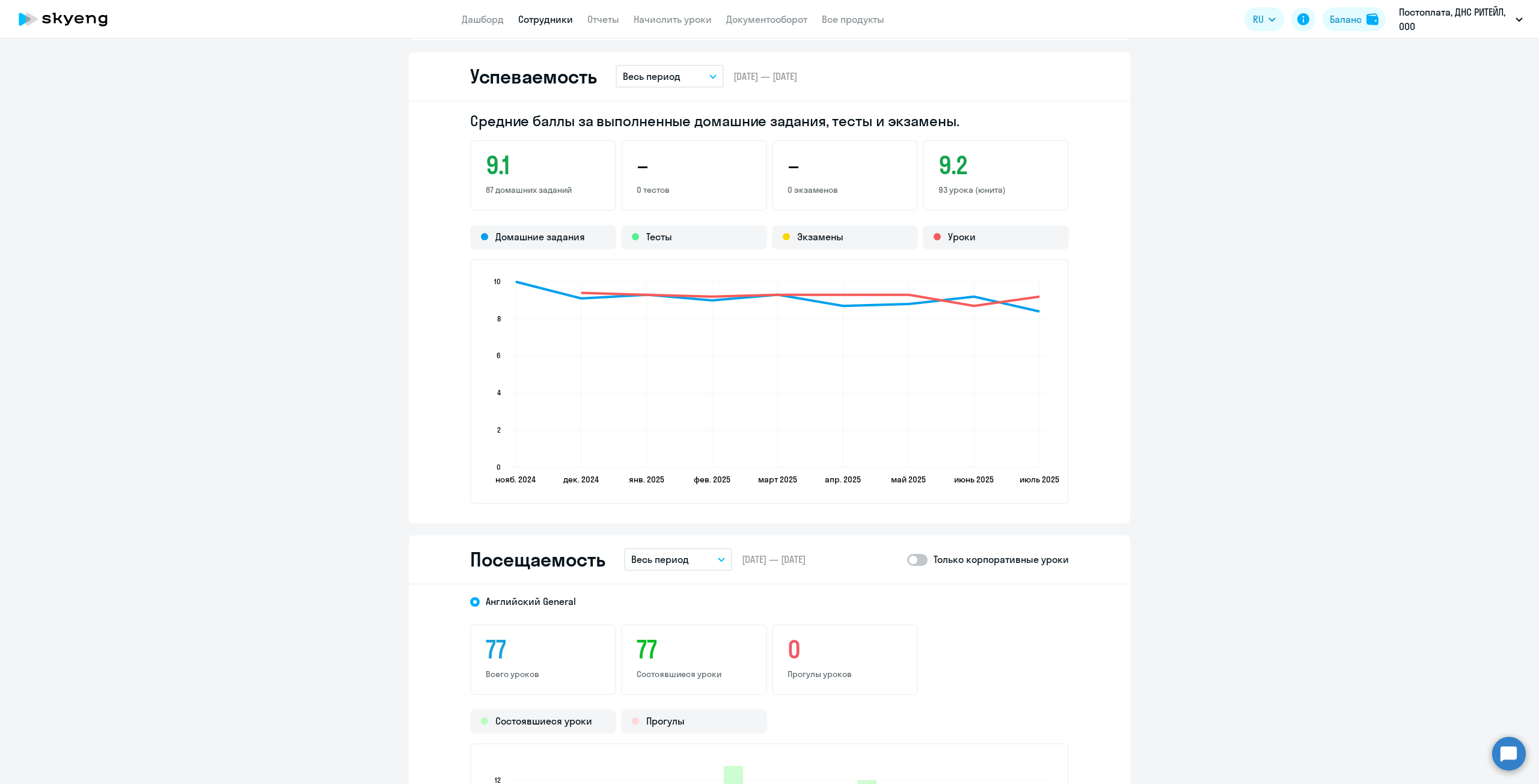
scroll to position [1202, 0]
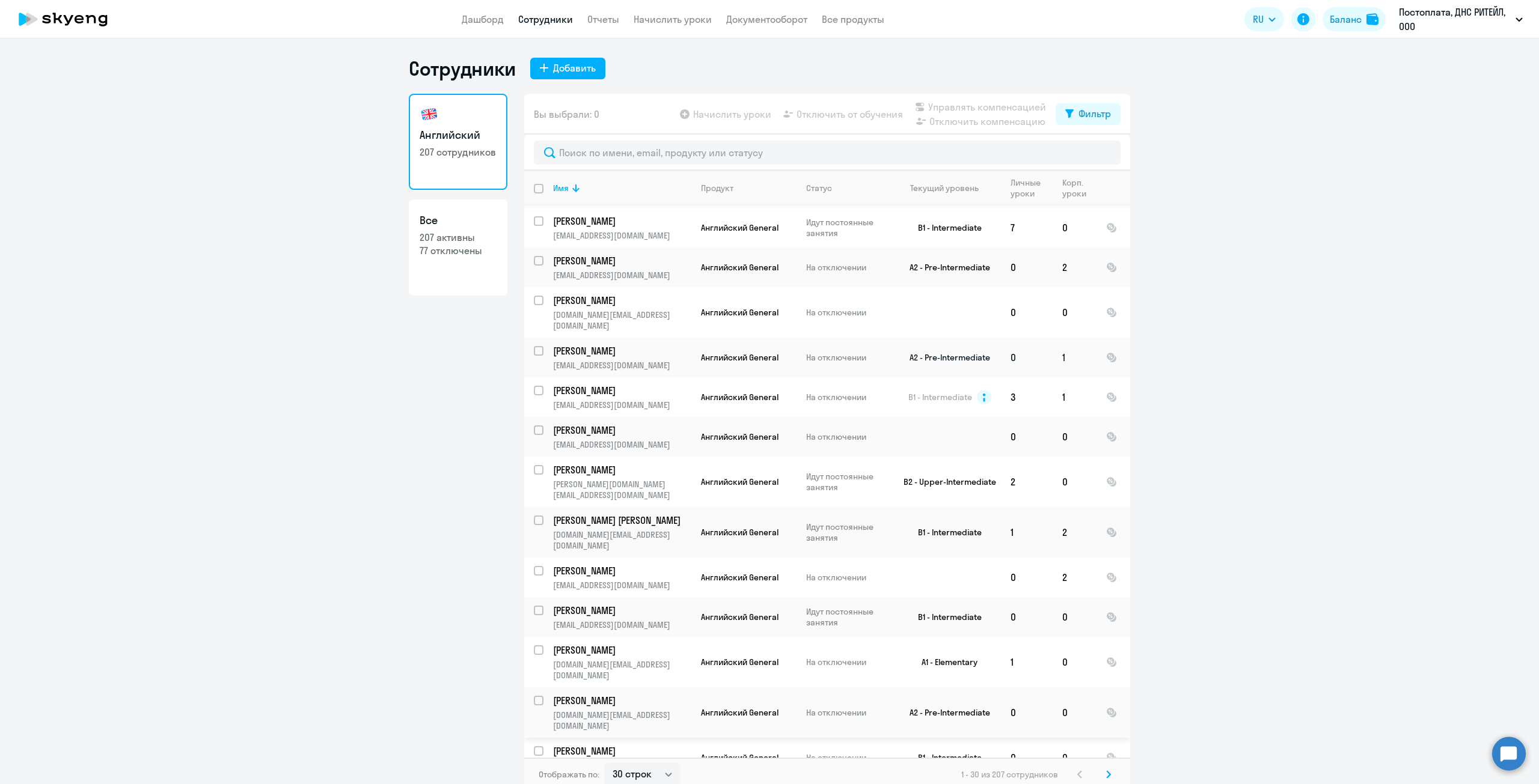
scroll to position [60, 0]
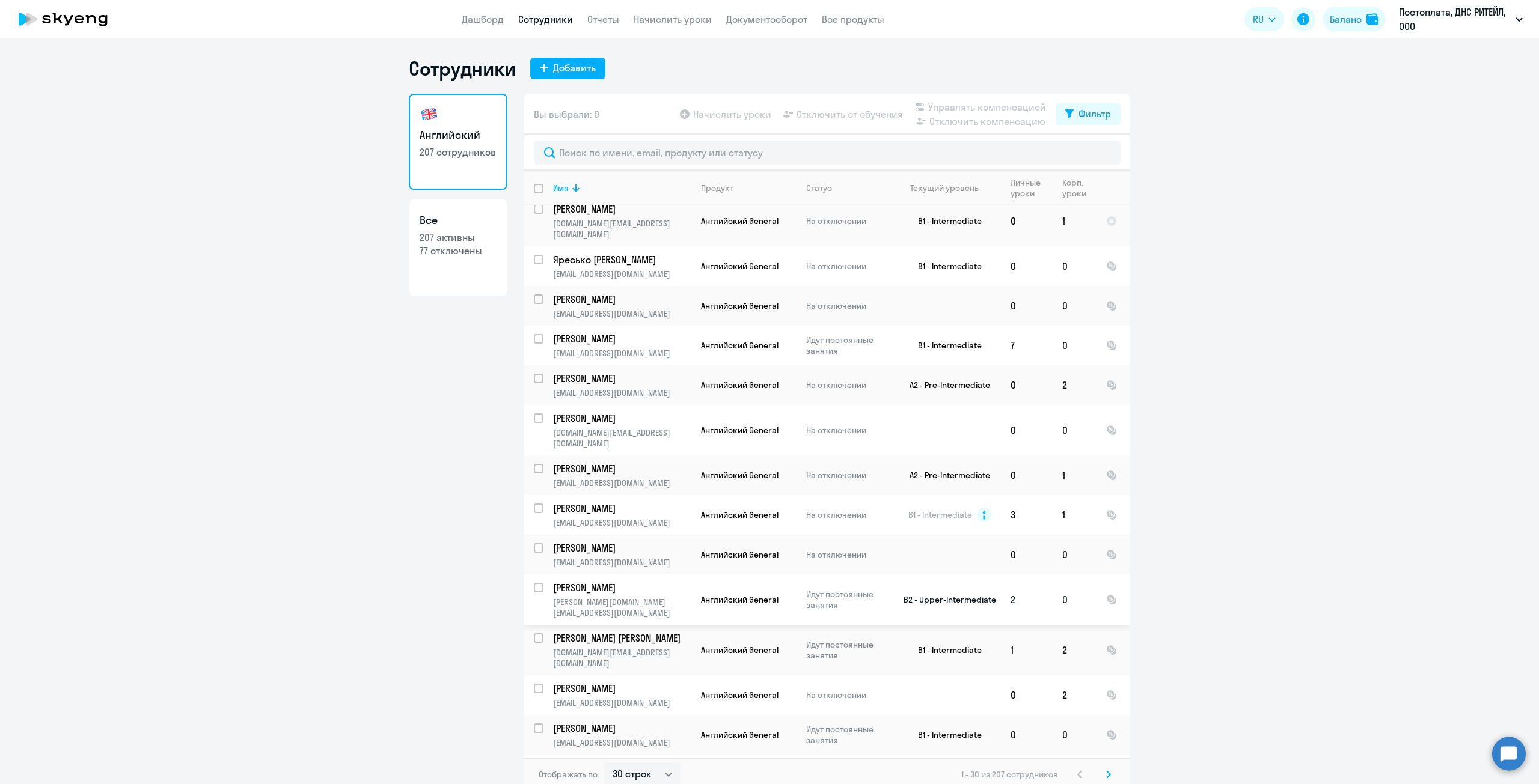
click at [587, 581] on p "[PERSON_NAME]" at bounding box center [620, 588] width 135 height 13
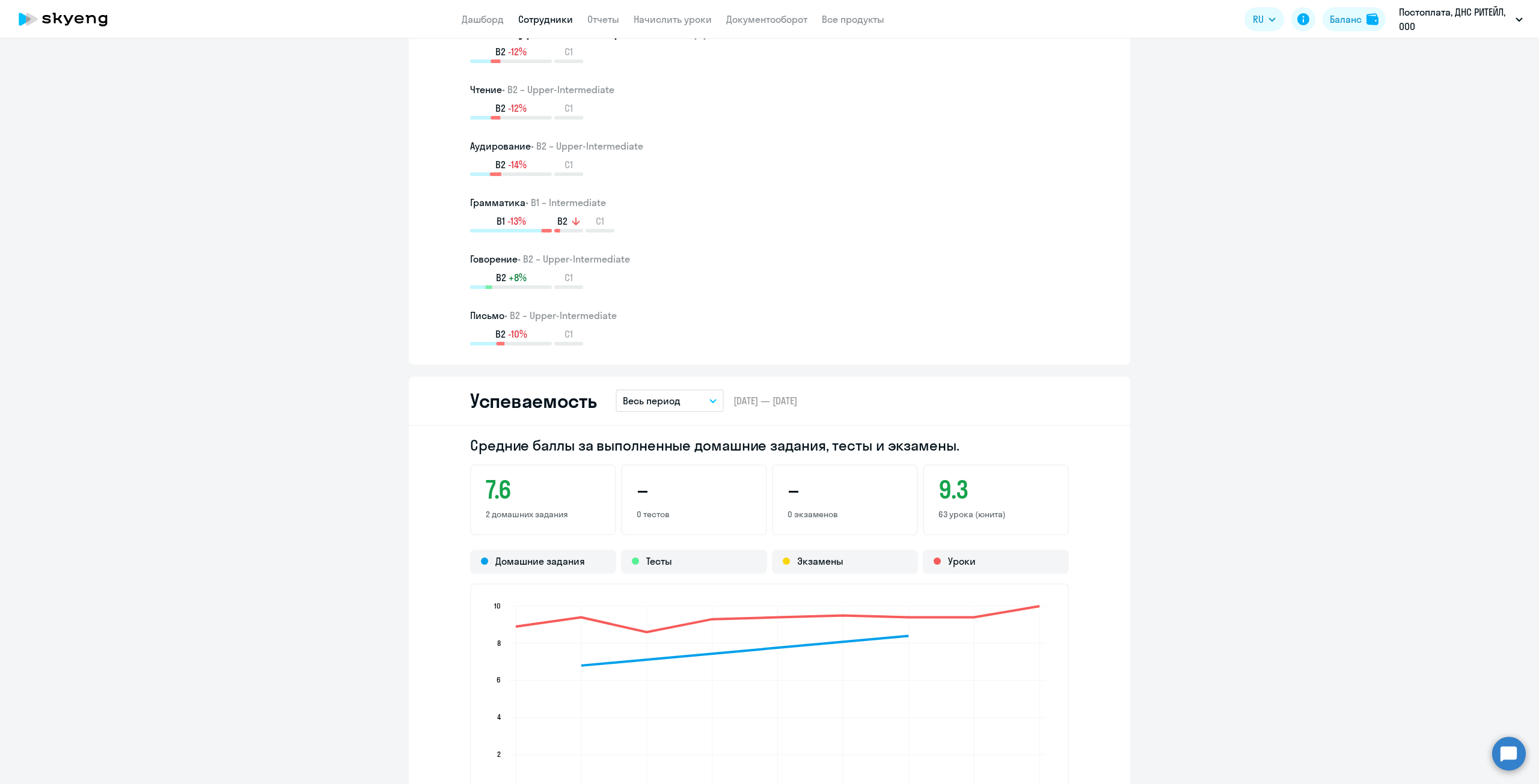
scroll to position [901, 0]
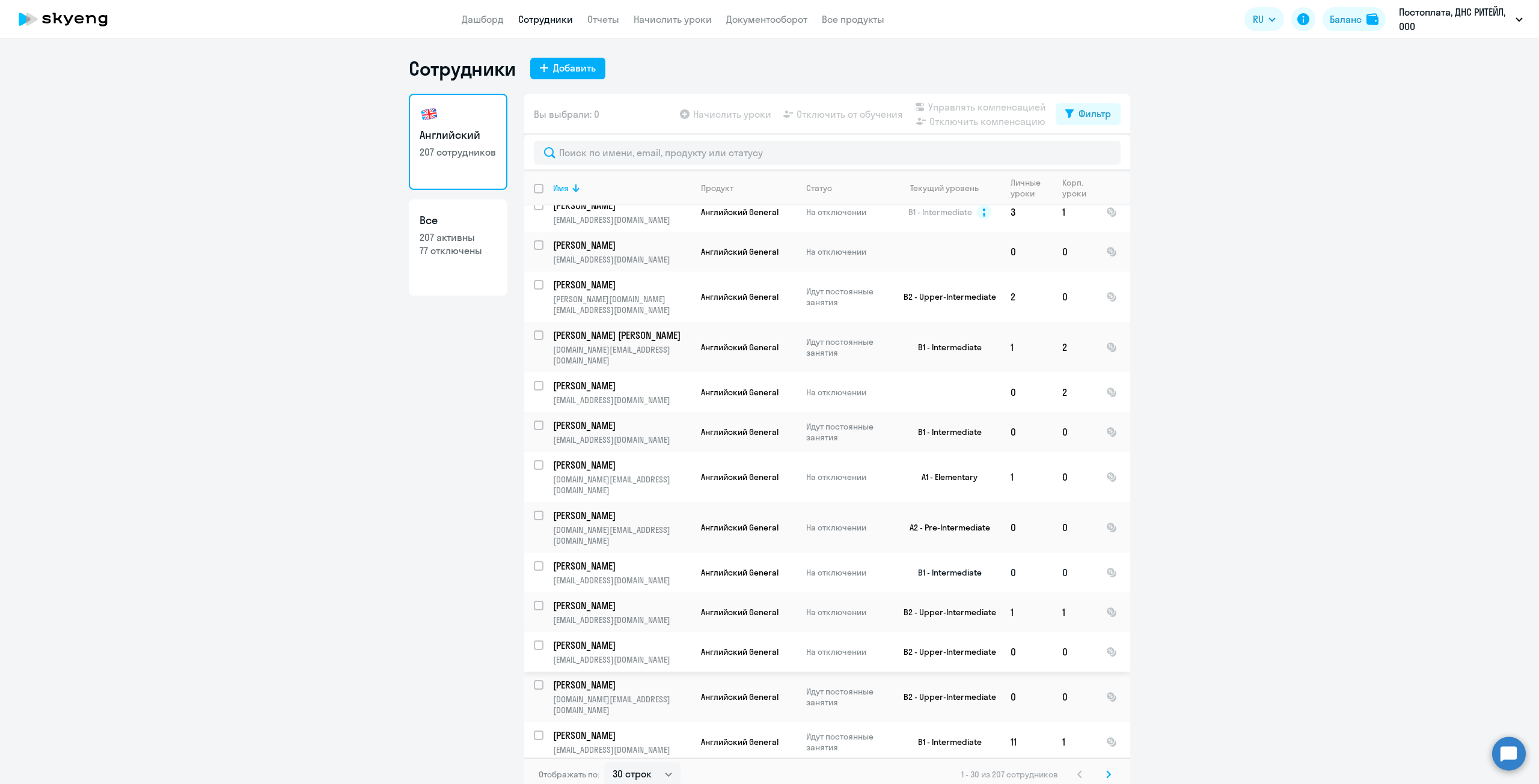
scroll to position [360, 0]
click at [579, 331] on p "[PERSON_NAME] [PERSON_NAME]" at bounding box center [620, 337] width 135 height 13
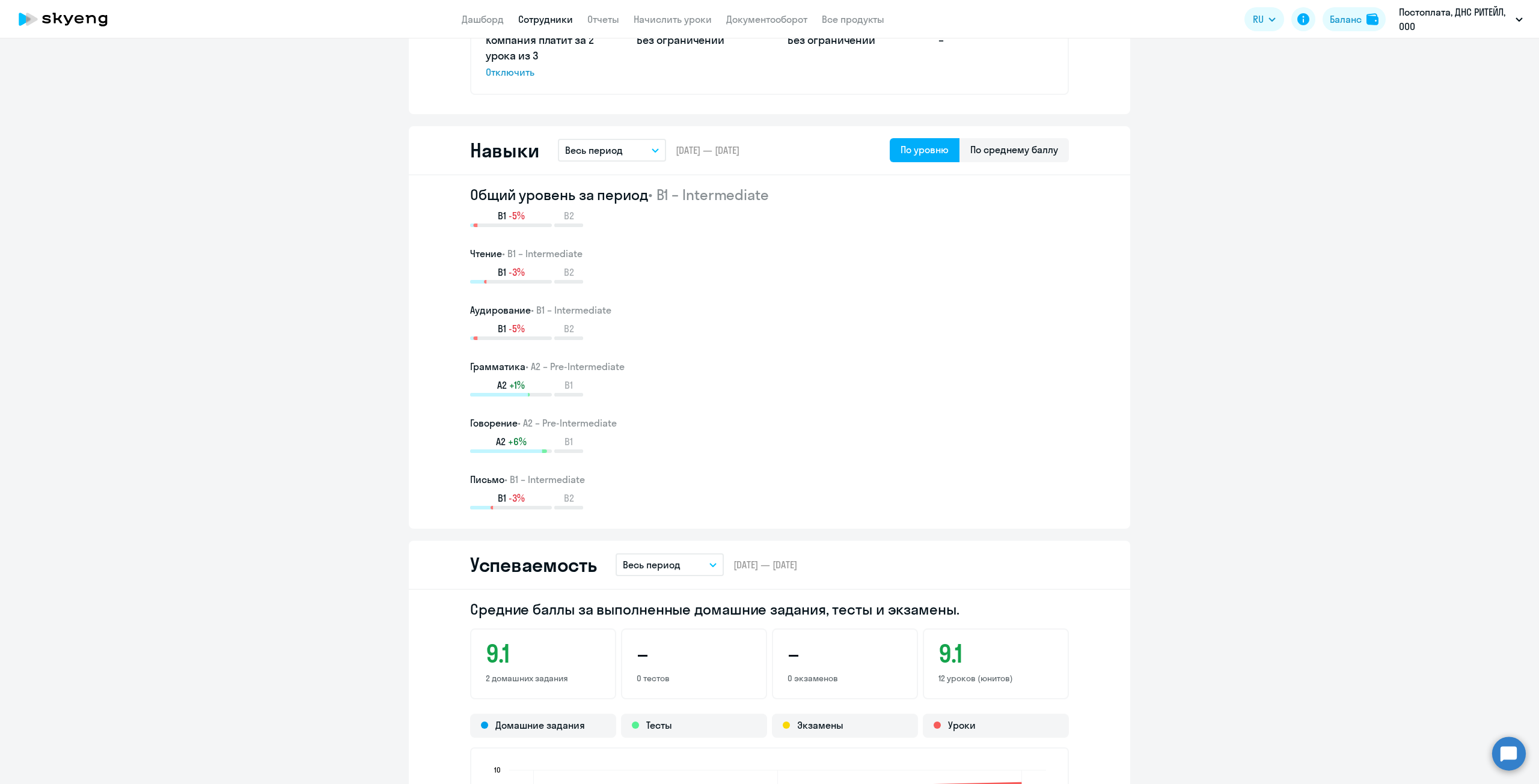
scroll to position [841, 0]
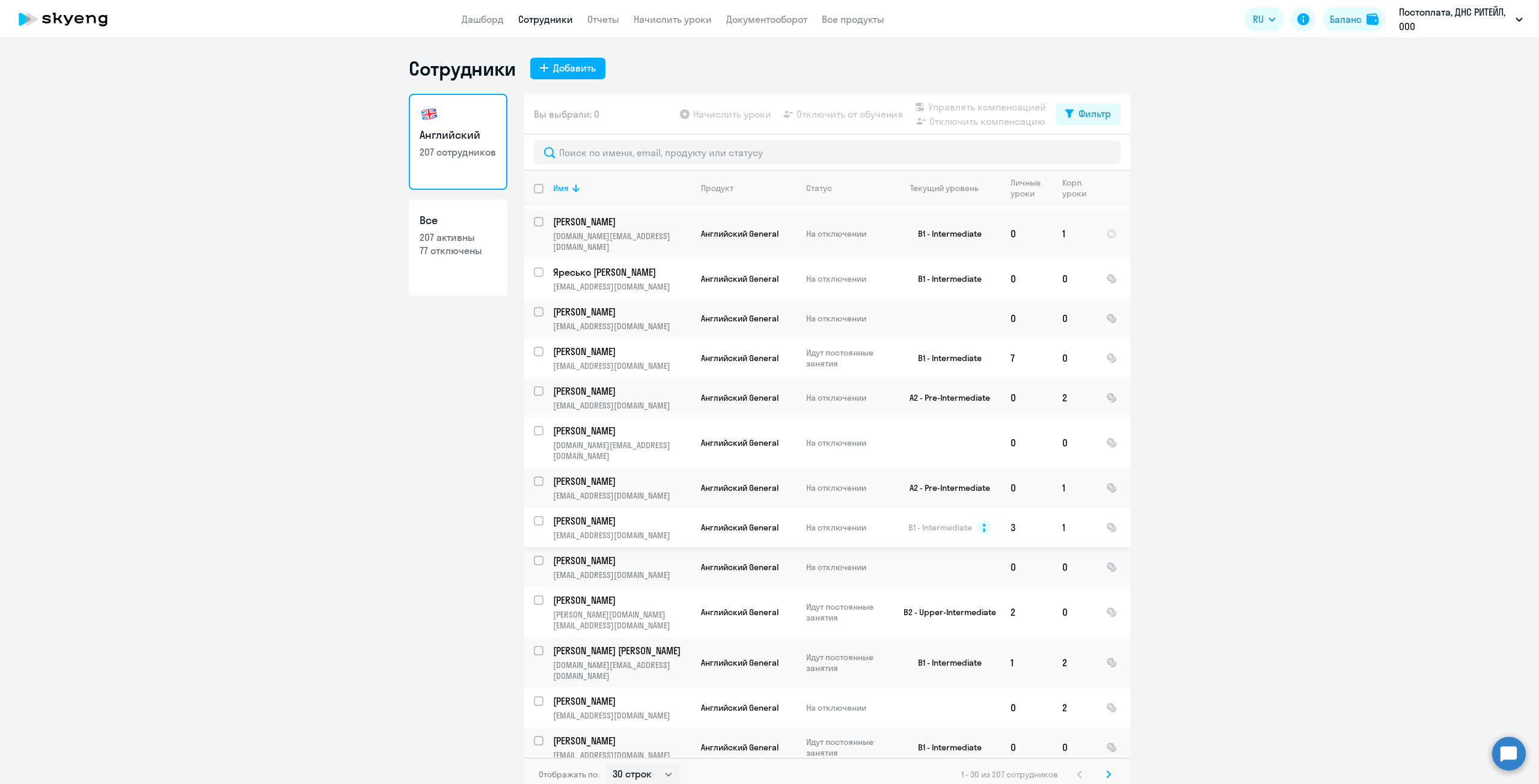
scroll to position [240, 0]
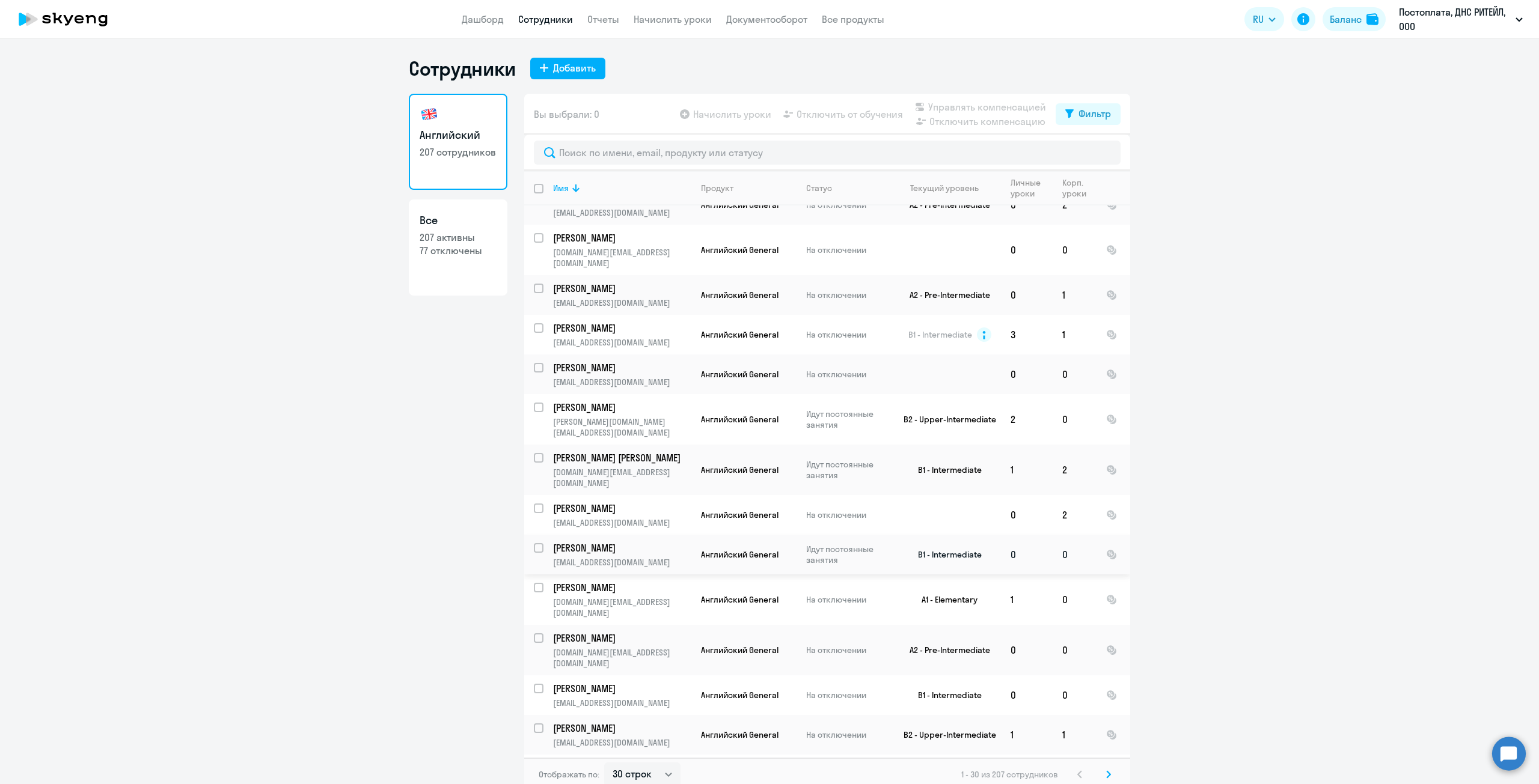
click at [585, 542] on p "[PERSON_NAME]" at bounding box center [620, 548] width 135 height 13
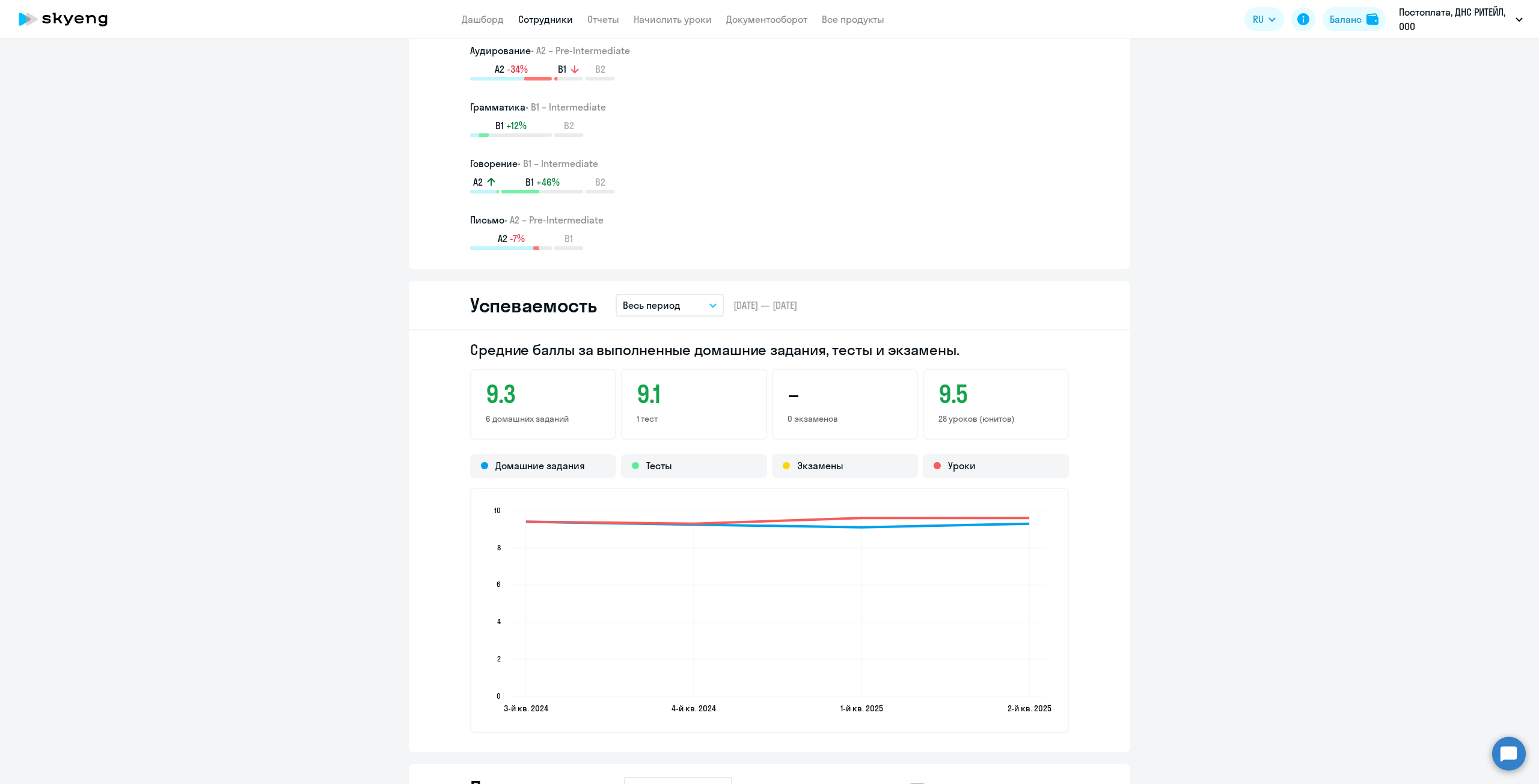
scroll to position [1022, 0]
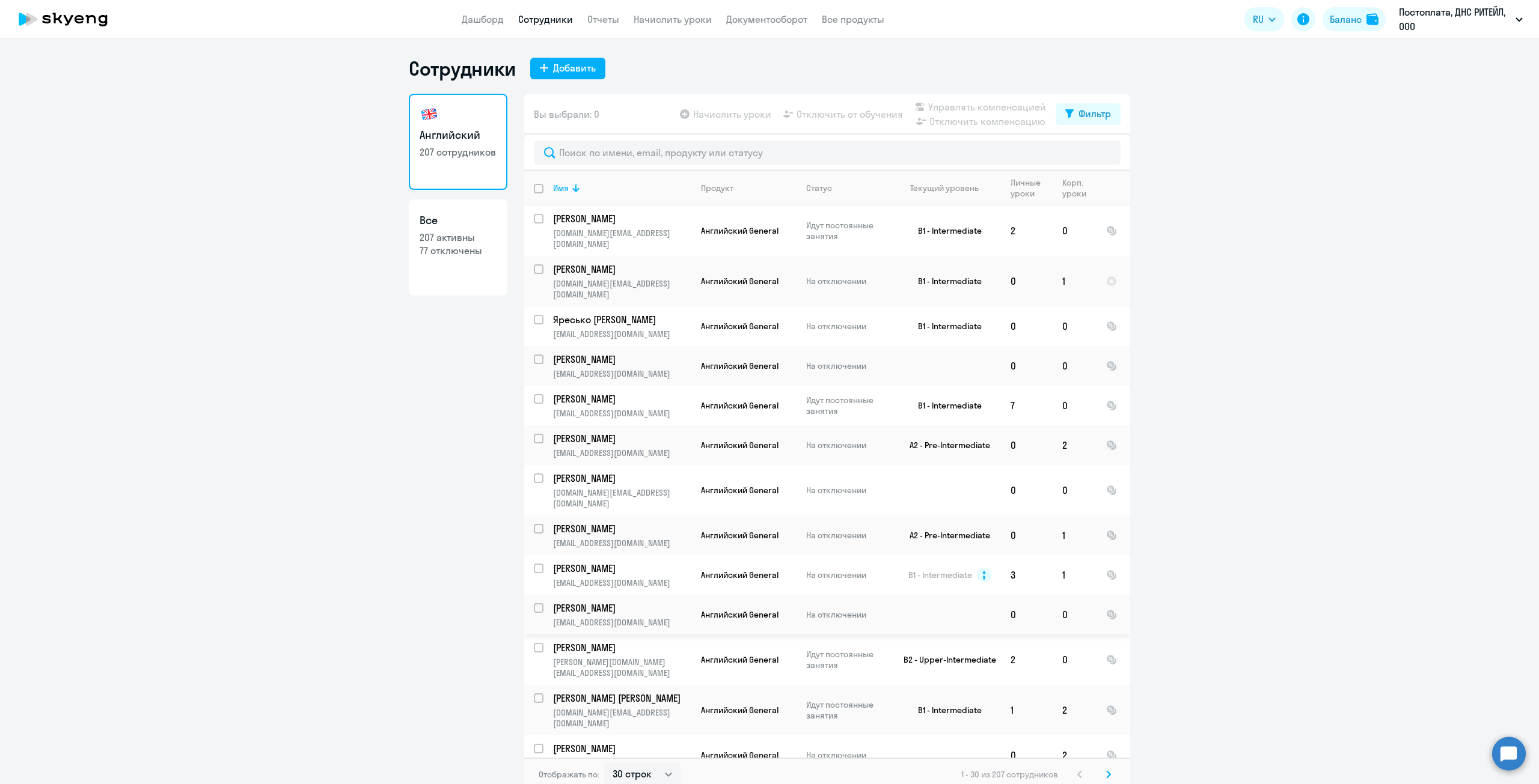
scroll to position [360, 0]
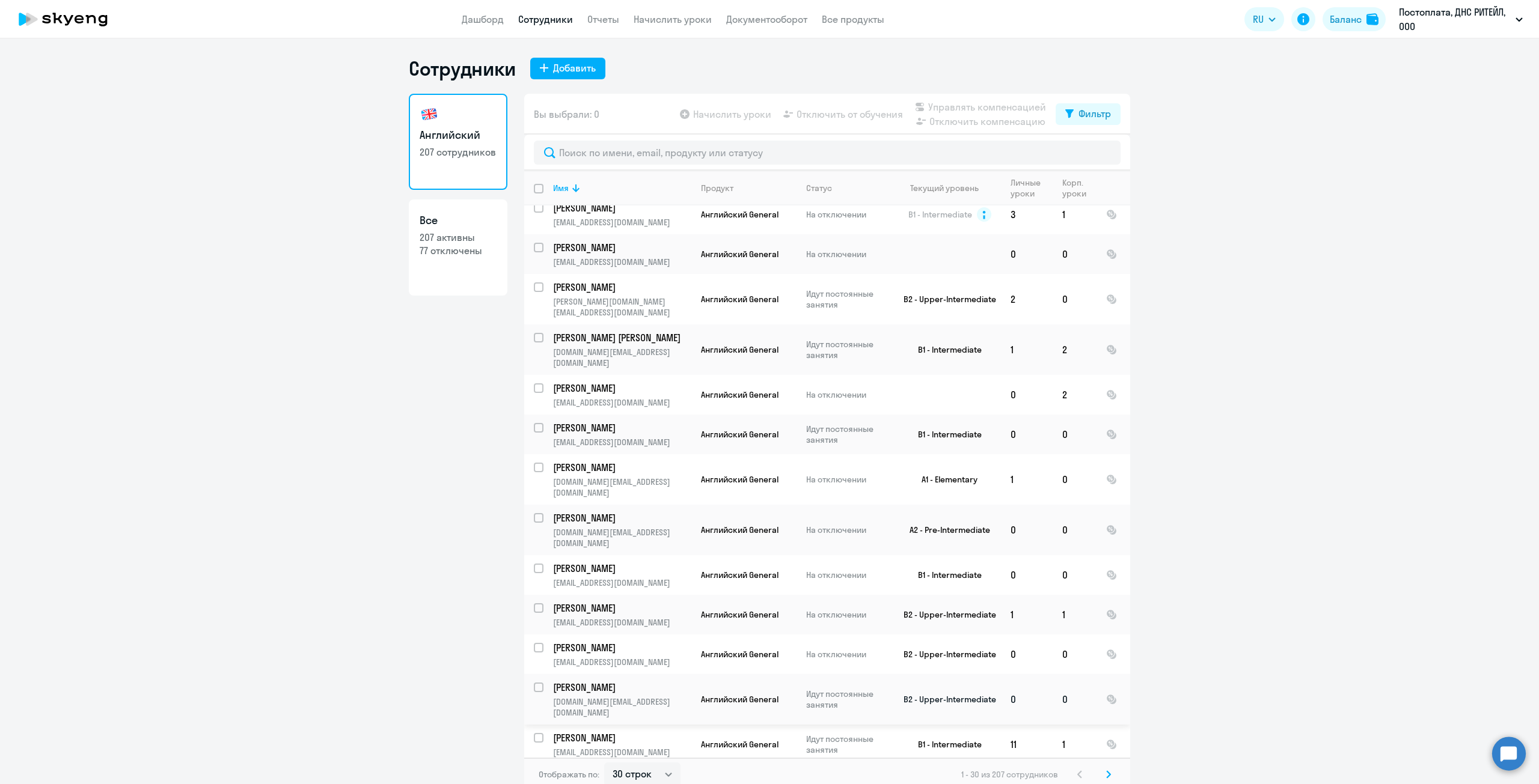
click at [609, 681] on p "[PERSON_NAME]" at bounding box center [620, 687] width 135 height 13
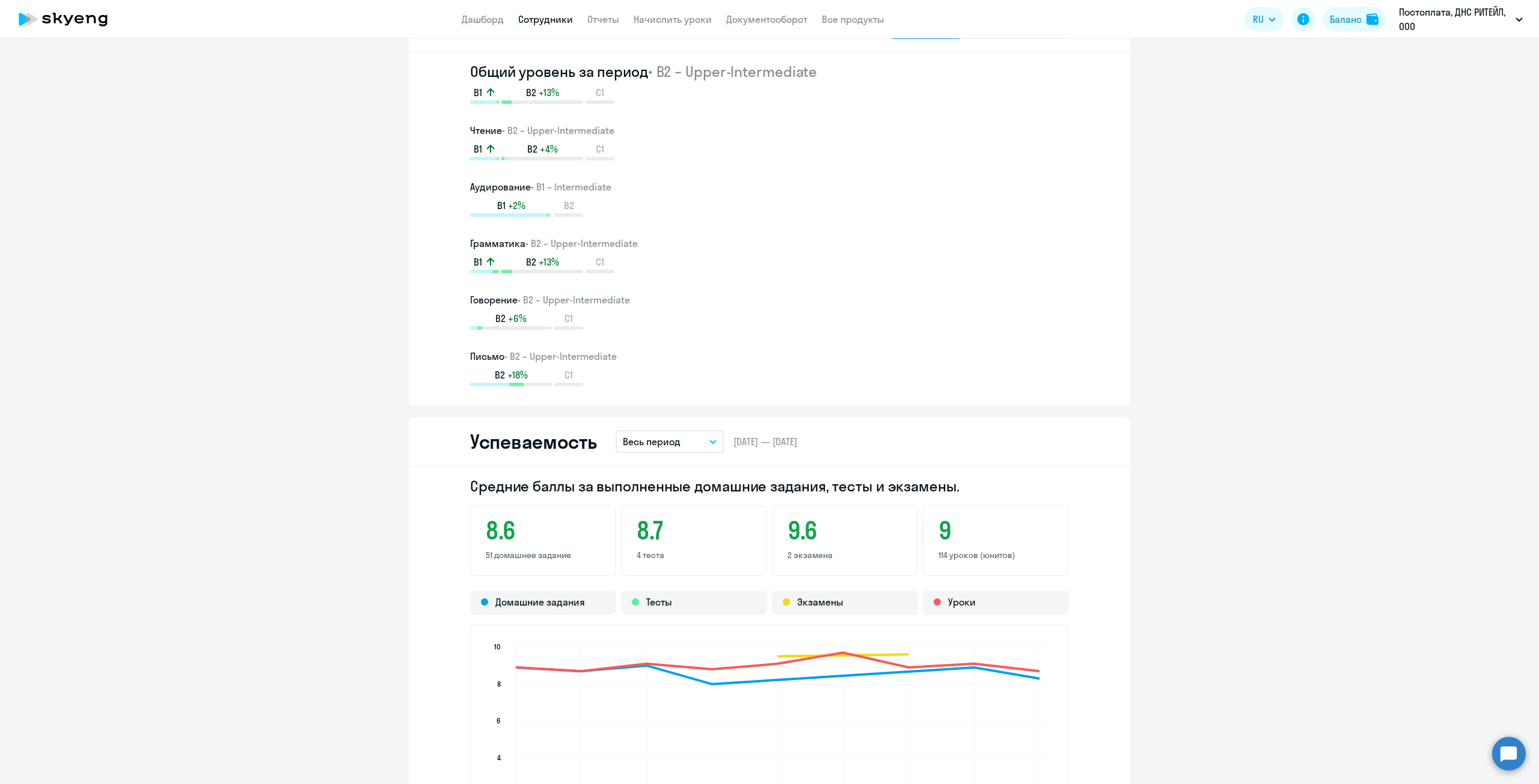
scroll to position [901, 0]
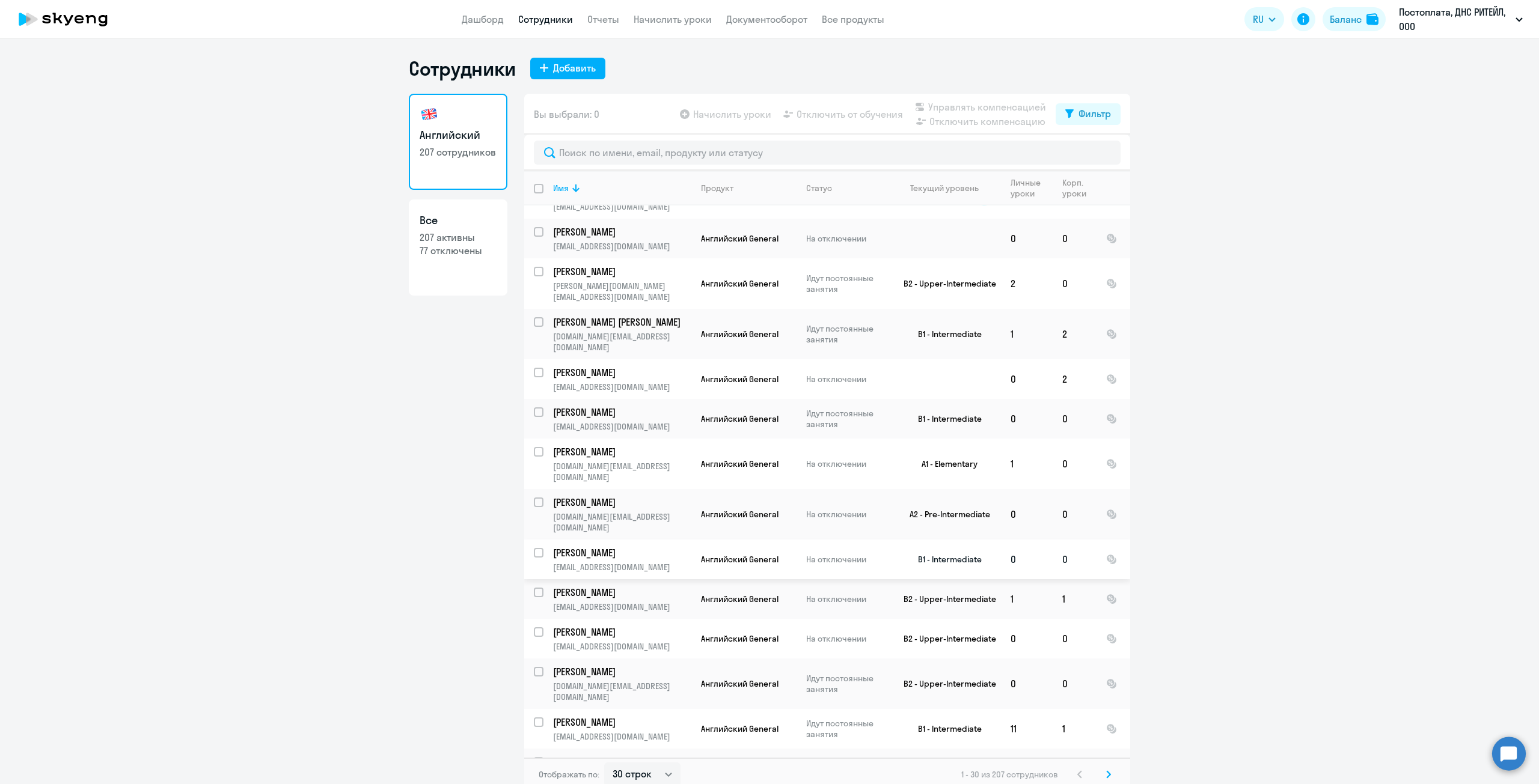
scroll to position [421, 0]
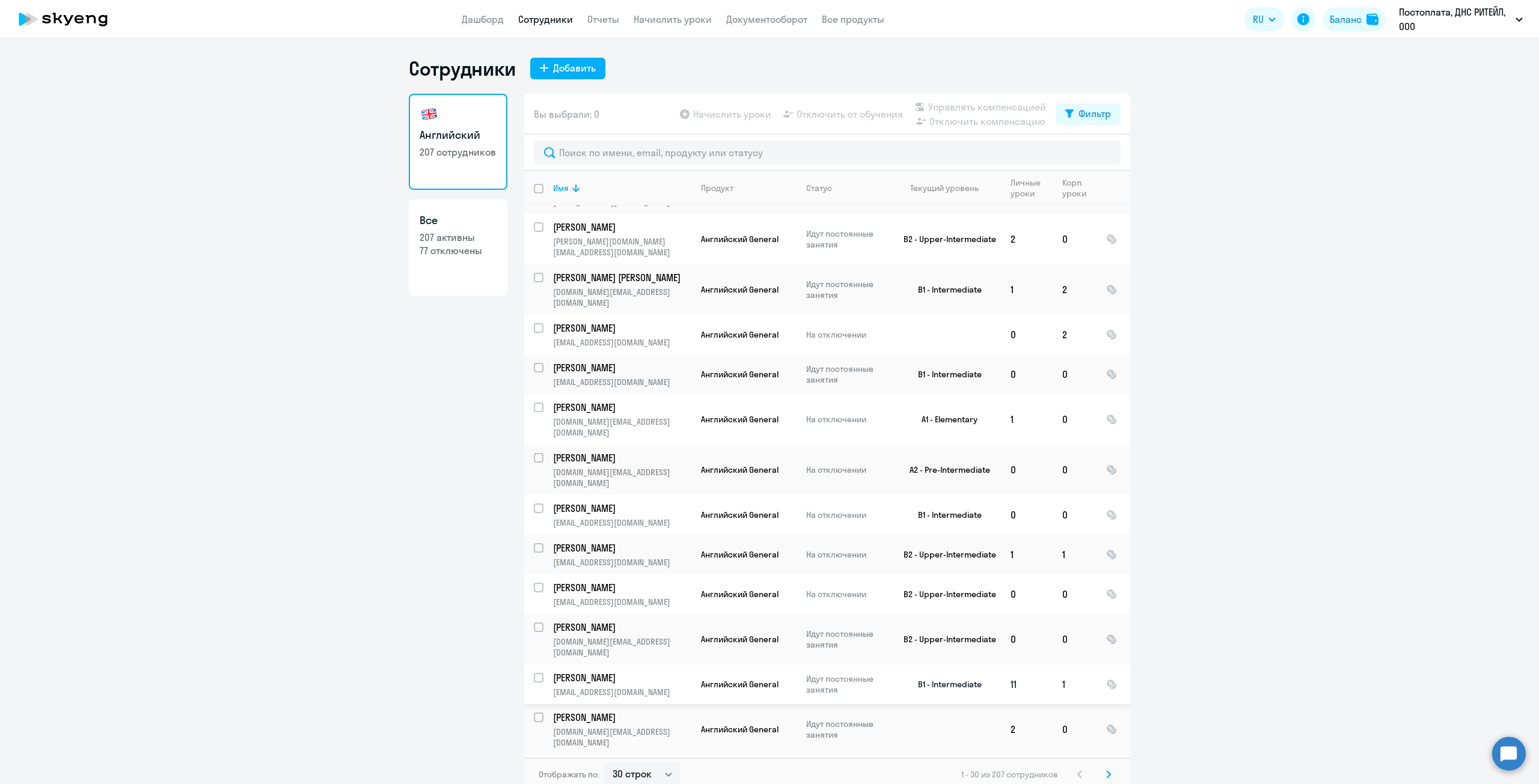
click at [627, 672] on p "[PERSON_NAME]" at bounding box center [620, 678] width 135 height 13
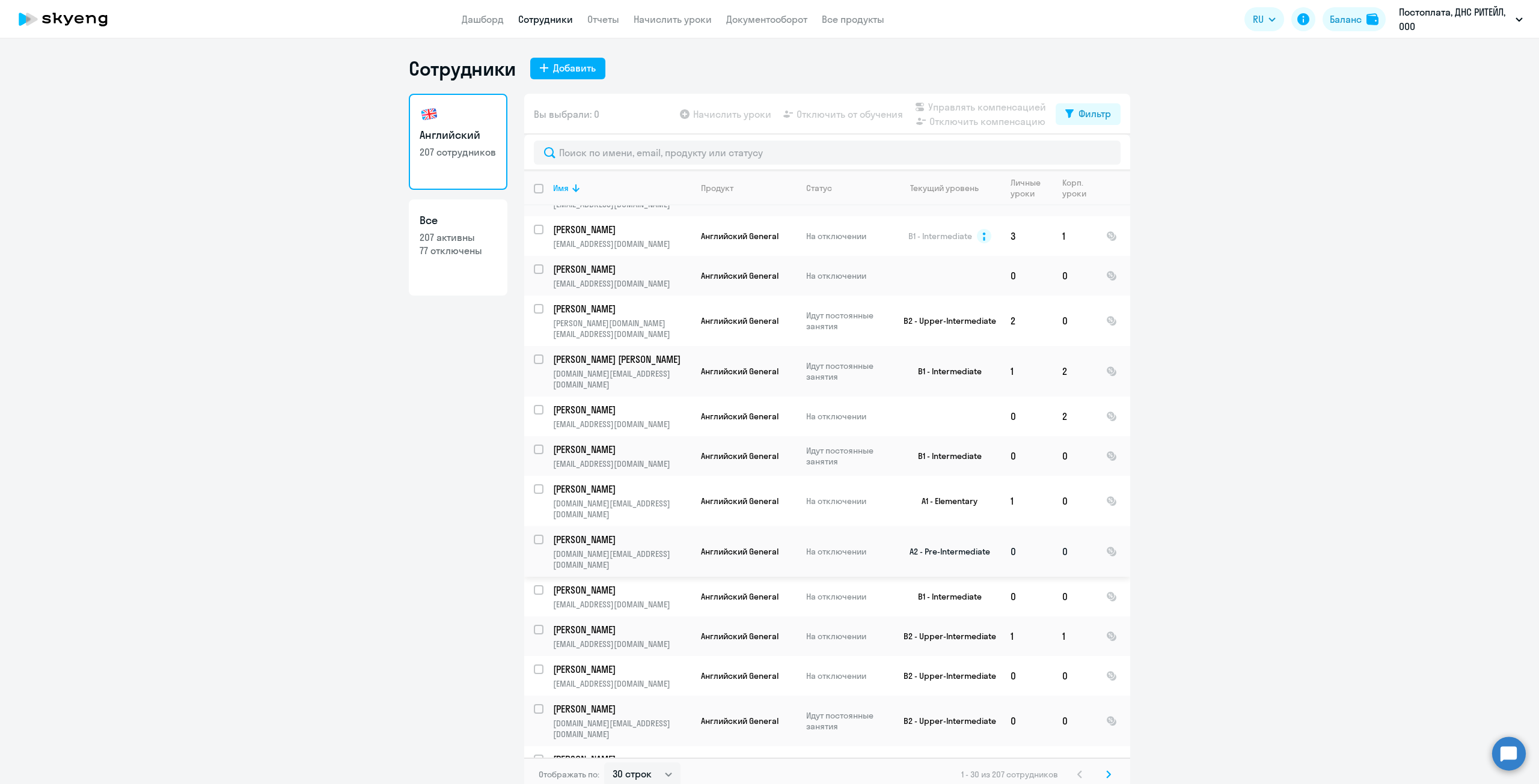
scroll to position [360, 0]
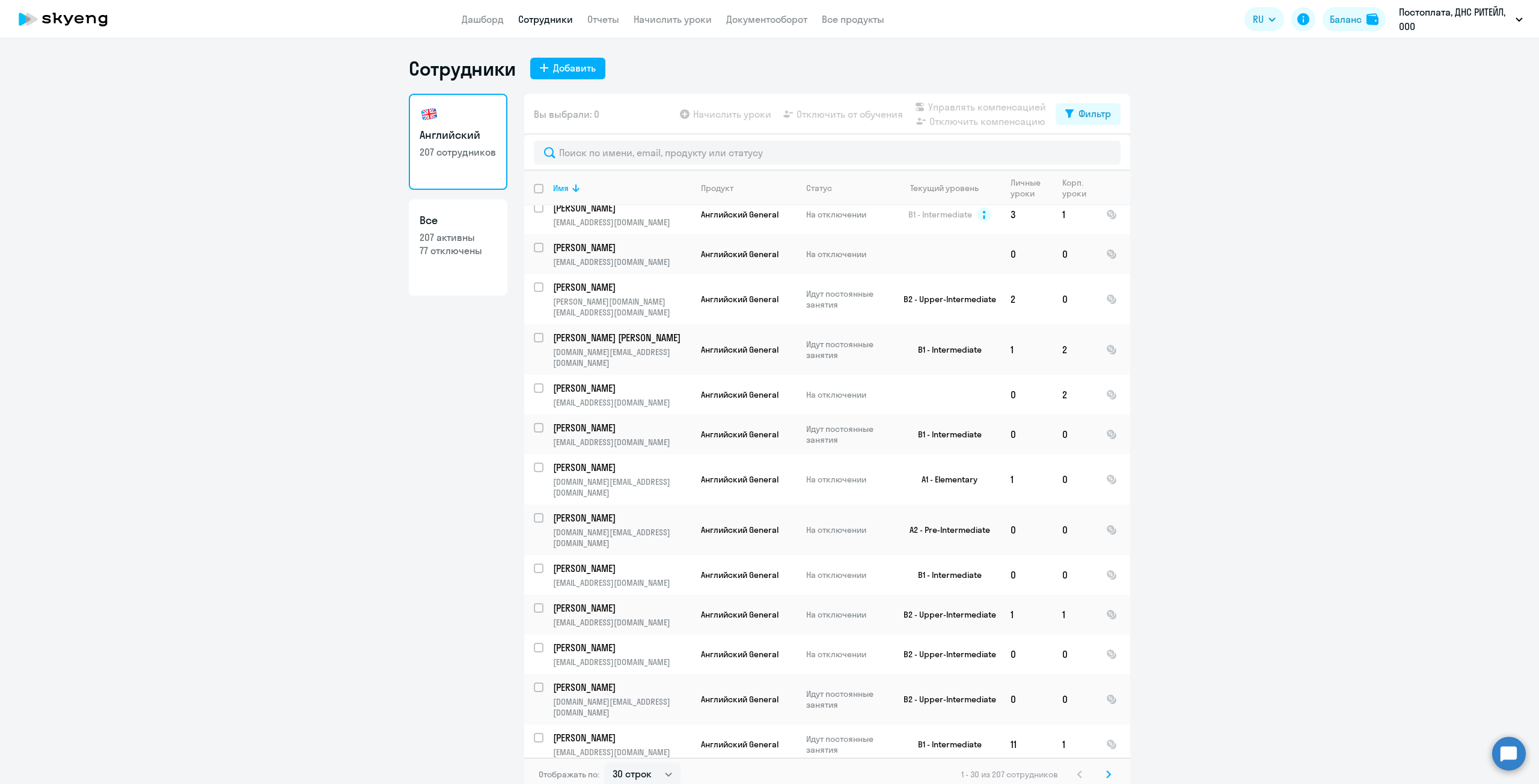
click at [594, 771] on p "[PERSON_NAME]" at bounding box center [620, 778] width 135 height 13
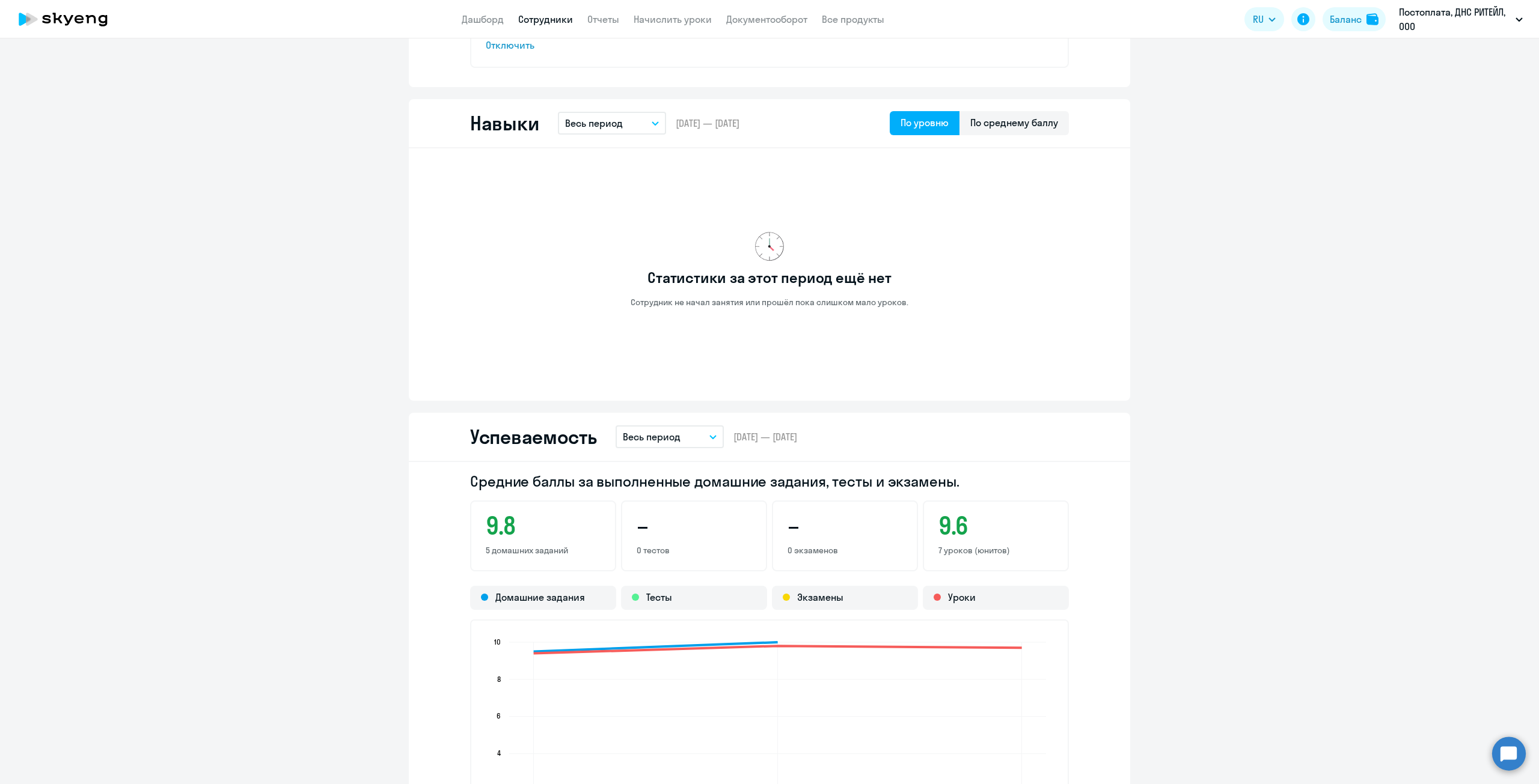
scroll to position [721, 0]
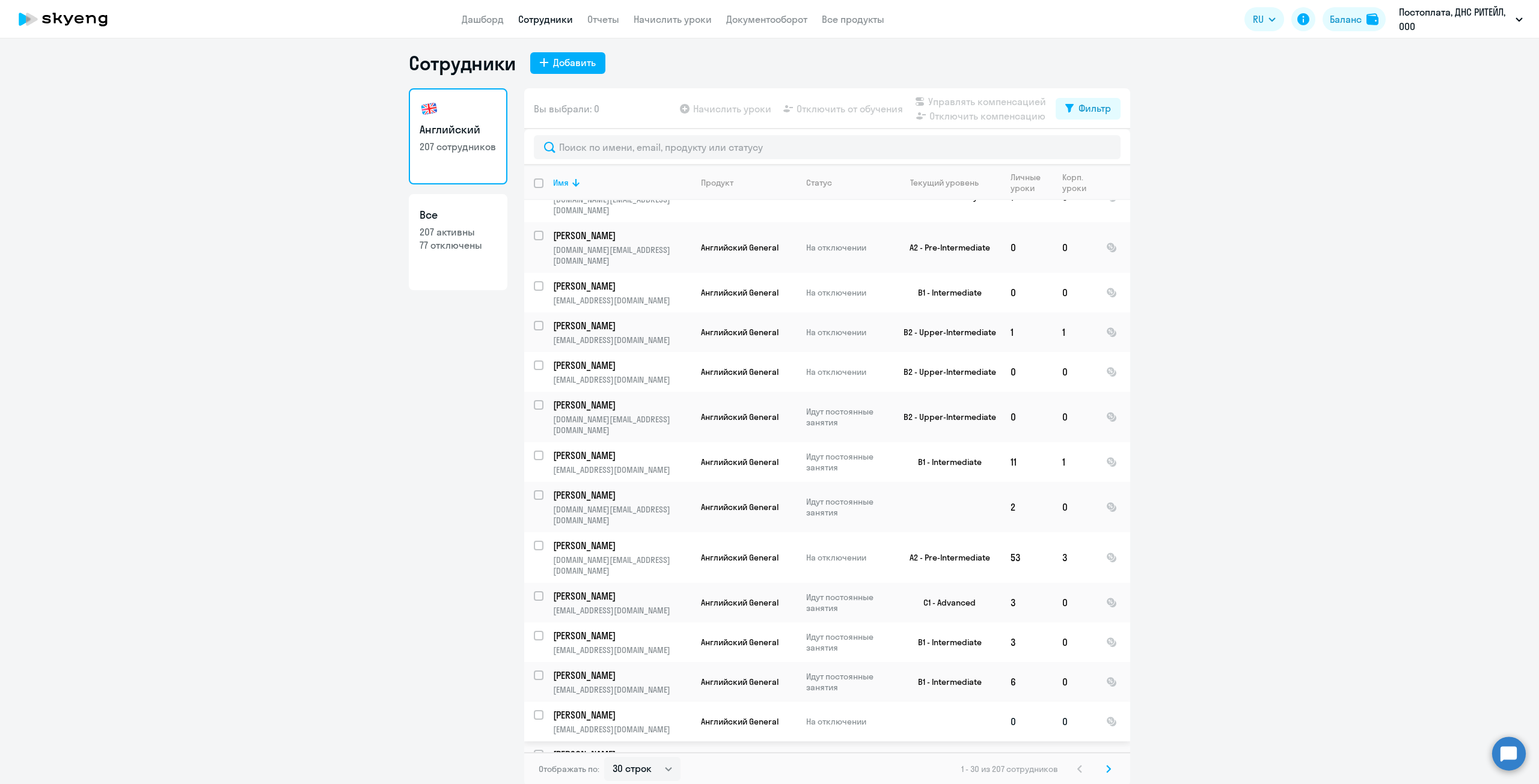
scroll to position [7, 0]
click at [592, 588] on p "[PERSON_NAME]" at bounding box center [620, 594] width 135 height 13
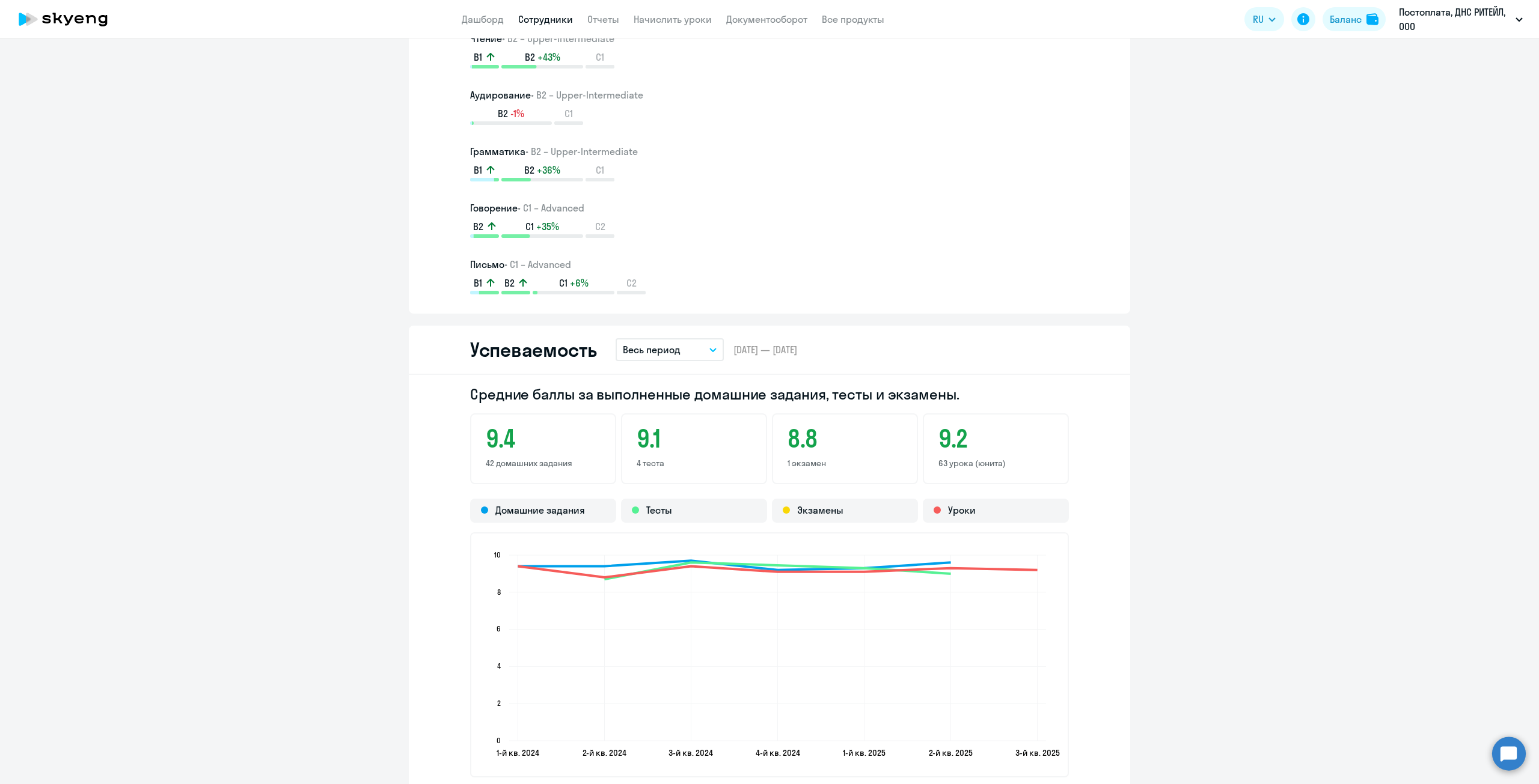
scroll to position [962, 0]
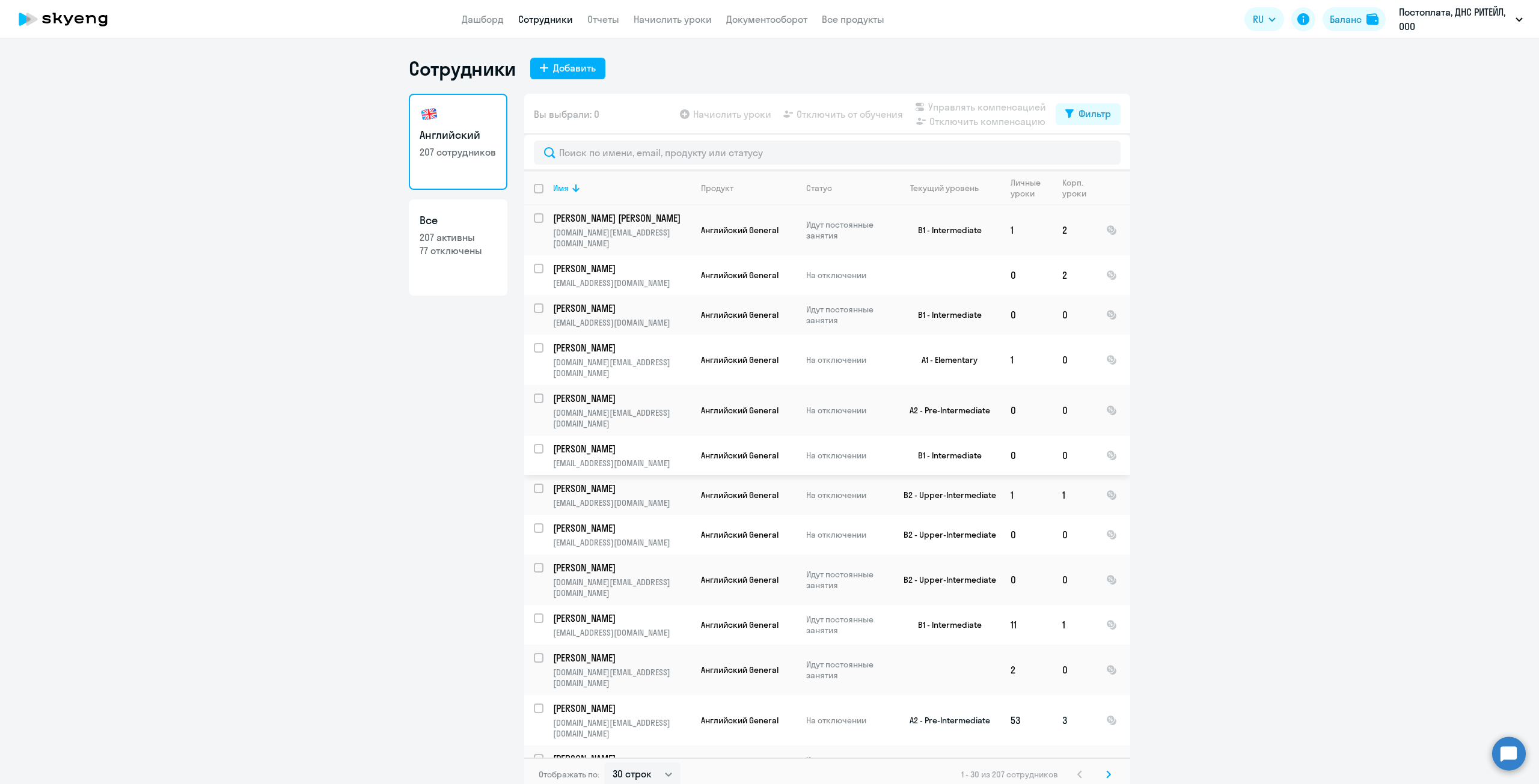
scroll to position [481, 0]
click at [607, 784] on p "[PERSON_NAME]" at bounding box center [620, 798] width 135 height 13
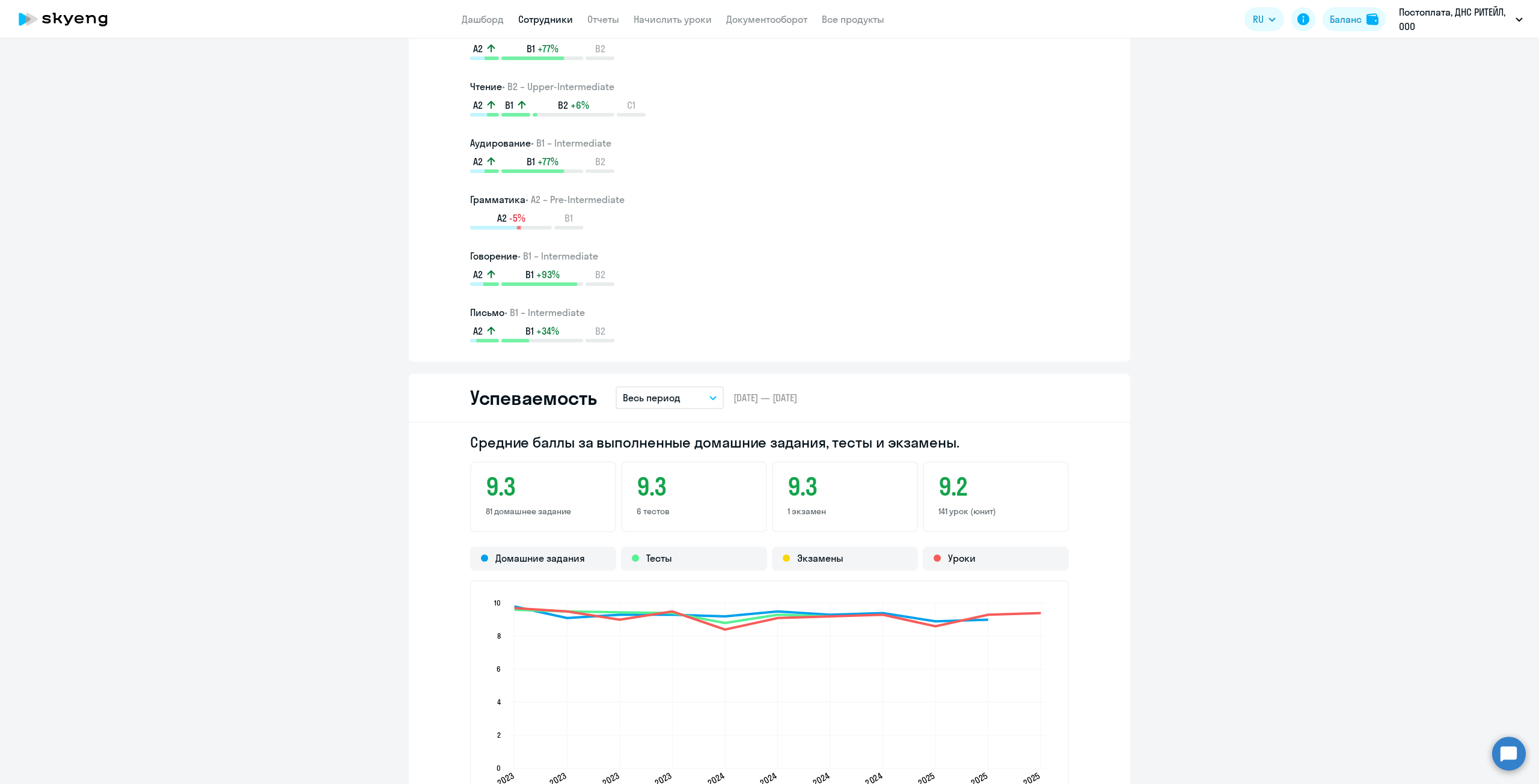
scroll to position [879, 0]
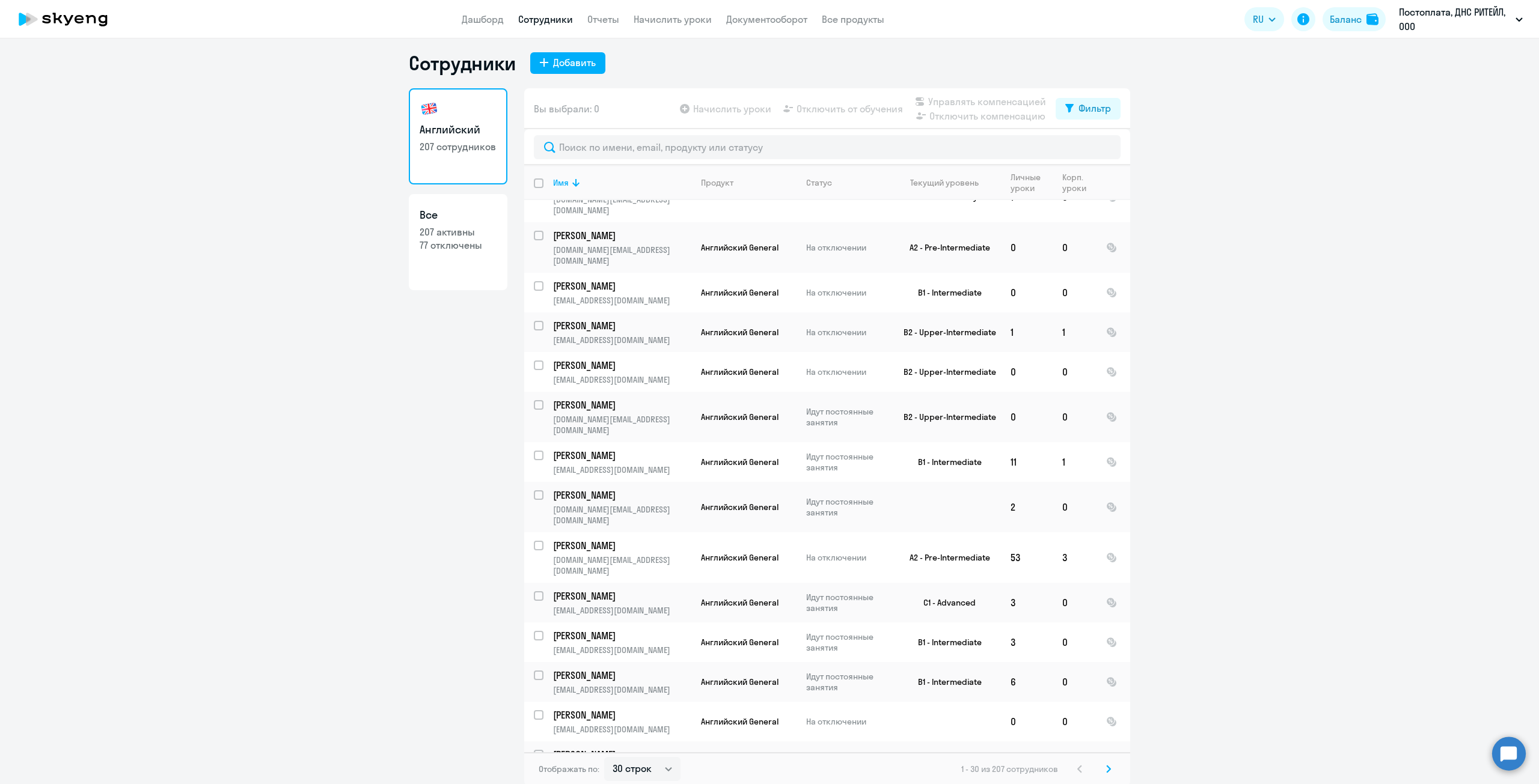
scroll to position [7, 0]
click at [580, 667] on p "[PERSON_NAME]" at bounding box center [620, 673] width 135 height 13
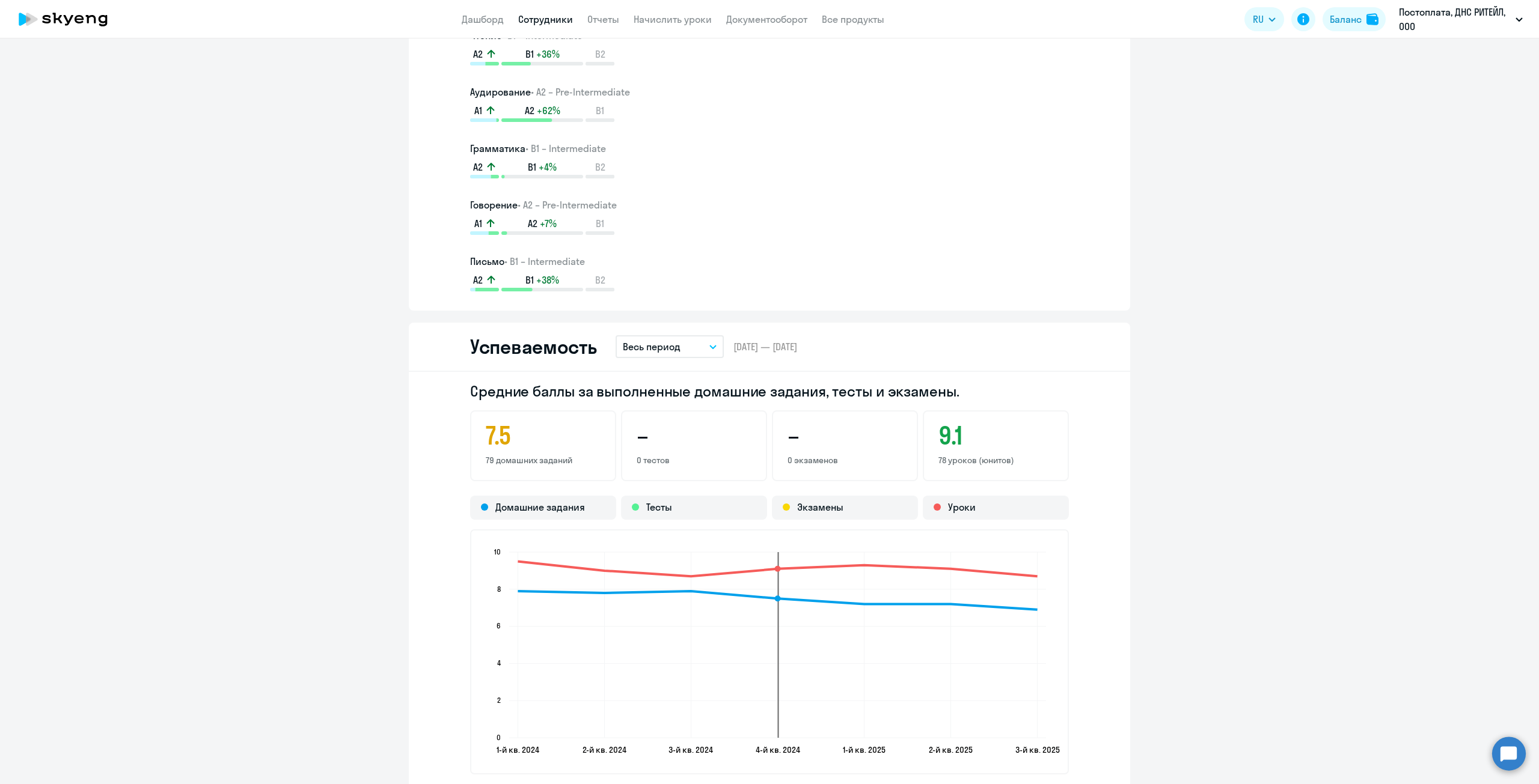
scroll to position [962, 0]
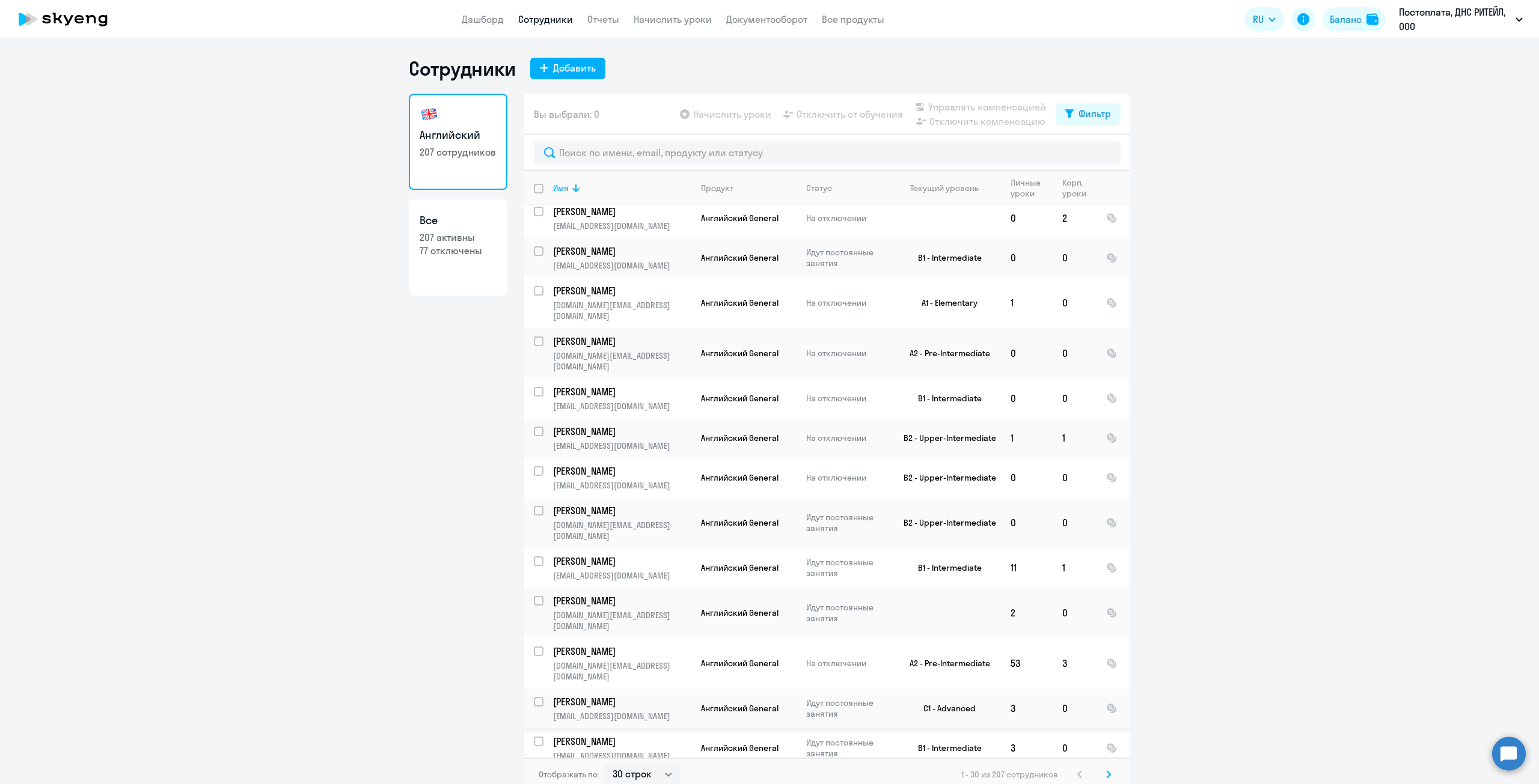
scroll to position [638, 0]
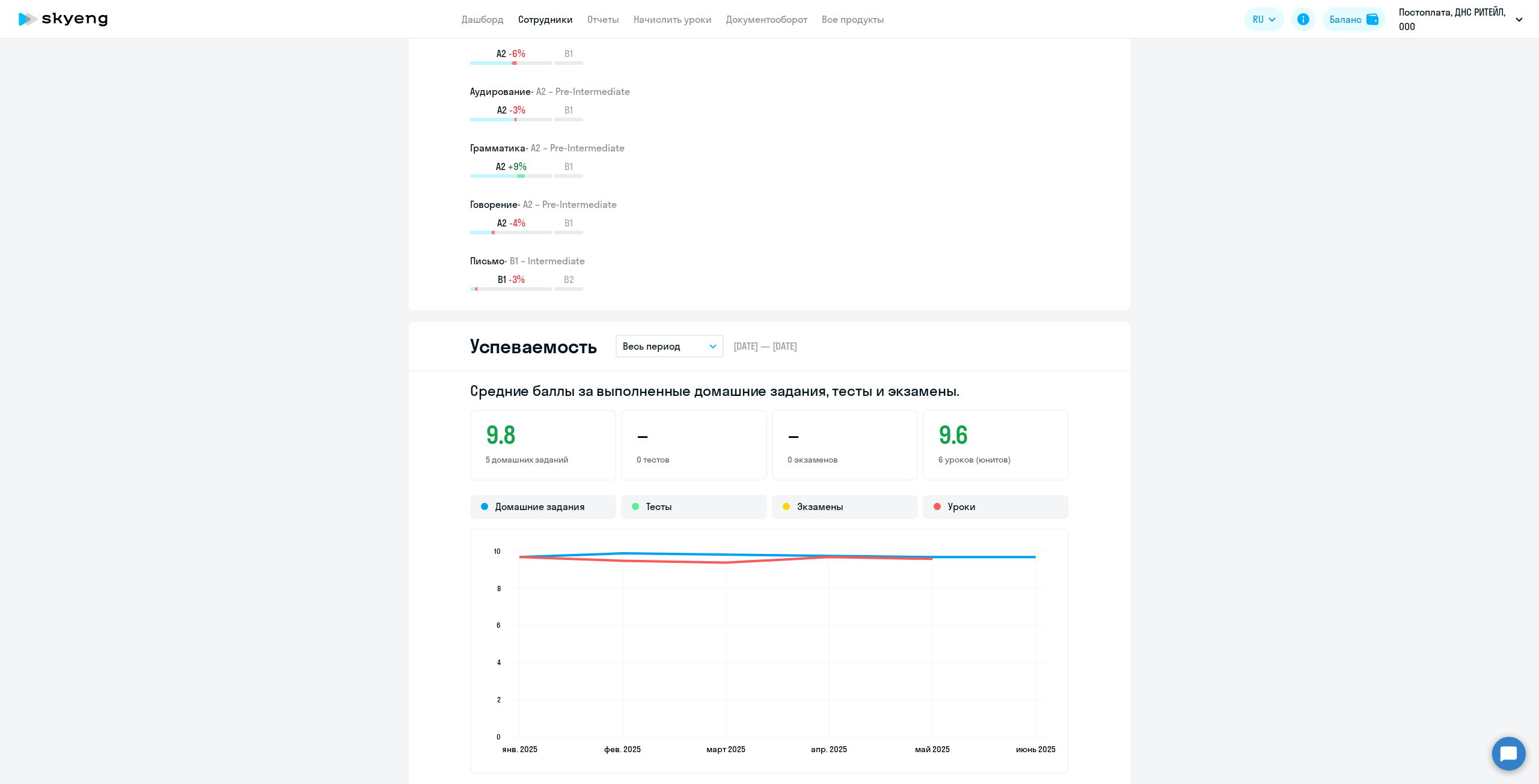
scroll to position [841, 0]
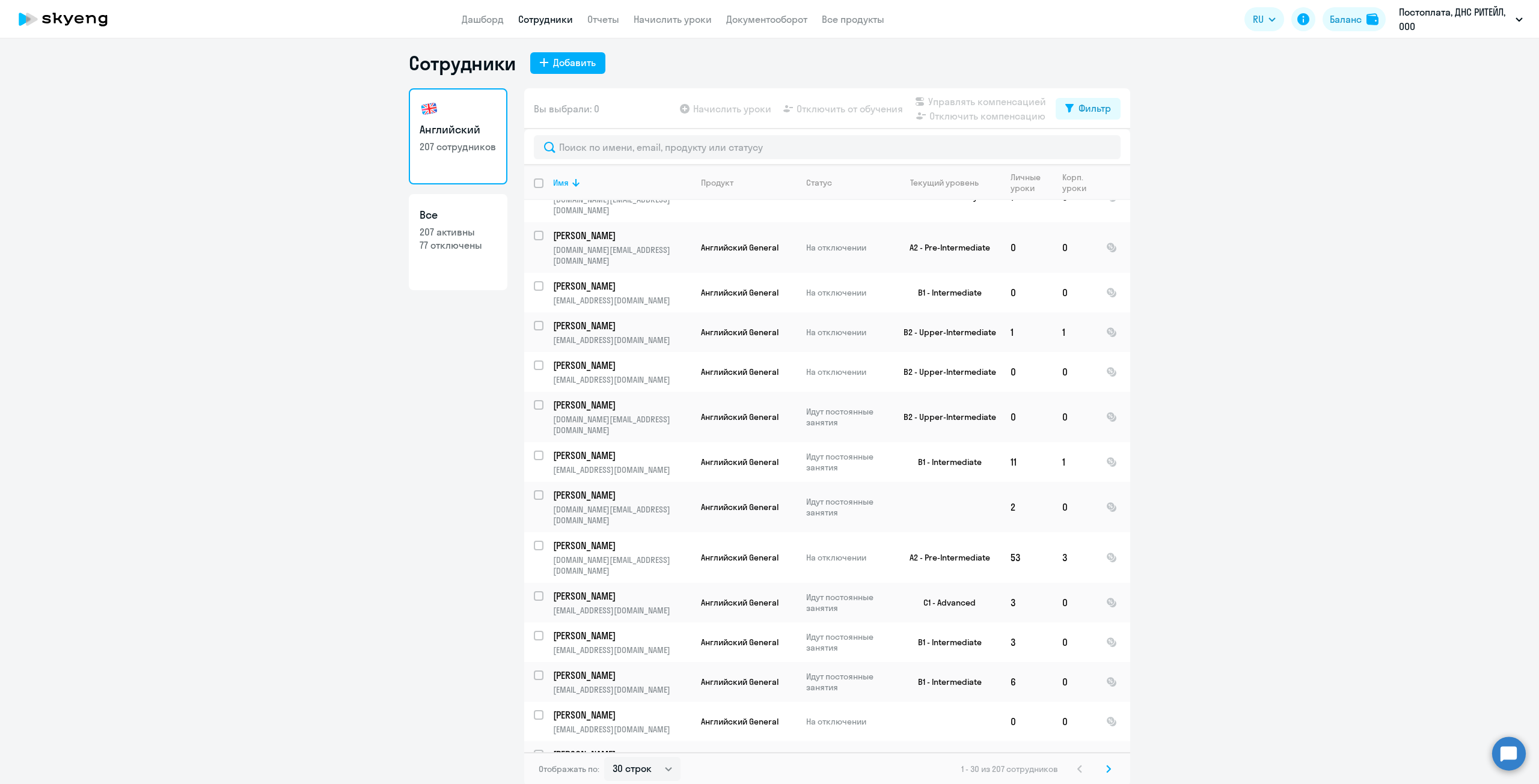
scroll to position [7, 0]
click at [1106, 770] on icon at bounding box center [1108, 766] width 5 height 8
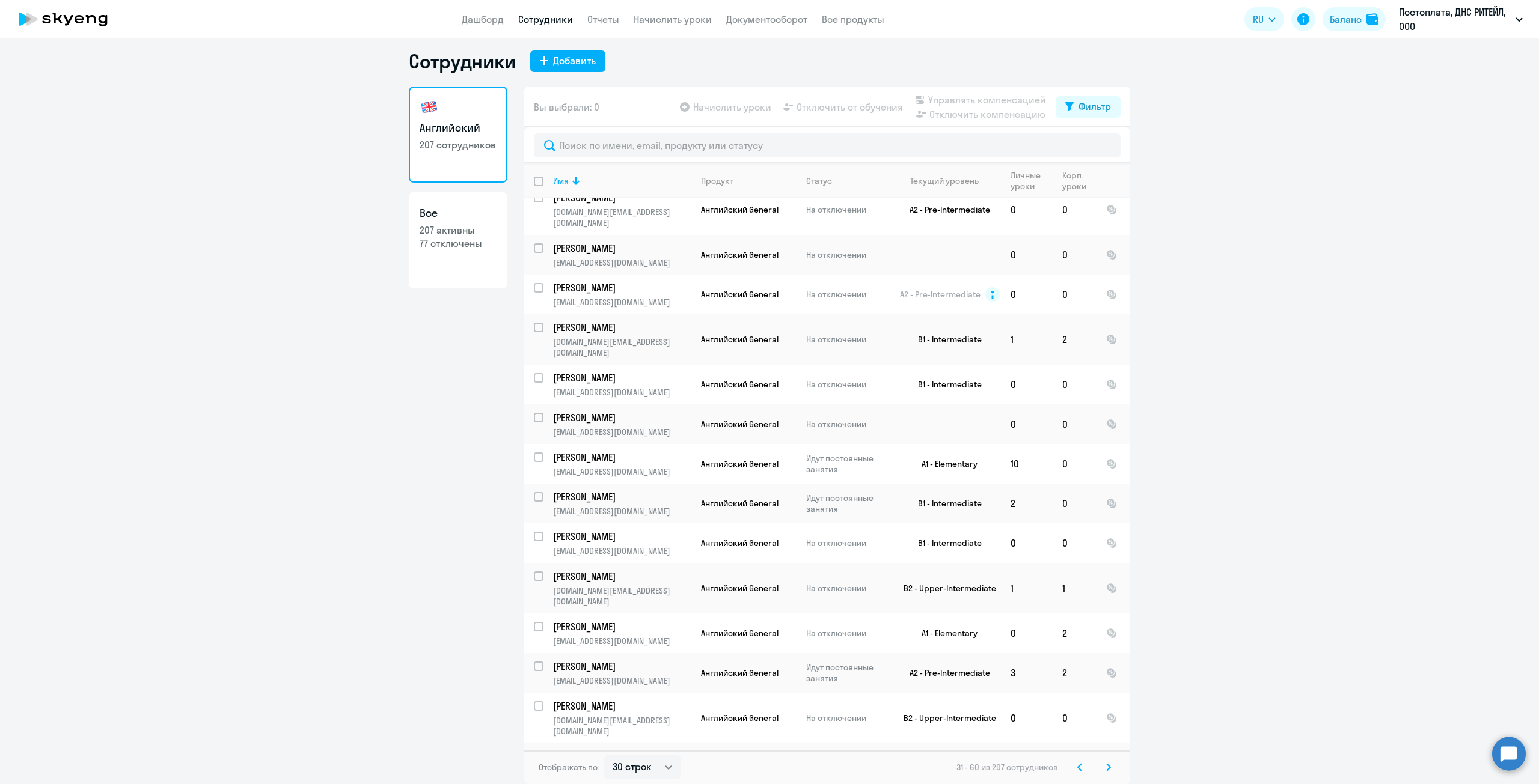
scroll to position [0, 0]
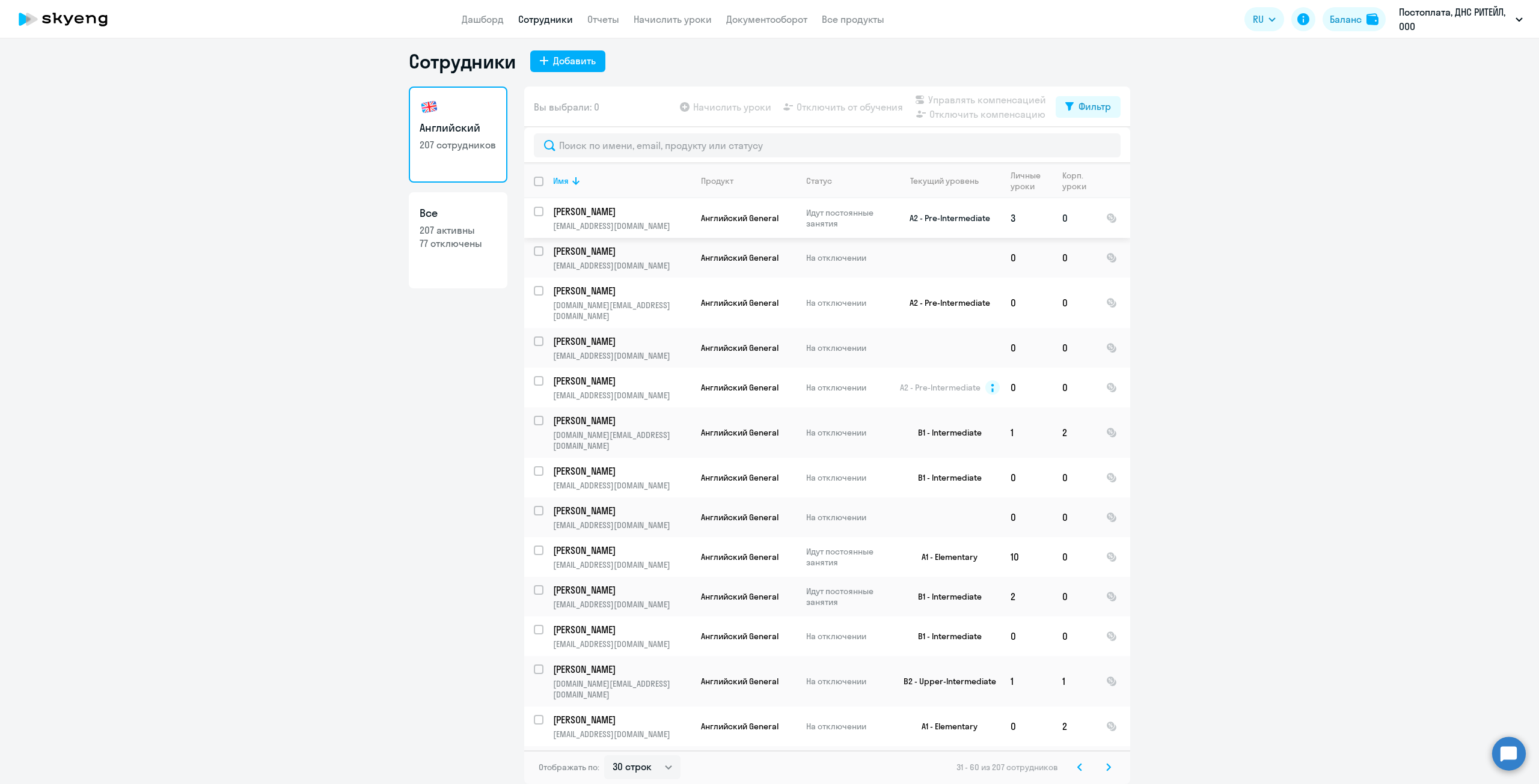
click at [577, 209] on p "[PERSON_NAME]" at bounding box center [620, 211] width 135 height 13
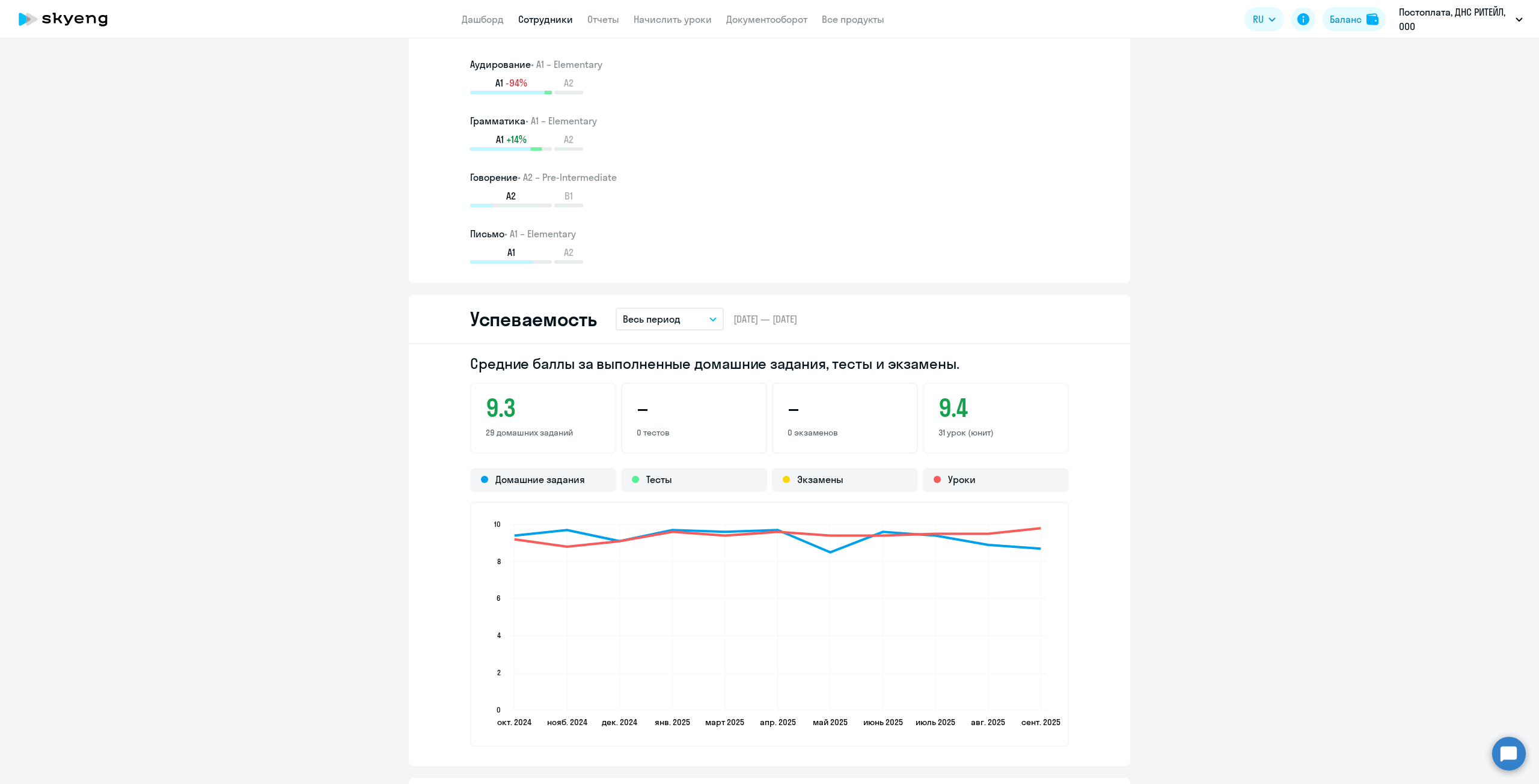
scroll to position [962, 0]
